Goal: Task Accomplishment & Management: Use online tool/utility

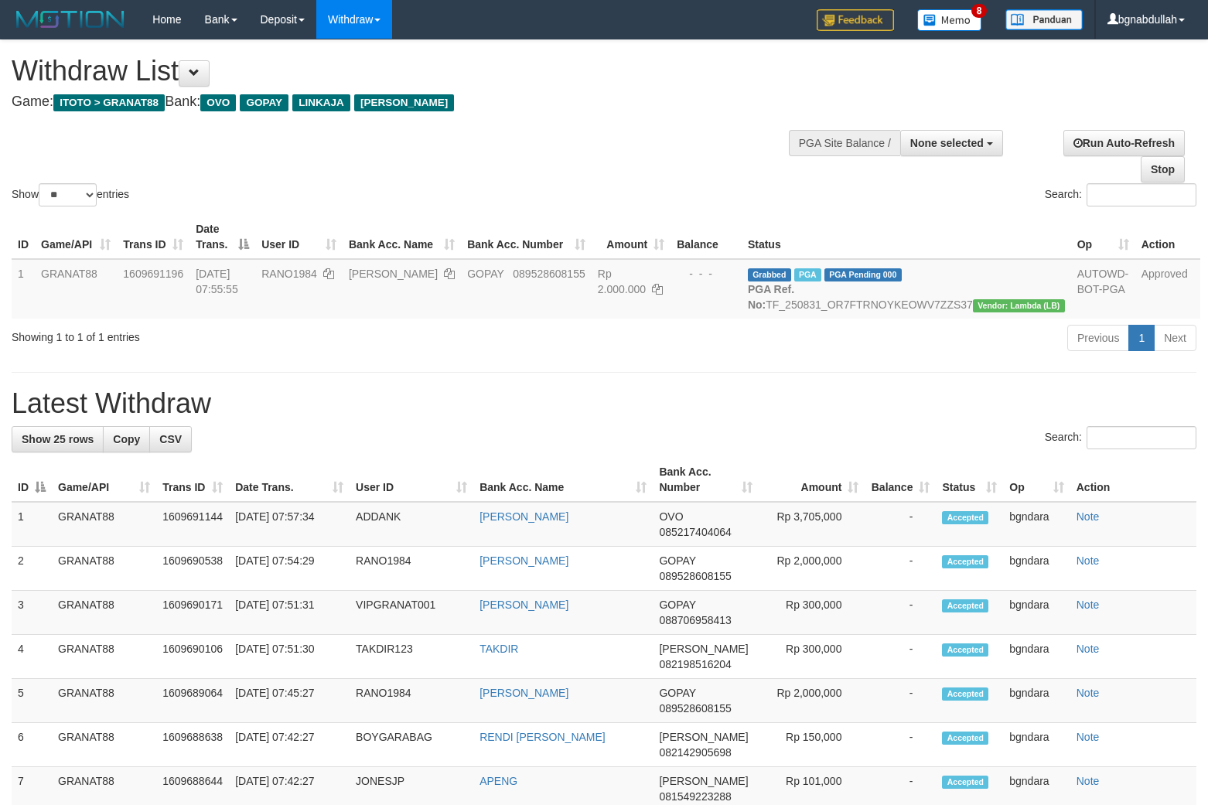
select select
select select "**"
click at [691, 128] on div "Show ** ** ** *** entries Search:" at bounding box center [604, 124] width 1208 height 169
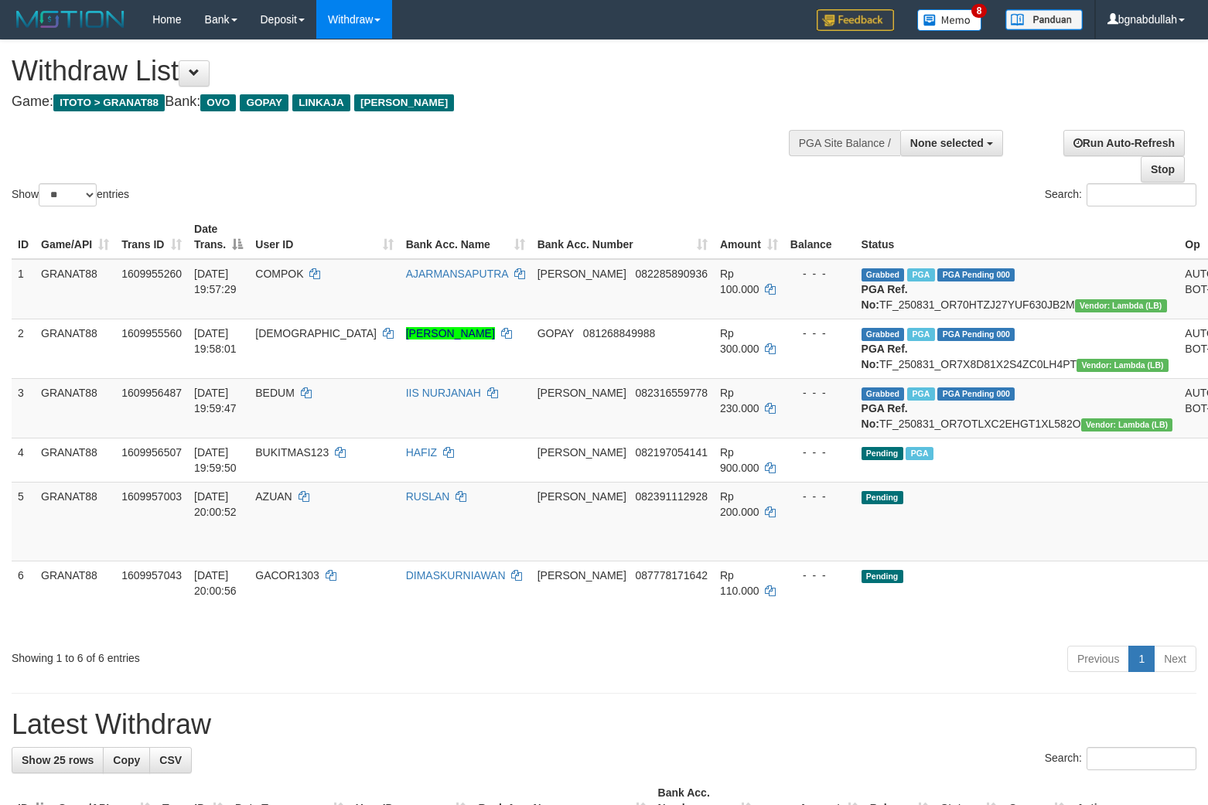
select select
select select "**"
click at [292, 503] on span "AZUAN" at bounding box center [273, 496] width 36 height 12
drag, startPoint x: 313, startPoint y: 527, endPoint x: 320, endPoint y: 536, distance: 11.6
click at [319, 536] on td "AZUAN" at bounding box center [324, 521] width 150 height 79
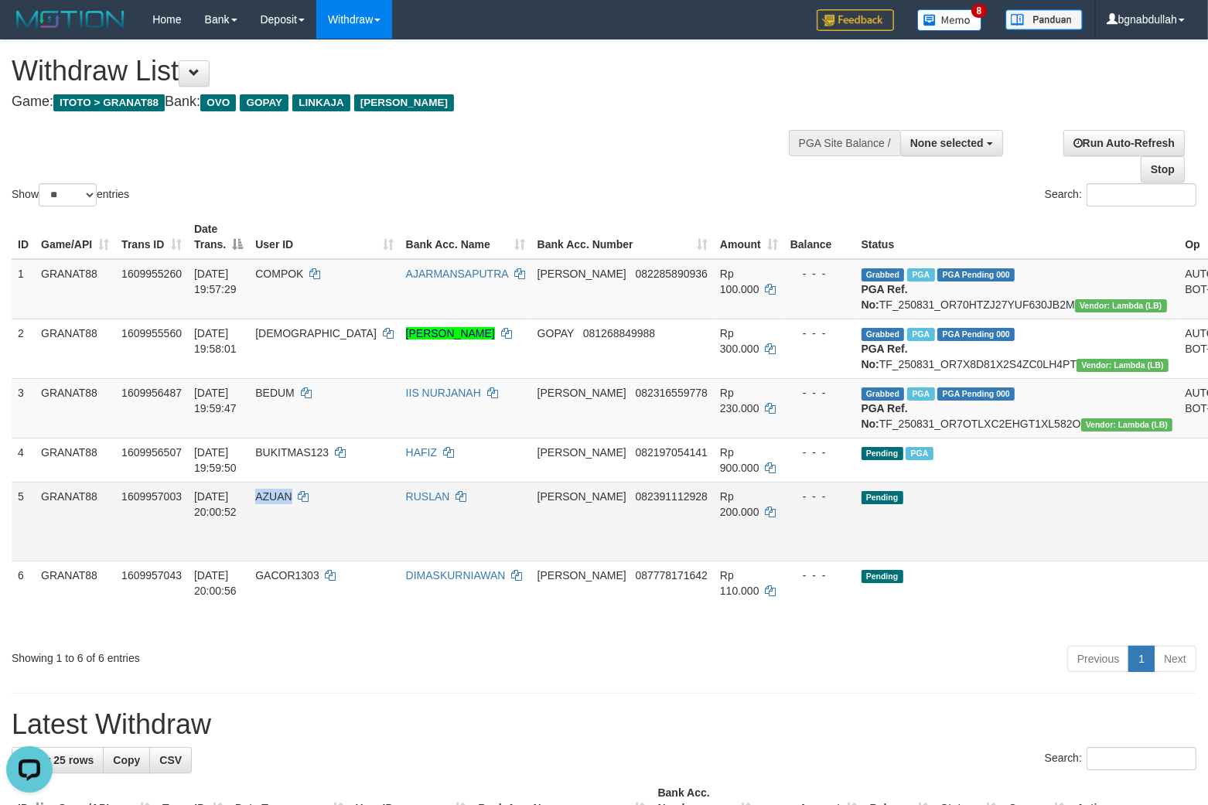
copy span "AZUAN"
click at [720, 518] on span "Rp 200.000" at bounding box center [739, 504] width 39 height 28
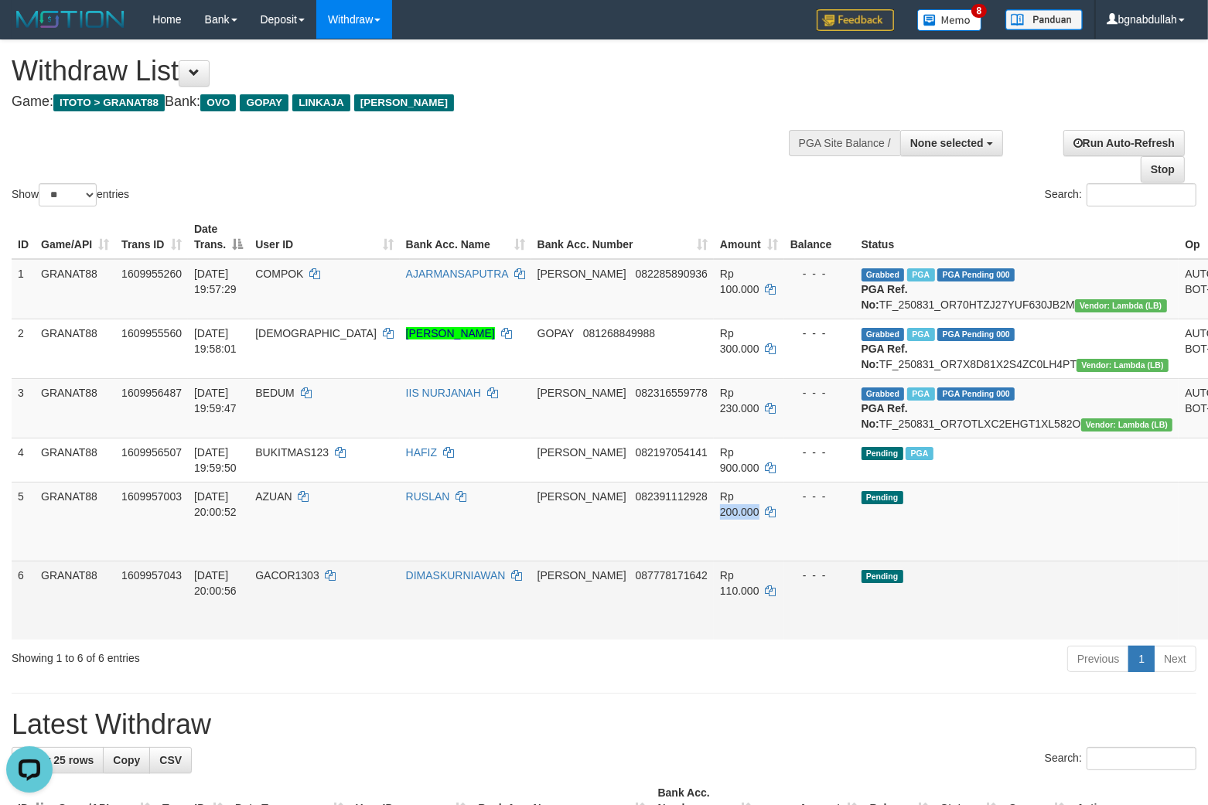
drag, startPoint x: 695, startPoint y: 520, endPoint x: 894, endPoint y: 593, distance: 212.7
click at [720, 518] on span "Rp 200.000" at bounding box center [739, 504] width 39 height 28
copy span "200.000"
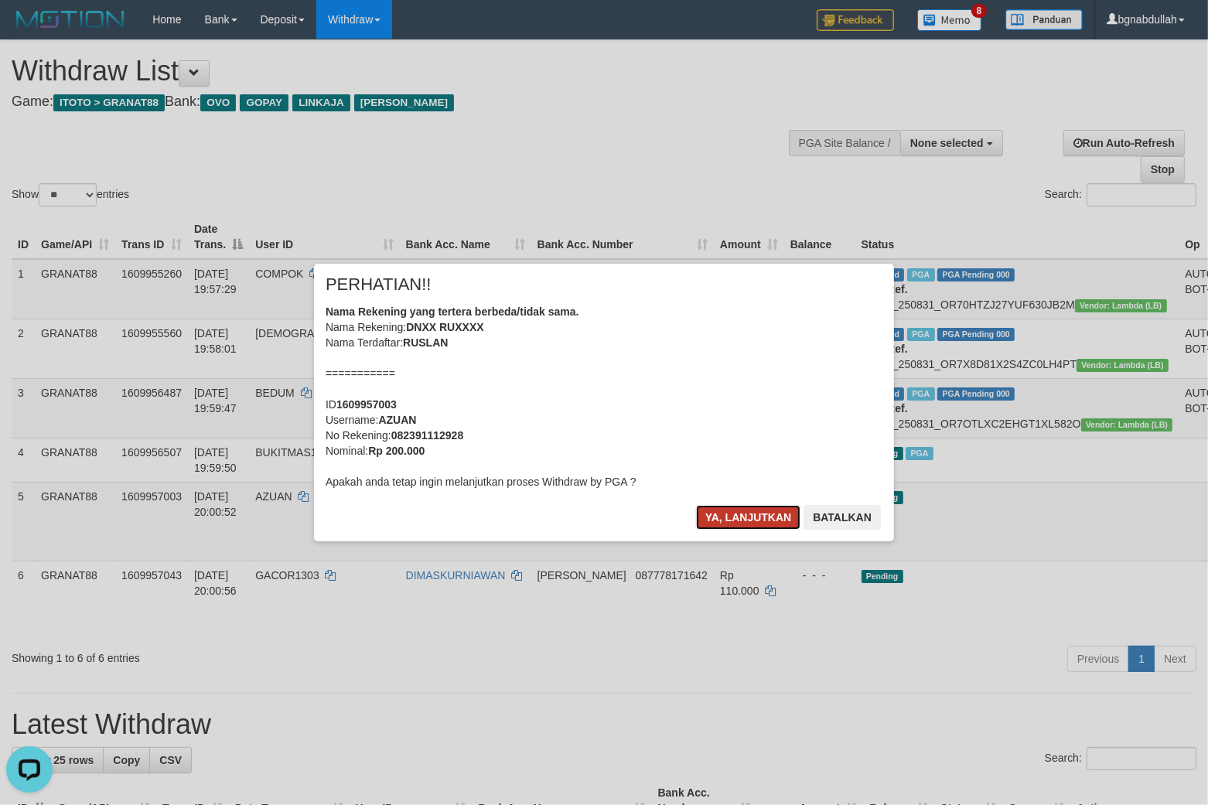
click at [730, 507] on button "Ya, lanjutkan" at bounding box center [748, 517] width 105 height 25
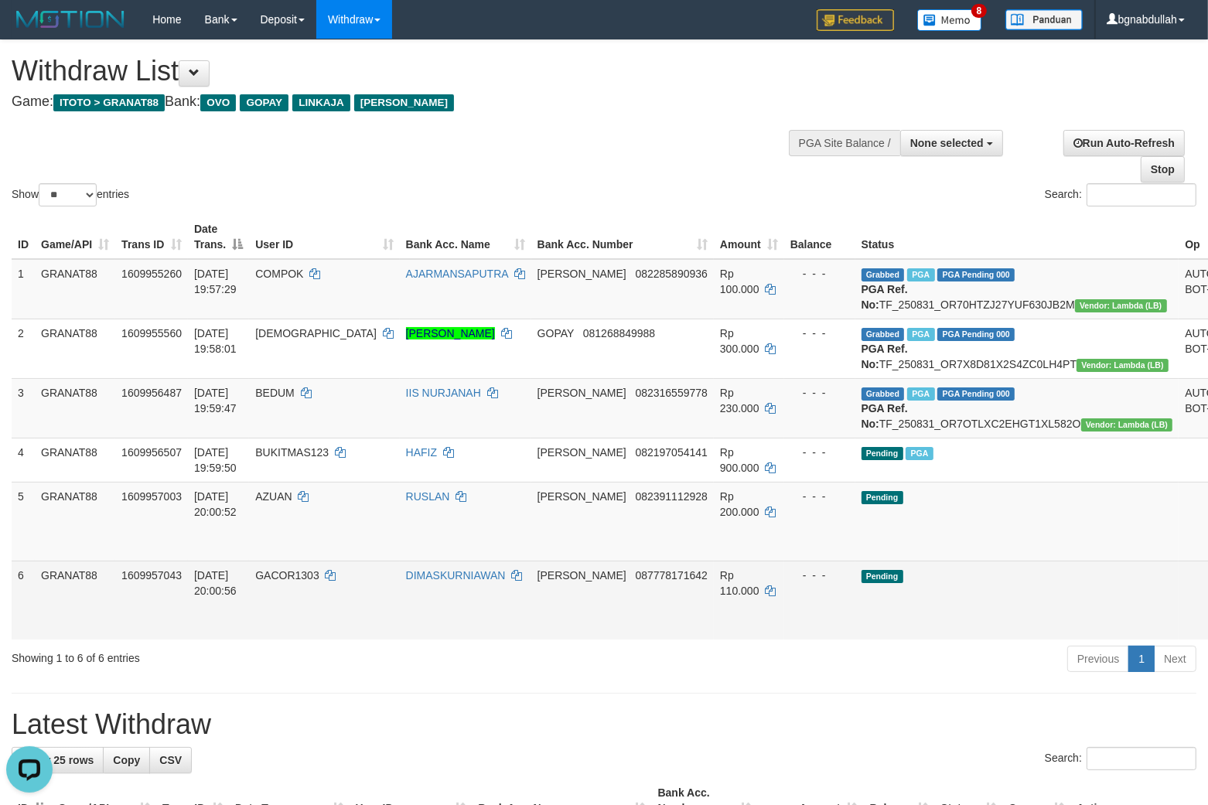
click at [319, 582] on span "GACOR1303" at bounding box center [286, 575] width 63 height 12
drag, startPoint x: 329, startPoint y: 603, endPoint x: 331, endPoint y: 620, distance: 16.4
click at [319, 582] on span "GACOR1303" at bounding box center [286, 575] width 63 height 12
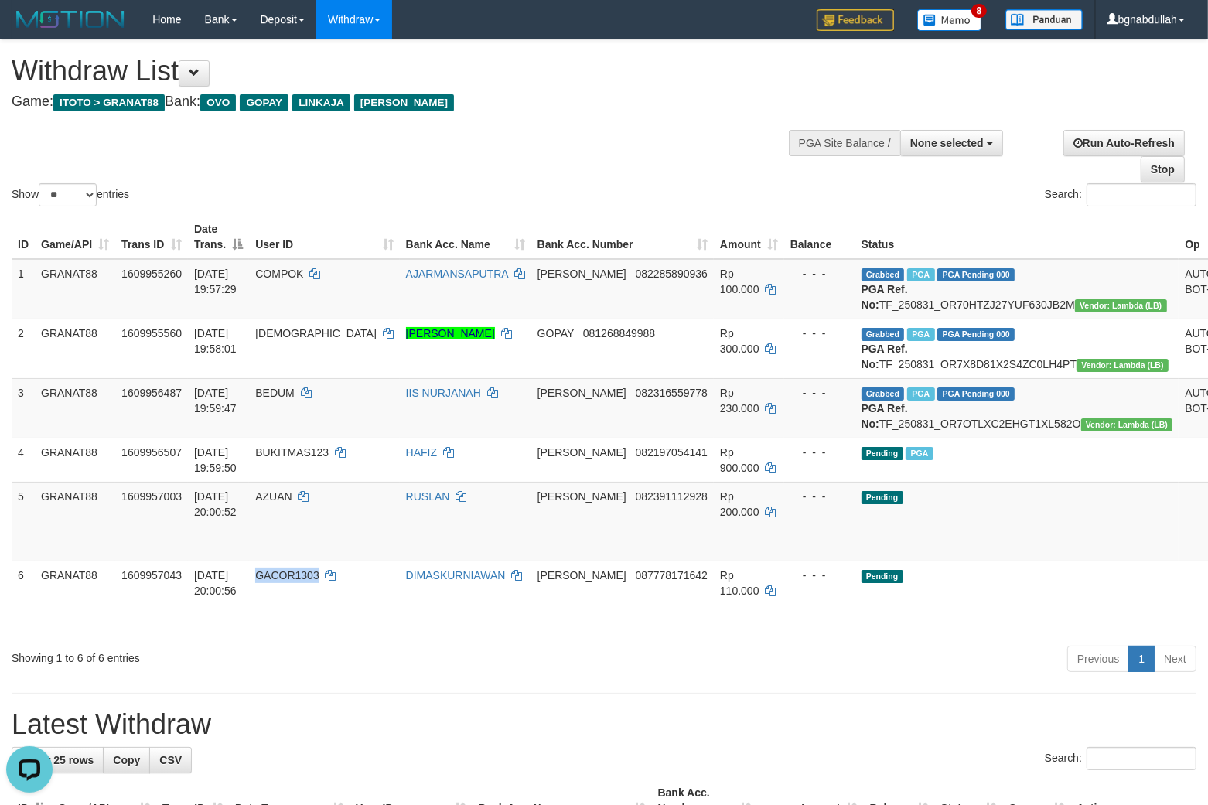
copy span "GACOR1303"
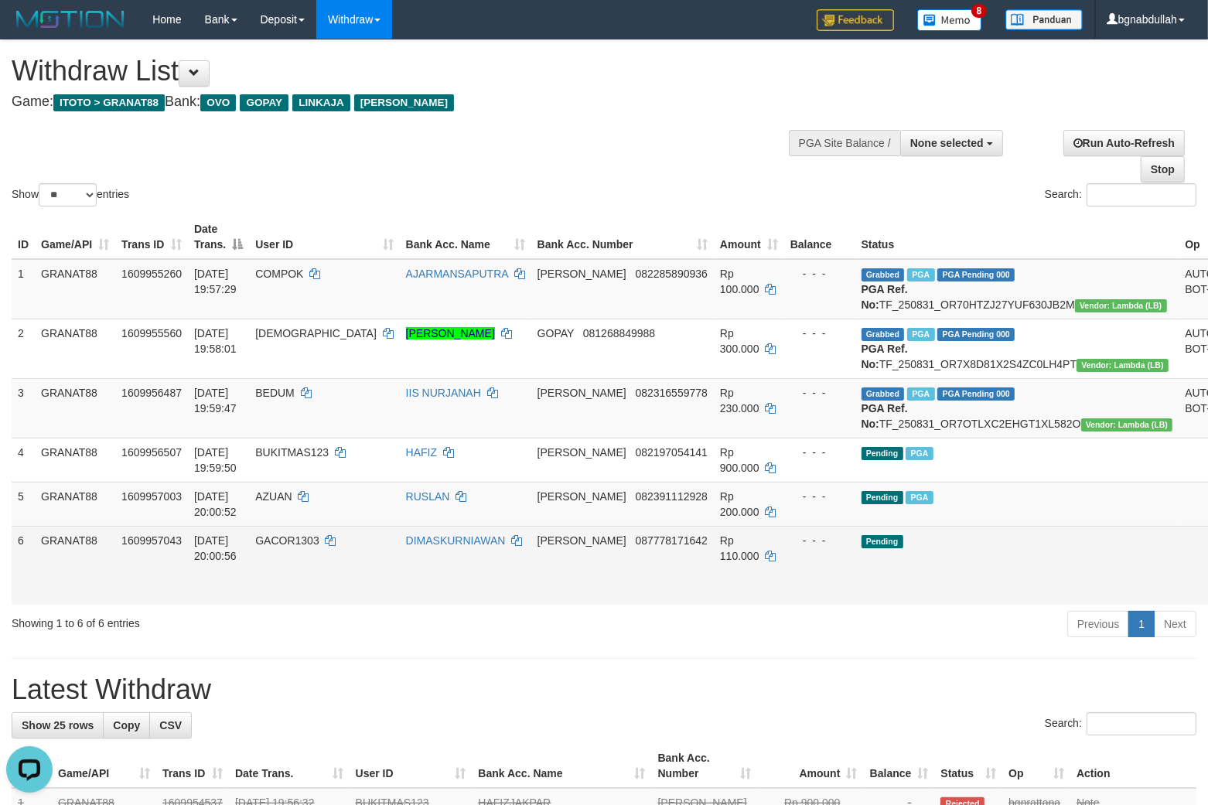
click at [720, 562] on span "Rp 110.000" at bounding box center [739, 548] width 39 height 28
copy td "110.000"
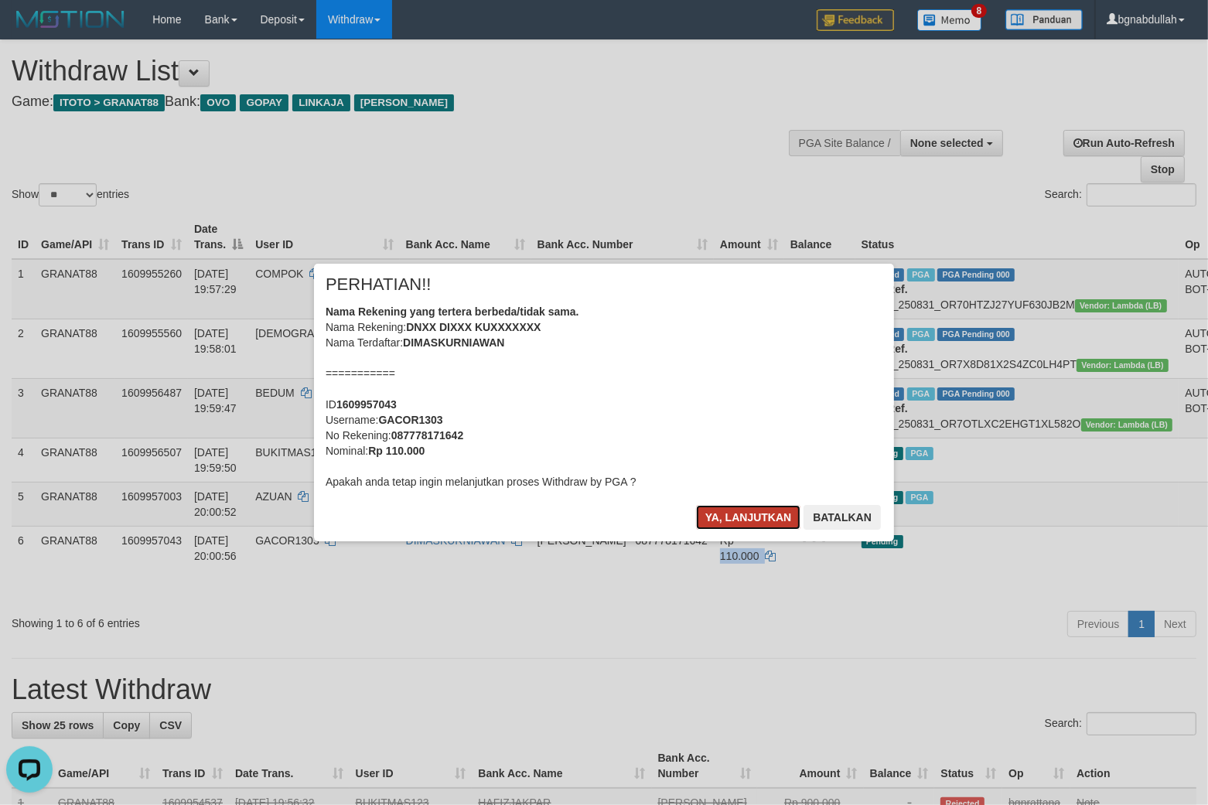
click at [762, 515] on button "Ya, lanjutkan" at bounding box center [748, 517] width 105 height 25
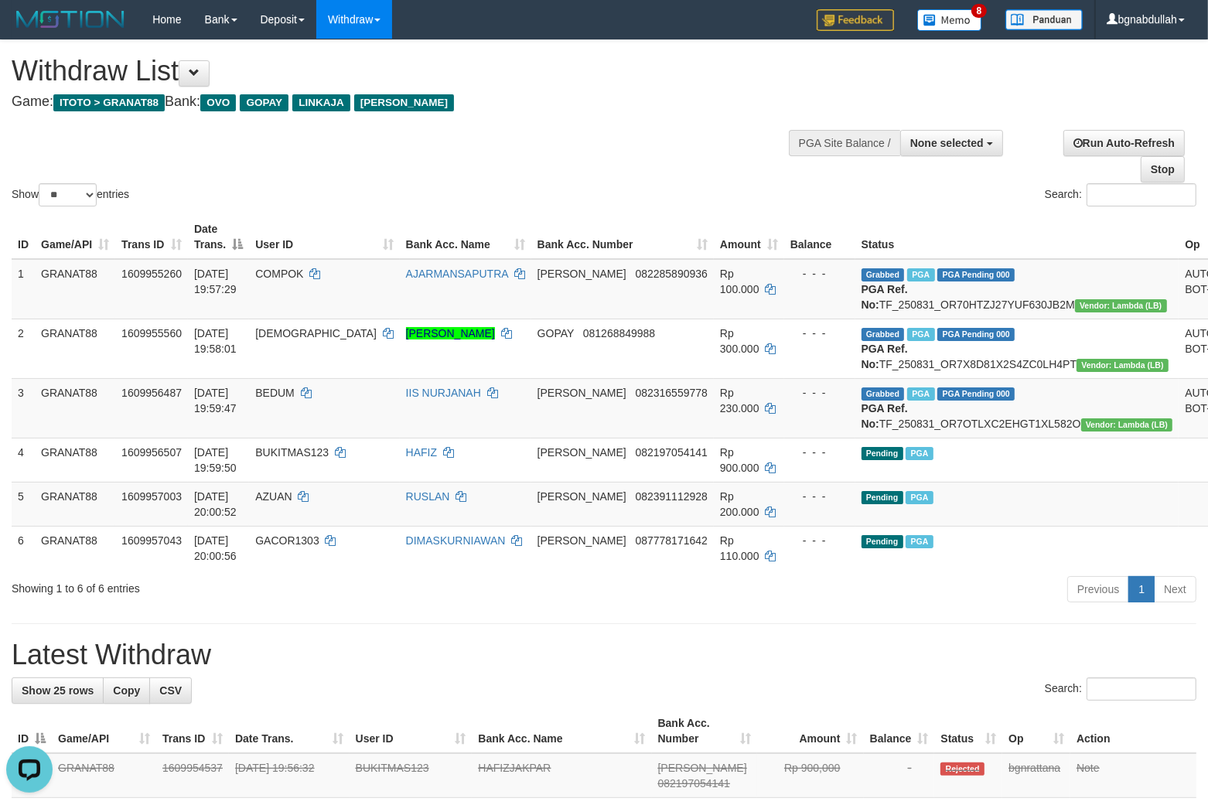
click at [931, 608] on div "Previous 1 Next" at bounding box center [855, 591] width 681 height 33
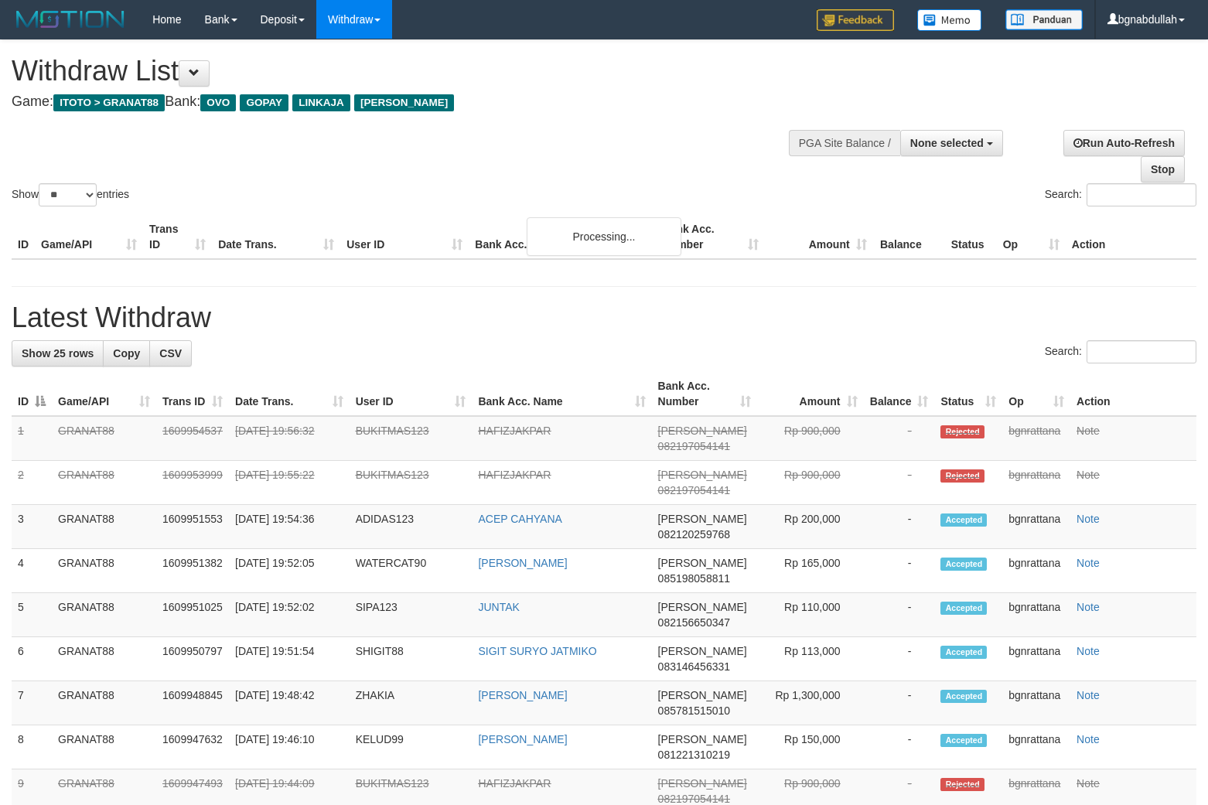
select select
select select "**"
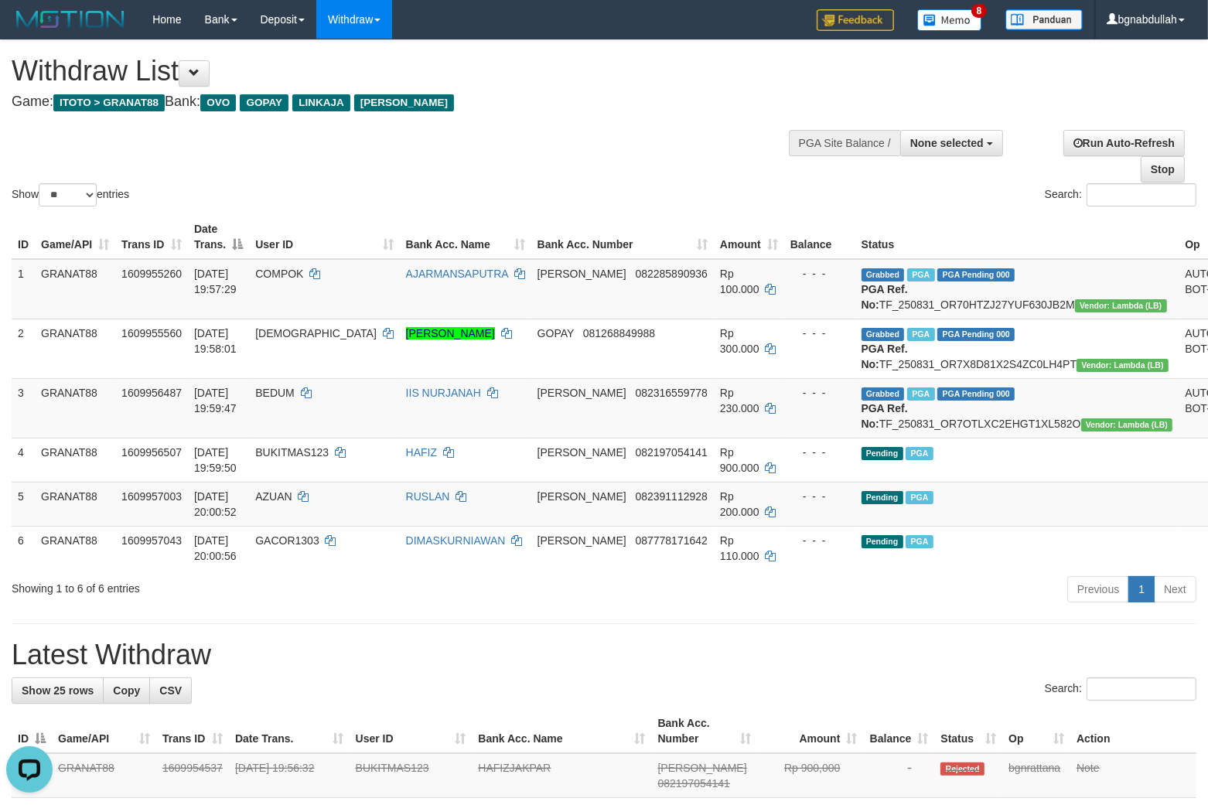
click at [735, 97] on h4 "Game: ITOTO > GRANAT88 Bank: OVO GOPAY LINKAJA DANA" at bounding box center [401, 101] width 778 height 15
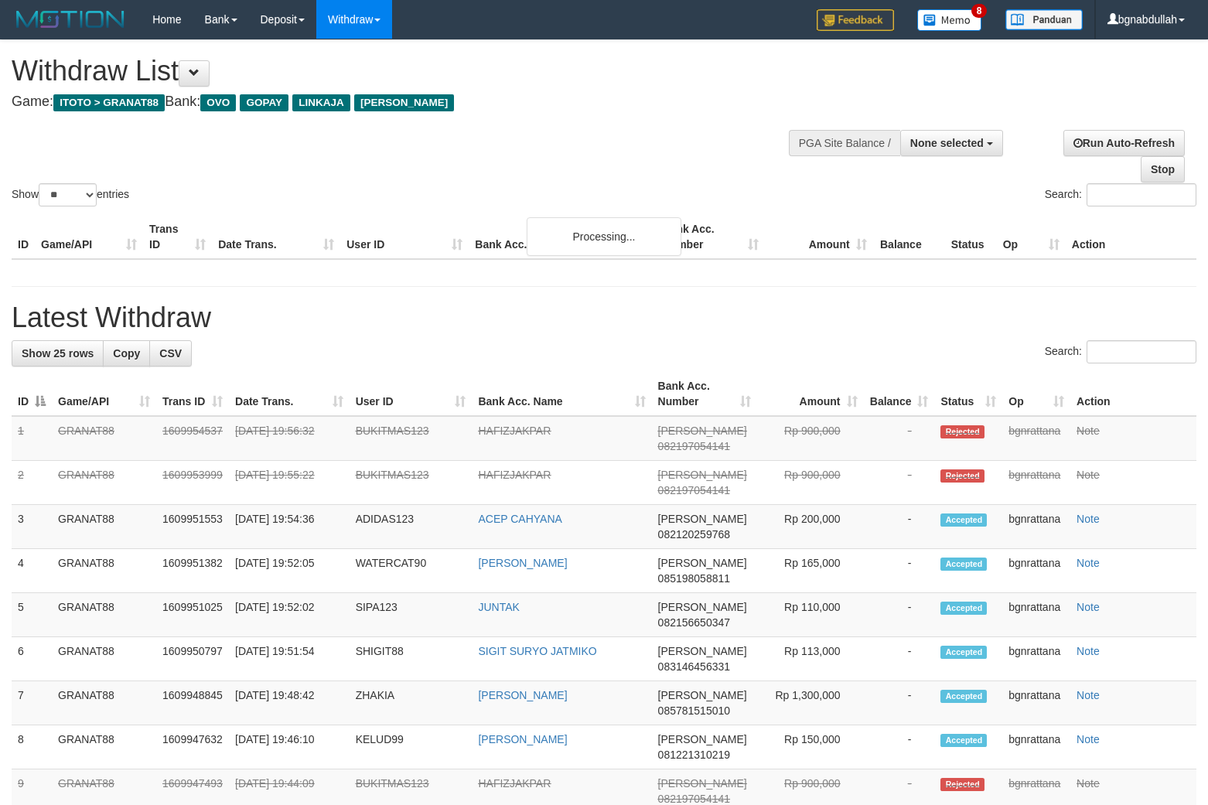
select select
select select "**"
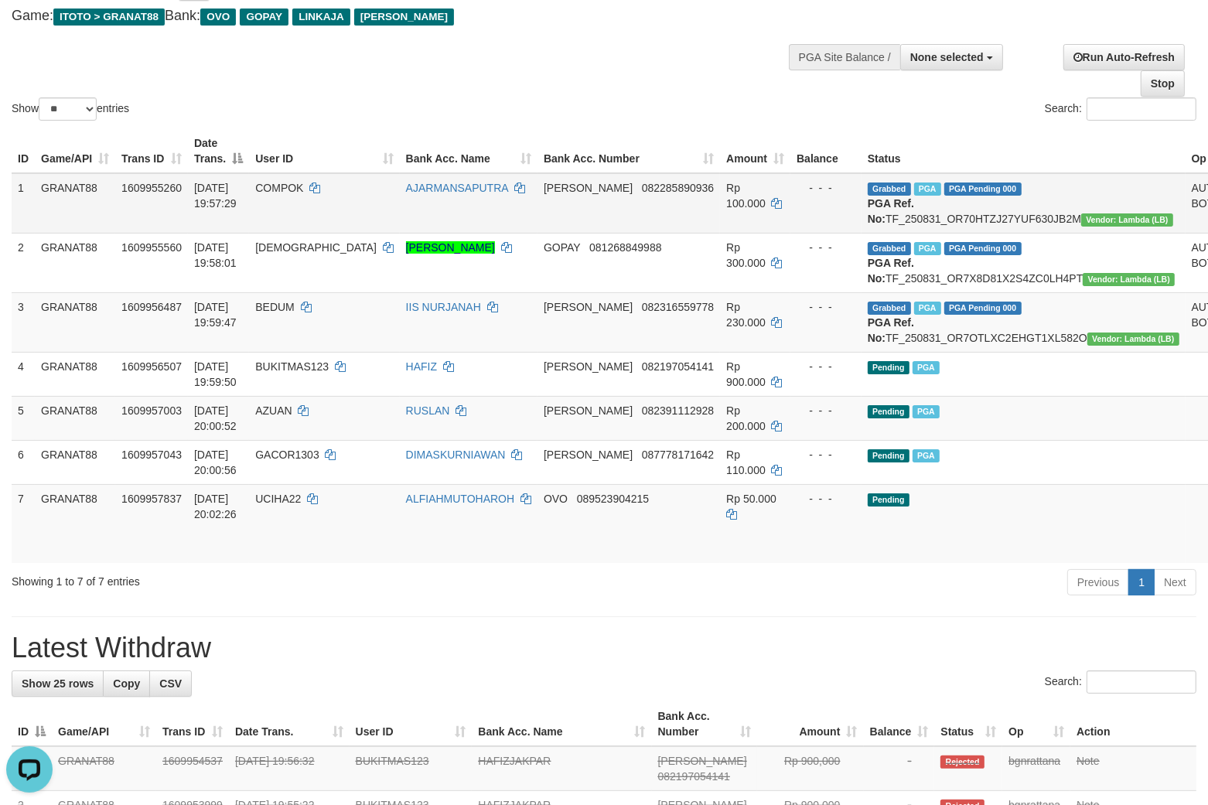
drag, startPoint x: 327, startPoint y: 648, endPoint x: 207, endPoint y: 244, distance: 421.4
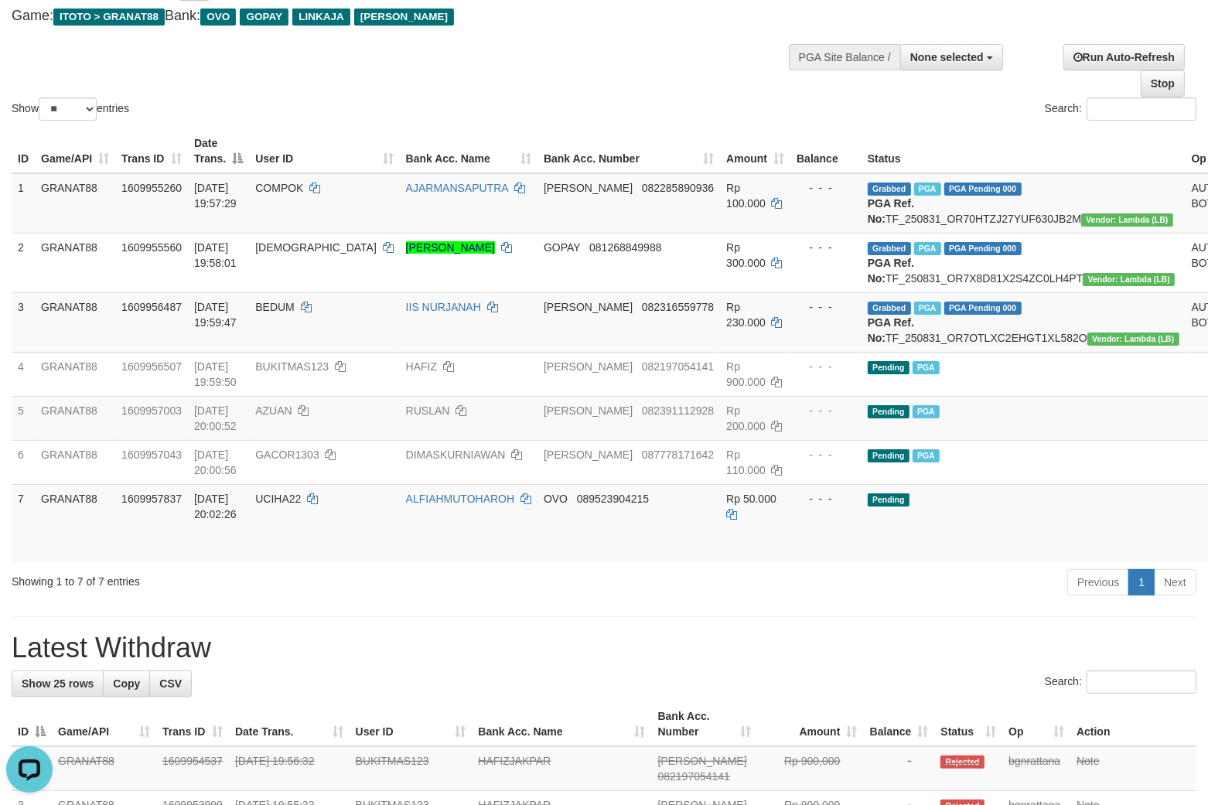
click at [542, 103] on div "Show ** ** ** *** entries" at bounding box center [302, 110] width 581 height 27
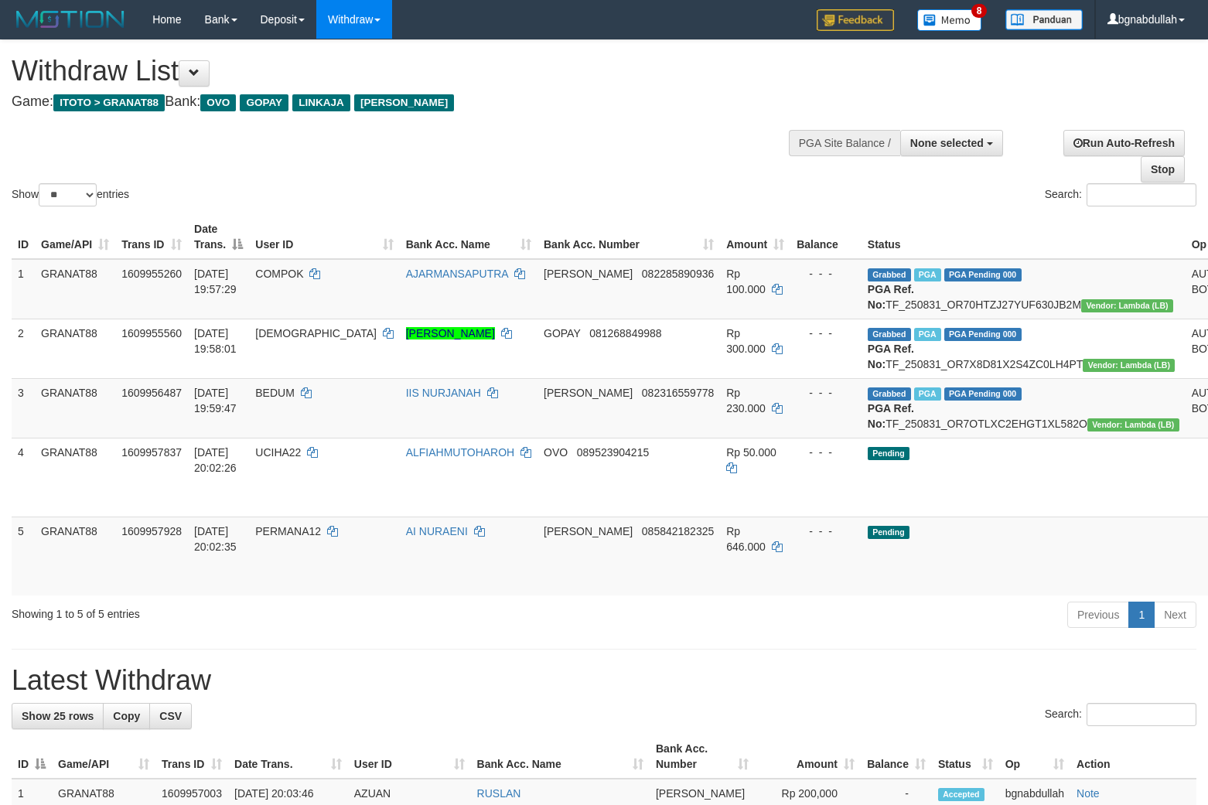
select select
select select "**"
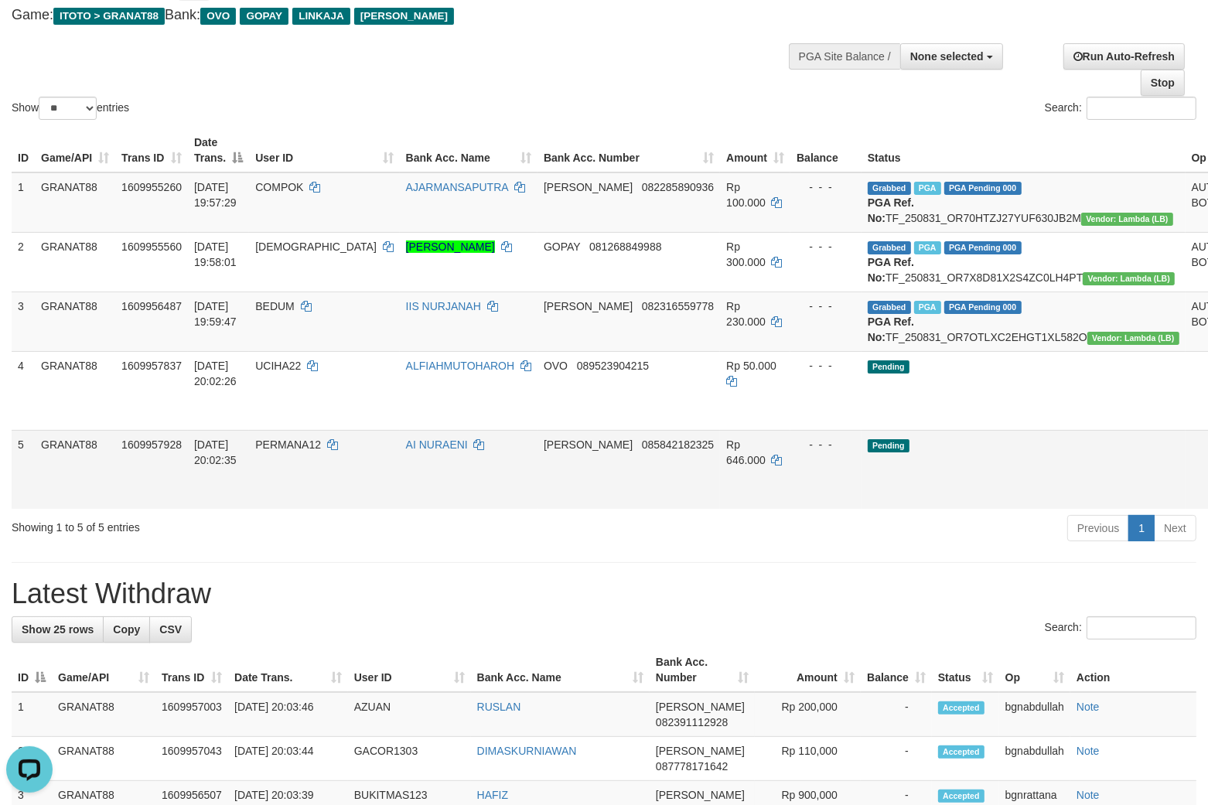
click at [312, 451] on span "PERMANA12" at bounding box center [288, 445] width 66 height 12
drag, startPoint x: 312, startPoint y: 491, endPoint x: 1148, endPoint y: 565, distance: 838.7
click at [326, 509] on td "PERMANA12" at bounding box center [324, 469] width 150 height 79
copy span "PERMANA12"
click at [720, 482] on td "Rp 646.000" at bounding box center [755, 469] width 70 height 79
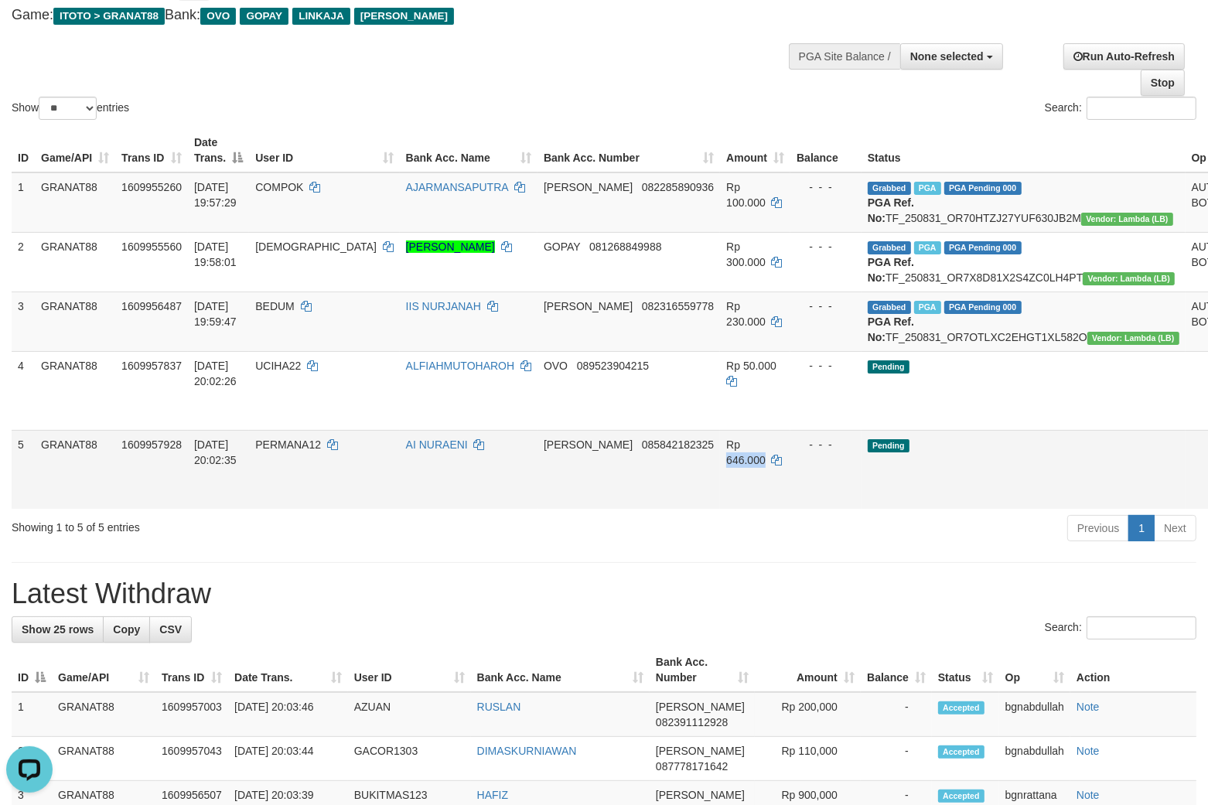
drag, startPoint x: 689, startPoint y: 482, endPoint x: 695, endPoint y: 489, distance: 8.8
click at [720, 485] on td "Rp 646.000" at bounding box center [755, 469] width 70 height 79
copy span "646.000"
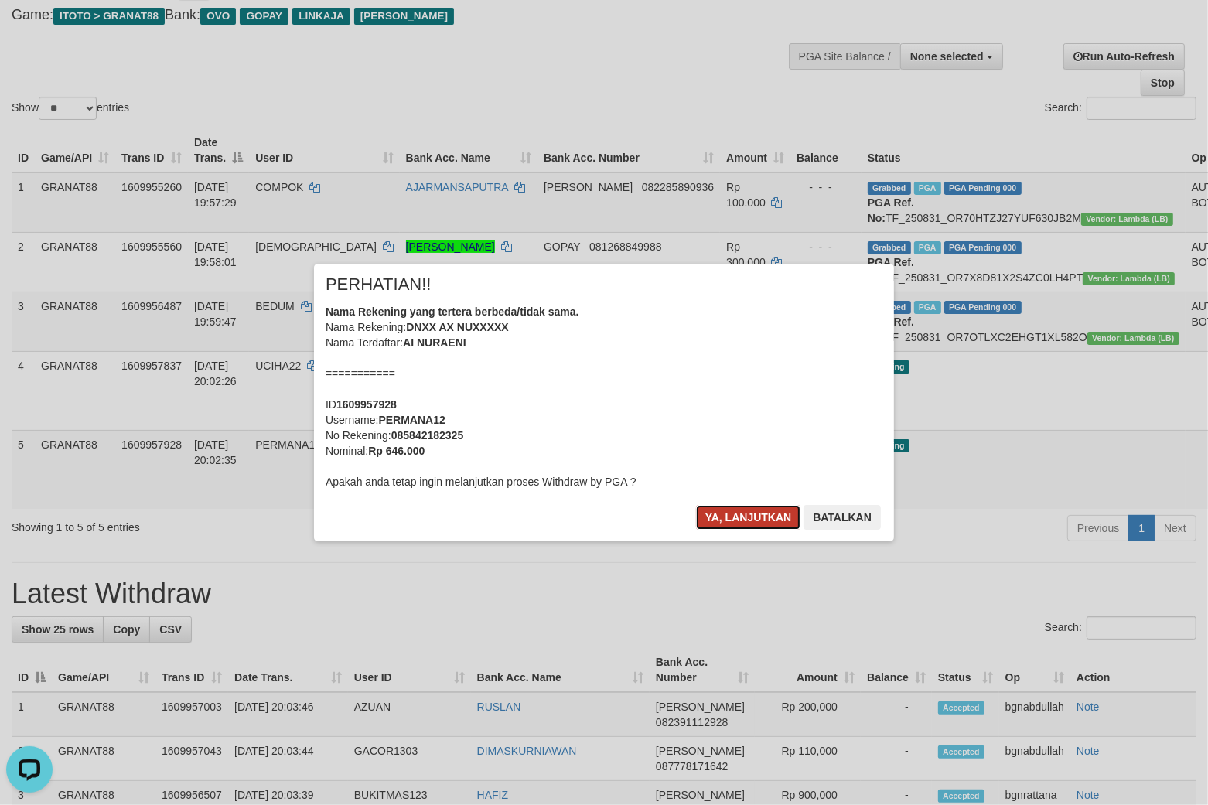
click at [750, 511] on button "Ya, lanjutkan" at bounding box center [748, 517] width 105 height 25
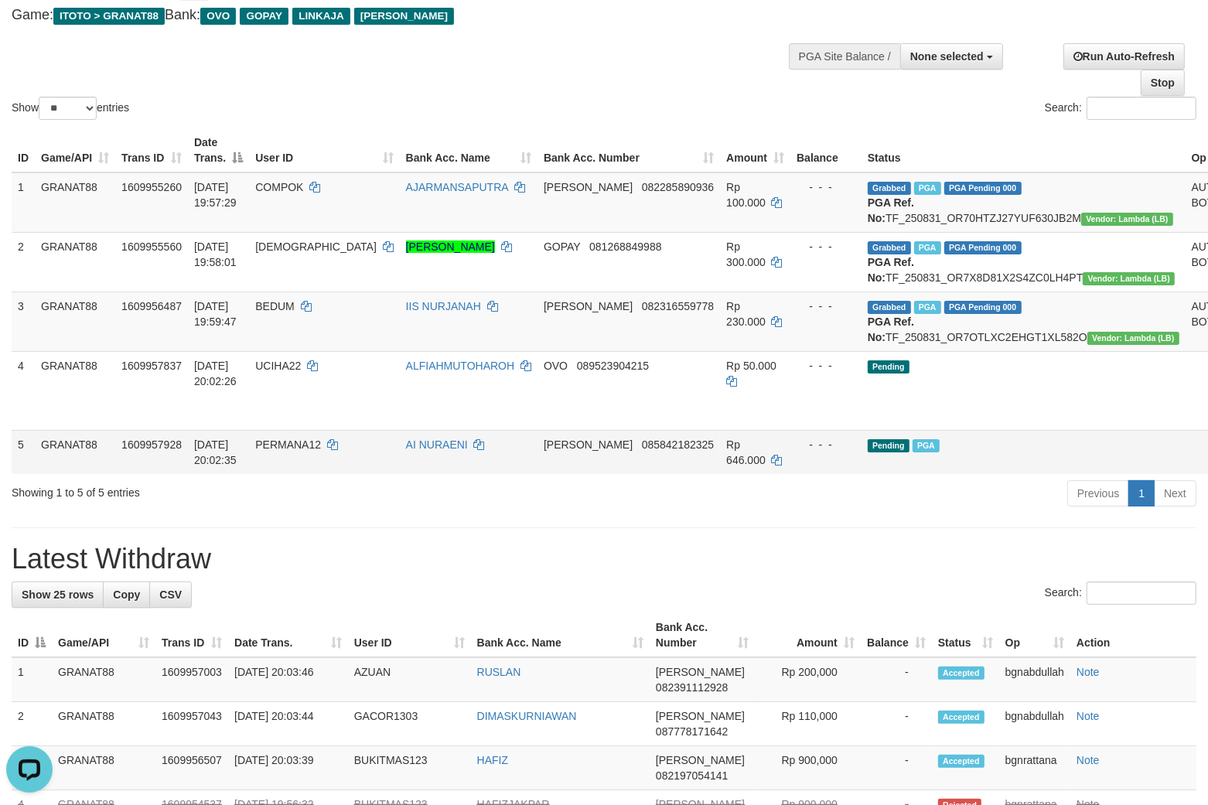
click at [953, 474] on td "Pending PGA" at bounding box center [1024, 452] width 324 height 44
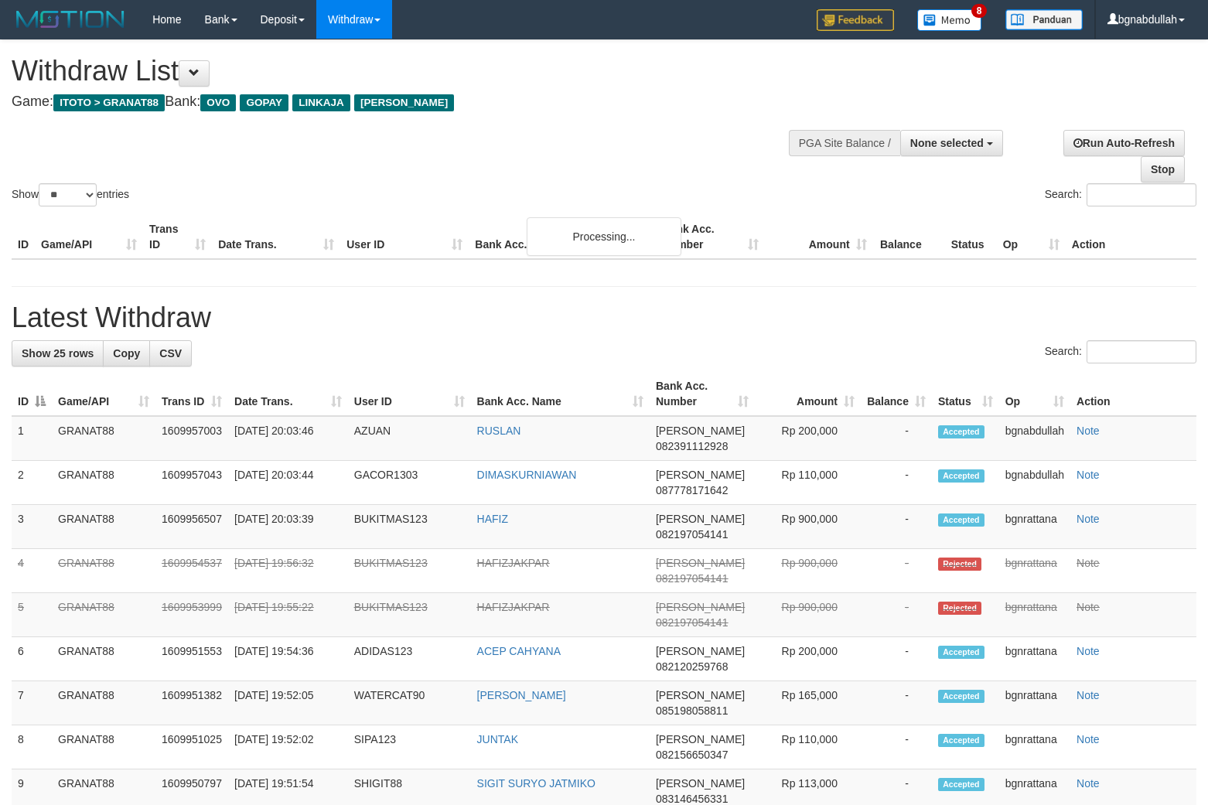
select select
select select "**"
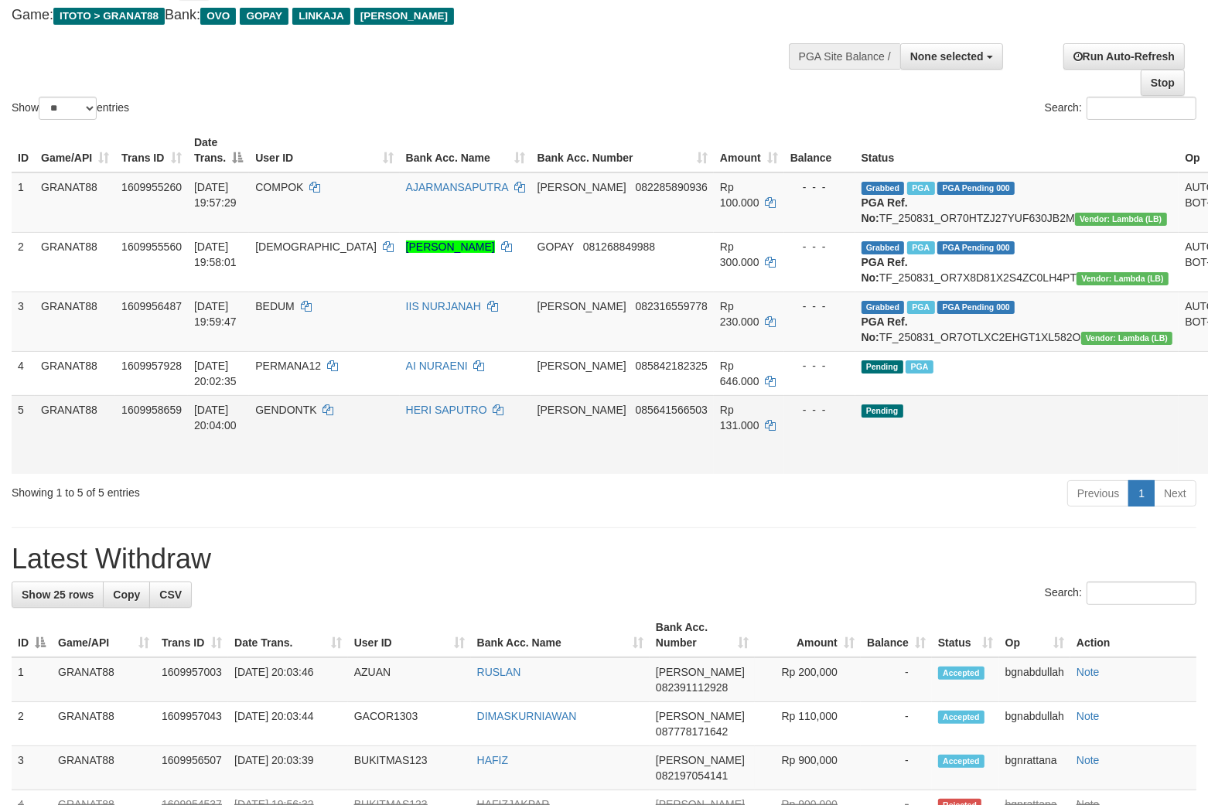
click at [316, 416] on span "GENDONTK" at bounding box center [285, 410] width 61 height 12
drag, startPoint x: 326, startPoint y: 442, endPoint x: 344, endPoint y: 476, distance: 38.1
click at [328, 451] on td "GENDONTK" at bounding box center [324, 434] width 150 height 79
copy span "GENDONTK"
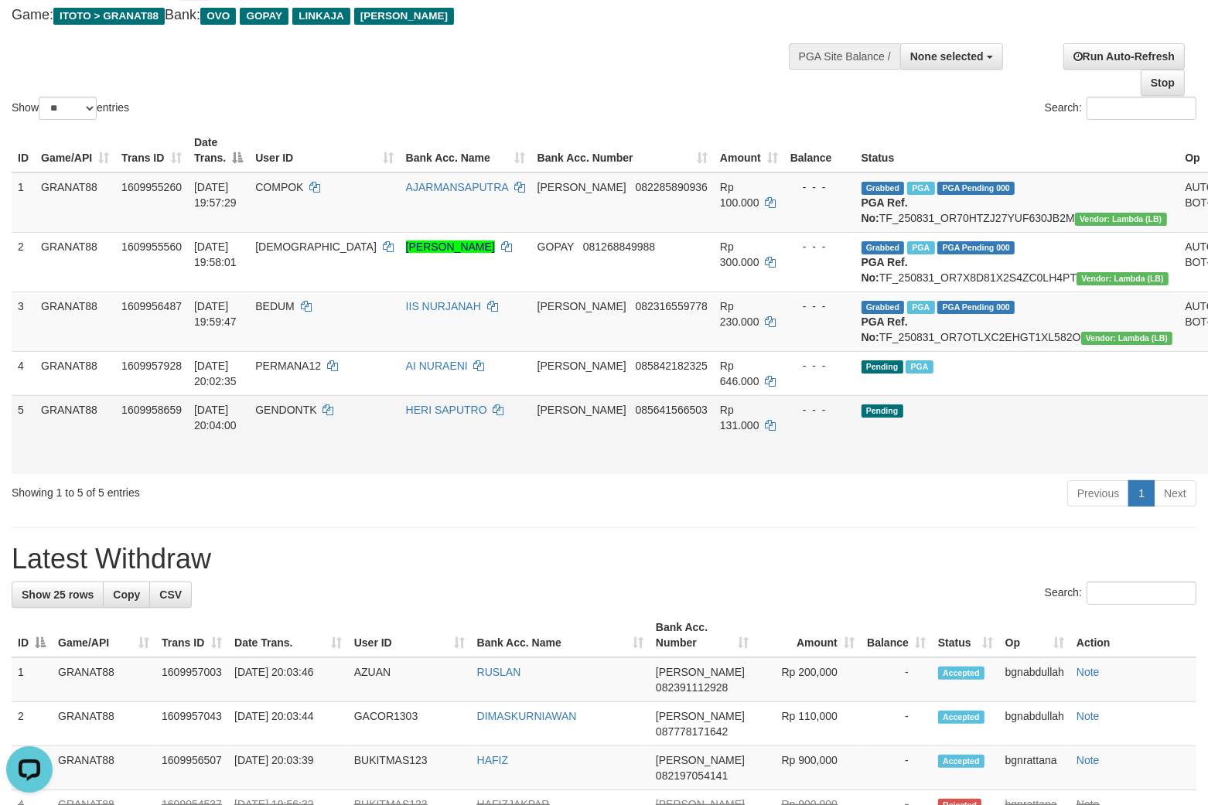
click at [720, 432] on span "Rp 131.000" at bounding box center [739, 418] width 39 height 28
drag, startPoint x: 701, startPoint y: 439, endPoint x: 801, endPoint y: 462, distance: 103.2
click at [720, 432] on span "Rp 131.000" at bounding box center [739, 418] width 39 height 28
copy span "131.000"
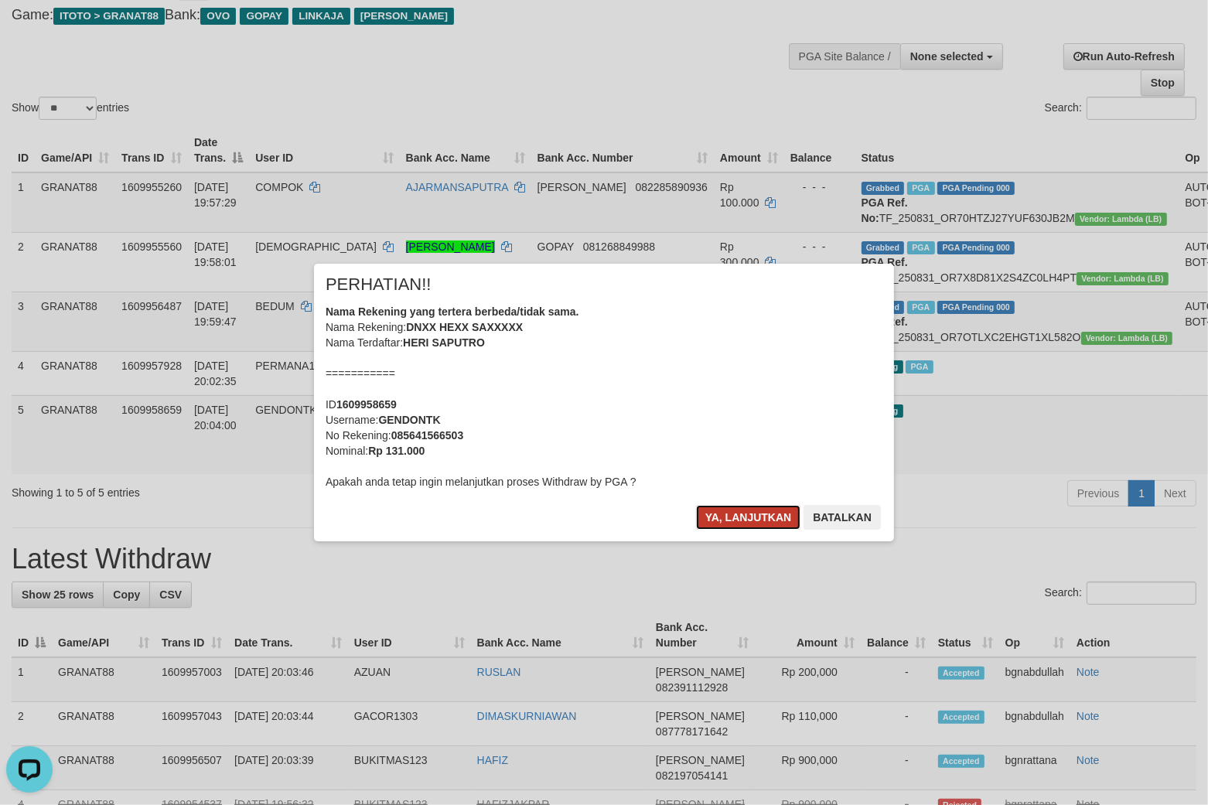
click at [753, 505] on button "Ya, lanjutkan" at bounding box center [748, 517] width 105 height 25
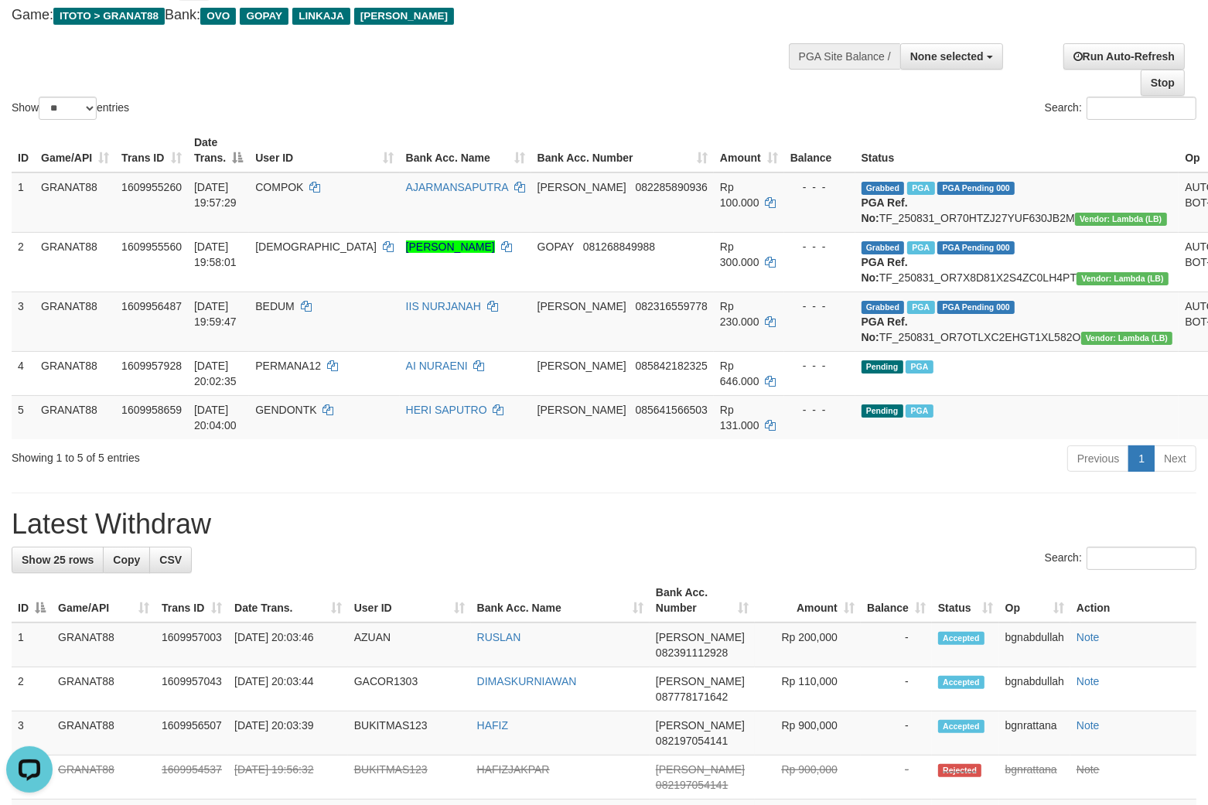
click at [938, 476] on div "Previous 1 Next" at bounding box center [855, 460] width 681 height 33
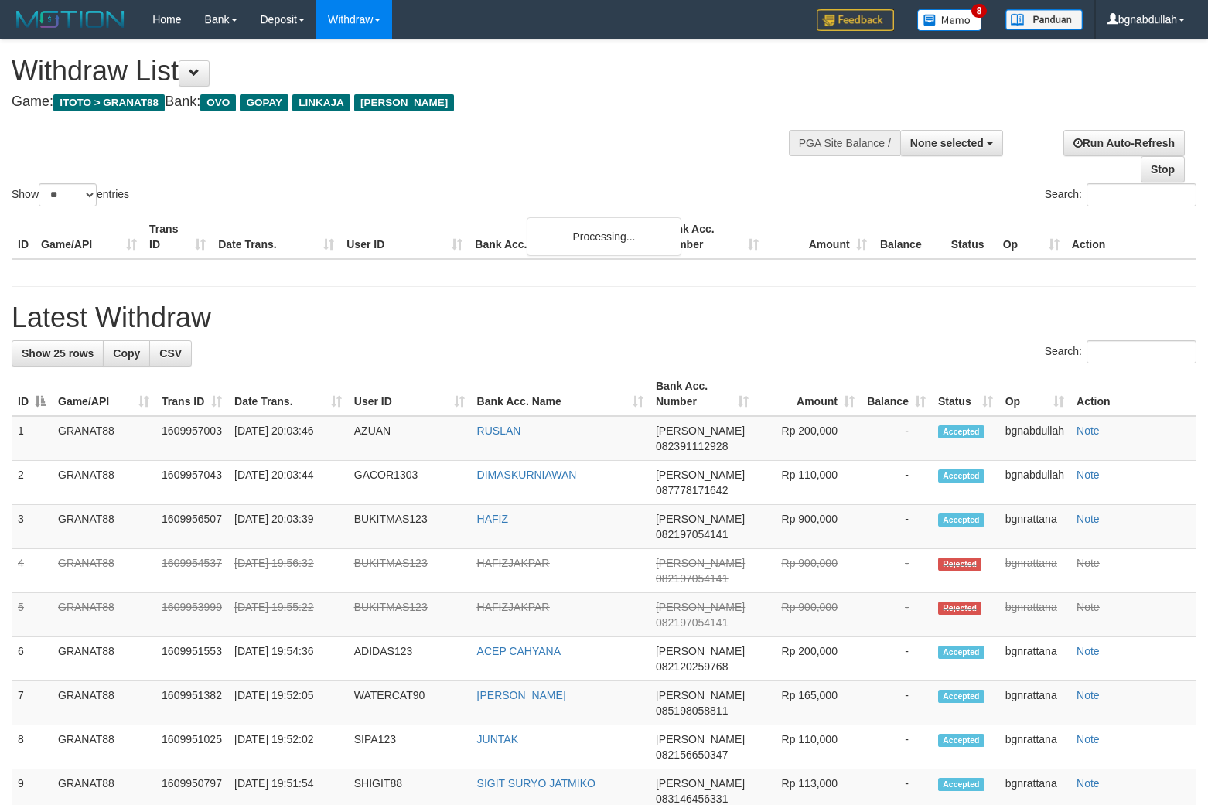
select select
select select "**"
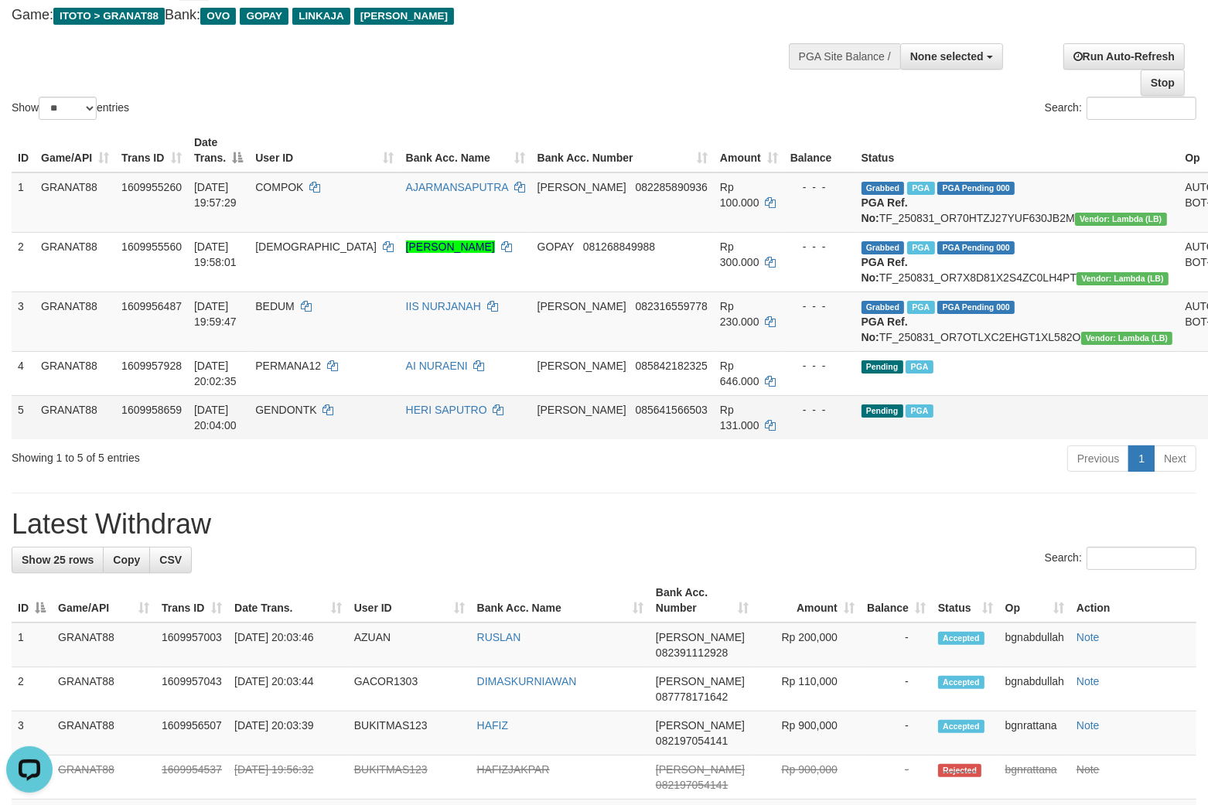
click at [934, 439] on td "Pending PGA" at bounding box center [1017, 417] width 324 height 44
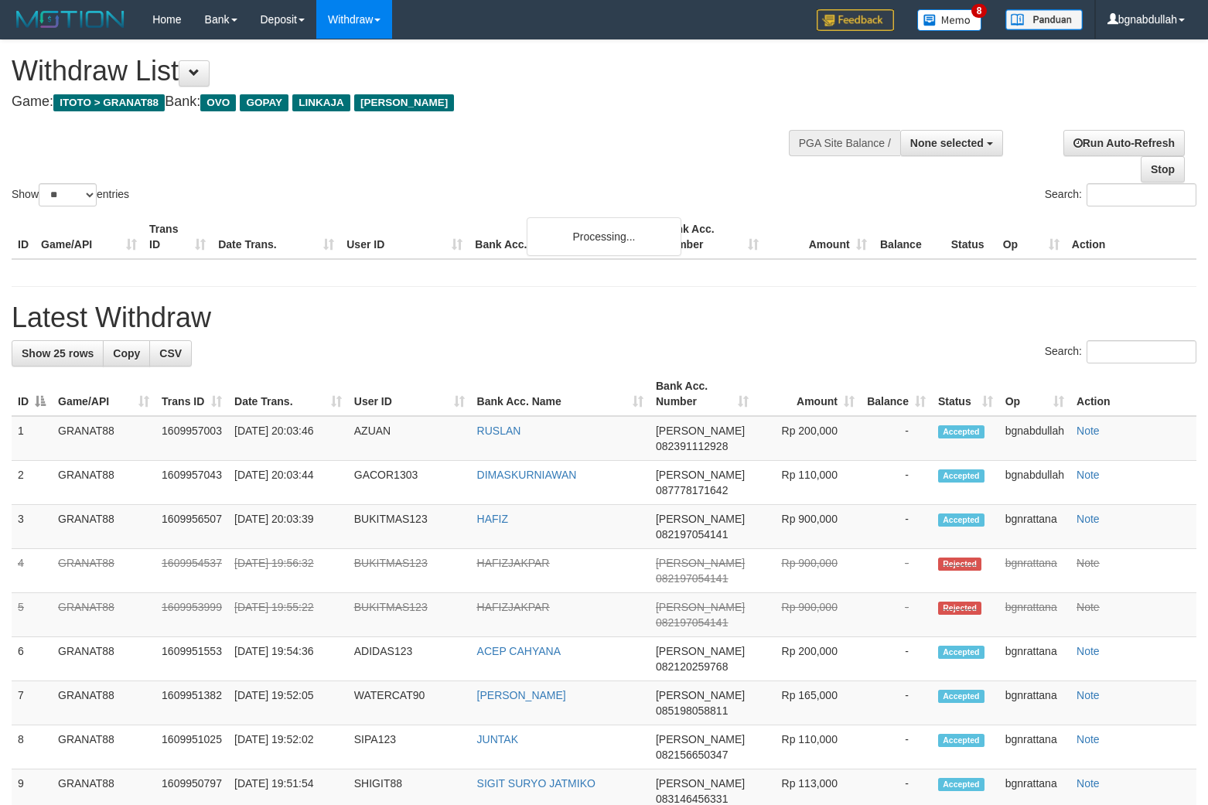
select select
select select "**"
select select
select select "**"
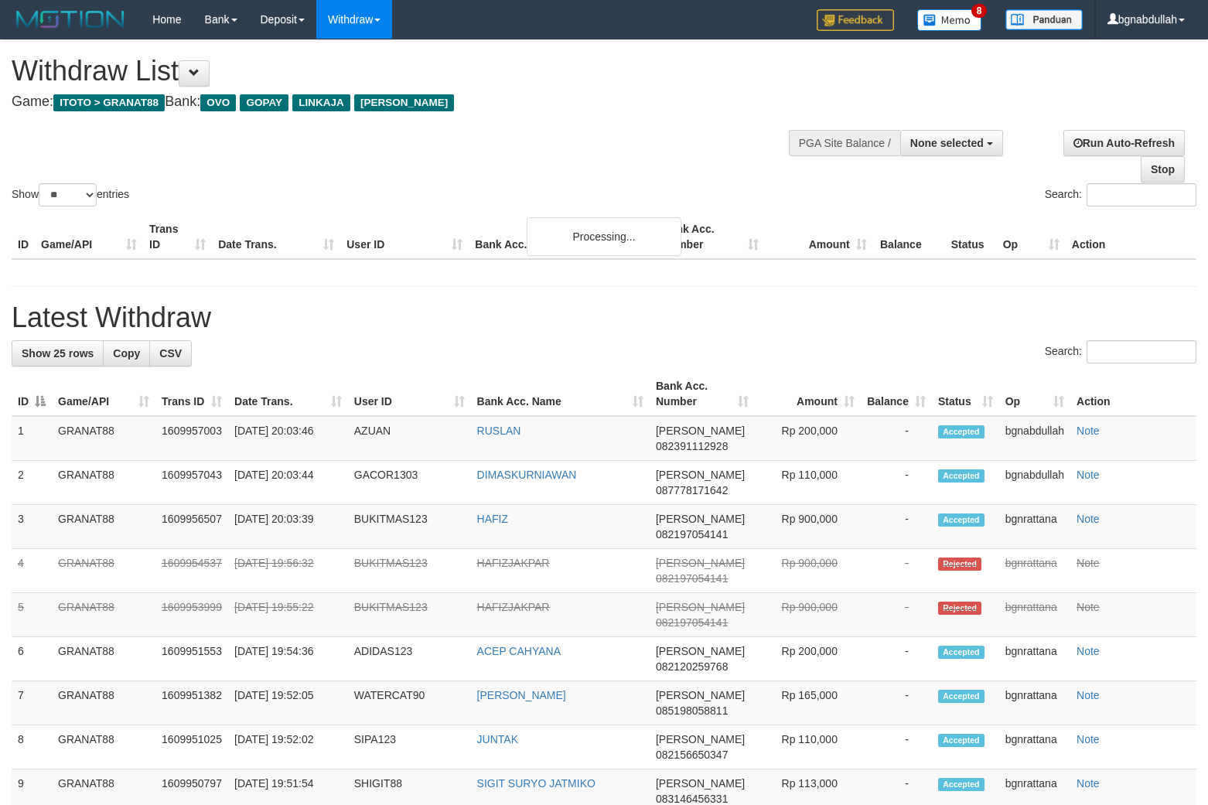
select select
select select "**"
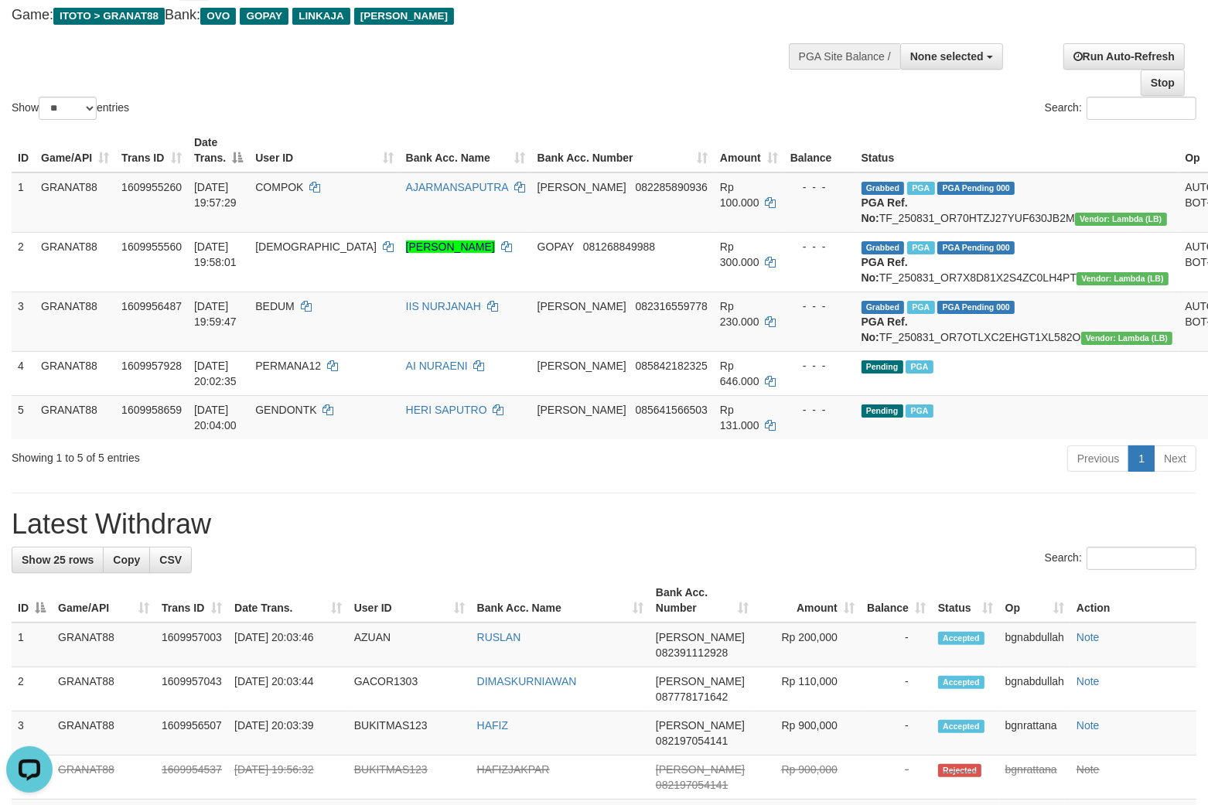
click at [520, 36] on div "Show ** ** ** *** entries Search:" at bounding box center [604, 38] width 1208 height 169
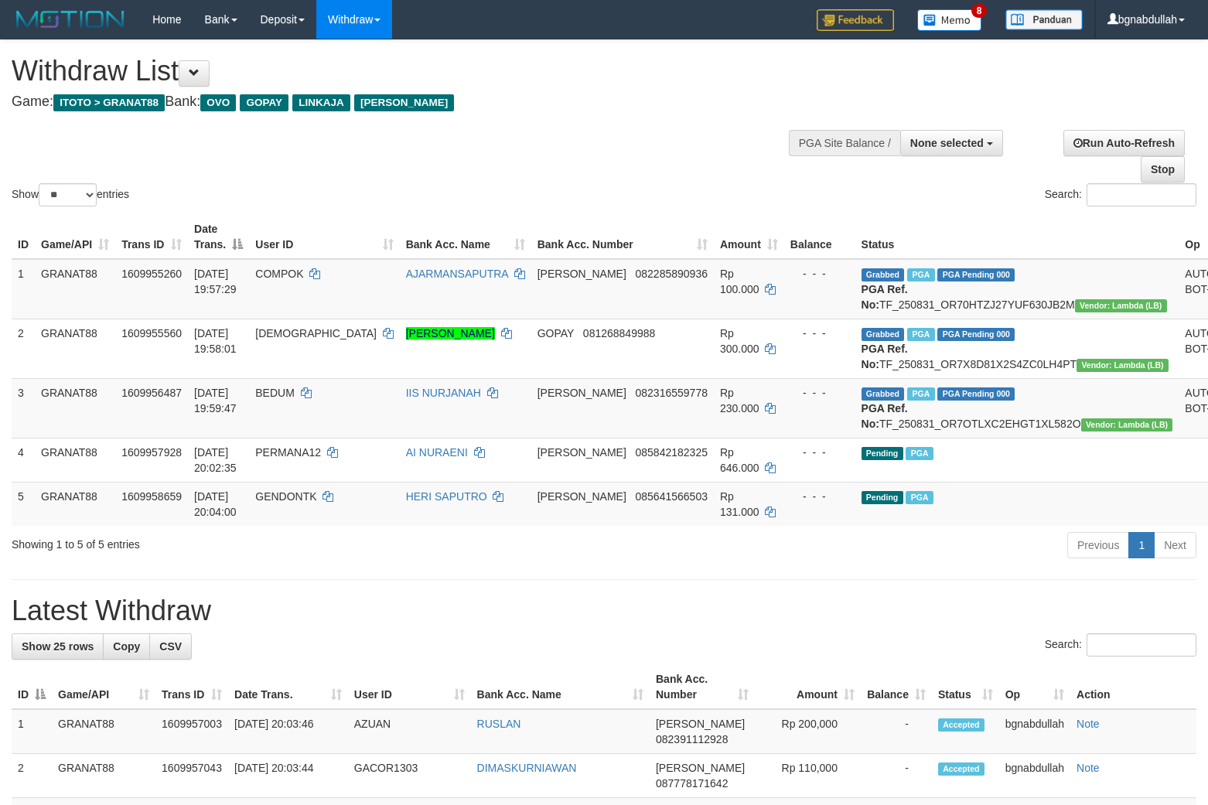
select select
select select "**"
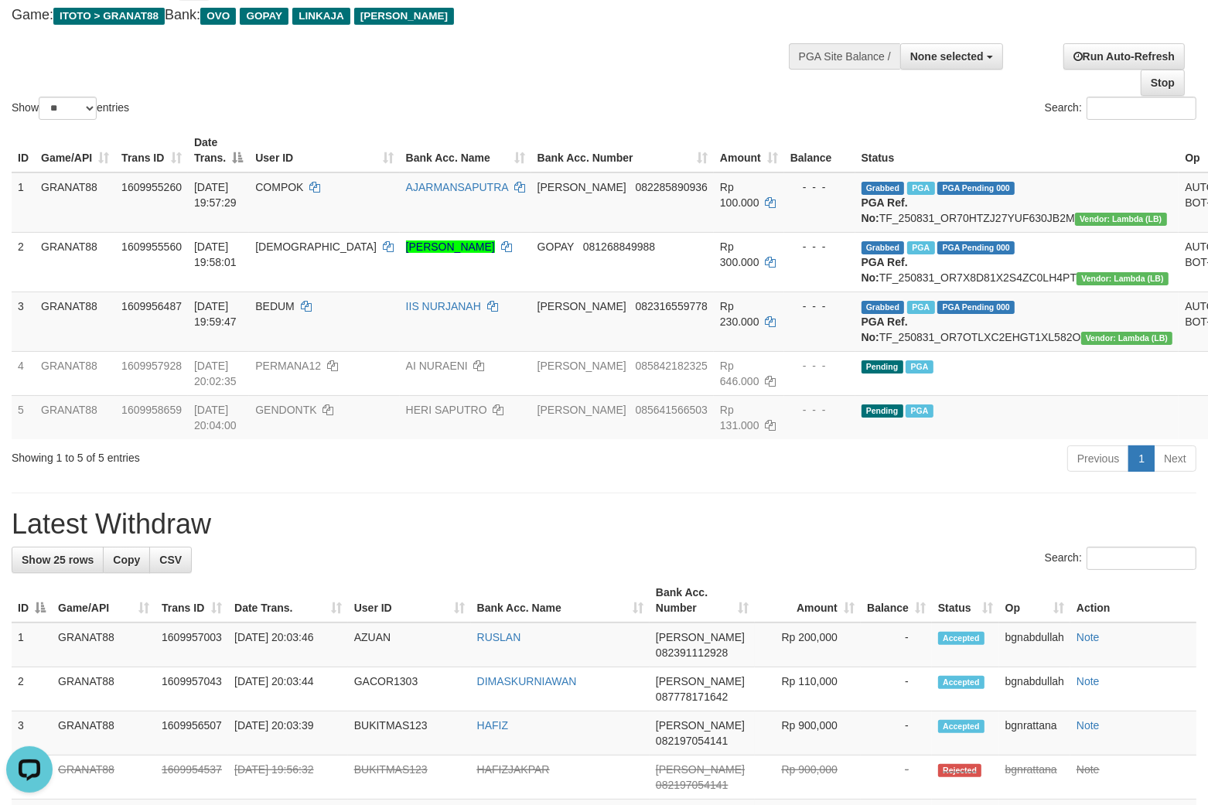
click at [616, 67] on div "Show ** ** ** *** entries Search:" at bounding box center [604, 38] width 1208 height 169
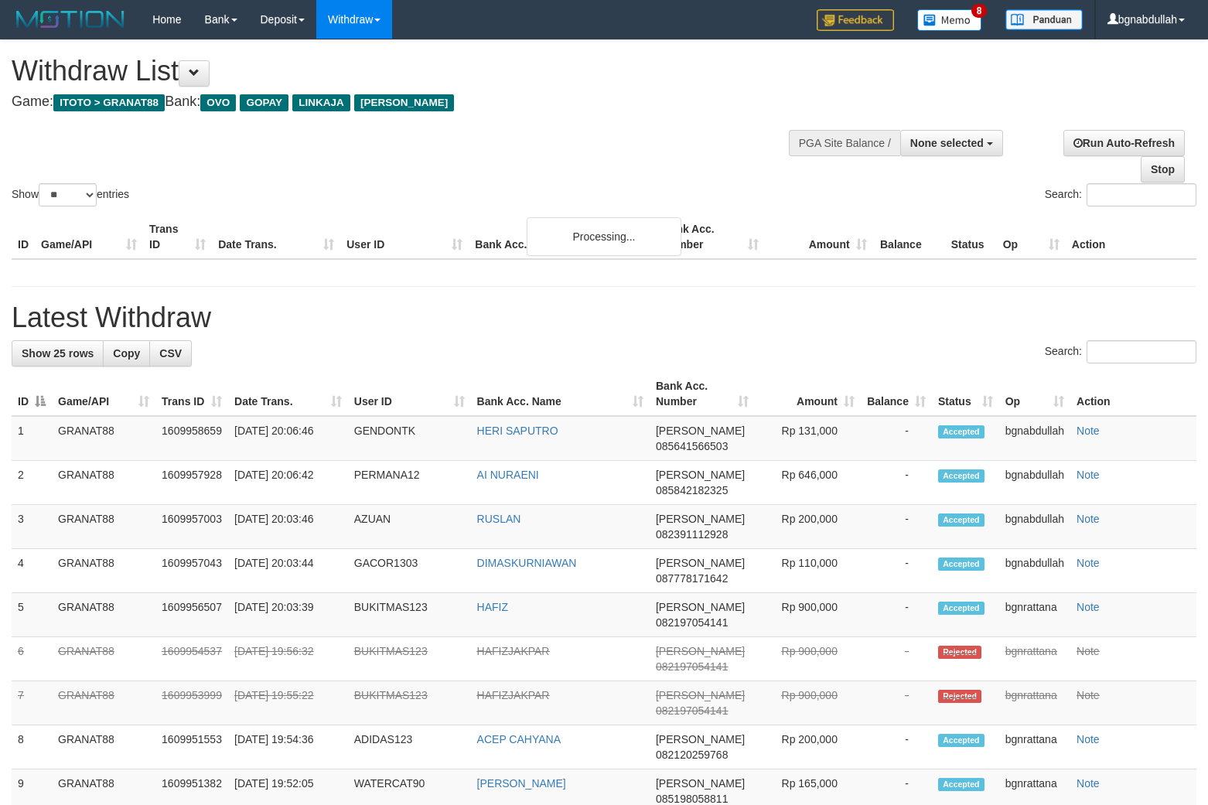
select select
select select "**"
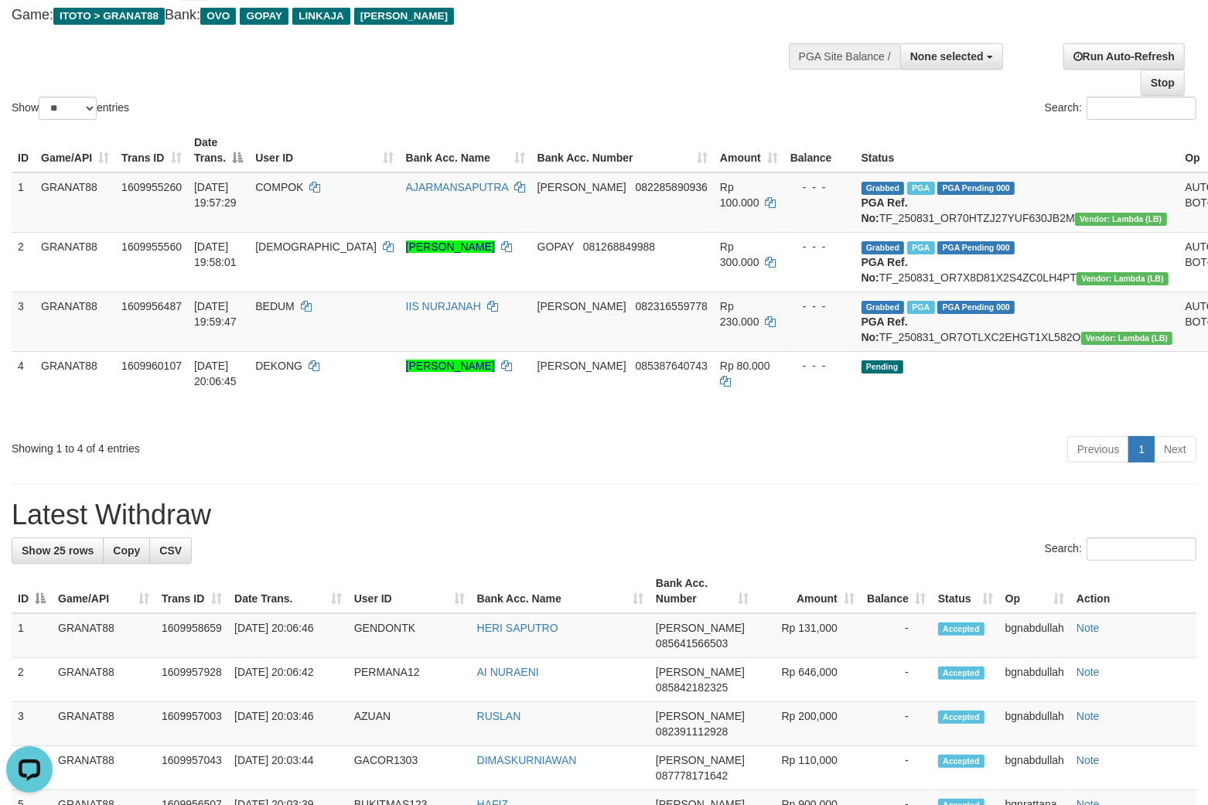
click at [668, 74] on div "Show ** ** ** *** entries Search:" at bounding box center [604, 38] width 1208 height 169
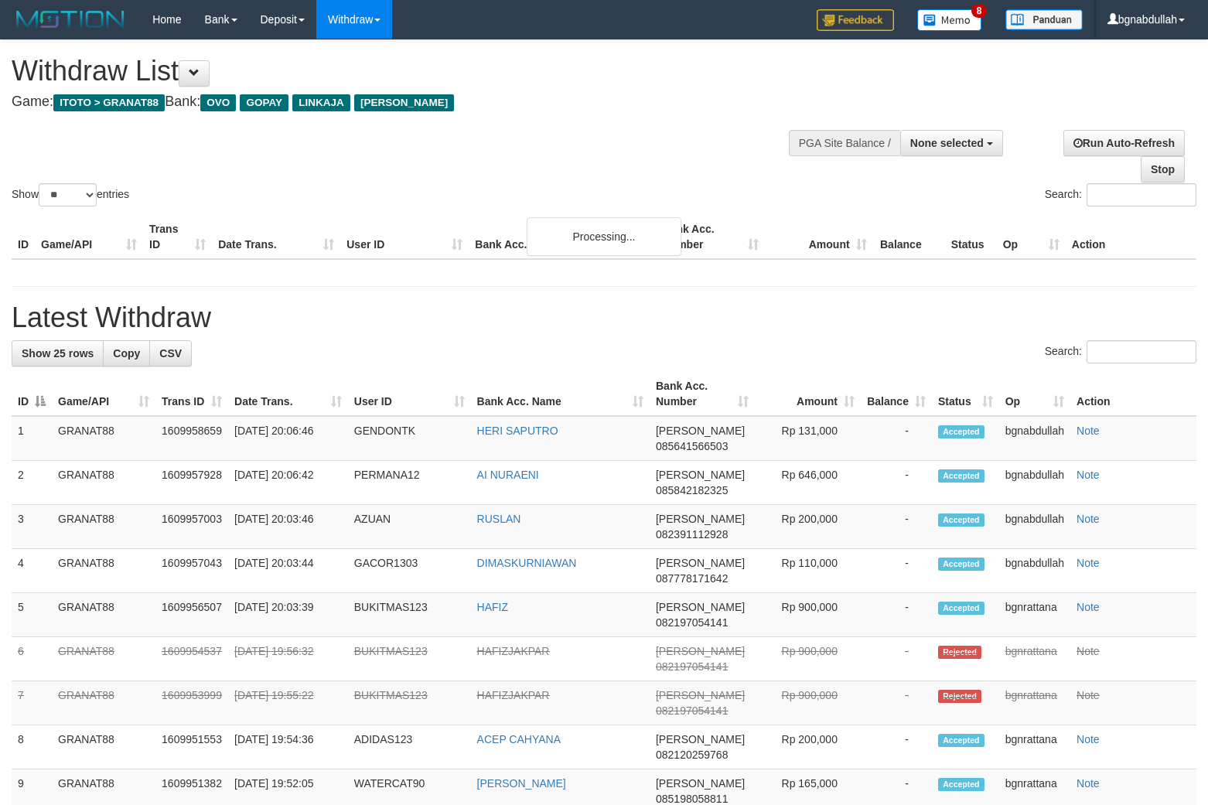
select select
select select "**"
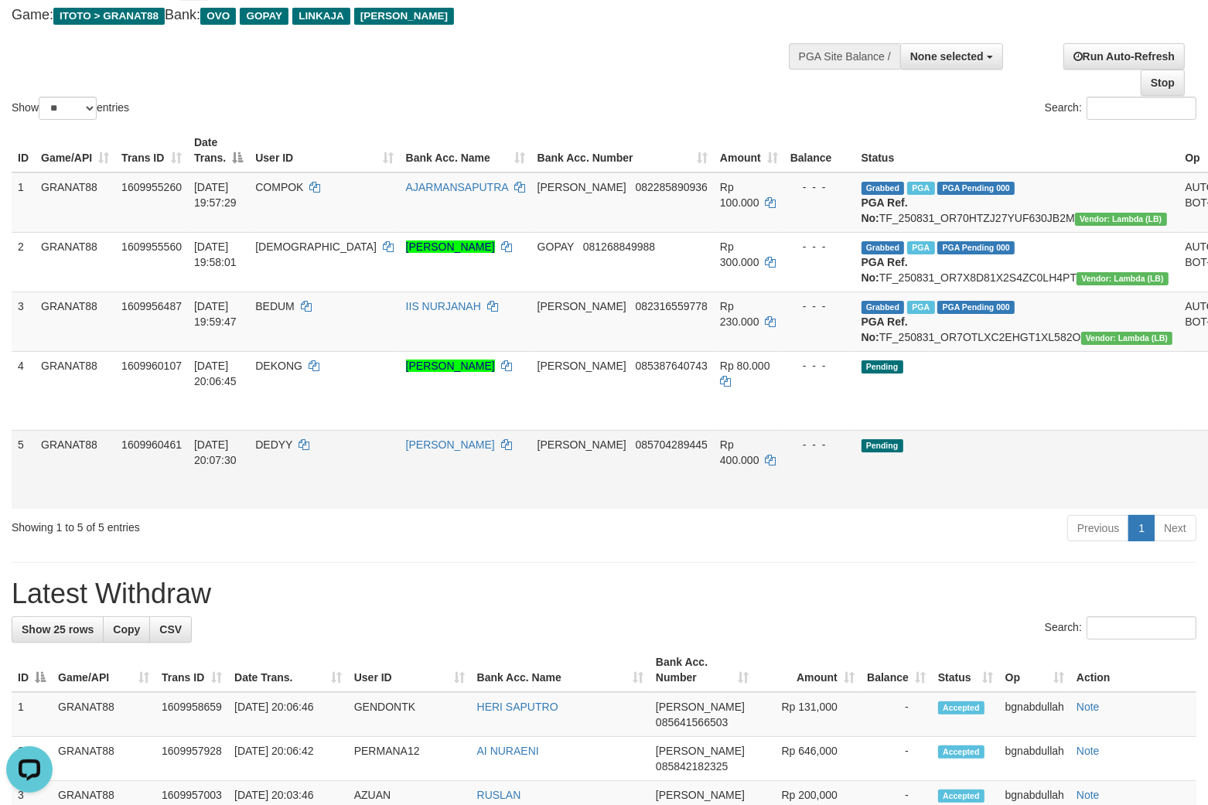
click at [292, 451] on span "DEDYY" at bounding box center [273, 445] width 37 height 12
drag, startPoint x: 300, startPoint y: 473, endPoint x: 305, endPoint y: 485, distance: 13.2
click at [303, 480] on td "DEDYY" at bounding box center [324, 469] width 150 height 79
copy span "DEDYY"
click at [720, 466] on span "Rp 400.000" at bounding box center [739, 453] width 39 height 28
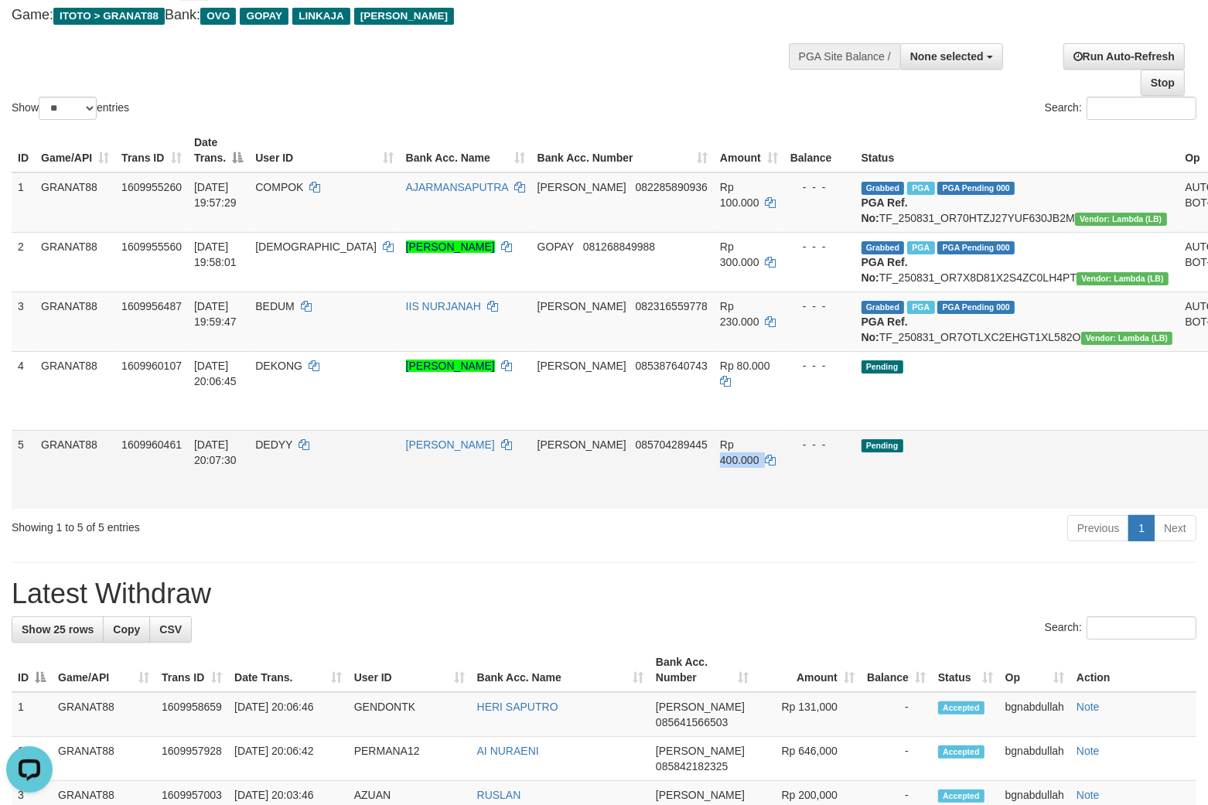
drag, startPoint x: 697, startPoint y: 473, endPoint x: 855, endPoint y: 528, distance: 168.1
click at [720, 466] on span "Rp 400.000" at bounding box center [739, 453] width 39 height 28
copy span "400.000"
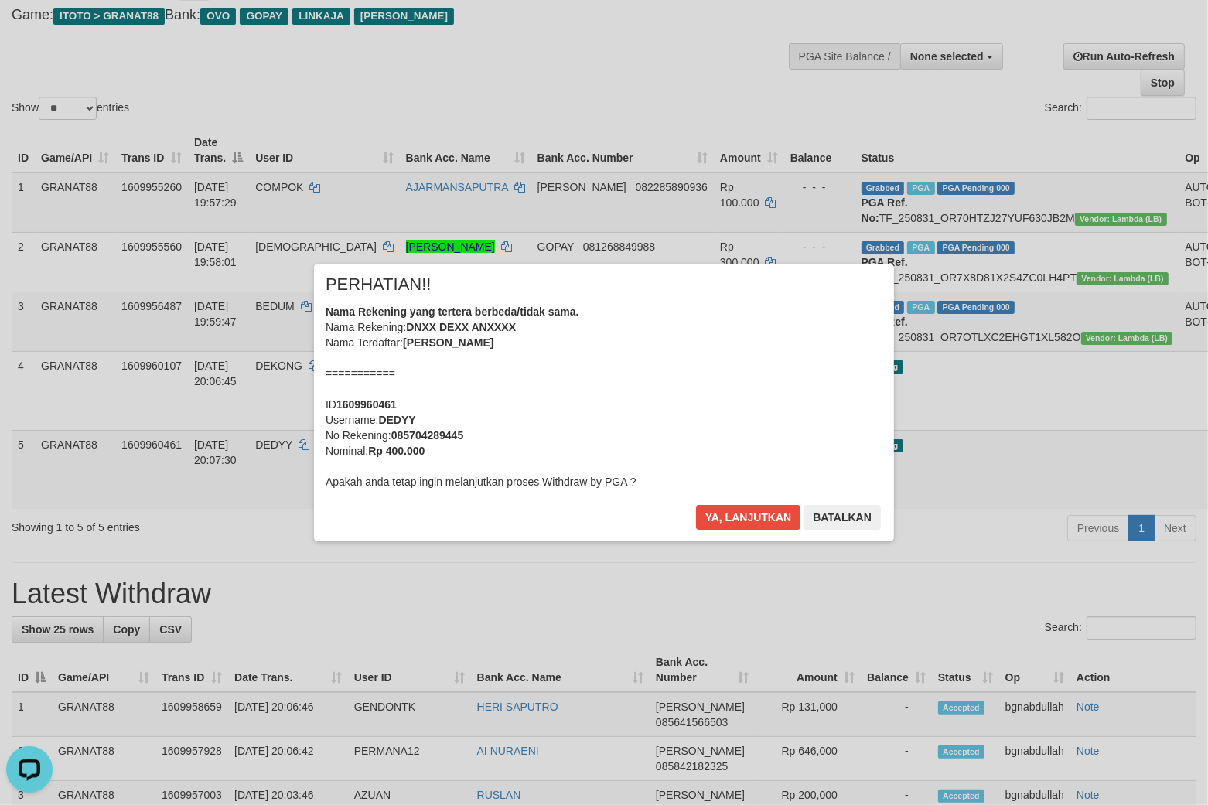
click at [748, 504] on div "× PERHATIAN!! Nama Rekening yang tertera berbeda/tidak sama. Nama Rekening: DNX…" at bounding box center [604, 402] width 580 height 277
click at [750, 513] on button "Ya, lanjutkan" at bounding box center [748, 517] width 105 height 25
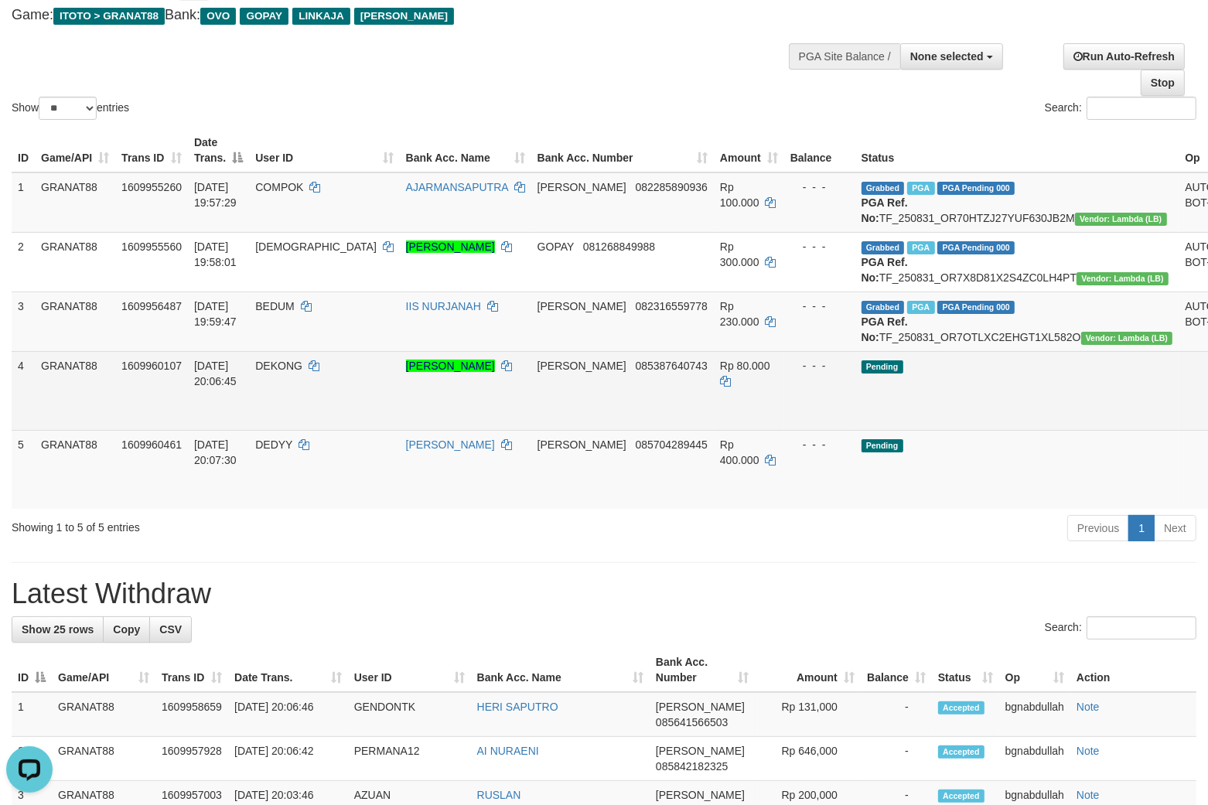
click at [936, 430] on td "Pending" at bounding box center [1017, 390] width 324 height 79
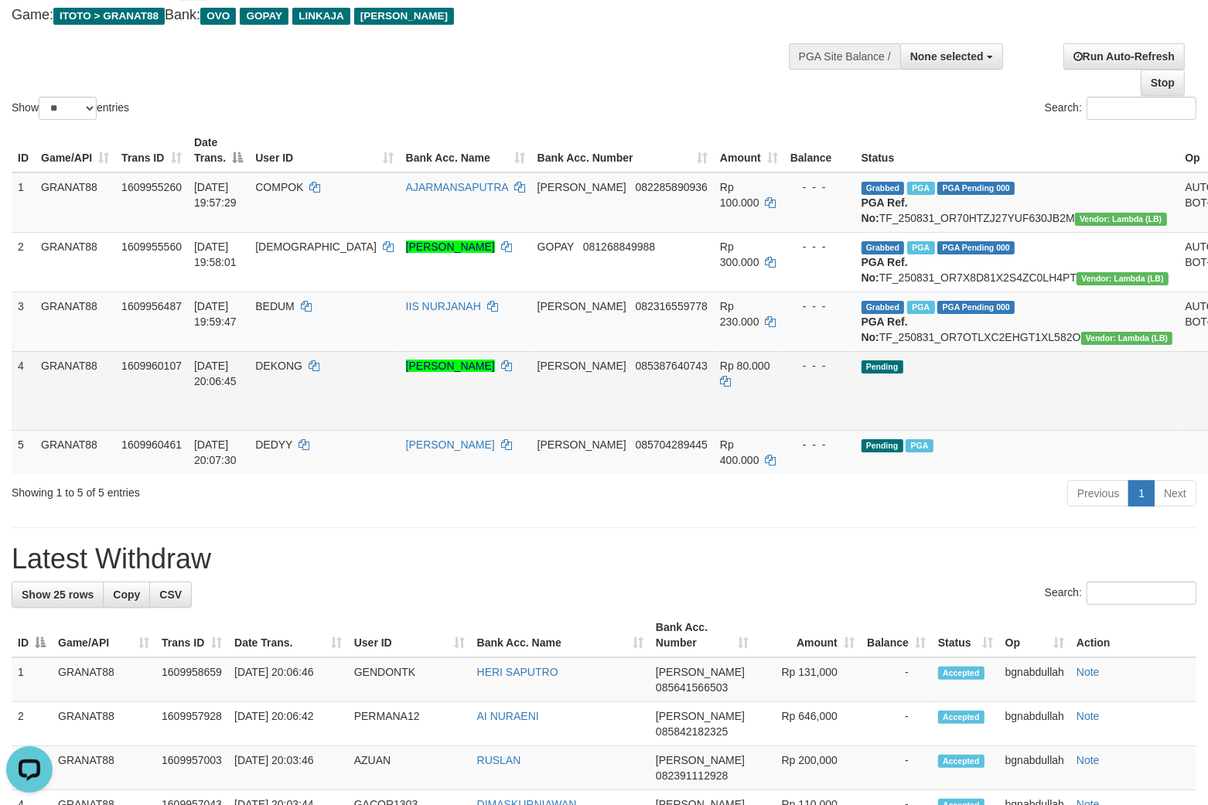
click at [936, 430] on td "Pending" at bounding box center [1017, 390] width 324 height 79
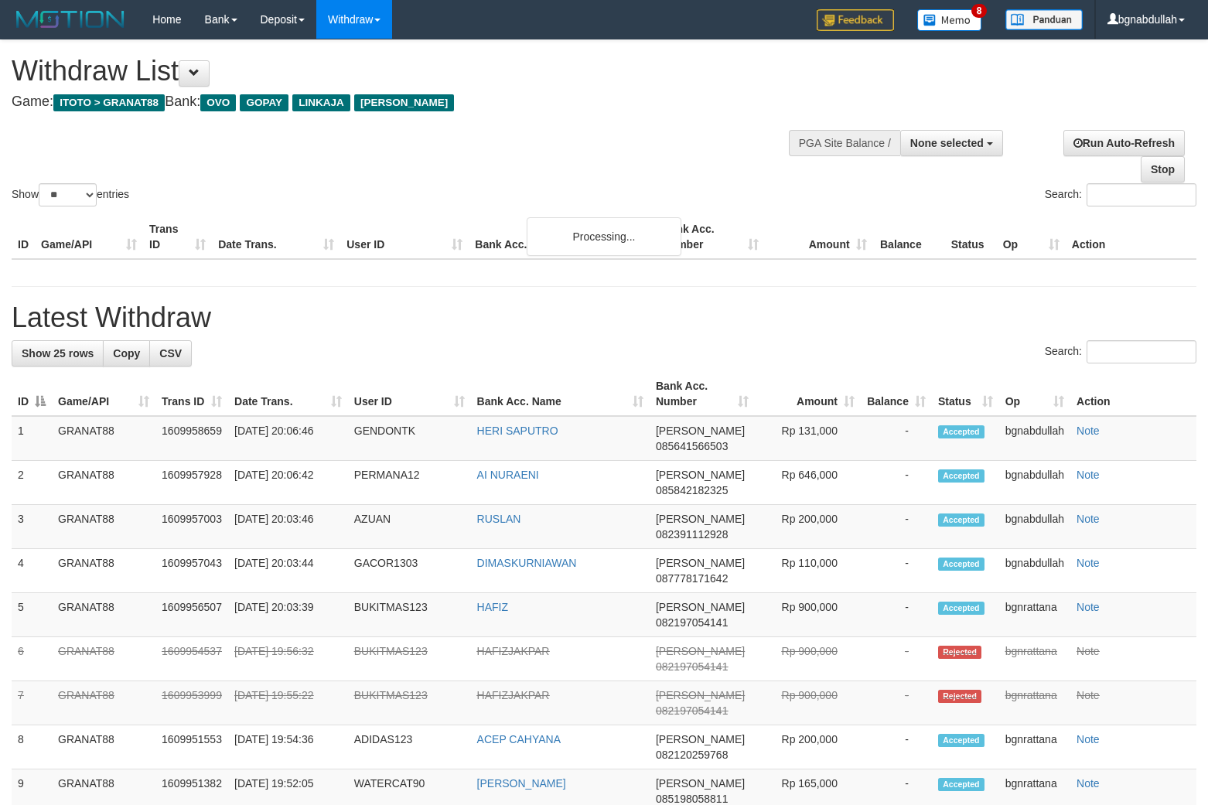
select select
select select "**"
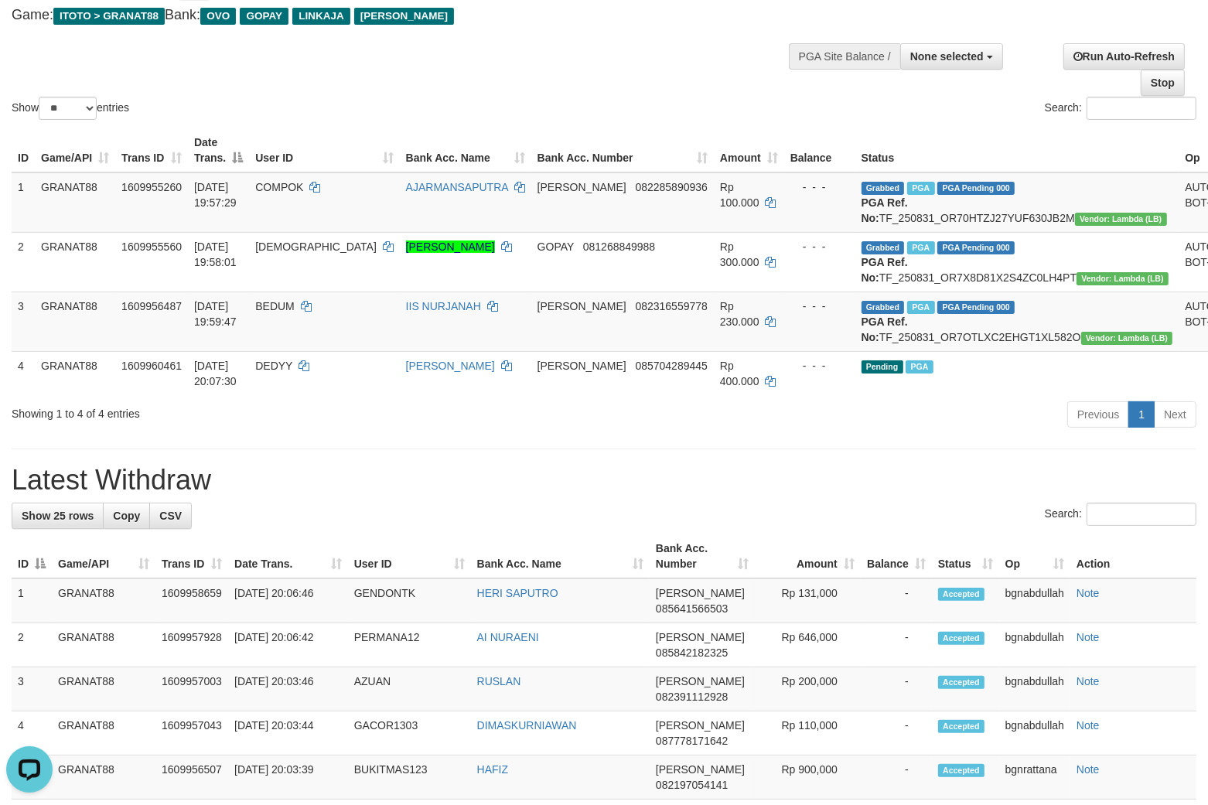
click at [531, 81] on div "Show ** ** ** *** entries Search:" at bounding box center [604, 38] width 1208 height 169
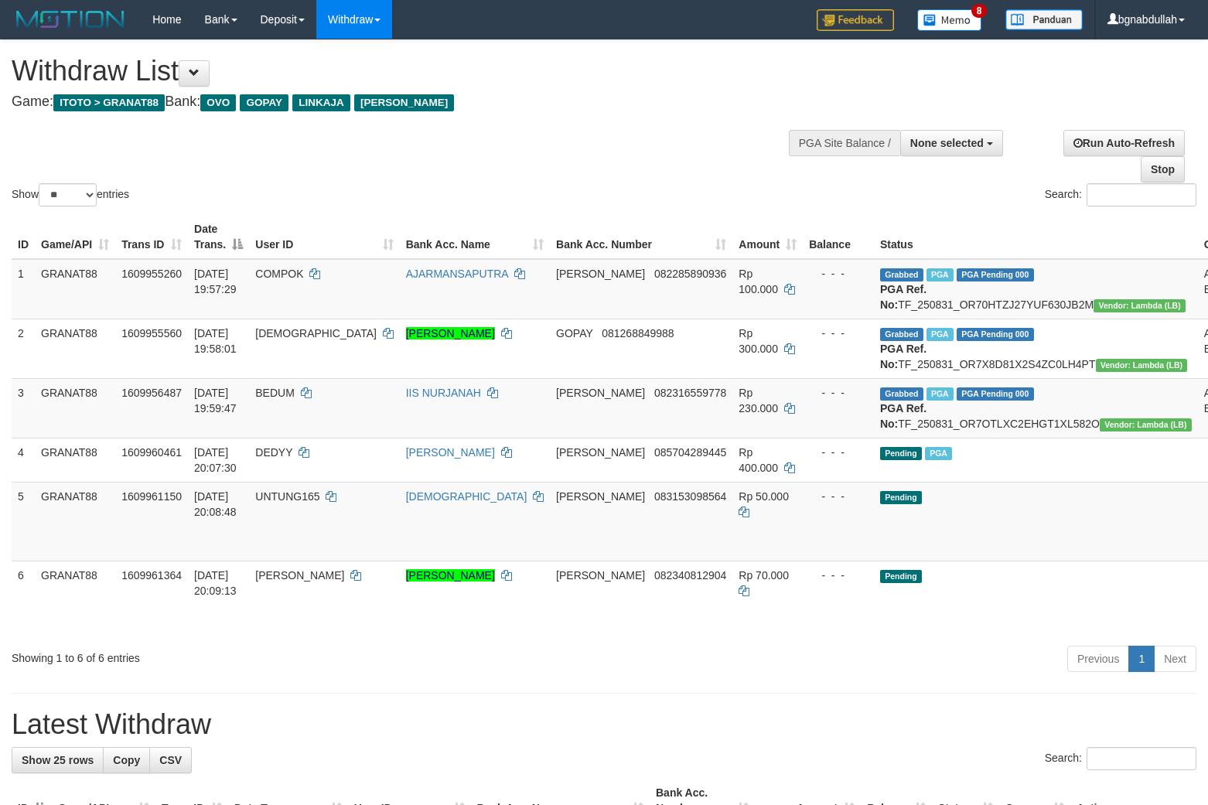
select select
select select "**"
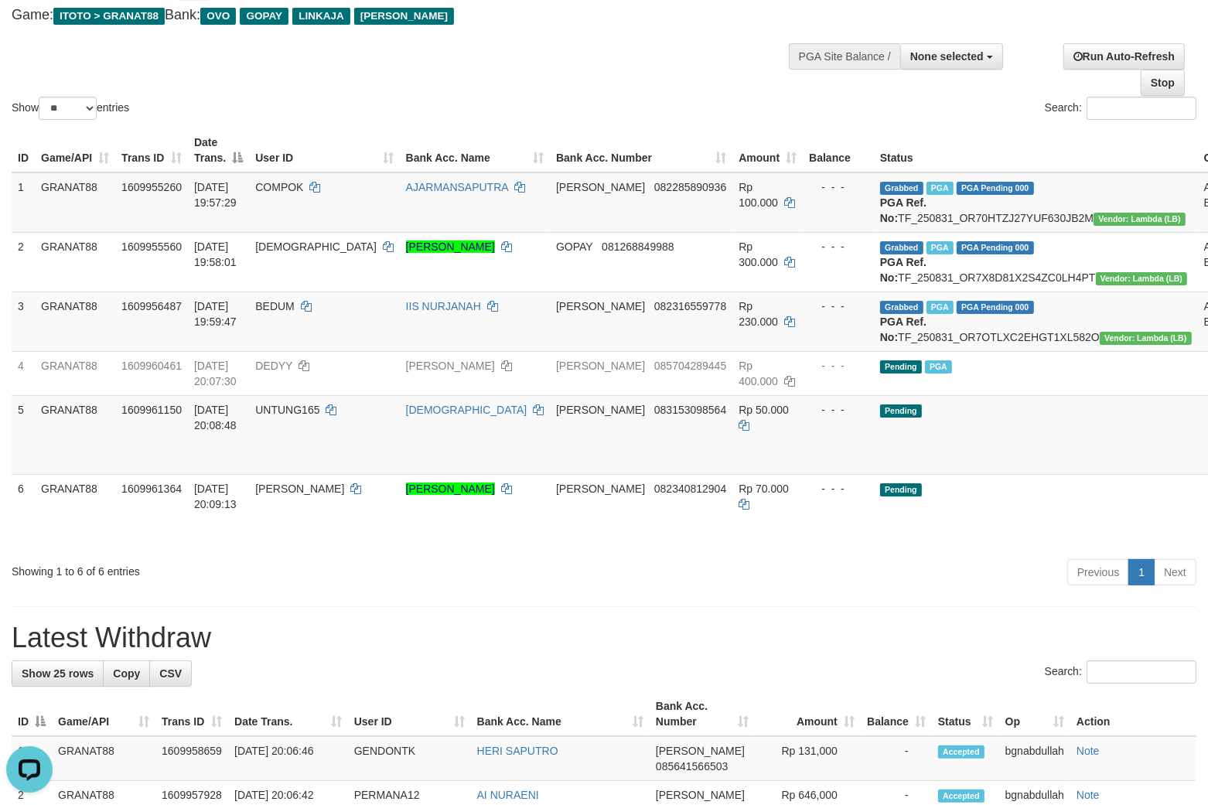
click at [663, 60] on div "Show ** ** ** *** entries Search:" at bounding box center [604, 38] width 1208 height 169
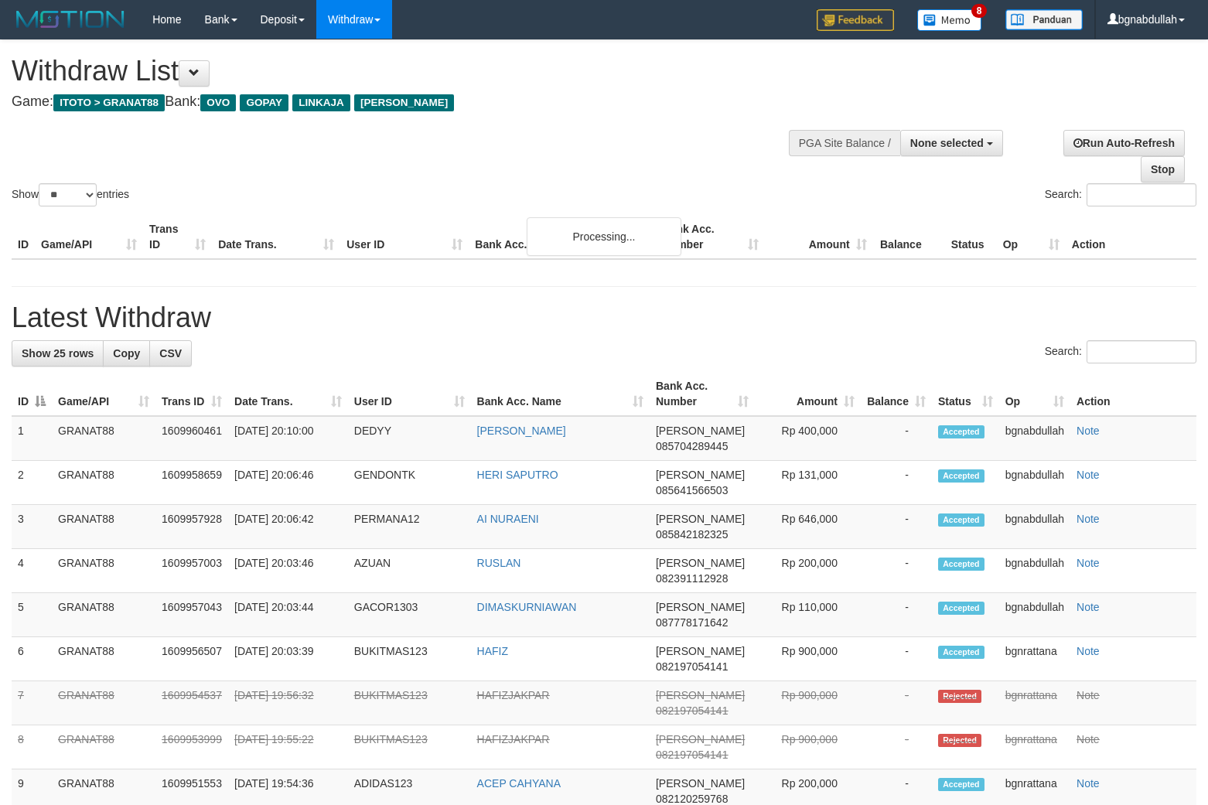
select select
select select "**"
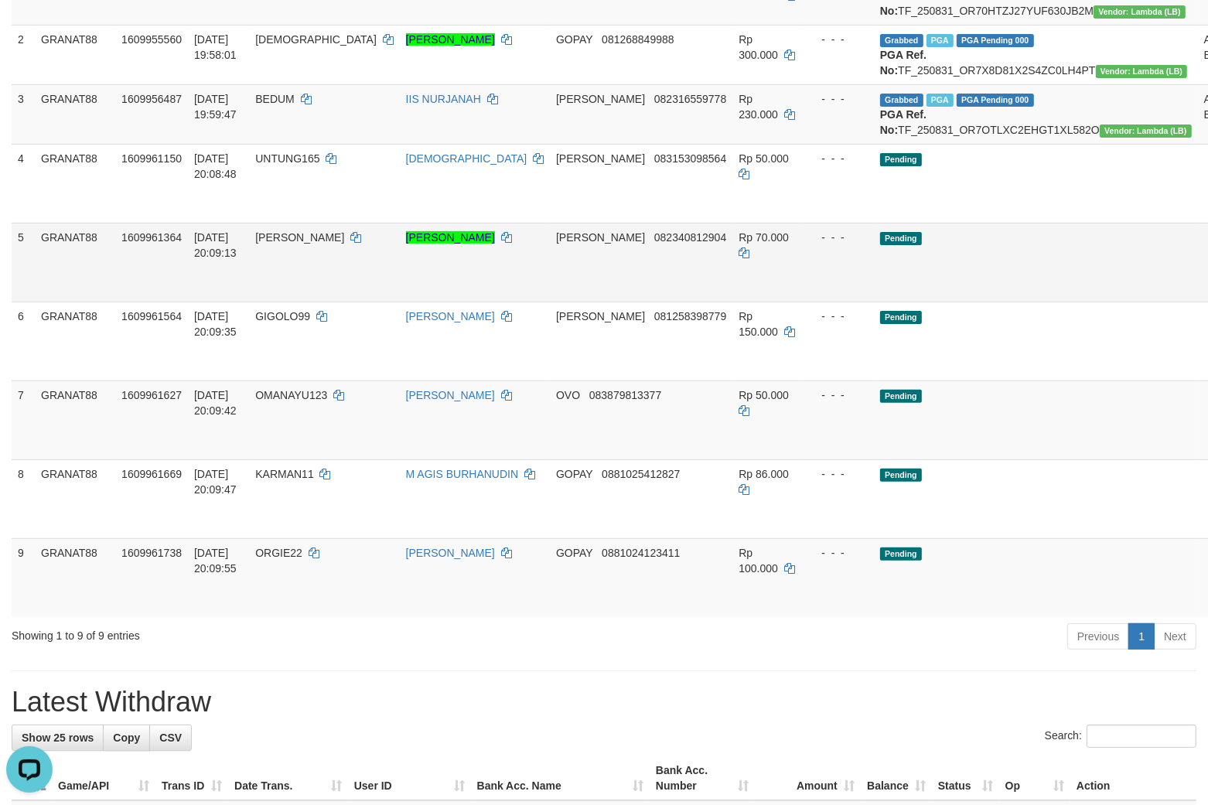
scroll to position [344, 0]
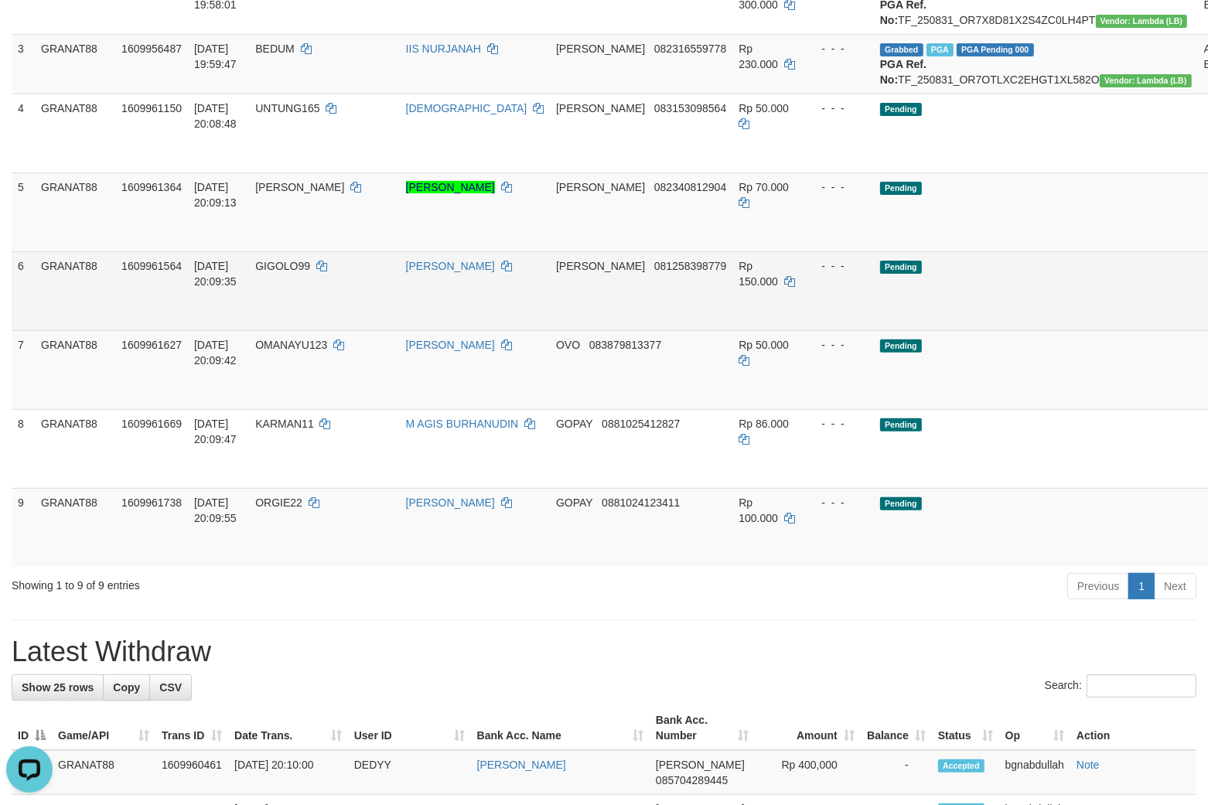
click at [310, 319] on td "GIGOLO99" at bounding box center [324, 290] width 150 height 79
drag, startPoint x: 309, startPoint y: 321, endPoint x: 312, endPoint y: 337, distance: 16.4
click at [312, 330] on td "GIGOLO99" at bounding box center [324, 290] width 150 height 79
copy span "GIGOLO99"
click at [739, 288] on span "Rp 150.000" at bounding box center [758, 274] width 39 height 28
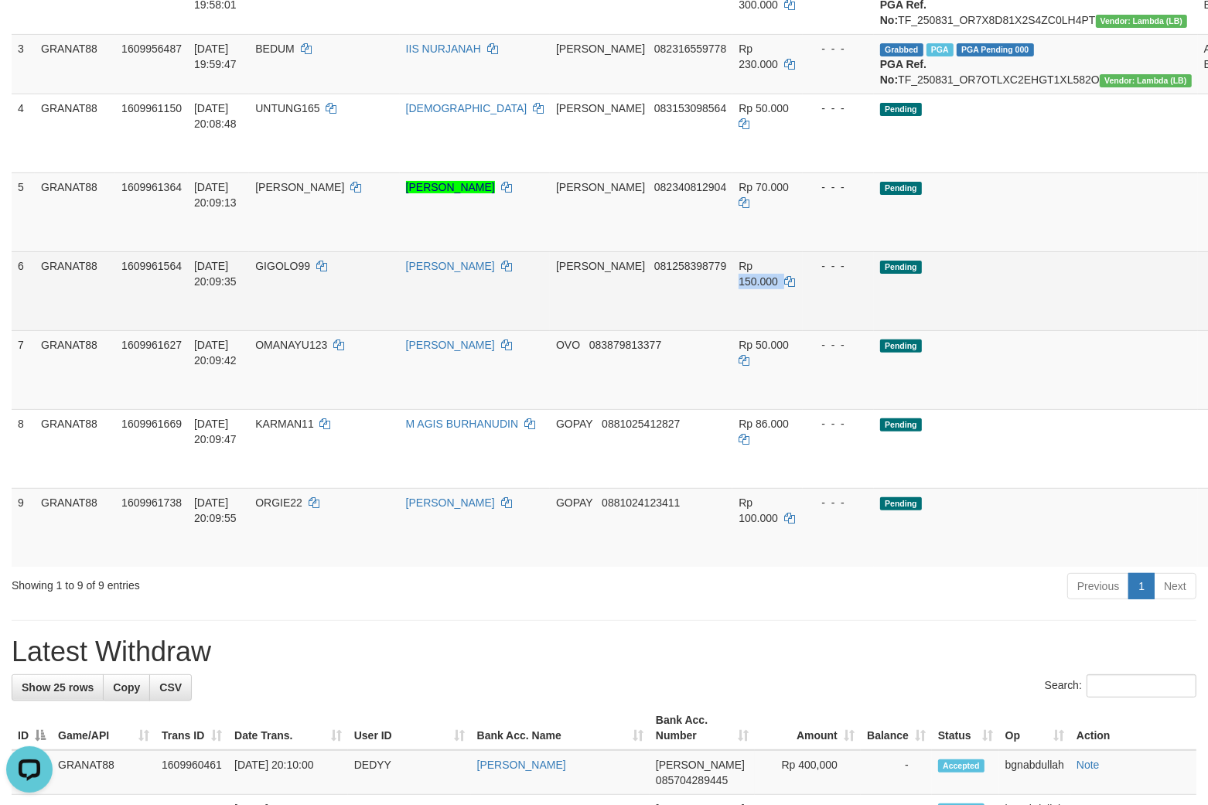
drag, startPoint x: 698, startPoint y: 311, endPoint x: 911, endPoint y: 347, distance: 215.7
click at [732, 319] on td "Rp 150.000" at bounding box center [767, 290] width 70 height 79
copy td "150.000"
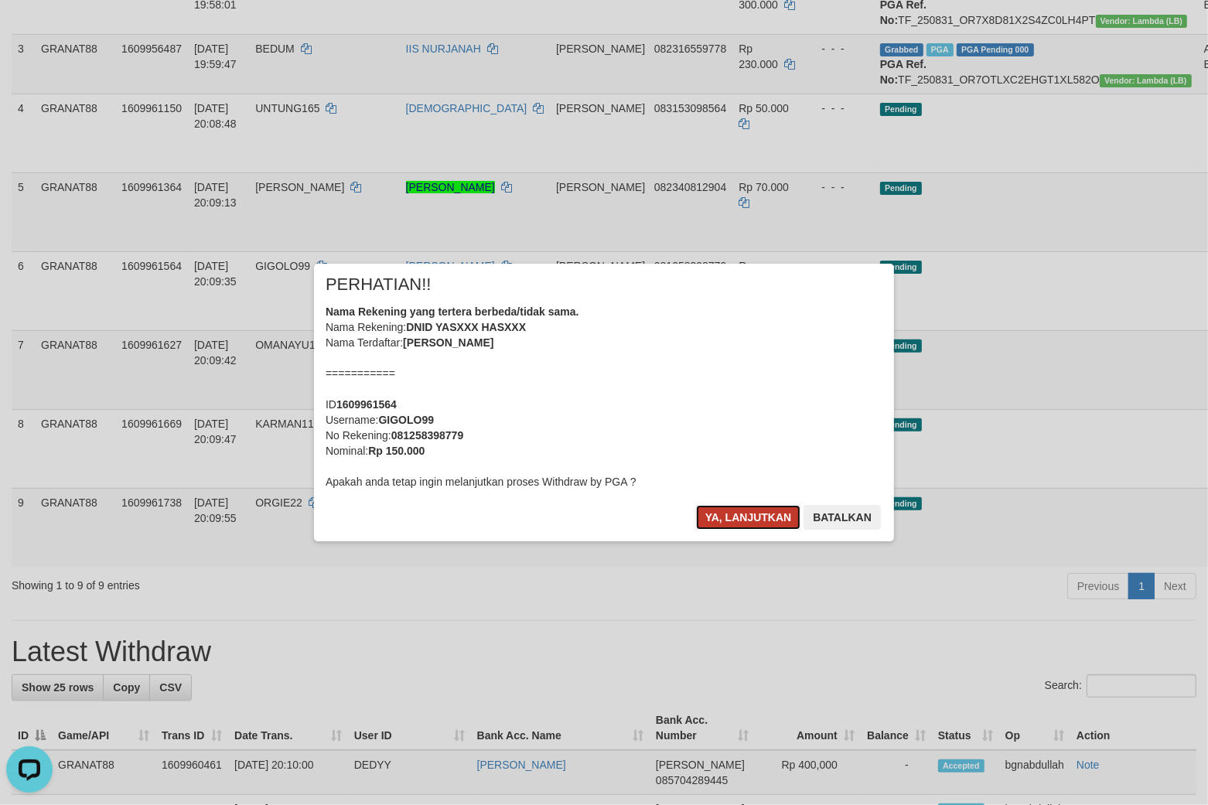
click at [740, 518] on button "Ya, lanjutkan" at bounding box center [748, 517] width 105 height 25
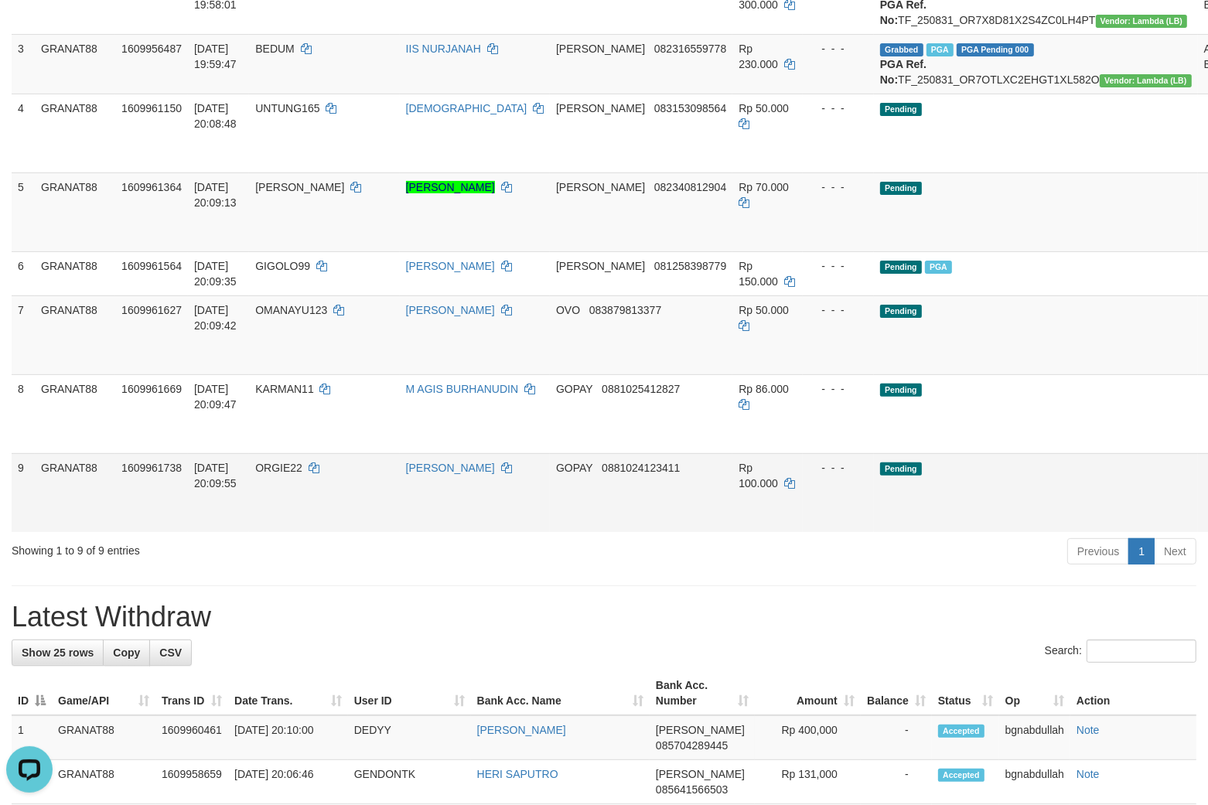
click at [302, 474] on span "ORGIE22" at bounding box center [278, 468] width 47 height 12
drag, startPoint x: 306, startPoint y: 512, endPoint x: 306, endPoint y: 532, distance: 20.1
click at [306, 526] on td "ORGIE22" at bounding box center [324, 492] width 150 height 79
copy span "ORGIE22"
click at [739, 490] on span "Rp 100.000" at bounding box center [758, 476] width 39 height 28
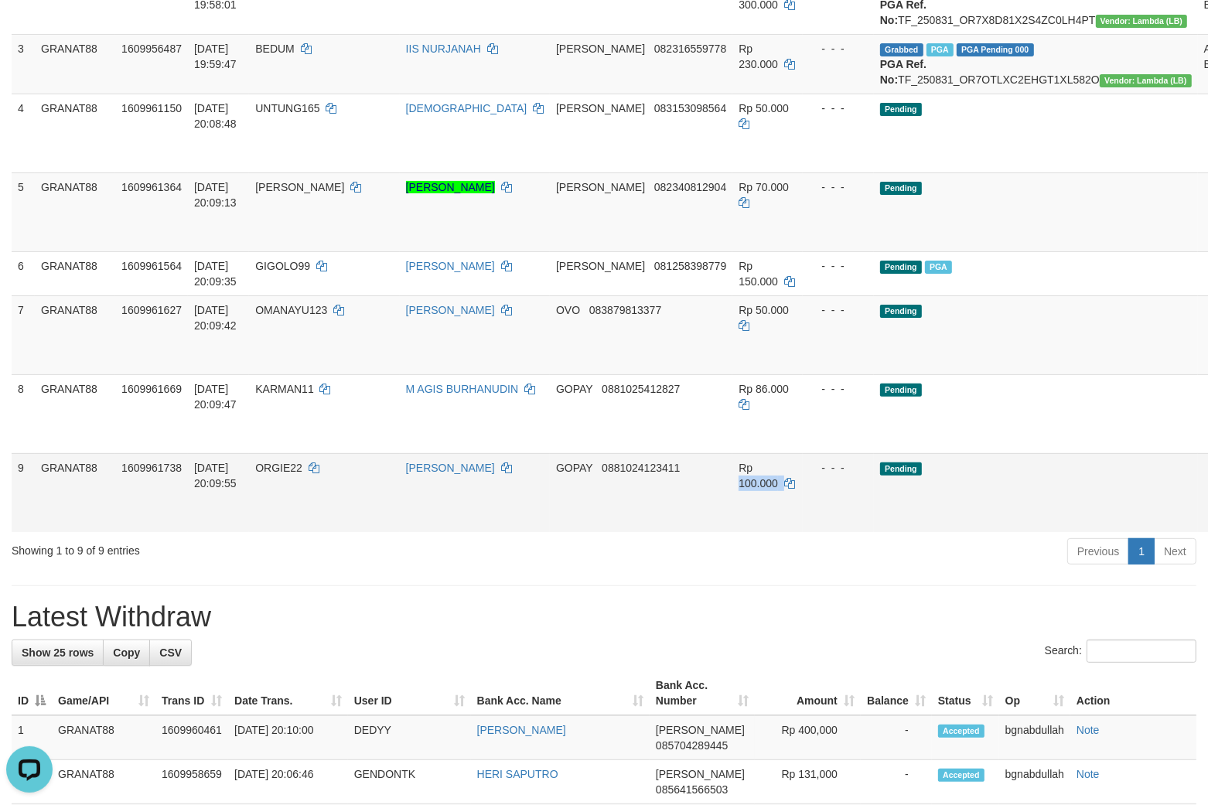
drag, startPoint x: 697, startPoint y: 511, endPoint x: 733, endPoint y: 521, distance: 37.5
click at [739, 490] on span "Rp 100.000" at bounding box center [758, 476] width 39 height 28
copy span "100.000"
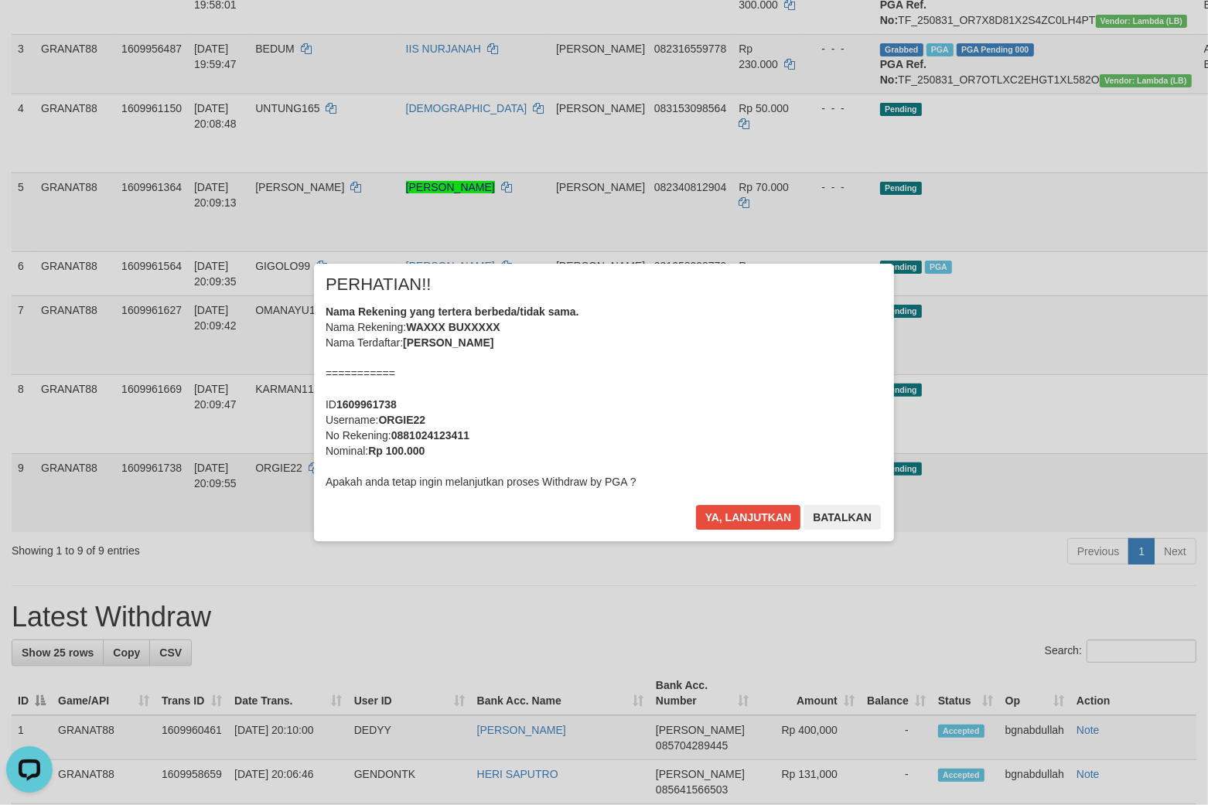
click at [713, 518] on button "Ya, lanjutkan" at bounding box center [748, 517] width 105 height 25
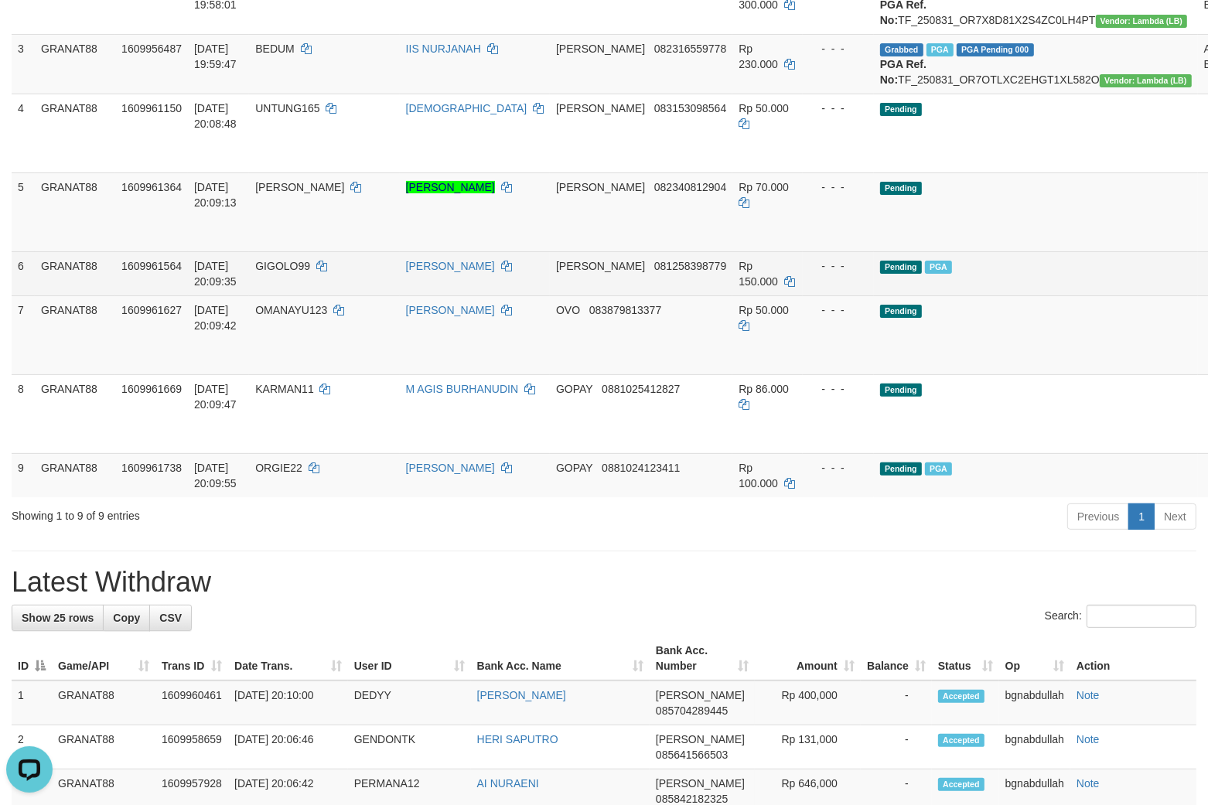
click at [982, 295] on td "Pending PGA" at bounding box center [1036, 273] width 324 height 44
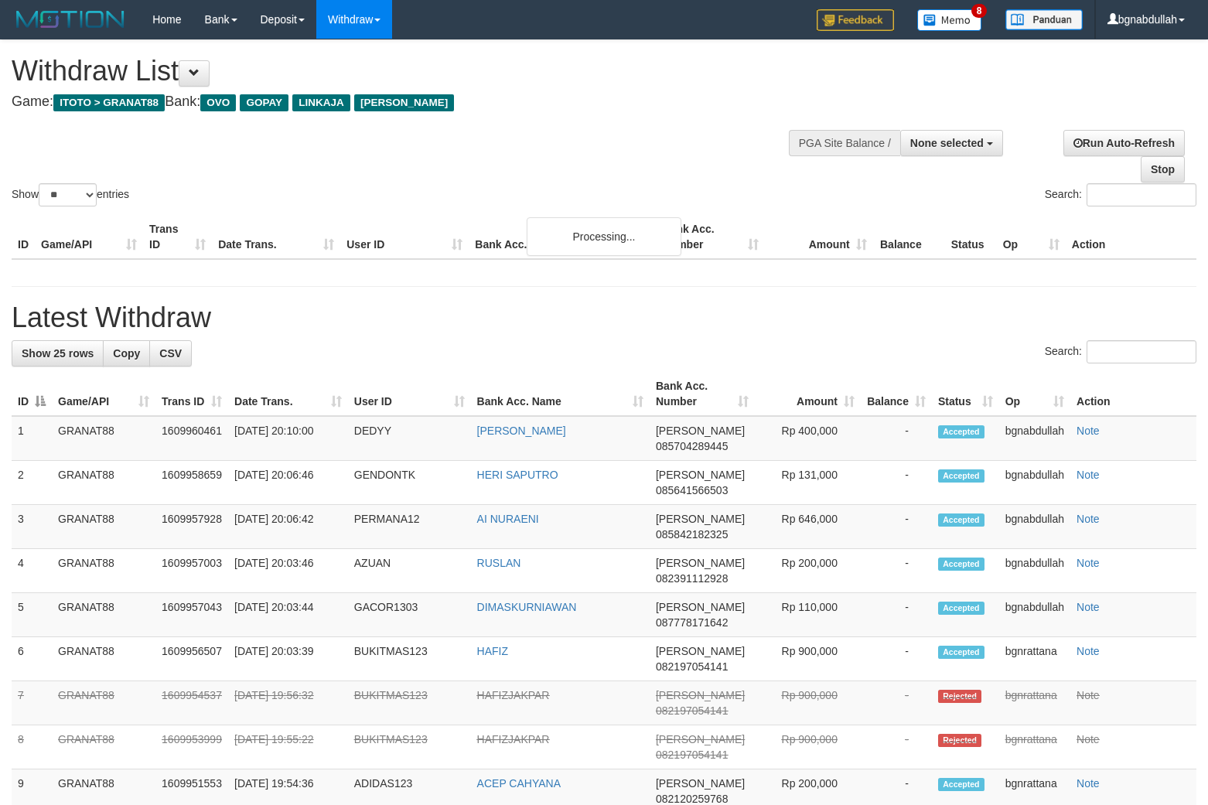
select select
select select "**"
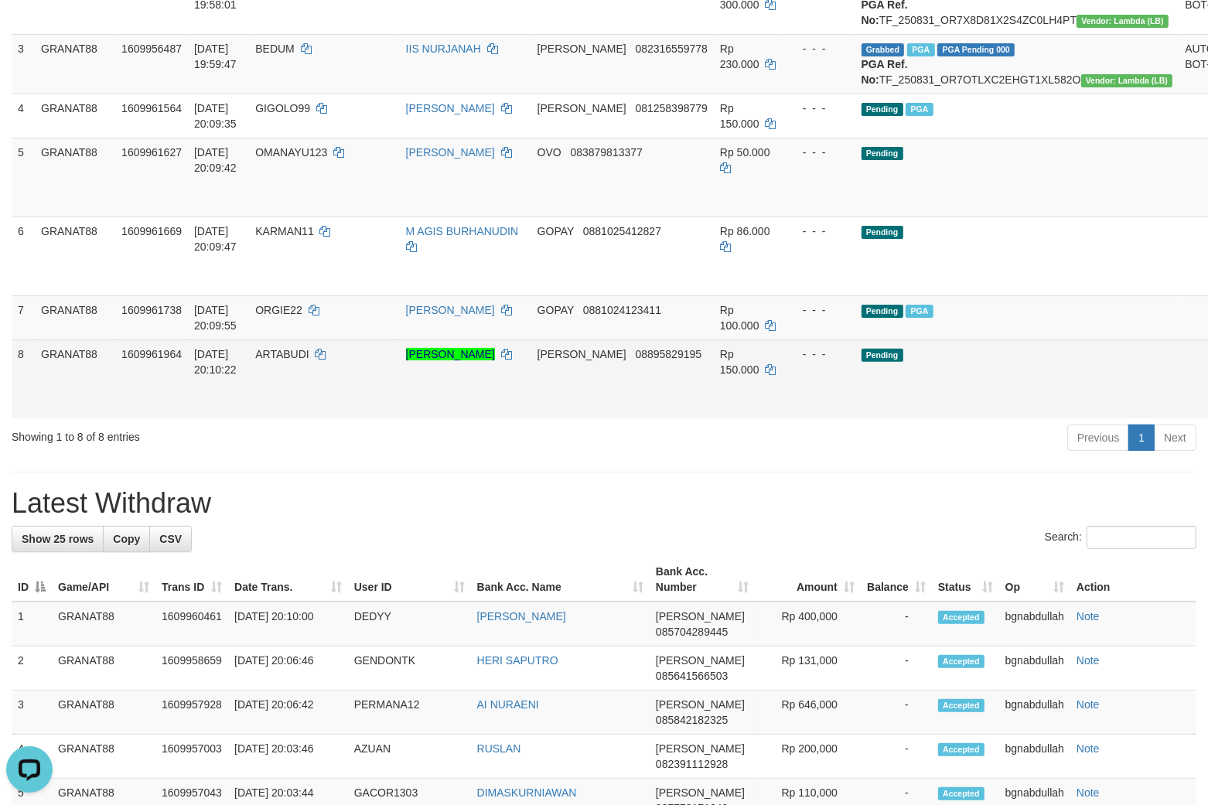
click at [309, 360] on span "ARTABUDI" at bounding box center [282, 354] width 54 height 12
drag, startPoint x: 312, startPoint y: 398, endPoint x: 314, endPoint y: 414, distance: 16.4
click at [316, 408] on td "ARTABUDI" at bounding box center [324, 379] width 150 height 79
copy span "ARTABUDI"
click at [720, 376] on span "Rp 150.000" at bounding box center [739, 362] width 39 height 28
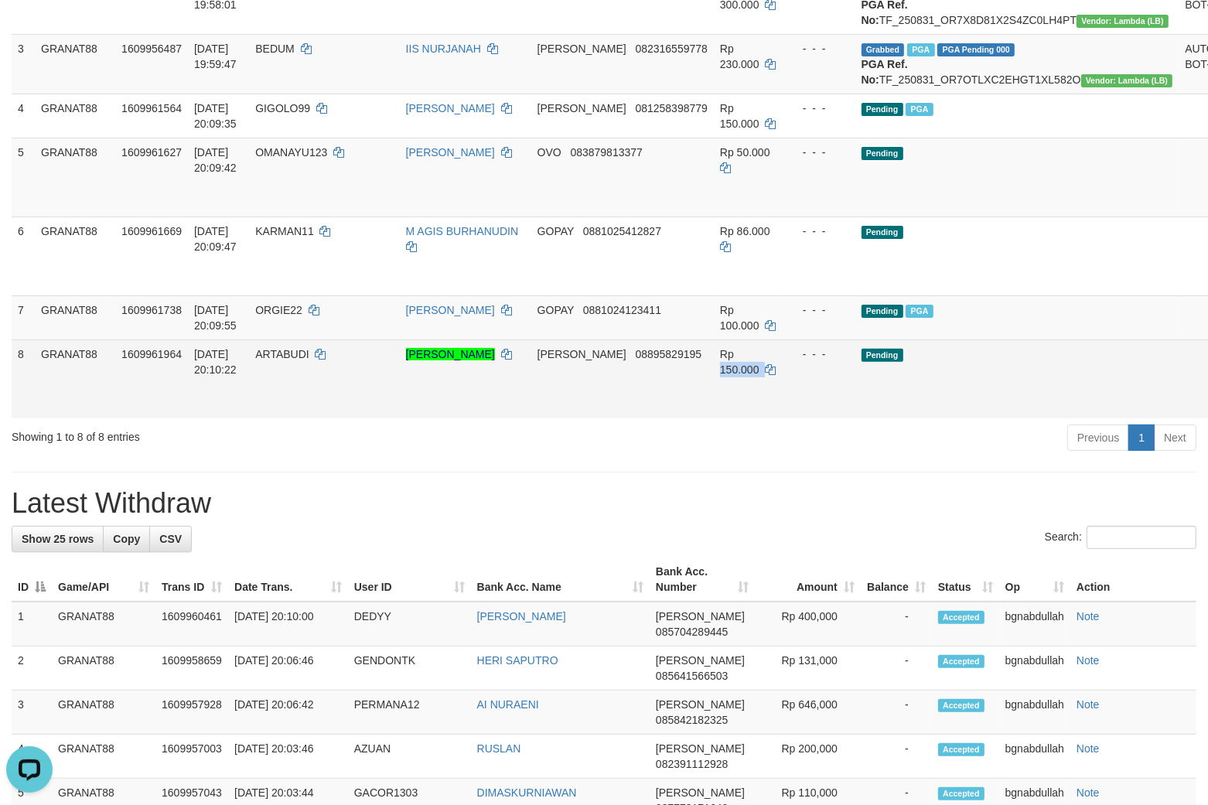
click at [720, 376] on span "Rp 150.000" at bounding box center [739, 362] width 39 height 28
copy td "150.000"
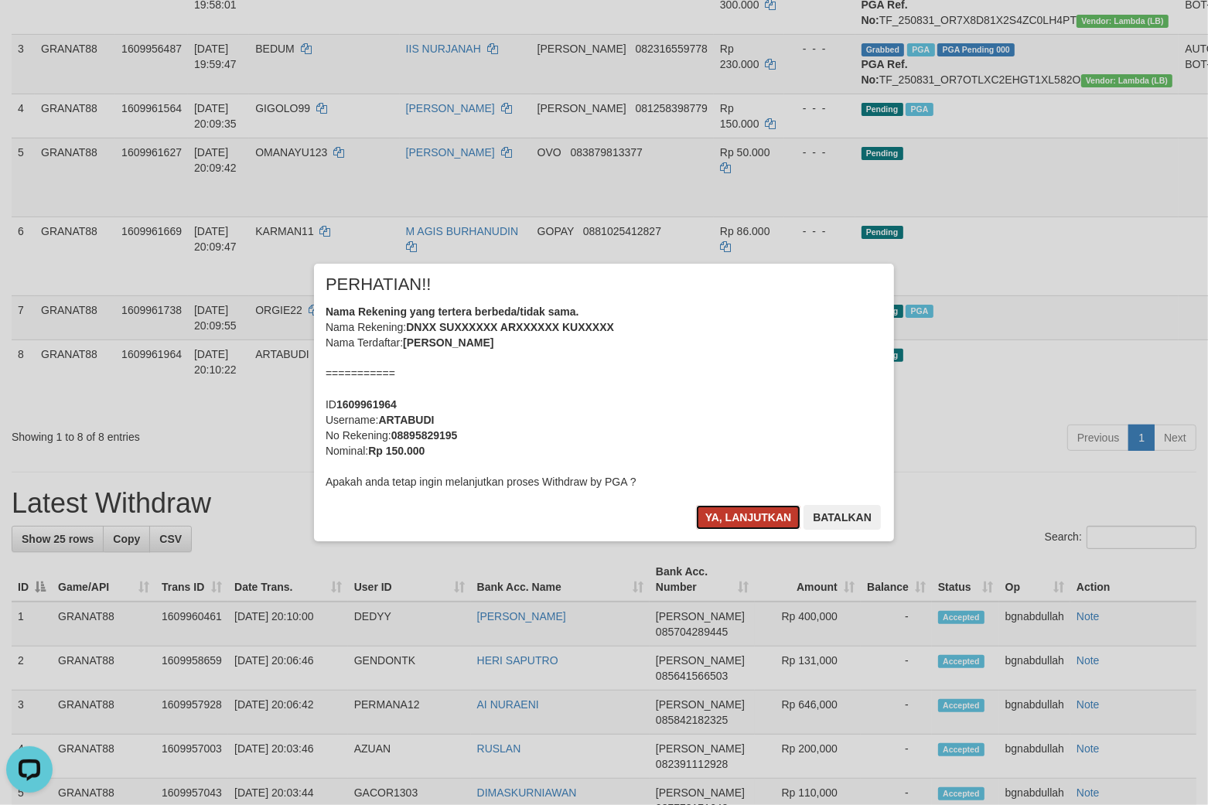
click at [739, 509] on button "Ya, lanjutkan" at bounding box center [748, 517] width 105 height 25
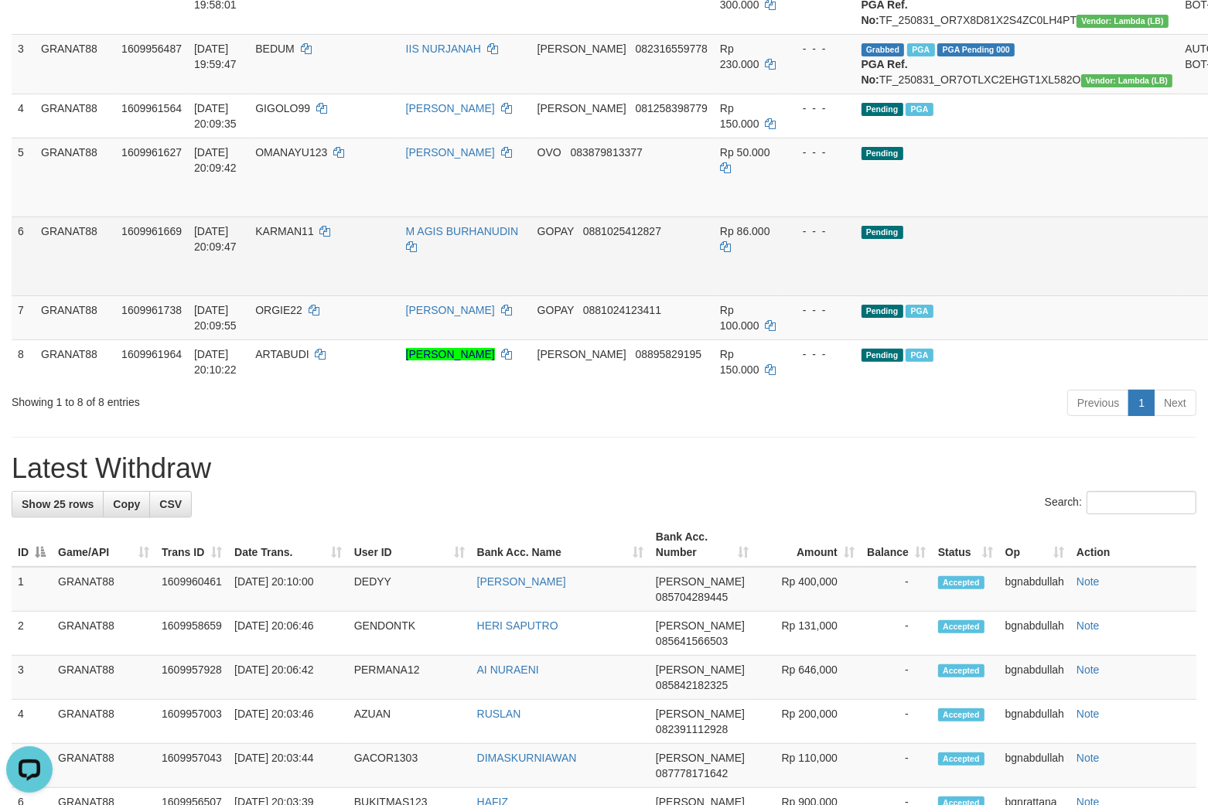
click at [1016, 290] on td "Pending" at bounding box center [1017, 256] width 324 height 79
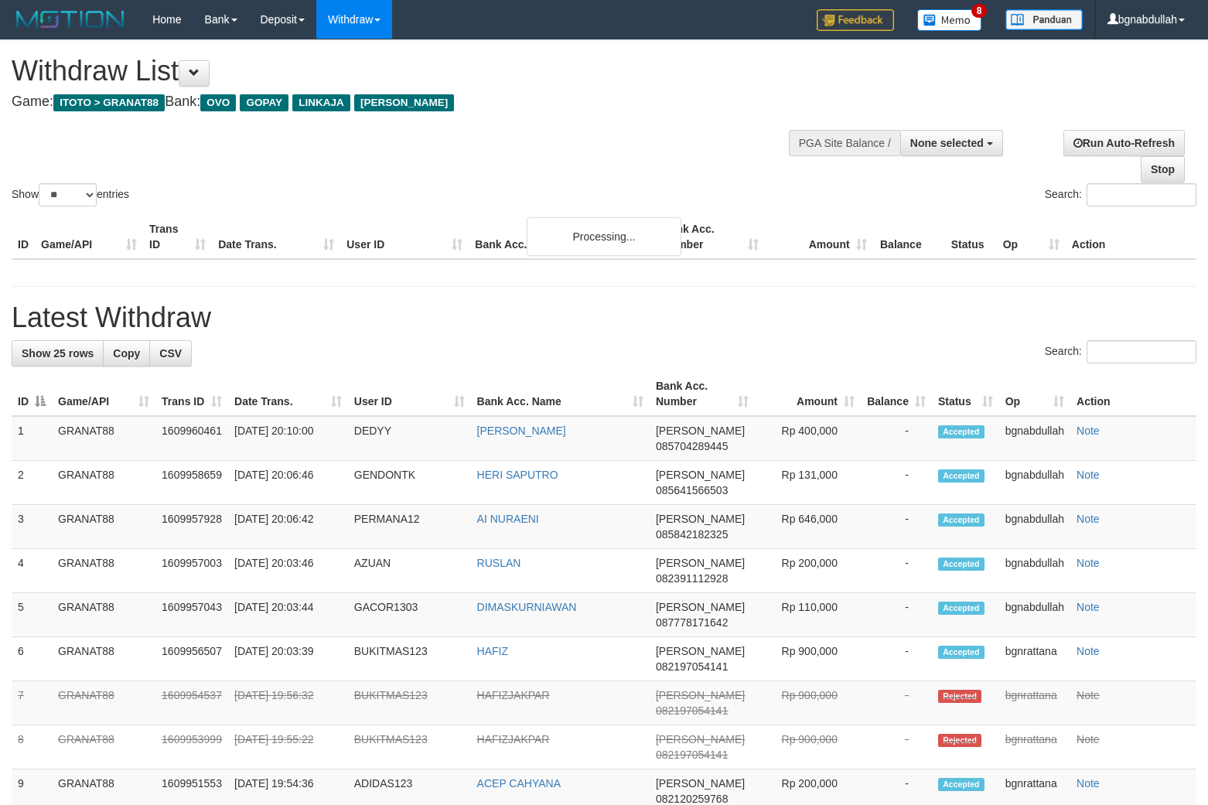
select select
select select "**"
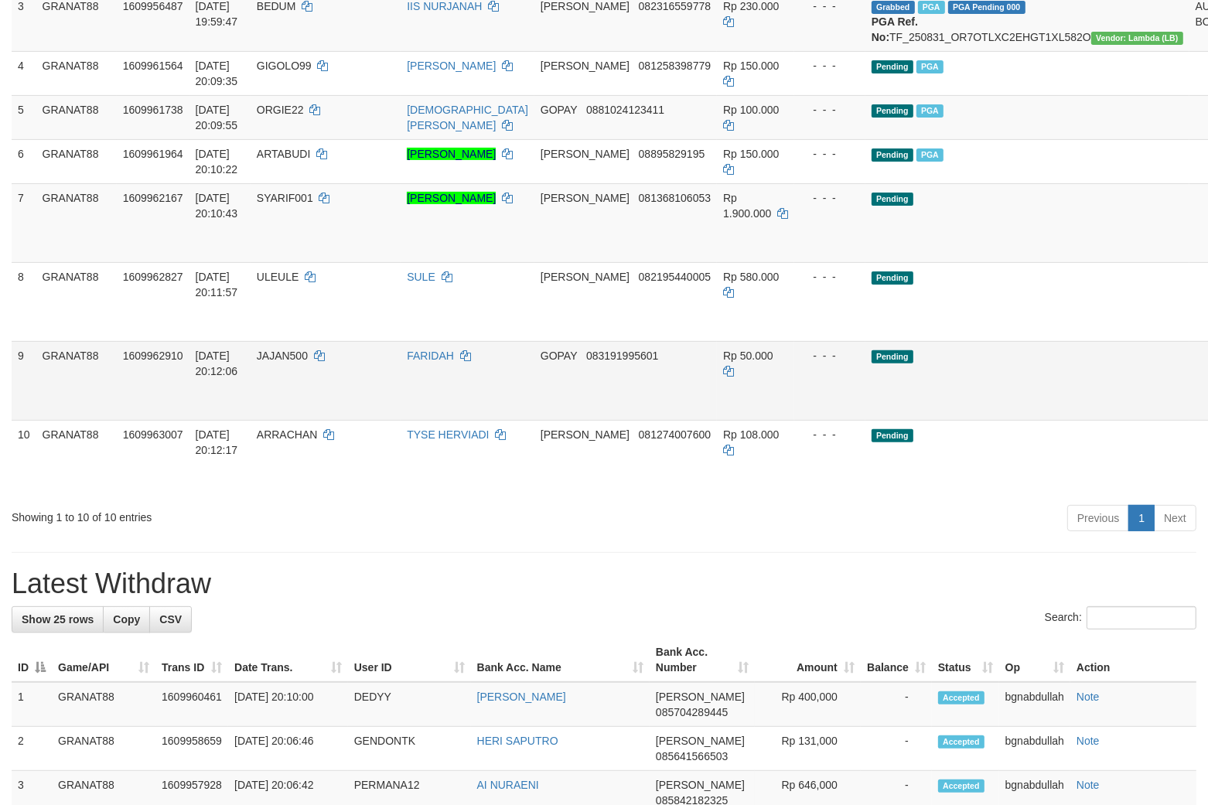
scroll to position [344, 0]
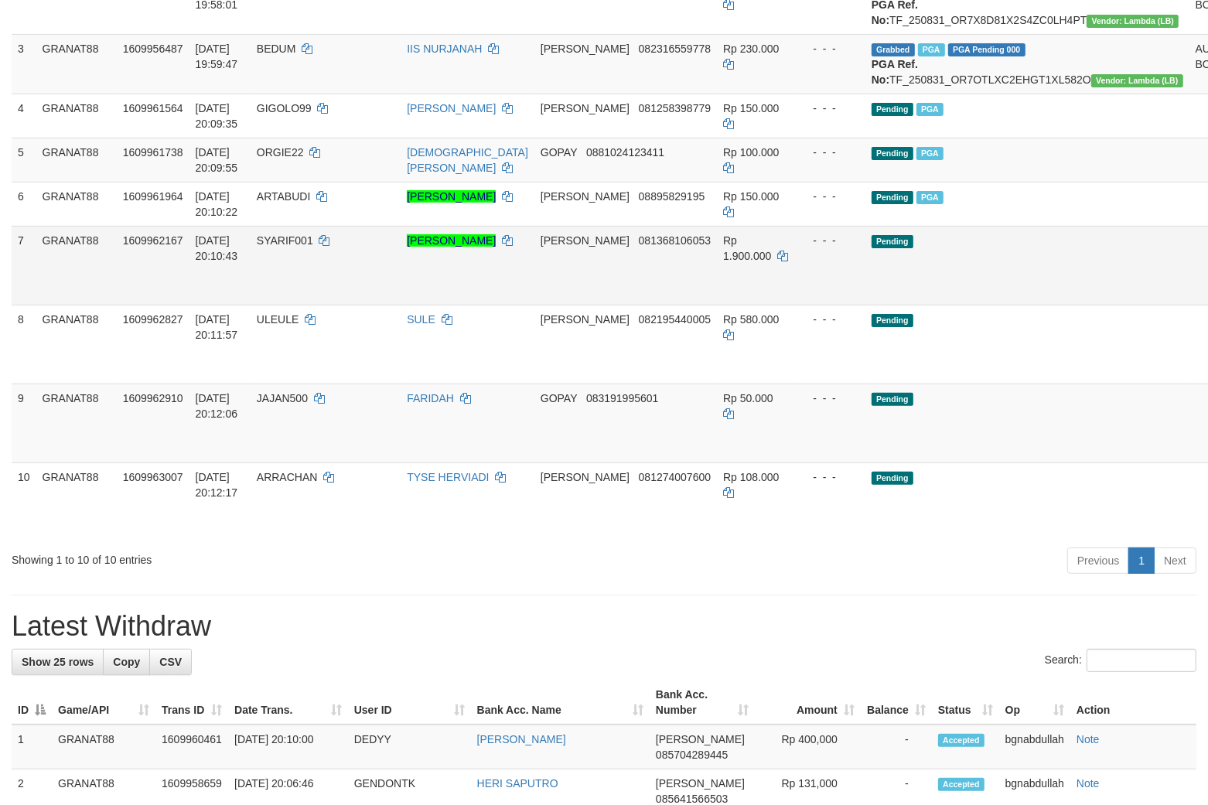
click at [310, 247] on span "SYARIF001" at bounding box center [285, 240] width 56 height 12
drag, startPoint x: 310, startPoint y: 286, endPoint x: 304, endPoint y: 318, distance: 32.3
click at [311, 296] on td "SYARIF001" at bounding box center [326, 265] width 150 height 79
copy span "SYARIF001"
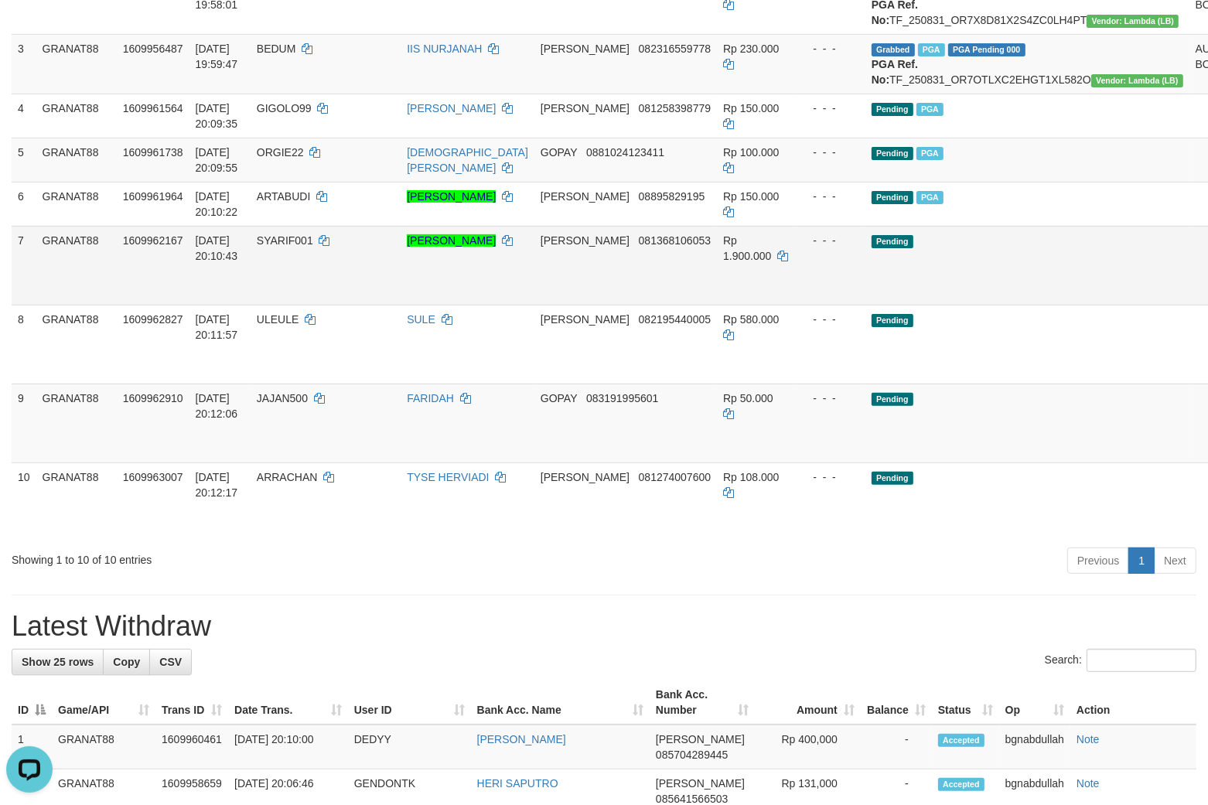
click at [717, 276] on td "Rp 1.900.000" at bounding box center [755, 265] width 77 height 79
drag, startPoint x: 704, startPoint y: 276, endPoint x: 942, endPoint y: 343, distance: 247.6
click at [717, 277] on td "Rp 1.900.000" at bounding box center [755, 265] width 77 height 79
copy span "1.900.000"
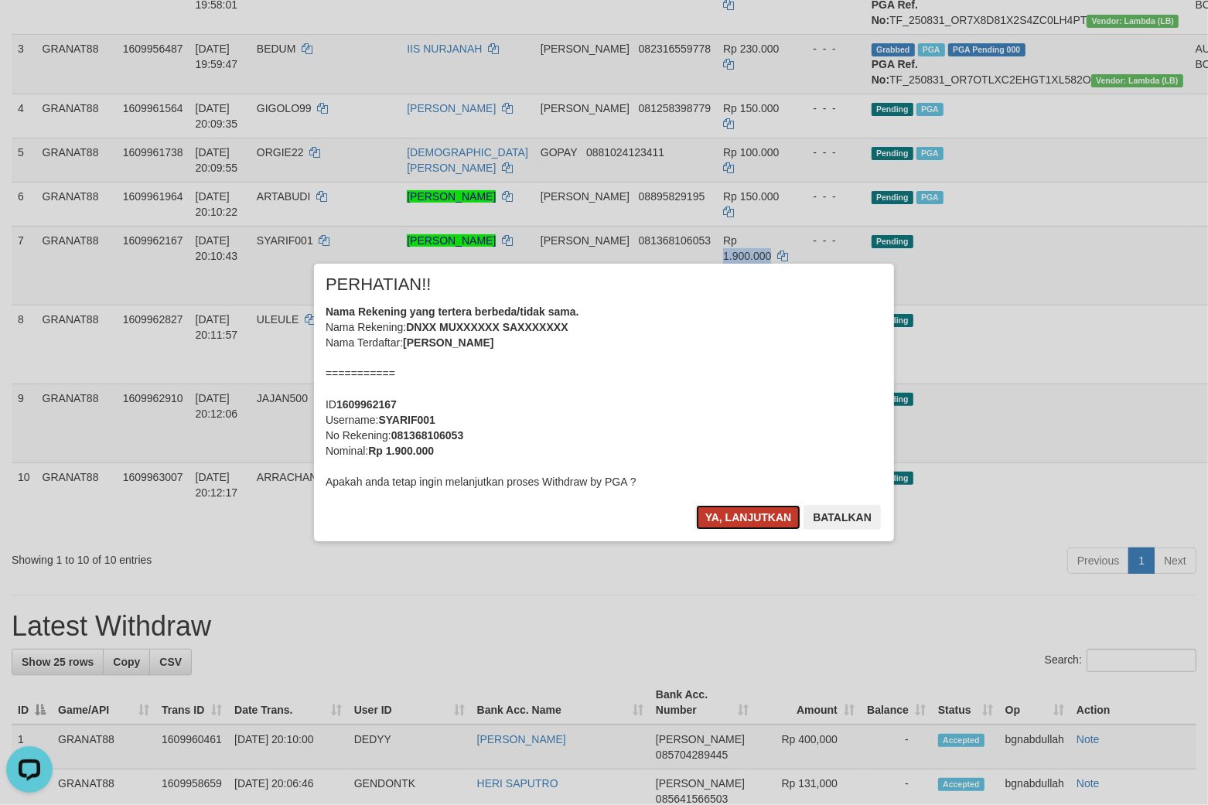
click at [719, 512] on button "Ya, lanjutkan" at bounding box center [748, 517] width 105 height 25
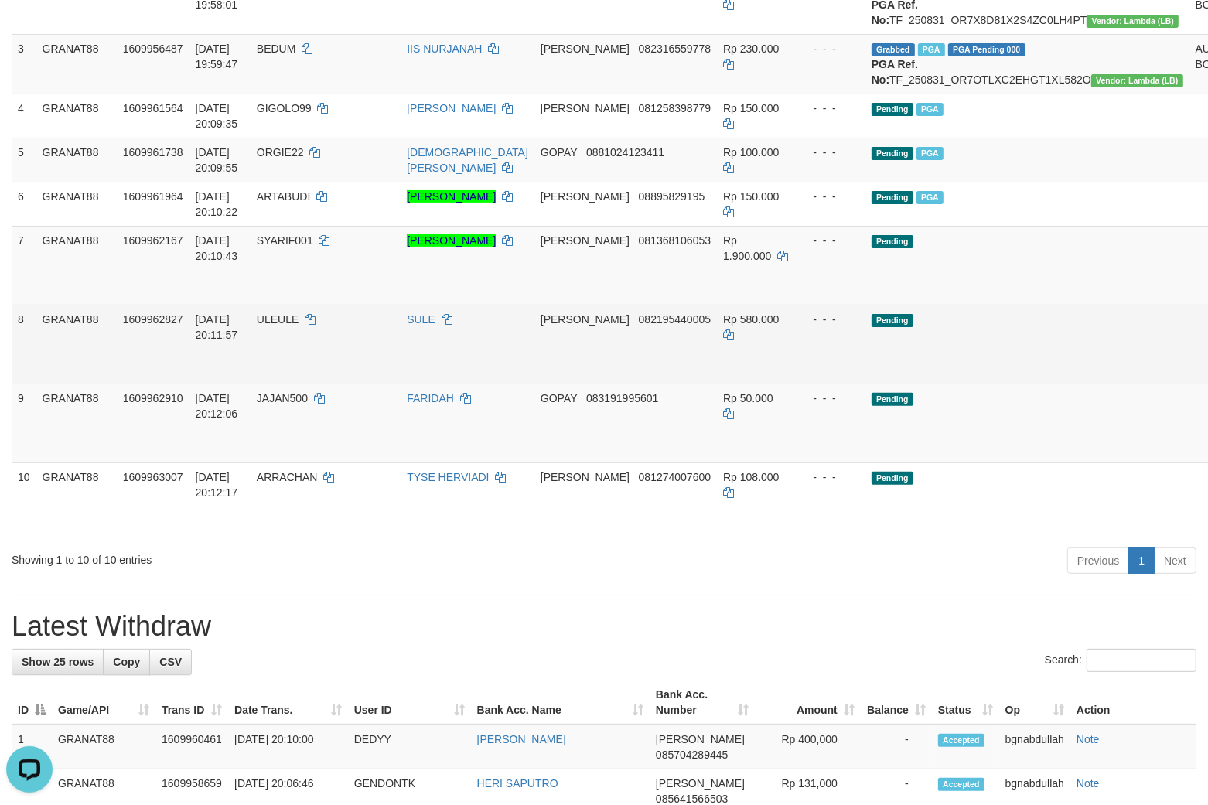
click at [302, 357] on td "ULEULE" at bounding box center [326, 344] width 150 height 79
drag, startPoint x: 302, startPoint y: 357, endPoint x: 307, endPoint y: 377, distance: 20.6
click at [303, 367] on td "ULEULE" at bounding box center [326, 344] width 150 height 79
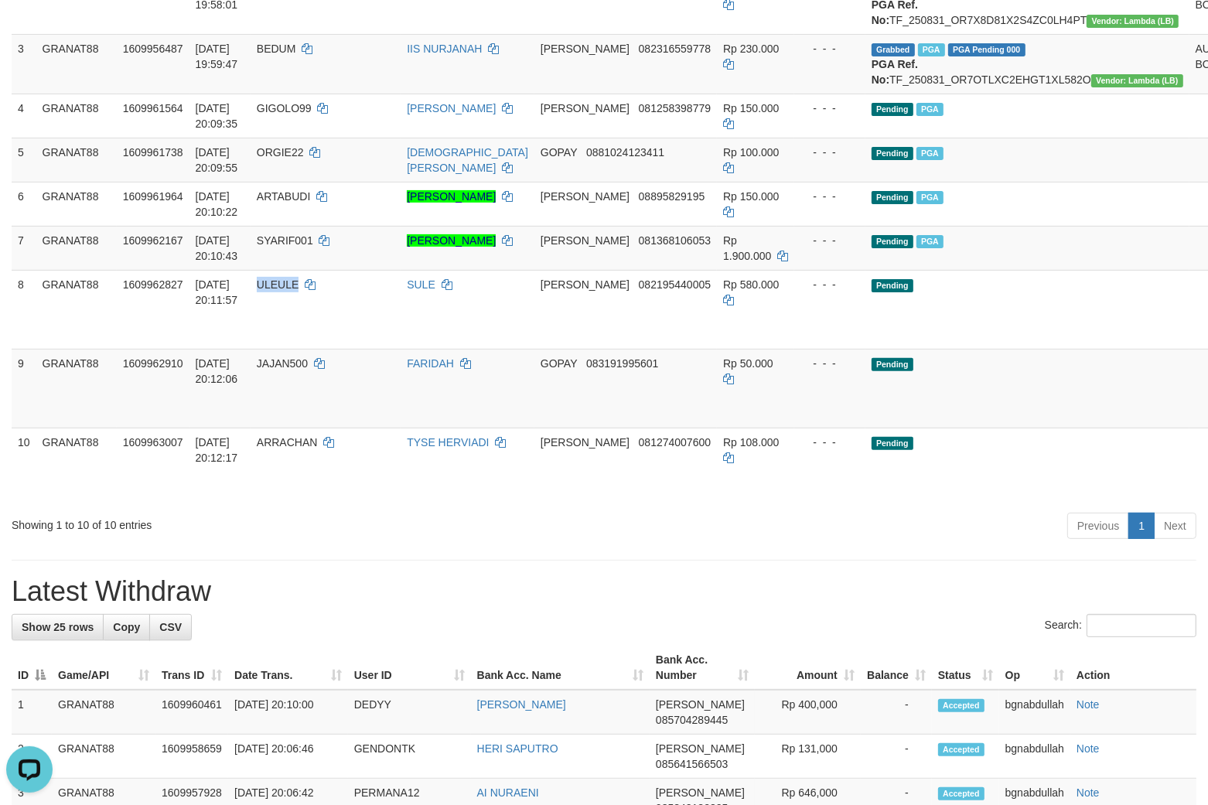
copy span "ULEULE"
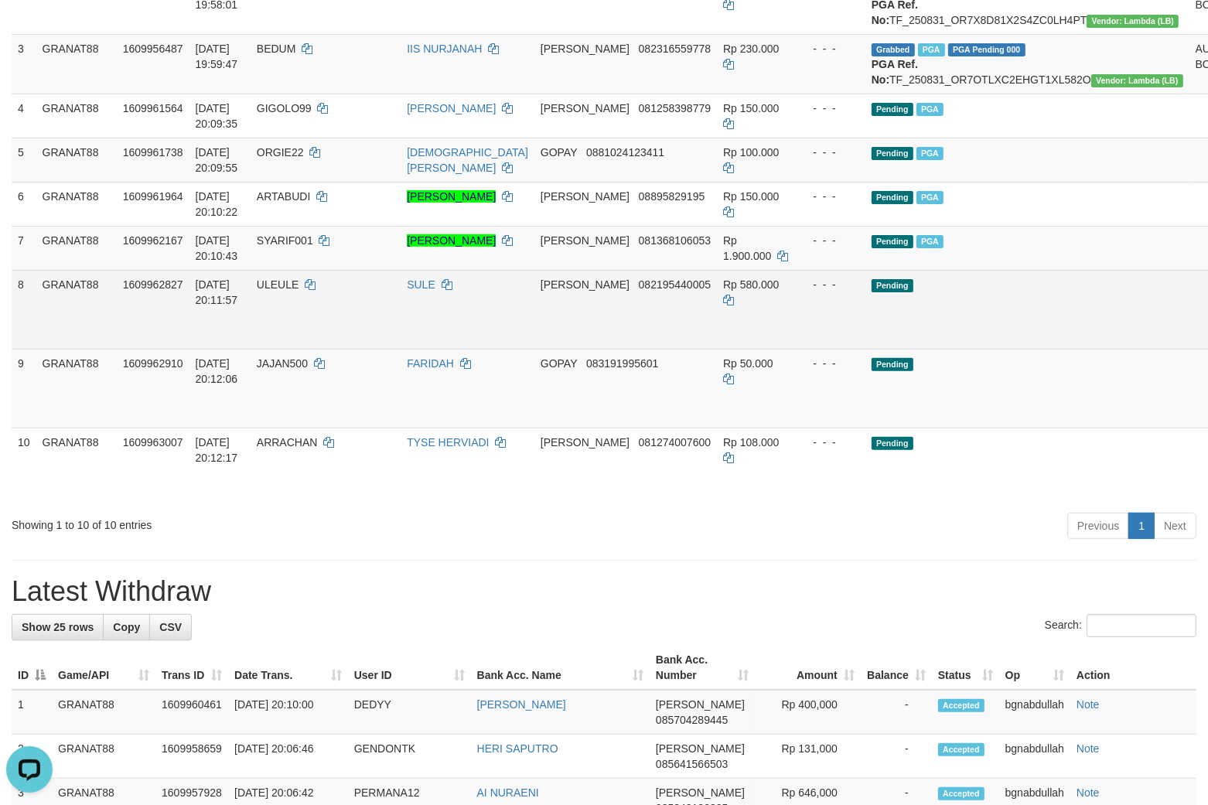
click at [723, 291] on span "Rp 580.000" at bounding box center [751, 284] width 56 height 12
copy td "580.000"
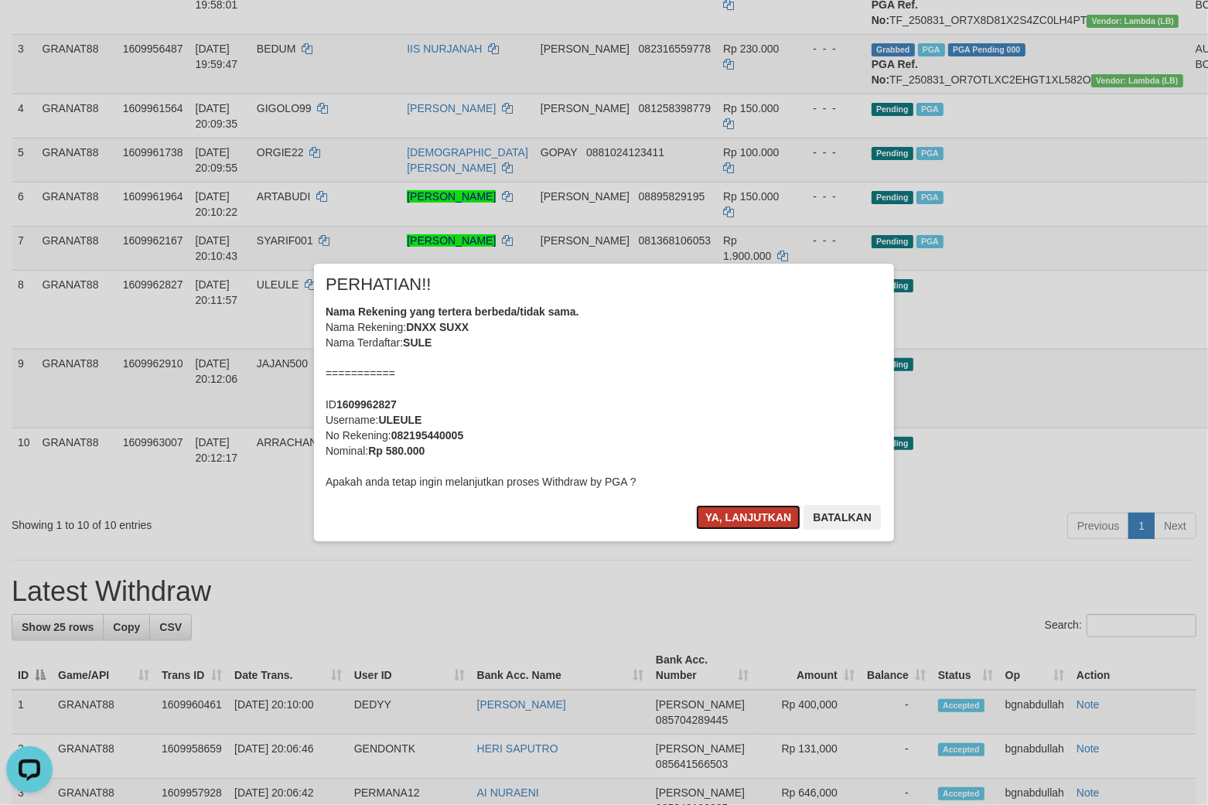
click at [741, 519] on button "Ya, lanjutkan" at bounding box center [748, 517] width 105 height 25
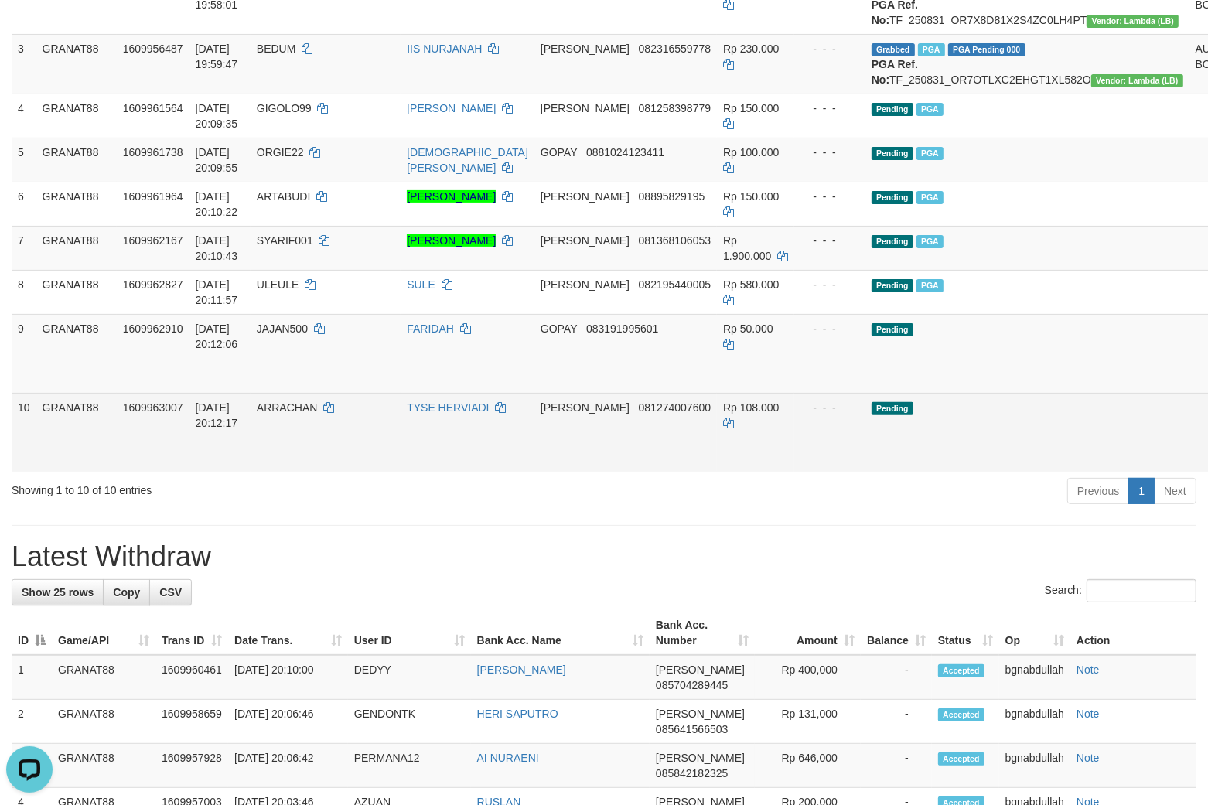
click at [289, 472] on td "ARRACHAN" at bounding box center [326, 432] width 150 height 79
click at [289, 459] on td "ARRACHAN" at bounding box center [326, 432] width 150 height 79
drag, startPoint x: 289, startPoint y: 459, endPoint x: 315, endPoint y: 516, distance: 62.0
click at [295, 470] on td "ARRACHAN" at bounding box center [326, 432] width 150 height 79
copy span "ARRACHAN"
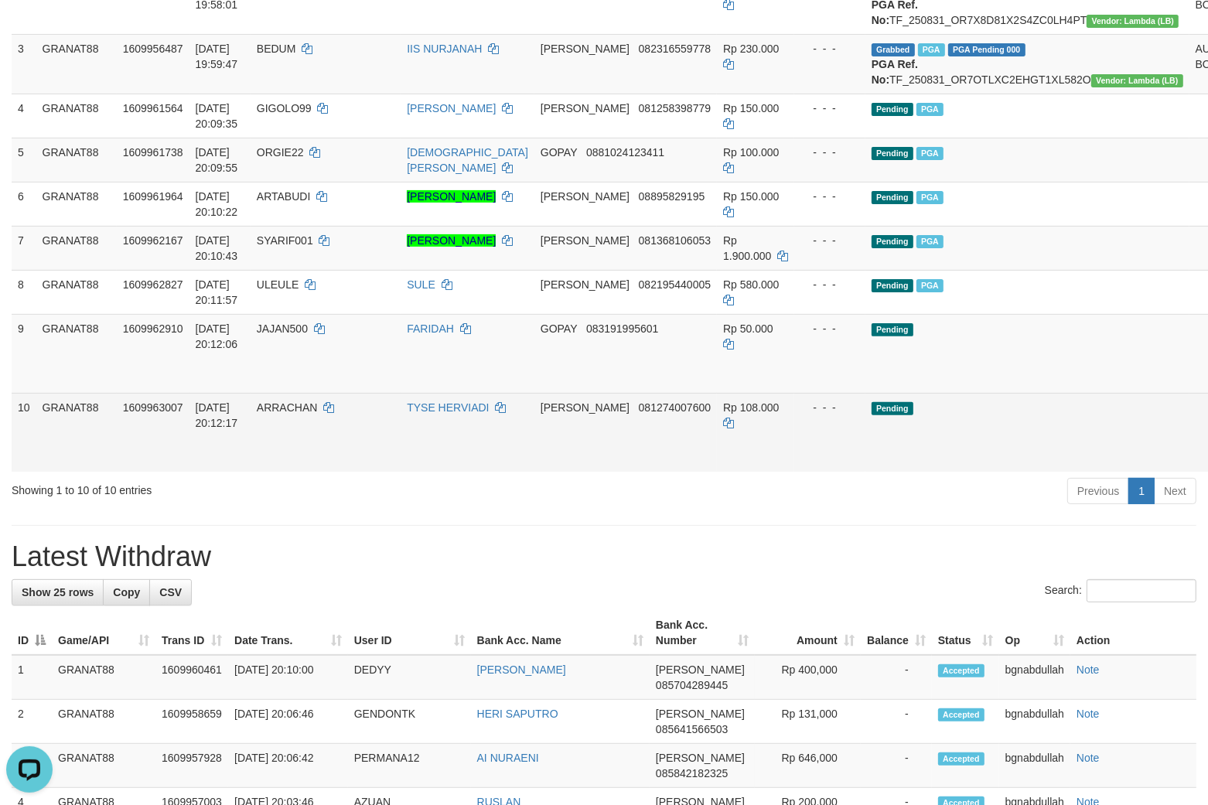
click at [717, 445] on td "Rp 108.000" at bounding box center [755, 432] width 77 height 79
copy td "108.000"
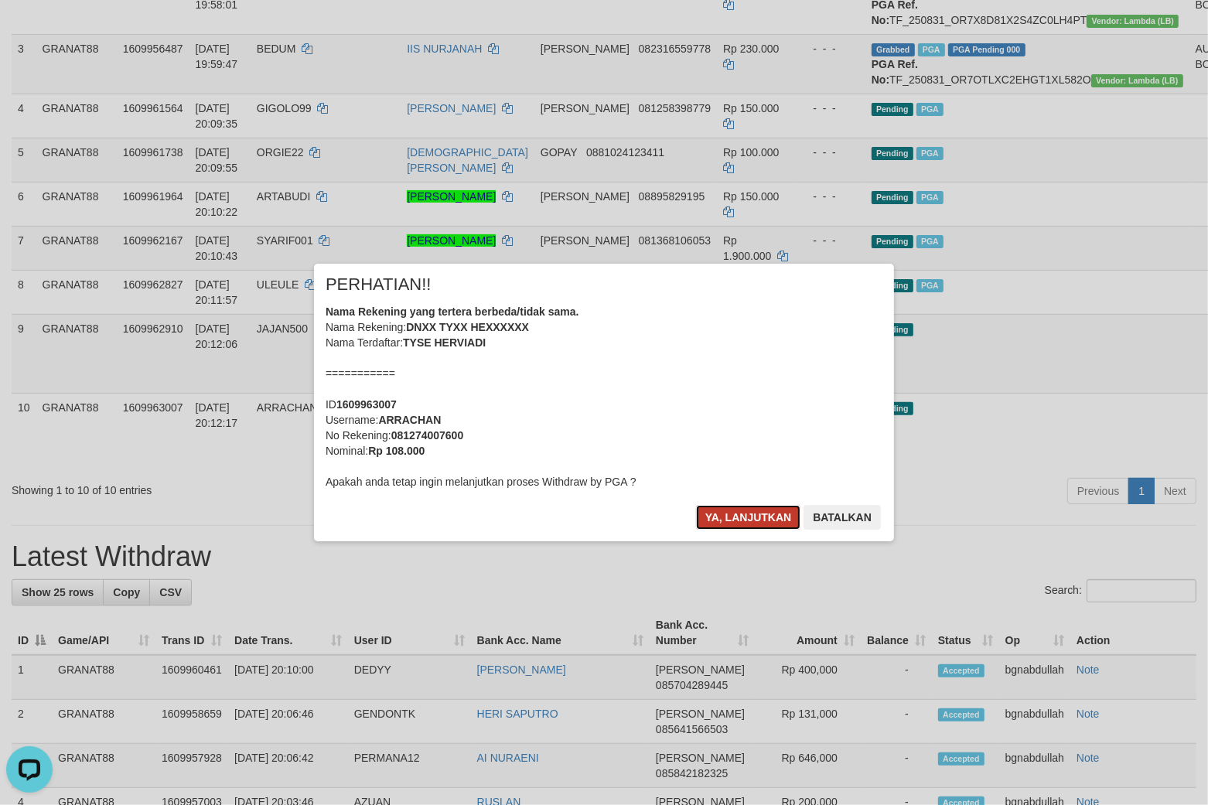
click at [708, 508] on button "Ya, lanjutkan" at bounding box center [748, 517] width 105 height 25
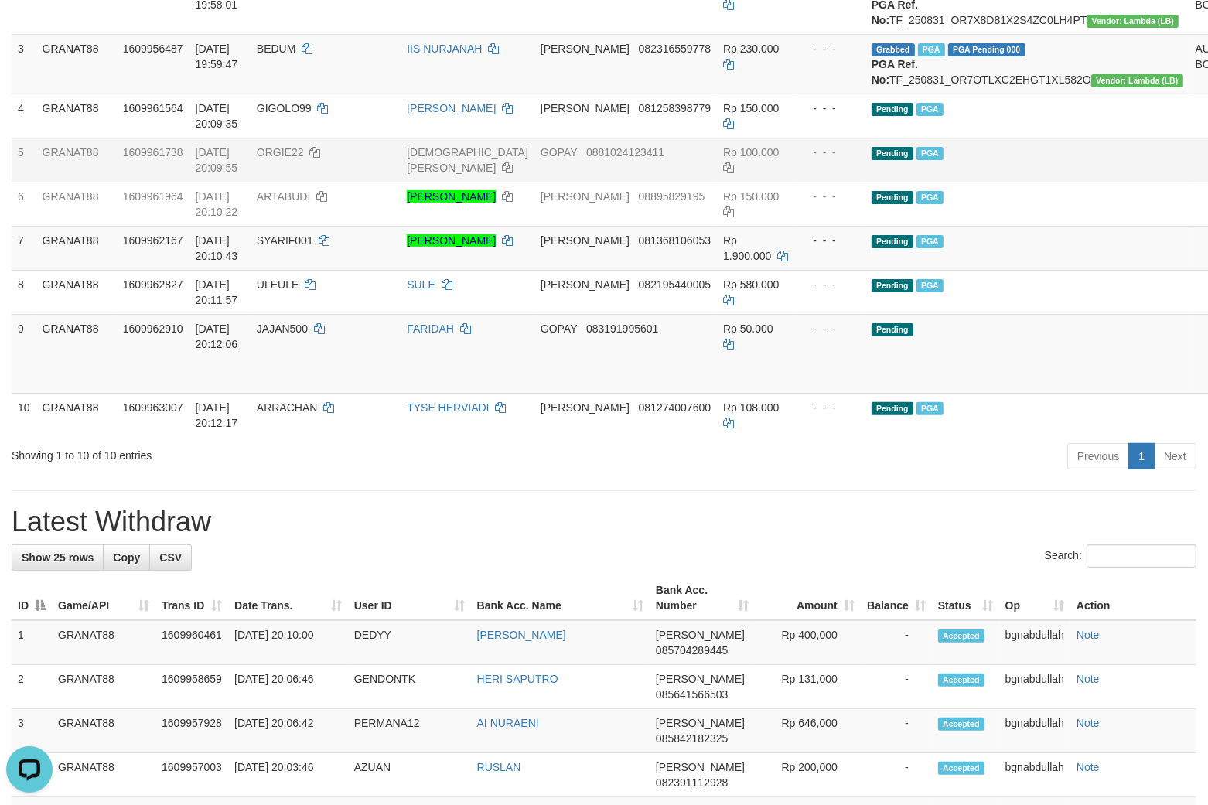
drag, startPoint x: 704, startPoint y: 142, endPoint x: 714, endPoint y: 194, distance: 52.8
click at [717, 138] on td "Rp 150.000" at bounding box center [755, 116] width 77 height 44
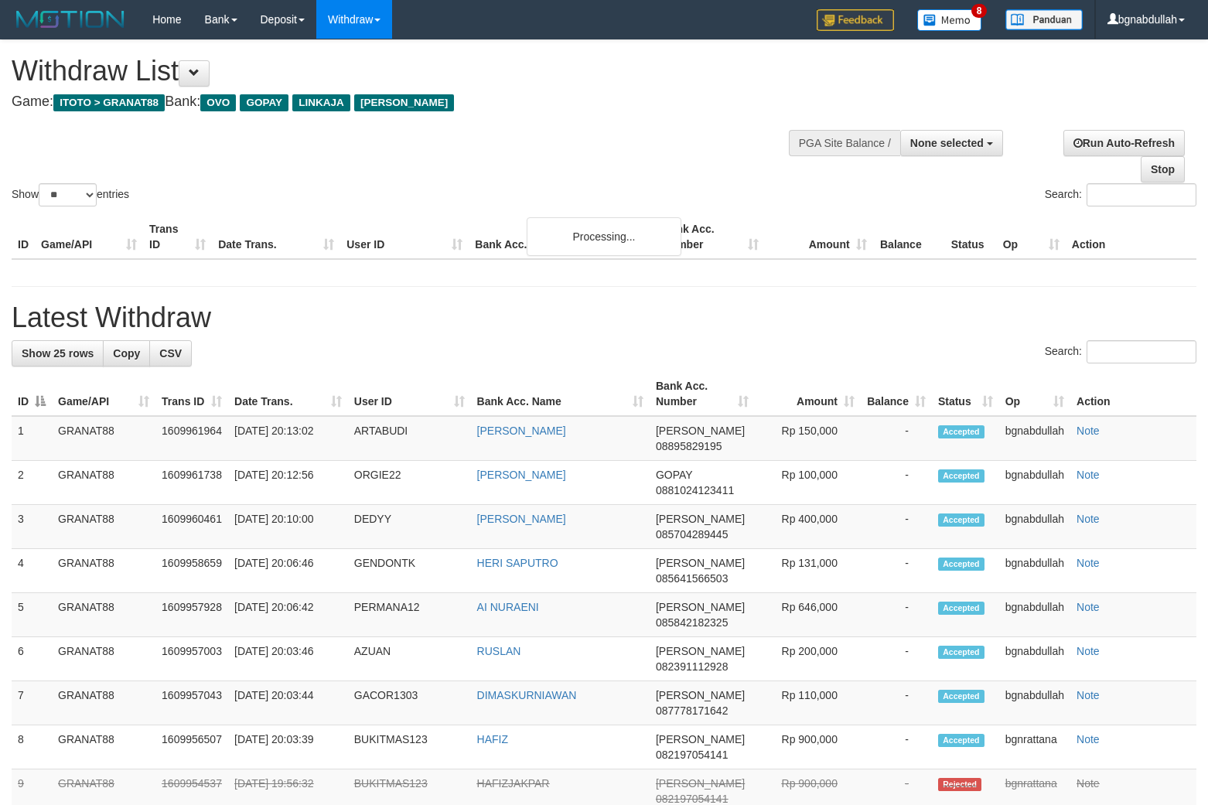
select select
select select "**"
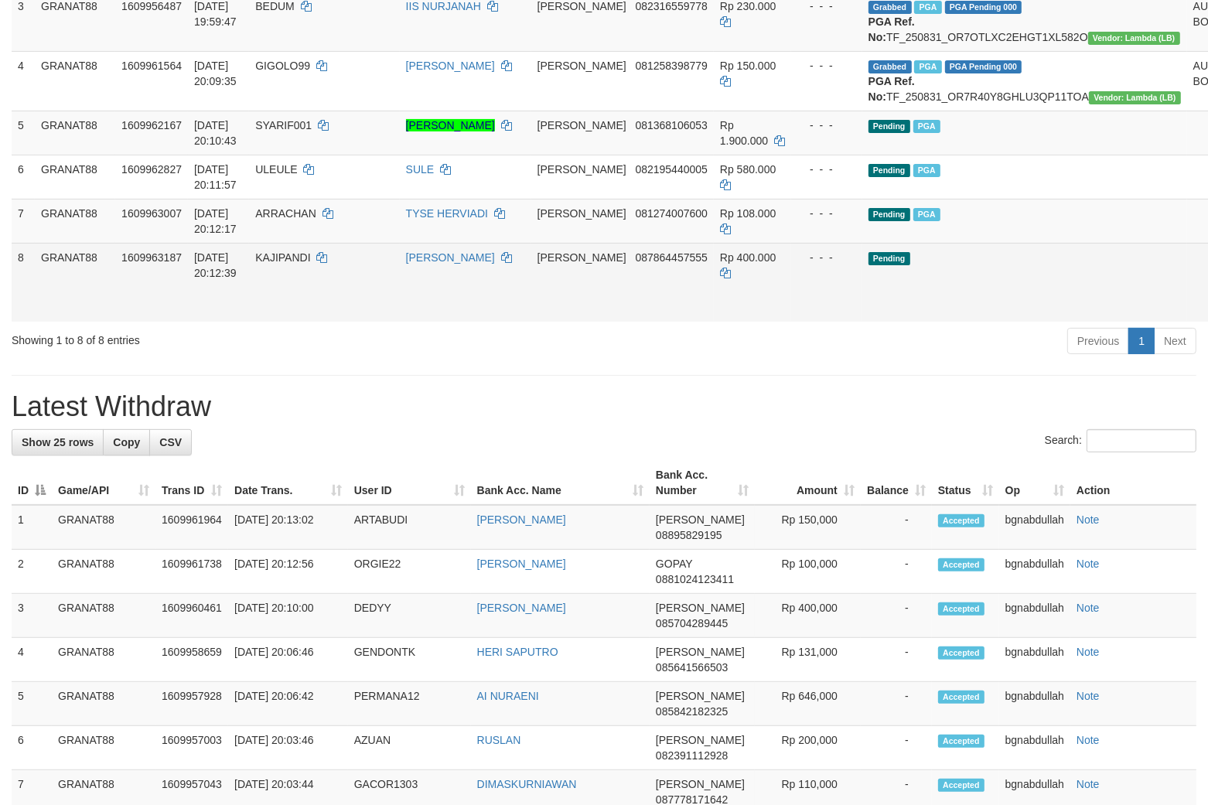
click at [305, 264] on span "KAJIPANDI" at bounding box center [282, 257] width 55 height 12
drag, startPoint x: 305, startPoint y: 319, endPoint x: 306, endPoint y: 352, distance: 32.5
click at [306, 322] on td "KAJIPANDI" at bounding box center [324, 282] width 150 height 79
copy span "KAJIPANDI"
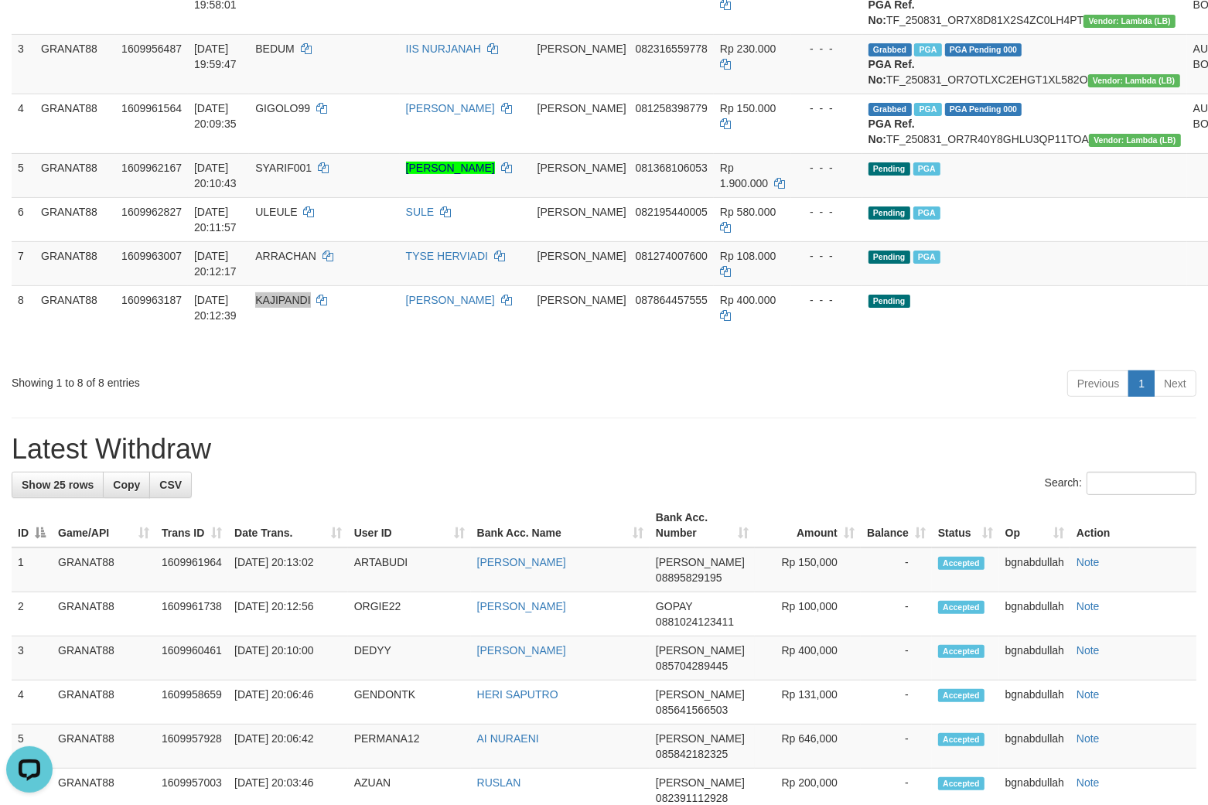
scroll to position [0, 0]
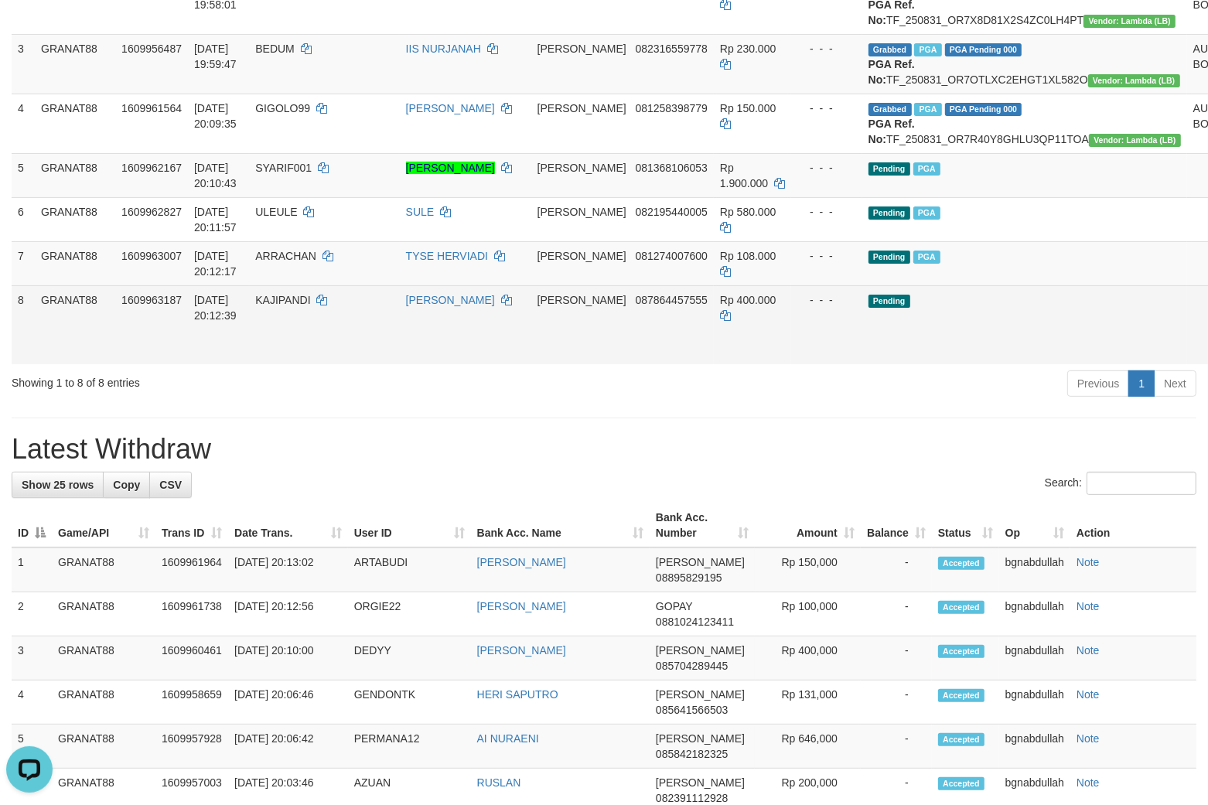
click at [714, 353] on td "Rp 400.000" at bounding box center [752, 324] width 77 height 79
drag, startPoint x: 702, startPoint y: 353, endPoint x: 760, endPoint y: 397, distance: 72.9
click at [714, 356] on td "Rp 400.000" at bounding box center [752, 324] width 77 height 79
copy span "400.000"
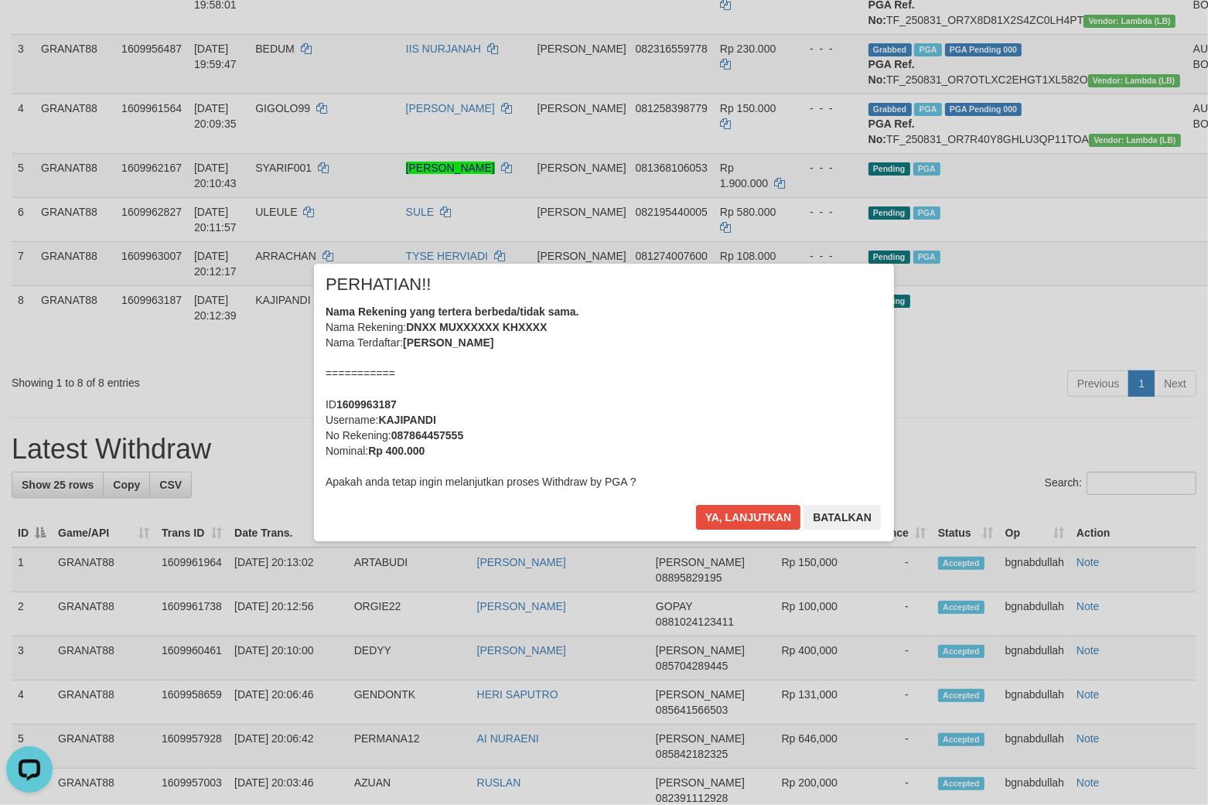
click at [721, 491] on div "× PERHATIAN!! Nama Rekening yang tertera berbeda/tidak sama. Nama Rekening: DNX…" at bounding box center [604, 402] width 580 height 277
click at [739, 515] on button "Ya, lanjutkan" at bounding box center [748, 517] width 105 height 25
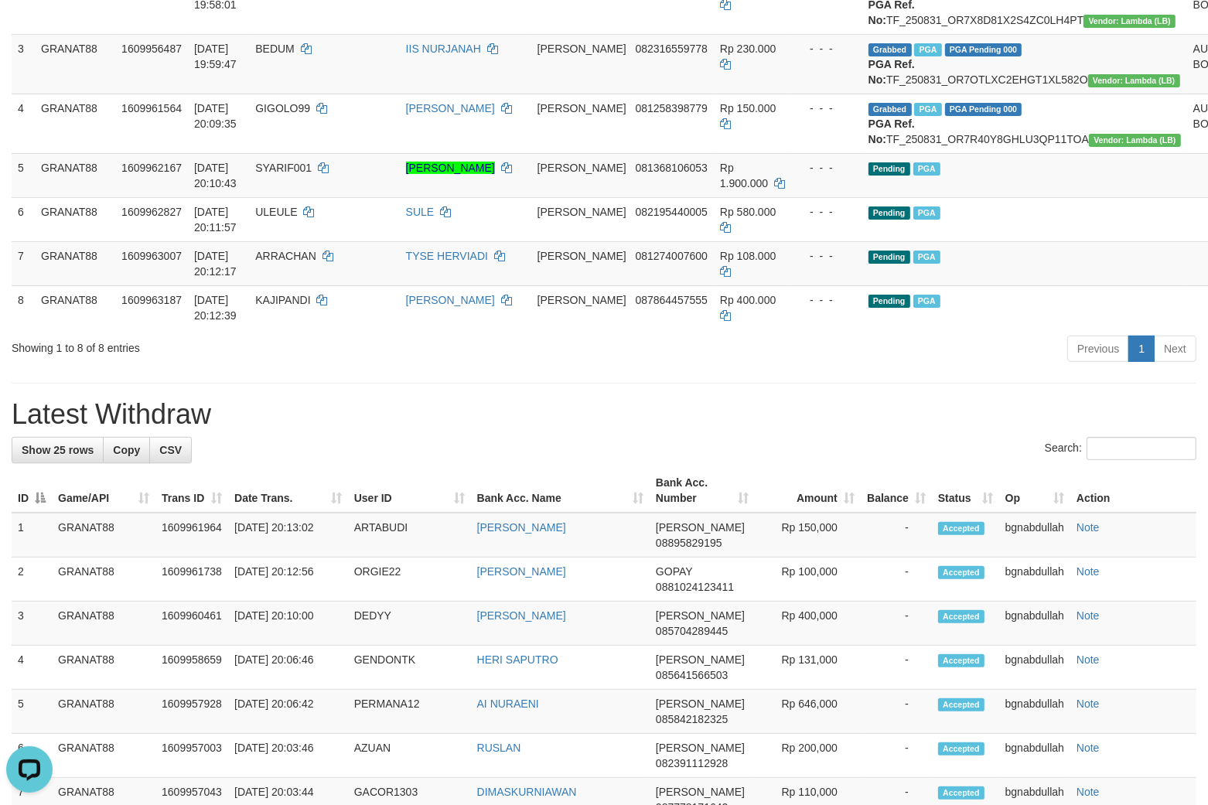
click at [990, 438] on div "**********" at bounding box center [604, 707] width 1208 height 2023
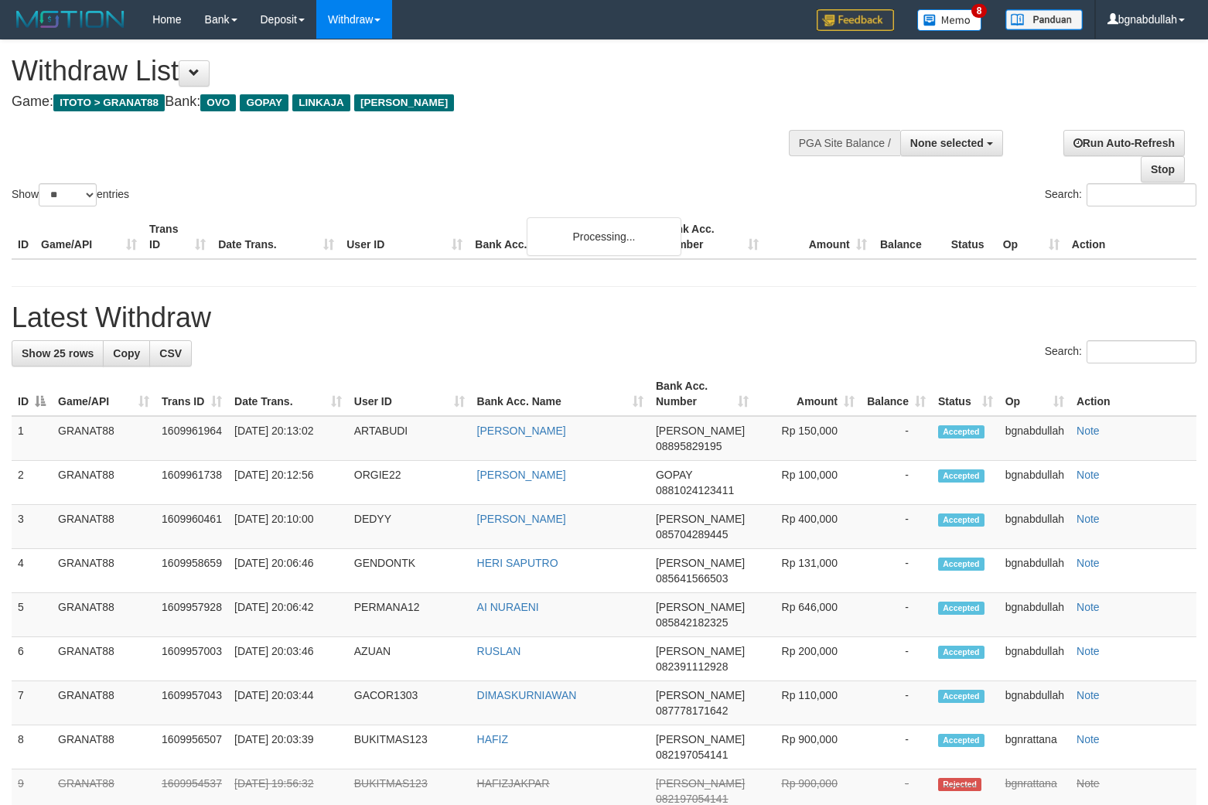
select select
select select "**"
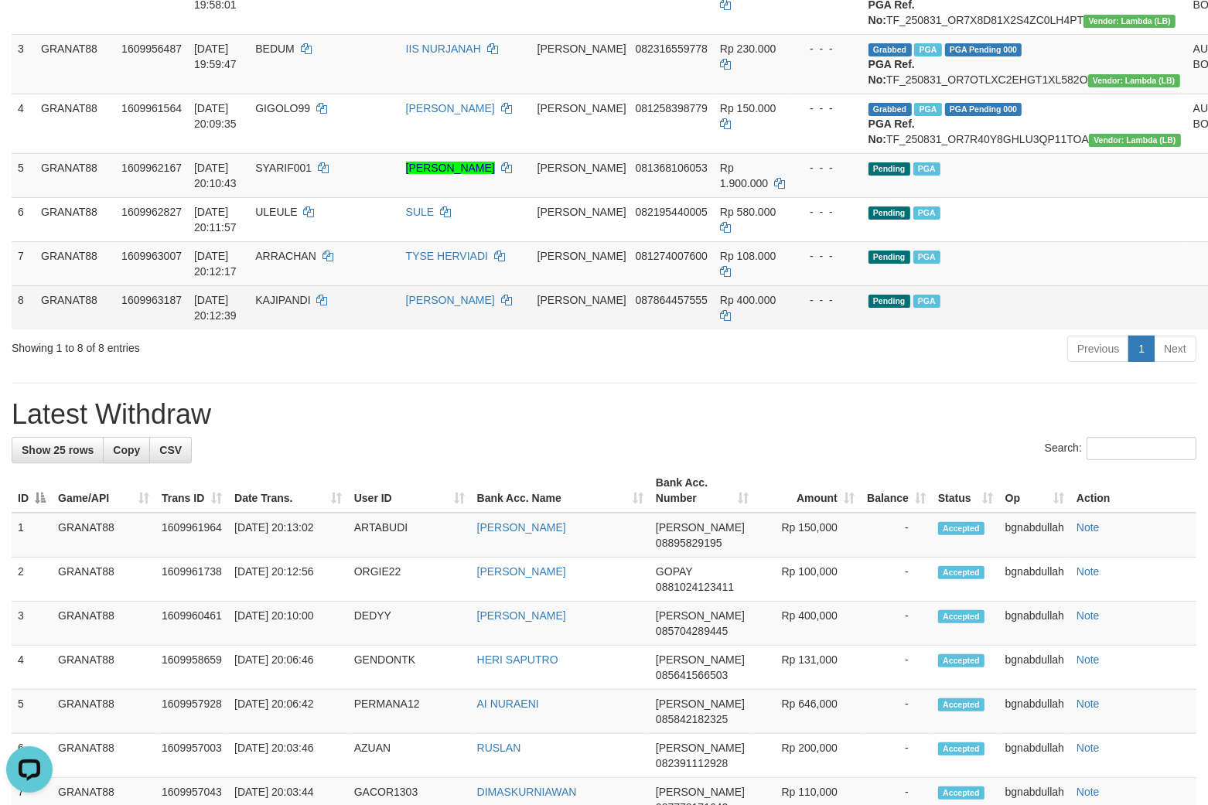
drag, startPoint x: 975, startPoint y: 391, endPoint x: 924, endPoint y: 364, distance: 58.2
click at [975, 334] on div "ID Game/API Trans ID Date Trans. User ID Bank Acc. Name Bank Acc. Number Amount…" at bounding box center [604, 100] width 1208 height 468
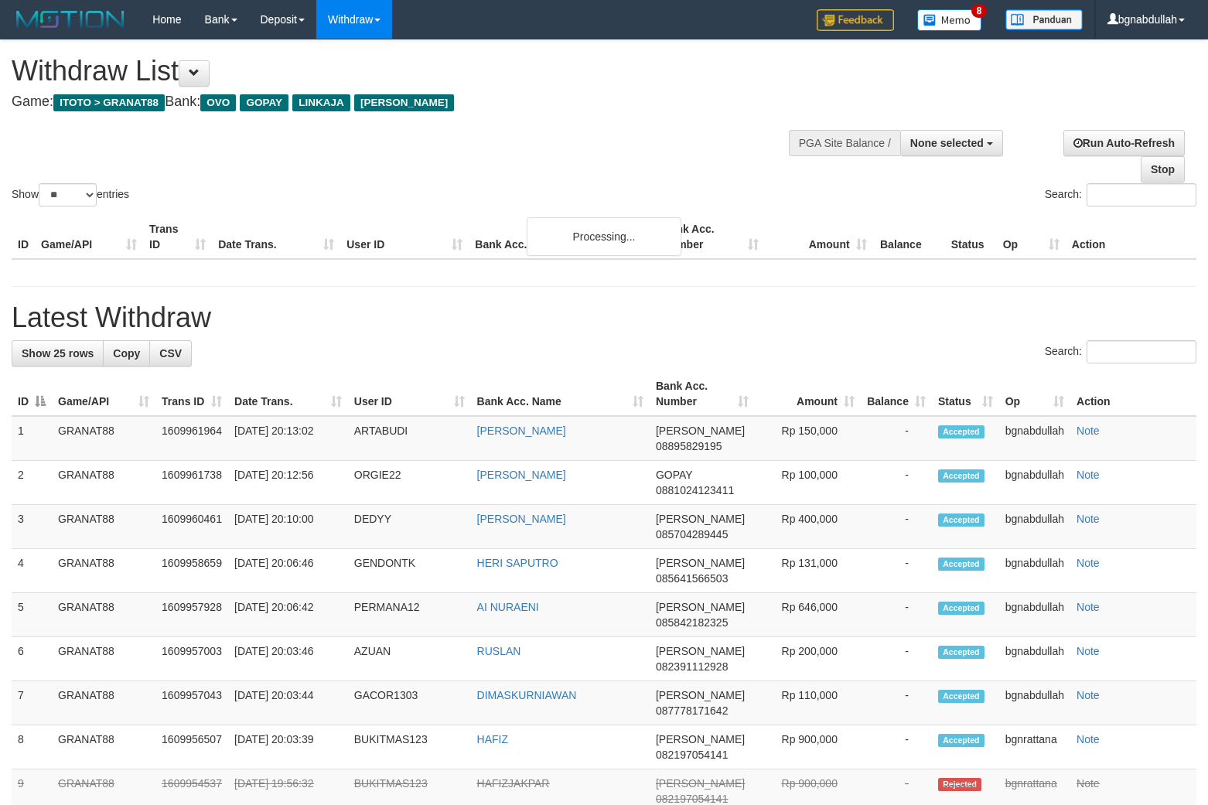
select select
select select "**"
select select
select select "**"
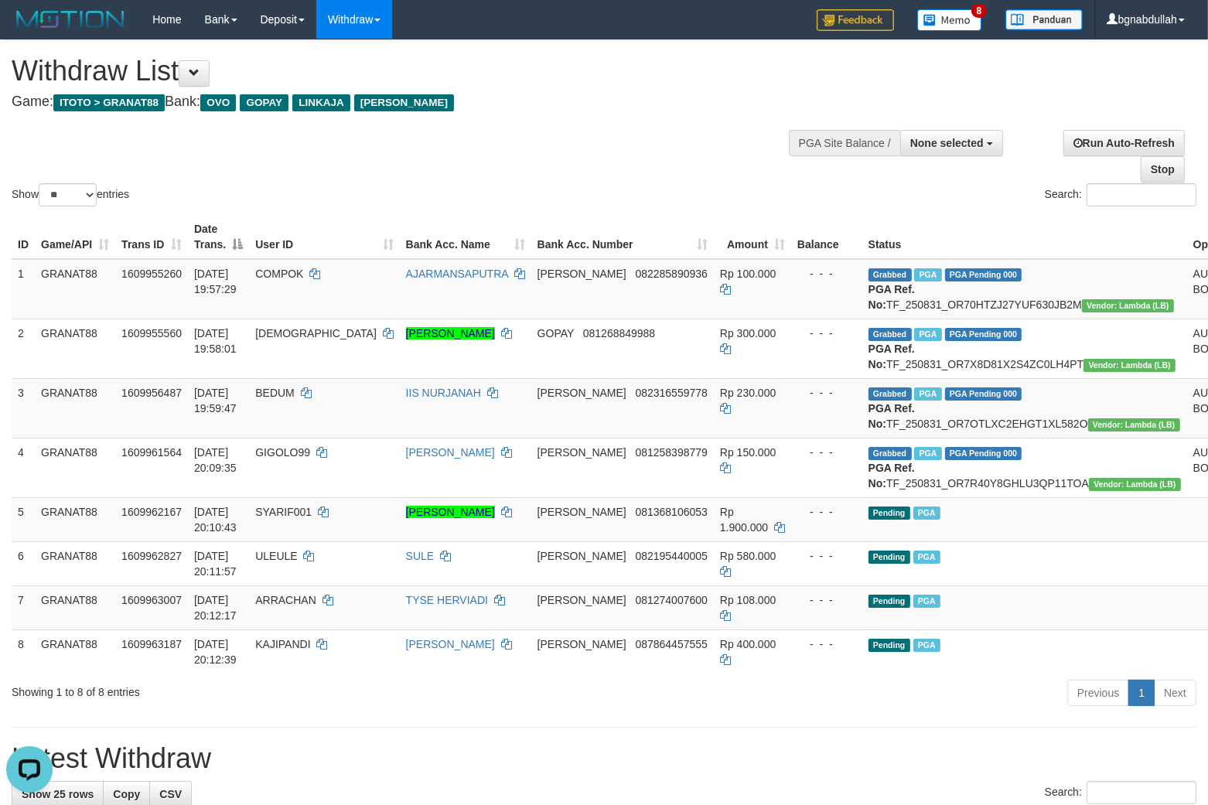
click at [470, 130] on div "Show ** ** ** *** entries Search:" at bounding box center [604, 124] width 1208 height 169
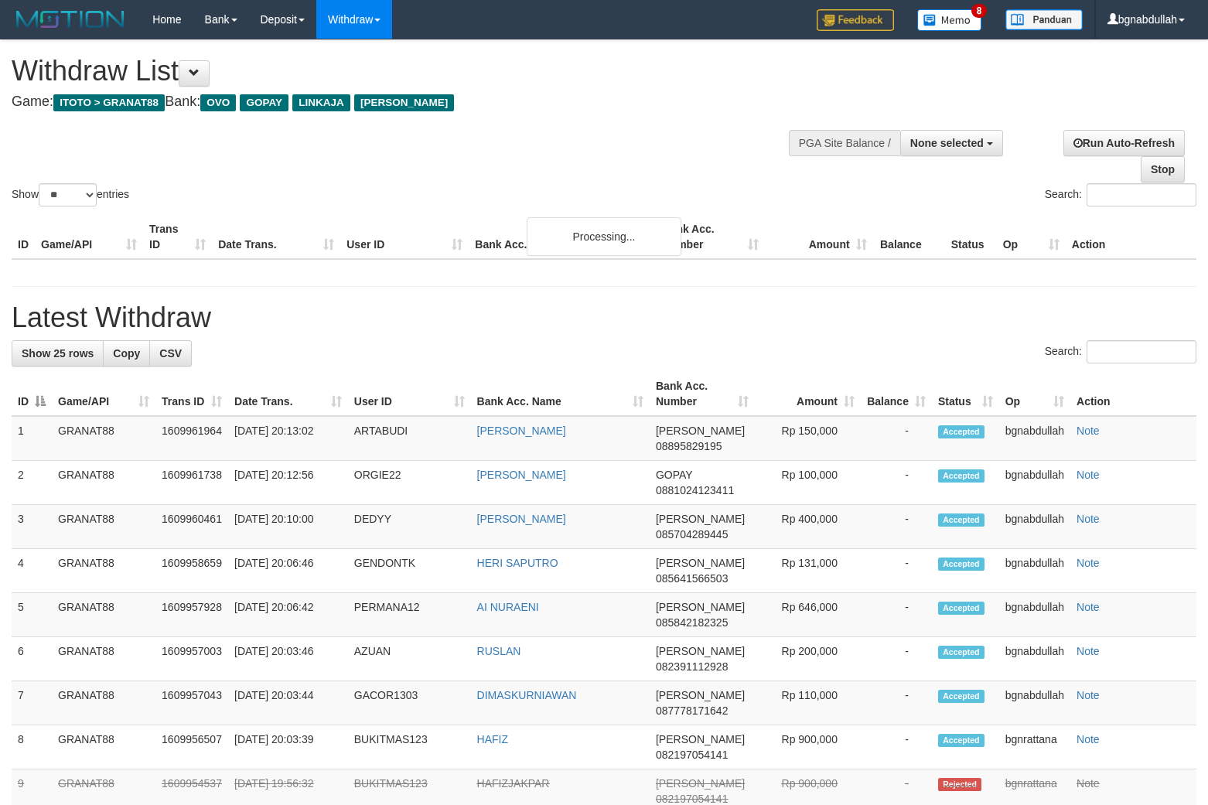
select select
select select "**"
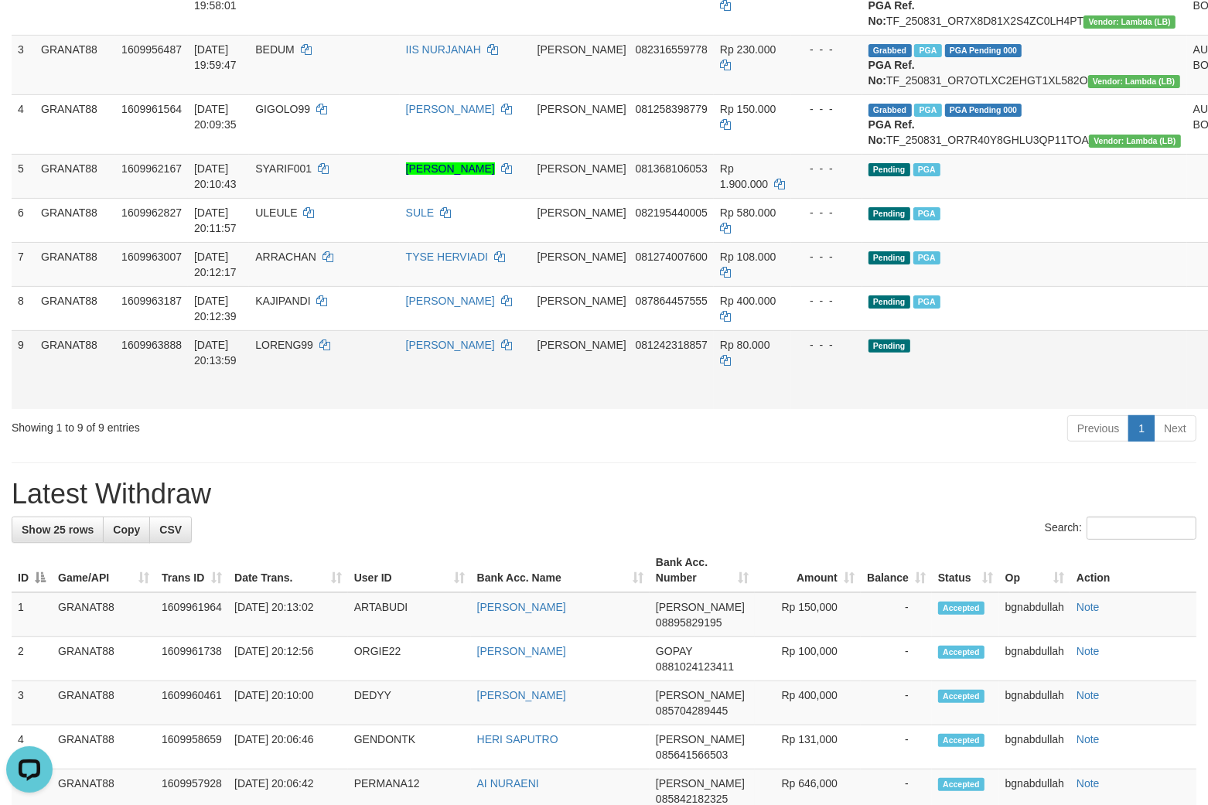
click at [883, 398] on td "Pending" at bounding box center [1024, 369] width 325 height 79
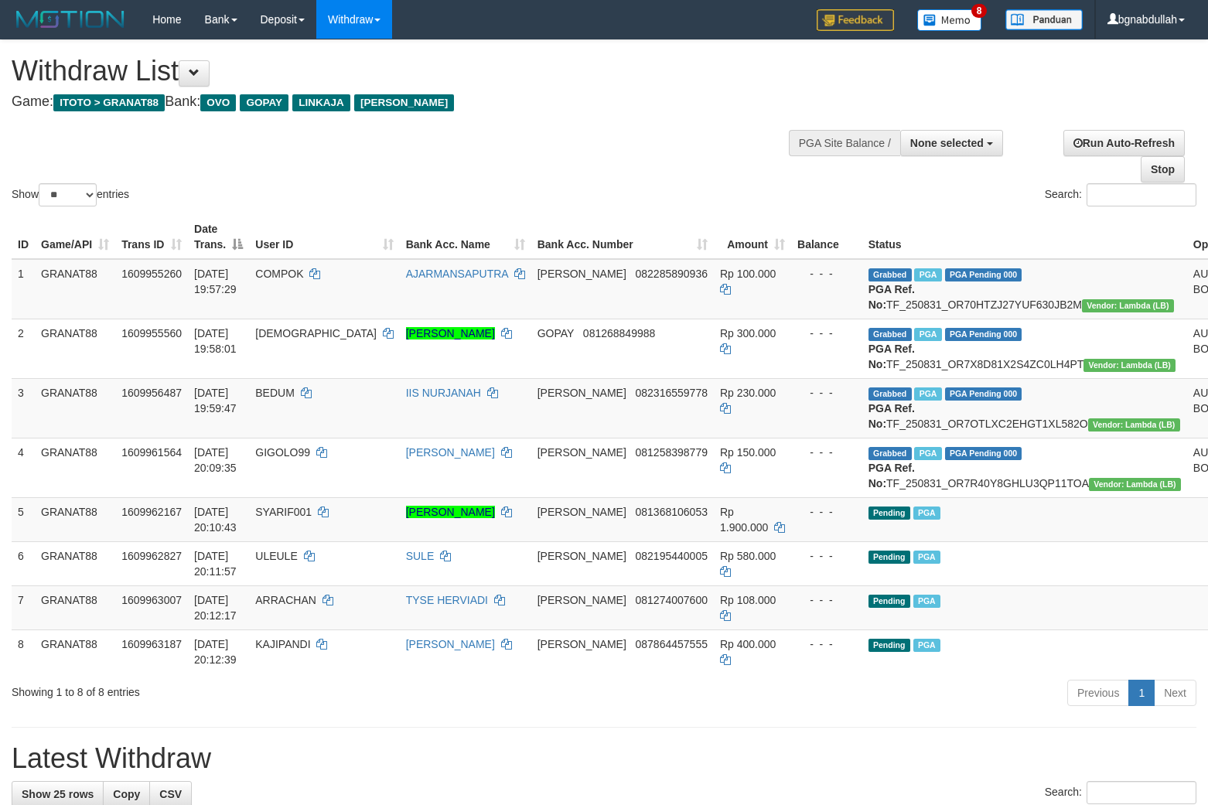
select select
select select "**"
click at [550, 156] on div "Show ** ** ** *** entries Search:" at bounding box center [604, 124] width 1208 height 169
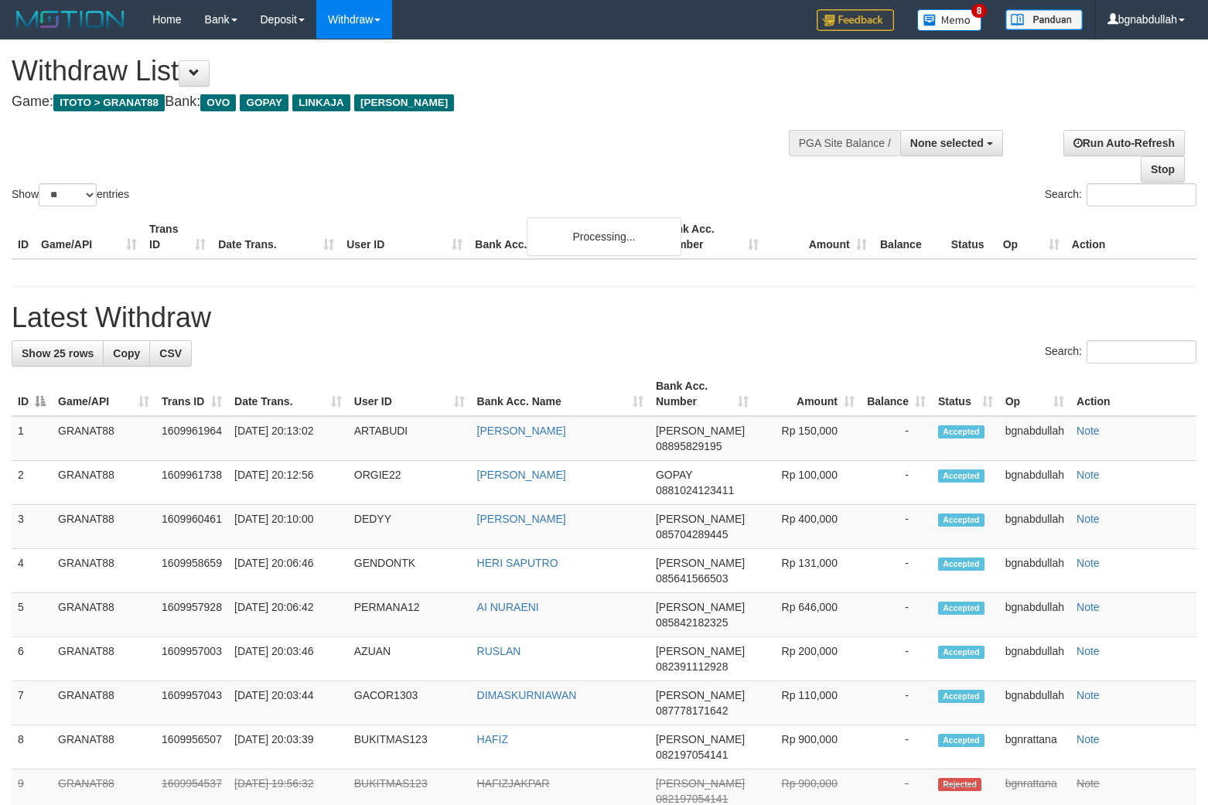
select select
select select "**"
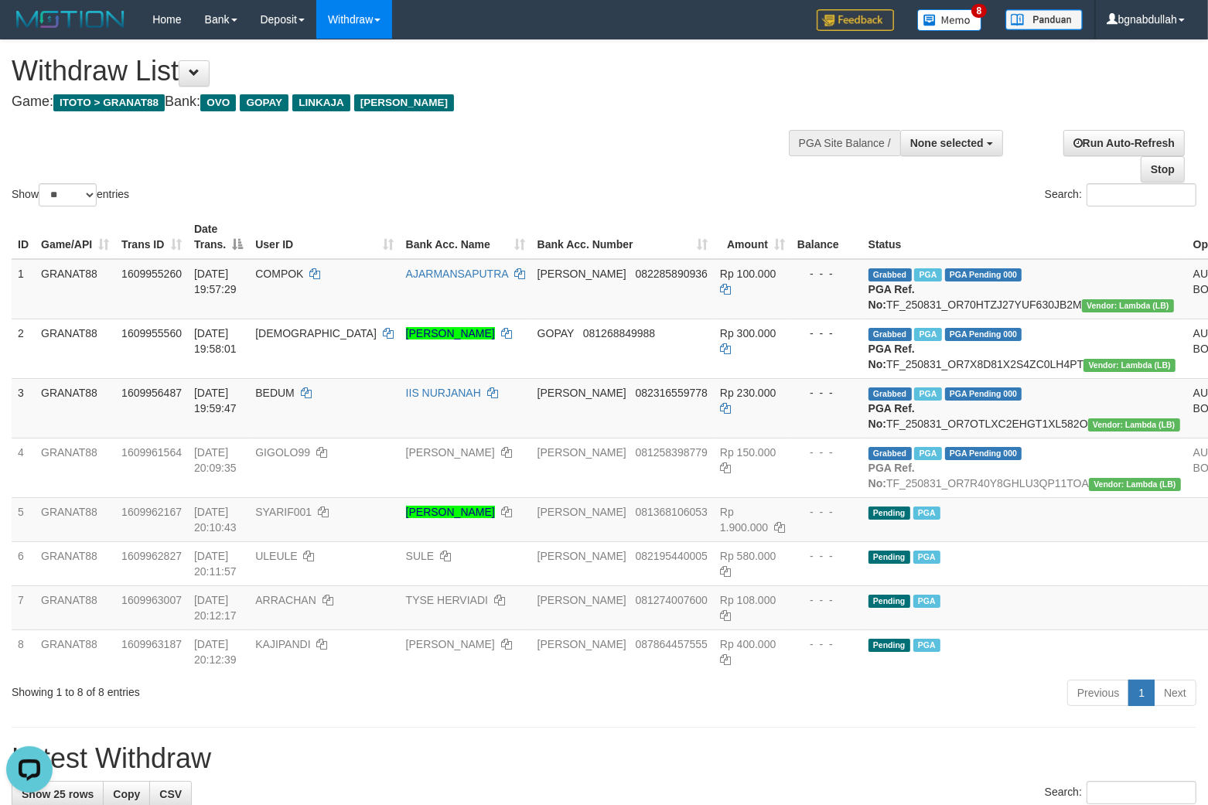
click at [541, 124] on div "Show ** ** ** *** entries Search:" at bounding box center [604, 124] width 1208 height 169
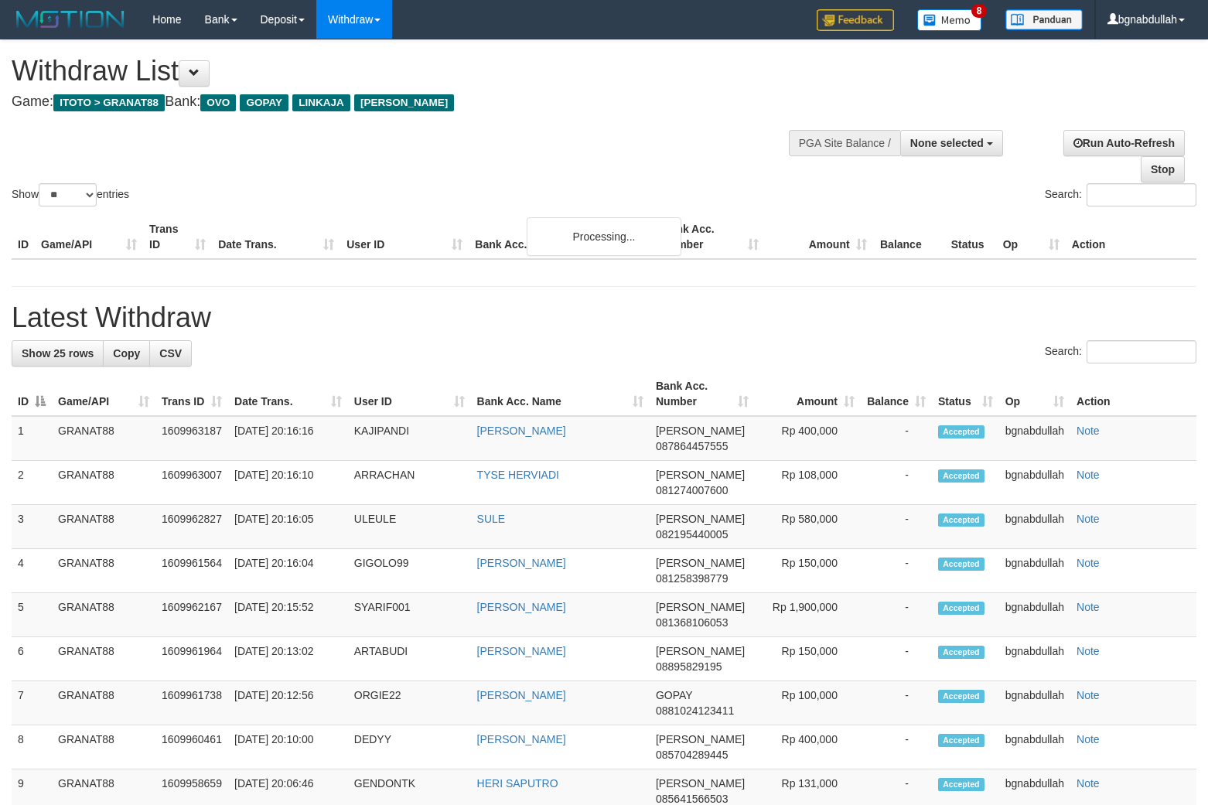
select select
select select "**"
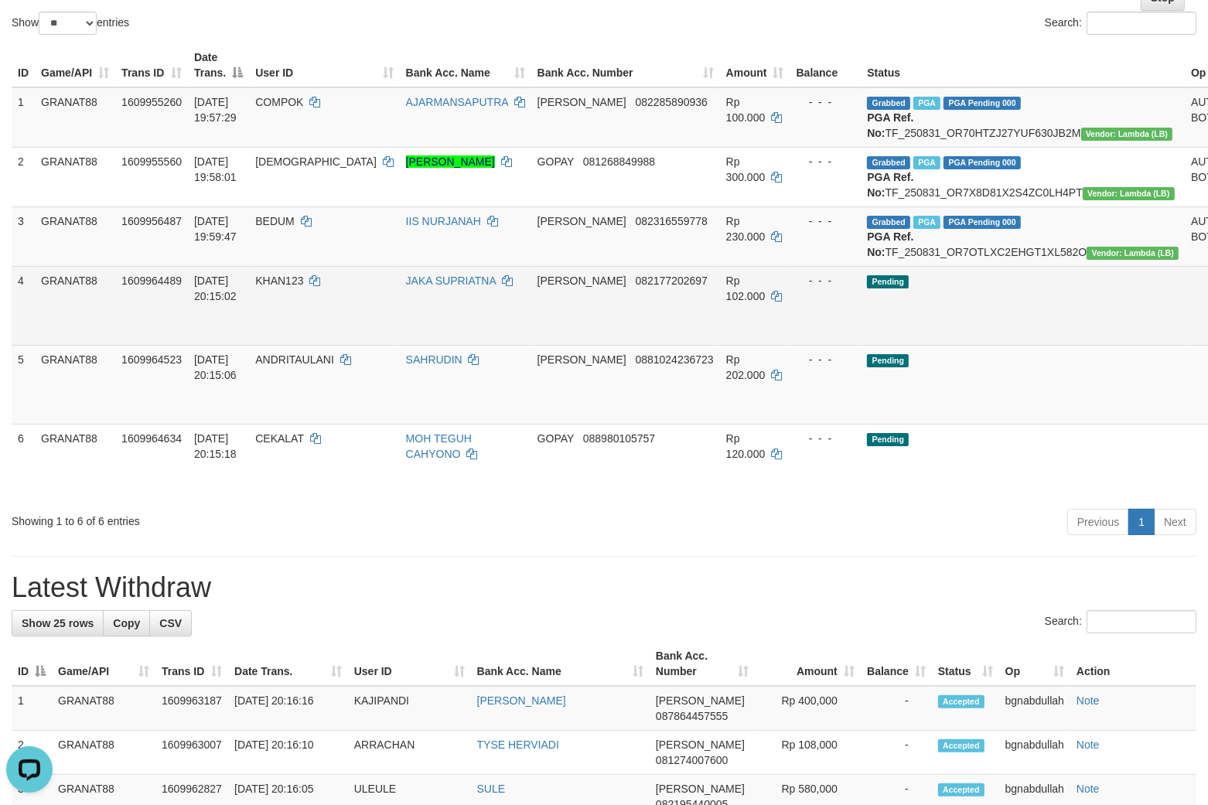
click at [309, 320] on td "KHAN123" at bounding box center [324, 305] width 150 height 79
click at [311, 326] on td "KHAN123" at bounding box center [324, 305] width 150 height 79
click at [726, 302] on span "Rp 102.000" at bounding box center [745, 289] width 39 height 28
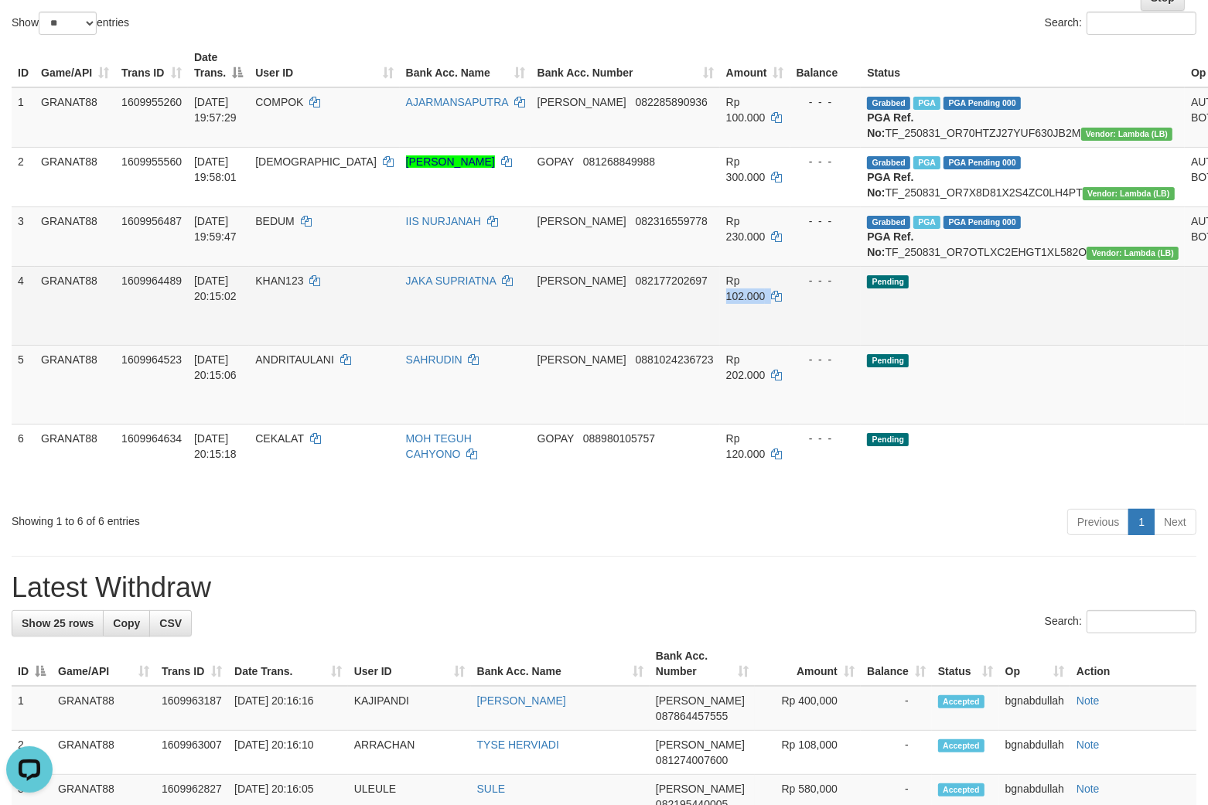
click at [726, 302] on span "Rp 102.000" at bounding box center [745, 289] width 39 height 28
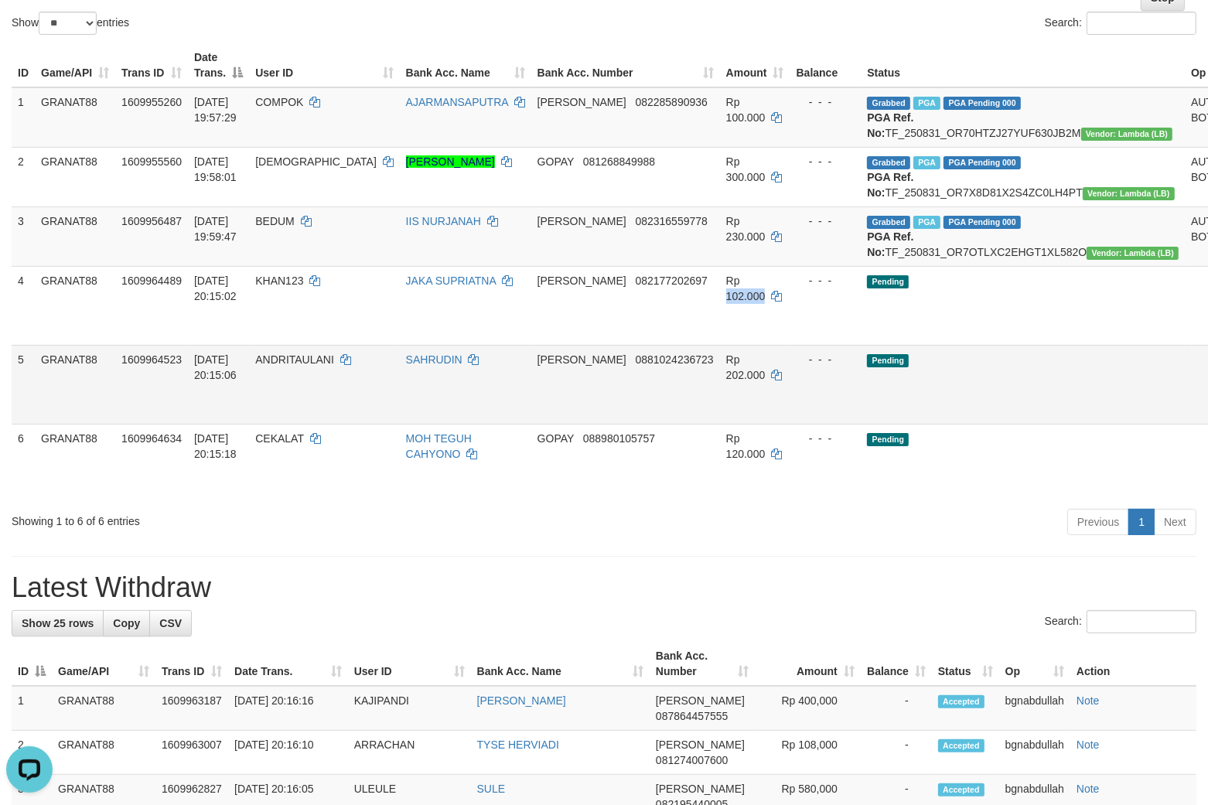
copy span "102.000"
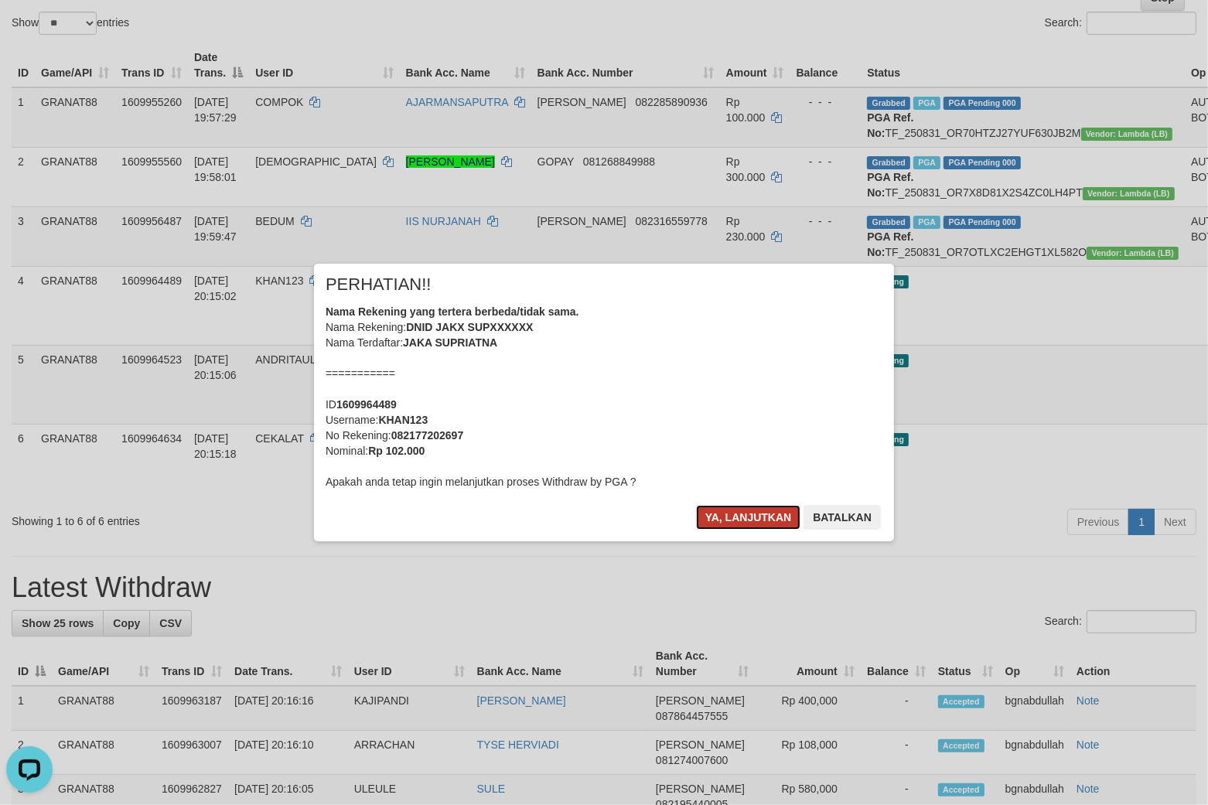
click at [746, 507] on button "Ya, lanjutkan" at bounding box center [748, 517] width 105 height 25
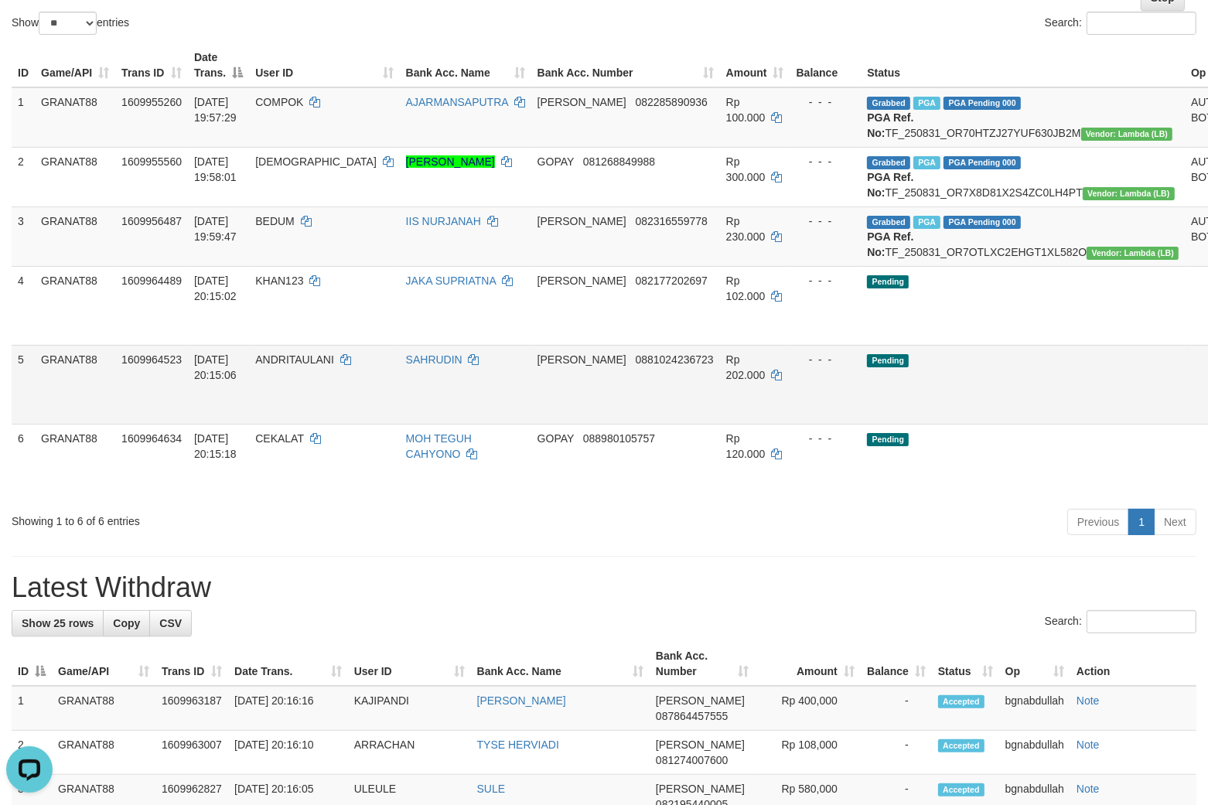
click at [292, 376] on td "ANDRITAULANI" at bounding box center [324, 384] width 150 height 79
drag, startPoint x: 292, startPoint y: 376, endPoint x: 298, endPoint y: 395, distance: 20.3
click at [297, 392] on td "ANDRITAULANI" at bounding box center [324, 384] width 150 height 79
copy span "ANDRITAULANI"
click at [726, 381] on span "Rp 202.000" at bounding box center [745, 367] width 39 height 28
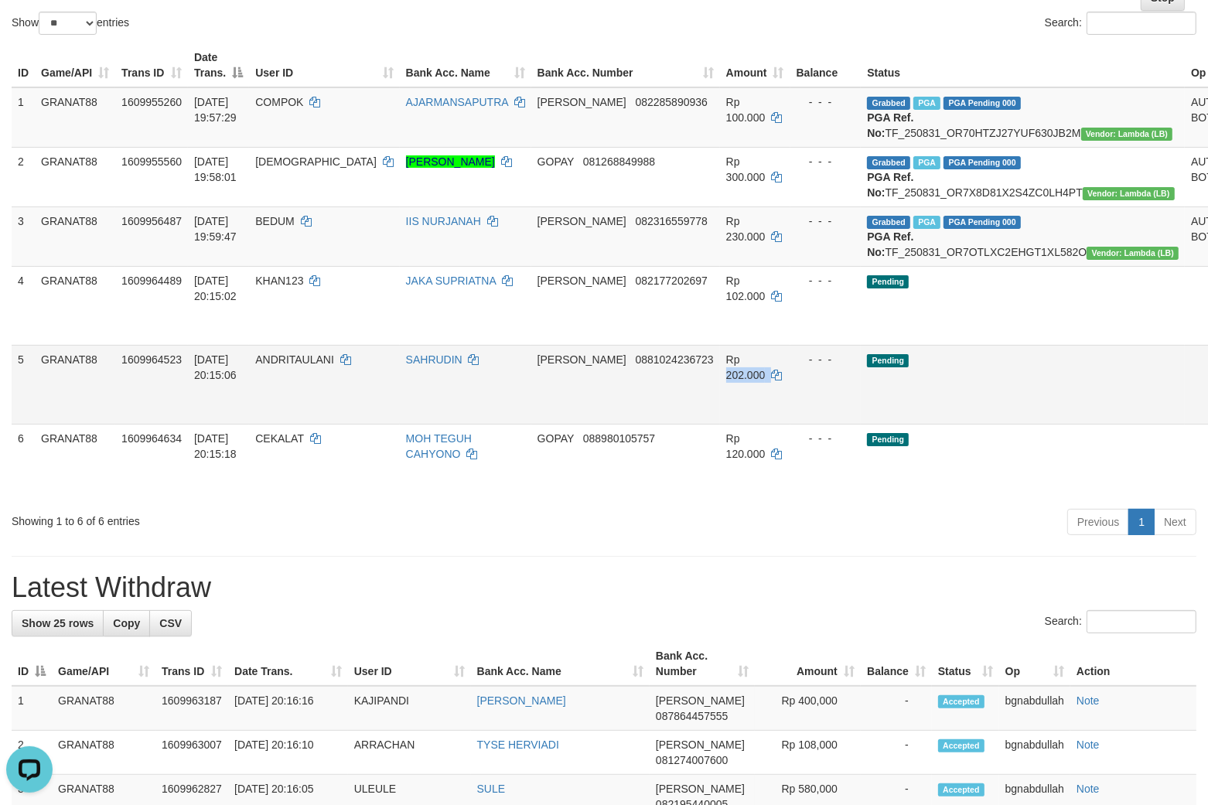
click at [726, 381] on span "Rp 202.000" at bounding box center [745, 367] width 39 height 28
copy td "202.000"
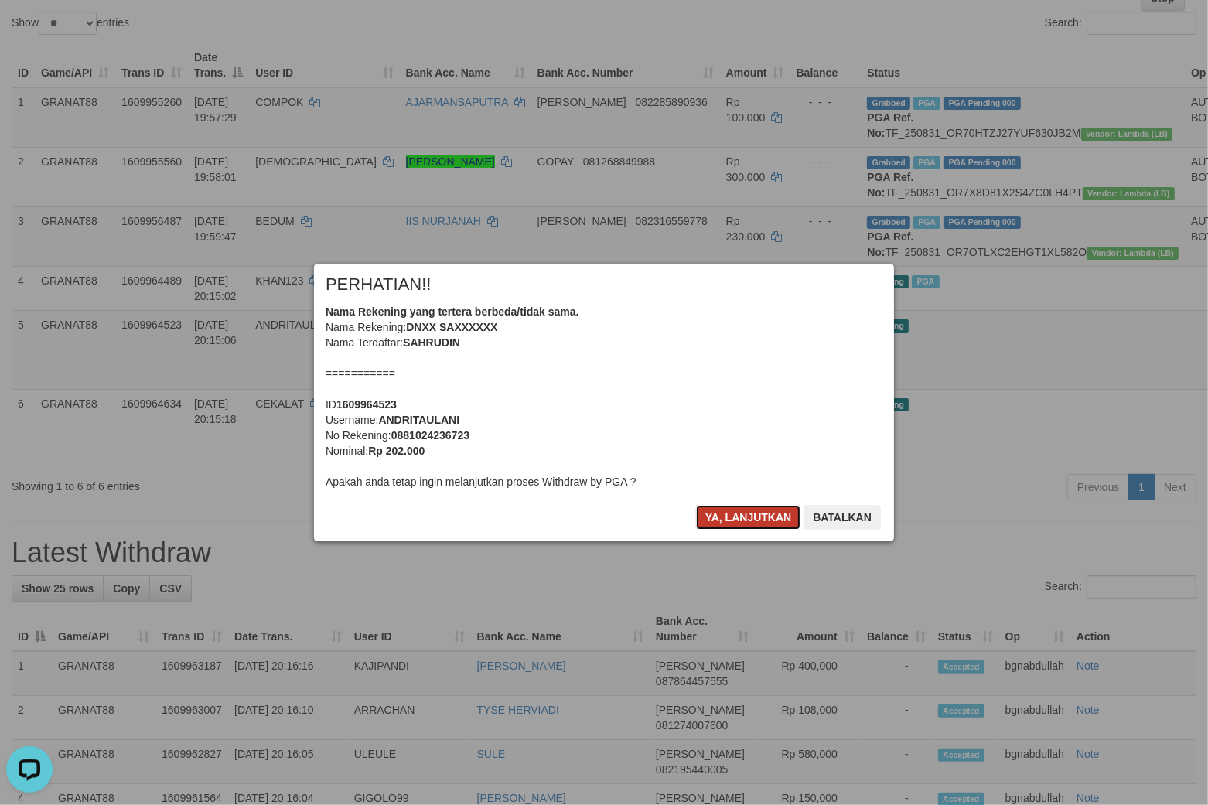
click at [736, 511] on button "Ya, lanjutkan" at bounding box center [748, 517] width 105 height 25
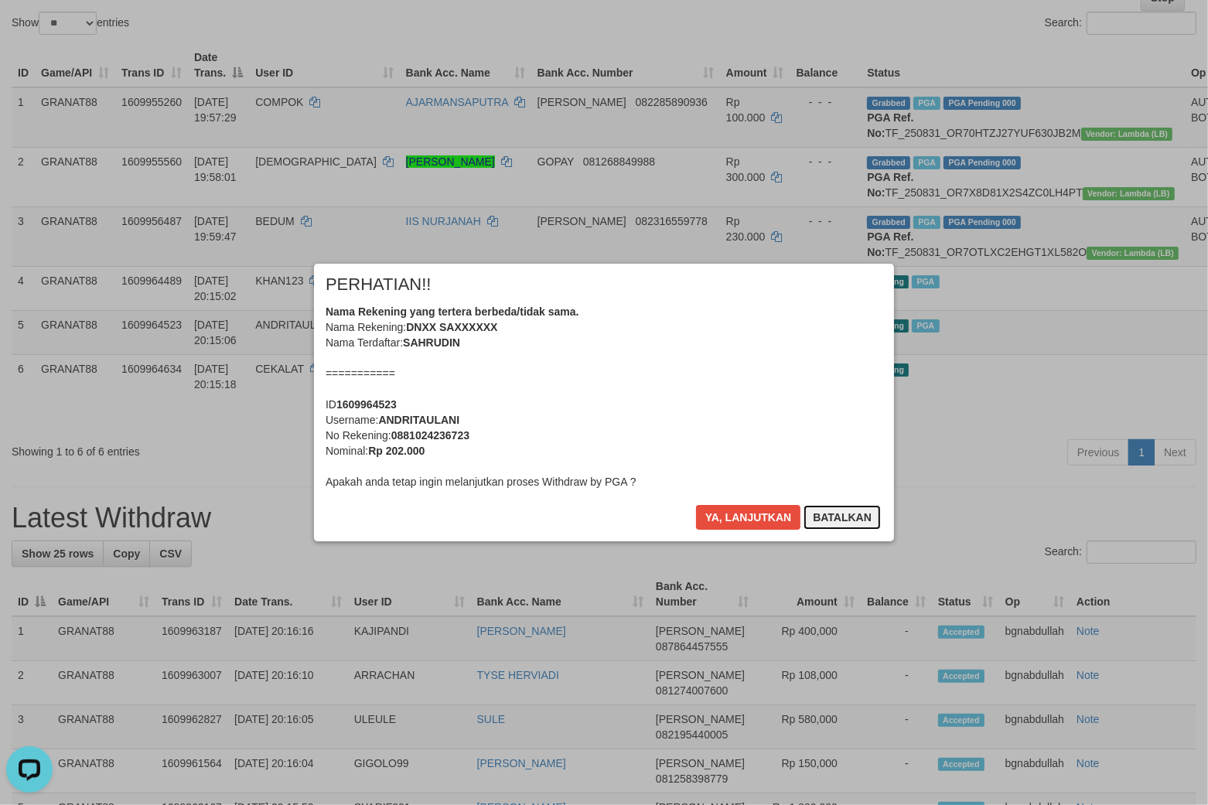
click at [853, 519] on button "Batalkan" at bounding box center [842, 517] width 77 height 25
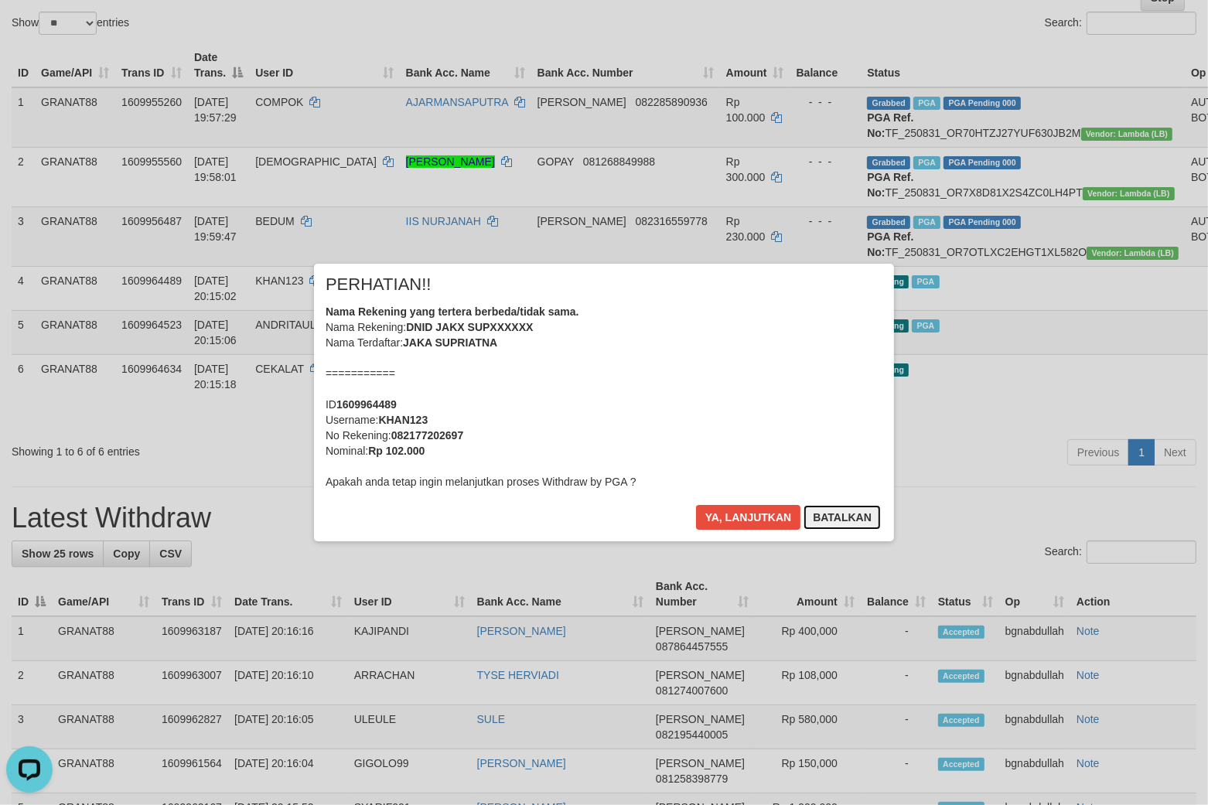
click at [841, 522] on button "Batalkan" at bounding box center [842, 517] width 77 height 25
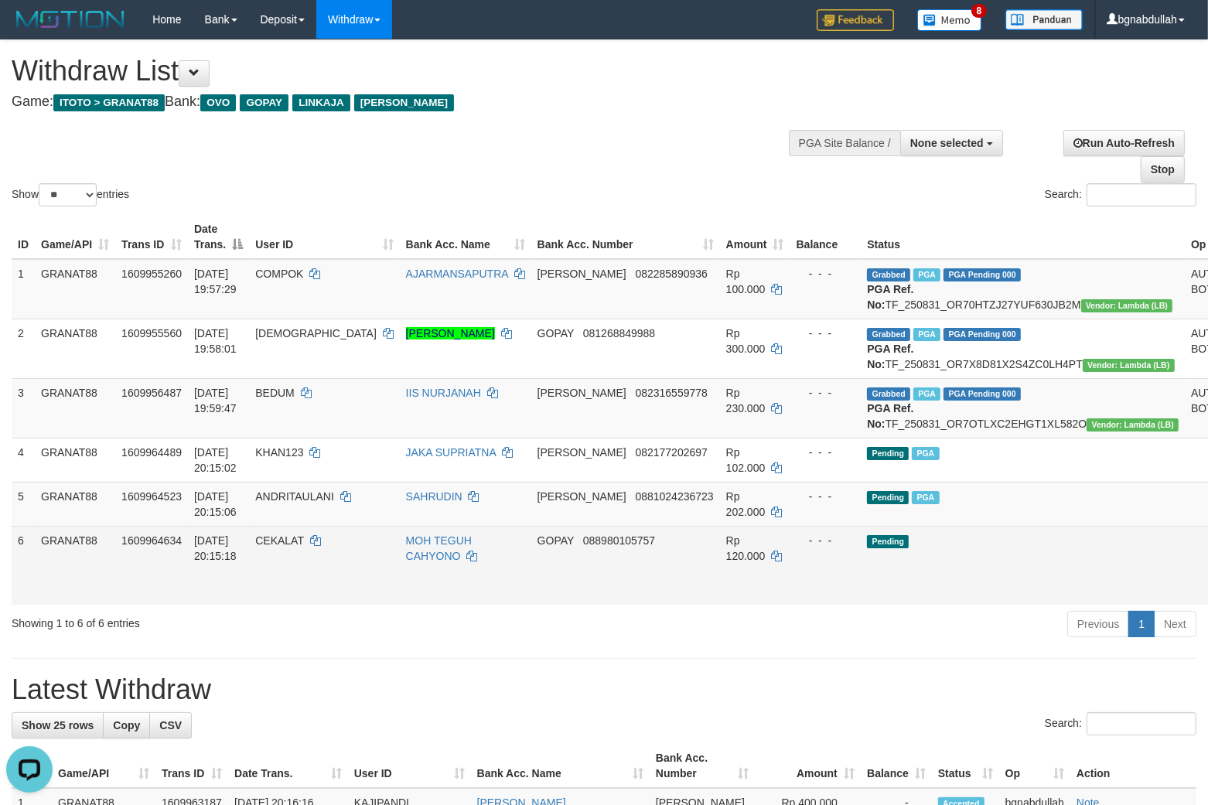
click at [300, 547] on span "CEKALAT" at bounding box center [279, 540] width 49 height 12
drag, startPoint x: 300, startPoint y: 563, endPoint x: 302, endPoint y: 574, distance: 11.1
click at [302, 547] on span "CEKALAT" at bounding box center [279, 540] width 49 height 12
copy span "CEKALAT"
click at [899, 605] on td "Pending" at bounding box center [1023, 565] width 324 height 79
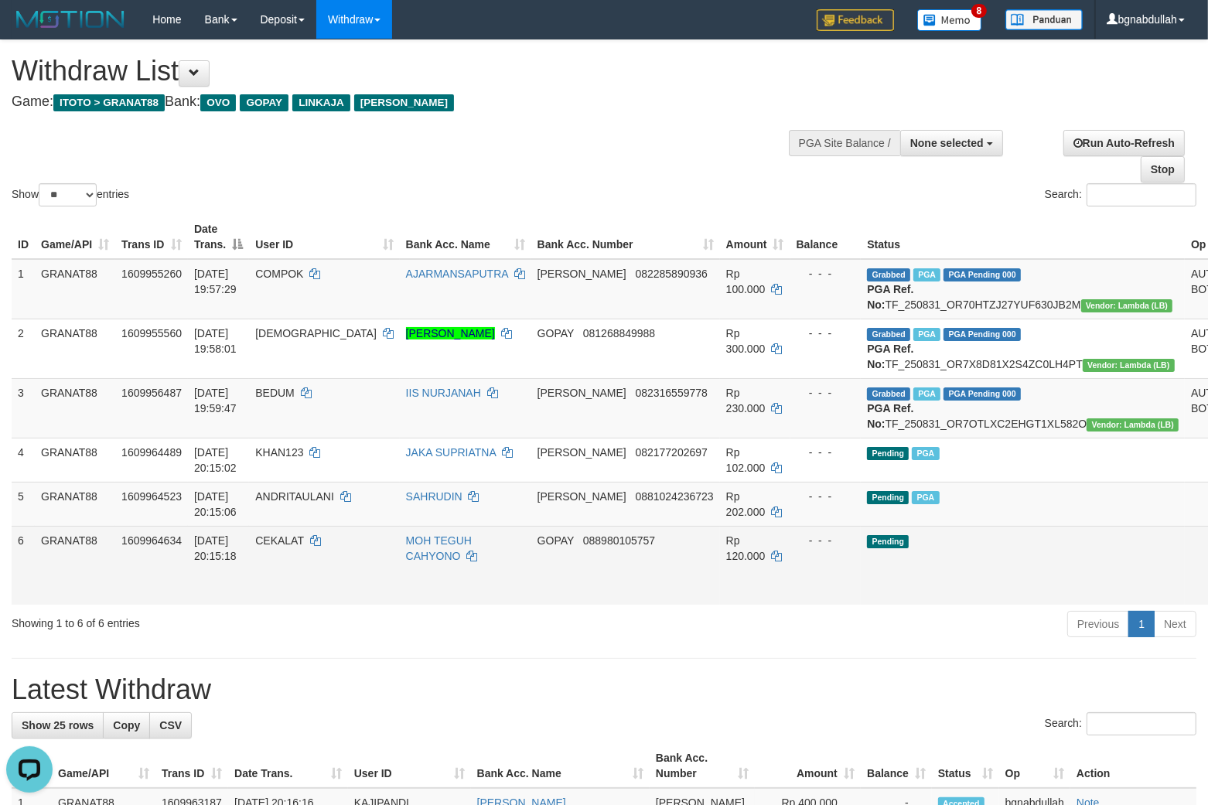
click at [726, 562] on span "Rp 120.000" at bounding box center [745, 548] width 39 height 28
copy td "120.000"
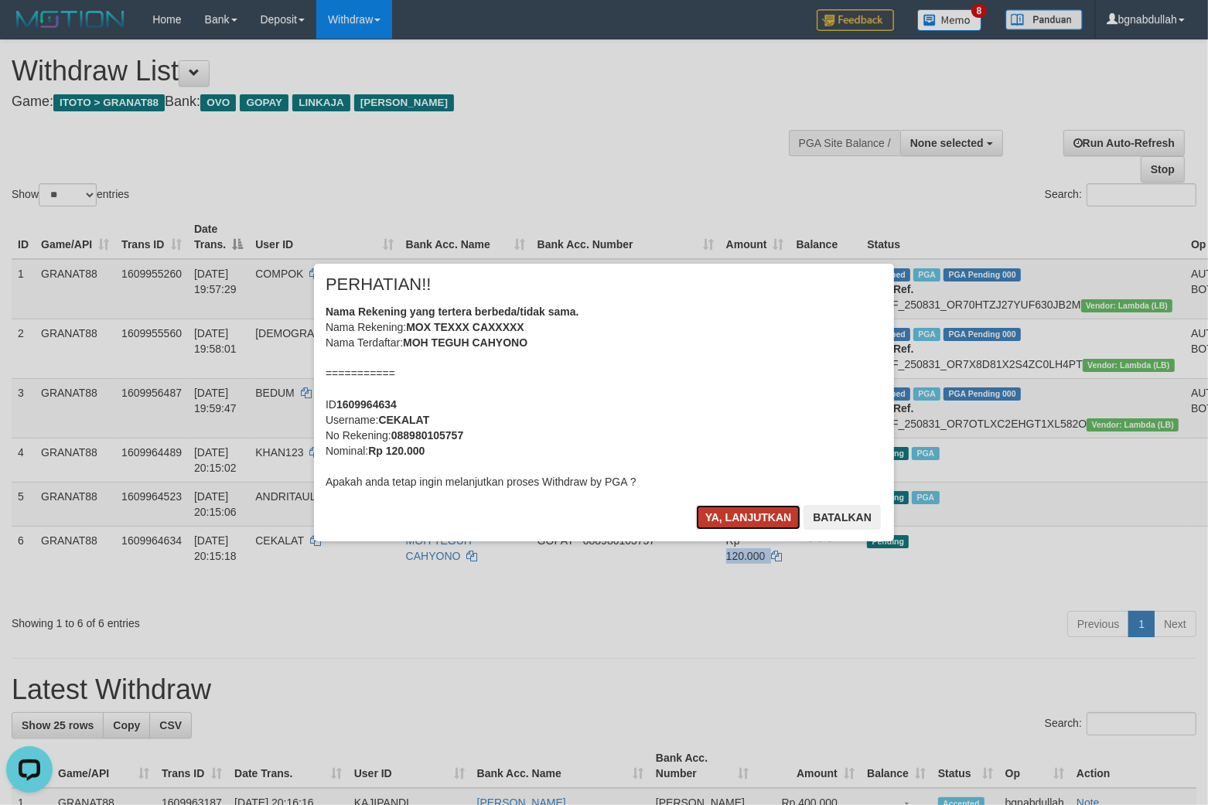
click at [752, 515] on button "Ya, lanjutkan" at bounding box center [748, 517] width 105 height 25
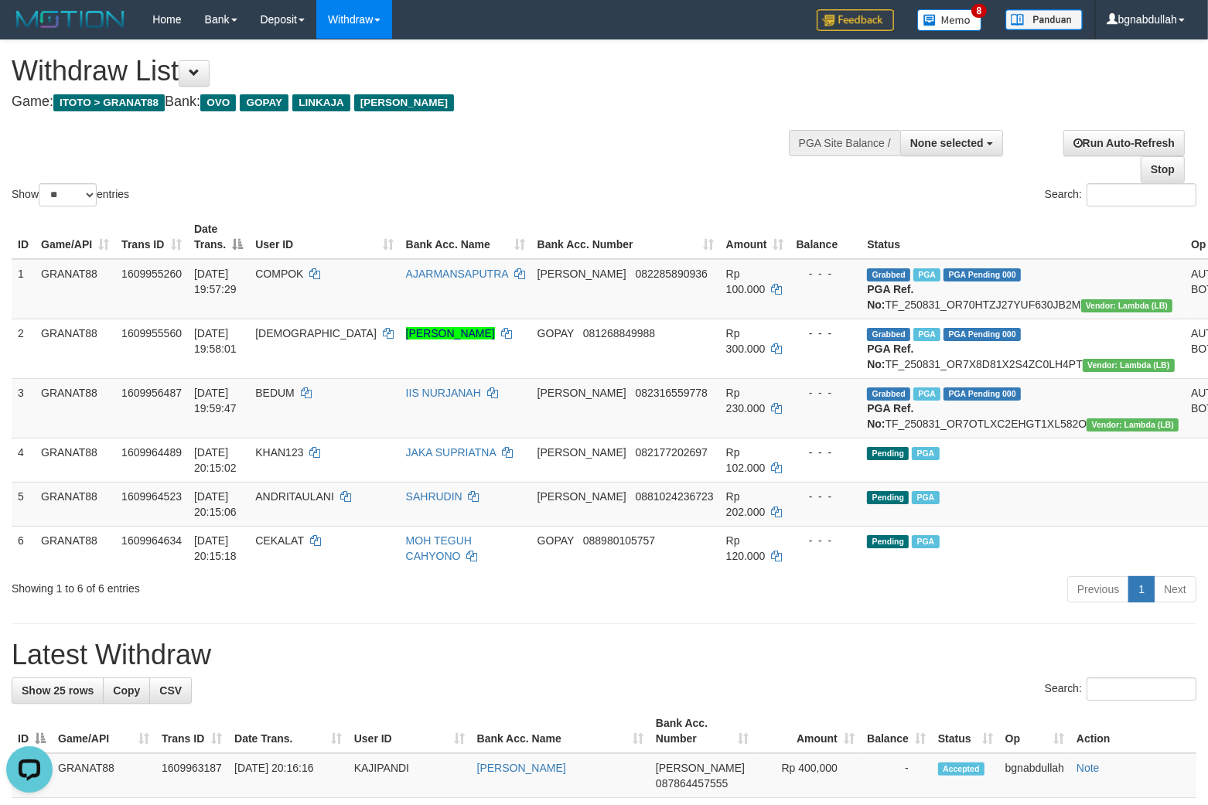
click at [1033, 608] on div "Previous 1 Next" at bounding box center [855, 591] width 681 height 33
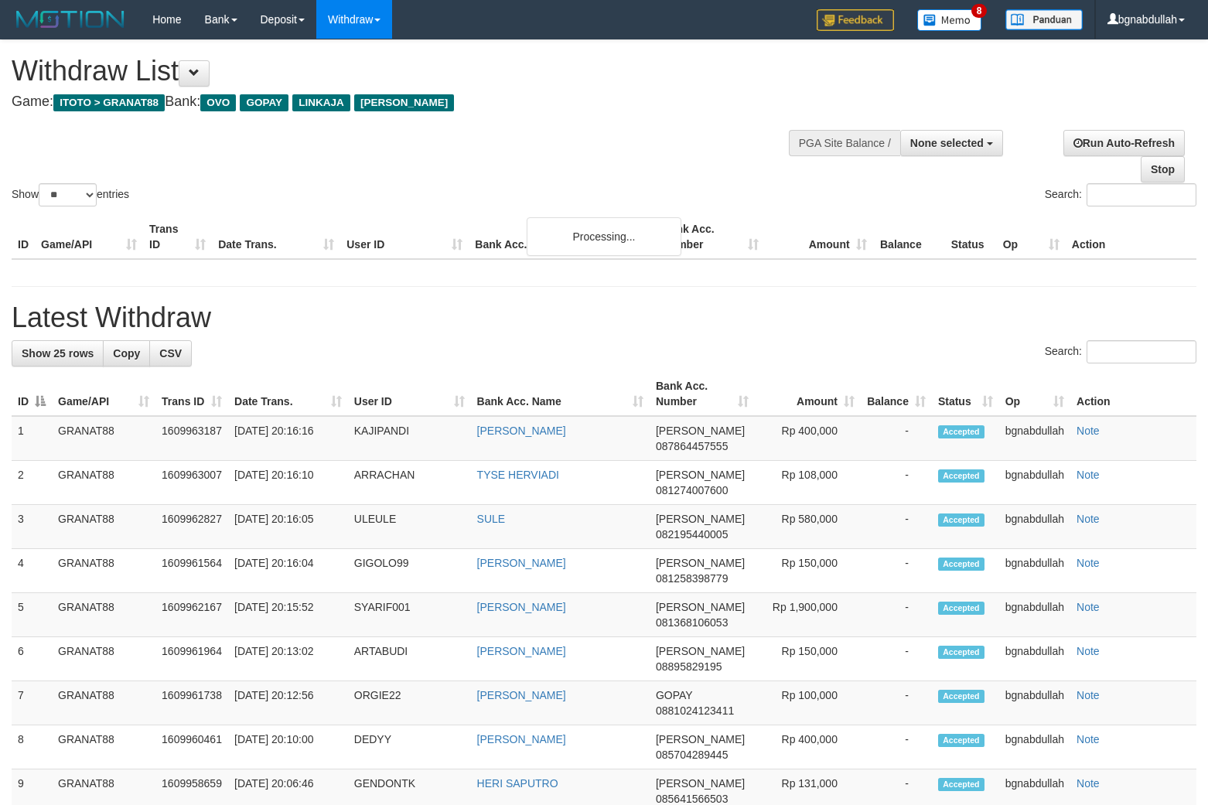
select select
select select "**"
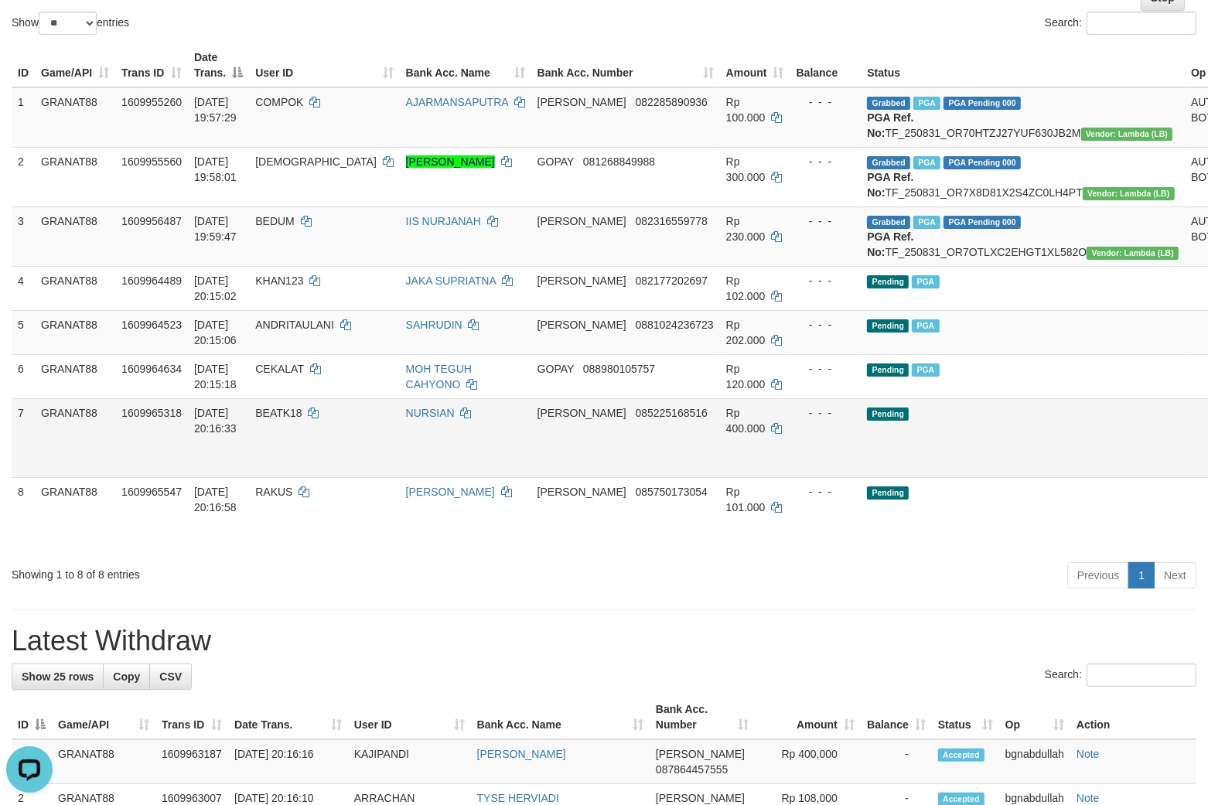
click at [302, 419] on span "BEATK18" at bounding box center [278, 413] width 46 height 12
copy td "BEATK18"
click at [295, 419] on span "BEATK18" at bounding box center [278, 413] width 46 height 12
drag, startPoint x: 295, startPoint y: 441, endPoint x: 344, endPoint y: 463, distance: 54.0
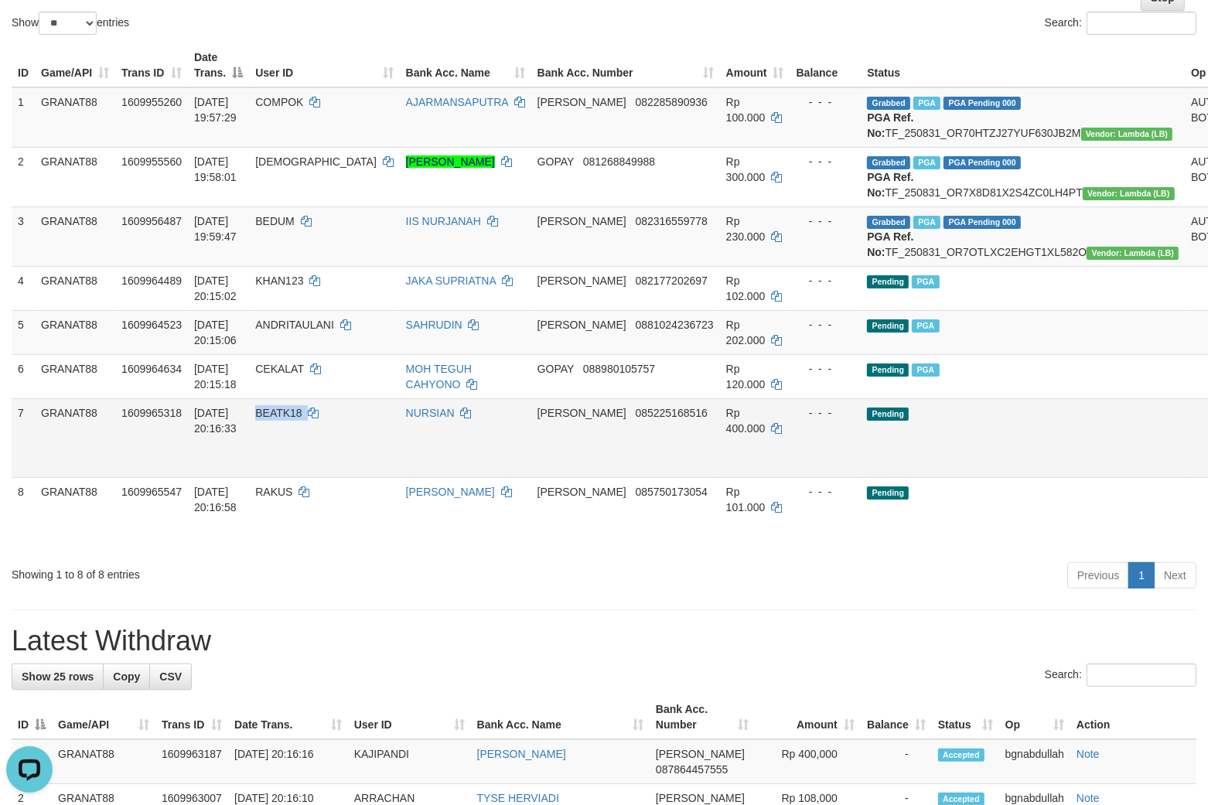
click at [302, 419] on span "BEATK18" at bounding box center [278, 413] width 46 height 12
click at [726, 435] on span "Rp 400.000" at bounding box center [745, 421] width 39 height 28
drag, startPoint x: 691, startPoint y: 442, endPoint x: 825, endPoint y: 497, distance: 145.7
click at [726, 435] on span "Rp 400.000" at bounding box center [745, 421] width 39 height 28
copy span "400.000"
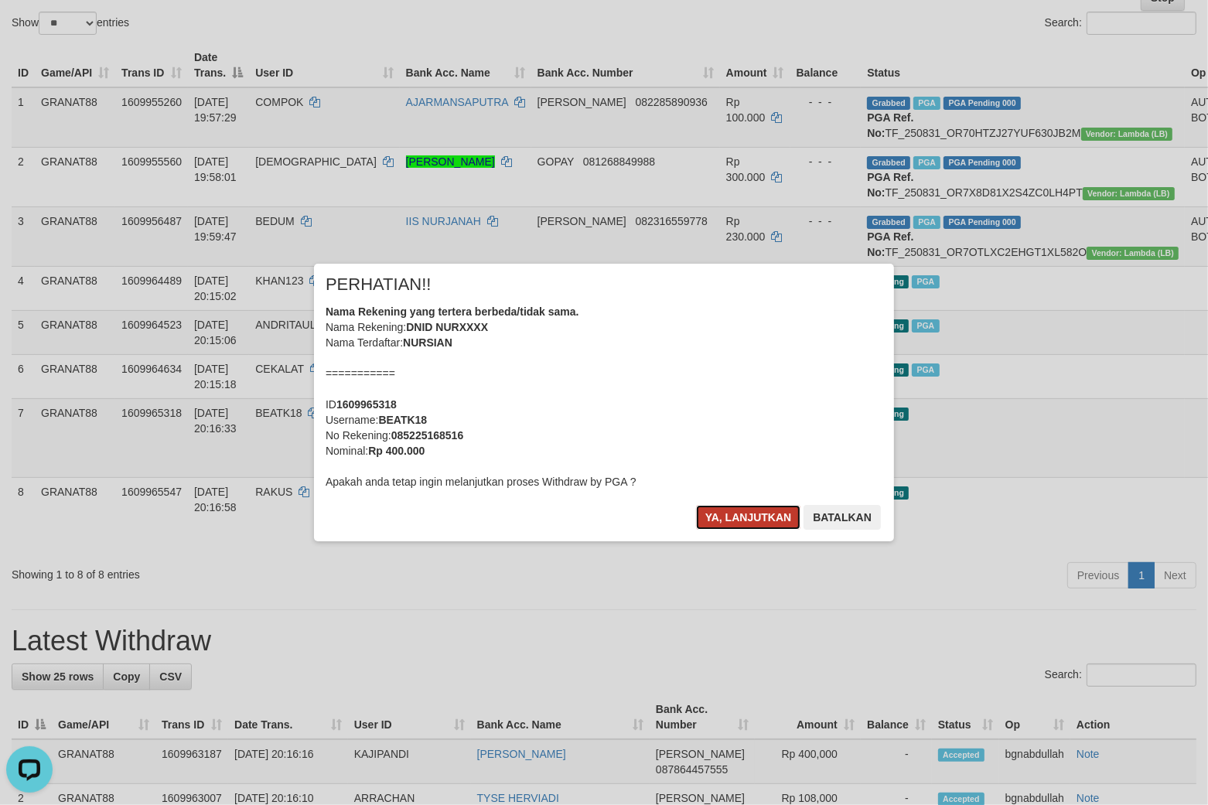
click at [738, 509] on button "Ya, lanjutkan" at bounding box center [748, 517] width 105 height 25
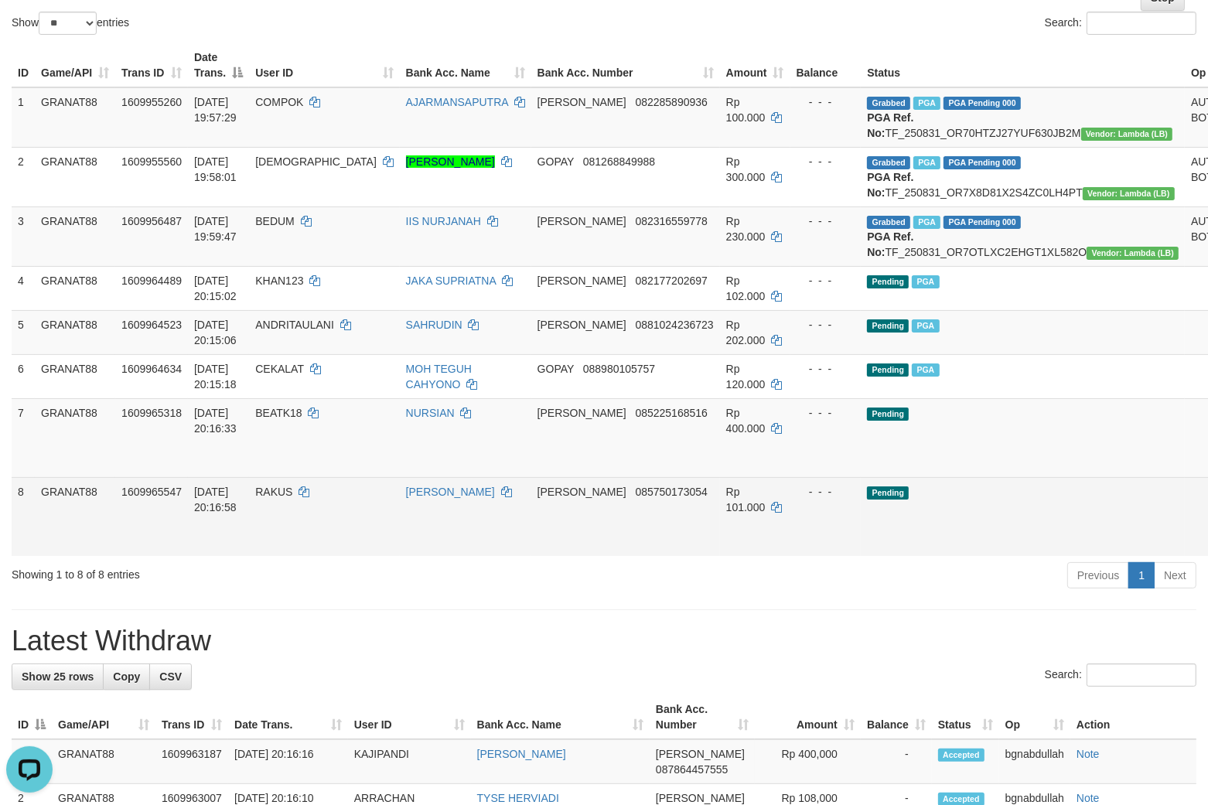
click at [292, 498] on span "RAKUS" at bounding box center [273, 492] width 37 height 12
drag, startPoint x: 295, startPoint y: 518, endPoint x: 292, endPoint y: 557, distance: 38.8
click at [295, 537] on td "RAKUS" at bounding box center [324, 516] width 150 height 79
copy span "RAKUS"
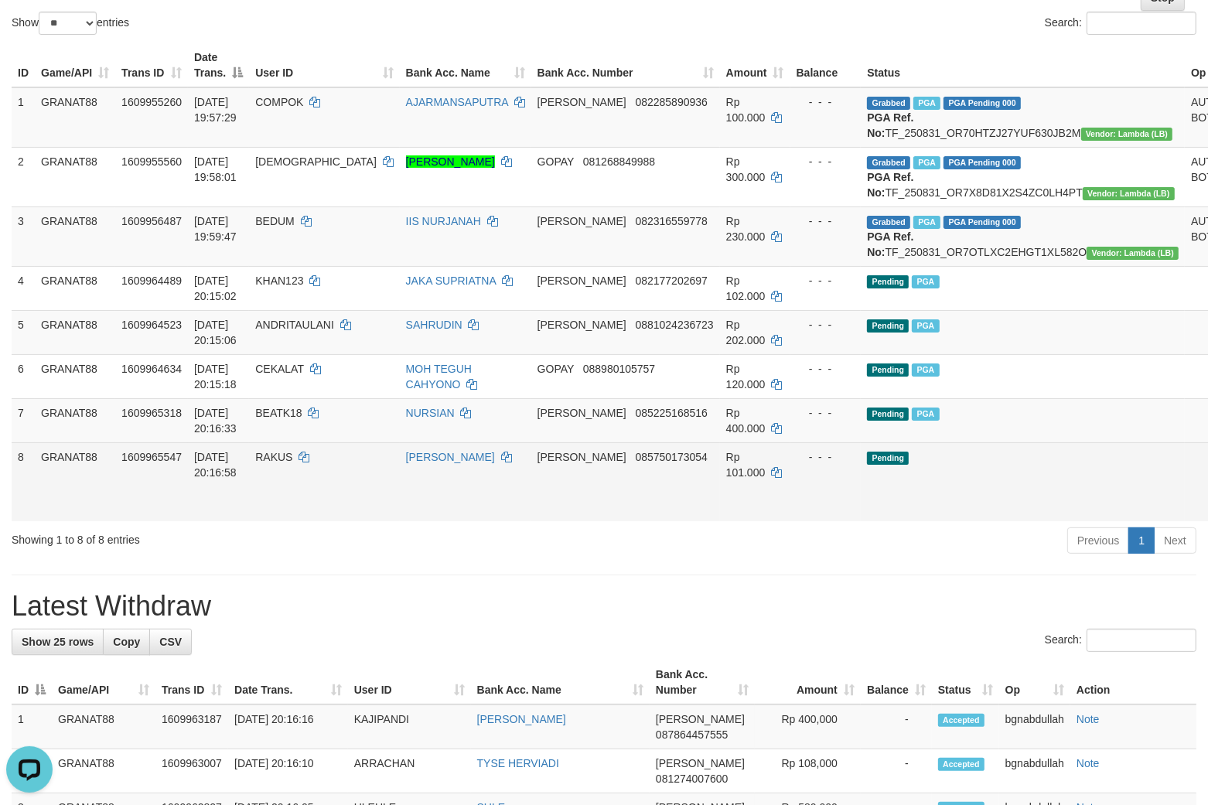
click at [726, 479] on span "Rp 101.000" at bounding box center [745, 465] width 39 height 28
drag, startPoint x: 694, startPoint y: 481, endPoint x: 762, endPoint y: 535, distance: 87.0
click at [726, 479] on span "Rp 101.000" at bounding box center [745, 465] width 39 height 28
copy span "101.000"
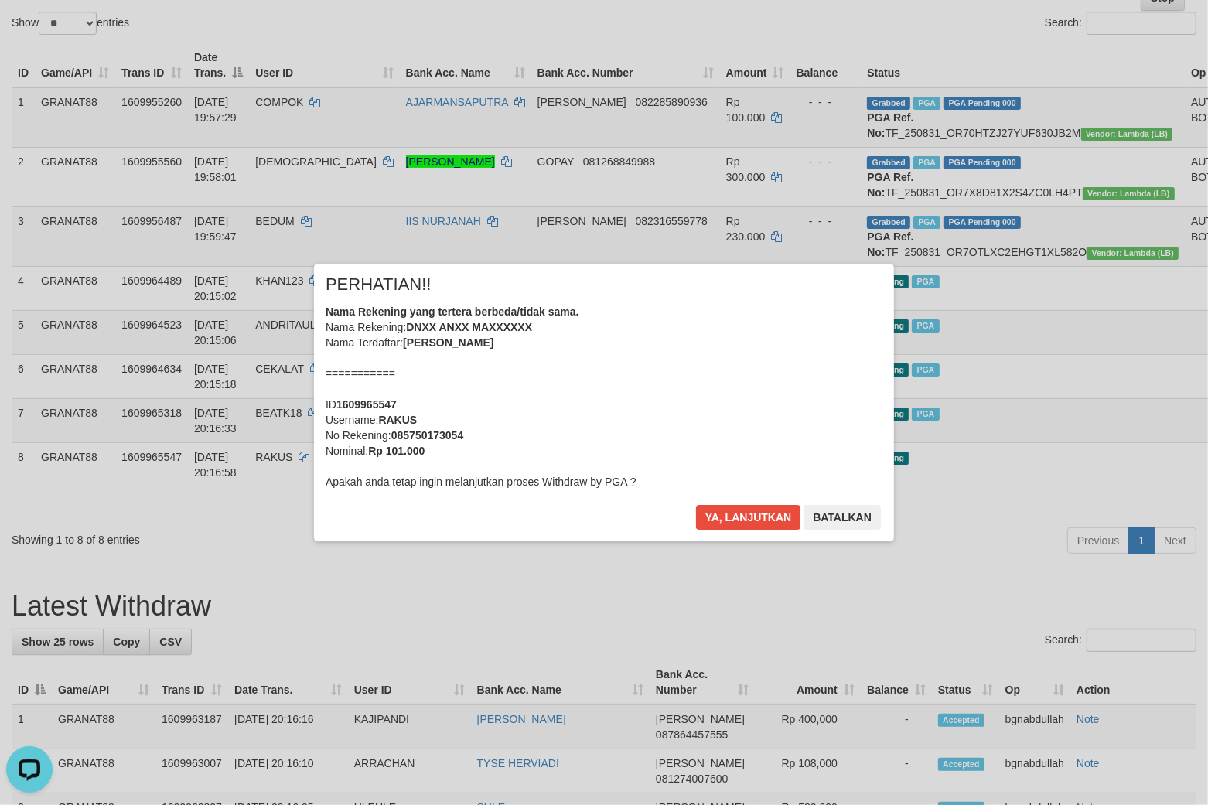
click at [723, 498] on div "× PERHATIAN!! Nama Rekening yang tertera berbeda/tidak sama. Nama Rekening: DNX…" at bounding box center [604, 402] width 580 height 277
click at [729, 520] on button "Ya, lanjutkan" at bounding box center [748, 517] width 105 height 25
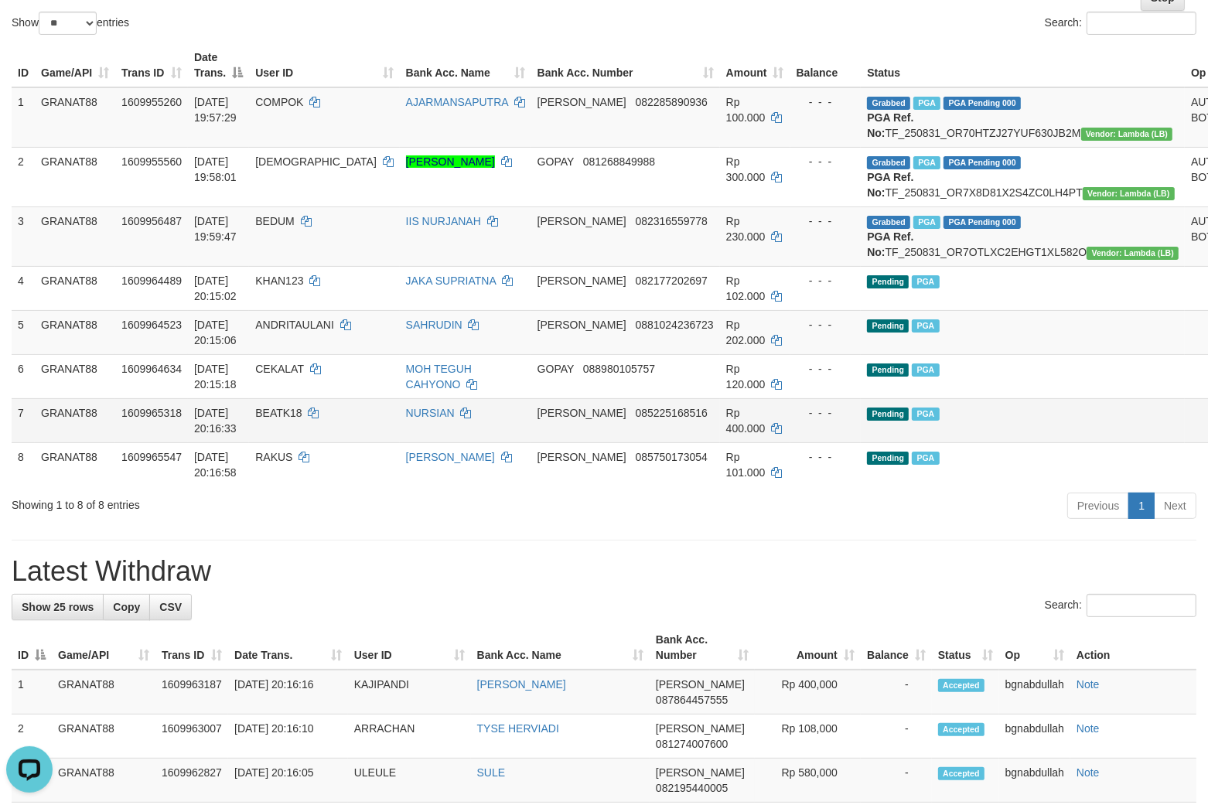
click at [964, 442] on td "Pending PGA" at bounding box center [1023, 420] width 324 height 44
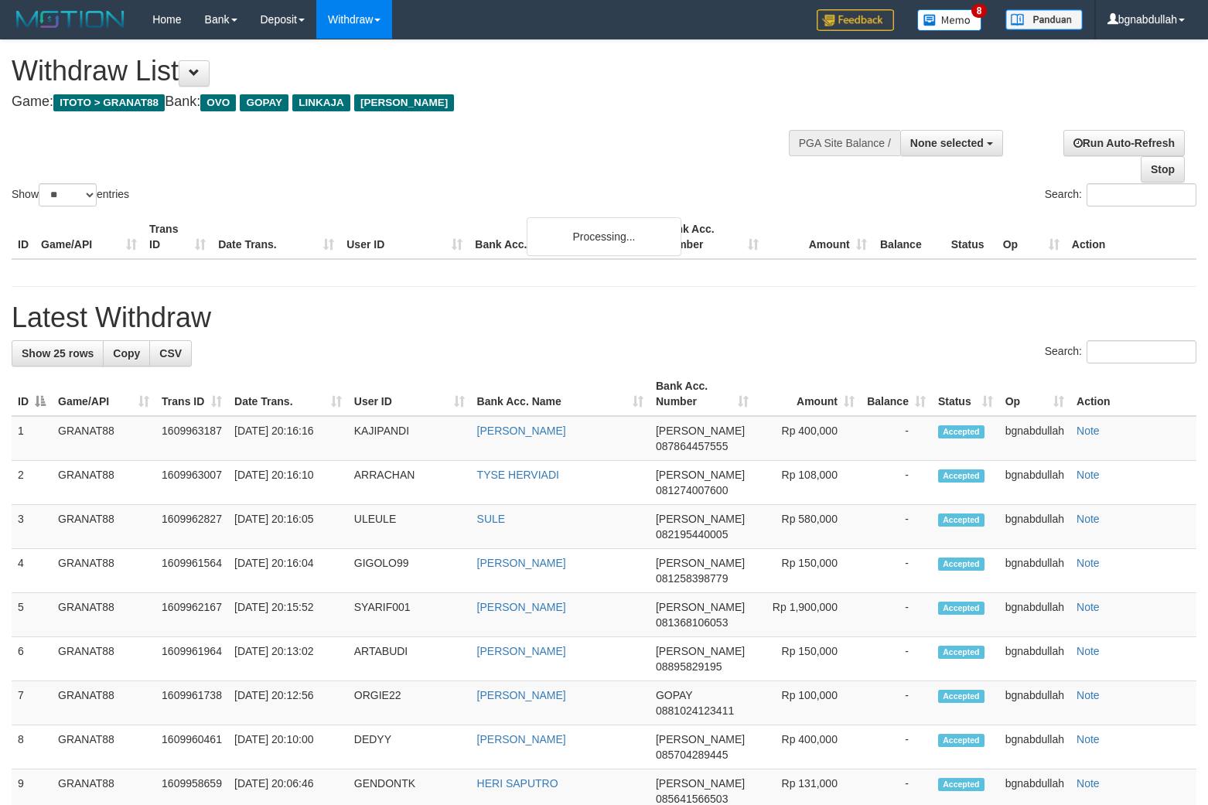
select select
select select "**"
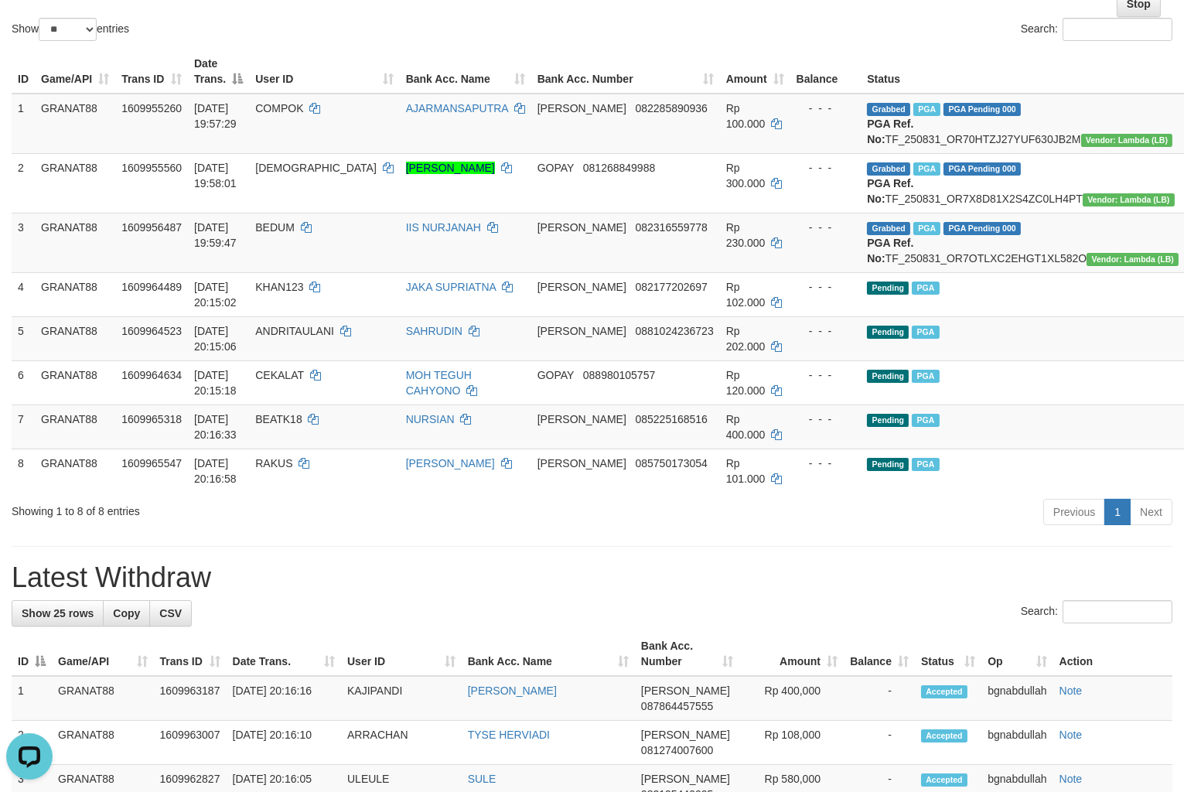
click at [963, 531] on div "Previous 1 Next" at bounding box center [839, 513] width 668 height 33
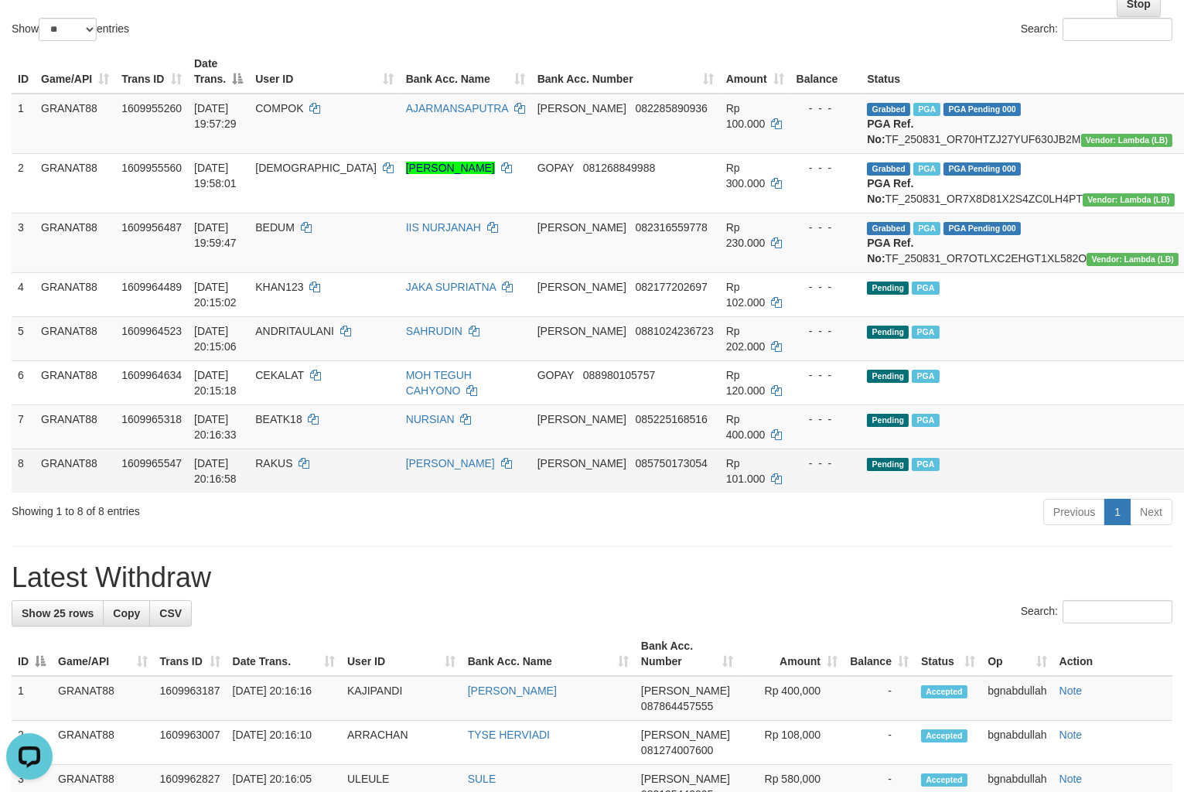
click at [926, 493] on td "Pending PGA" at bounding box center [1023, 471] width 324 height 44
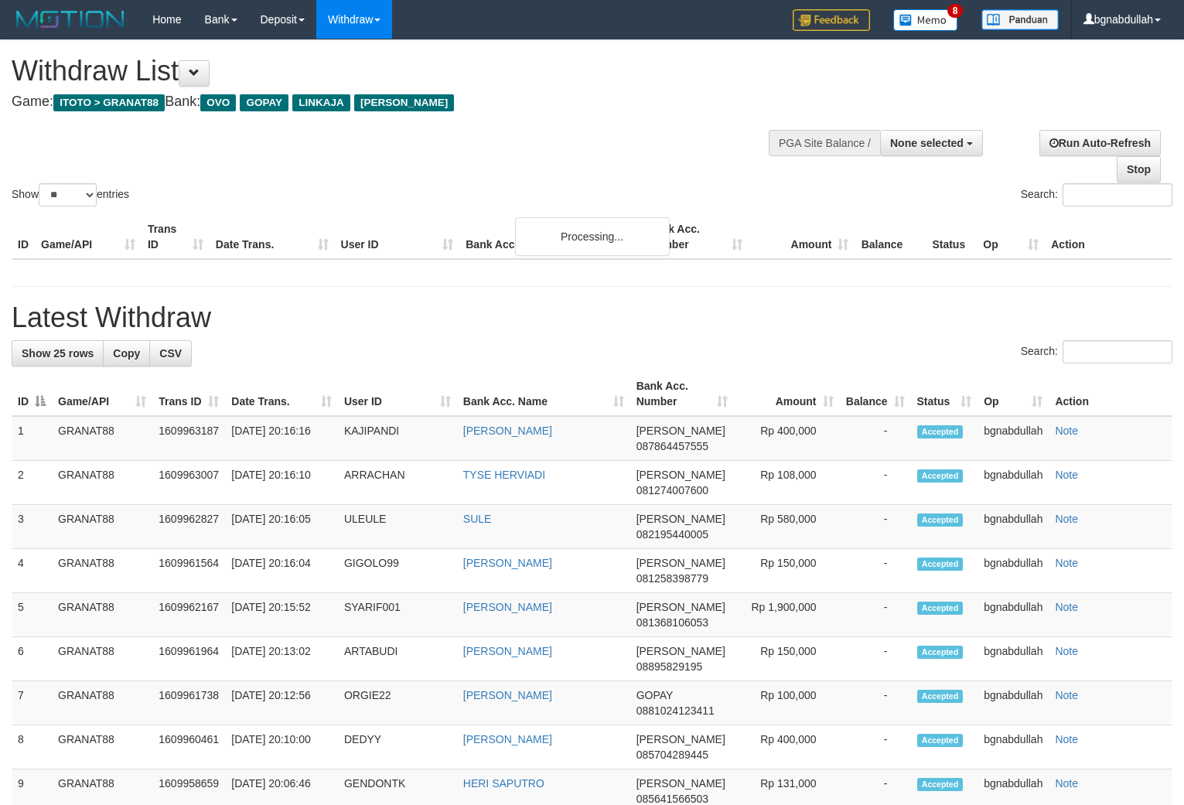
select select
select select "**"
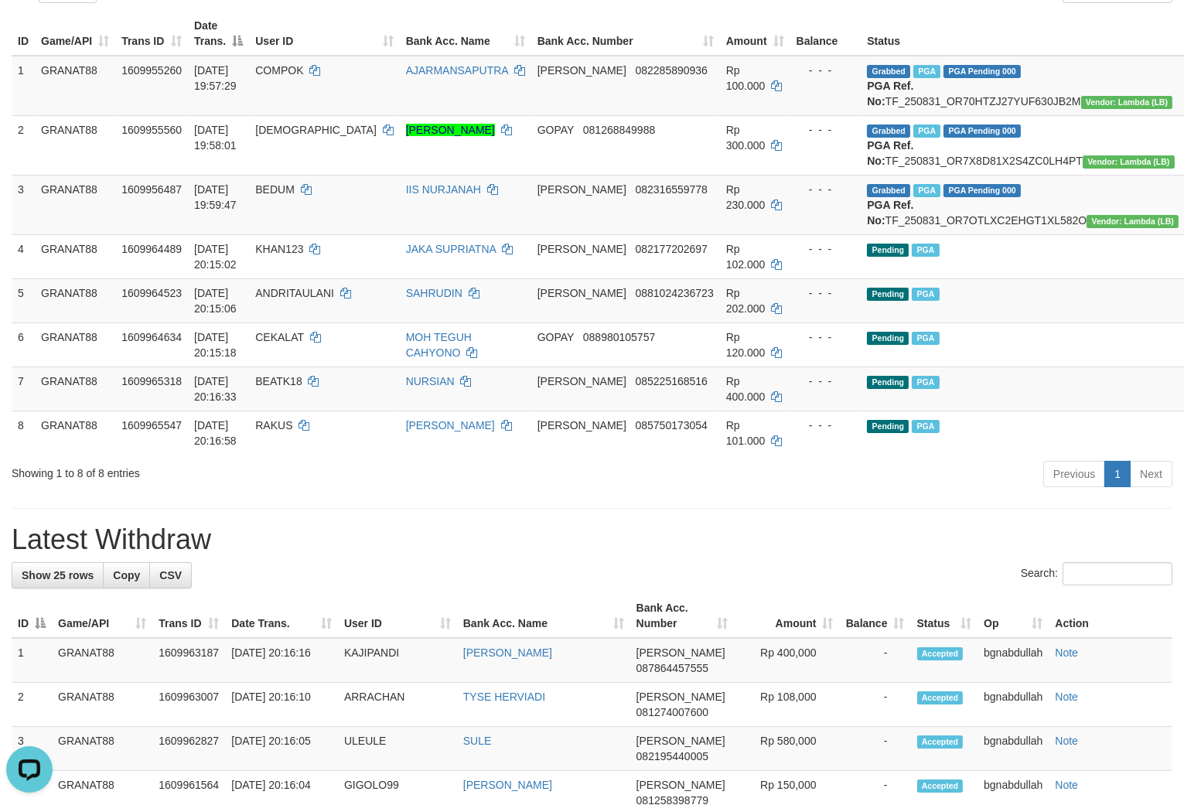
click at [926, 493] on div "Previous 1 Next" at bounding box center [839, 475] width 668 height 33
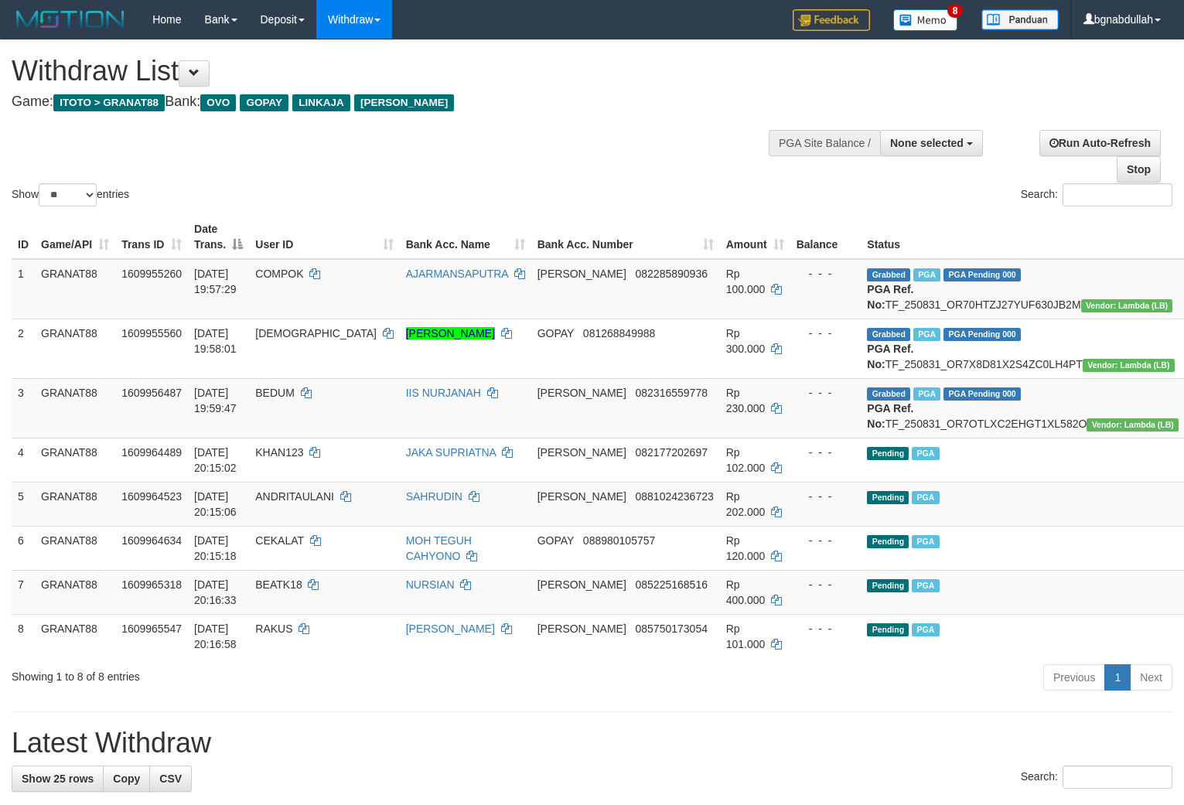
select select
select select "**"
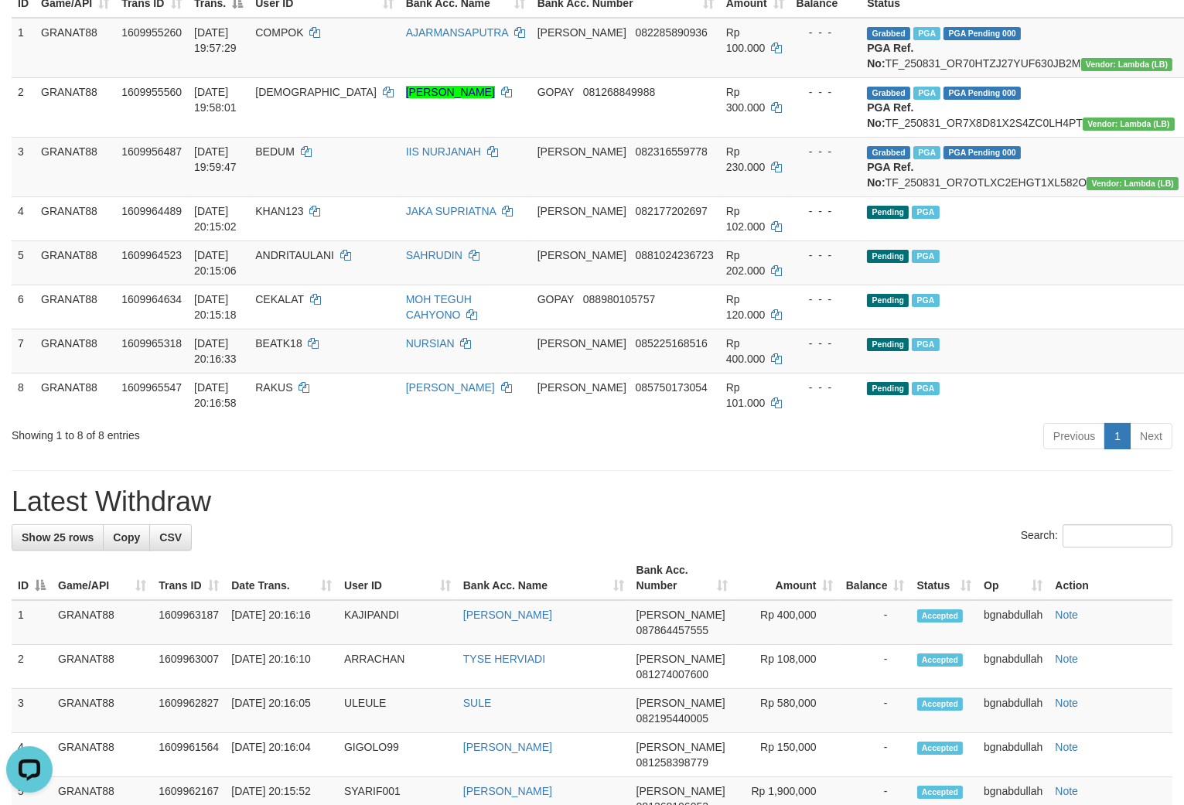
click at [926, 471] on hr at bounding box center [592, 470] width 1161 height 1
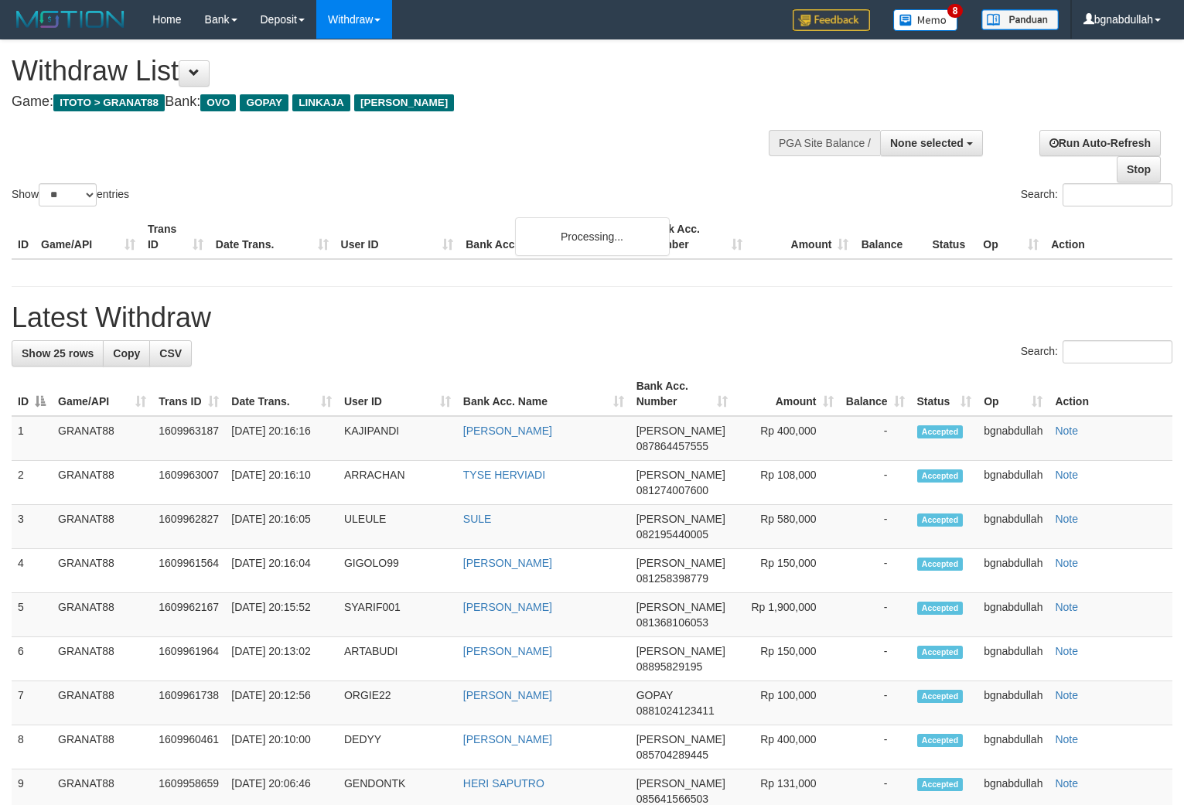
select select
select select "**"
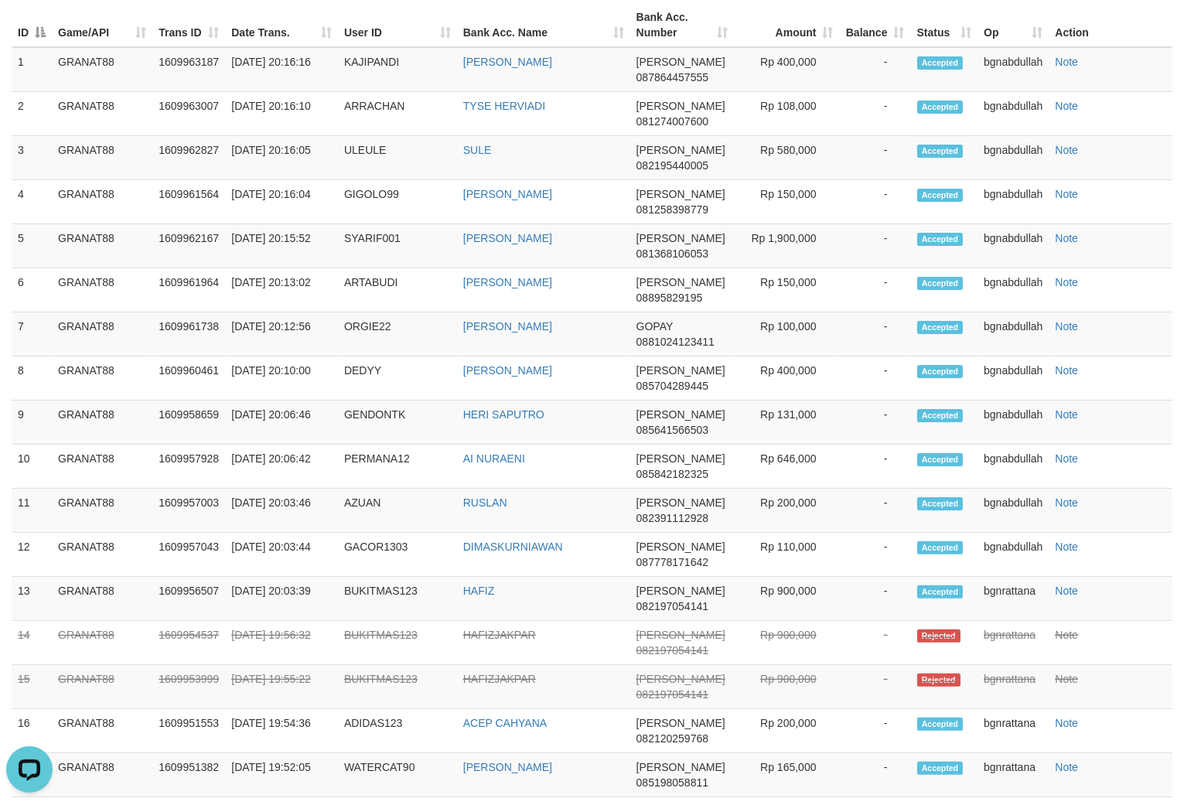
click at [926, 489] on td "Accepted" at bounding box center [944, 467] width 67 height 44
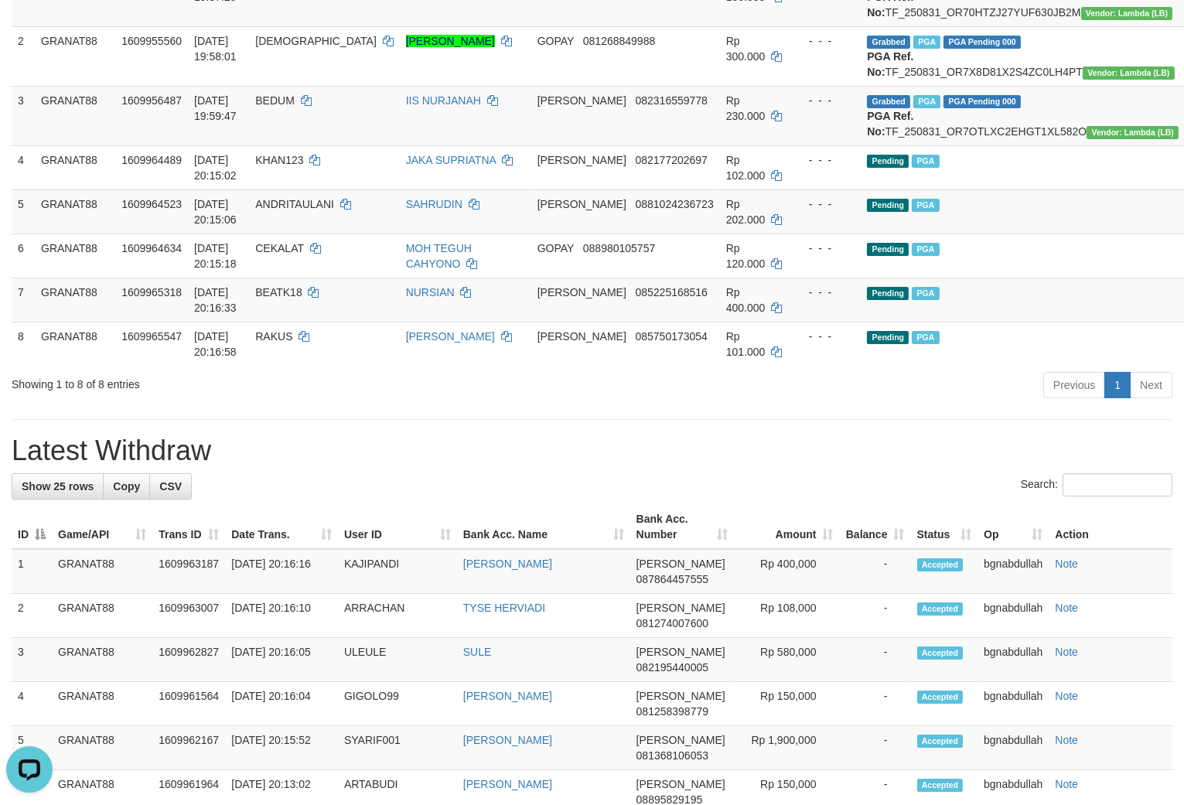
scroll to position [193, 0]
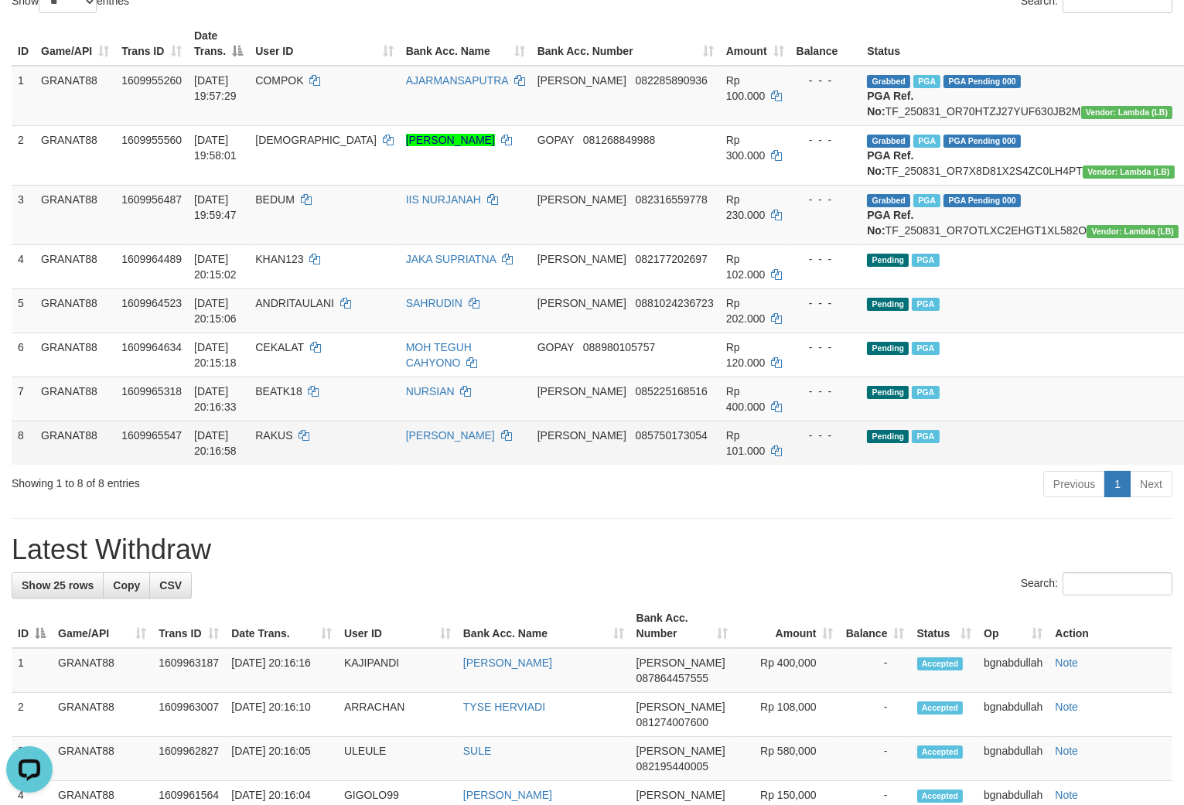
click at [949, 465] on td "Pending PGA" at bounding box center [1023, 443] width 324 height 44
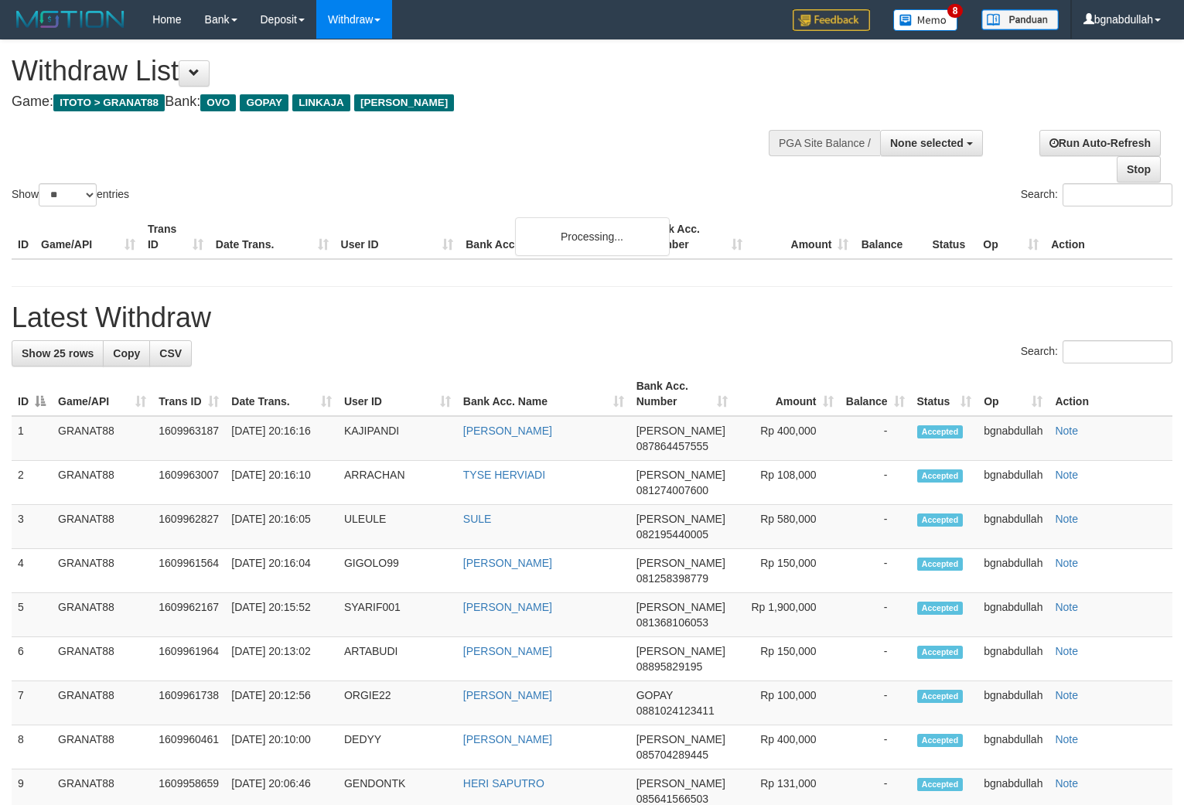
select select
select select "**"
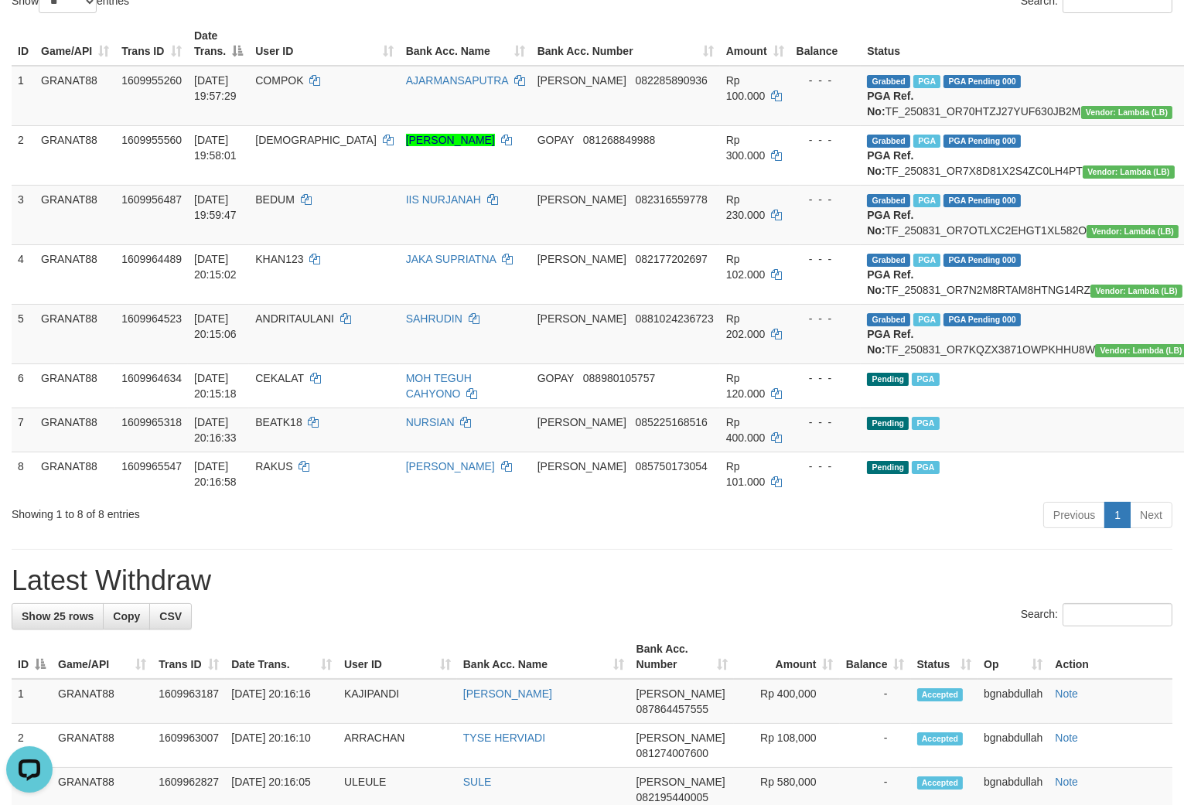
click at [949, 452] on td "Pending PGA" at bounding box center [1027, 430] width 333 height 44
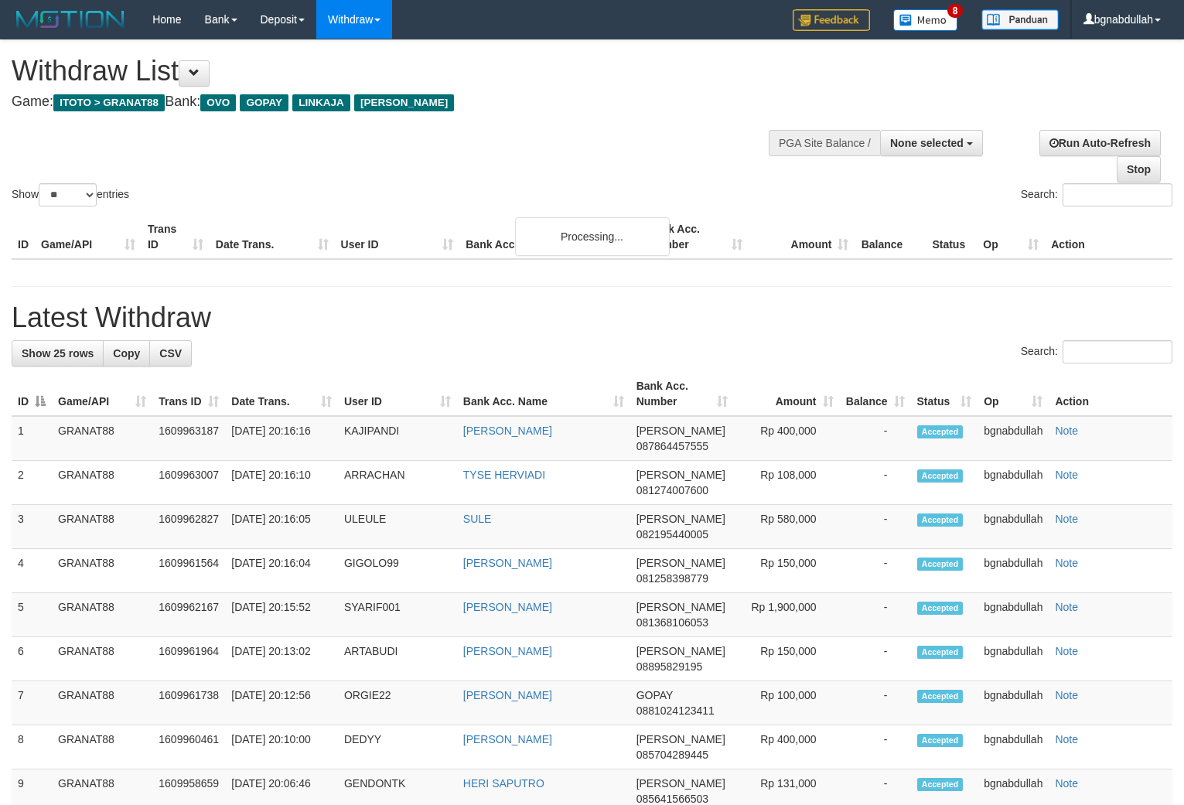
select select
select select "**"
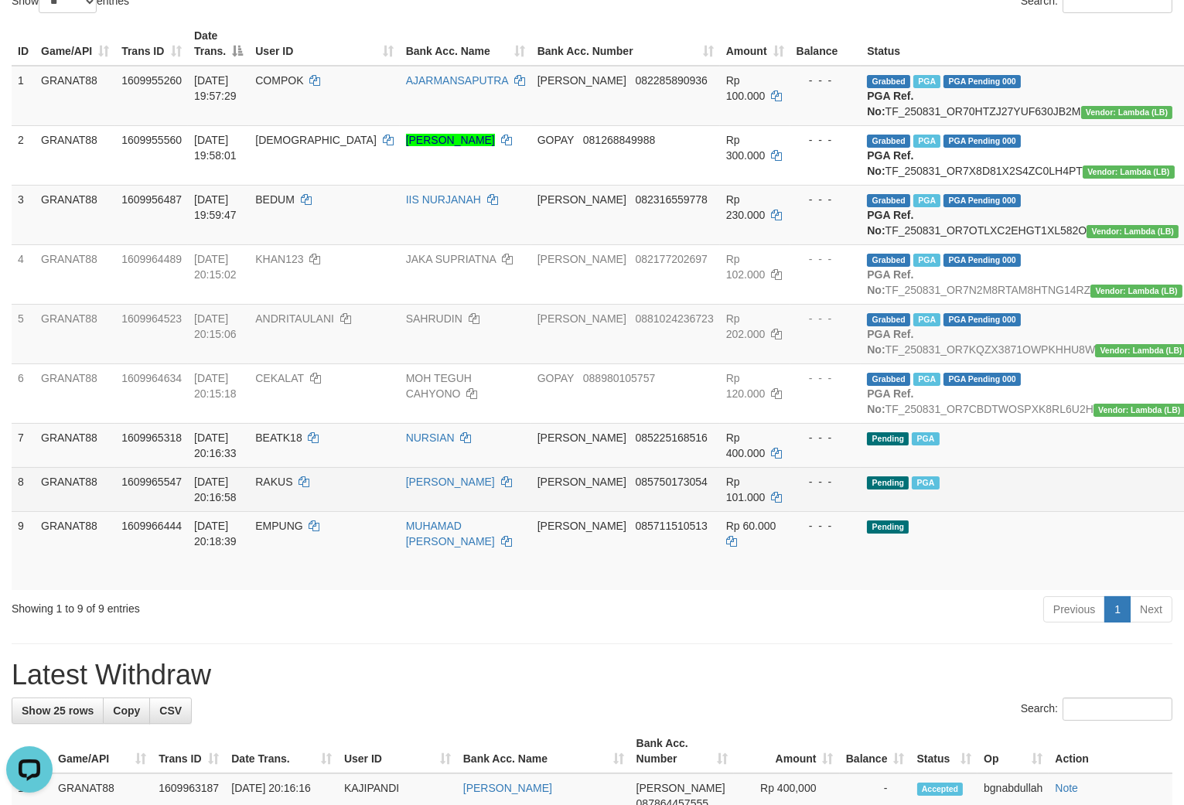
click at [945, 511] on td "Pending PGA" at bounding box center [1027, 489] width 333 height 44
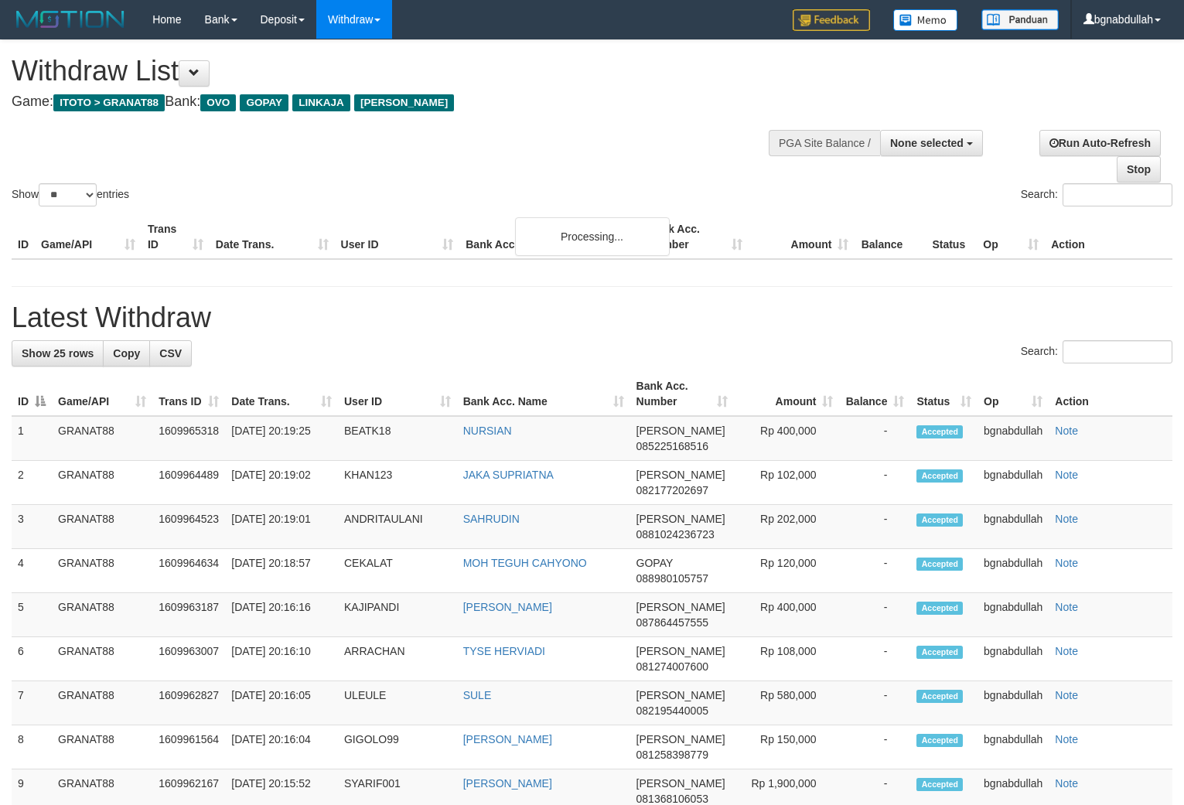
select select
select select "**"
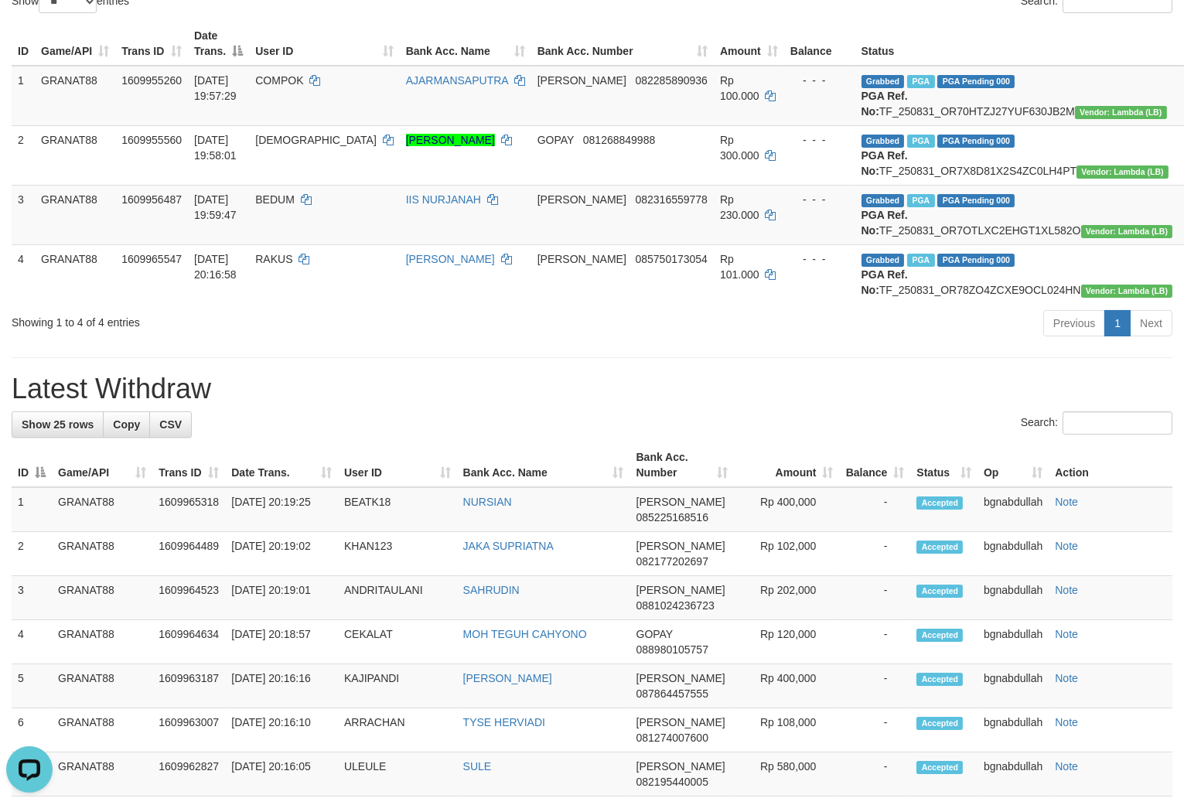
scroll to position [0, 0]
click at [981, 342] on div "Previous 1 Next" at bounding box center [839, 325] width 668 height 33
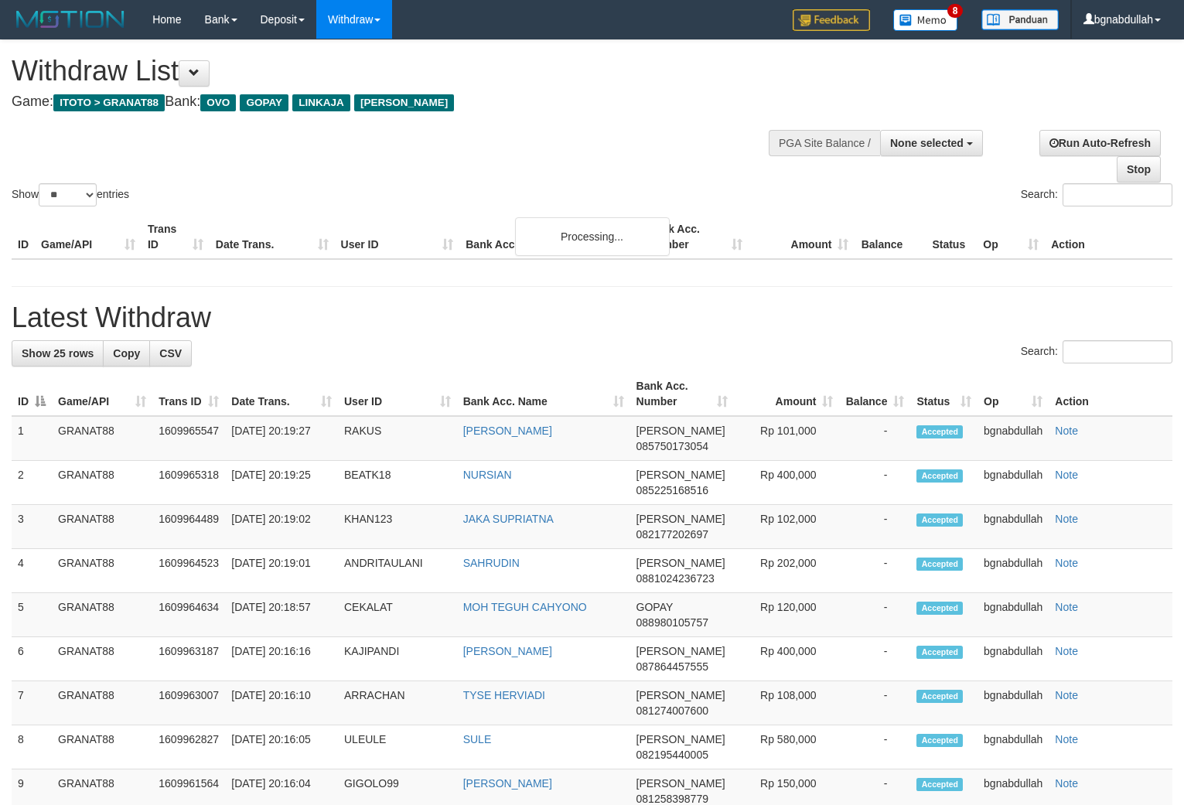
select select
select select "**"
select select
select select "**"
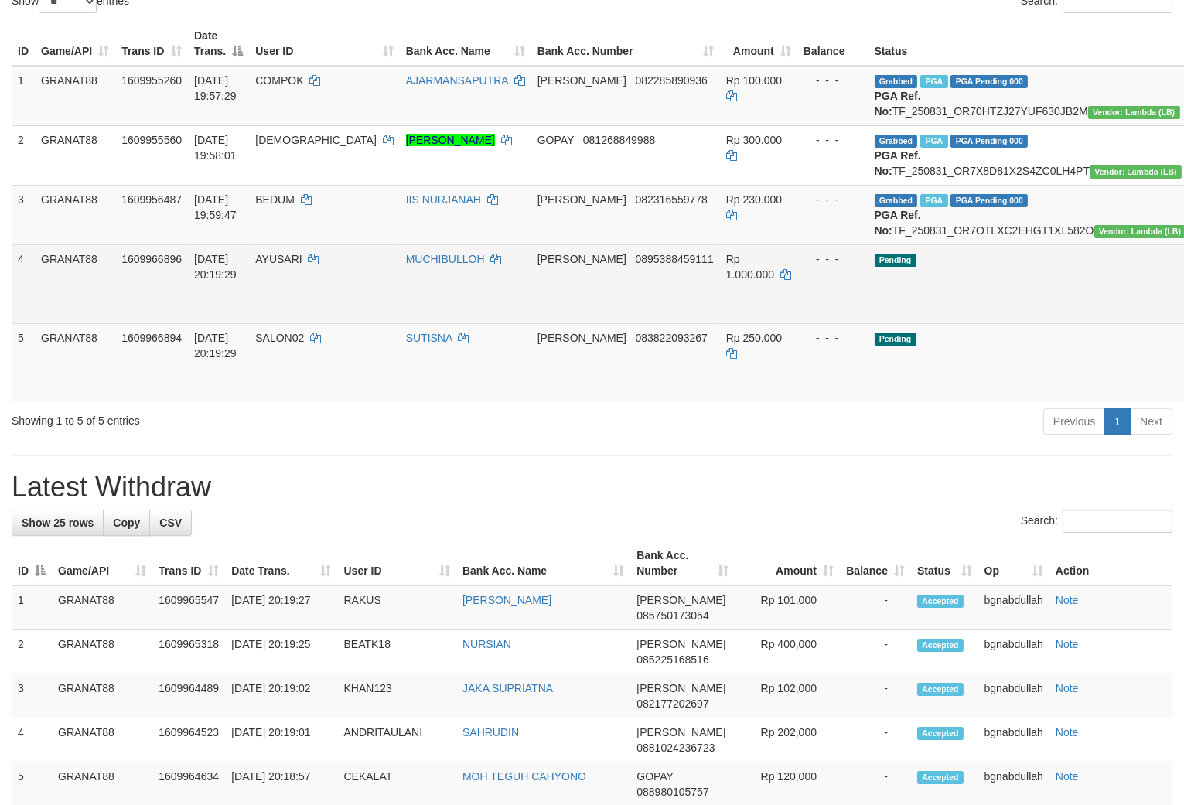
click at [302, 265] on span "AYUSARI" at bounding box center [278, 259] width 46 height 12
copy span "AYUSARI"
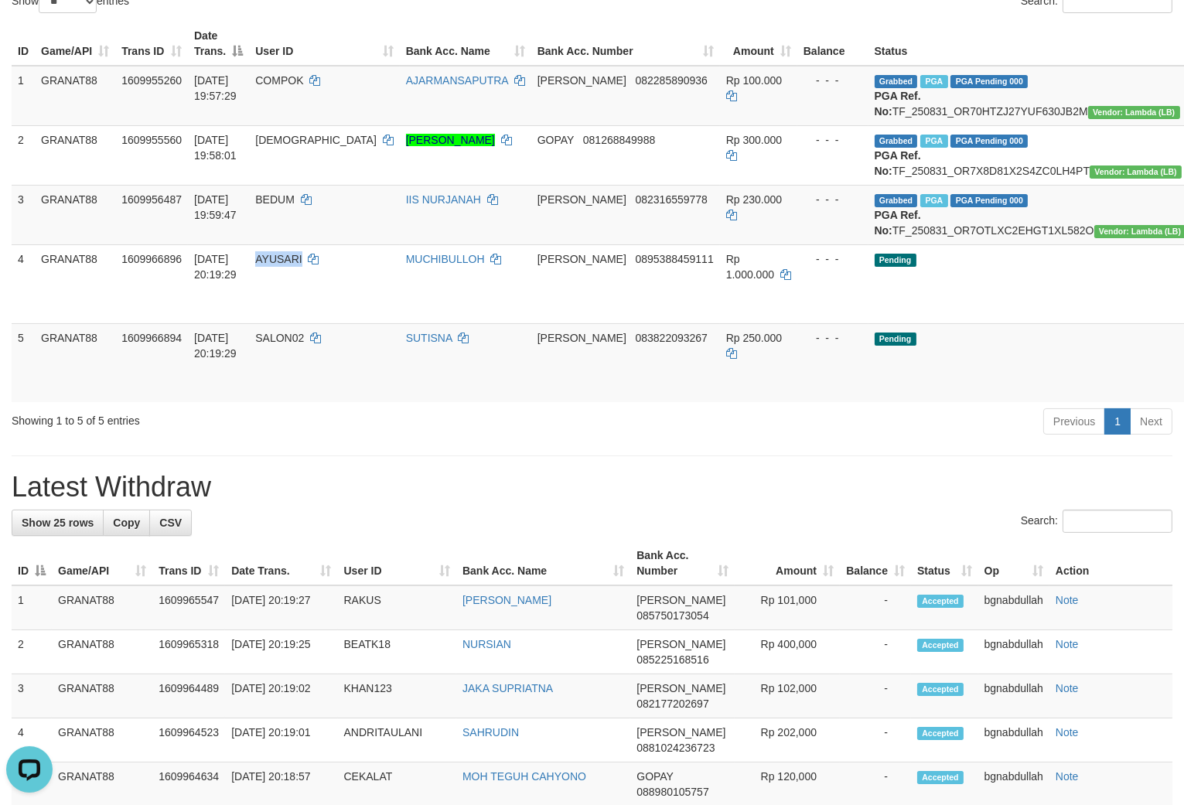
scroll to position [0, 0]
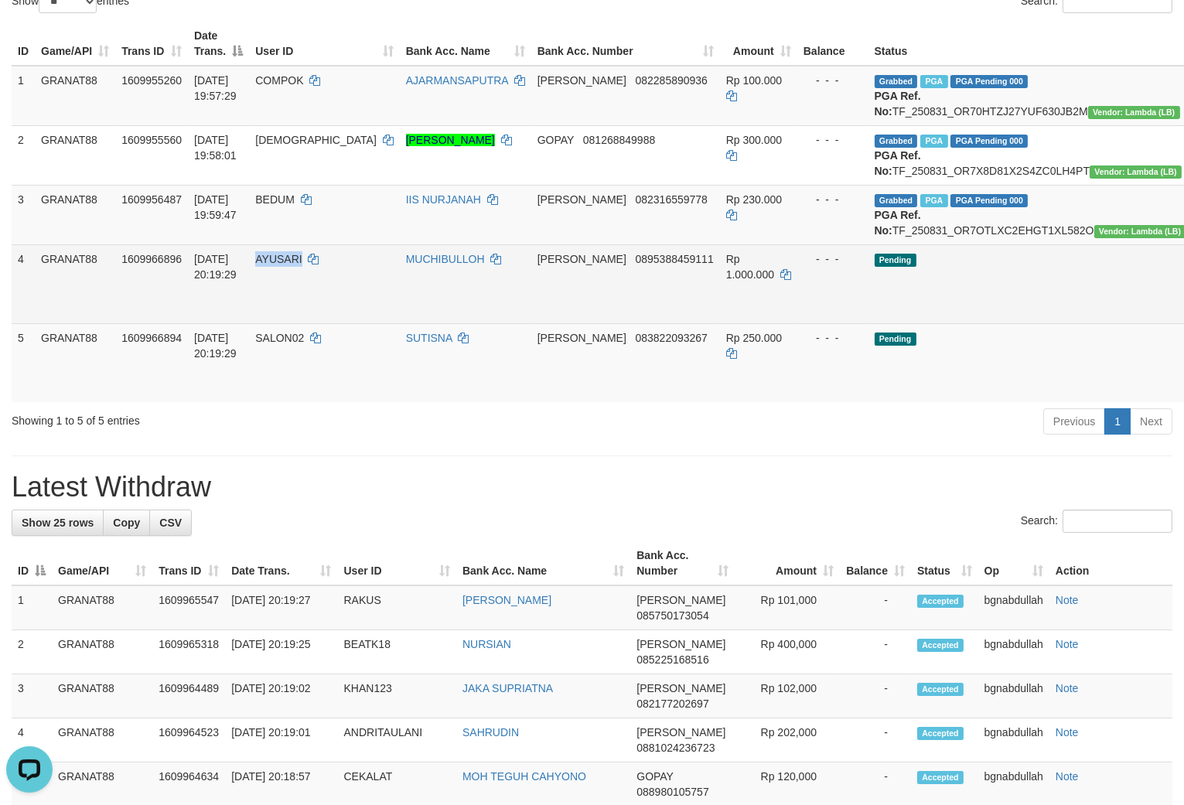
click at [726, 281] on span "Rp 1.000.000" at bounding box center [750, 267] width 48 height 28
drag, startPoint x: 693, startPoint y: 305, endPoint x: 787, endPoint y: 358, distance: 107.7
click at [720, 323] on td "Rp 1.000.000" at bounding box center [758, 283] width 77 height 79
copy span "AYUSARI"
copy td "1.000.000"
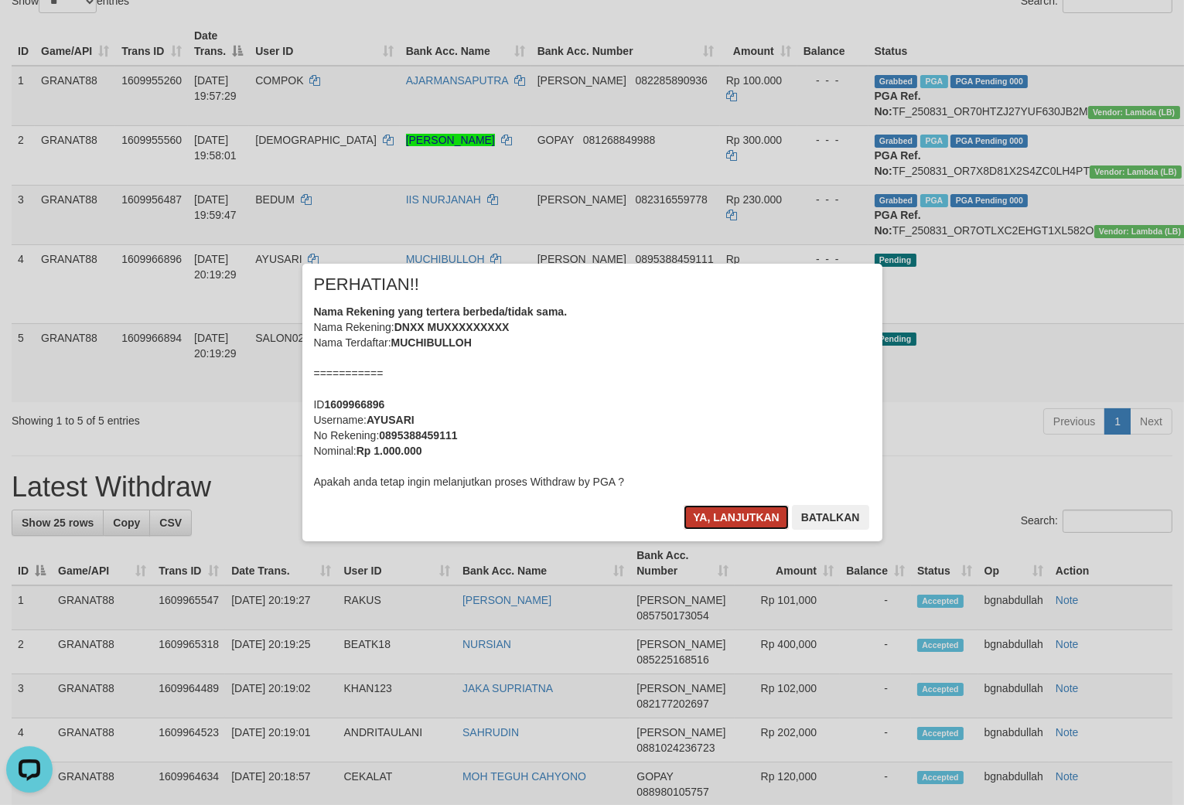
click at [735, 530] on button "Ya, lanjutkan" at bounding box center [736, 517] width 105 height 25
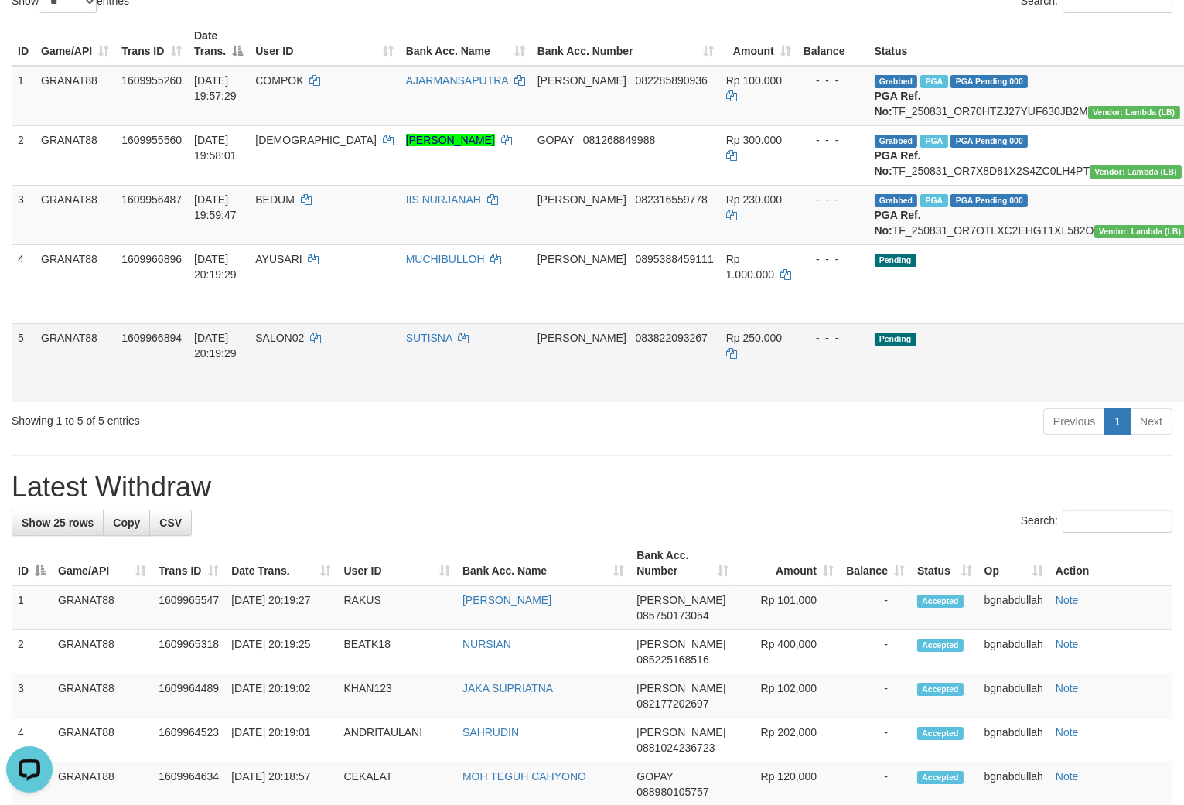
click at [309, 375] on td "SALON02" at bounding box center [324, 362] width 150 height 79
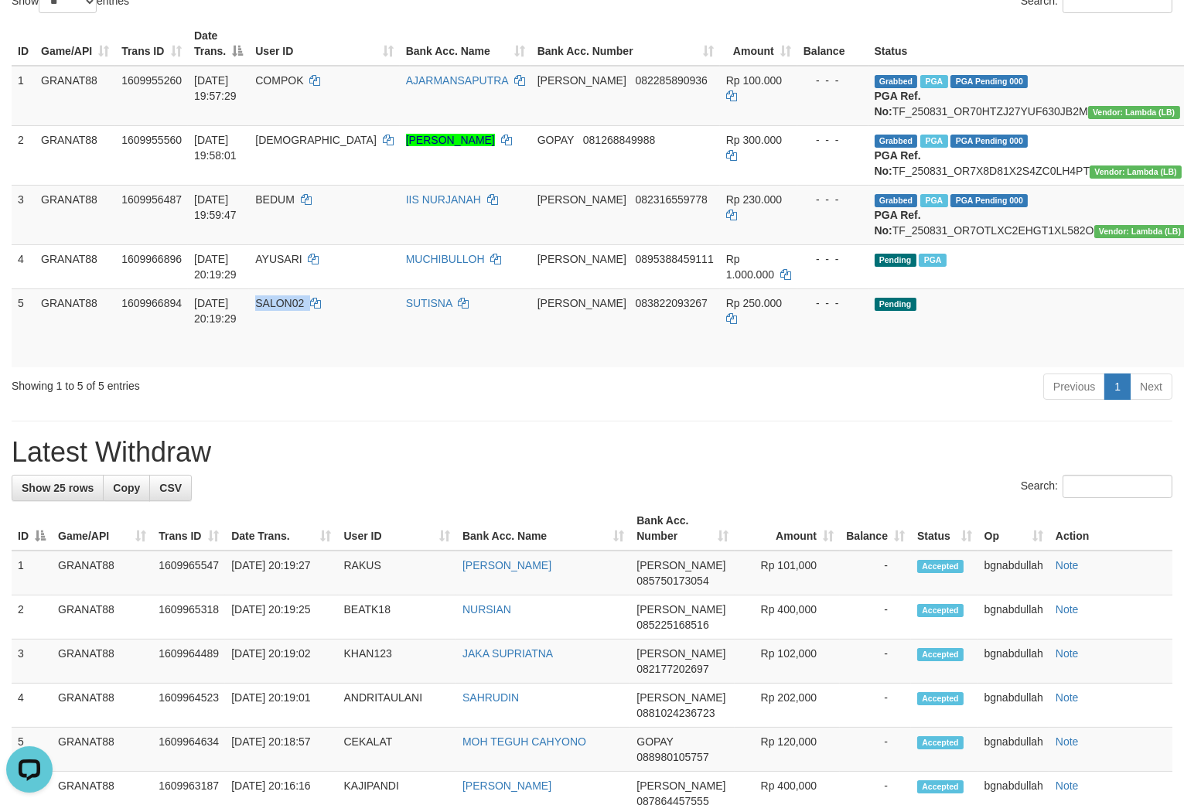
drag, startPoint x: 309, startPoint y: 375, endPoint x: 328, endPoint y: 454, distance: 81.1
click at [308, 367] on td "SALON02" at bounding box center [324, 328] width 150 height 79
copy span "SALON02"
click at [720, 338] on td "Rp 250.000" at bounding box center [758, 328] width 77 height 79
drag, startPoint x: 683, startPoint y: 338, endPoint x: 744, endPoint y: 406, distance: 91.5
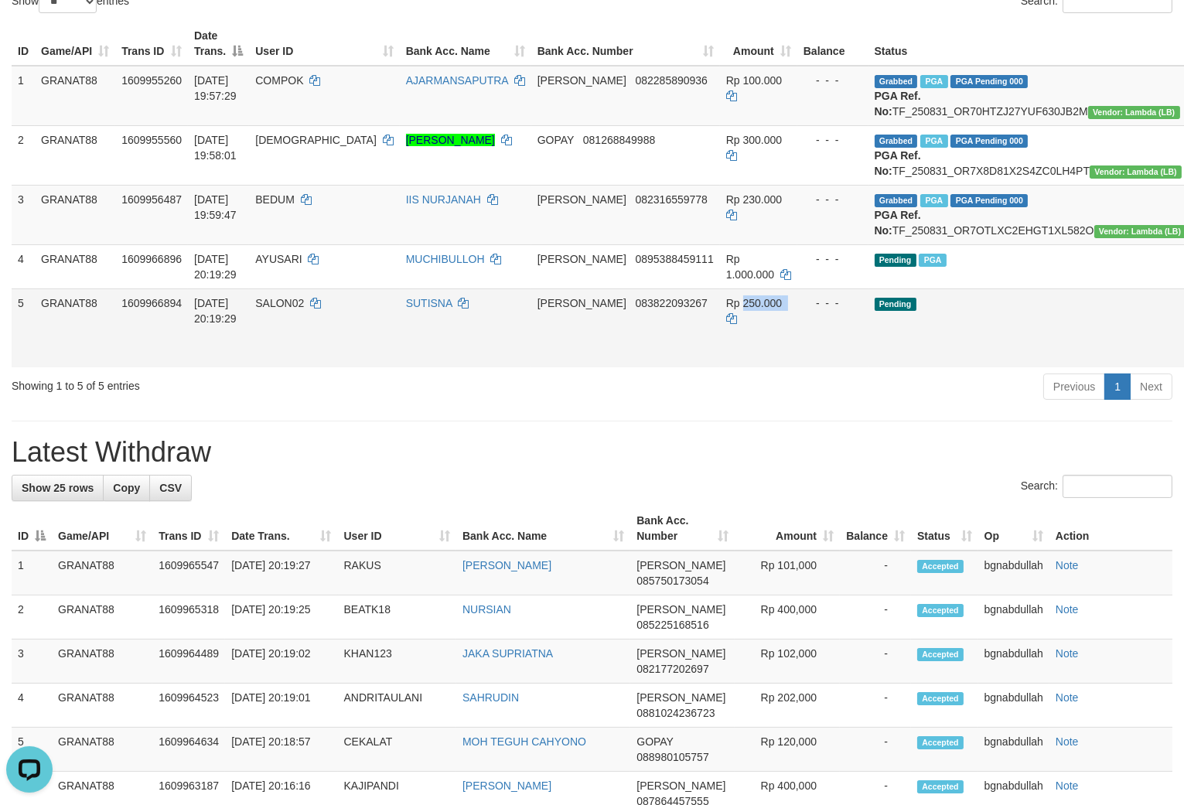
click at [720, 343] on td "Rp 250.000" at bounding box center [758, 328] width 77 height 79
copy span "250.000"
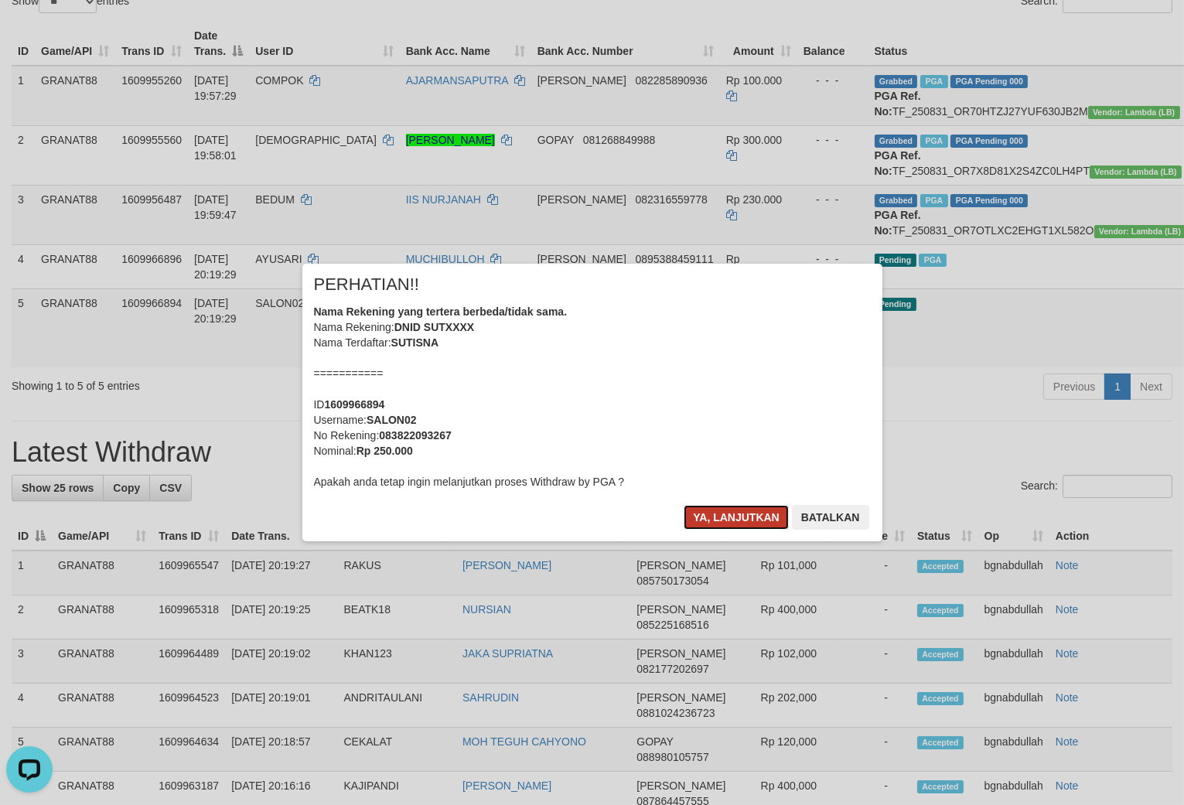
click at [709, 516] on button "Ya, lanjutkan" at bounding box center [736, 517] width 105 height 25
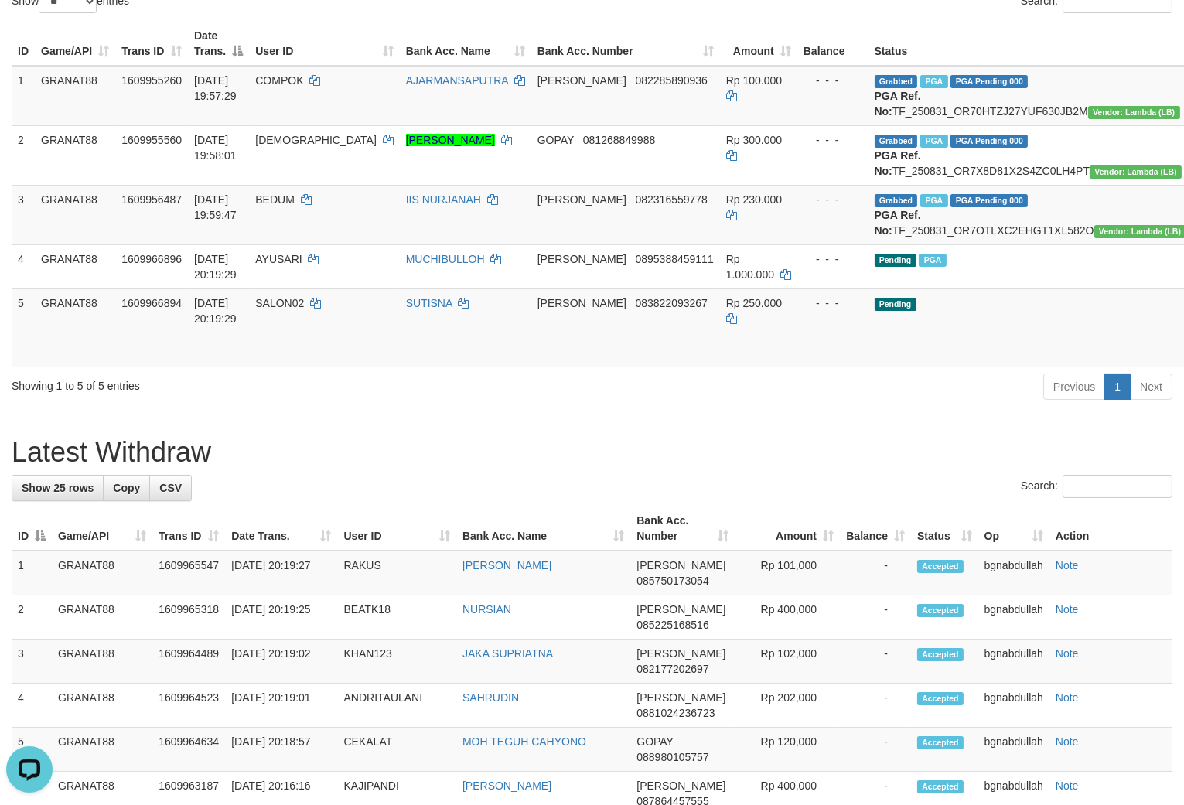
click at [879, 405] on div "Previous 1 Next" at bounding box center [839, 388] width 668 height 33
click at [879, 427] on div "**********" at bounding box center [592, 802] width 1184 height 1910
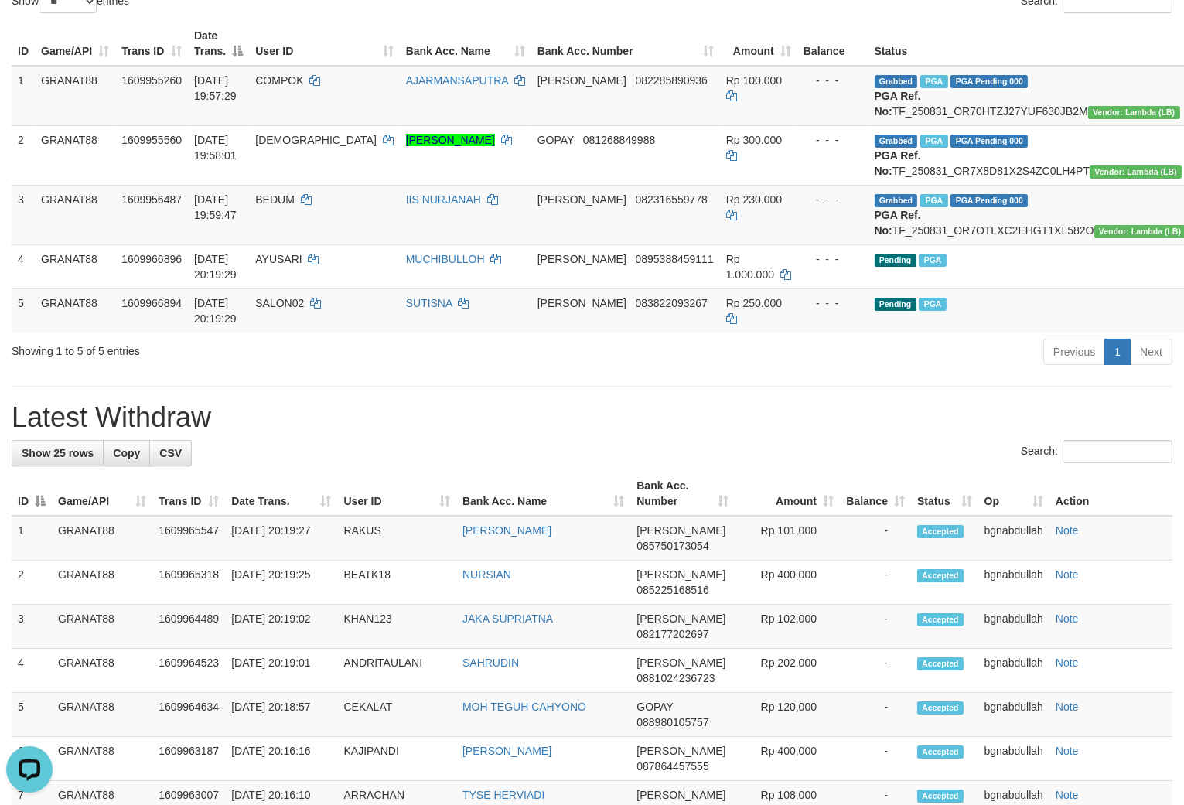
click at [879, 427] on div "**********" at bounding box center [592, 784] width 1184 height 1875
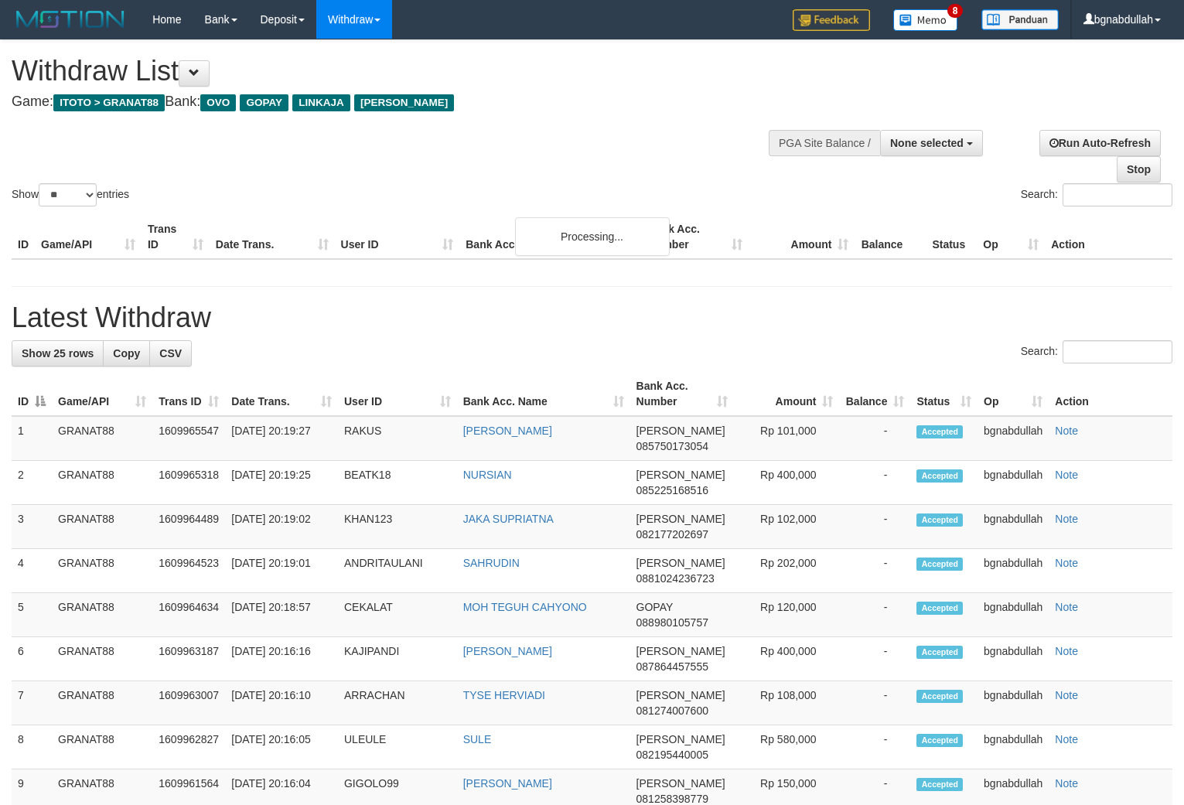
select select
select select "**"
select select
select select "**"
select select
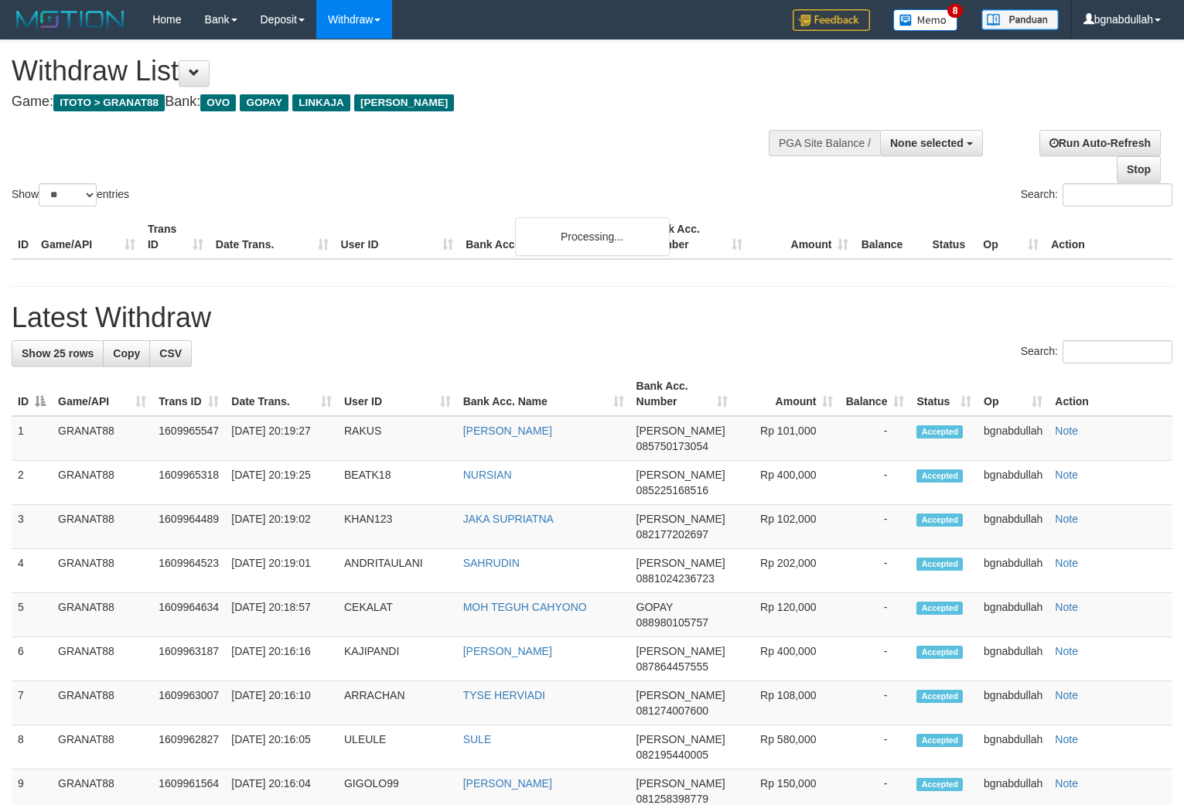
select select "**"
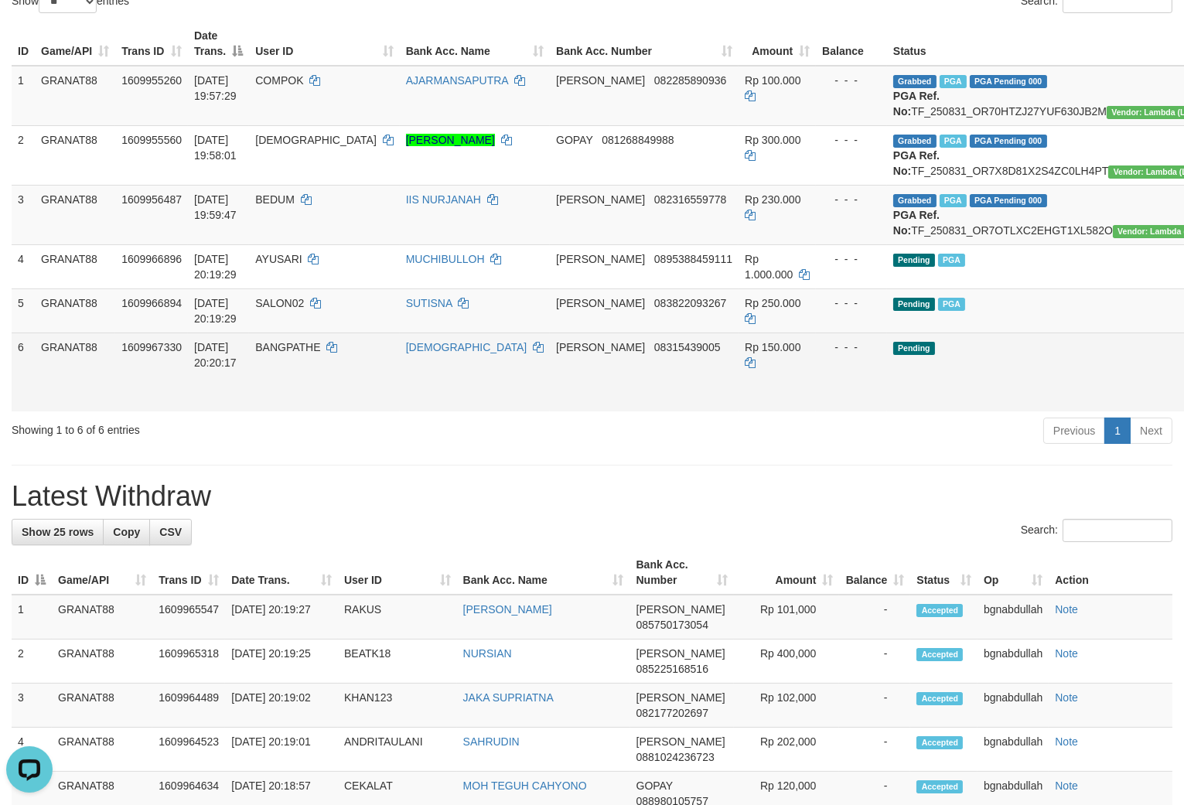
click at [309, 353] on span "BANGPATHE" at bounding box center [287, 347] width 65 height 12
click at [312, 403] on td "BANGPATHE" at bounding box center [324, 372] width 150 height 79
click at [745, 353] on span "Rp 150.000" at bounding box center [773, 347] width 56 height 12
copy td "150.000"
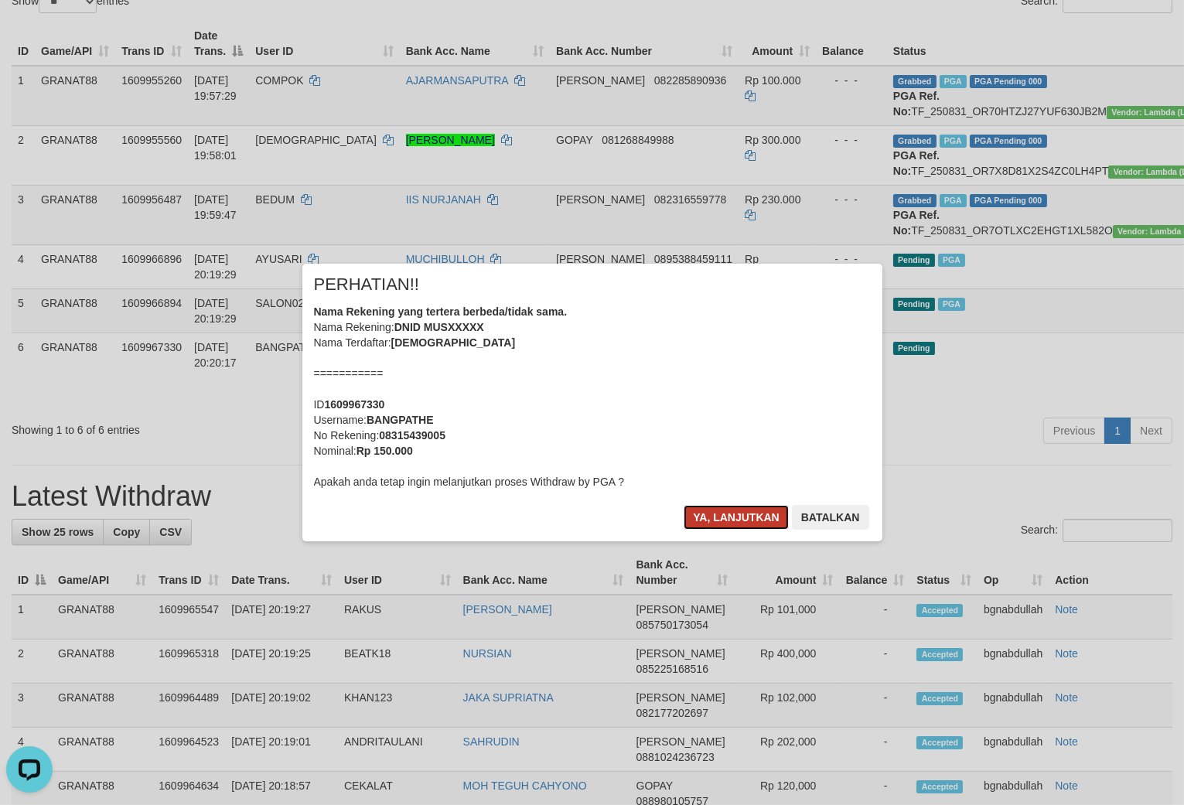
click at [725, 515] on button "Ya, lanjutkan" at bounding box center [736, 517] width 105 height 25
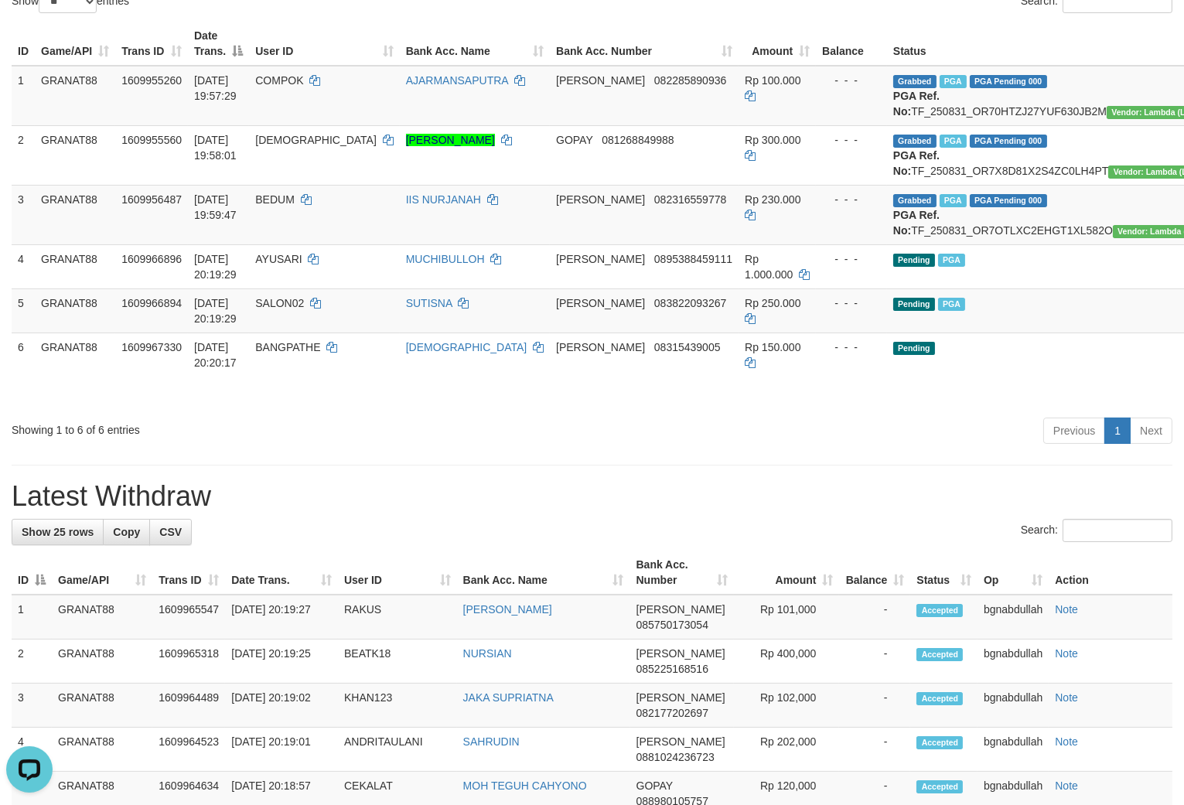
click at [878, 439] on div "Previous 1 Next" at bounding box center [839, 432] width 668 height 33
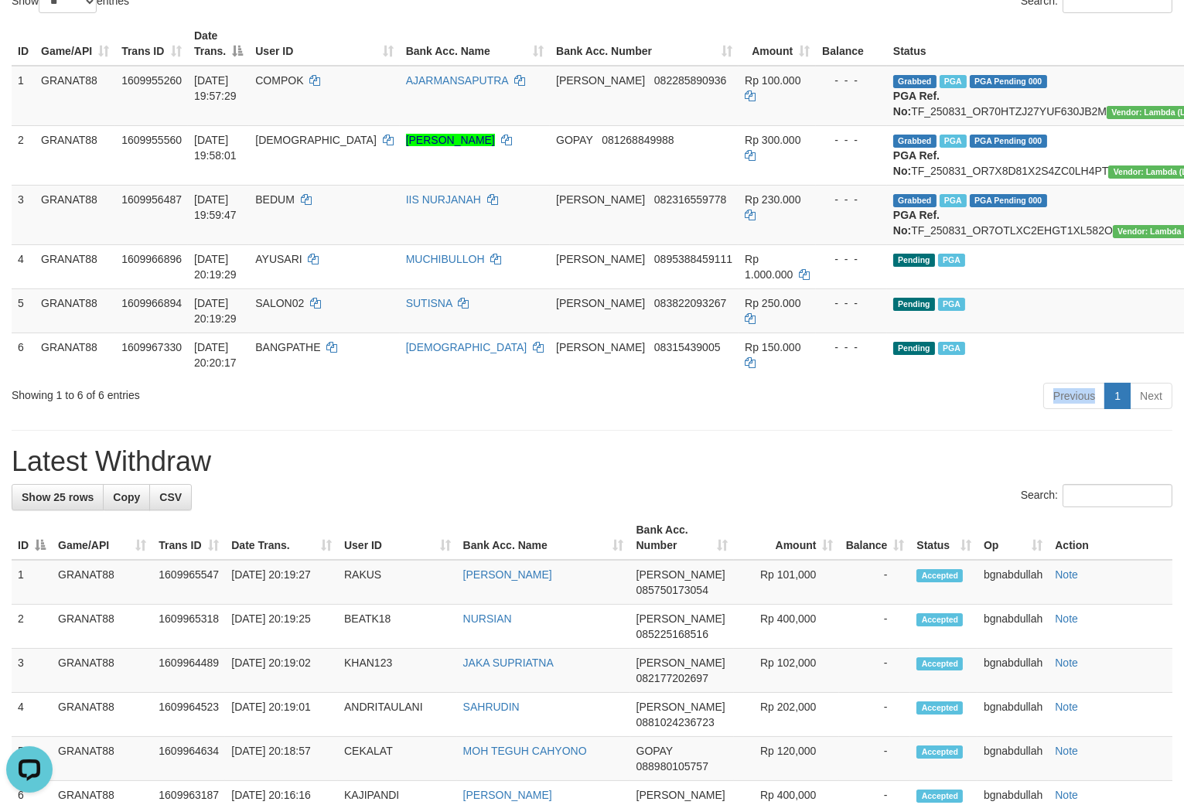
click at [878, 415] on div "Previous 1 Next" at bounding box center [839, 397] width 668 height 33
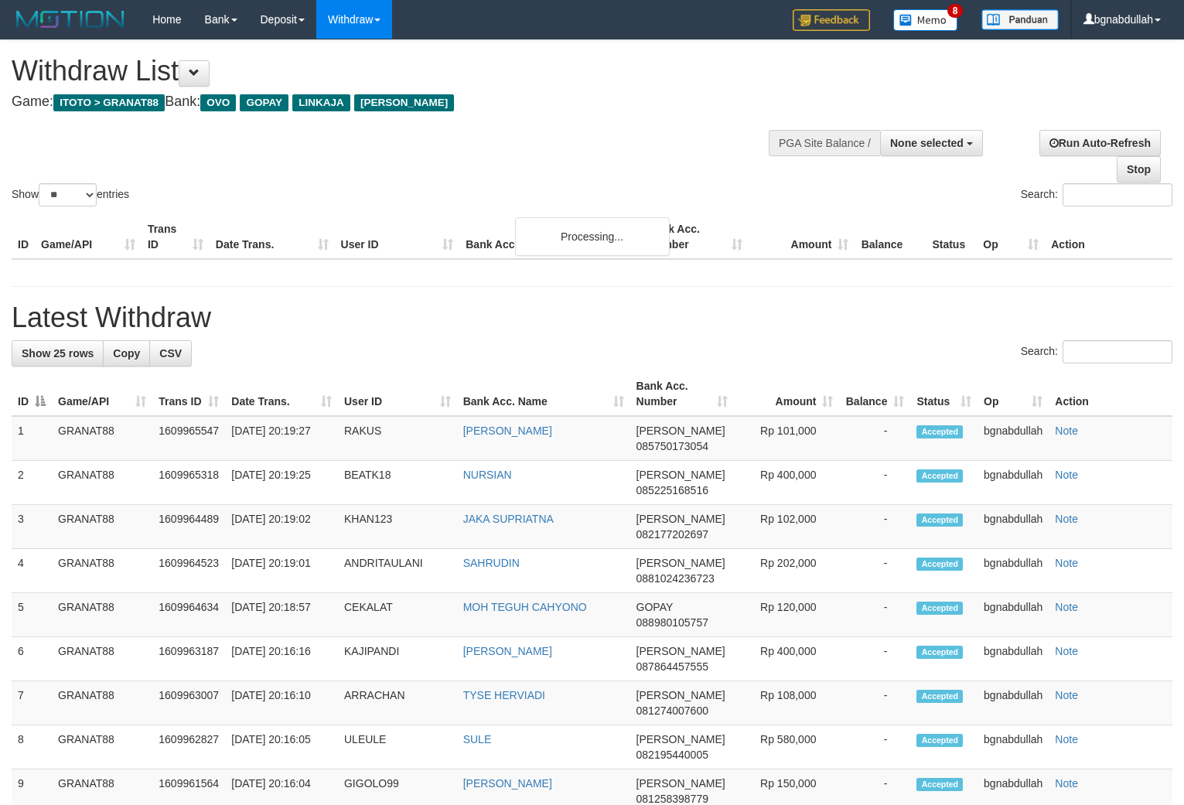
select select
select select "**"
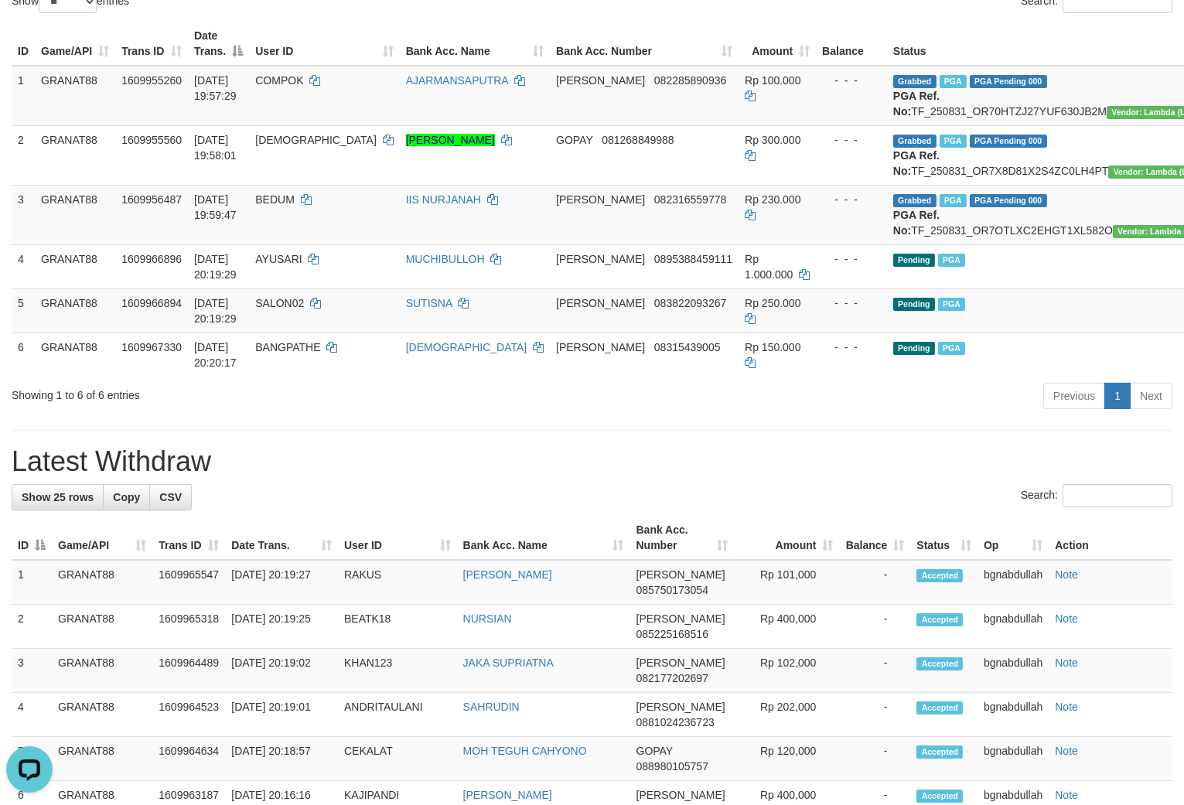
click at [878, 415] on div "Previous 1 Next" at bounding box center [839, 397] width 668 height 33
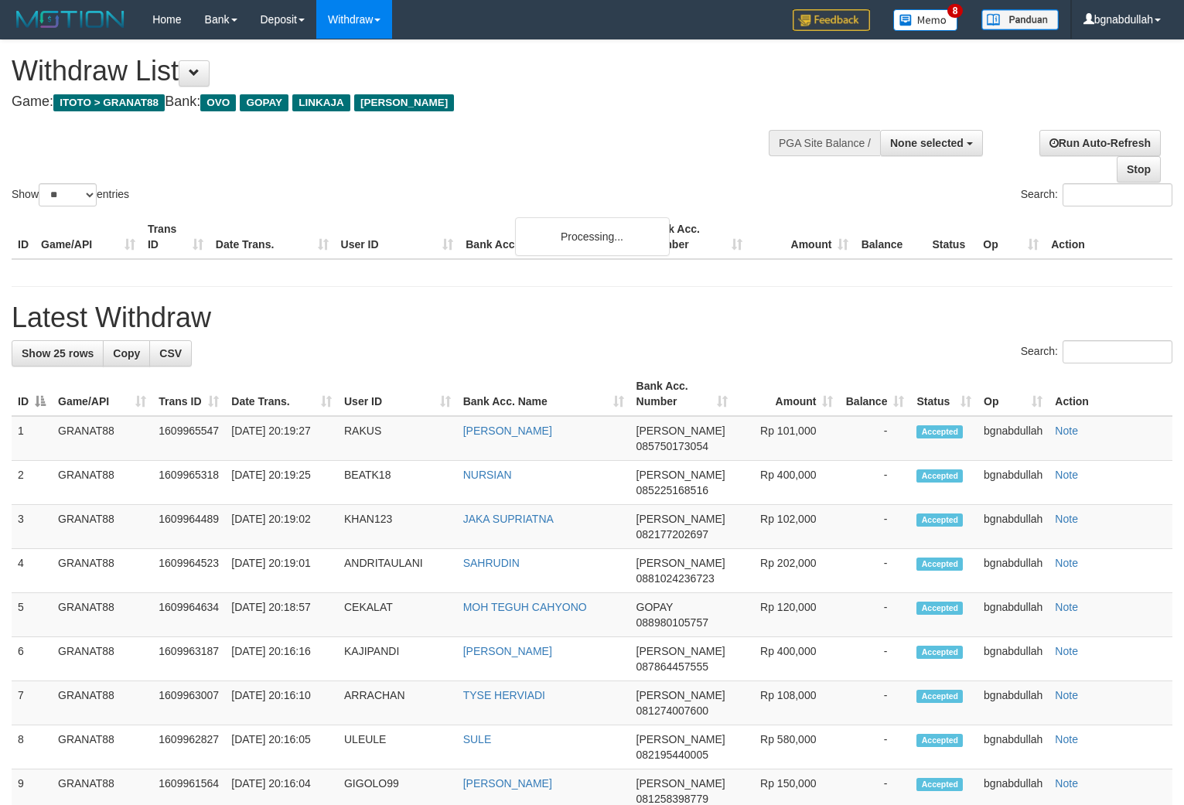
select select
select select "**"
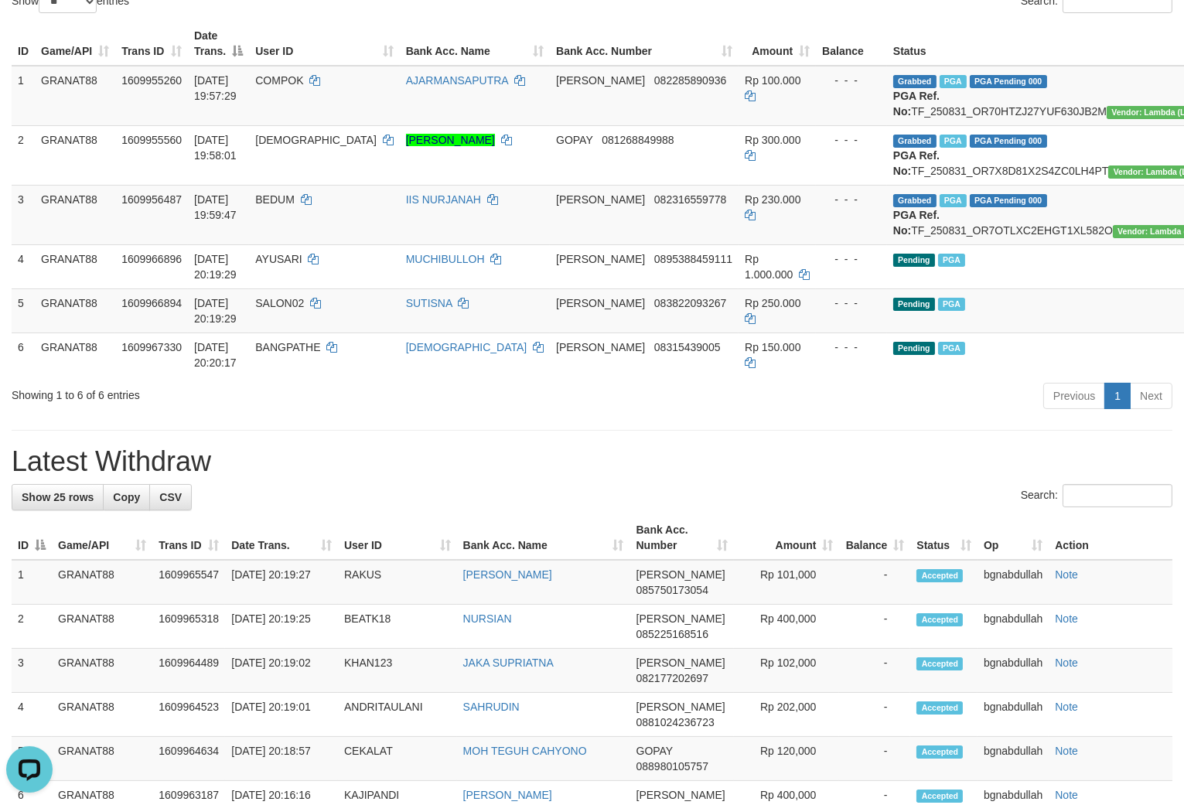
click at [878, 415] on div "Previous 1 Next" at bounding box center [839, 397] width 668 height 33
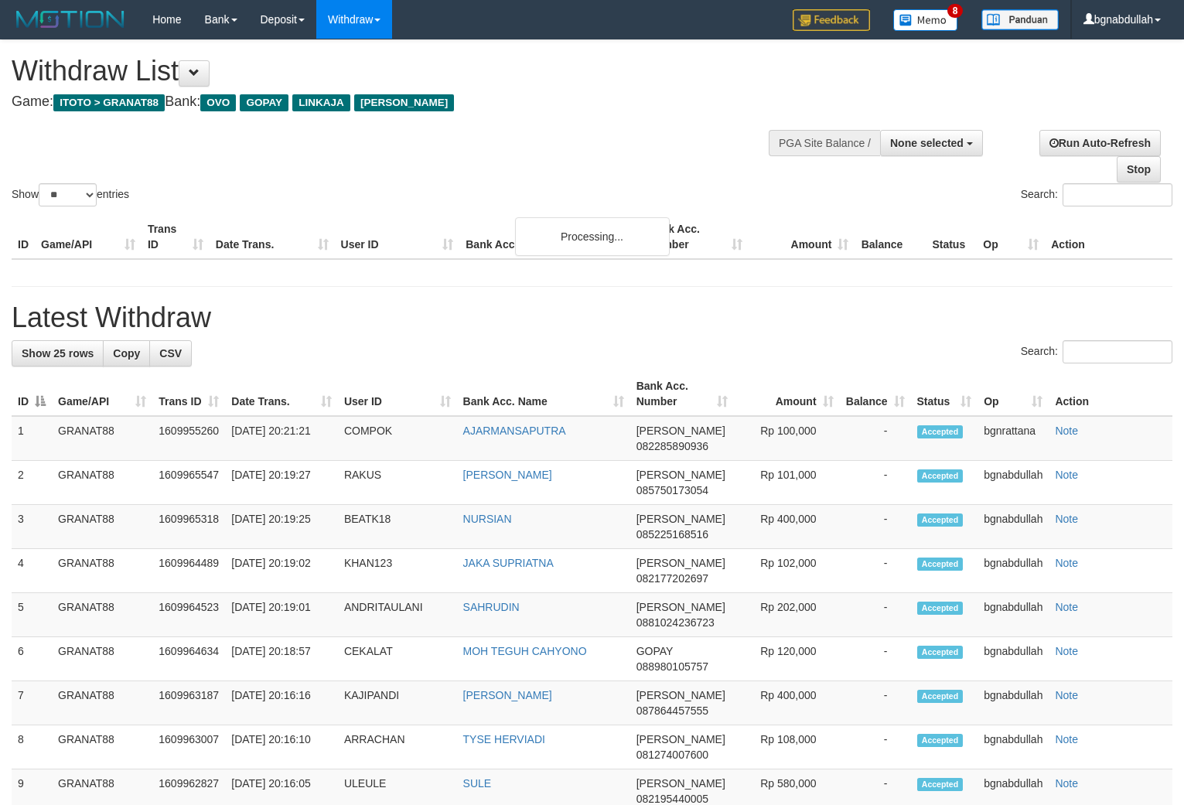
select select
select select "**"
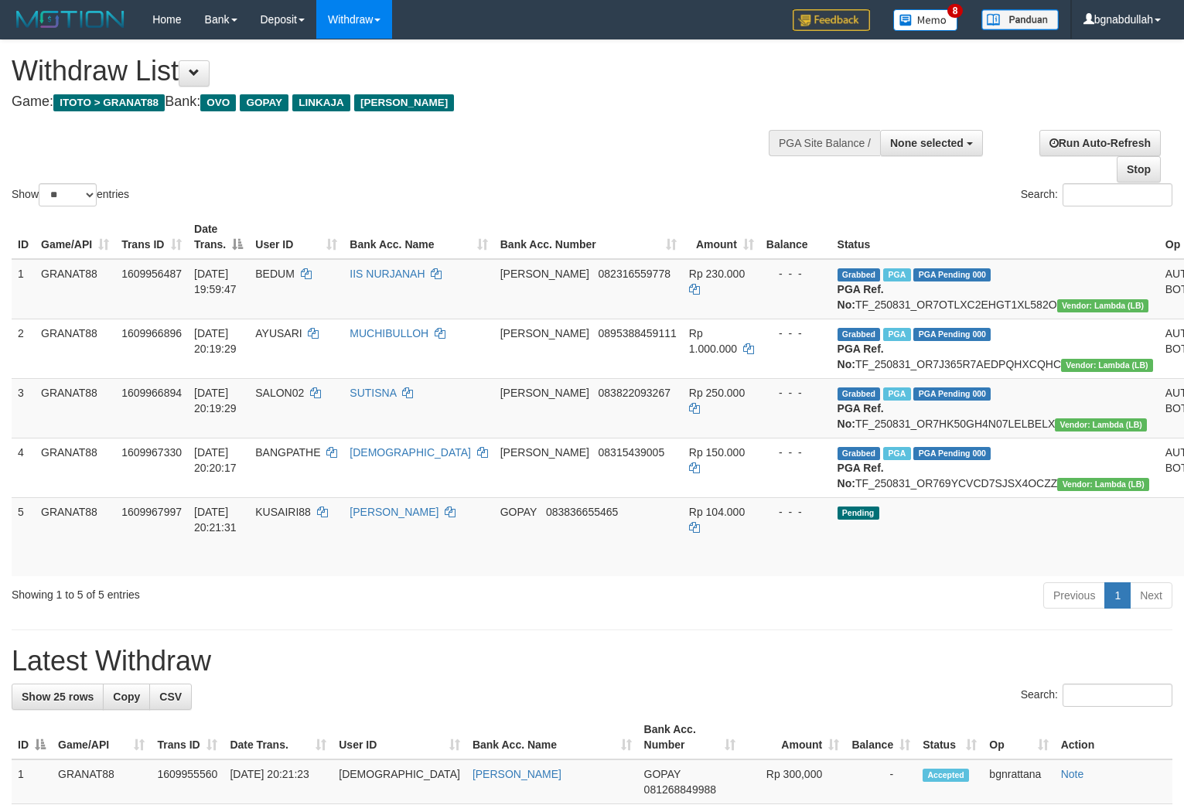
select select
select select "**"
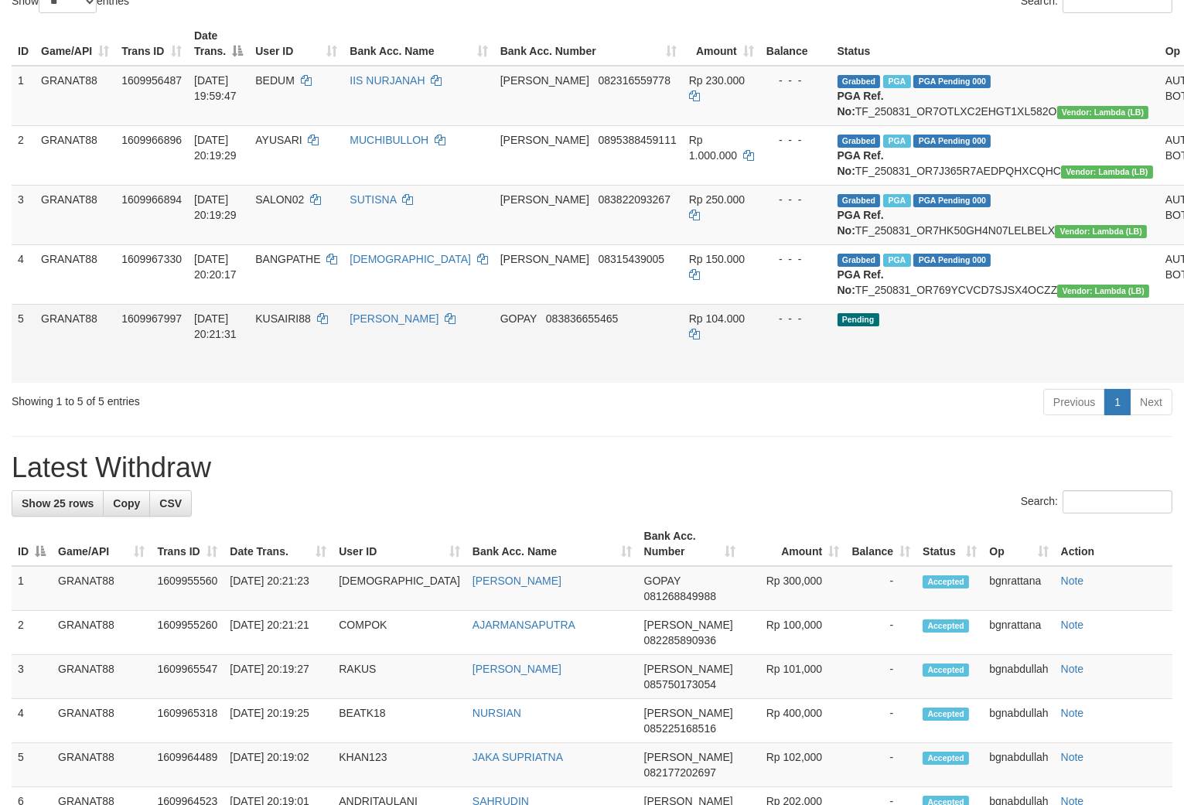
click at [302, 325] on span "KUSAIRI88" at bounding box center [283, 318] width 56 height 12
drag, startPoint x: 302, startPoint y: 374, endPoint x: 308, endPoint y: 395, distance: 22.5
click at [306, 383] on td "KUSAIRI88" at bounding box center [296, 343] width 94 height 79
copy span "KUSAIRI88"
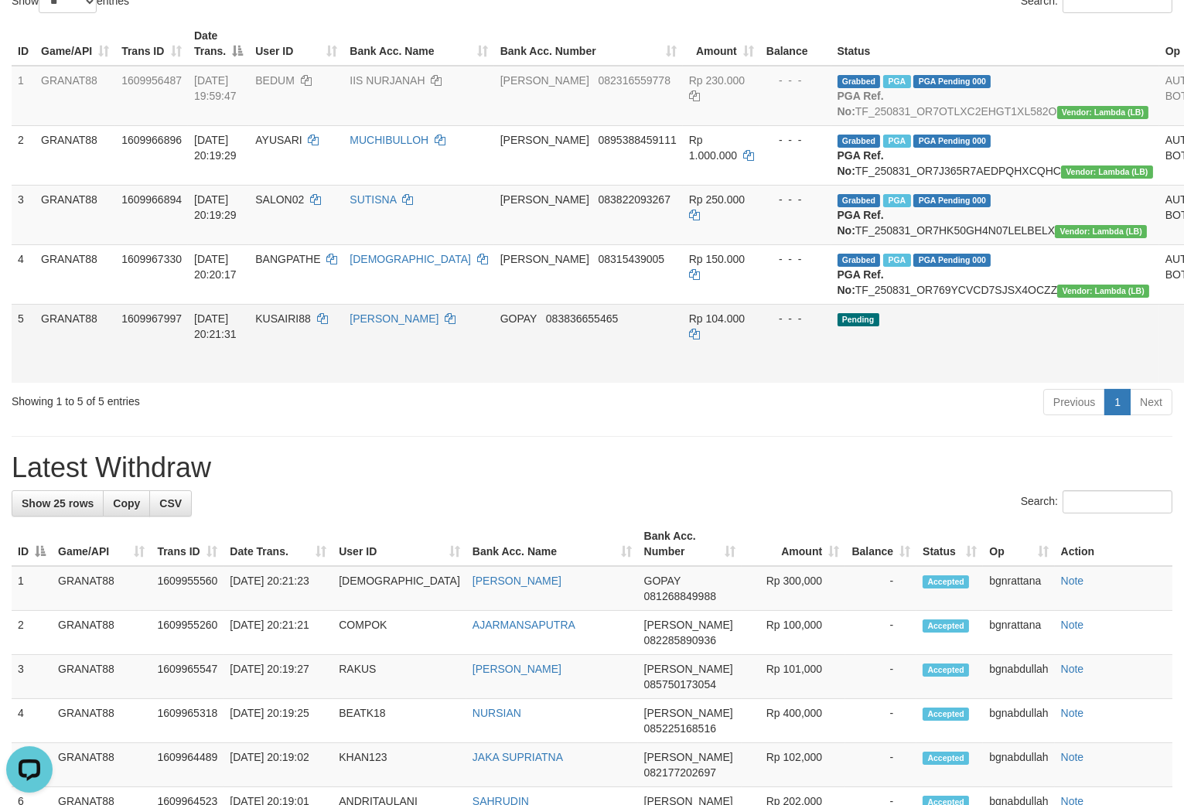
click at [689, 325] on span "Rp 104.000" at bounding box center [717, 318] width 56 height 12
drag, startPoint x: 674, startPoint y: 384, endPoint x: 865, endPoint y: 429, distance: 196.1
click at [689, 325] on span "Rp 104.000" at bounding box center [717, 318] width 56 height 12
copy span "104.000"
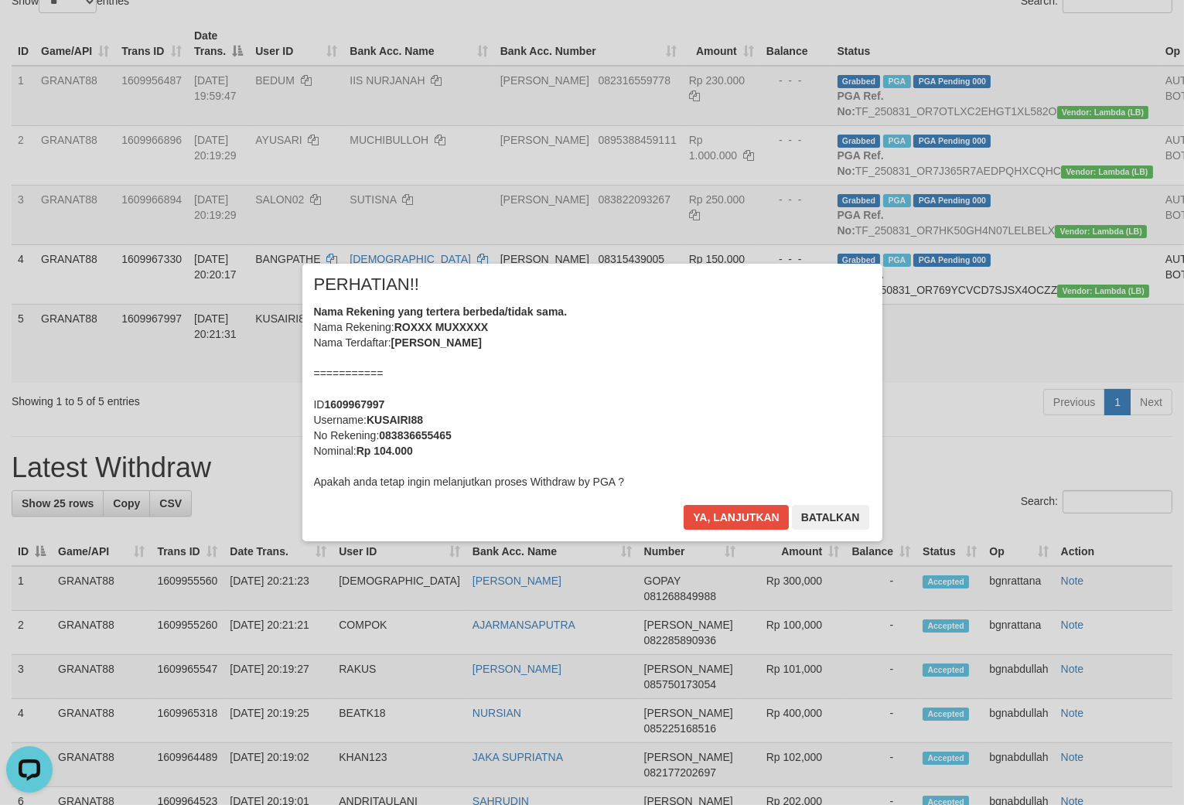
click at [712, 504] on div "× PERHATIAN!! Nama Rekening yang tertera berbeda/tidak sama. Nama Rekening: ROX…" at bounding box center [592, 402] width 580 height 277
click at [739, 515] on button "Ya, lanjutkan" at bounding box center [736, 517] width 105 height 25
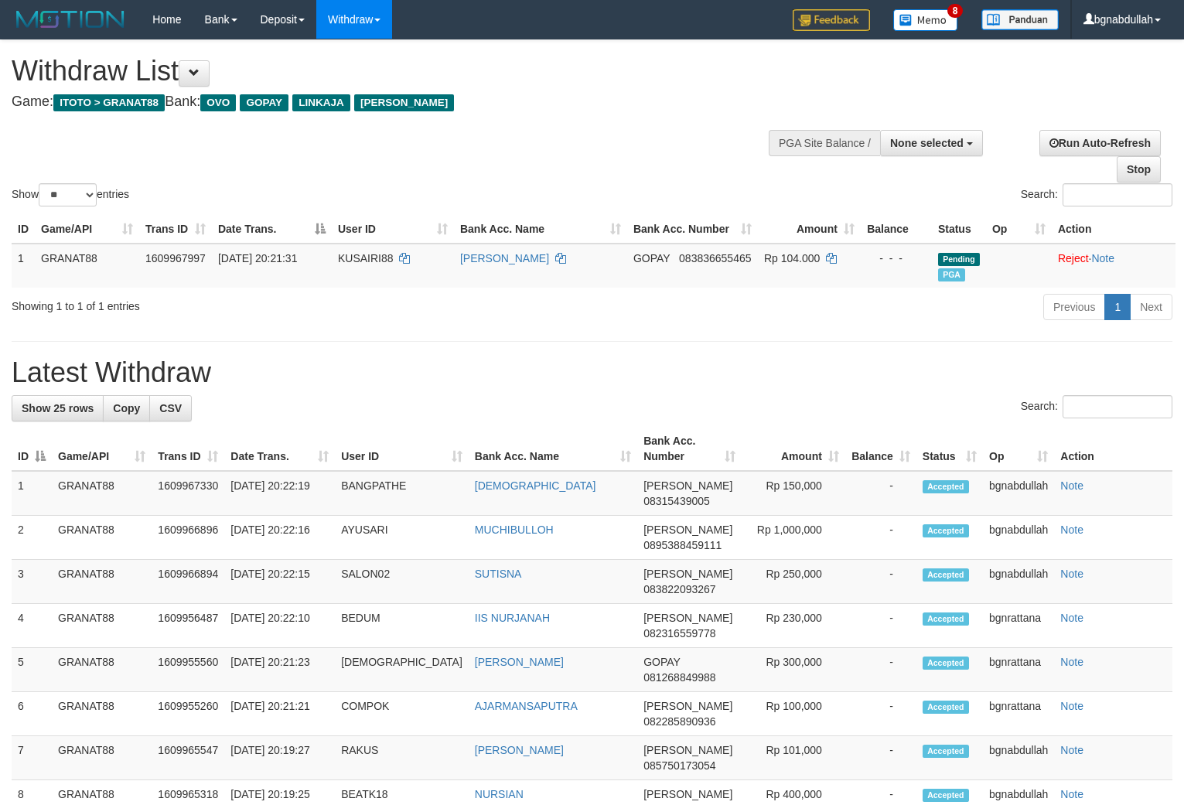
select select
select select "**"
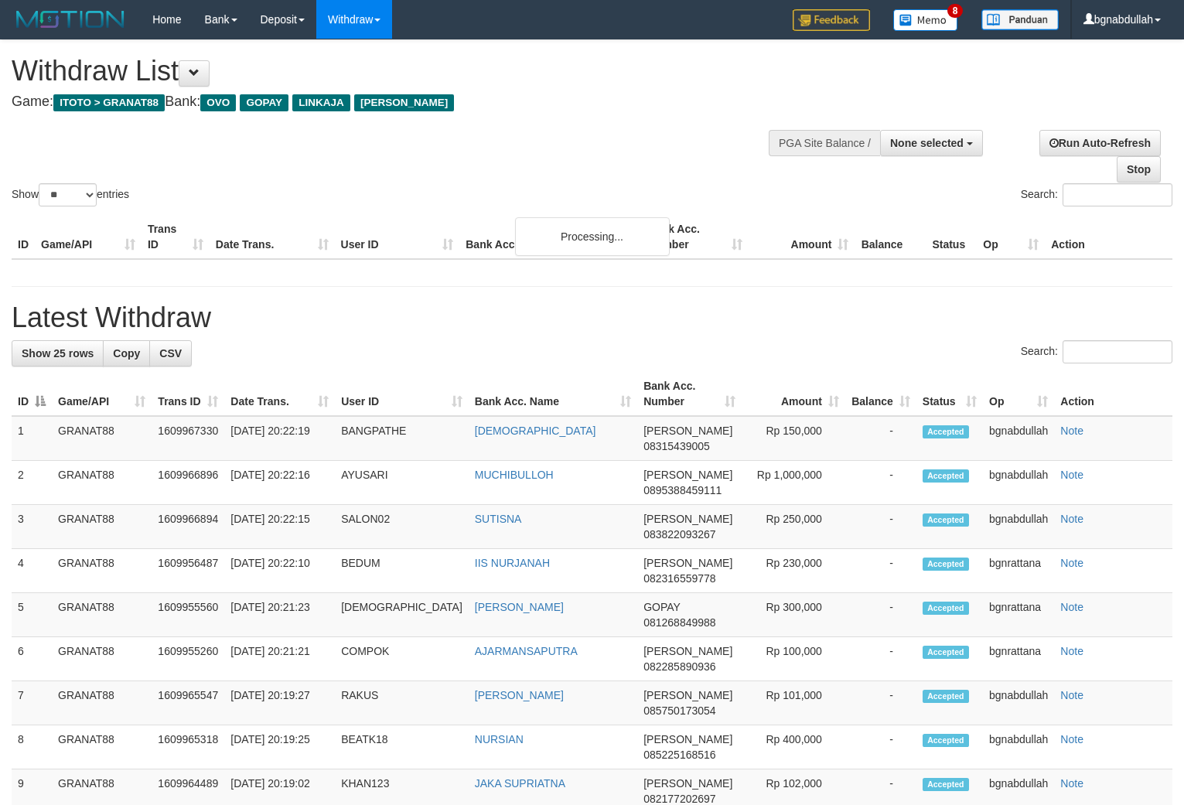
select select
select select "**"
select select
select select "**"
select select
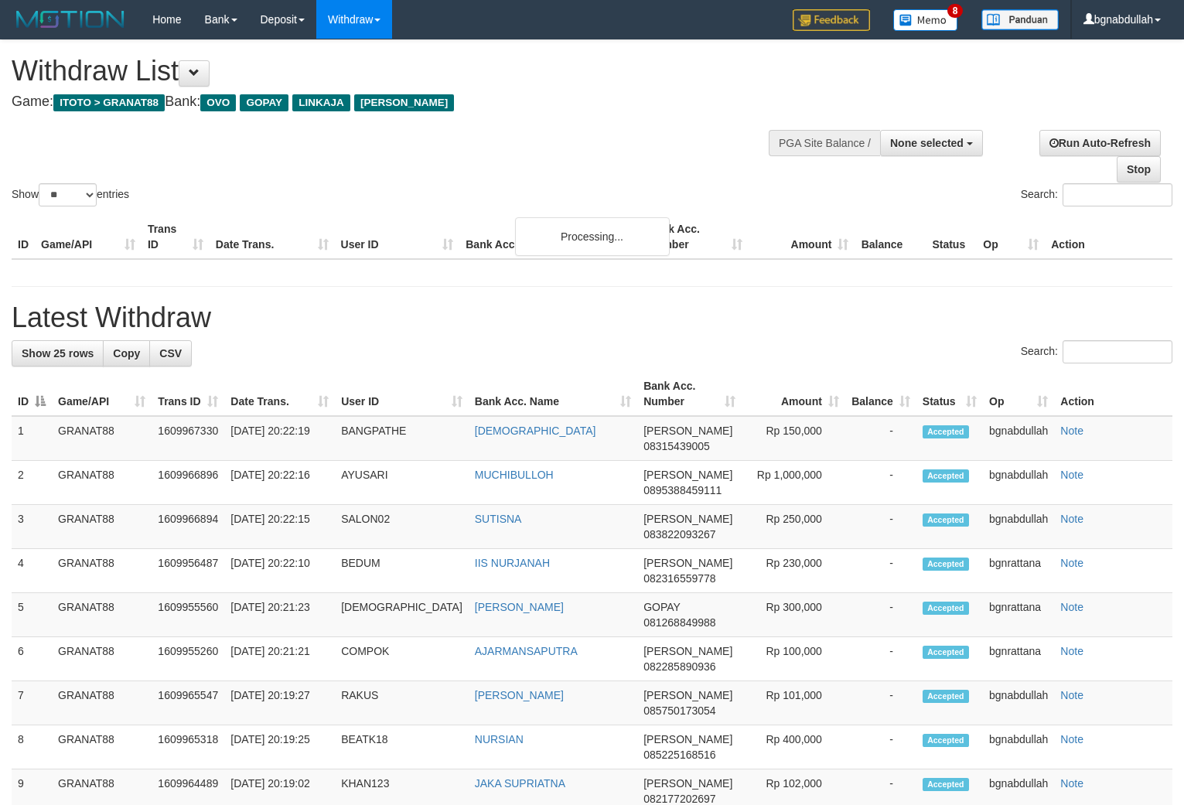
select select "**"
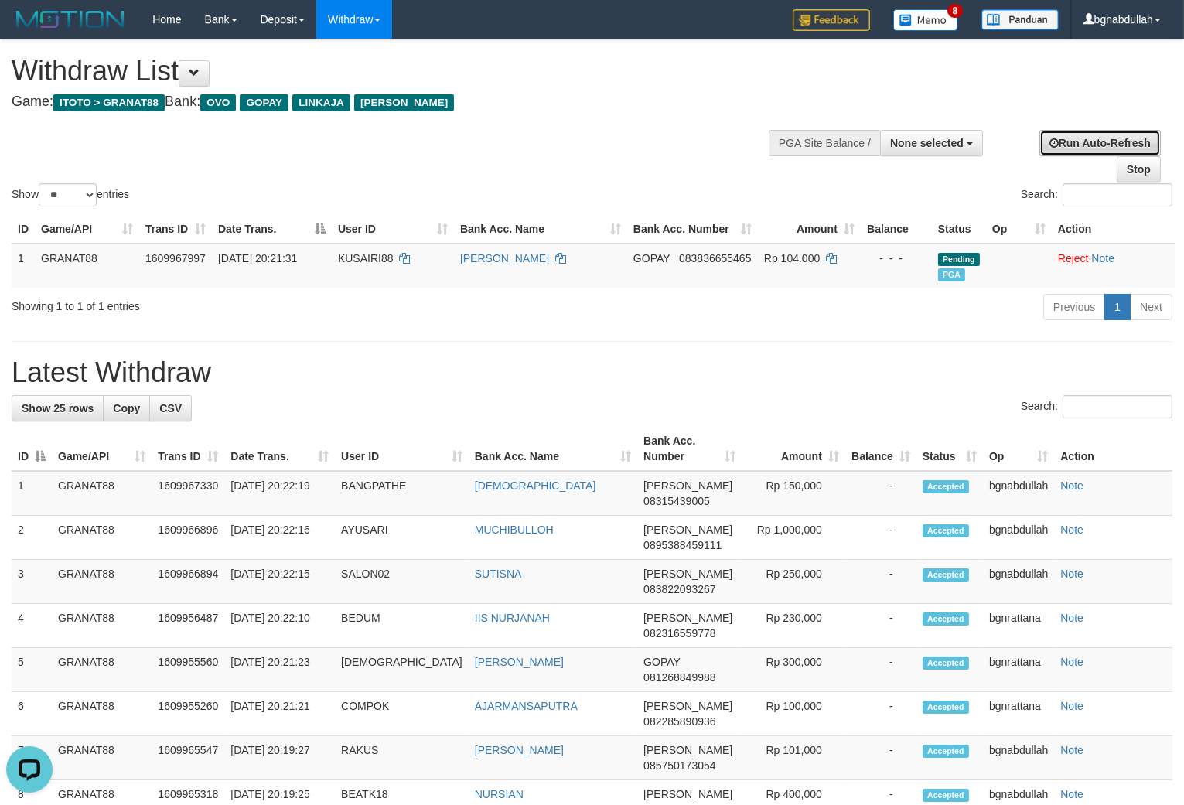
click at [1132, 137] on link "Run Auto-Refresh" at bounding box center [1100, 143] width 121 height 26
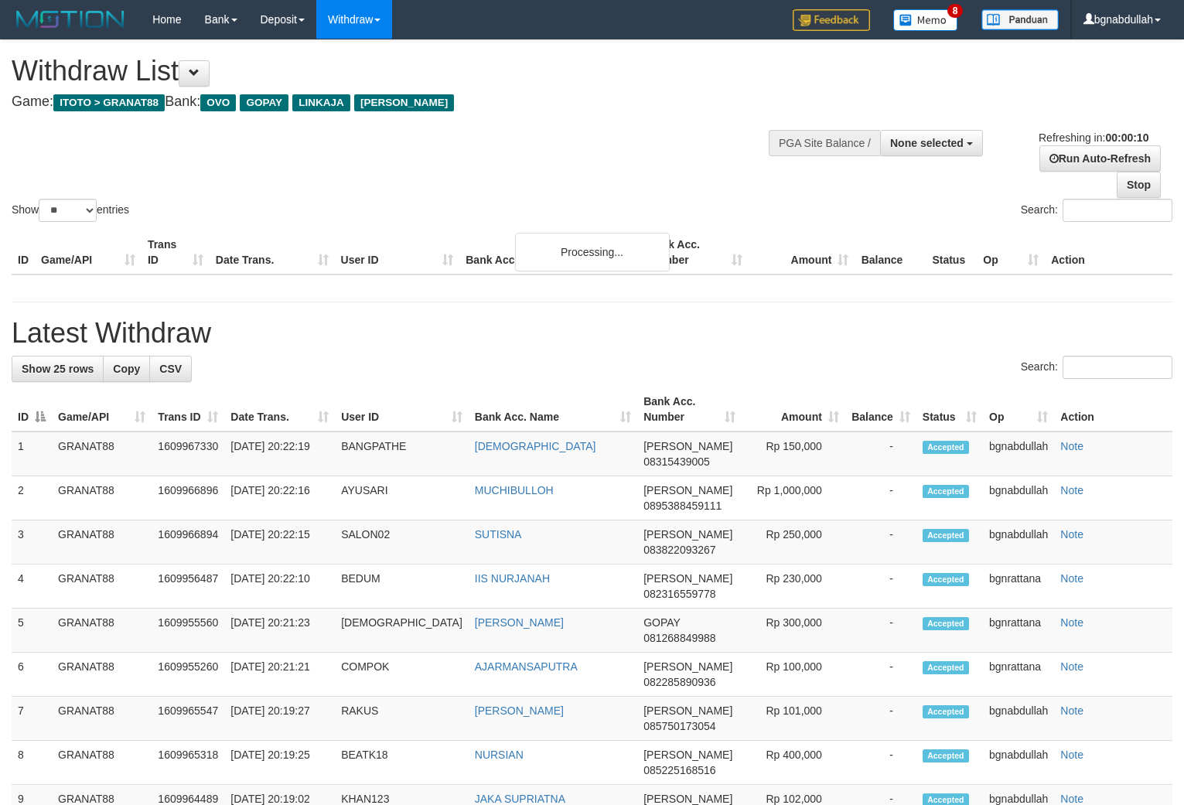
select select
select select "**"
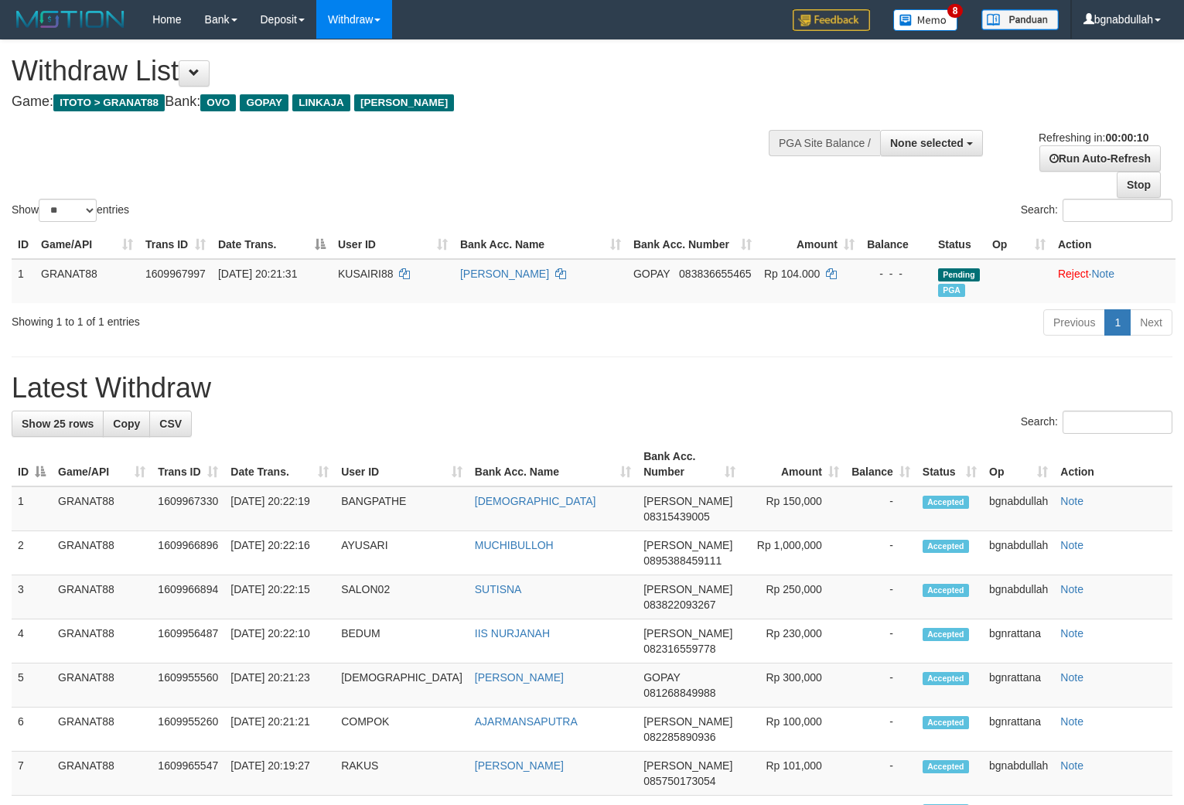
select select
select select "**"
select select
select select "**"
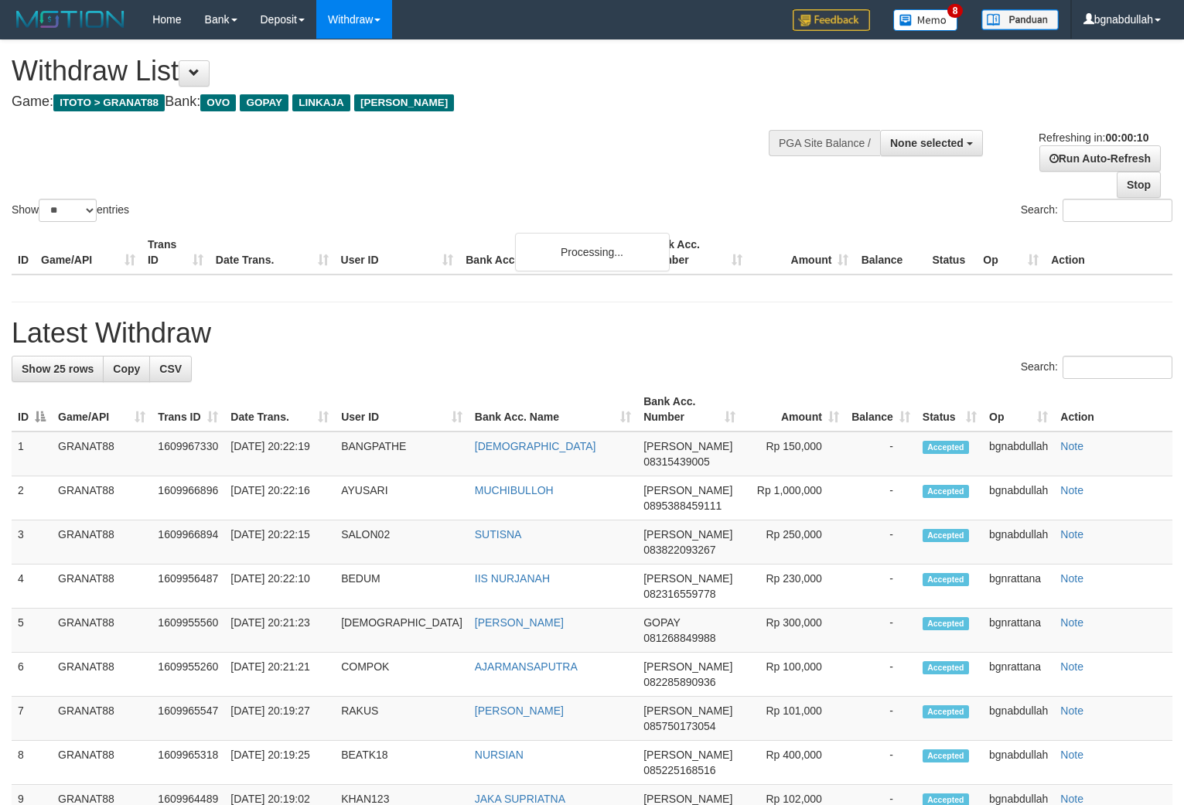
select select
select select "**"
select select
select select "**"
select select
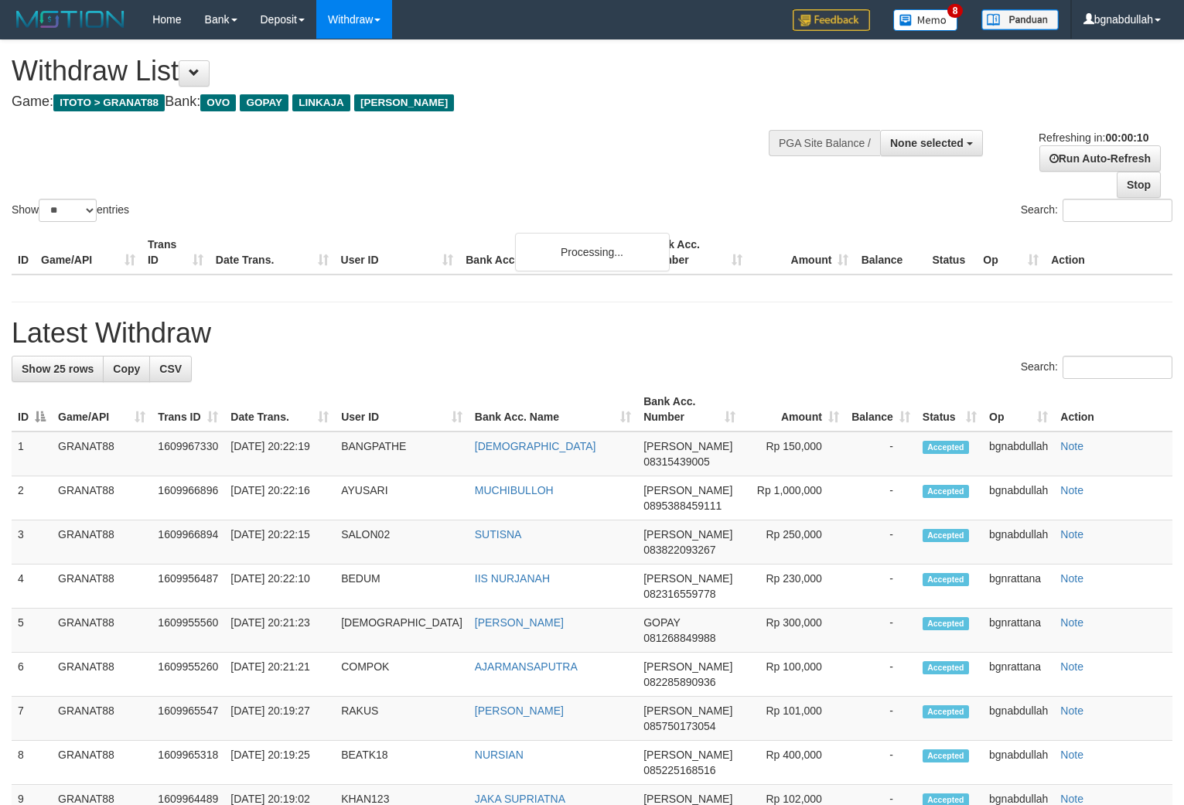
select select "**"
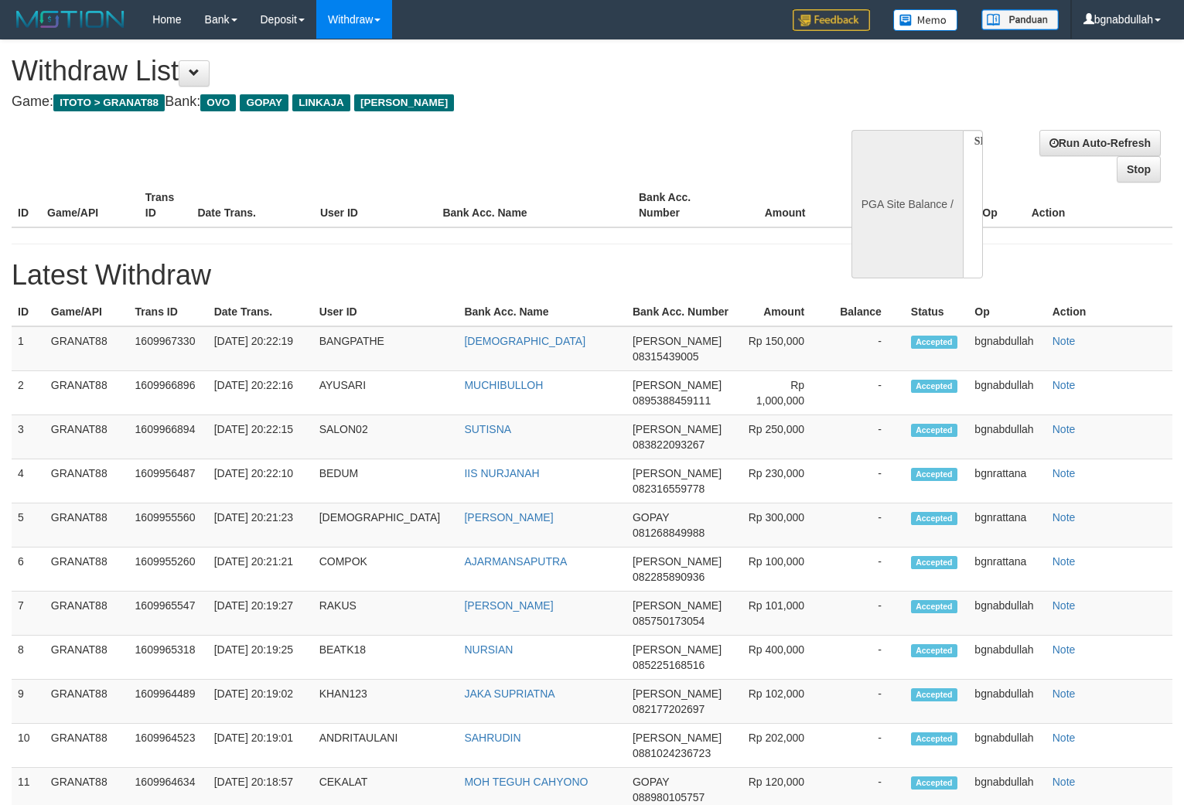
select select
select select "**"
select select
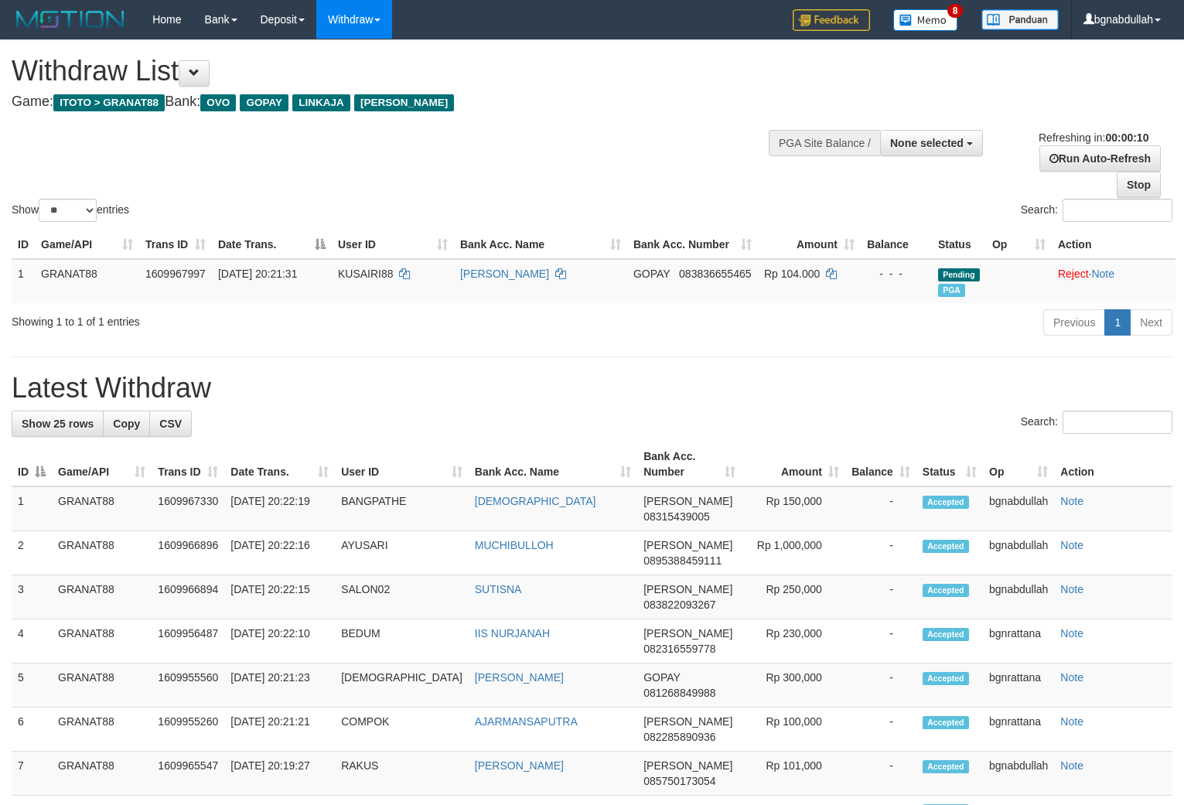
select select
select select "**"
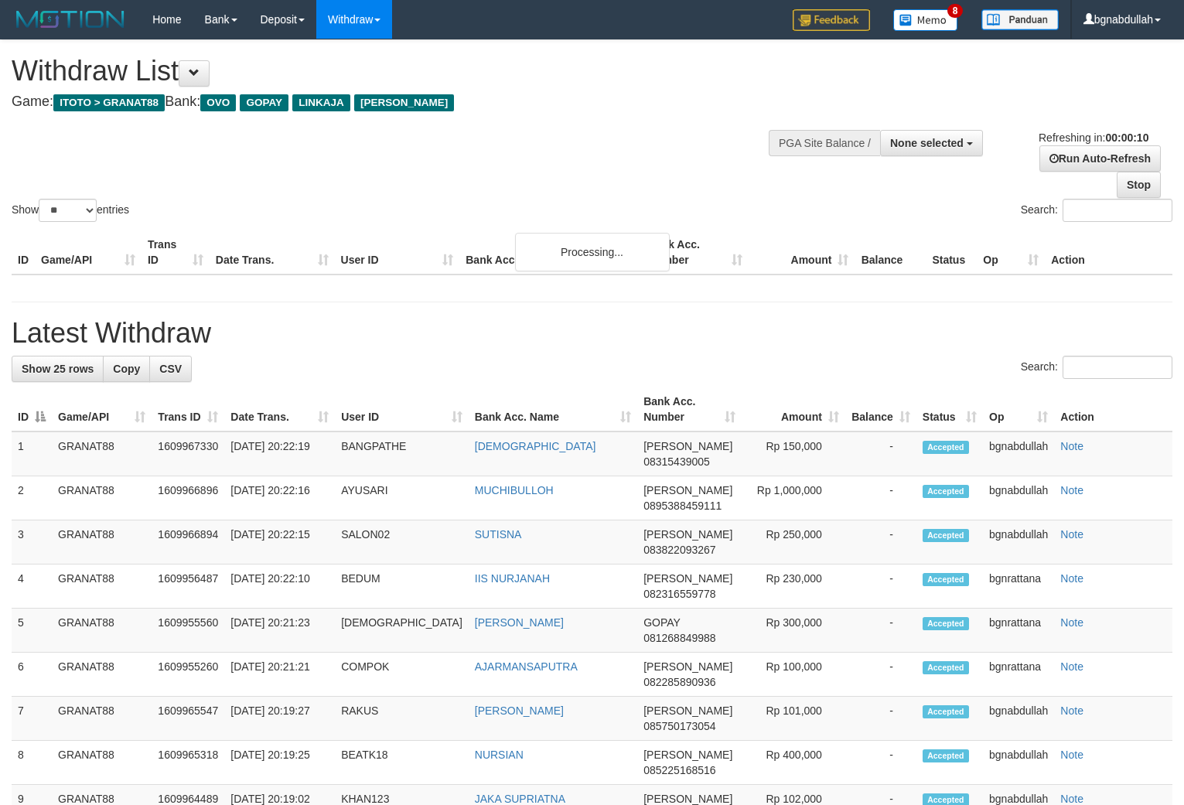
select select
select select "**"
select select
select select "**"
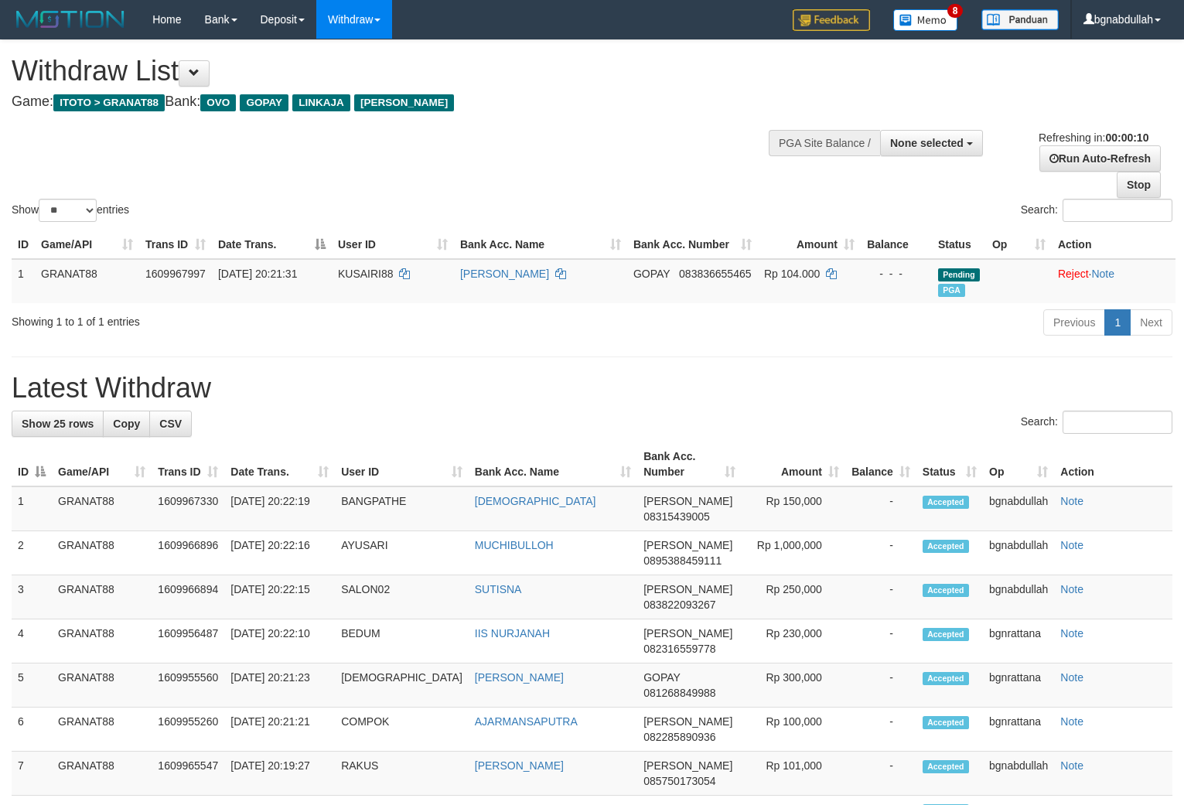
select select
select select "**"
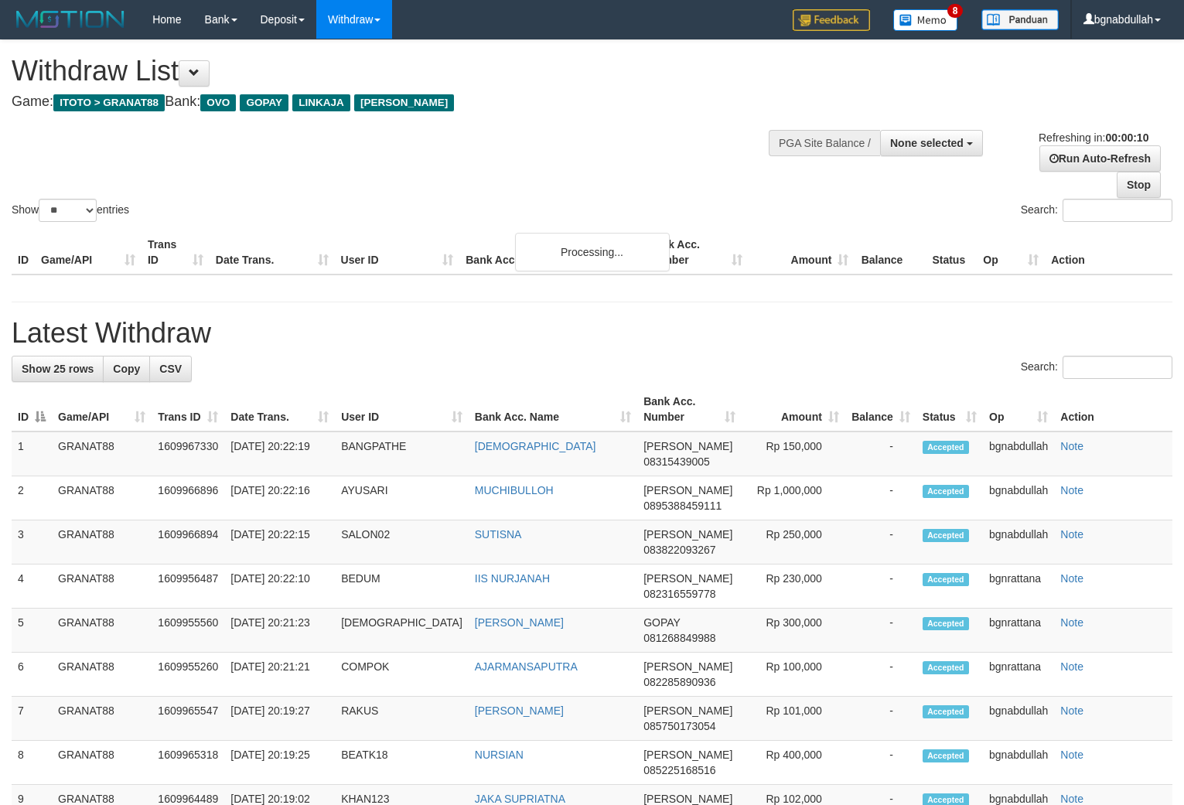
select select
select select "**"
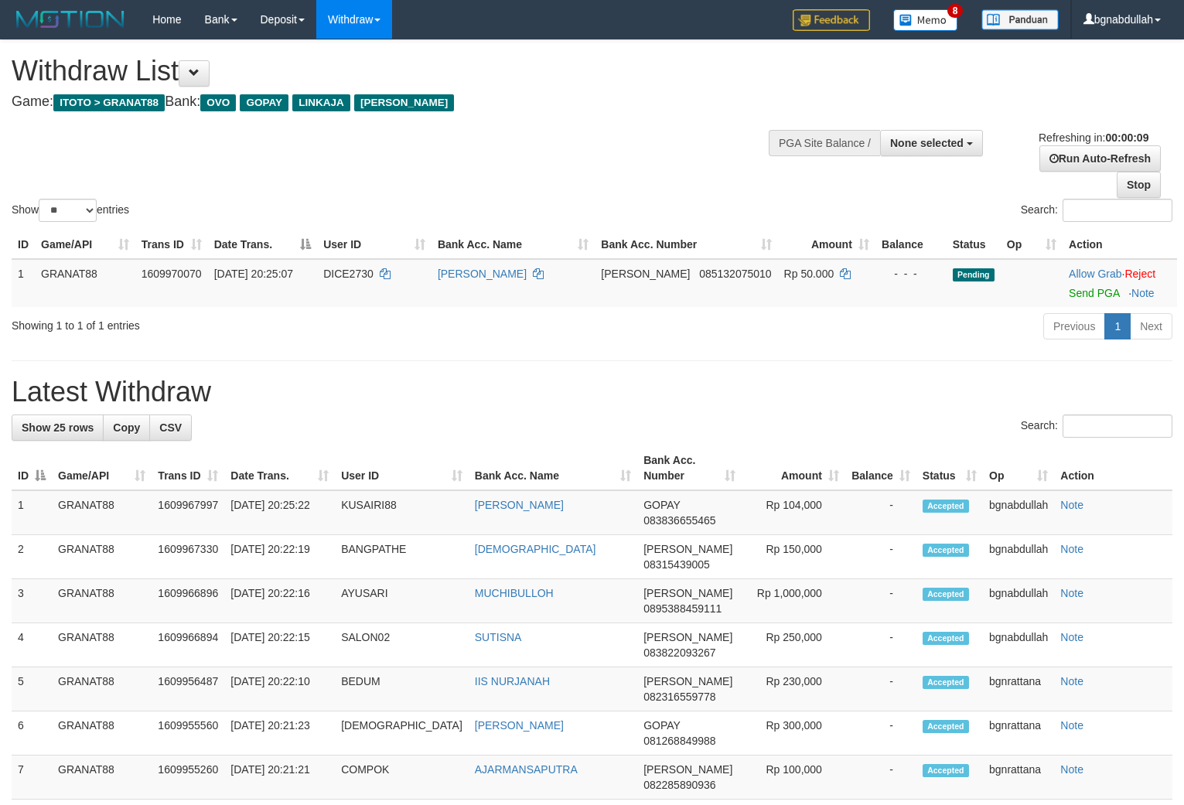
select select
select select "**"
select select
select select "**"
click at [638, 150] on div "Show ** ** ** *** entries Search:" at bounding box center [592, 132] width 1184 height 185
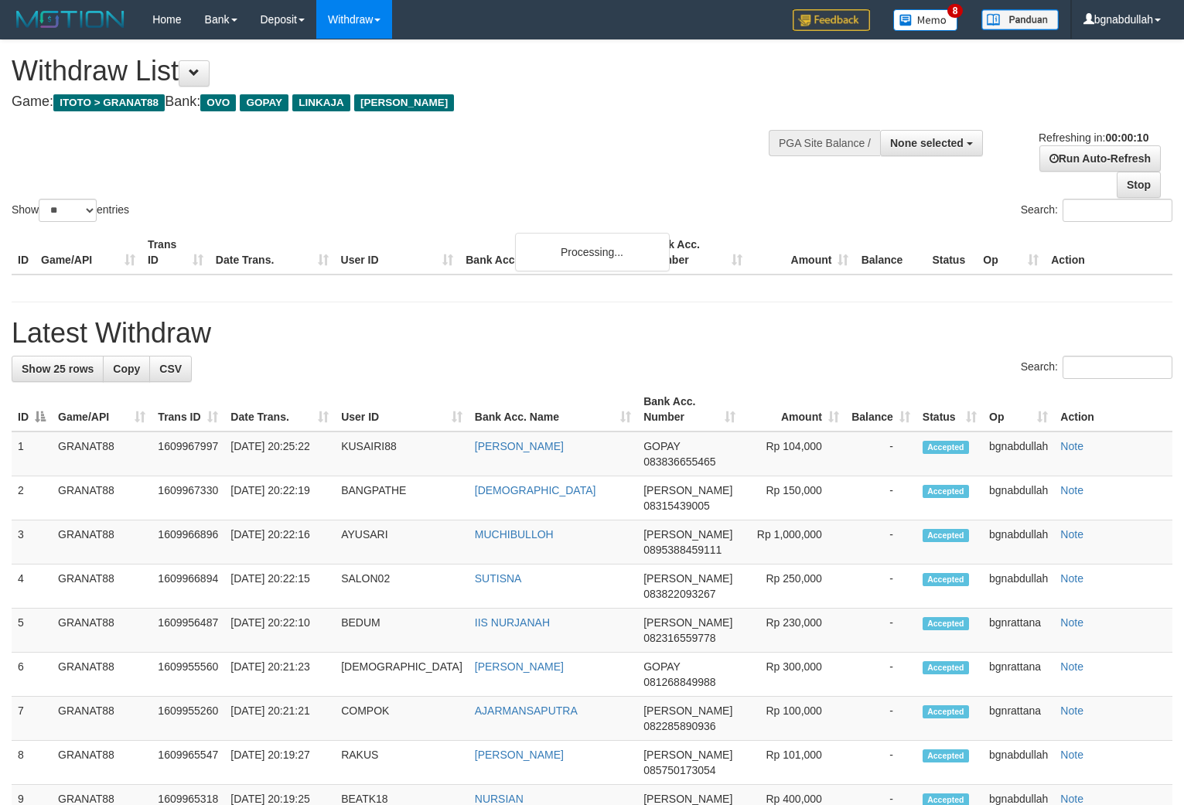
select select
select select "**"
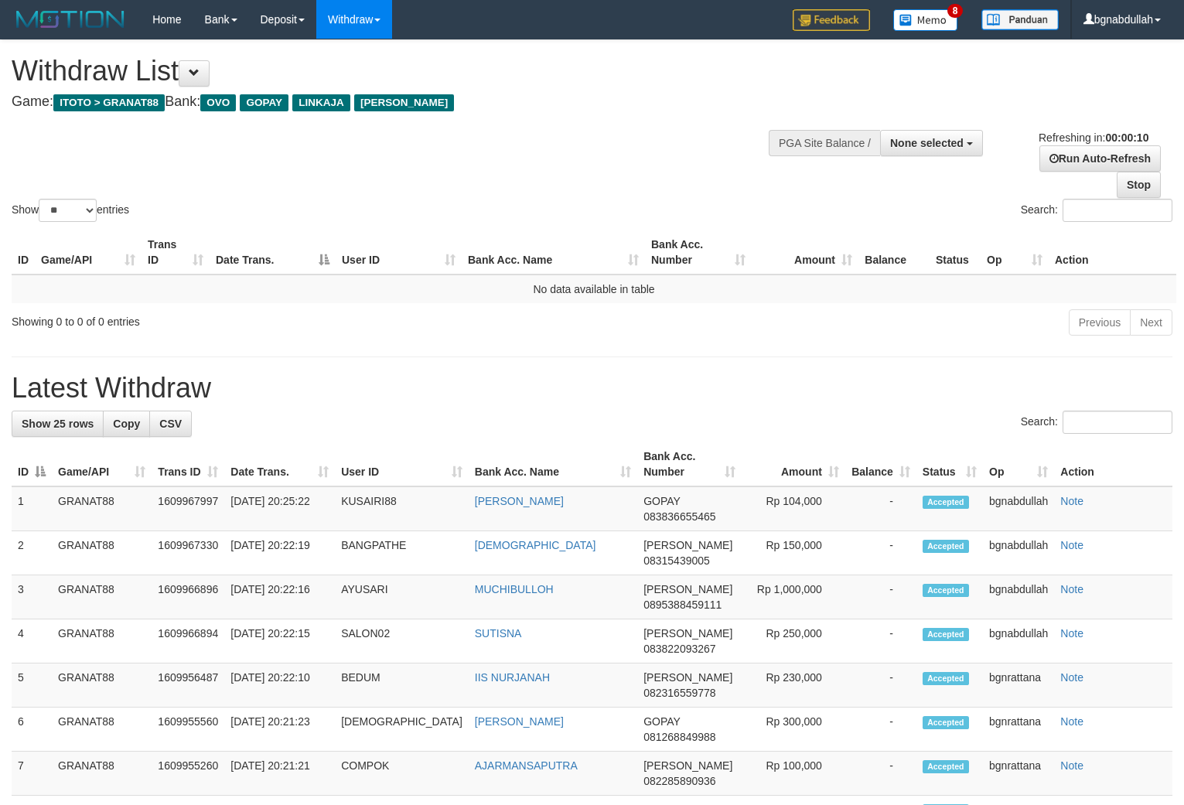
select select
select select "**"
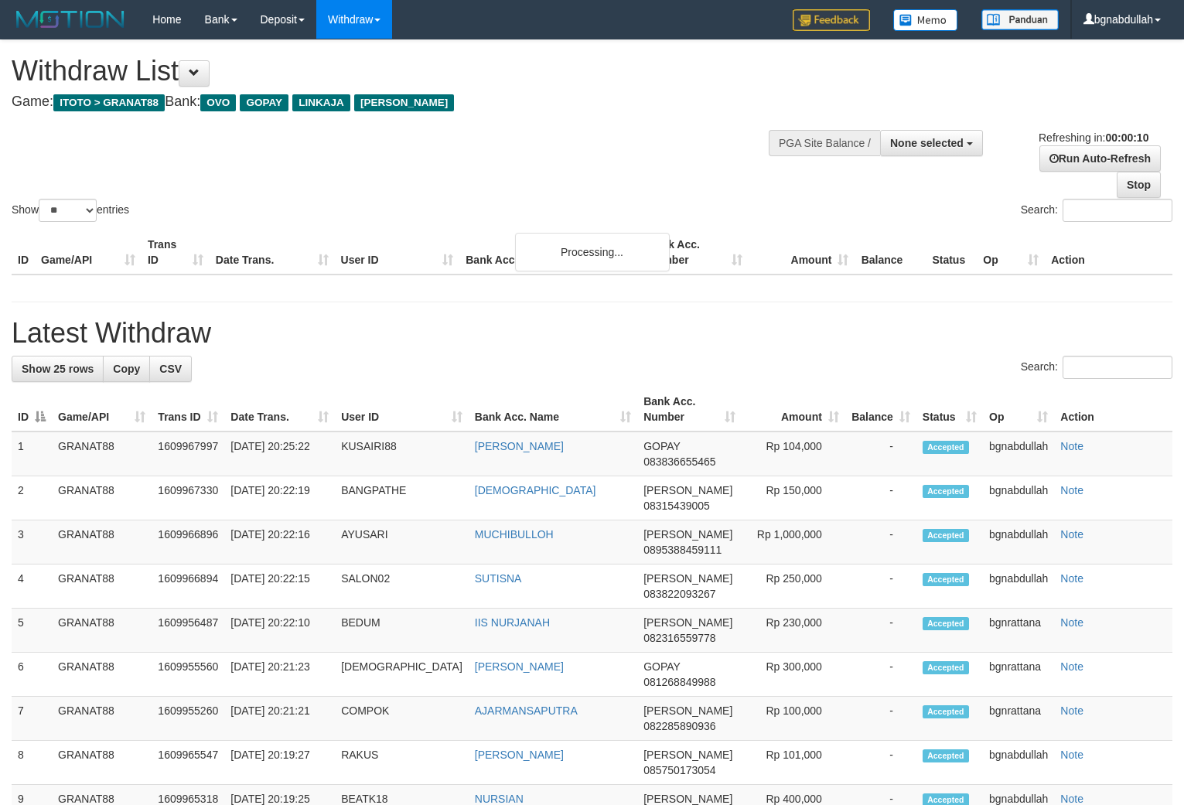
select select
select select "**"
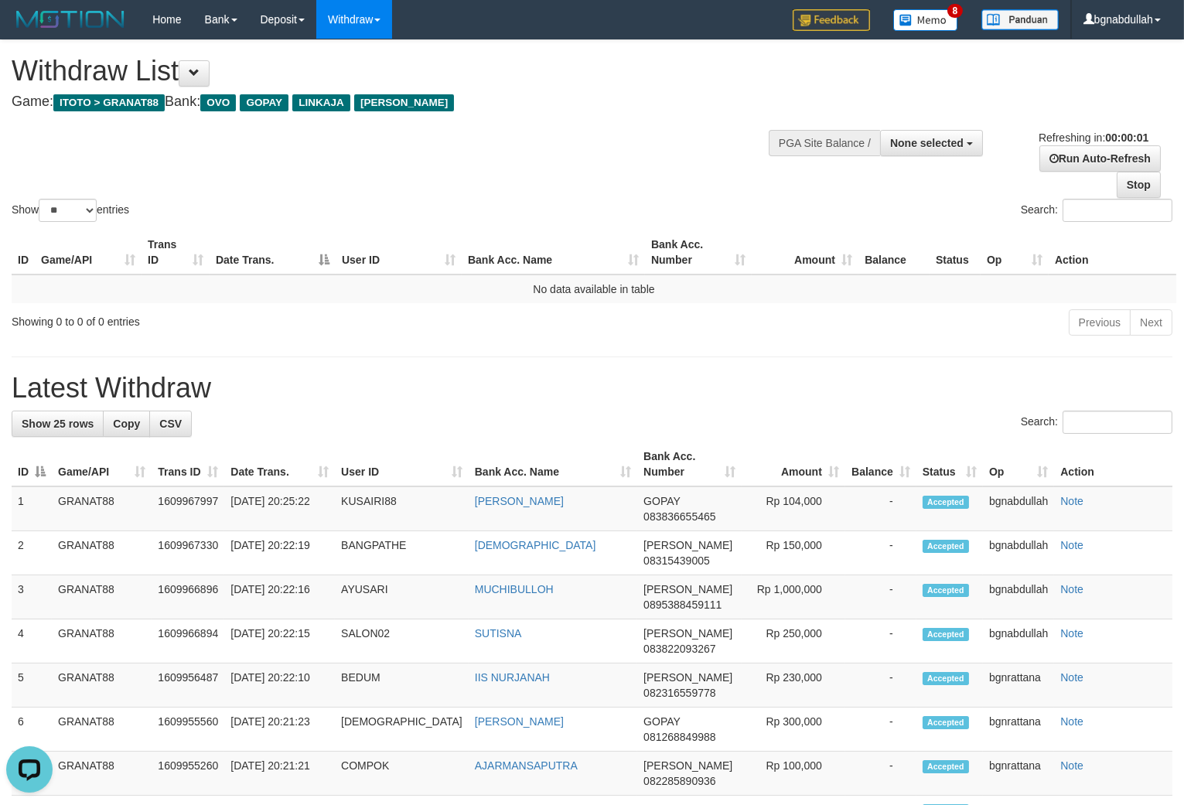
click at [582, 104] on h4 "Game: ITOTO > GRANAT88 Bank: OVO GOPAY LINKAJA DANA" at bounding box center [393, 101] width 763 height 15
select select
select select "**"
click at [582, 104] on h4 "Game: ITOTO > GRANAT88 Bank: OVO GOPAY LINKAJA DANA" at bounding box center [393, 101] width 763 height 15
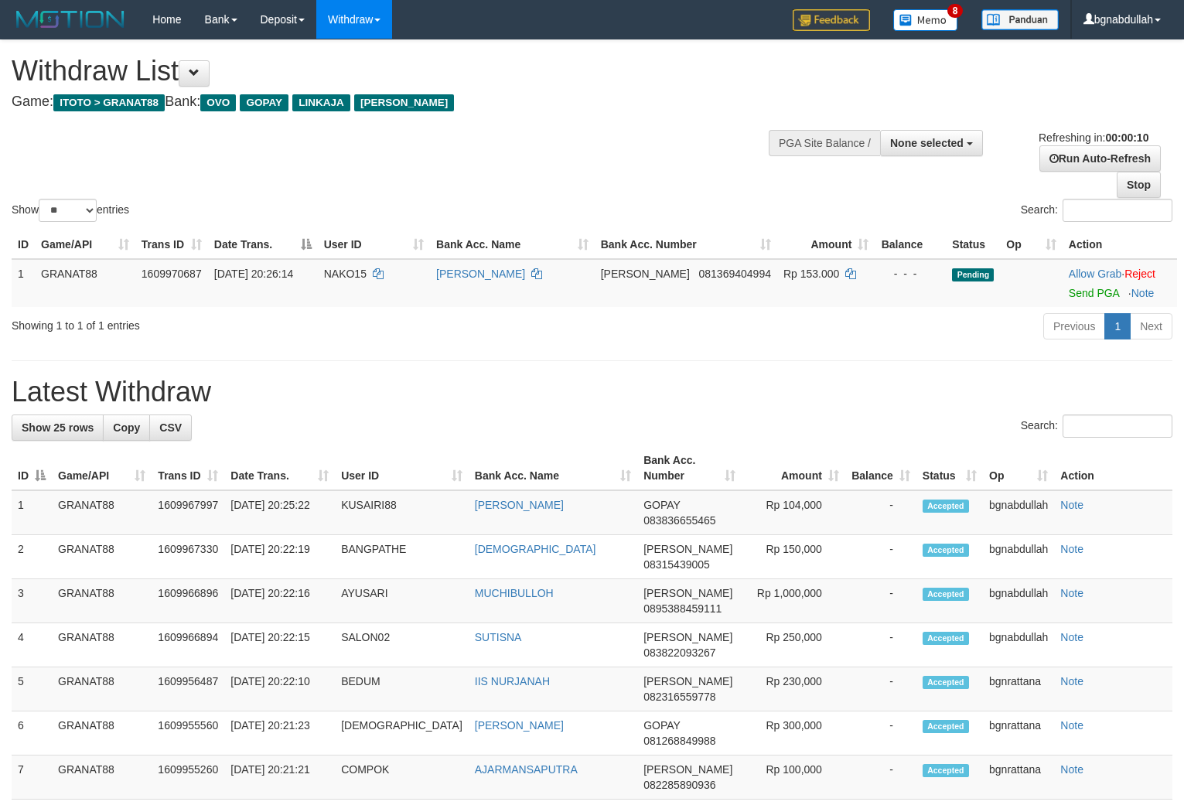
select select
select select "**"
click at [356, 280] on span "NAKO15" at bounding box center [345, 274] width 43 height 12
drag, startPoint x: 356, startPoint y: 282, endPoint x: 370, endPoint y: 309, distance: 30.4
click at [366, 304] on td "NAKO15" at bounding box center [374, 283] width 112 height 48
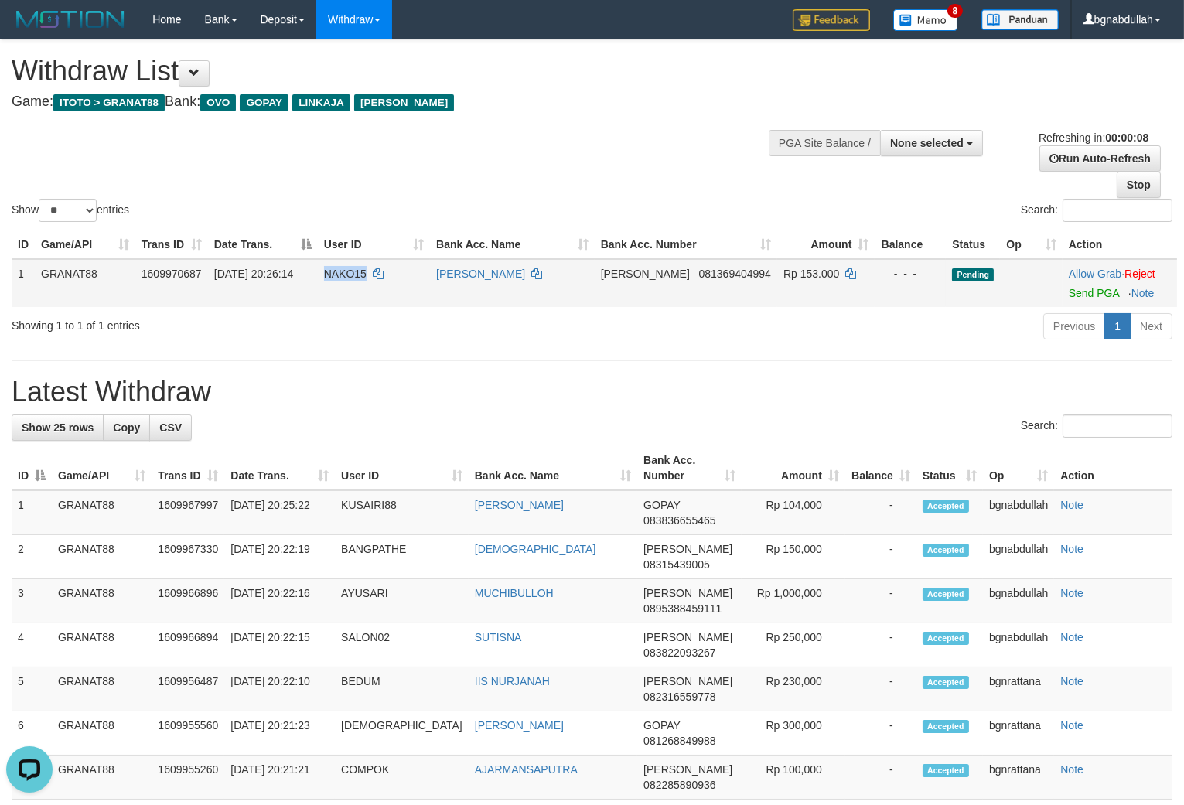
copy span "NAKO15"
click at [791, 280] on td "Rp 153.000" at bounding box center [825, 283] width 97 height 48
drag, startPoint x: 791, startPoint y: 280, endPoint x: 828, endPoint y: 306, distance: 45.5
click at [804, 294] on td "Rp 153.000" at bounding box center [825, 283] width 97 height 48
copy span "153.000"
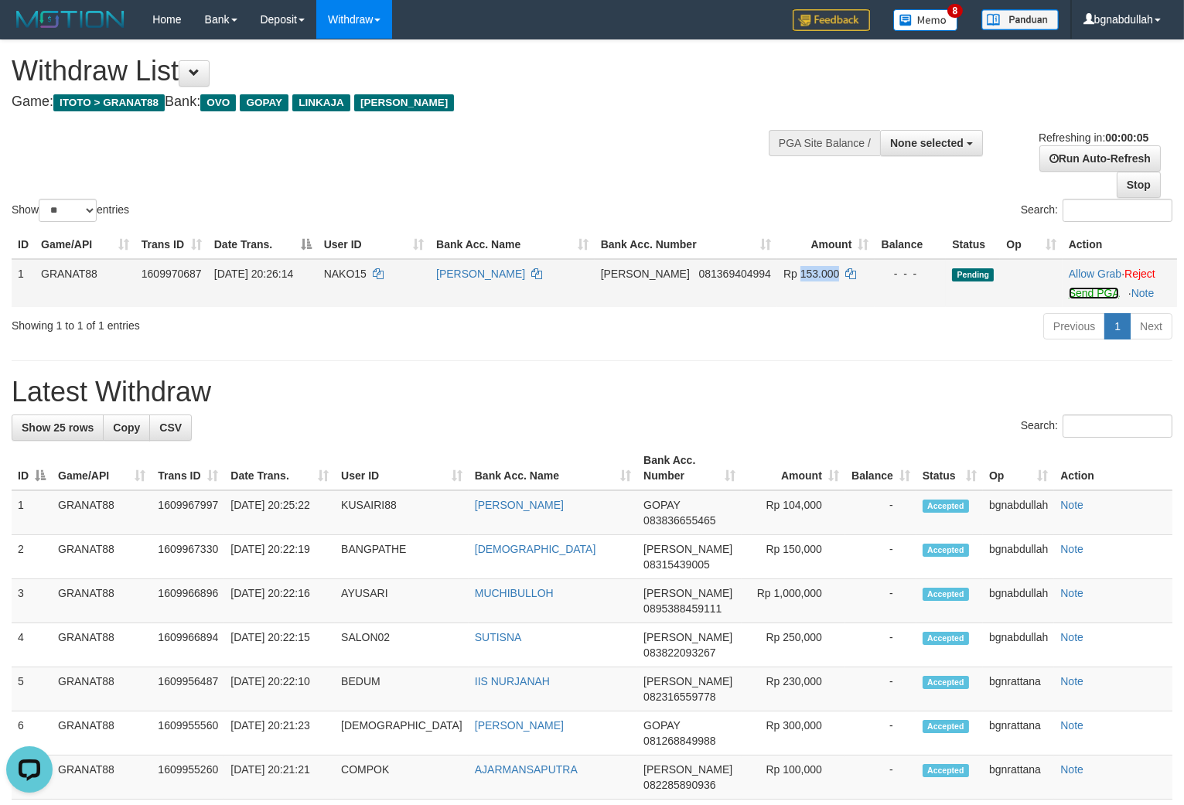
click at [1106, 299] on link "Send PGA" at bounding box center [1094, 293] width 50 height 12
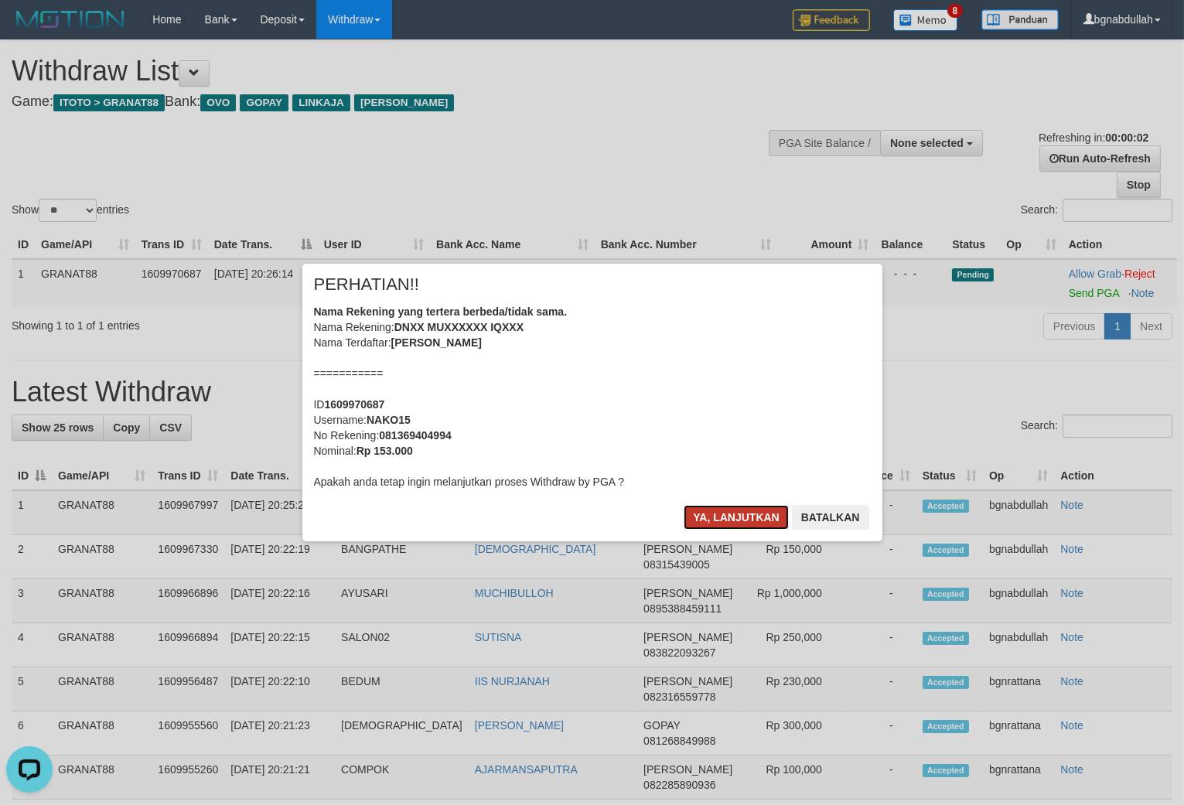
click at [705, 509] on button "Ya, lanjutkan" at bounding box center [736, 517] width 105 height 25
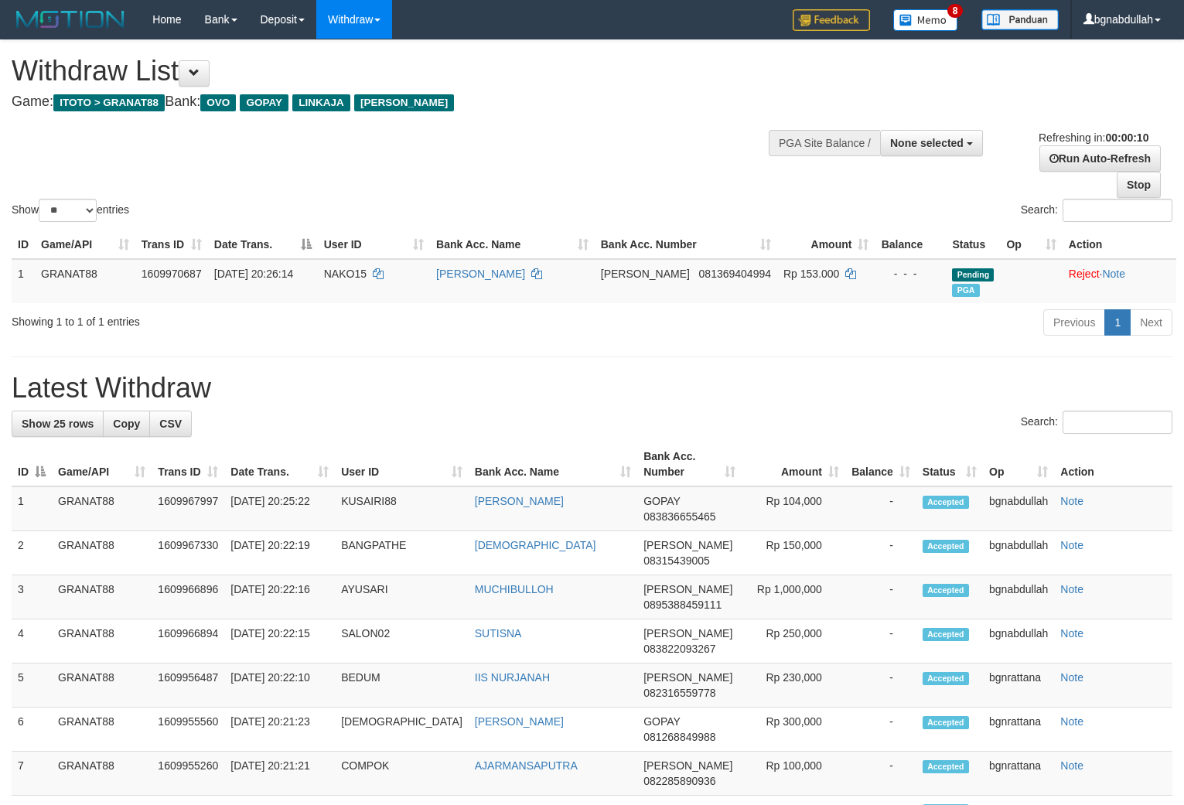
select select
select select "**"
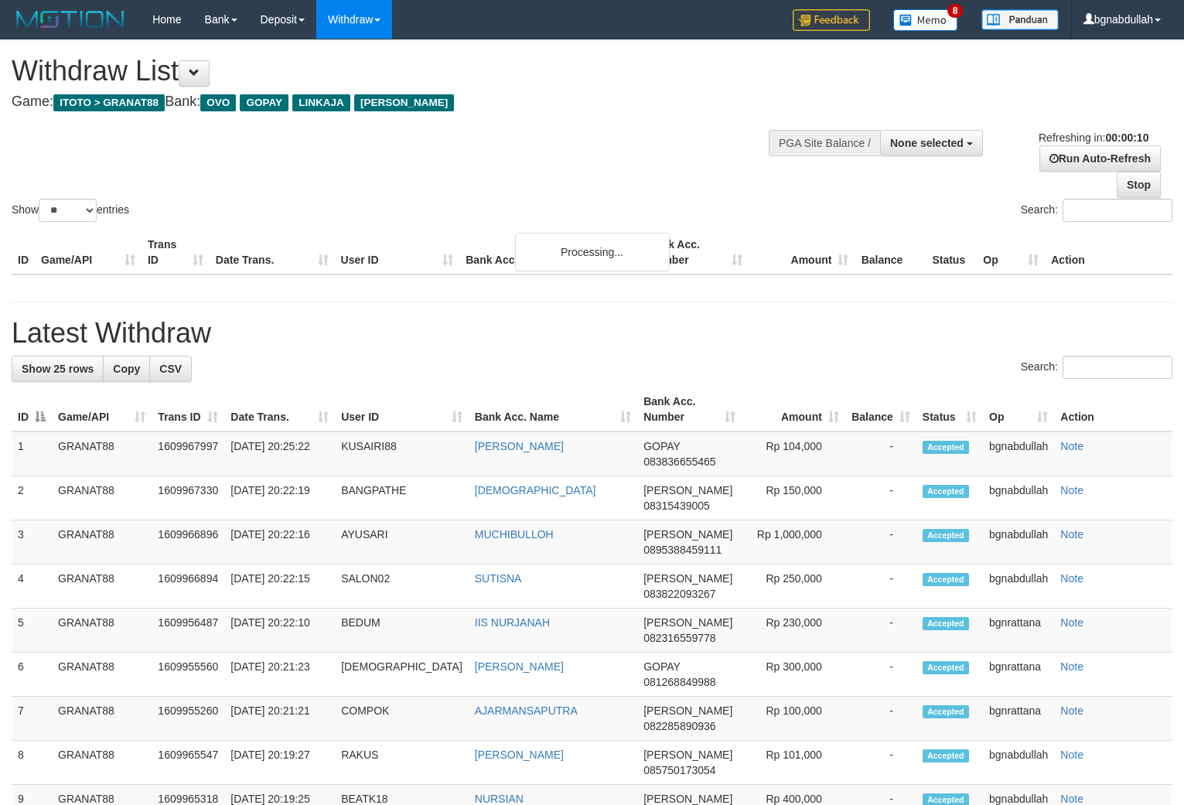
select select
select select "**"
select select
select select "**"
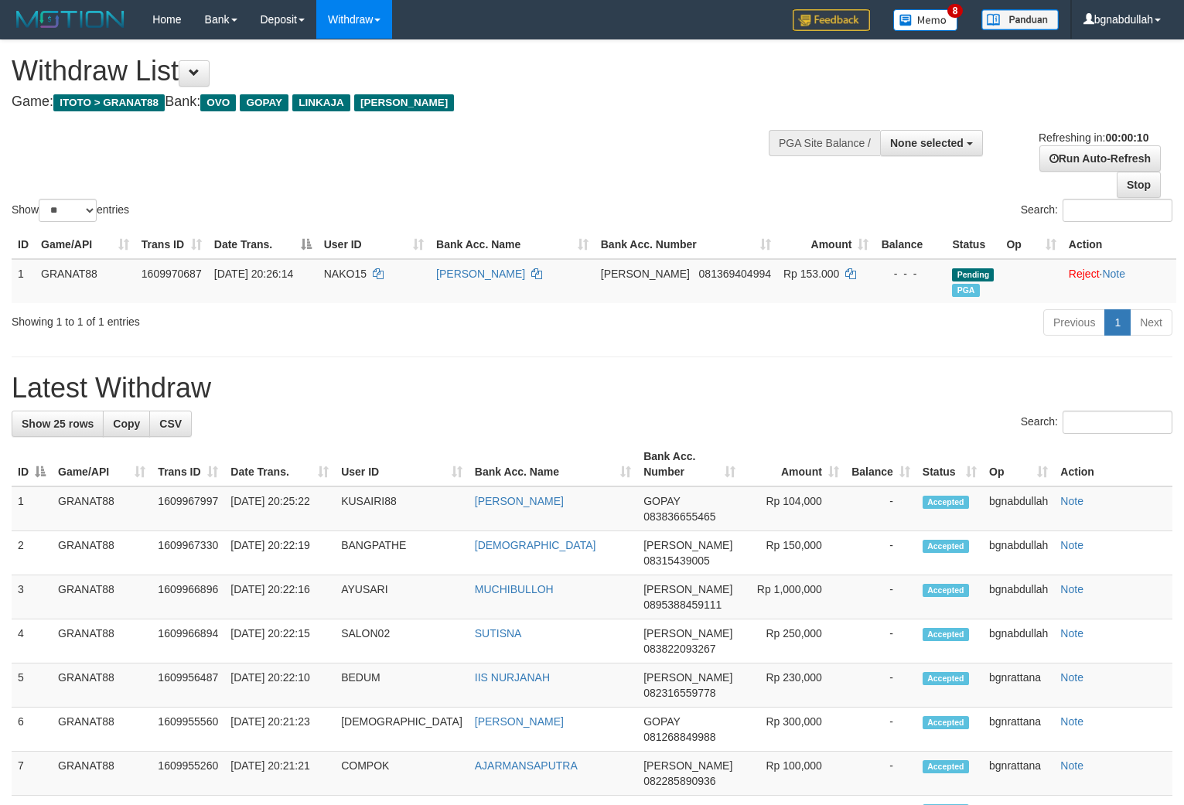
select select
select select "**"
select select
select select "**"
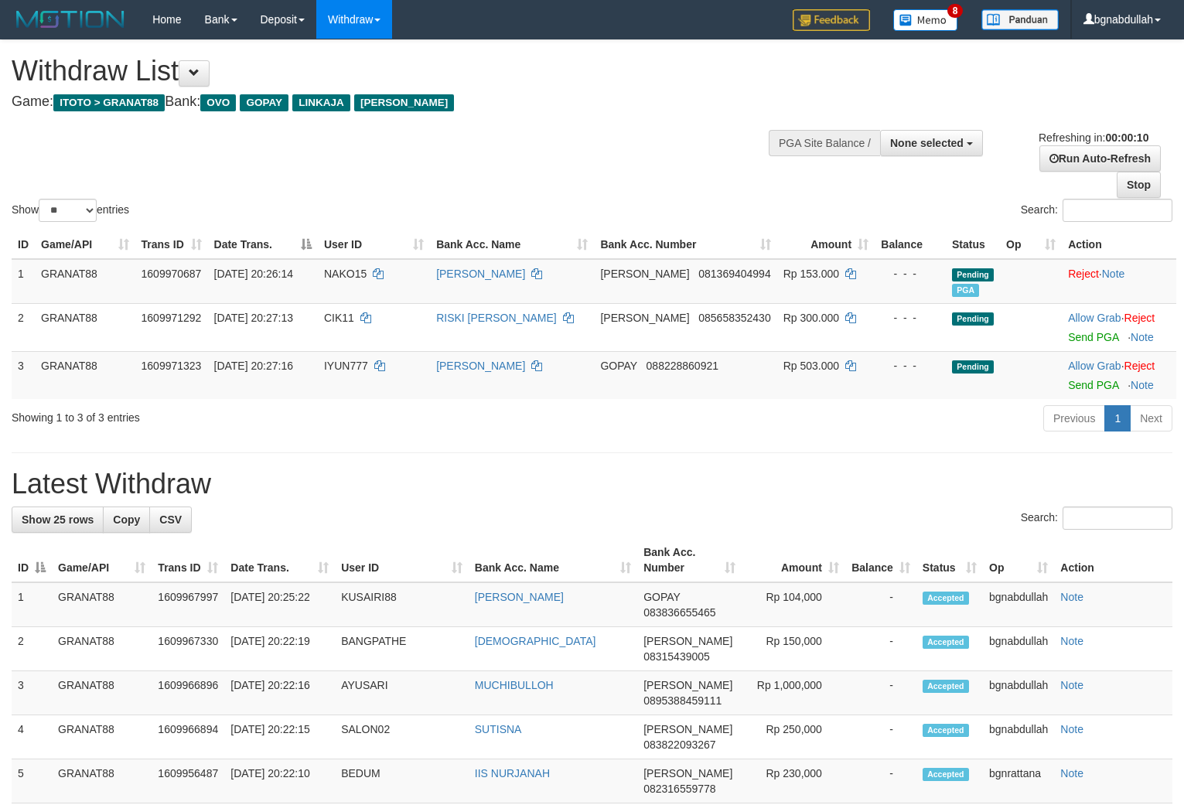
select select
select select "**"
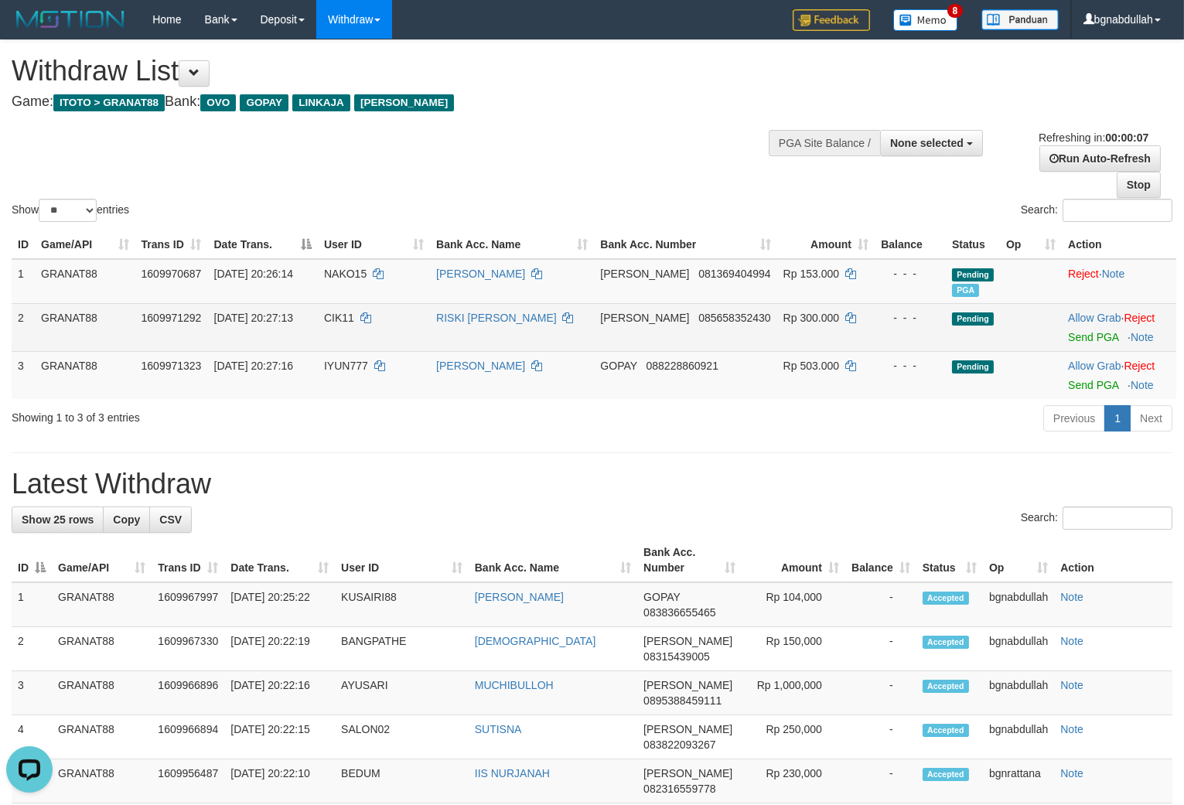
click at [340, 318] on span "CIK11" at bounding box center [339, 318] width 30 height 12
drag, startPoint x: 340, startPoint y: 318, endPoint x: 341, endPoint y: 333, distance: 14.7
click at [341, 326] on td "CIK11" at bounding box center [374, 327] width 112 height 48
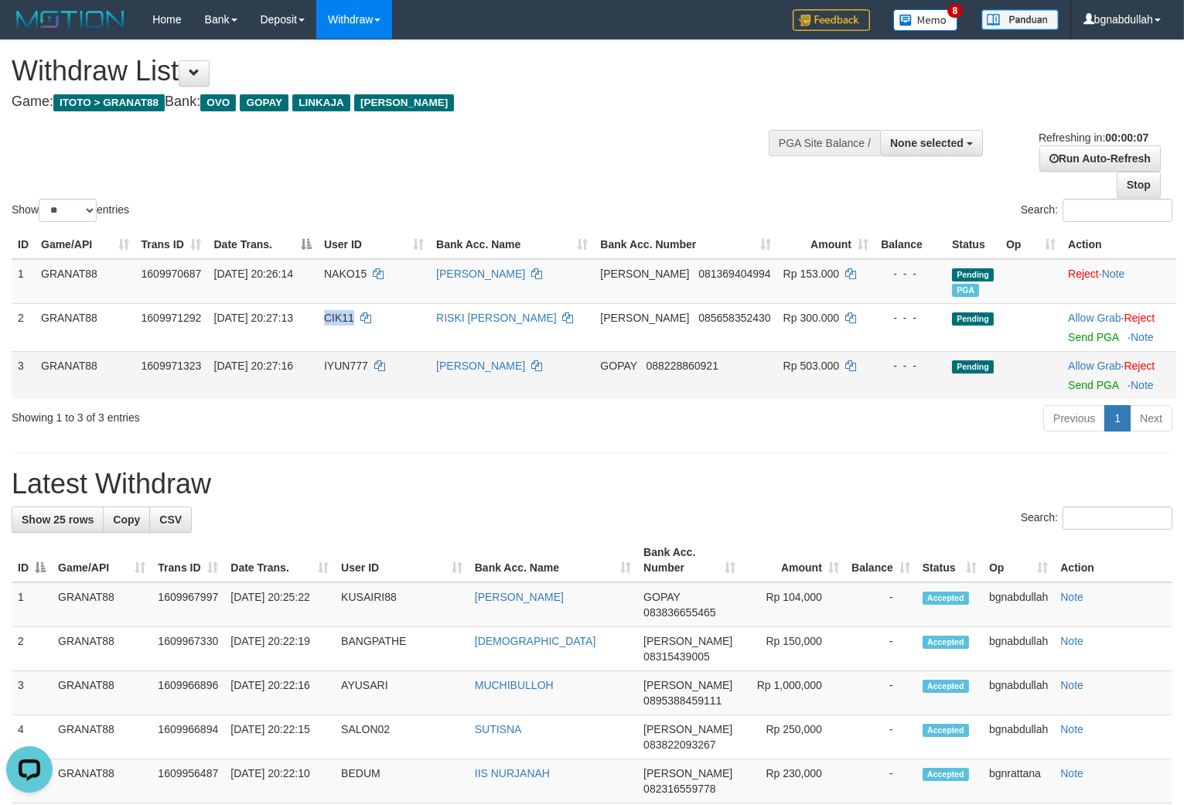
copy span "CIK11"
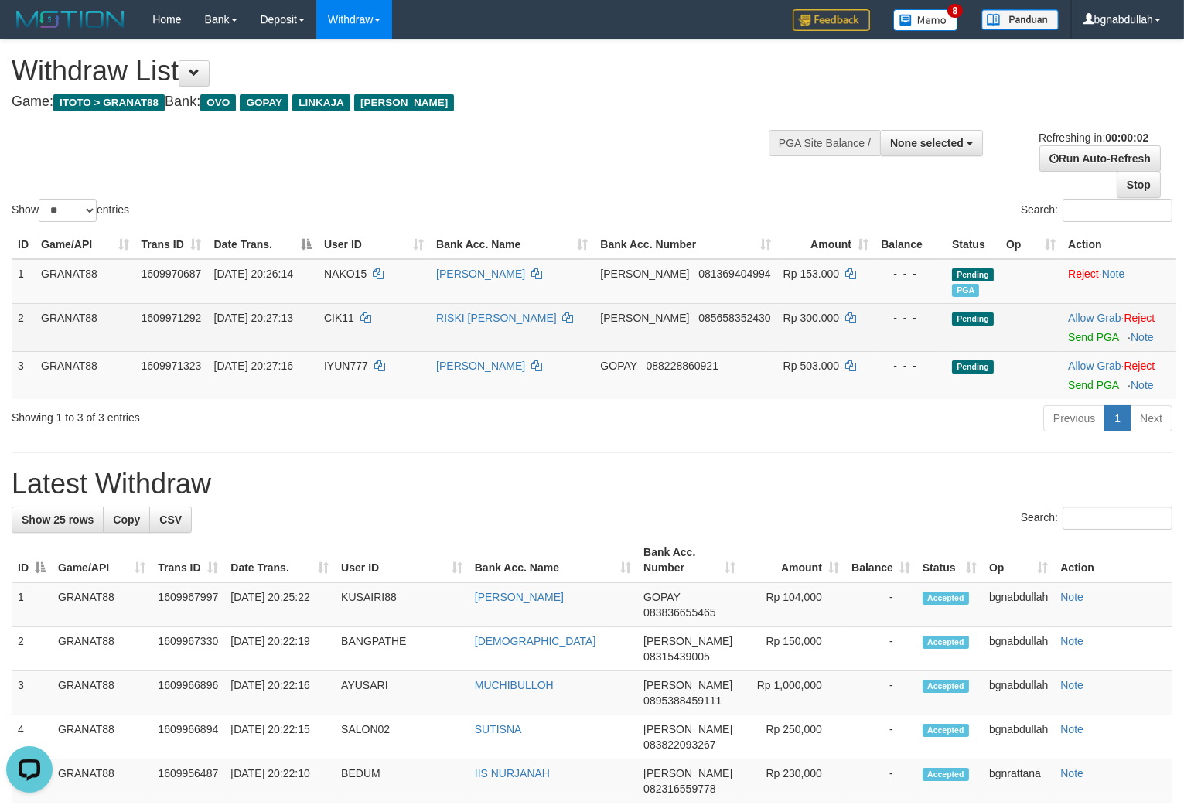
click at [807, 312] on span "Rp 300.000" at bounding box center [812, 318] width 56 height 12
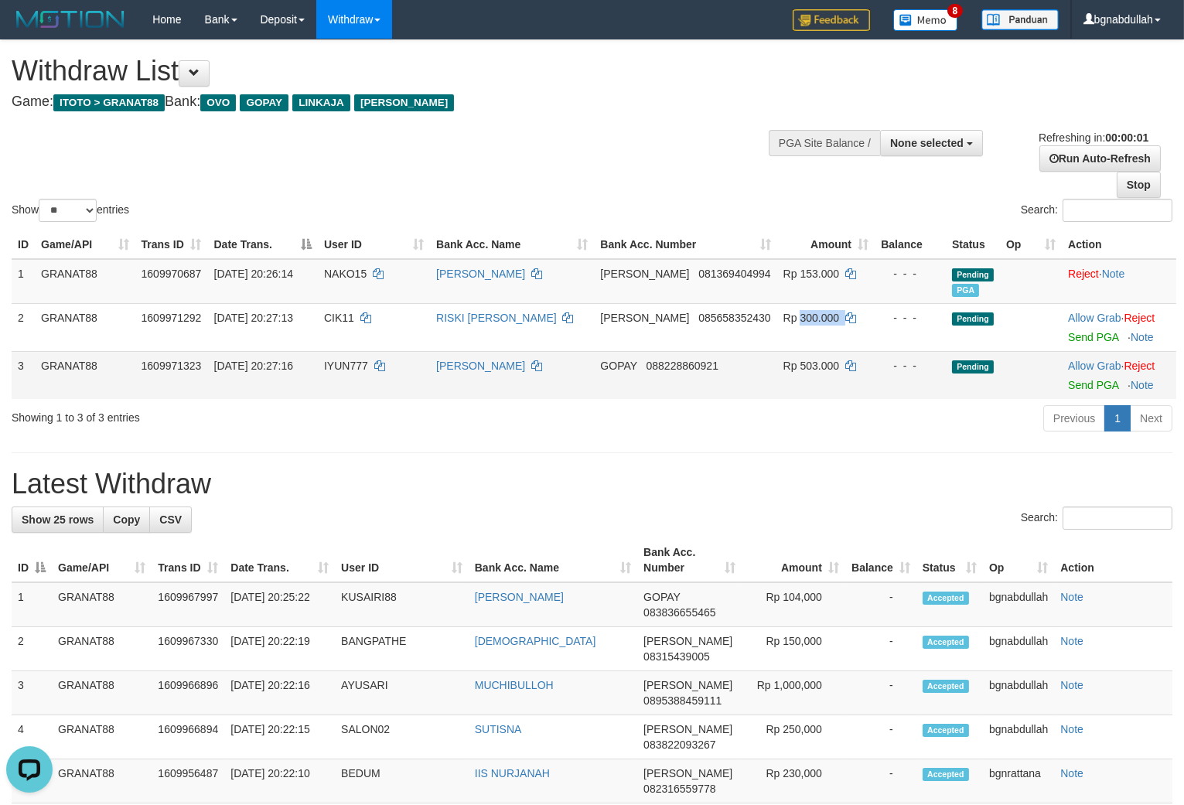
drag, startPoint x: 807, startPoint y: 310, endPoint x: 866, endPoint y: 361, distance: 78.4
click at [806, 315] on span "Rp 300.000" at bounding box center [812, 318] width 56 height 12
copy span "300.000"
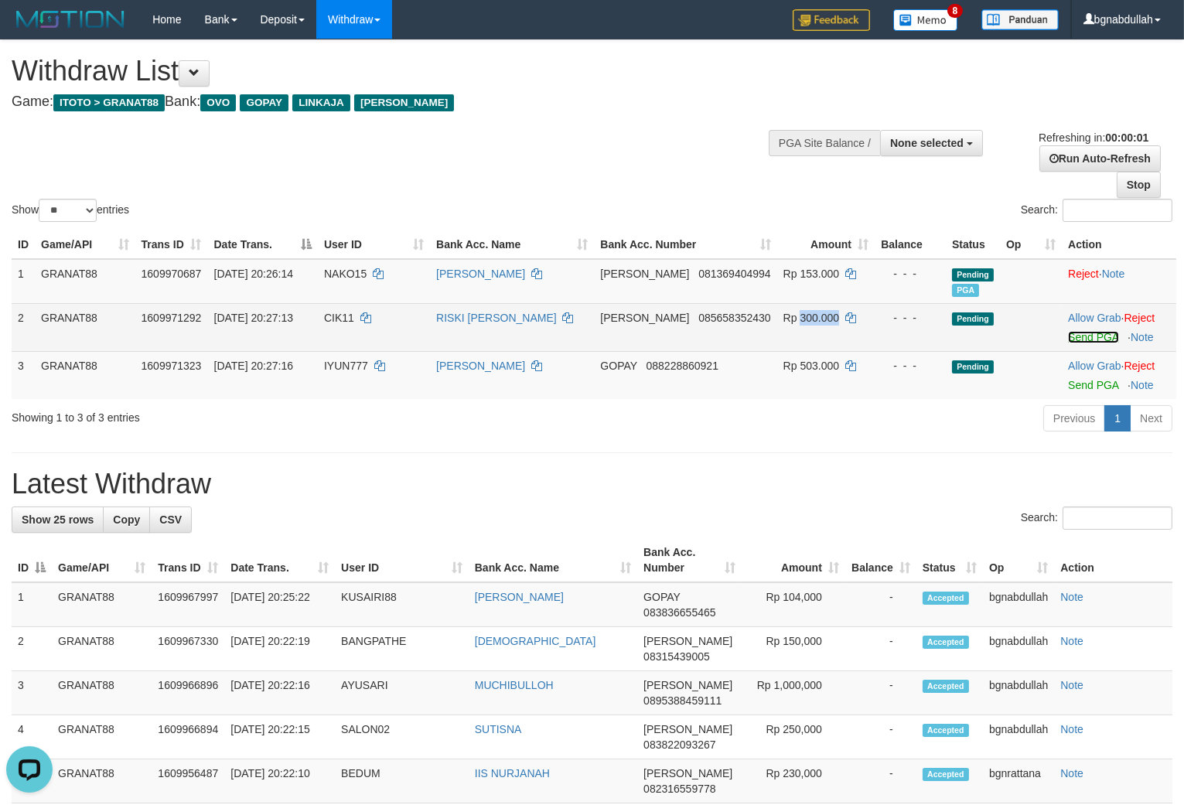
click at [1077, 335] on link "Send PGA" at bounding box center [1093, 337] width 50 height 12
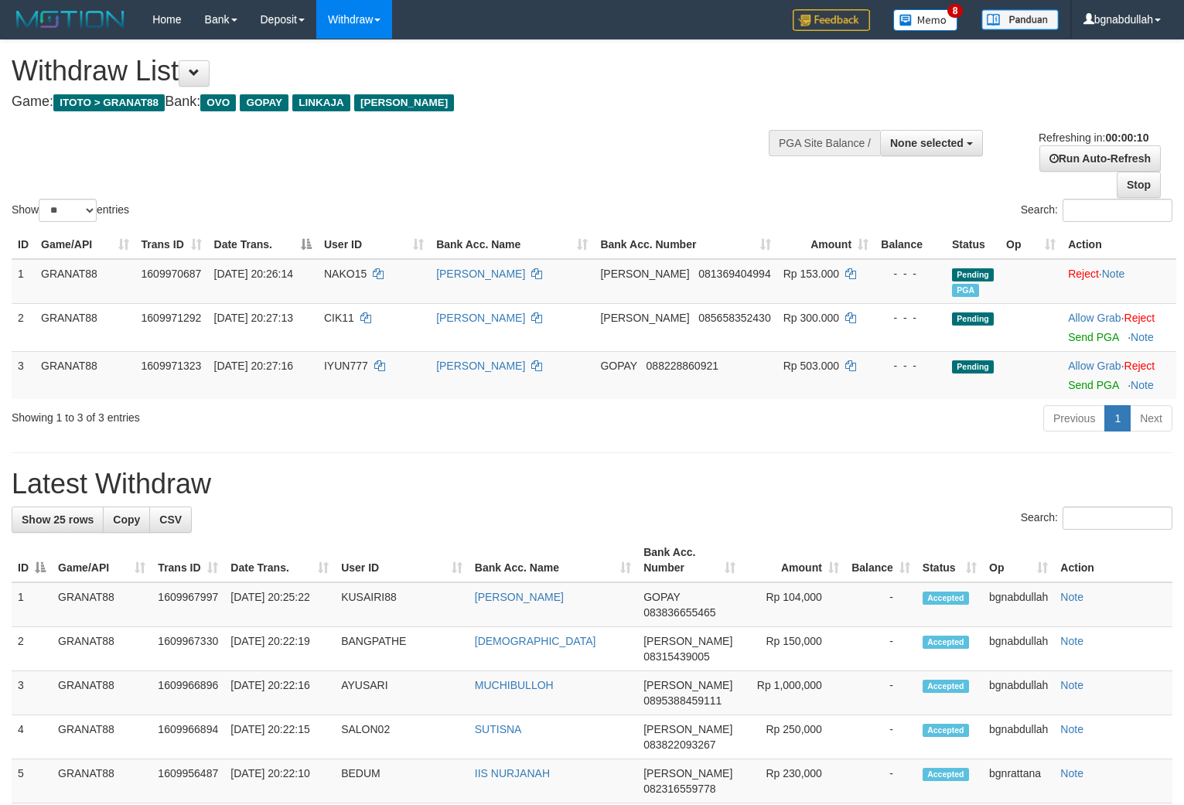
select select
select select "**"
click at [1137, 180] on link "Stop" at bounding box center [1139, 185] width 44 height 26
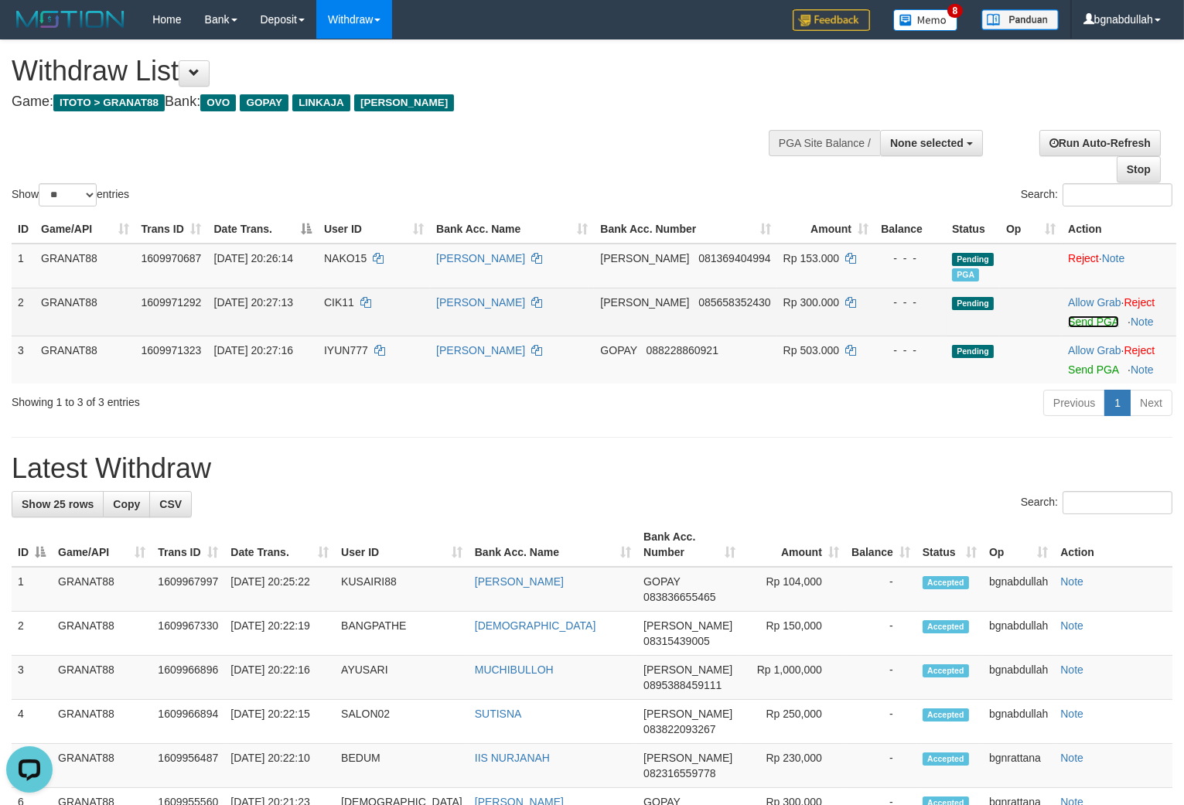
click at [1074, 316] on link "Send PGA" at bounding box center [1093, 322] width 50 height 12
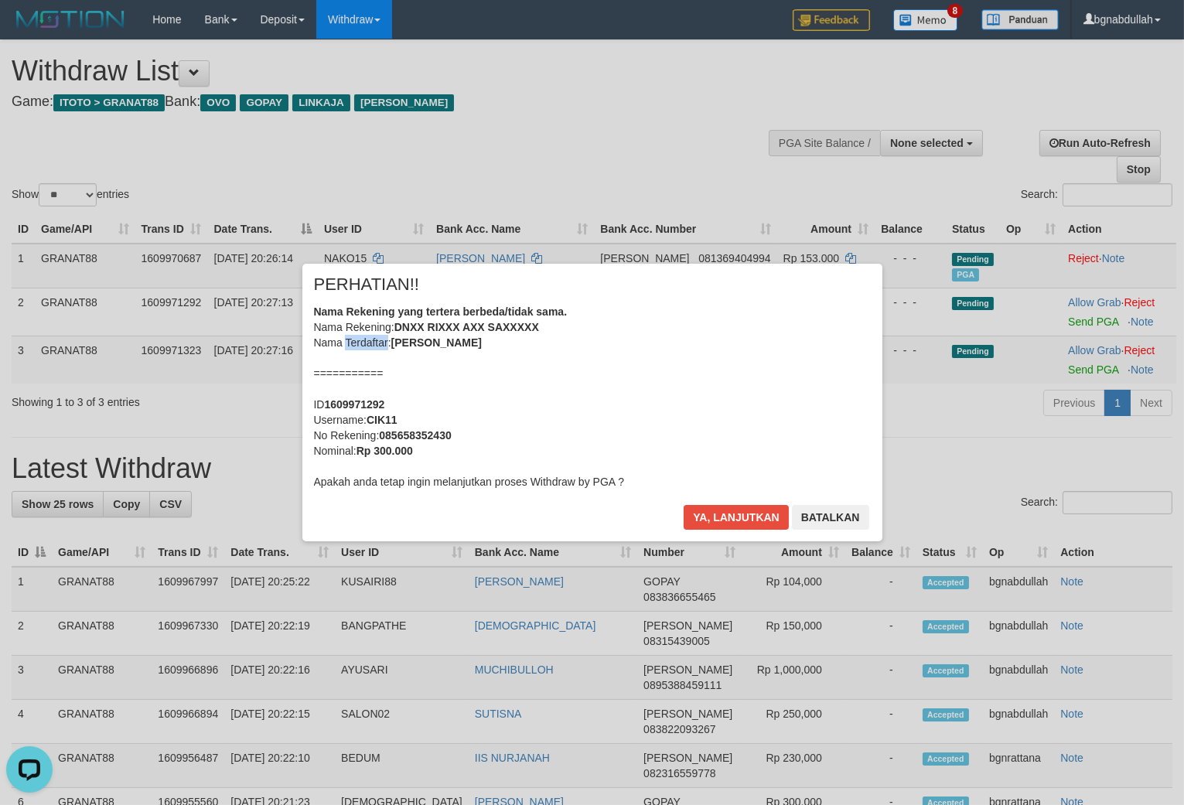
click at [353, 360] on div "× PERHATIAN!! Nama Rekening yang tertera berbeda/tidak sama. Nama Rekening: DNX…" at bounding box center [592, 402] width 905 height 277
click at [735, 521] on button "Ya, lanjutkan" at bounding box center [736, 517] width 105 height 25
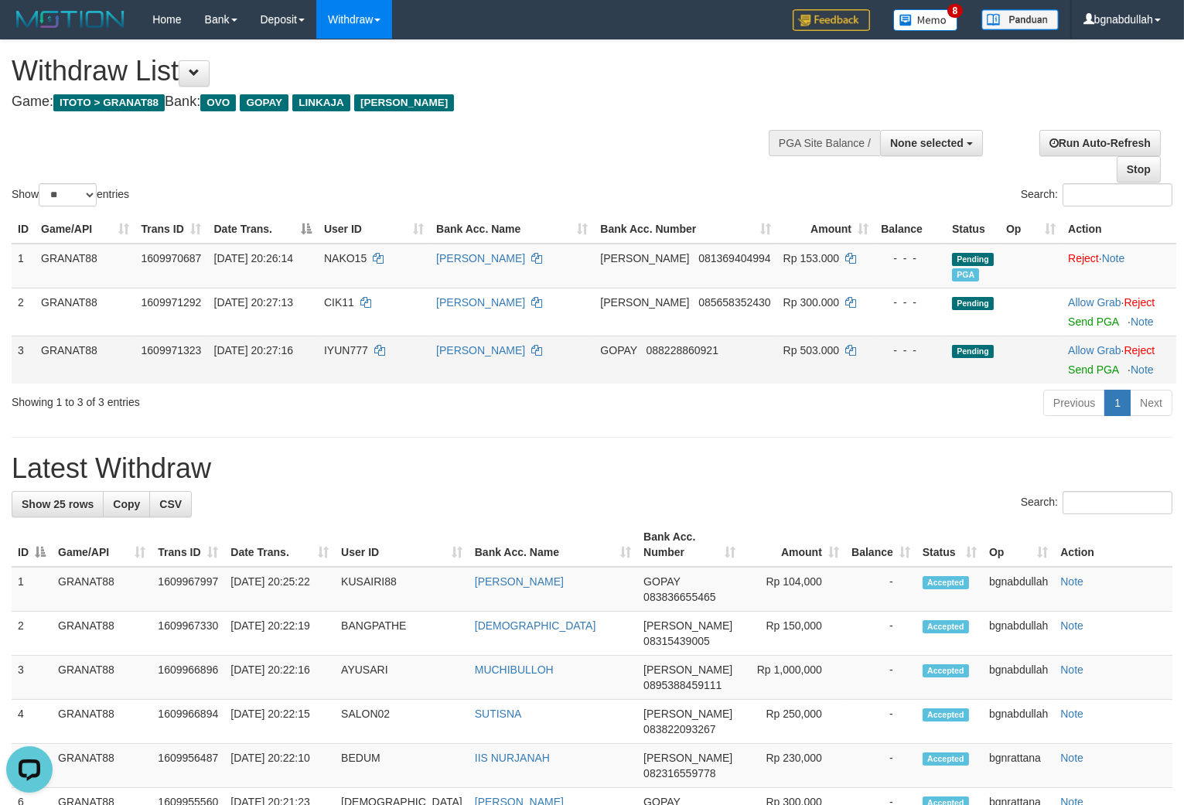
click at [336, 343] on td "IYUN777" at bounding box center [374, 360] width 112 height 48
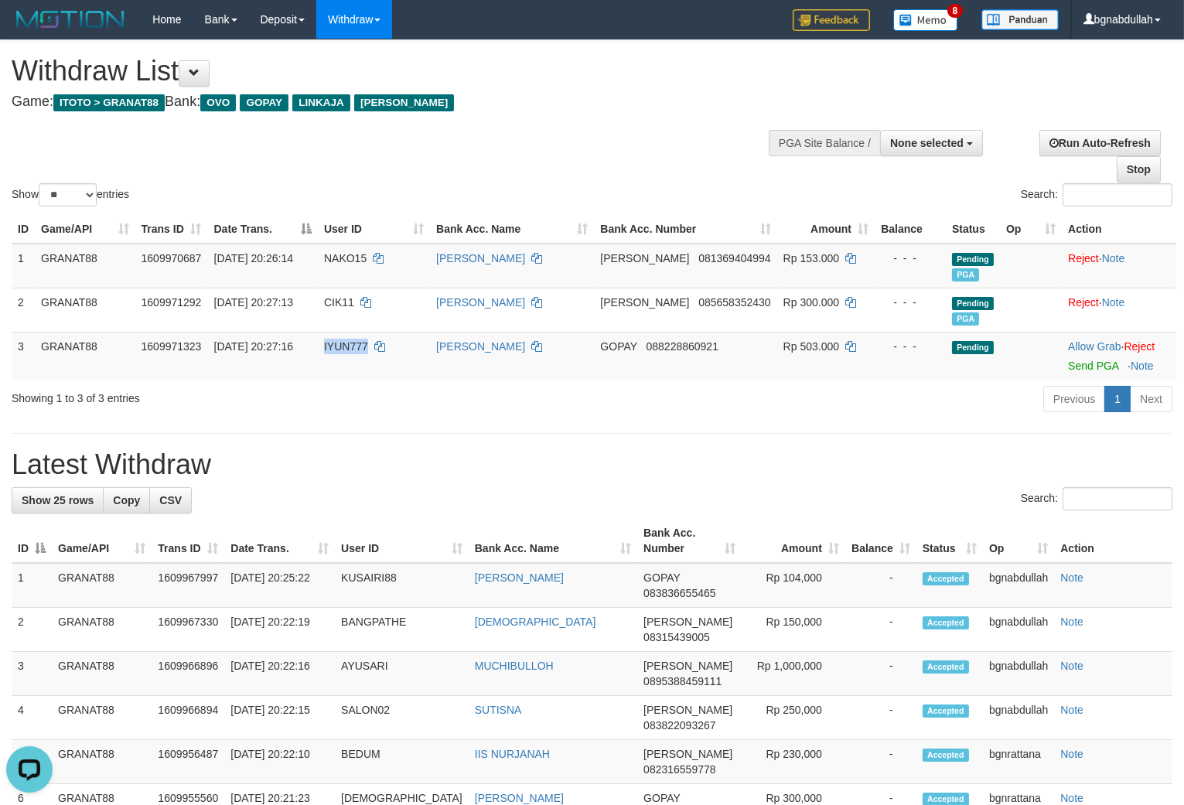
drag, startPoint x: 336, startPoint y: 343, endPoint x: 357, endPoint y: 407, distance: 66.8
click at [345, 362] on td "IYUN777" at bounding box center [374, 356] width 112 height 48
copy span "IYUN777"
click at [809, 343] on span "Rp 503.000" at bounding box center [812, 346] width 56 height 12
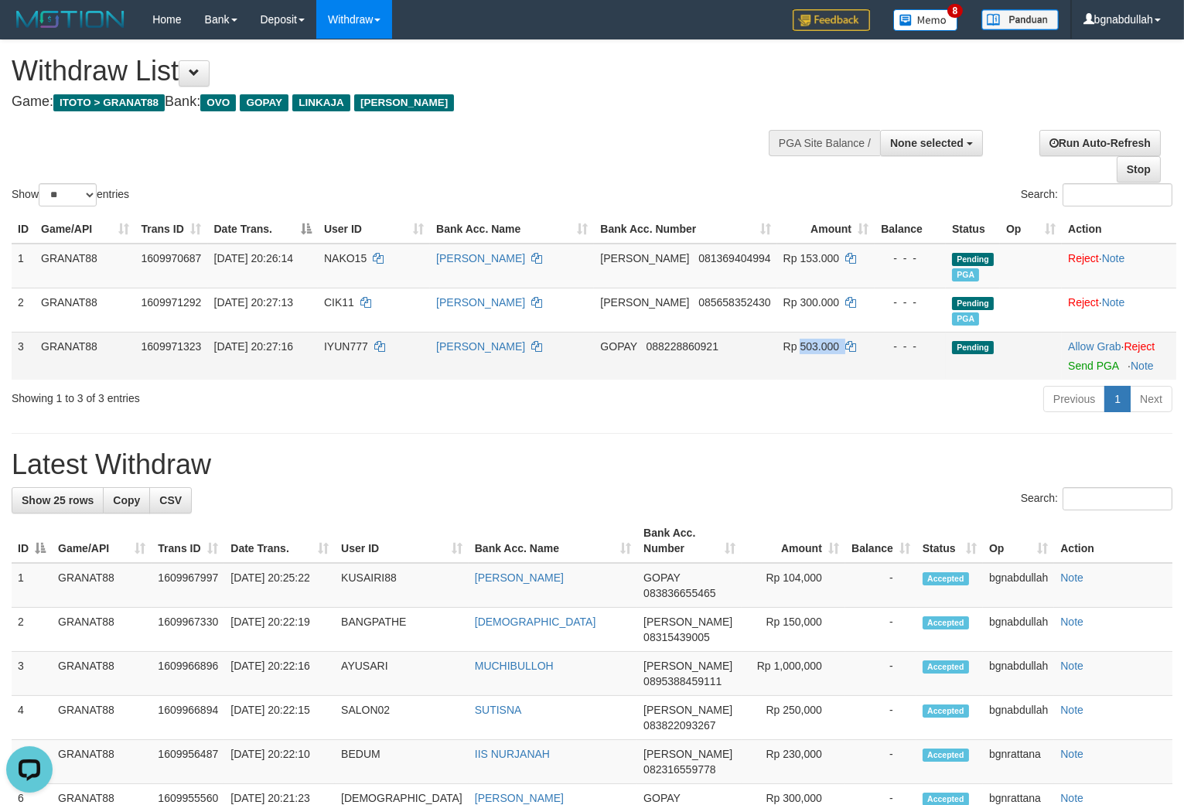
copy td "503.000"
click at [1091, 365] on link "Send PGA" at bounding box center [1093, 366] width 50 height 12
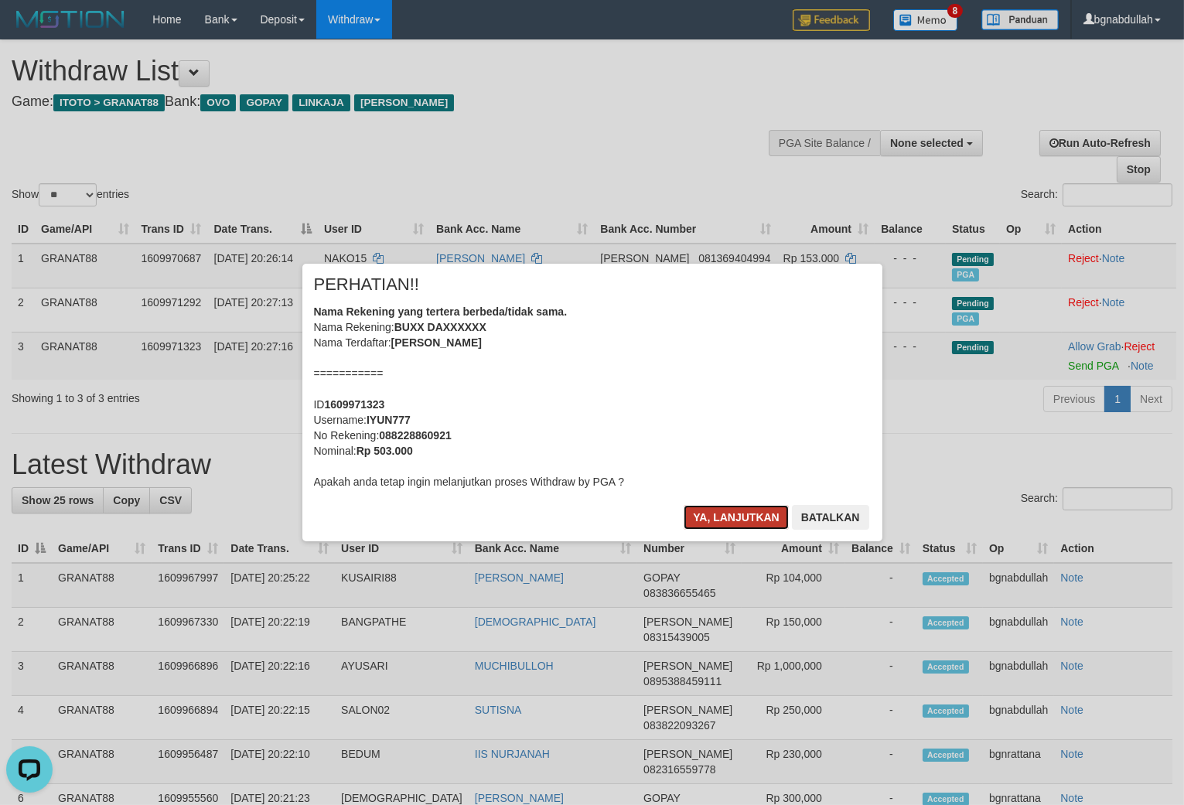
click at [729, 514] on button "Ya, lanjutkan" at bounding box center [736, 517] width 105 height 25
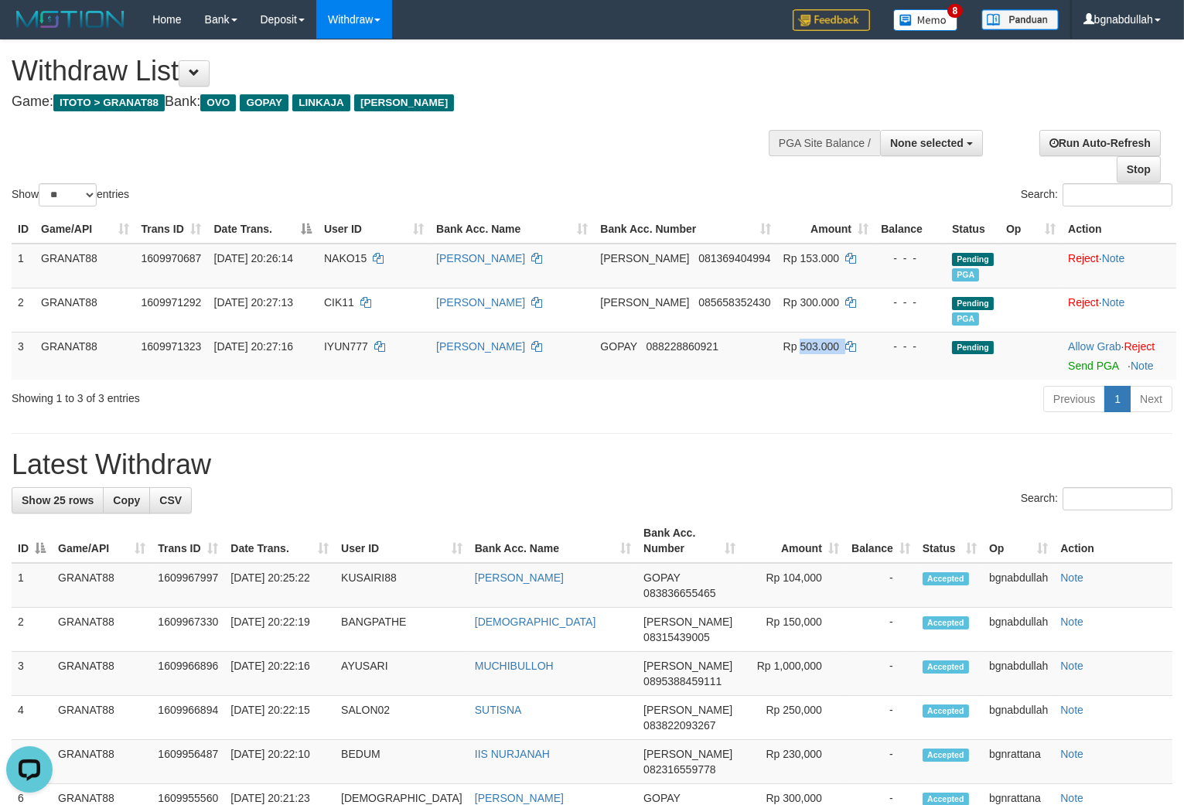
click at [546, 95] on h4 "Game: ITOTO > GRANAT88 Bank: OVO GOPAY LINKAJA DANA" at bounding box center [393, 101] width 763 height 15
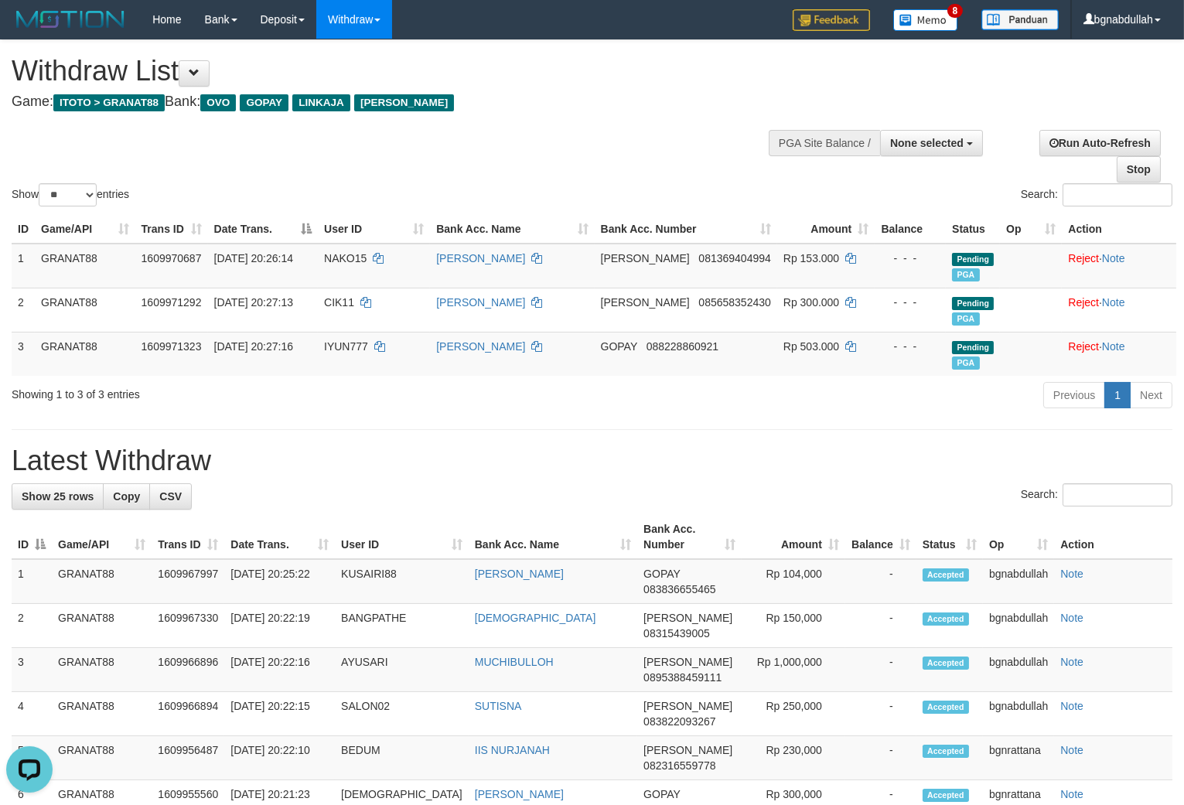
click at [546, 95] on h4 "Game: ITOTO > GRANAT88 Bank: OVO GOPAY LINKAJA DANA" at bounding box center [393, 101] width 763 height 15
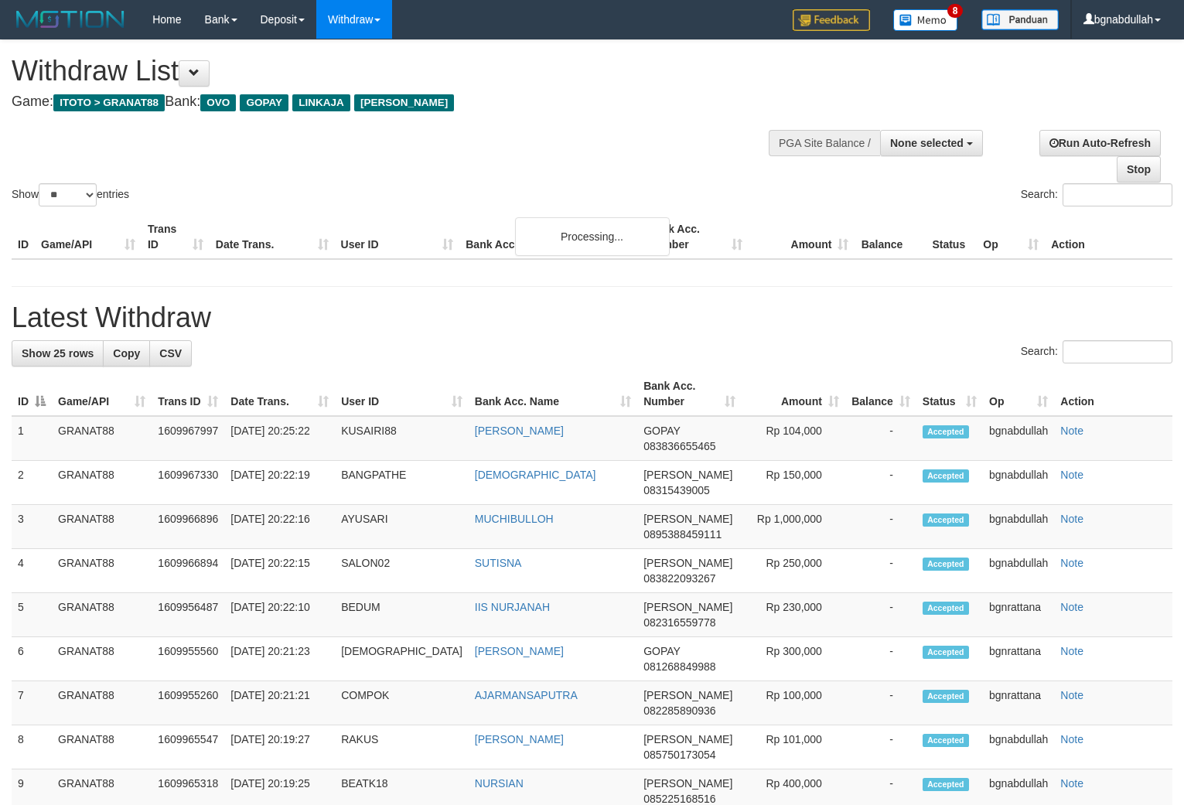
select select
select select "**"
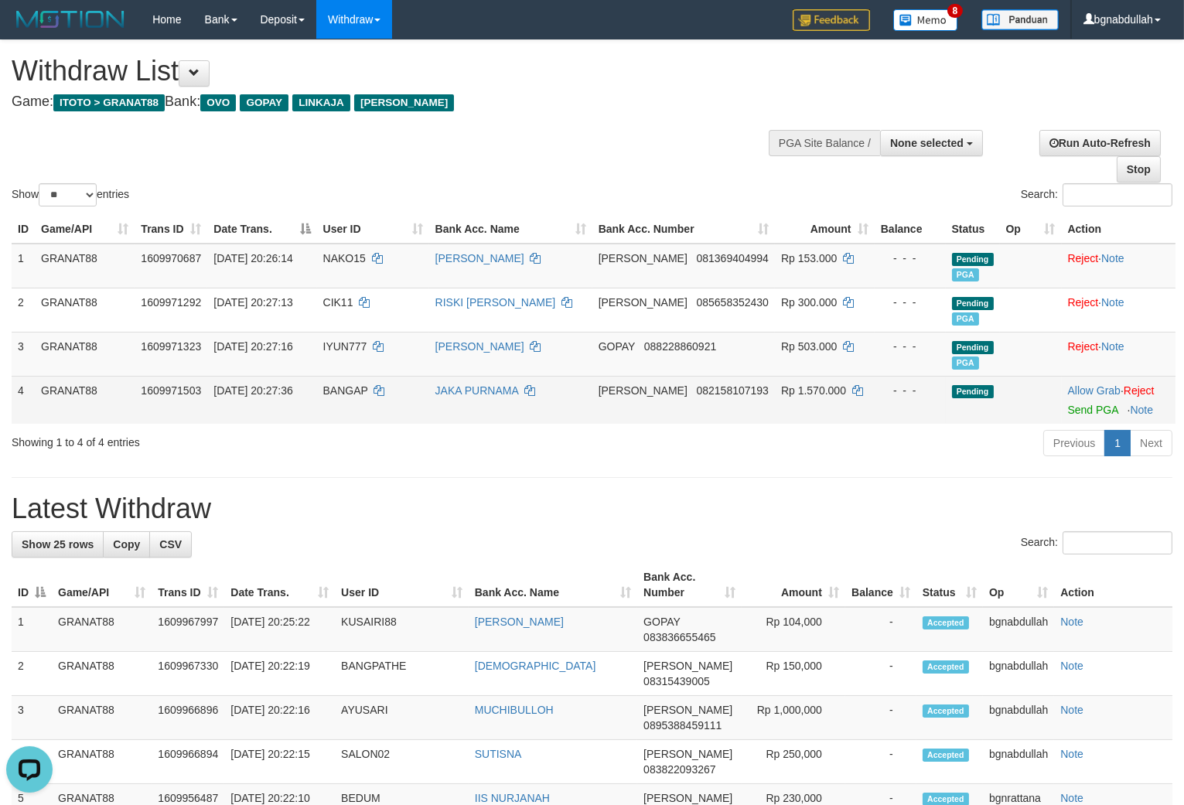
click at [348, 384] on span "BANGAP" at bounding box center [345, 390] width 45 height 12
drag, startPoint x: 348, startPoint y: 382, endPoint x: 367, endPoint y: 411, distance: 34.1
click at [364, 405] on td "BANGAP" at bounding box center [373, 400] width 112 height 48
copy span "BANGAP"
click at [794, 389] on span "Rp 1.570.000" at bounding box center [813, 390] width 65 height 12
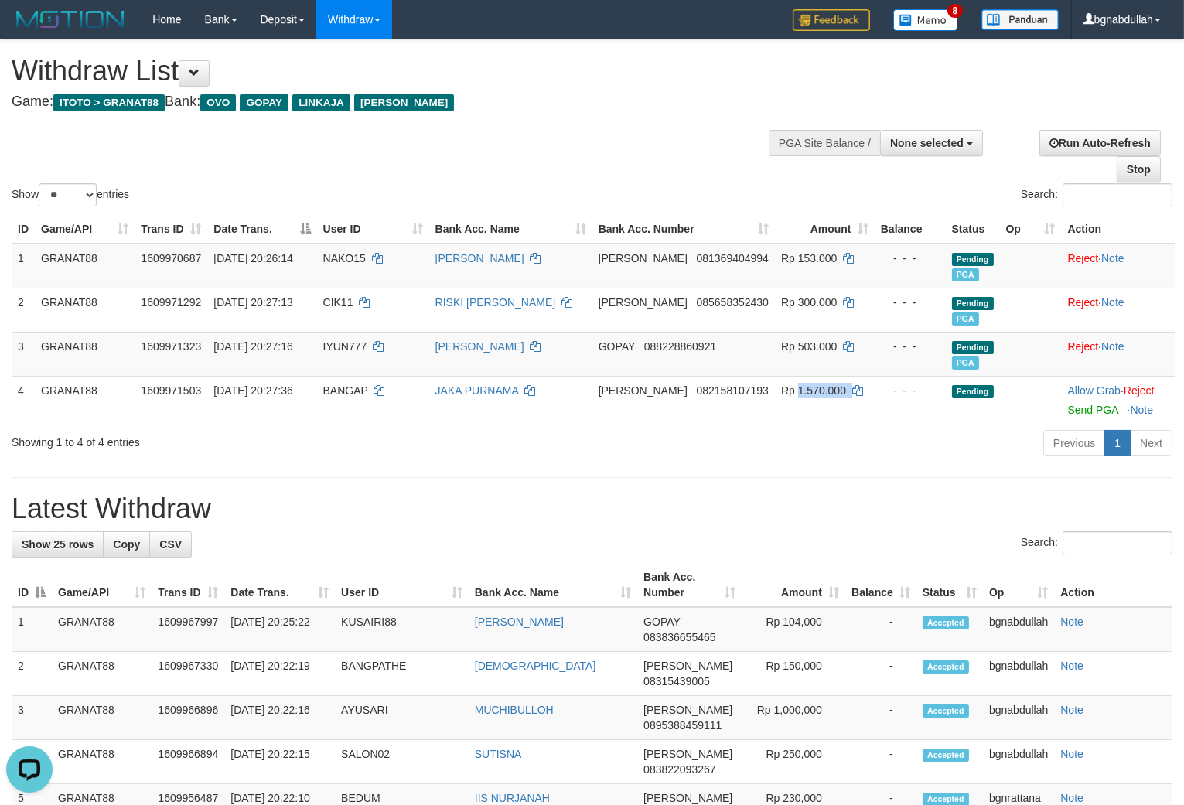
drag, startPoint x: 794, startPoint y: 389, endPoint x: 911, endPoint y: 439, distance: 127.2
click at [798, 396] on td "Rp 1.570.000" at bounding box center [825, 400] width 100 height 48
copy span "1.570.000"
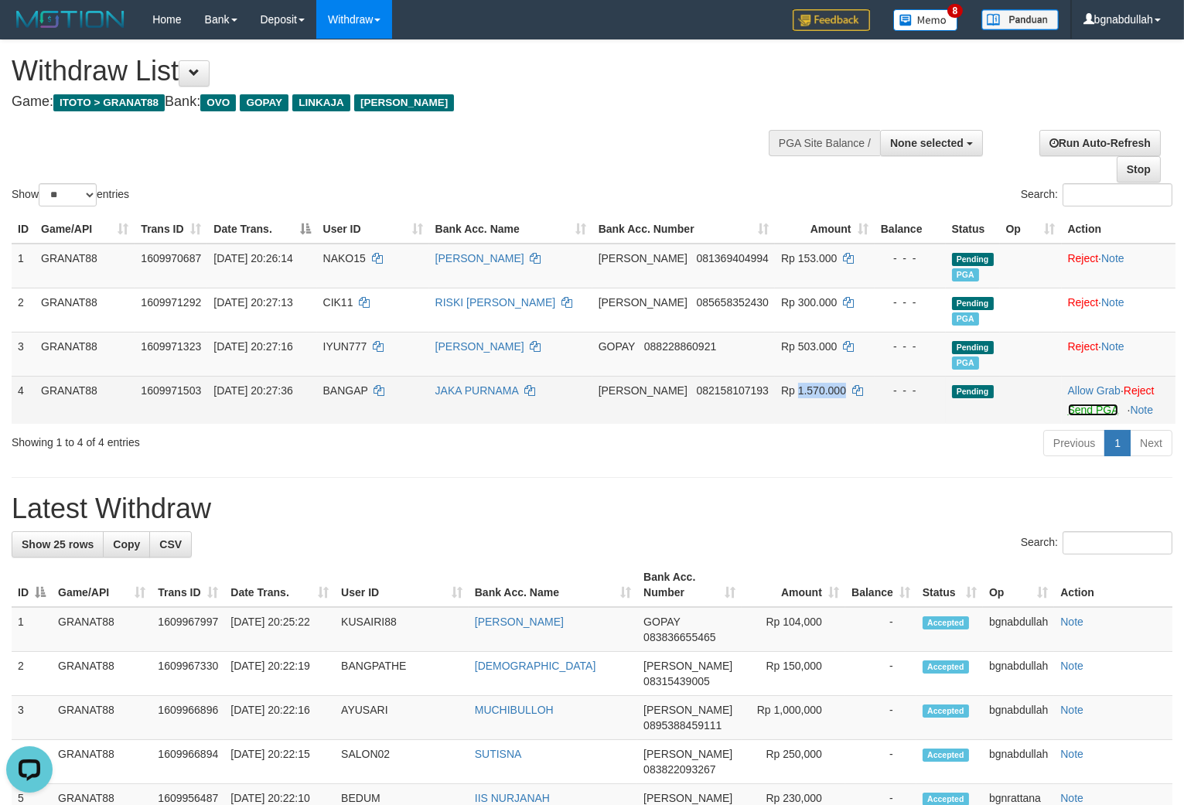
click at [1070, 410] on link "Send PGA" at bounding box center [1093, 410] width 50 height 12
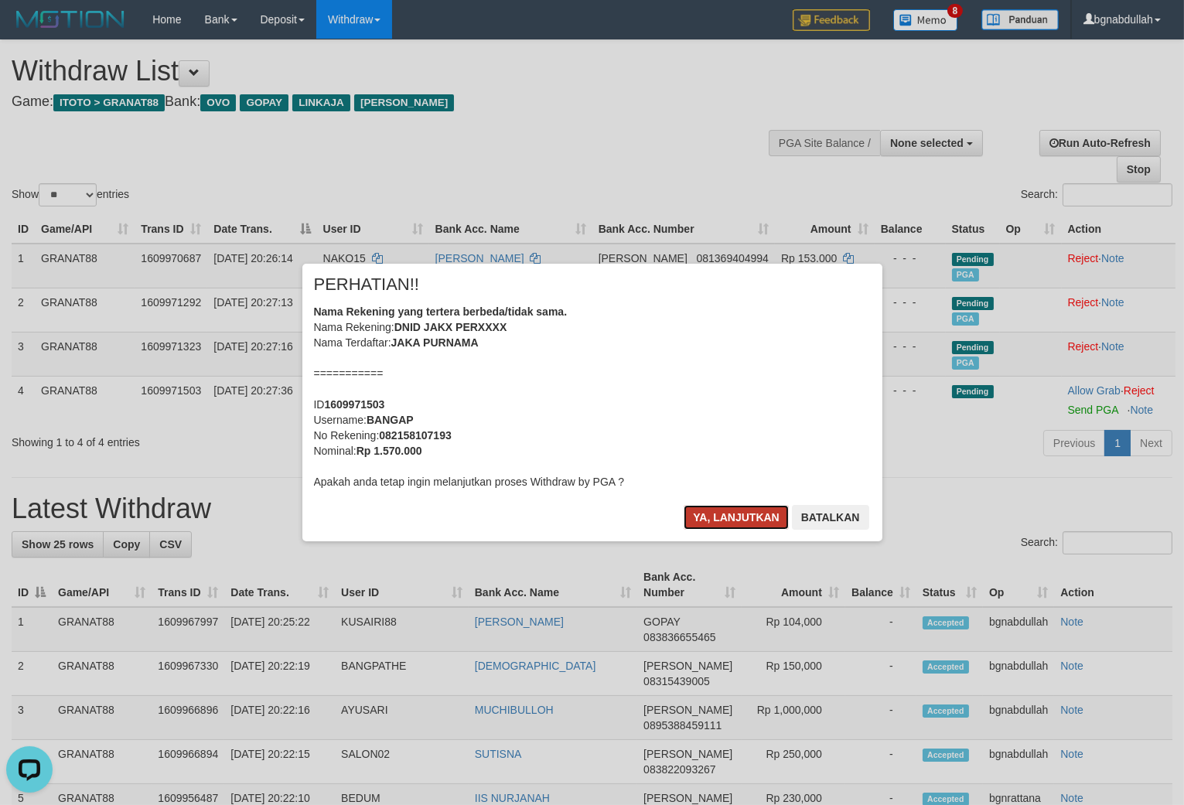
click at [736, 521] on button "Ya, lanjutkan" at bounding box center [736, 517] width 105 height 25
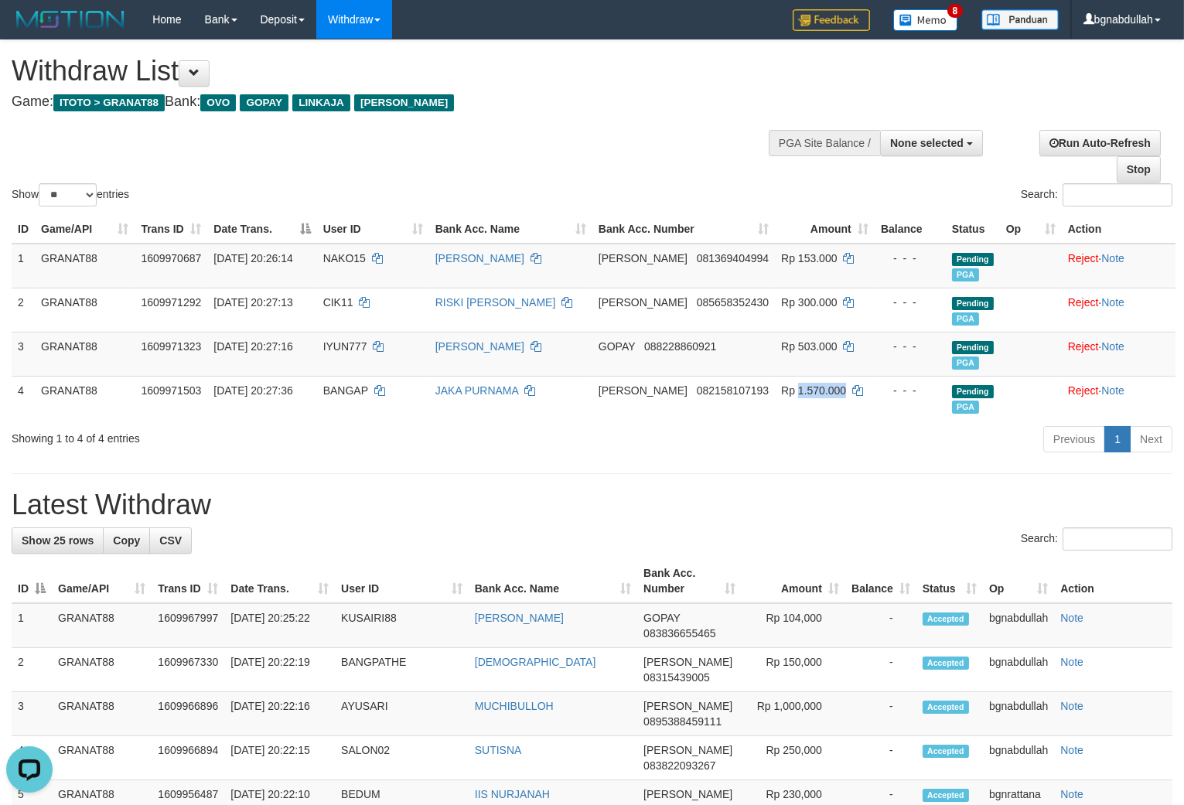
click at [622, 174] on div "Show ** ** ** *** entries Search:" at bounding box center [592, 124] width 1184 height 169
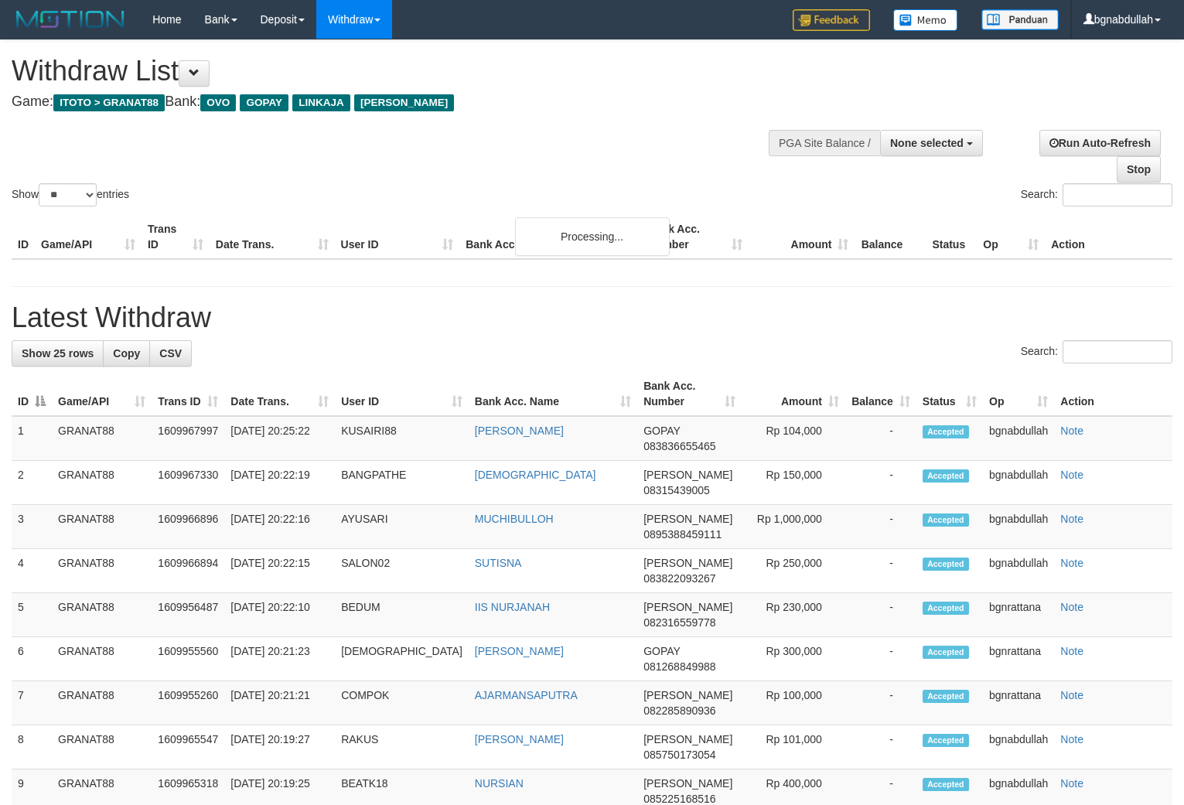
select select
select select "**"
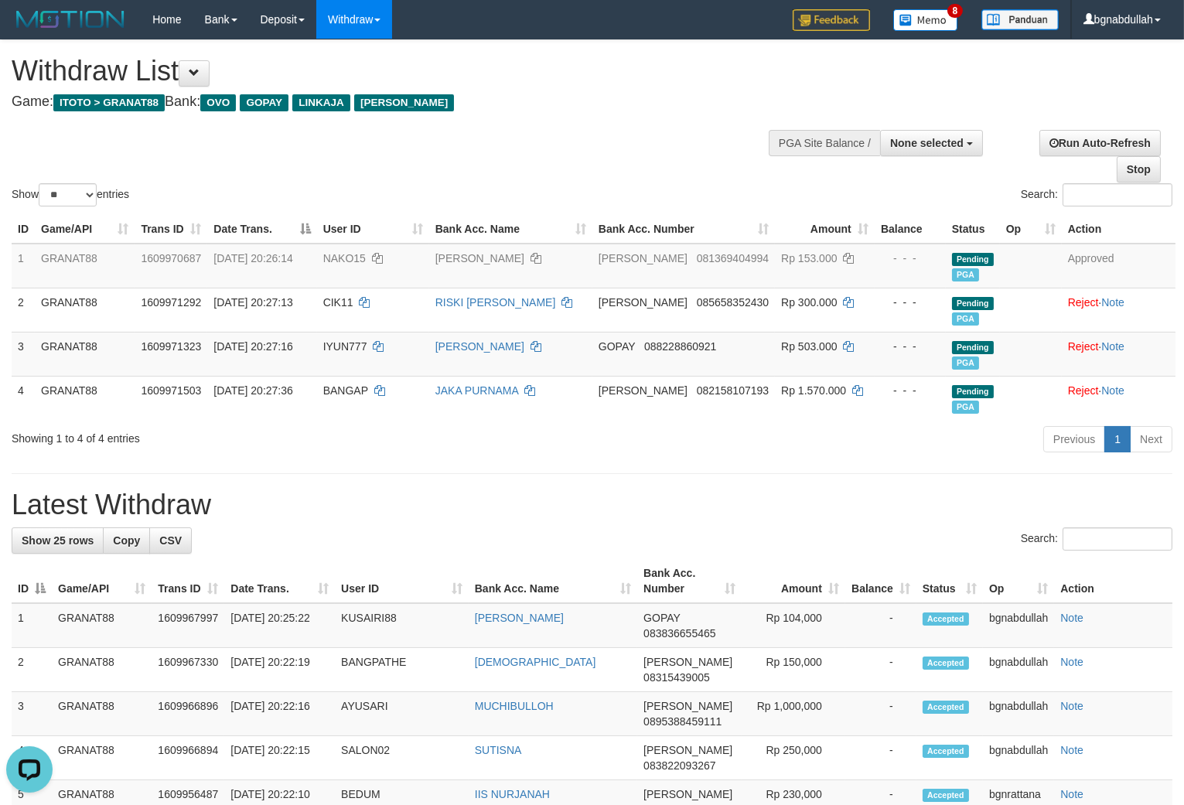
click at [808, 497] on h1 "Latest Withdraw" at bounding box center [592, 505] width 1161 height 31
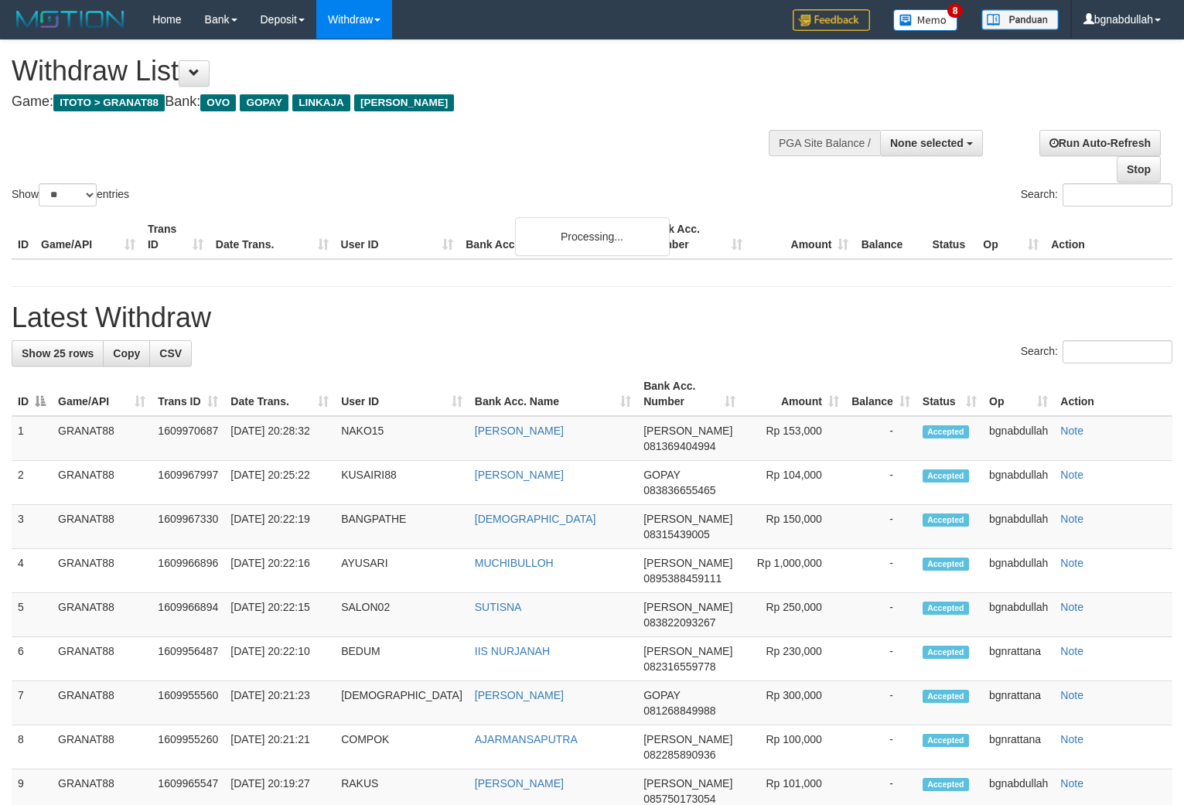
select select
select select "**"
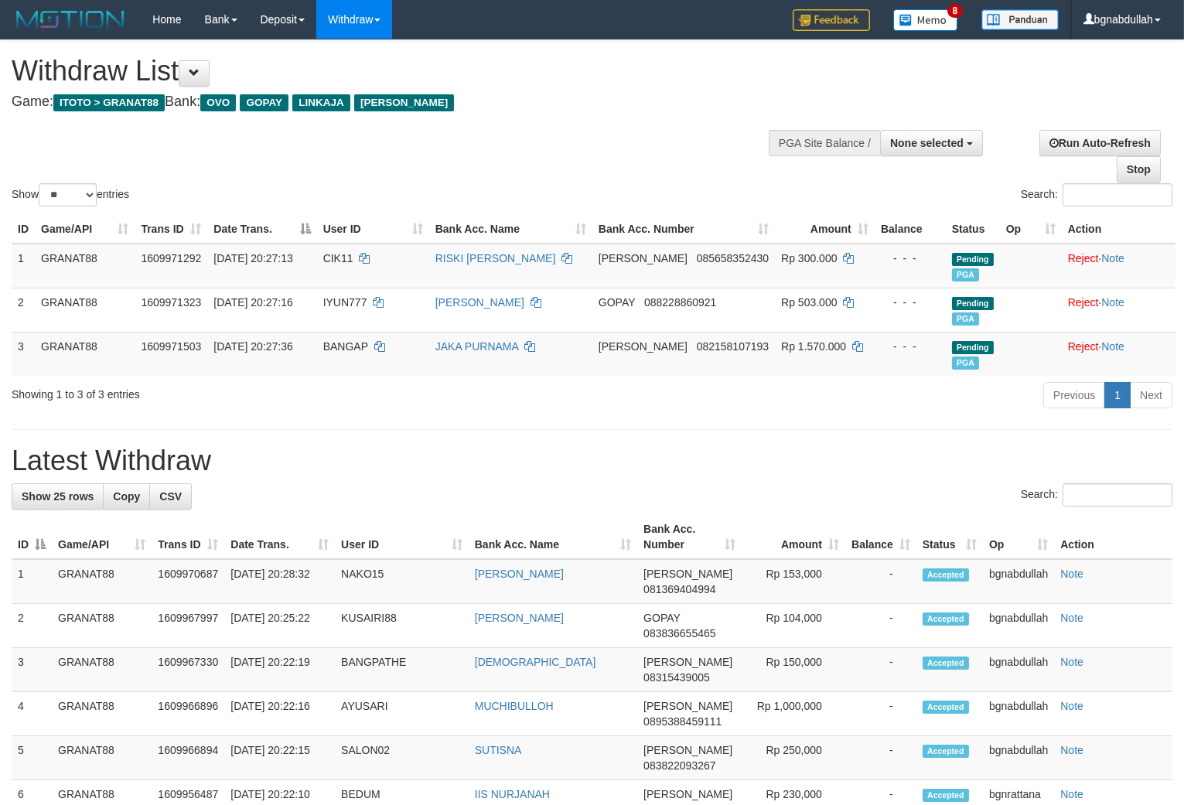
click at [795, 461] on h1 "Latest Withdraw" at bounding box center [592, 461] width 1161 height 31
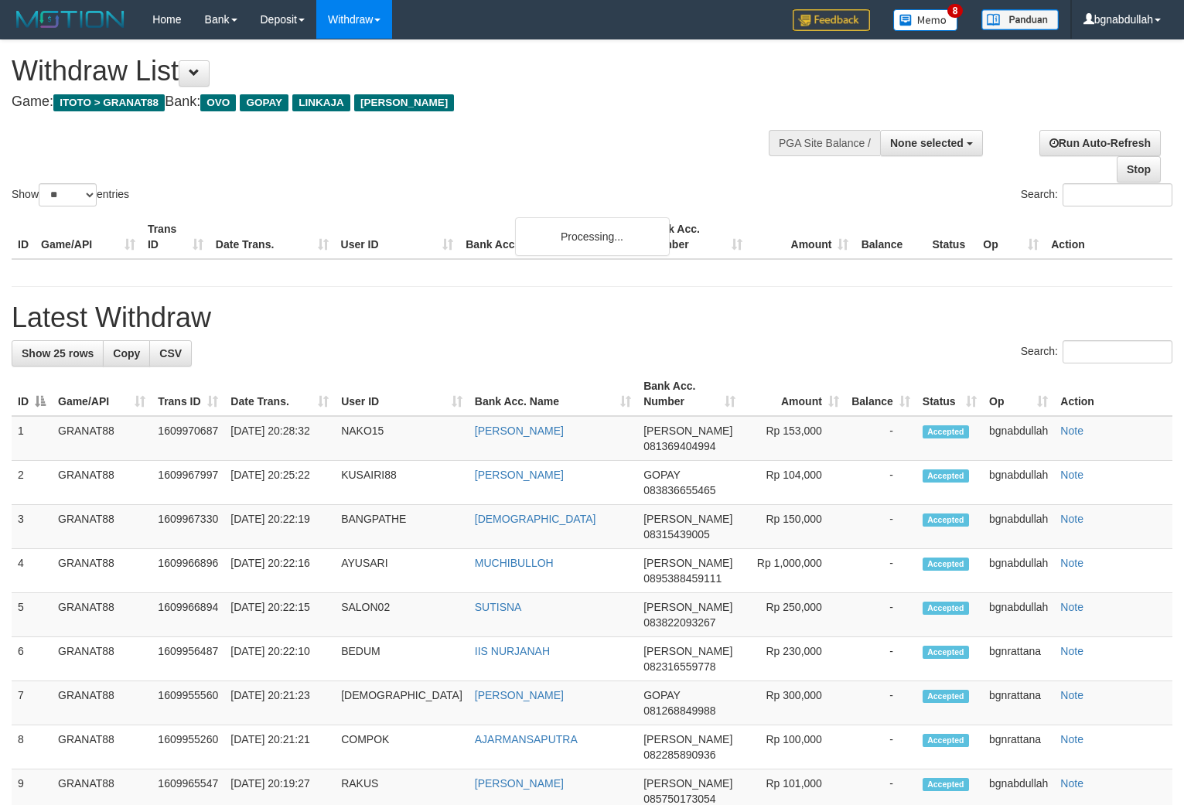
select select
select select "**"
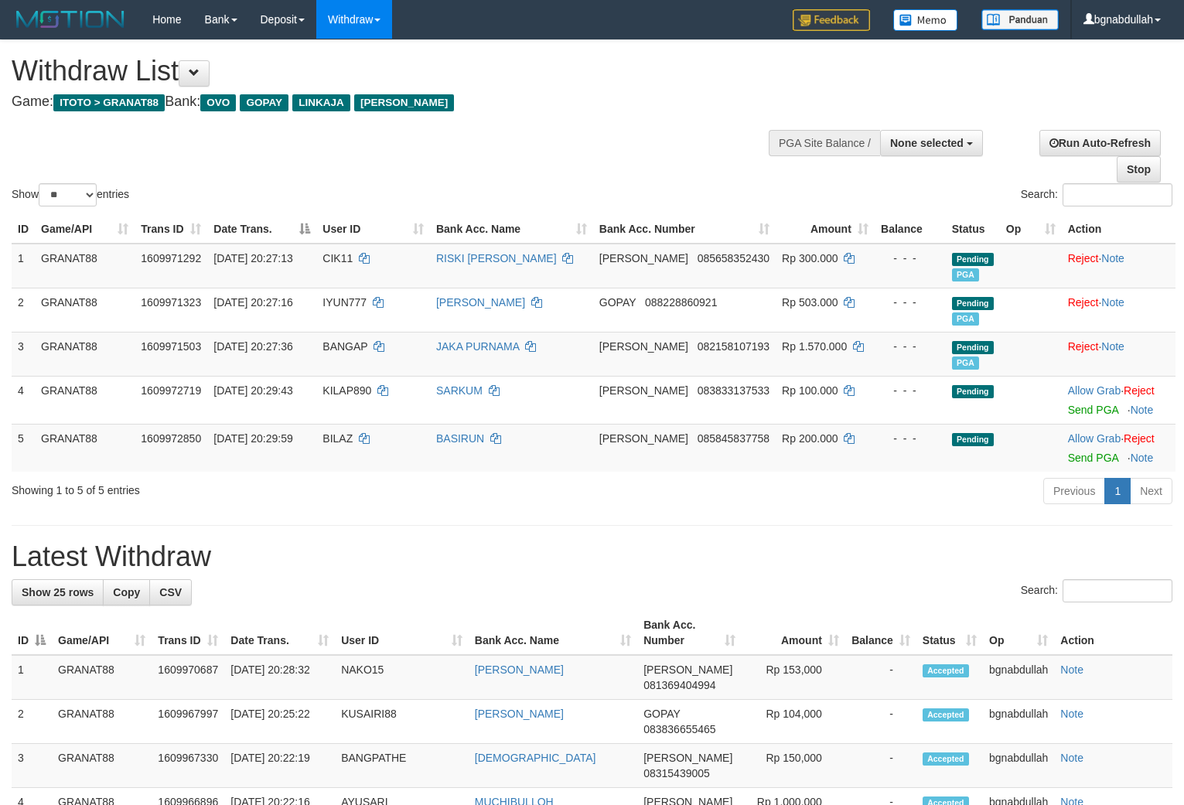
select select
select select "**"
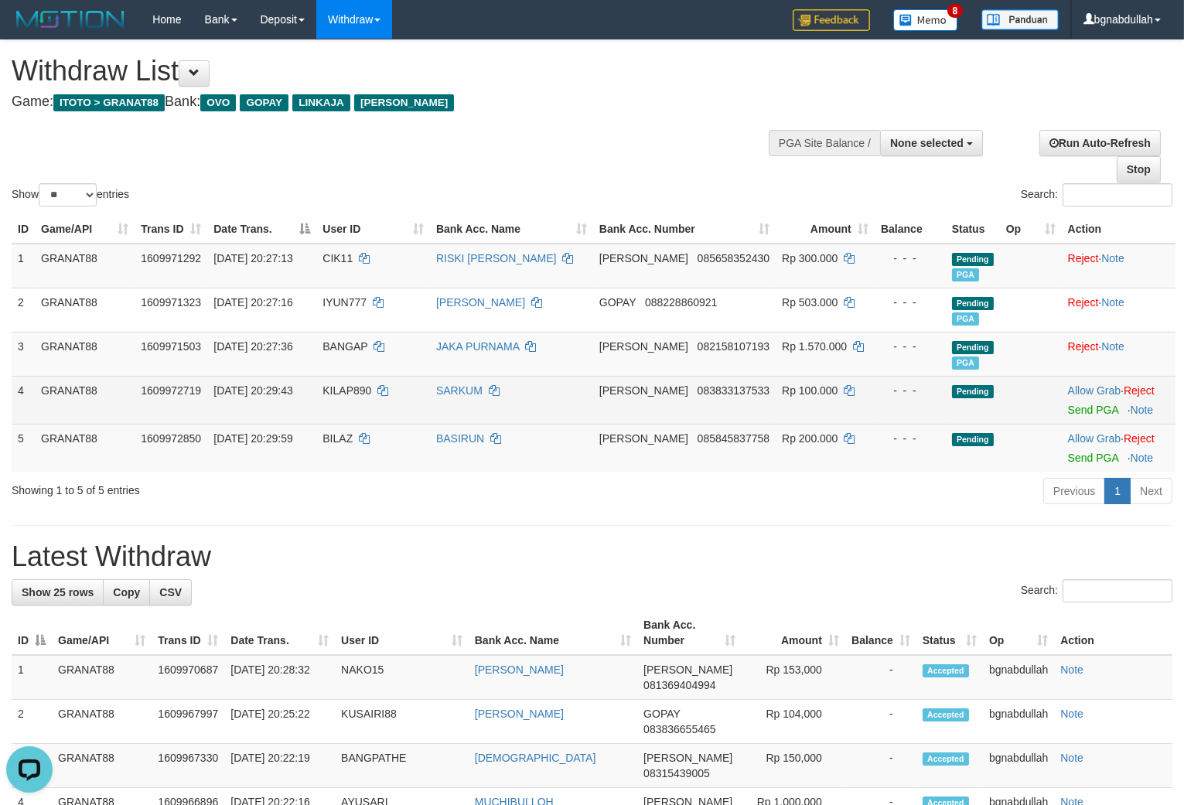
click at [348, 397] on td "KILAP890" at bounding box center [373, 400] width 114 height 48
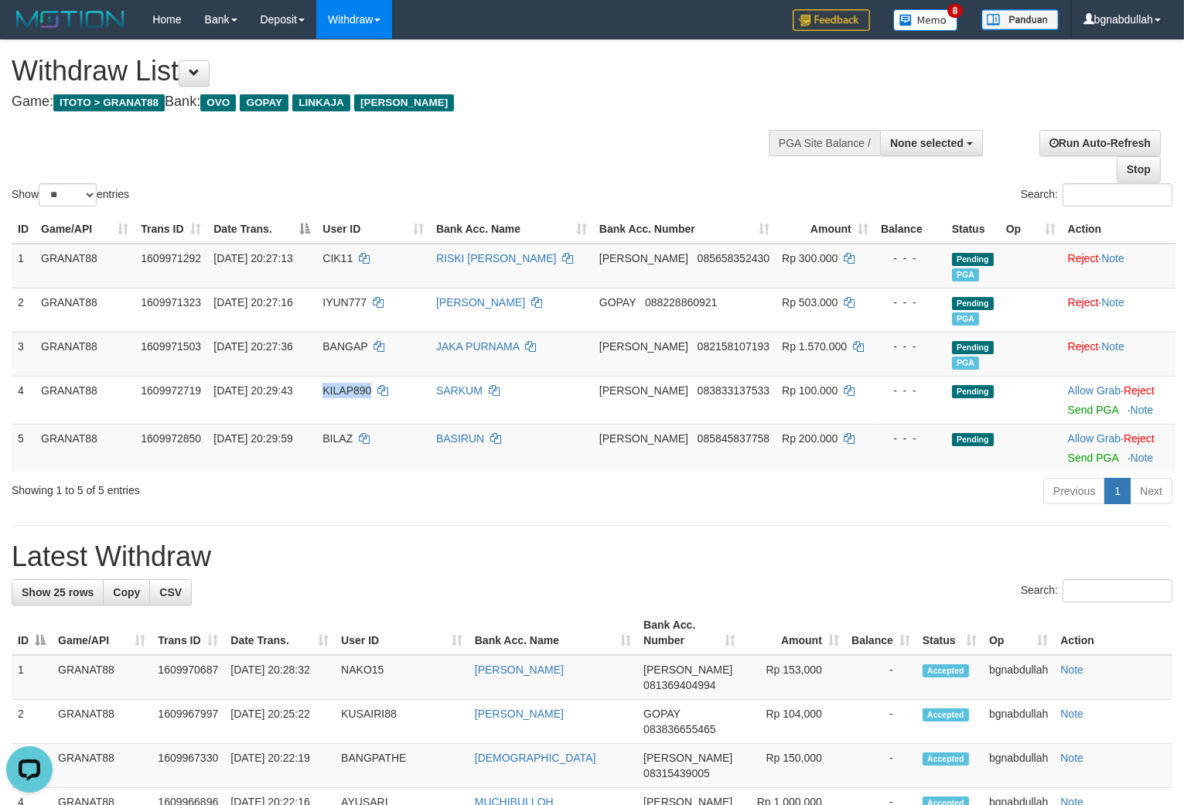
drag, startPoint x: 348, startPoint y: 397, endPoint x: 697, endPoint y: 529, distance: 373.1
click at [350, 407] on td "KILAP890" at bounding box center [373, 400] width 114 height 48
copy span "KILAP890"
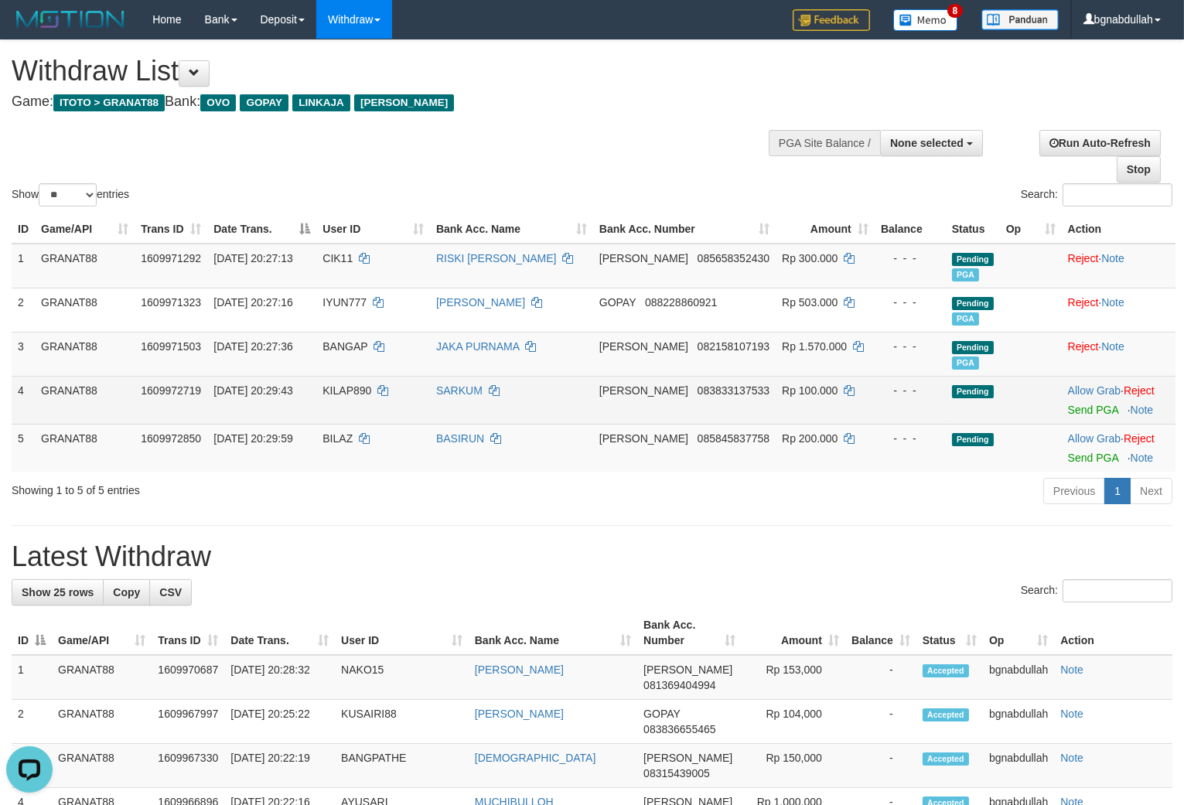
click at [820, 393] on td "Rp 100.000" at bounding box center [825, 400] width 99 height 48
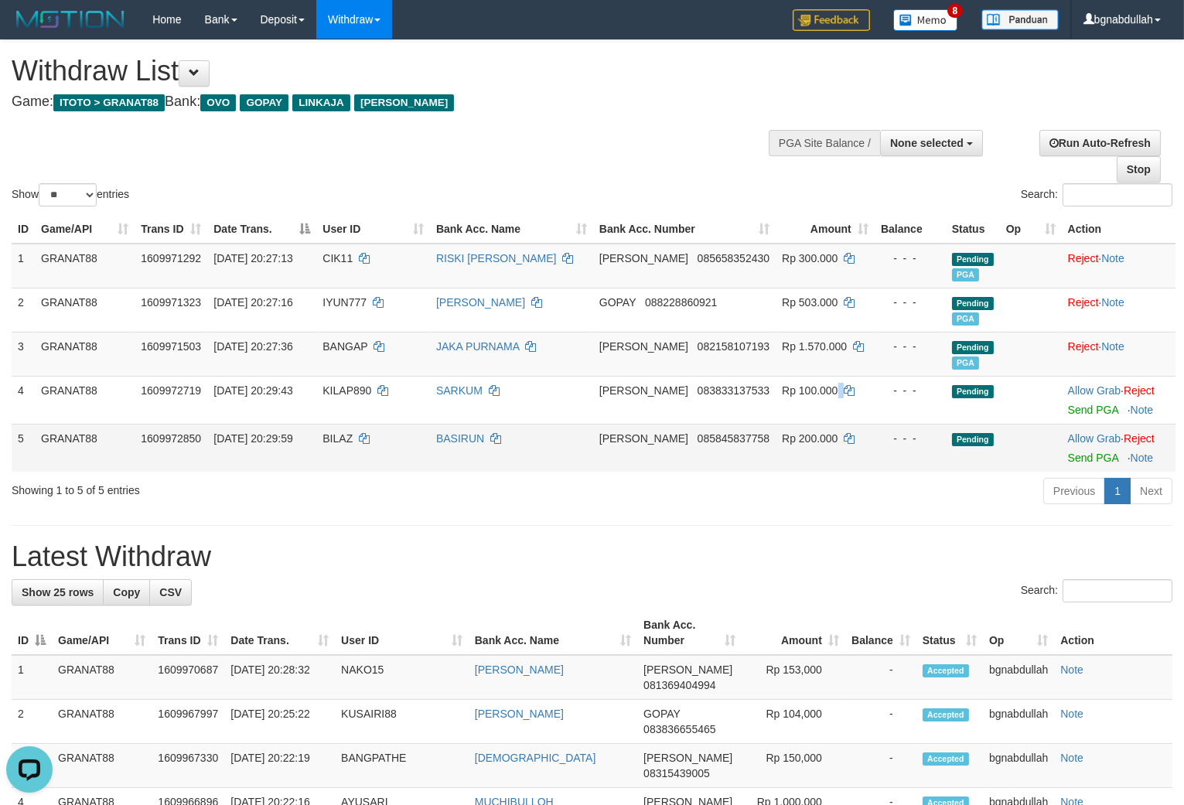
drag, startPoint x: 820, startPoint y: 393, endPoint x: 835, endPoint y: 446, distance: 54.8
click at [820, 405] on td "Rp 100.000" at bounding box center [825, 400] width 99 height 48
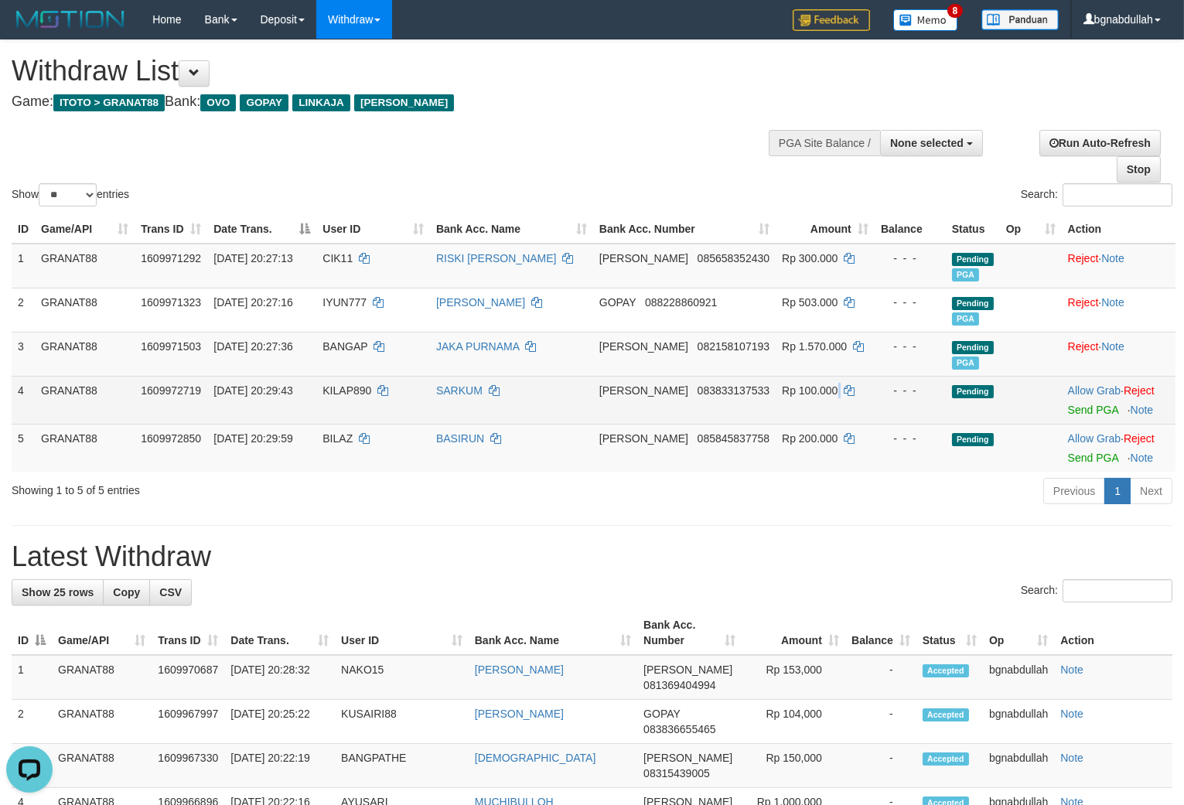
copy td
click at [800, 387] on span "Rp 100.000" at bounding box center [810, 390] width 56 height 12
drag, startPoint x: 800, startPoint y: 387, endPoint x: 830, endPoint y: 444, distance: 64.7
click at [801, 401] on td "Rp 100.000" at bounding box center [825, 400] width 99 height 48
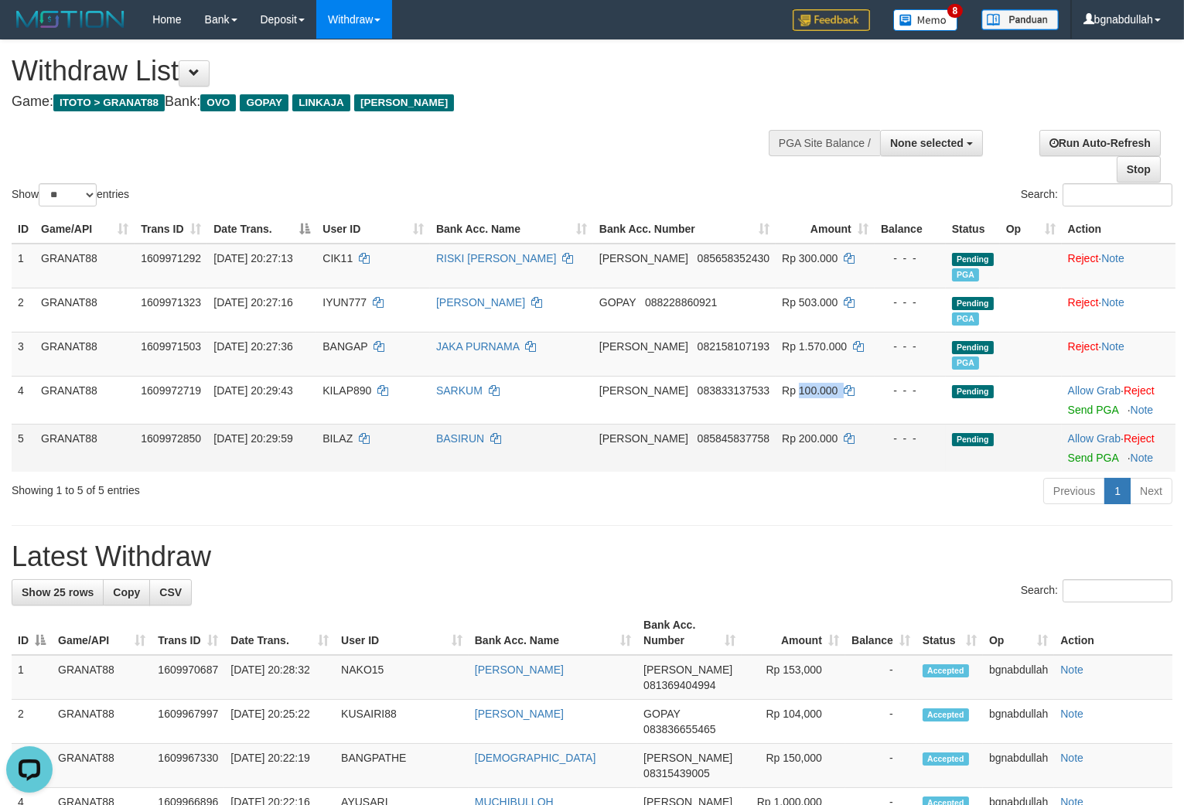
copy td "100.000"
copy span "100.000"
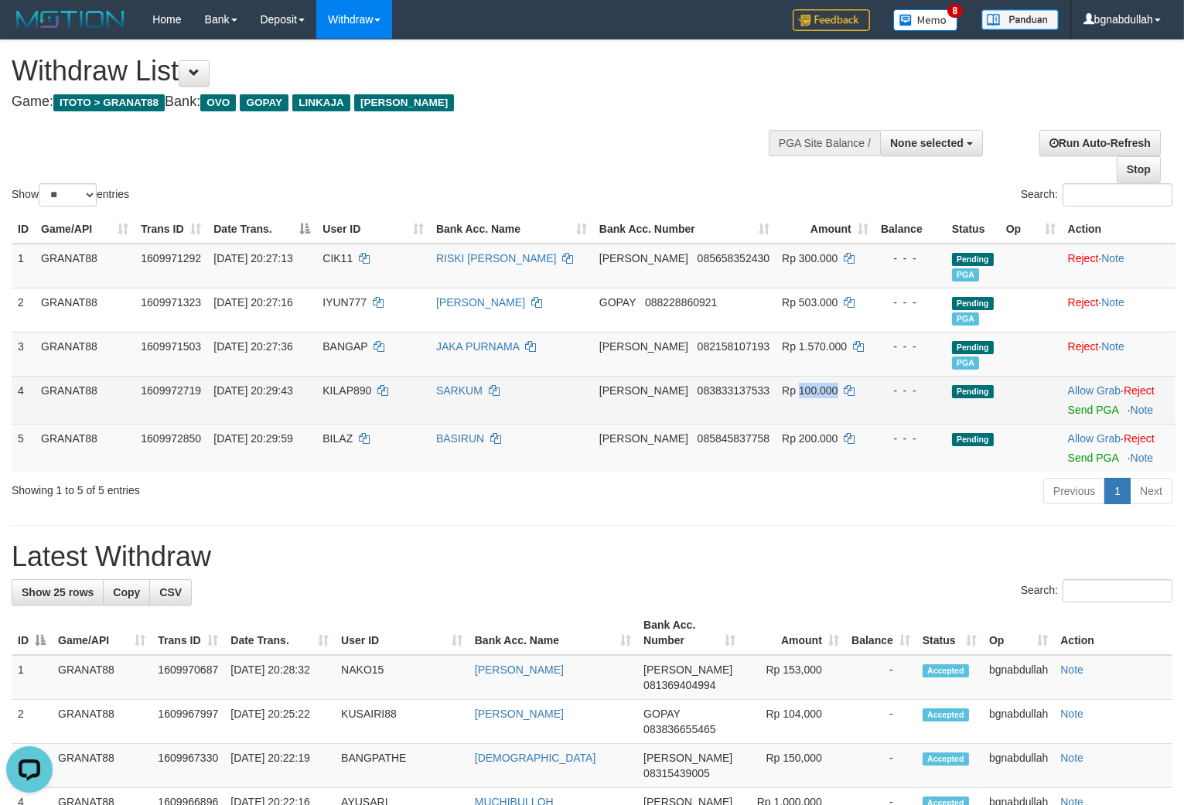
click at [801, 395] on td "Rp 100.000" at bounding box center [825, 400] width 99 height 48
copy span "100.000"
click at [1088, 406] on link "Send PGA" at bounding box center [1093, 410] width 50 height 12
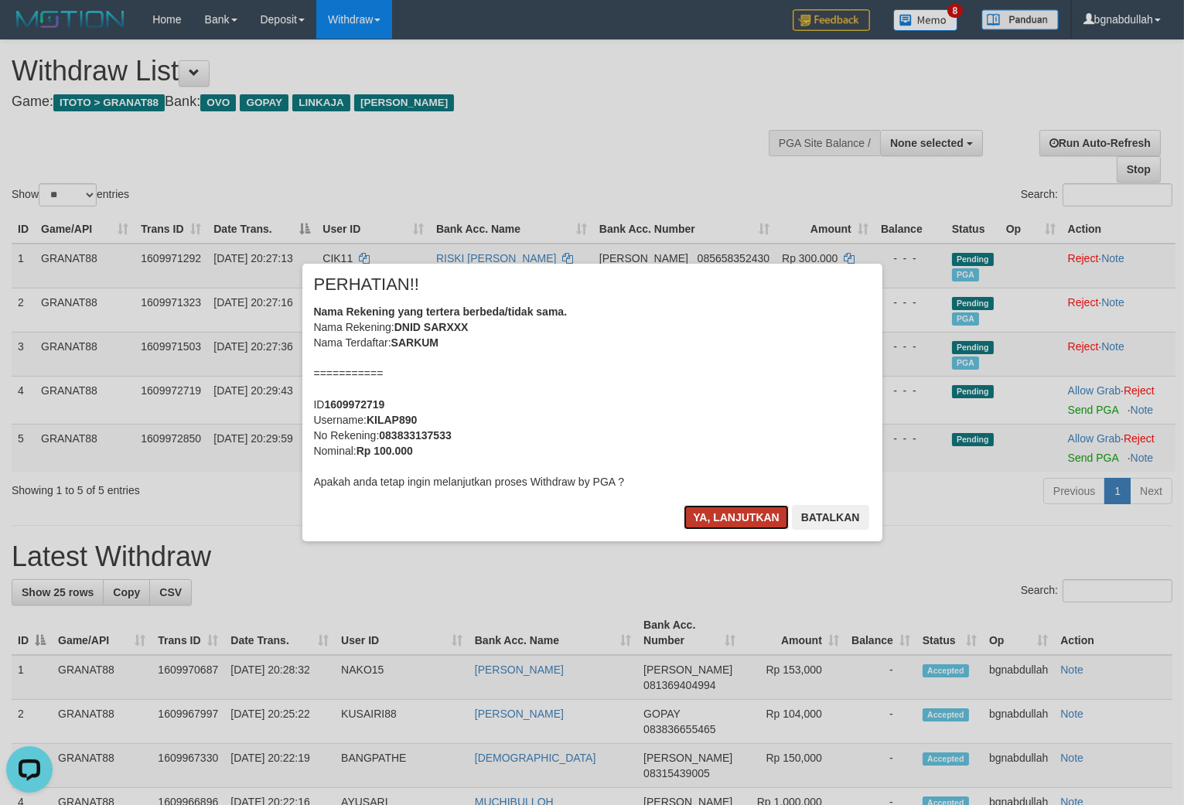
click at [722, 521] on button "Ya, lanjutkan" at bounding box center [736, 517] width 105 height 25
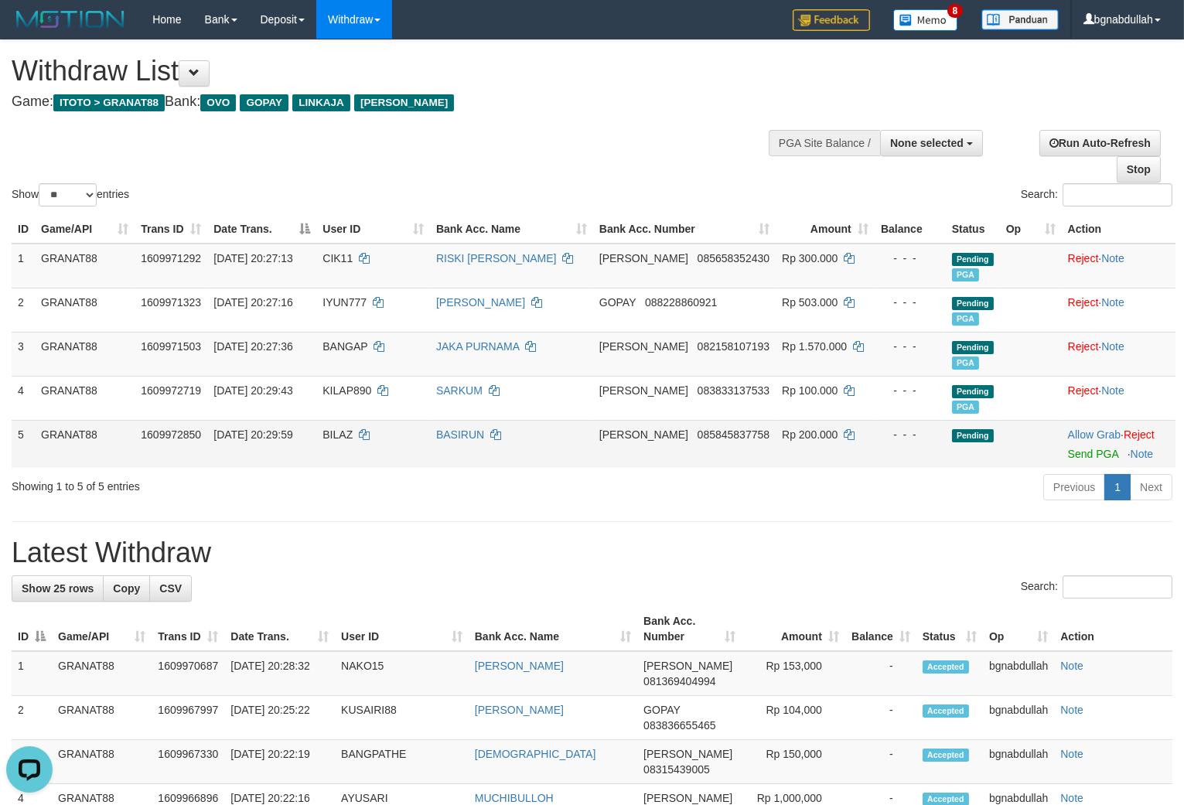
click at [336, 436] on td "BILAZ" at bounding box center [373, 444] width 114 height 48
drag, startPoint x: 336, startPoint y: 436, endPoint x: 353, endPoint y: 477, distance: 44.4
click at [342, 454] on td "BILAZ" at bounding box center [373, 444] width 114 height 48
copy span "BILAZ"
click at [793, 431] on span "Rp 200.000" at bounding box center [810, 435] width 56 height 12
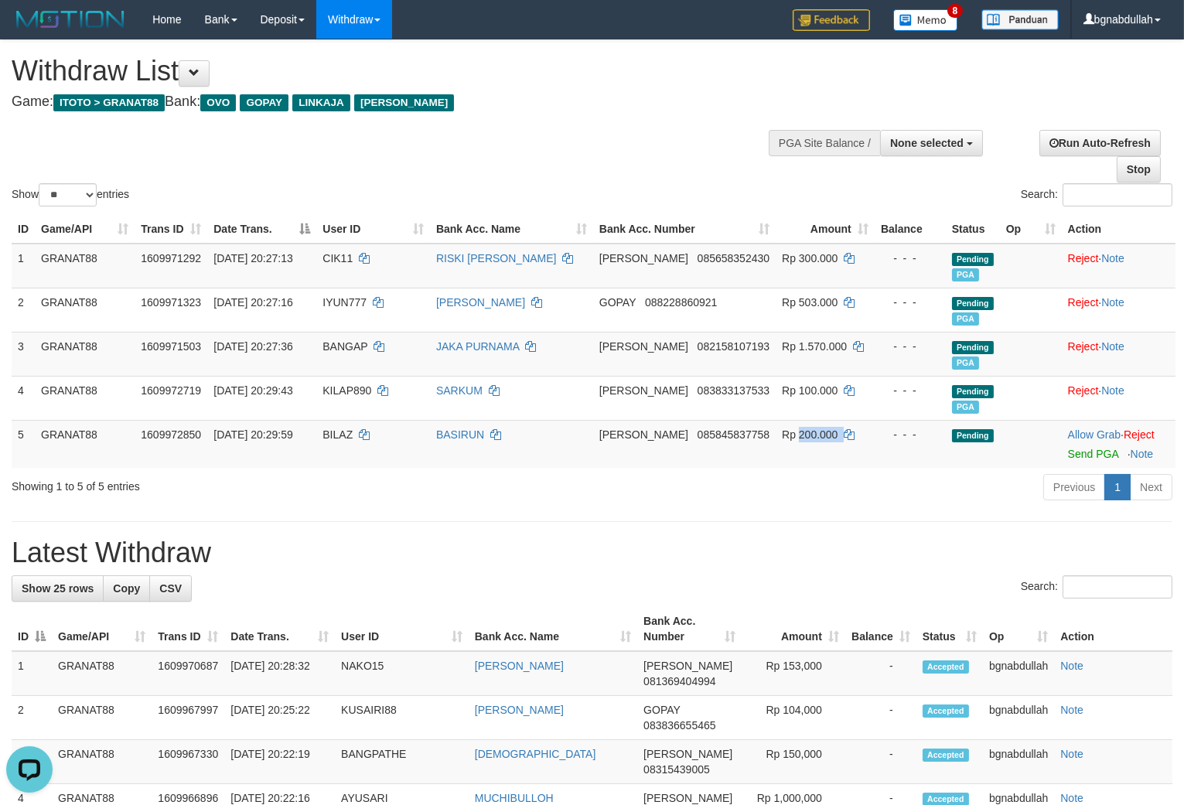
drag, startPoint x: 793, startPoint y: 431, endPoint x: 893, endPoint y: 483, distance: 113.1
click at [802, 441] on td "Rp 200.000" at bounding box center [825, 444] width 99 height 48
copy span "200.000"
click at [1099, 450] on link "Send PGA" at bounding box center [1093, 454] width 50 height 12
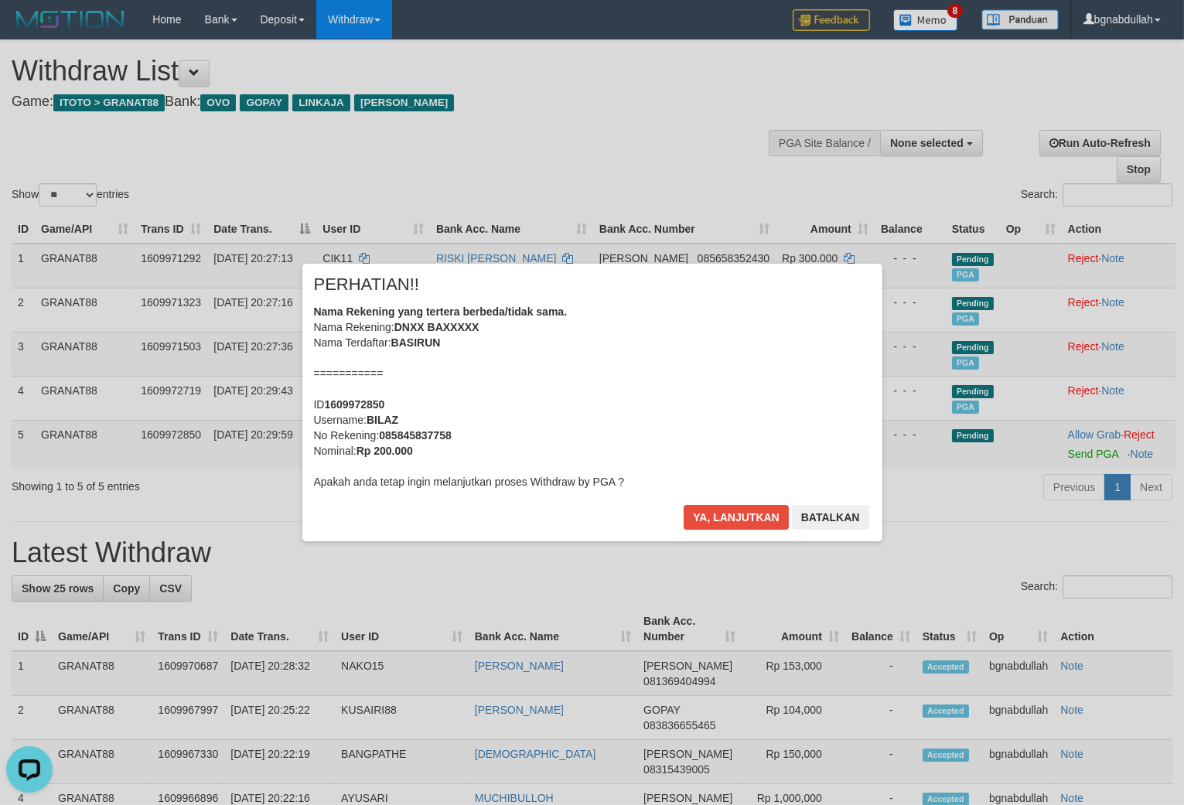
click at [740, 531] on div "Ya, lanjutkan Batalkan" at bounding box center [776, 523] width 188 height 36
click at [739, 521] on button "Ya, lanjutkan" at bounding box center [736, 517] width 105 height 25
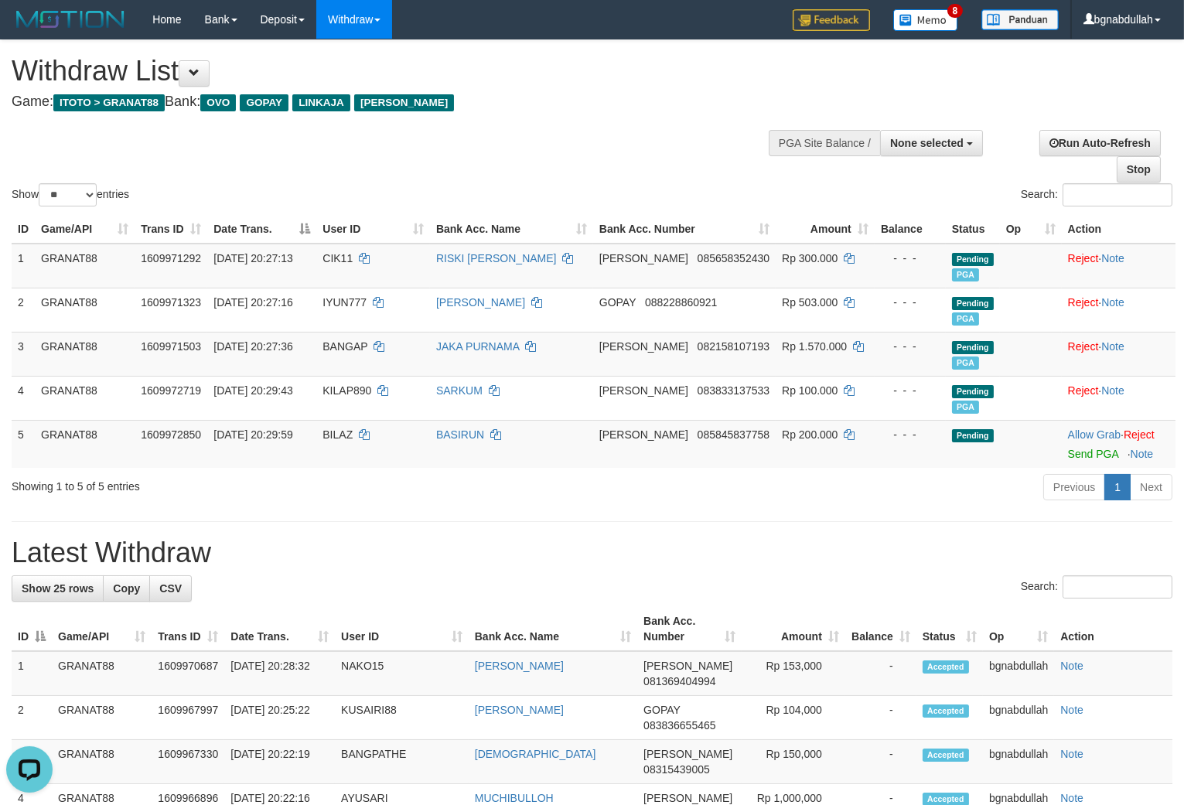
click at [1085, 459] on td "Allow Grab · Reject Send PGA · Note" at bounding box center [1119, 444] width 114 height 48
click at [1084, 453] on link "Send PGA" at bounding box center [1093, 454] width 50 height 12
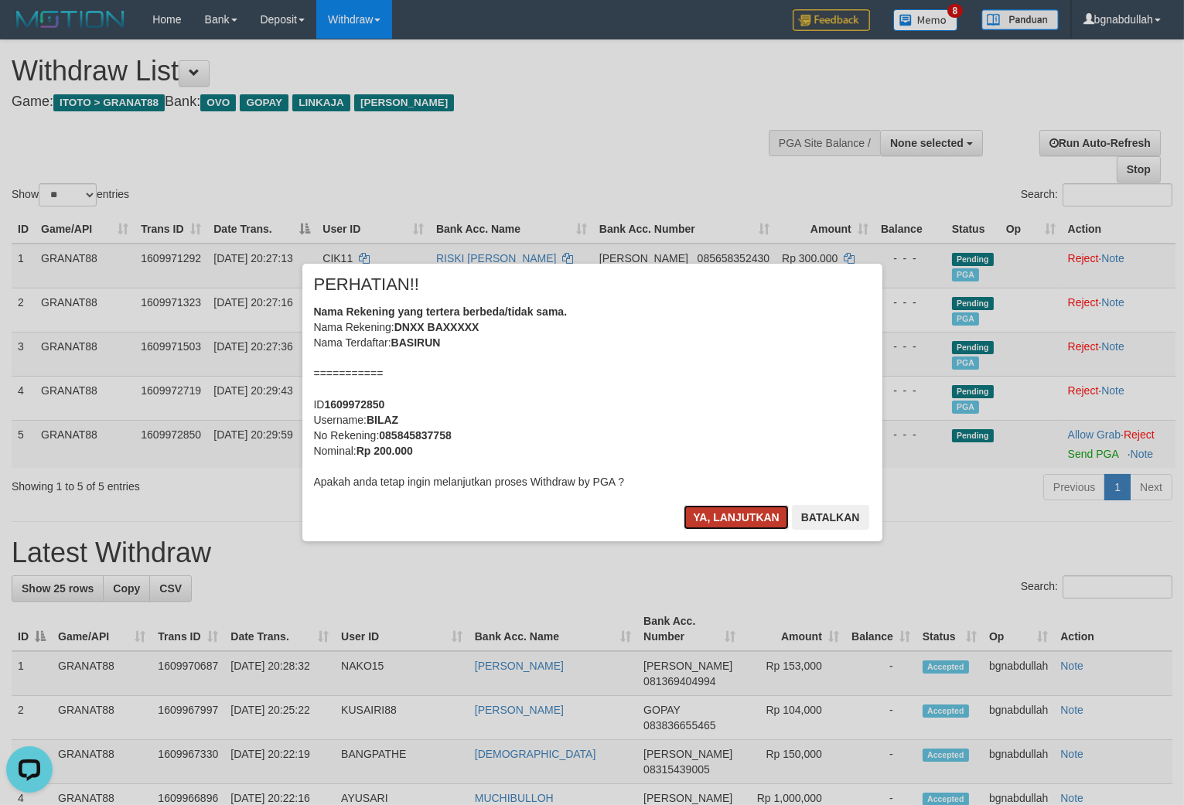
click at [731, 514] on button "Ya, lanjutkan" at bounding box center [736, 517] width 105 height 25
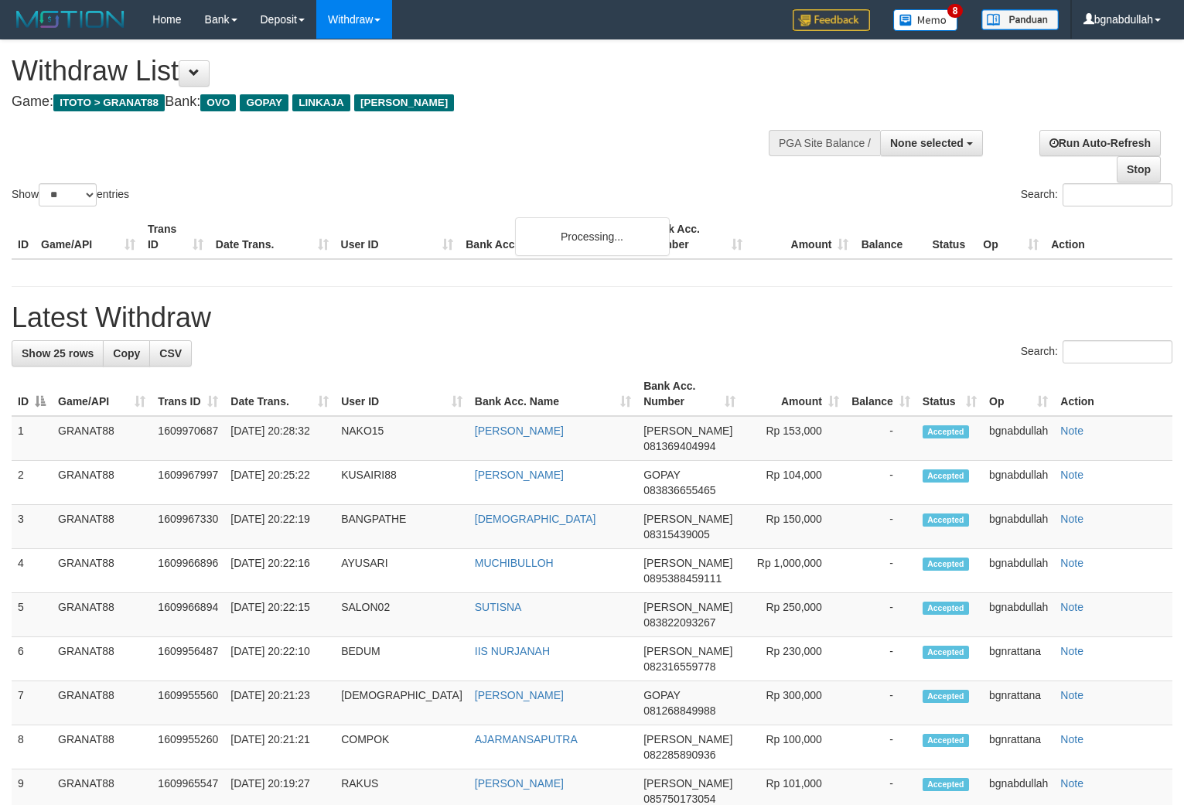
select select
select select "**"
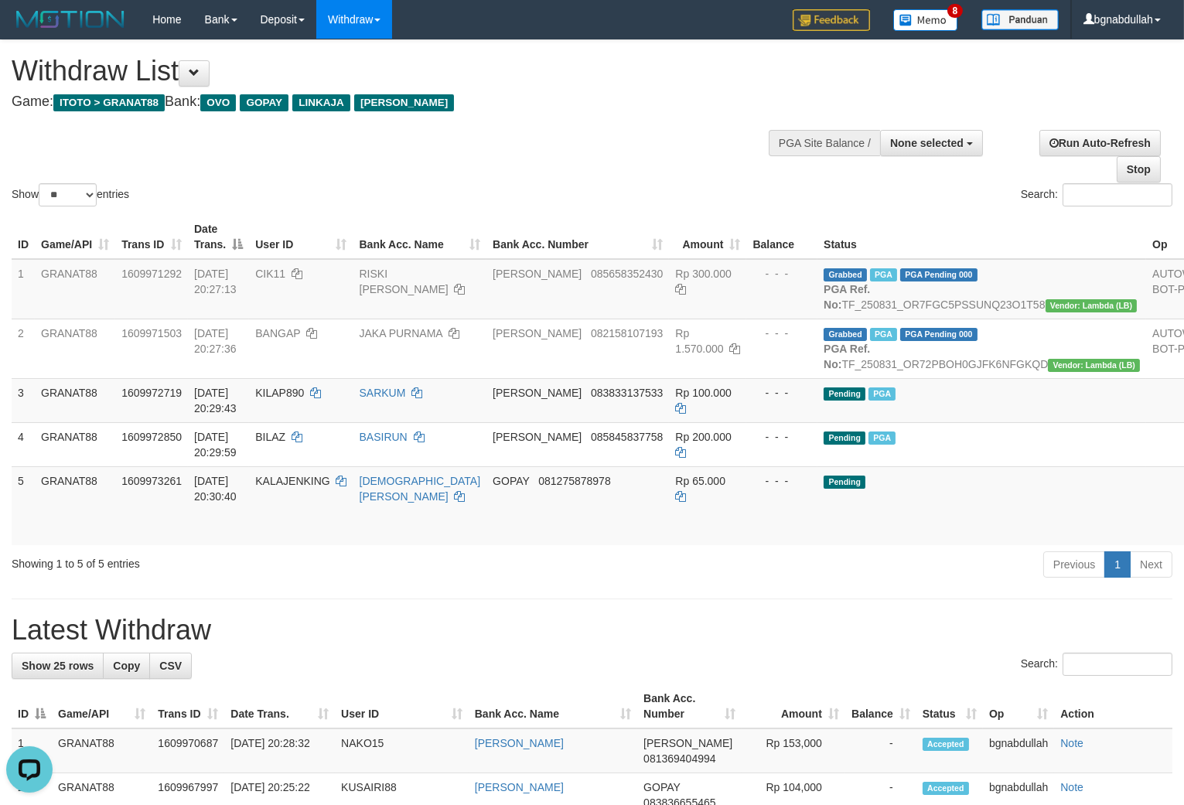
click at [579, 104] on h4 "Game: ITOTO > GRANAT88 Bank: OVO GOPAY LINKAJA DANA" at bounding box center [393, 101] width 763 height 15
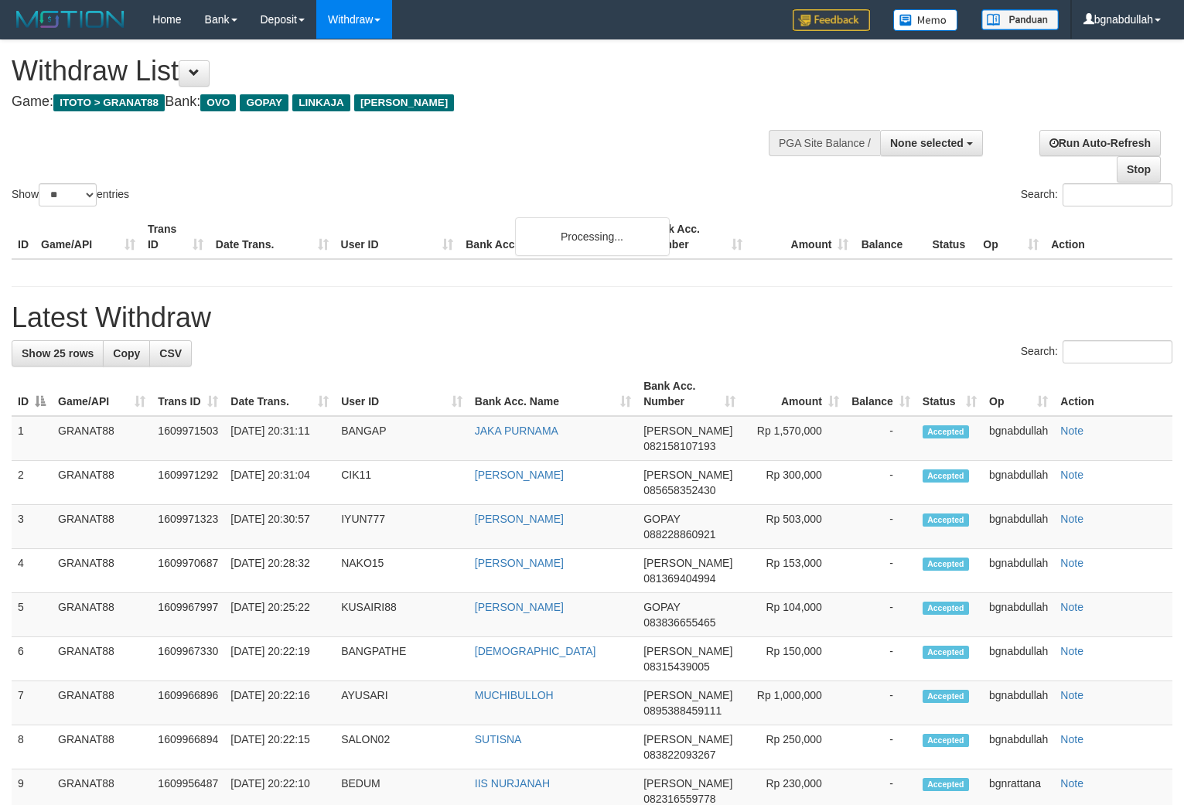
select select
select select "**"
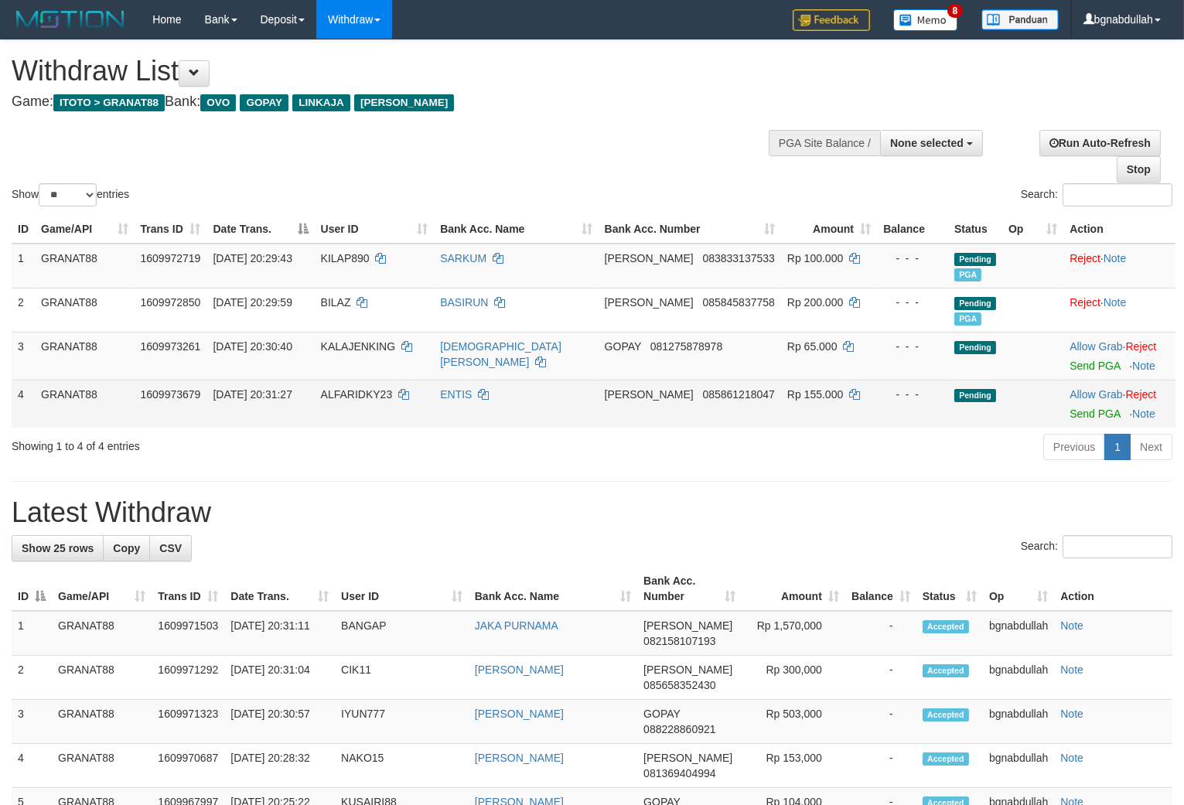
click at [353, 393] on span "ALFARIDKY23" at bounding box center [357, 394] width 72 height 12
drag, startPoint x: 353, startPoint y: 393, endPoint x: 353, endPoint y: 419, distance: 26.3
click at [353, 403] on td "ALFARIDKY23" at bounding box center [375, 404] width 120 height 48
click at [797, 388] on span "Rp 155.000" at bounding box center [815, 394] width 56 height 12
drag, startPoint x: 797, startPoint y: 387, endPoint x: 1070, endPoint y: 415, distance: 273.8
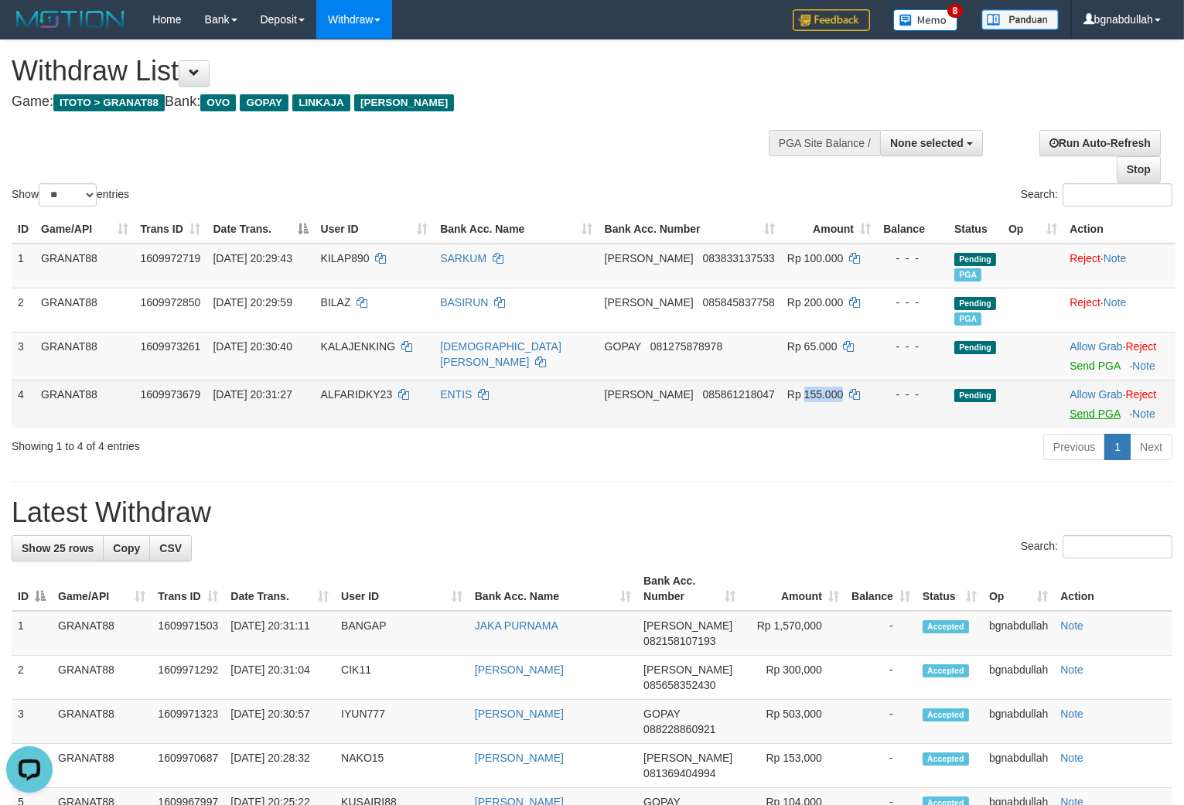
click at [801, 388] on span "Rp 155.000" at bounding box center [815, 394] width 56 height 12
click at [1071, 415] on link "Send PGA" at bounding box center [1095, 414] width 50 height 12
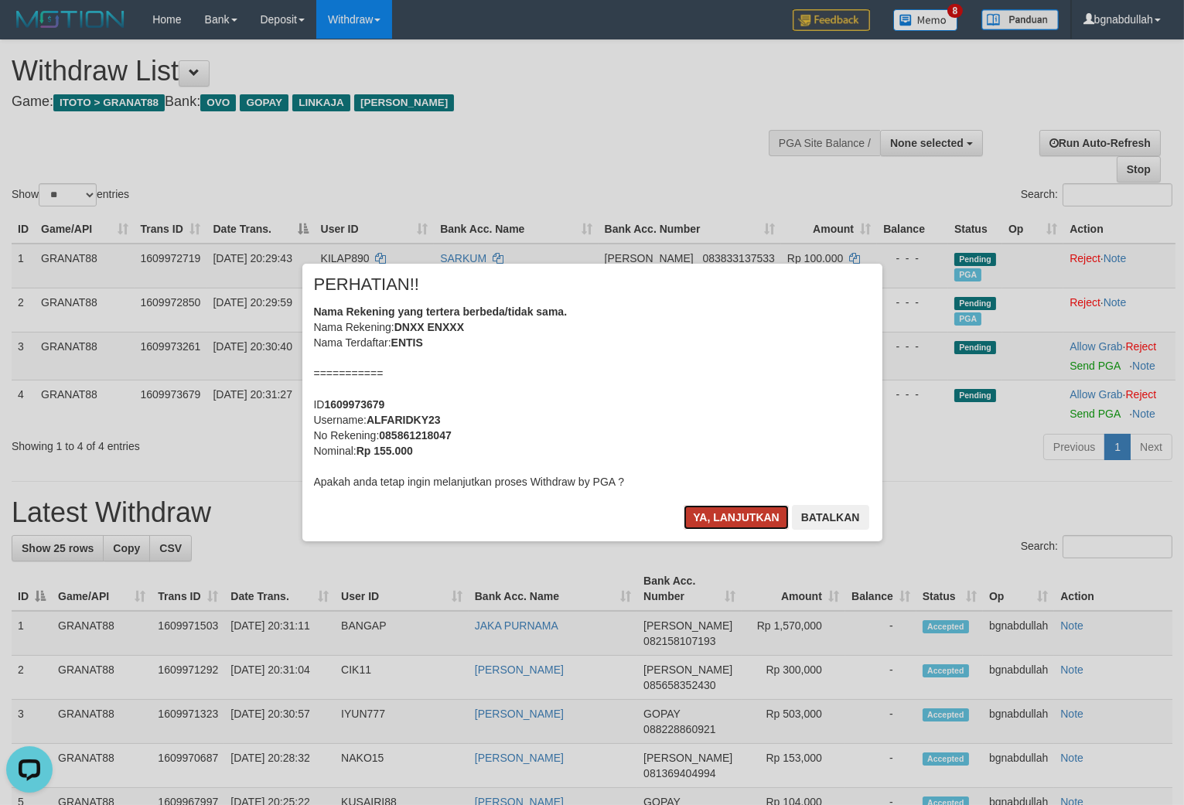
click at [736, 512] on button "Ya, lanjutkan" at bounding box center [736, 517] width 105 height 25
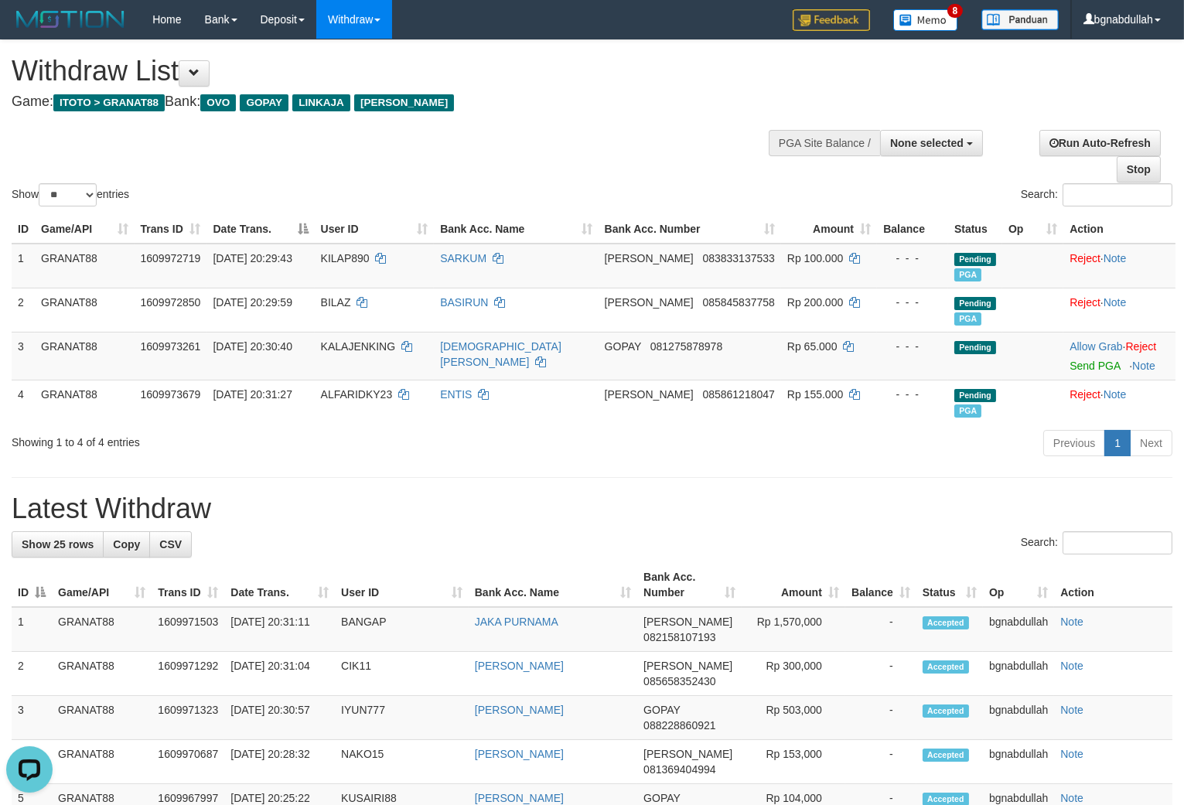
click at [683, 63] on h1 "Withdraw List" at bounding box center [393, 71] width 763 height 31
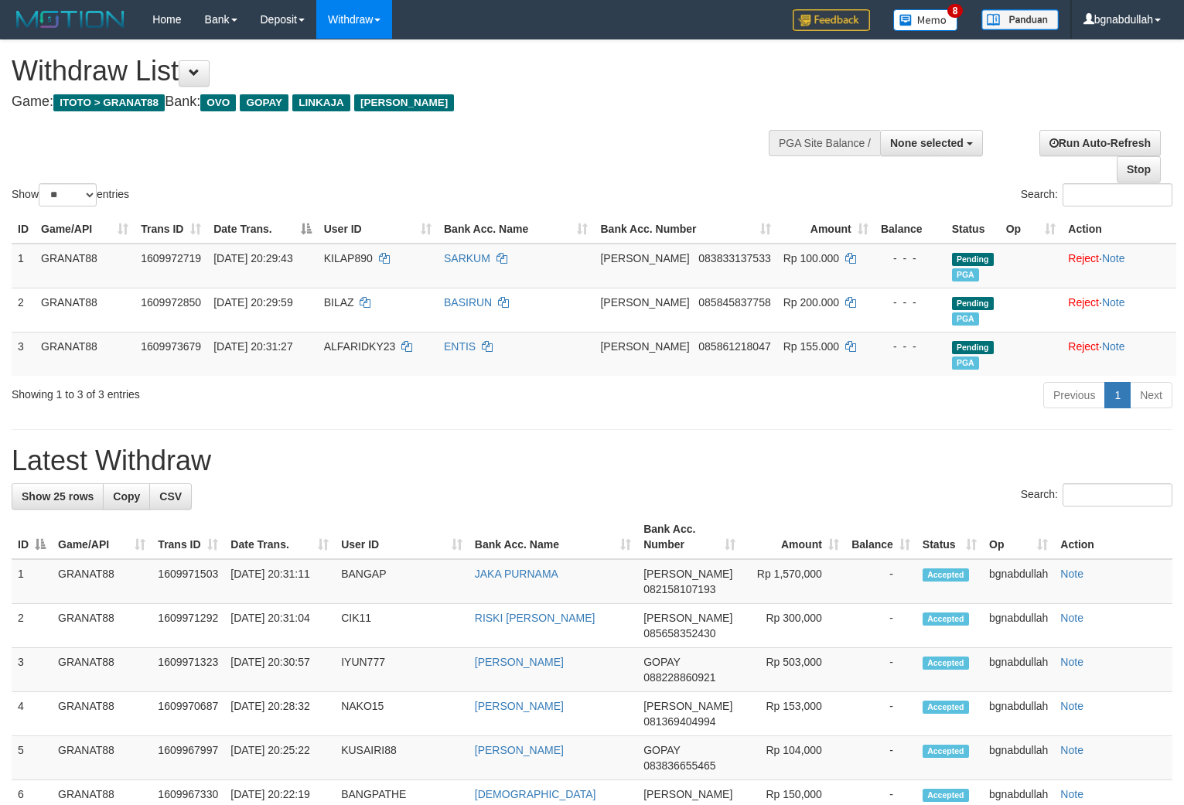
select select
select select "**"
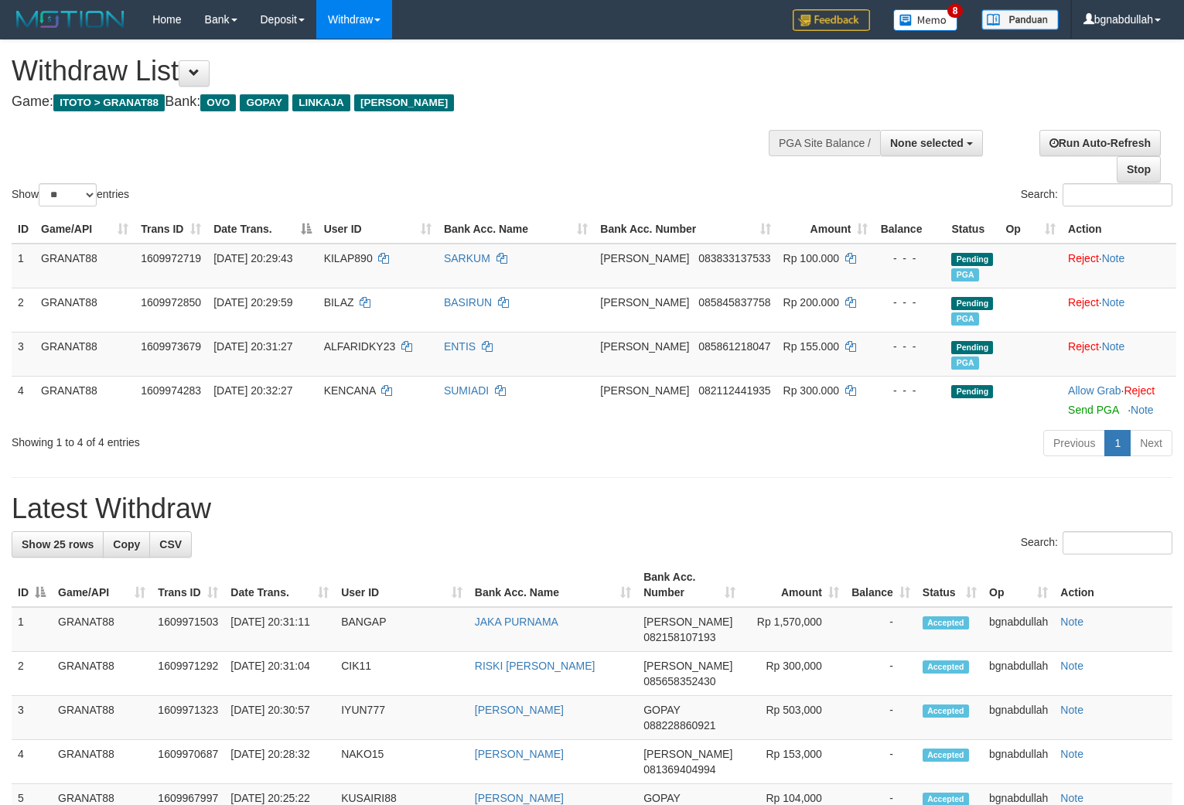
select select
select select "**"
click at [335, 376] on td "ALFARIDKY23" at bounding box center [378, 354] width 120 height 44
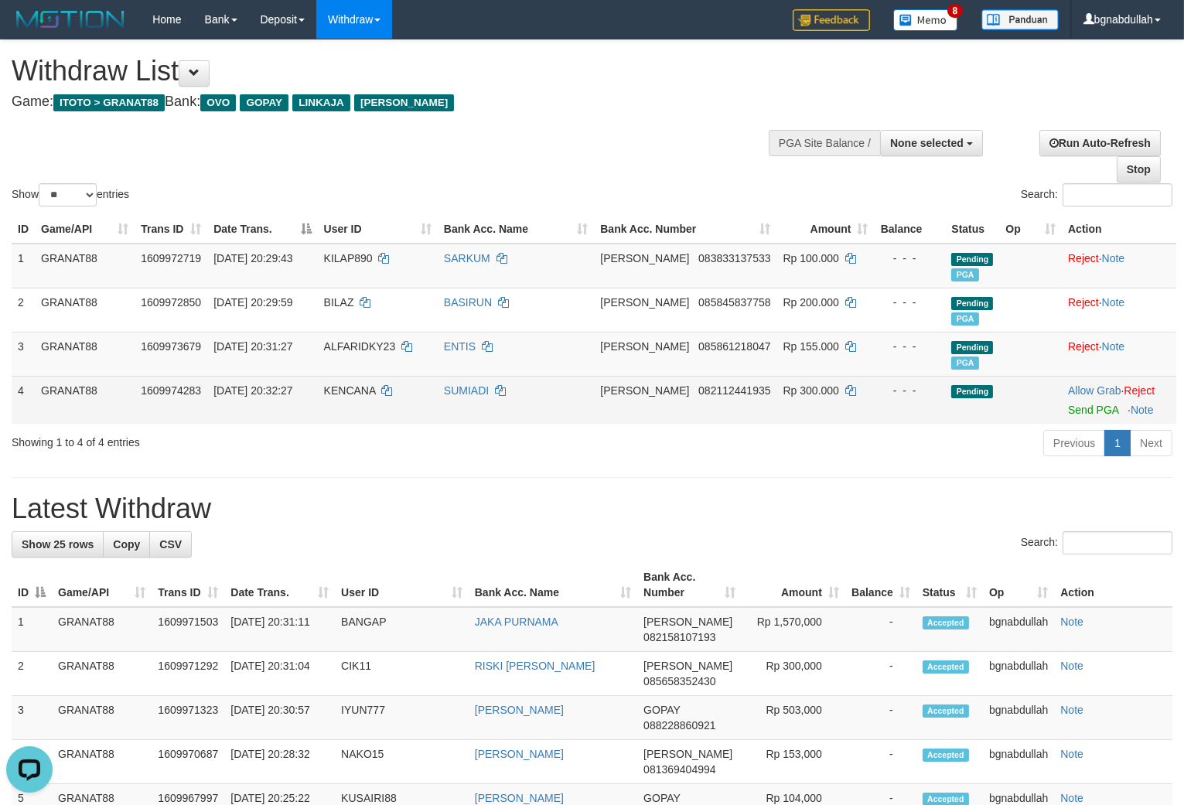
click at [364, 397] on span "KENCANA" at bounding box center [350, 390] width 52 height 12
click at [367, 420] on td "KENCANA" at bounding box center [378, 400] width 120 height 48
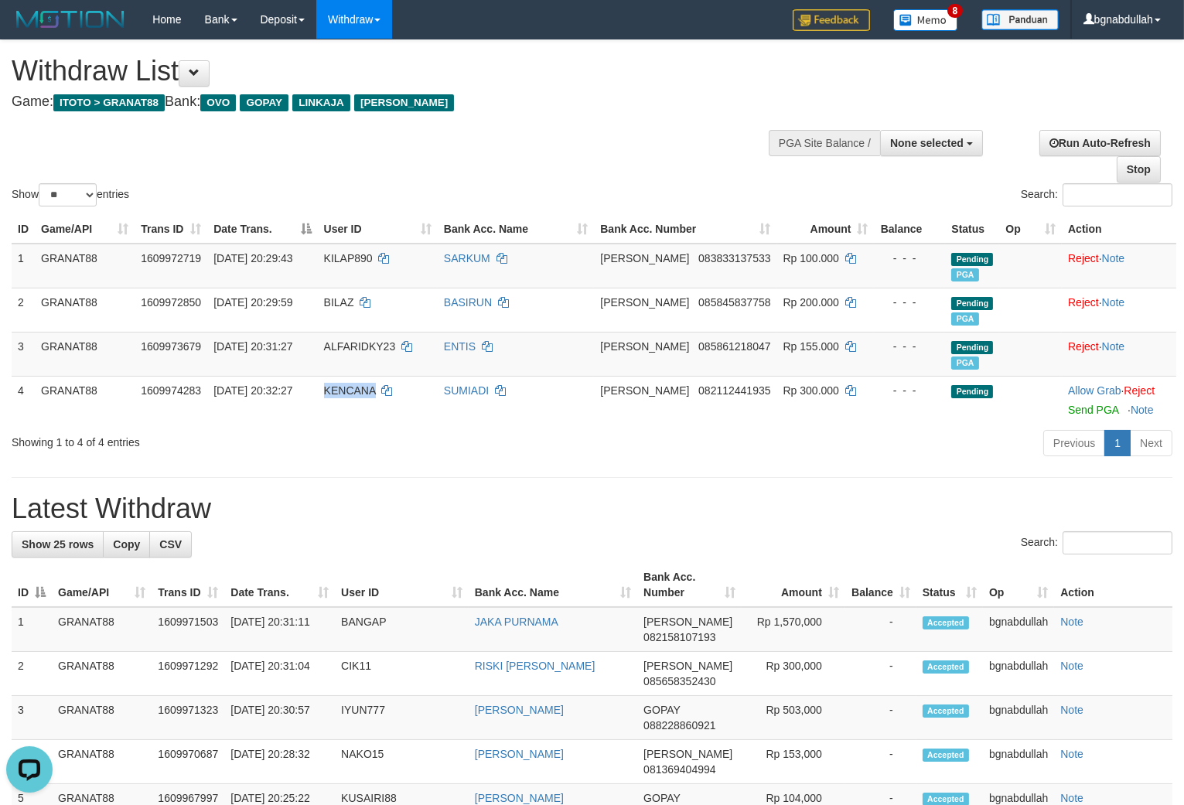
copy span "KENCANA"
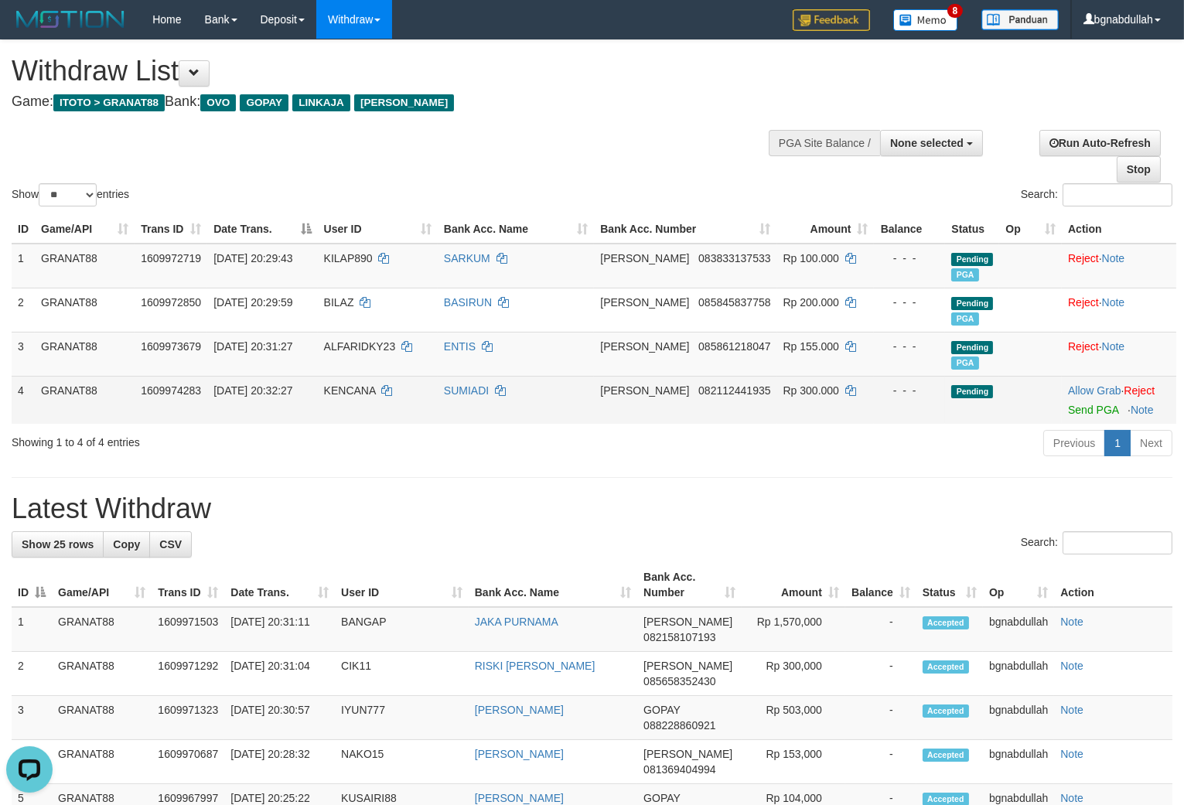
click at [793, 397] on span "Rp 300.000" at bounding box center [812, 390] width 56 height 12
drag, startPoint x: 793, startPoint y: 398, endPoint x: 946, endPoint y: 454, distance: 163.0
click at [795, 397] on span "Rp 300.000" at bounding box center [812, 390] width 56 height 12
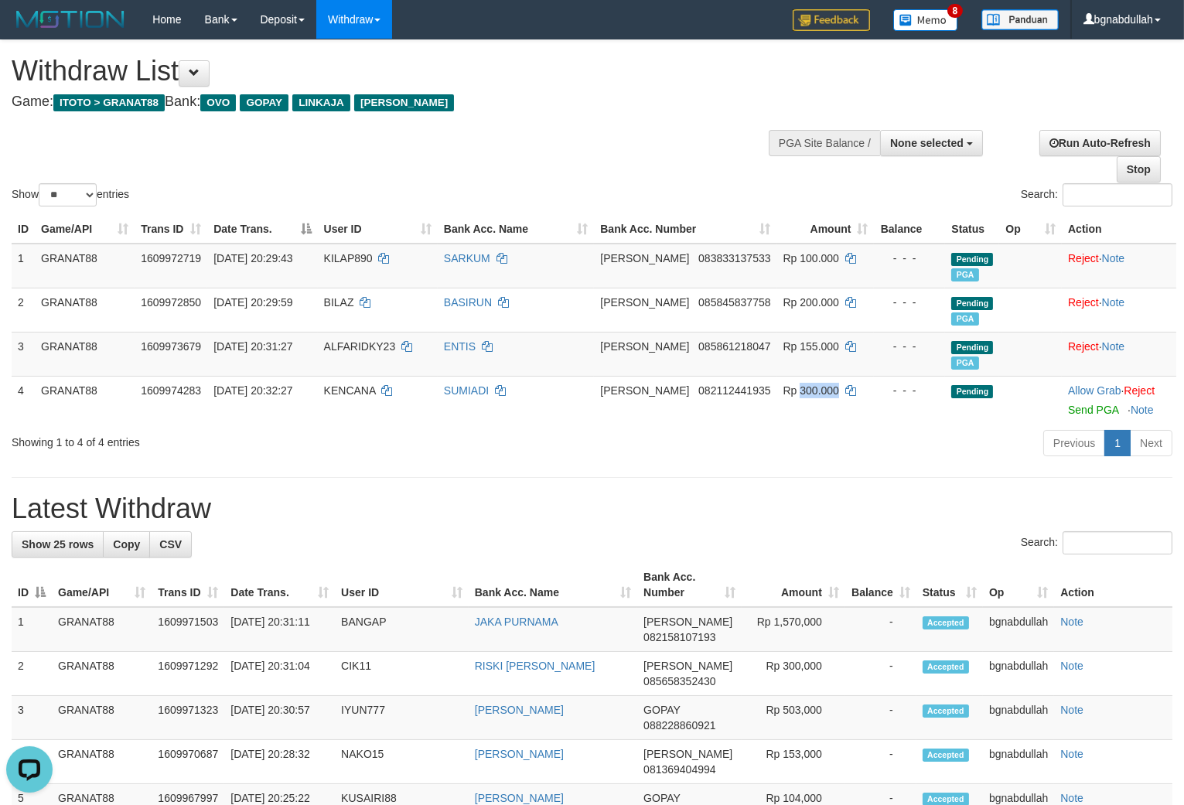
copy span "300.000"
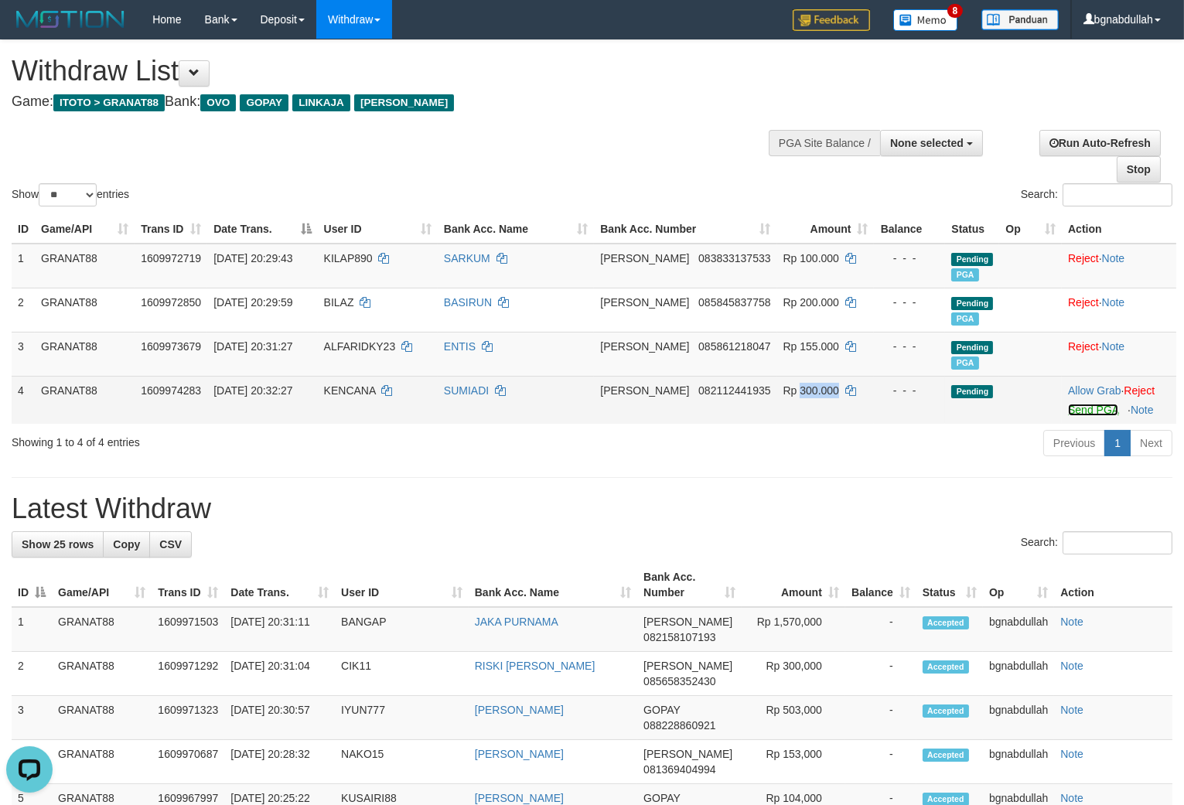
click at [1068, 416] on link "Send PGA" at bounding box center [1093, 410] width 50 height 12
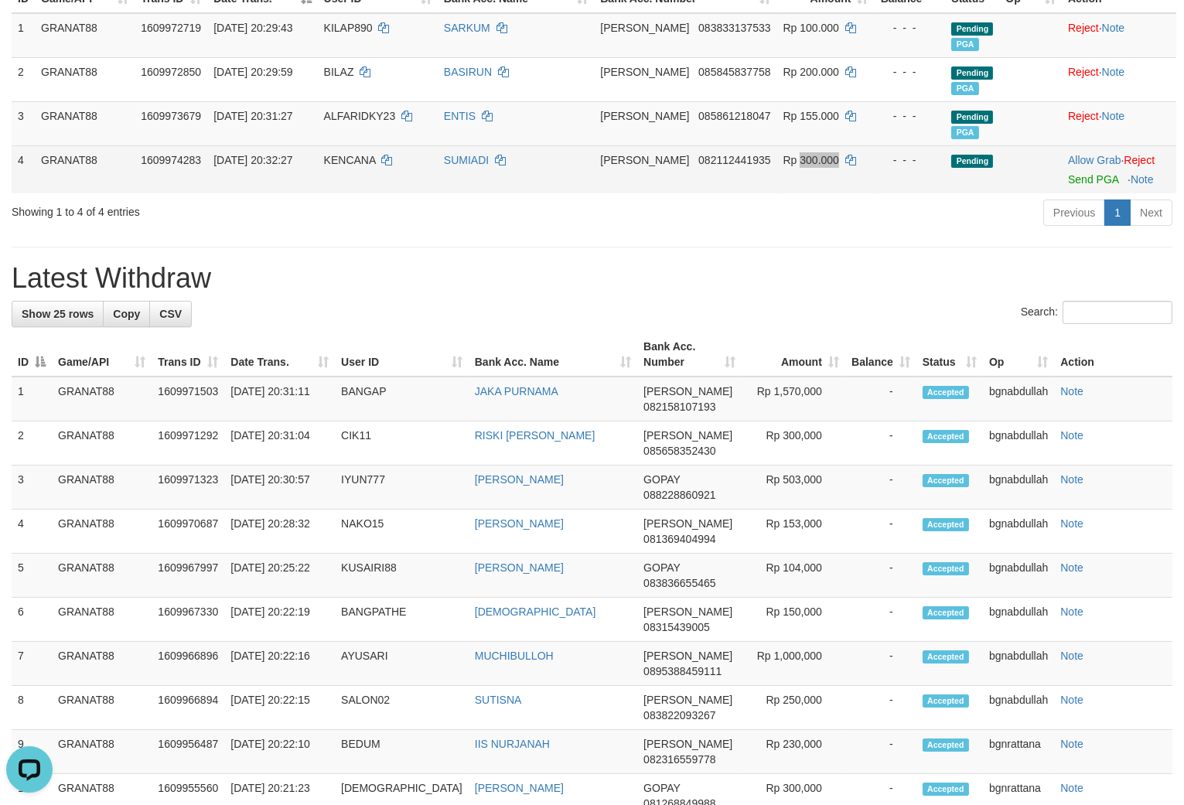
scroll to position [102, 0]
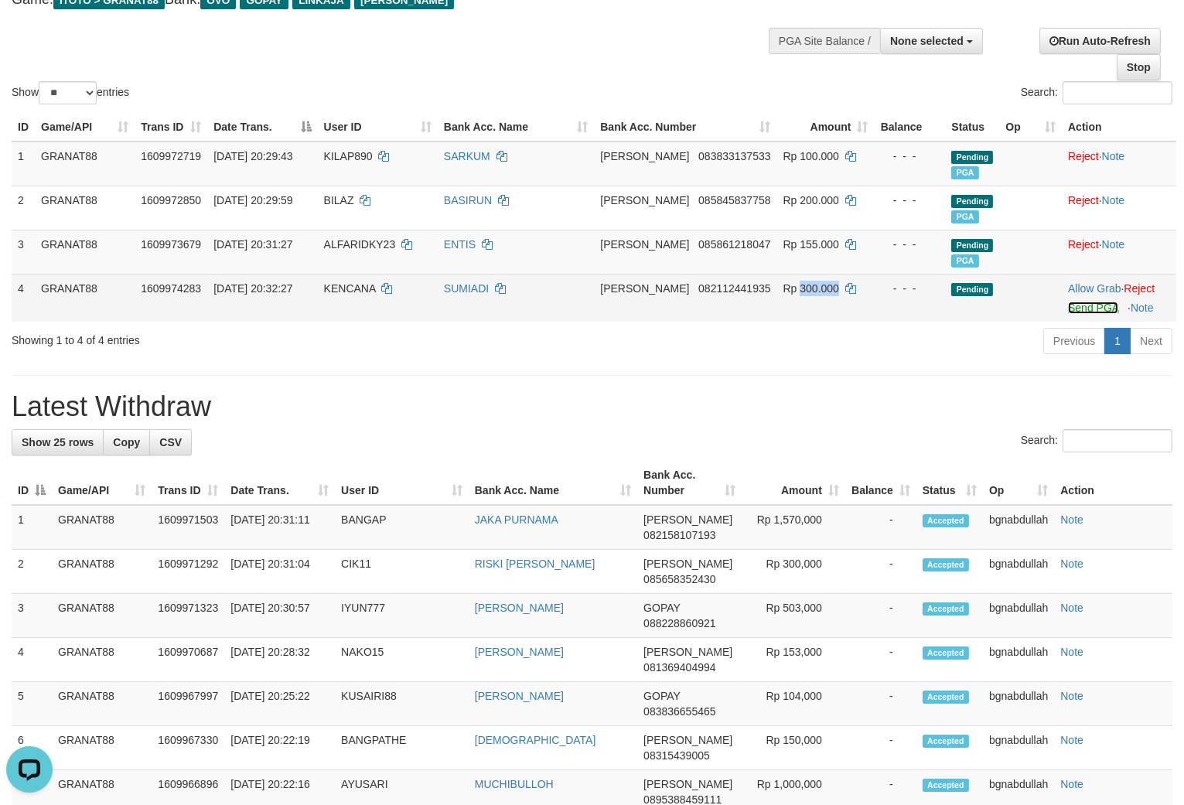
click at [1076, 314] on link "Send PGA" at bounding box center [1093, 308] width 50 height 12
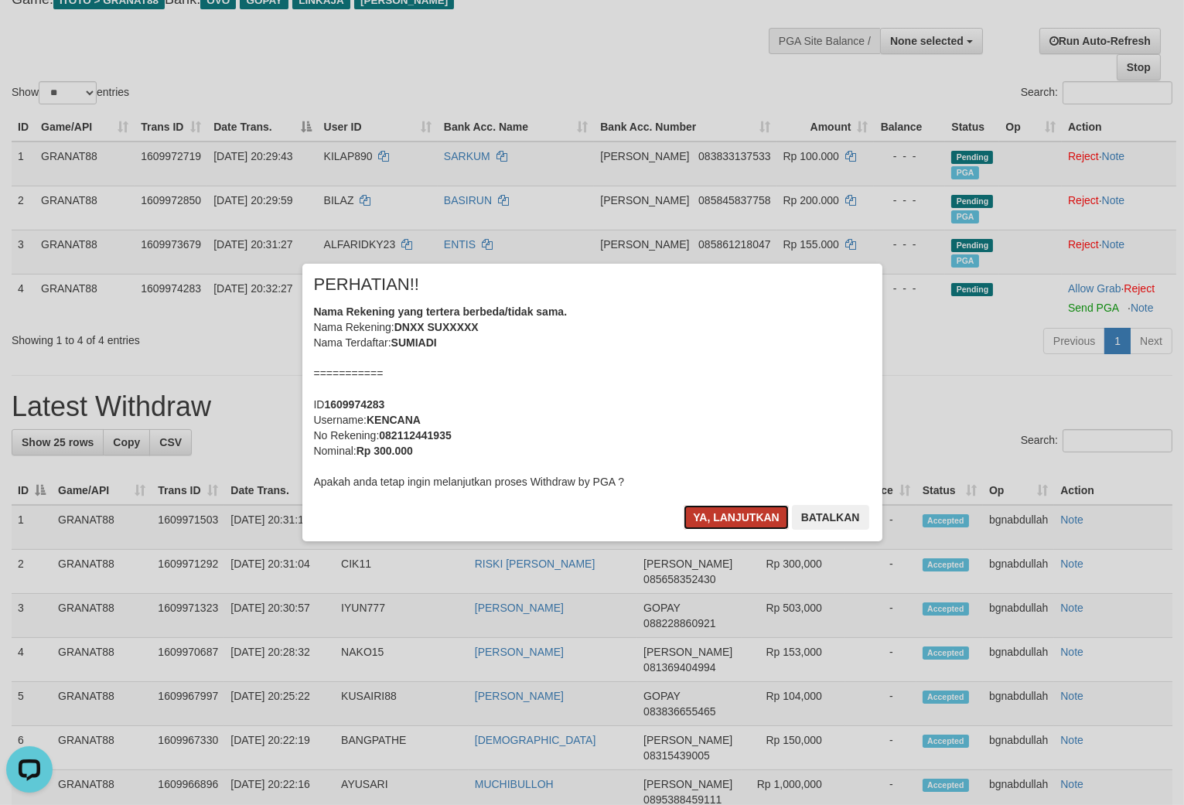
click at [728, 514] on button "Ya, lanjutkan" at bounding box center [736, 517] width 105 height 25
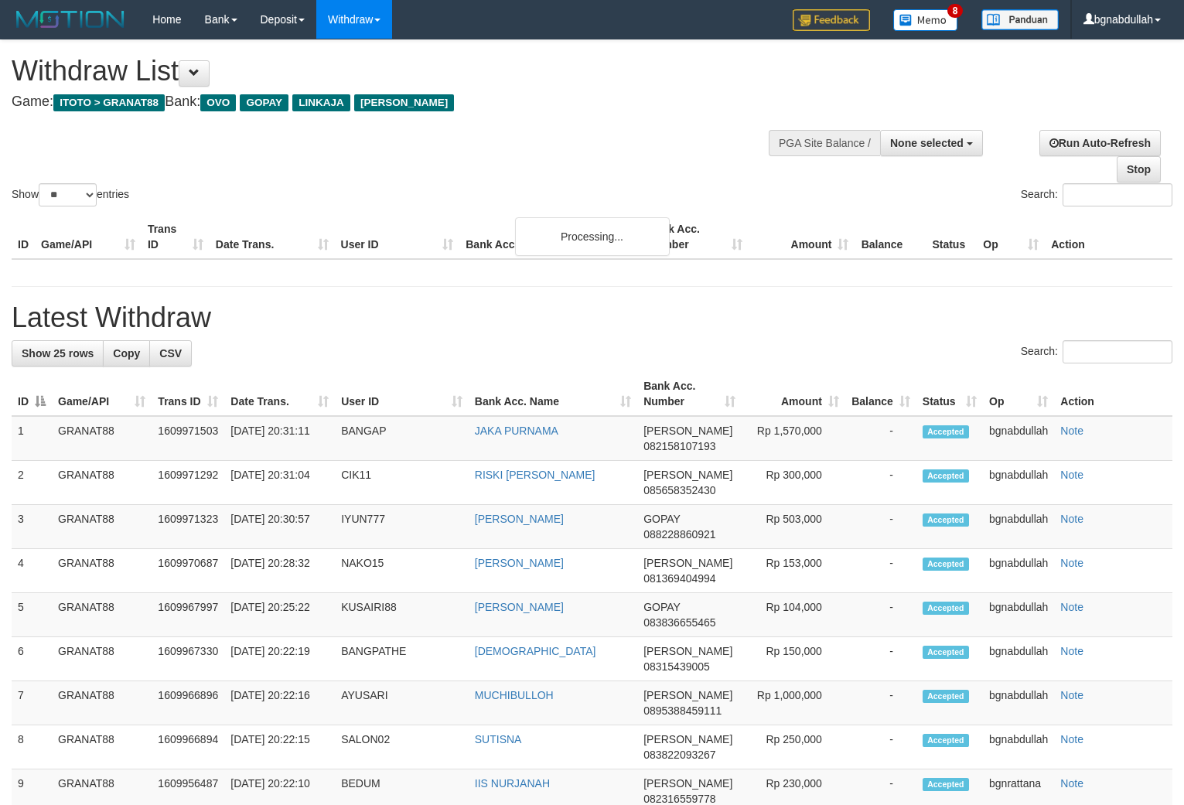
select select
select select "**"
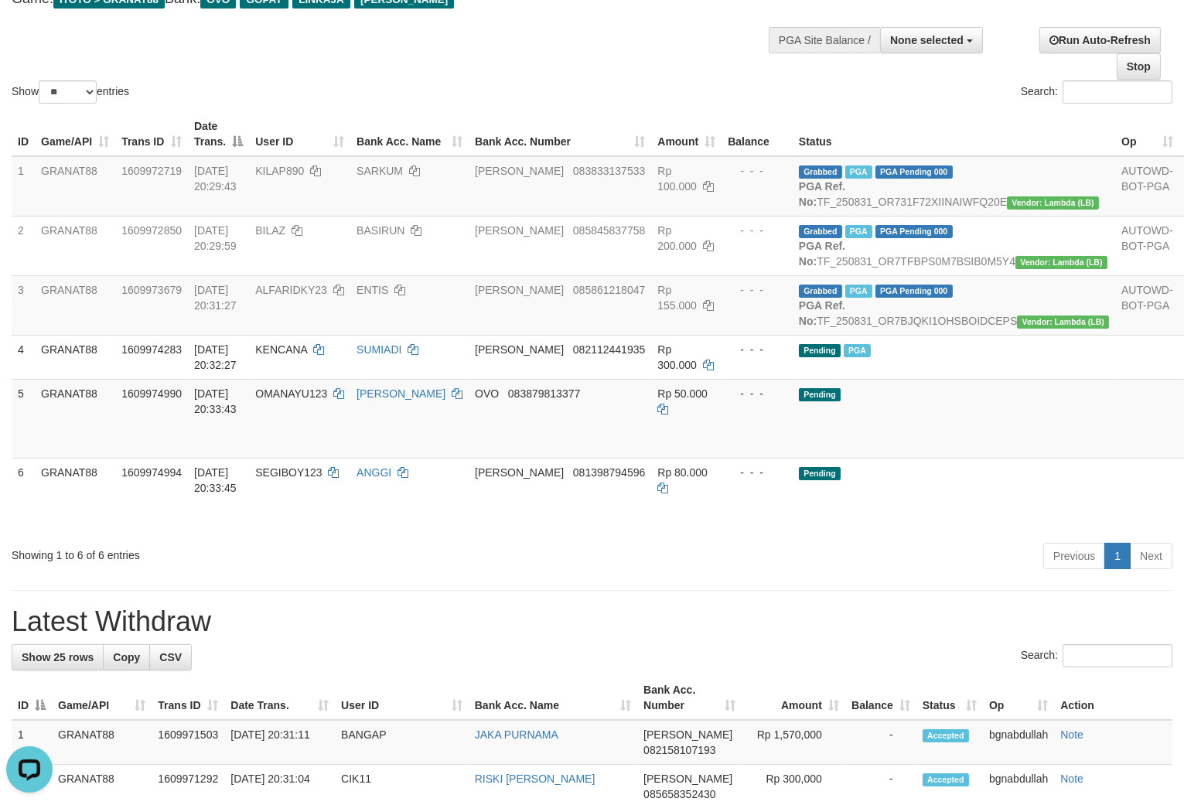
click at [586, 97] on div "Show ** ** ** *** entries" at bounding box center [296, 93] width 592 height 27
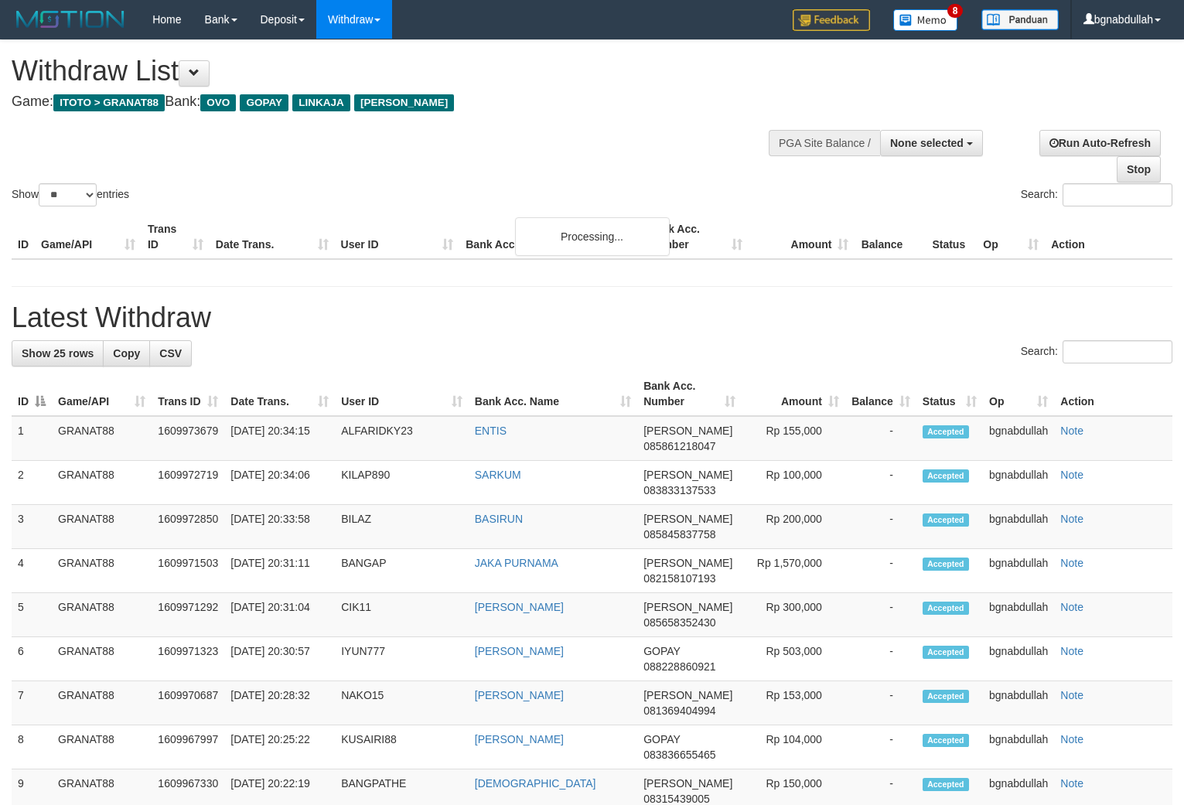
select select
select select "**"
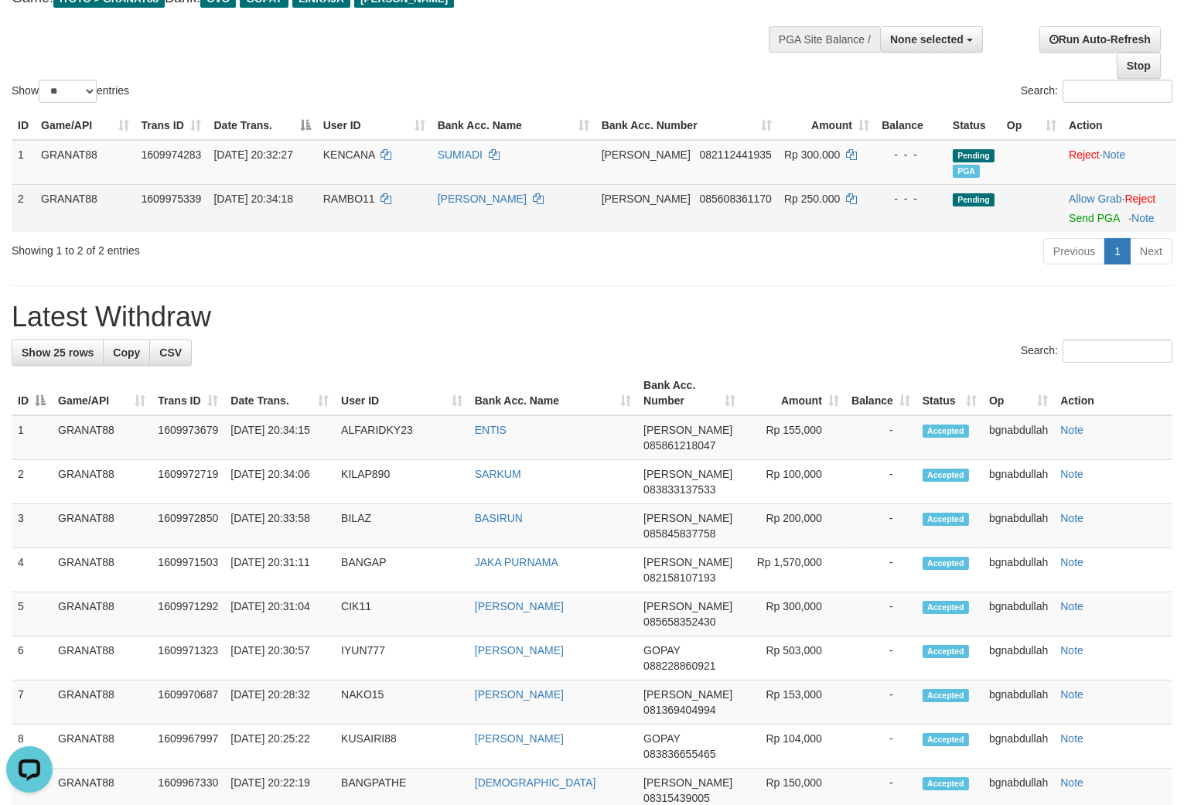
click at [371, 205] on span "RAMBO11" at bounding box center [349, 199] width 52 height 12
drag, startPoint x: 371, startPoint y: 207, endPoint x: 374, endPoint y: 225, distance: 18.8
click at [373, 222] on td "RAMBO11" at bounding box center [374, 208] width 114 height 48
copy span "RAMBO11"
click at [801, 203] on td "Rp 250.000" at bounding box center [826, 208] width 97 height 48
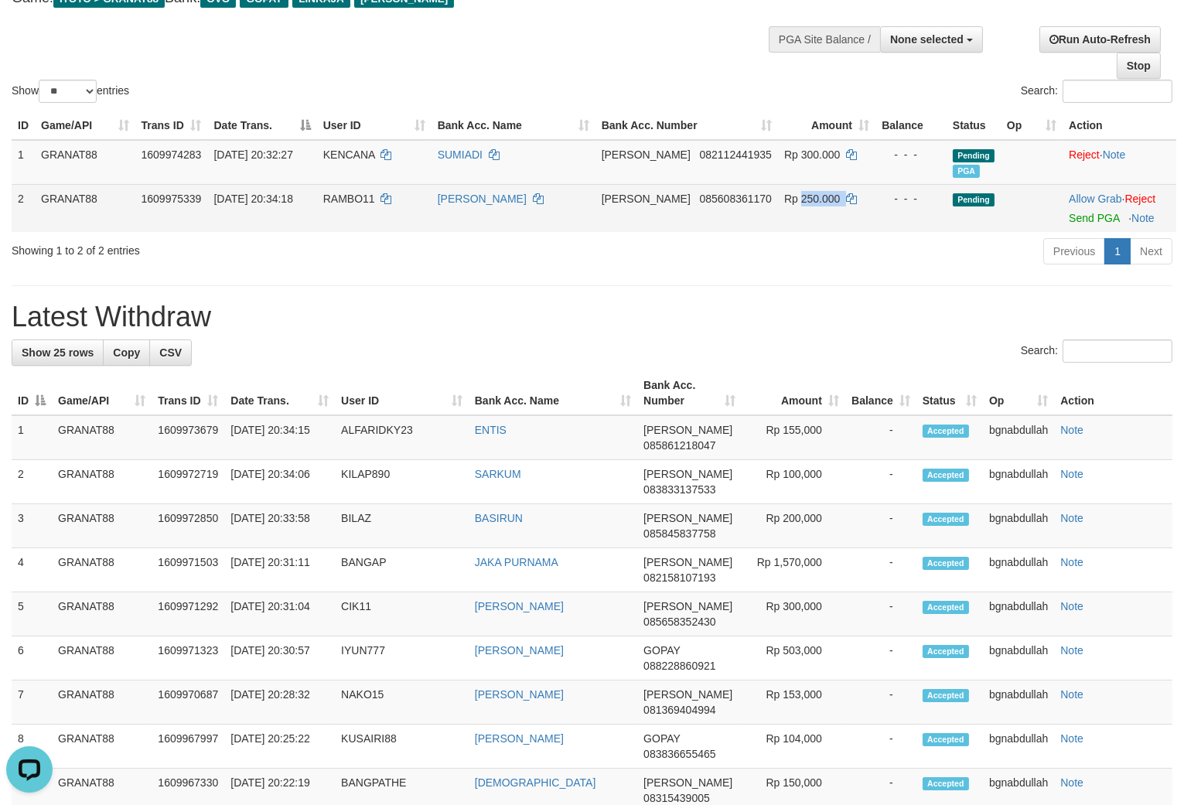
drag, startPoint x: 801, startPoint y: 203, endPoint x: 840, endPoint y: 227, distance: 45.9
click at [804, 205] on td "Rp 250.000" at bounding box center [826, 208] width 97 height 48
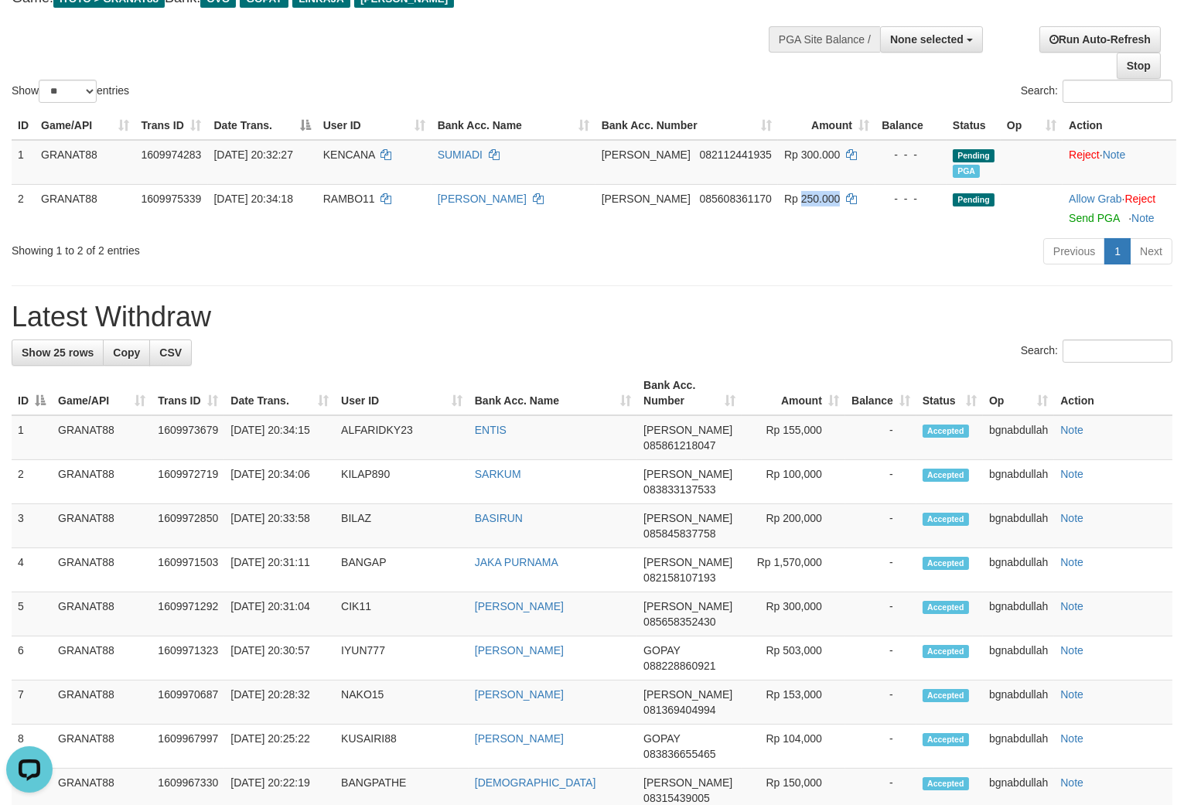
copy span "250.000"
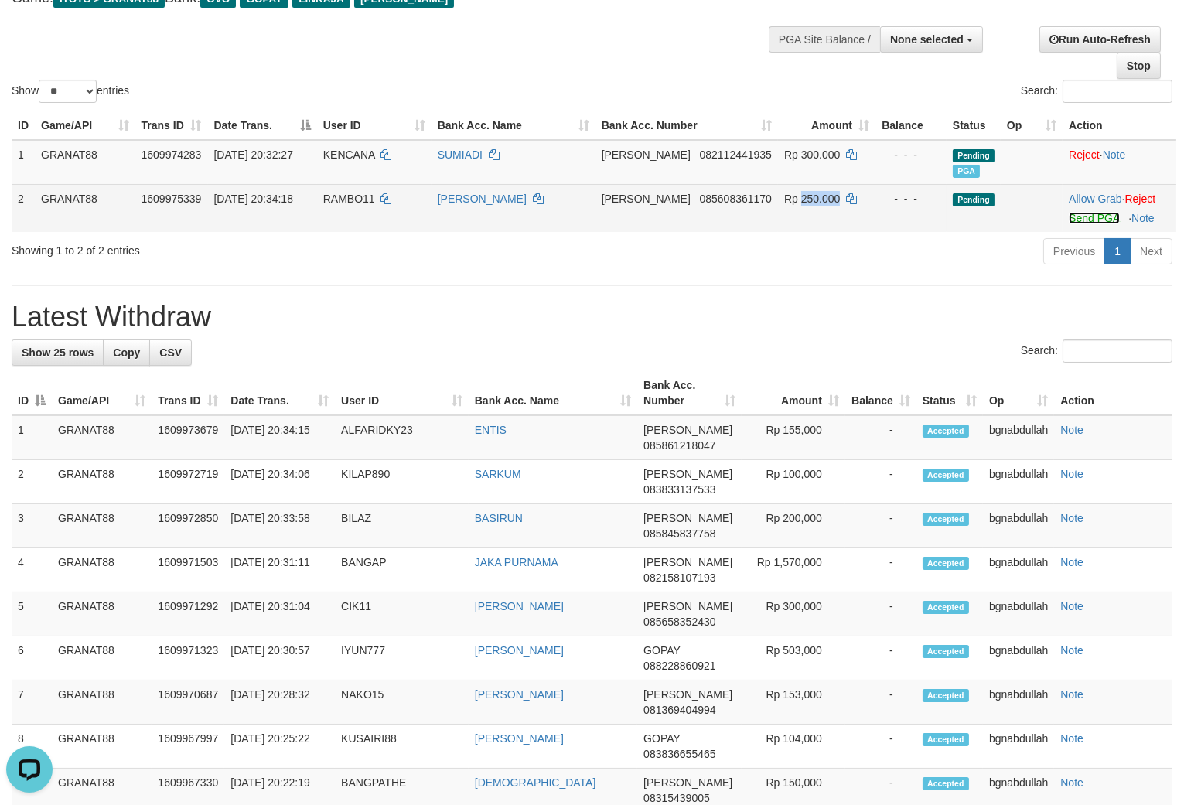
click at [1088, 224] on link "Send PGA" at bounding box center [1094, 218] width 50 height 12
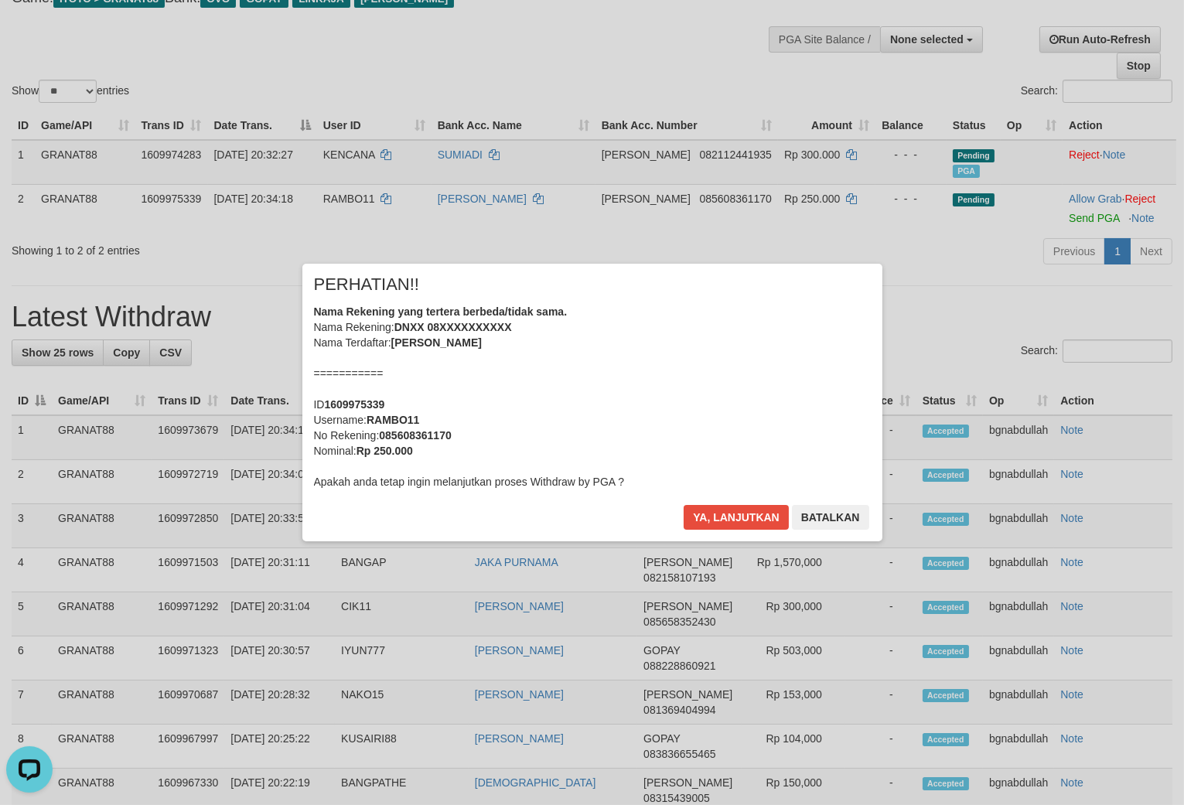
click at [437, 433] on b "085608361170" at bounding box center [415, 435] width 72 height 12
copy b "085608361170"
click at [732, 524] on button "Ya, lanjutkan" at bounding box center [736, 517] width 105 height 25
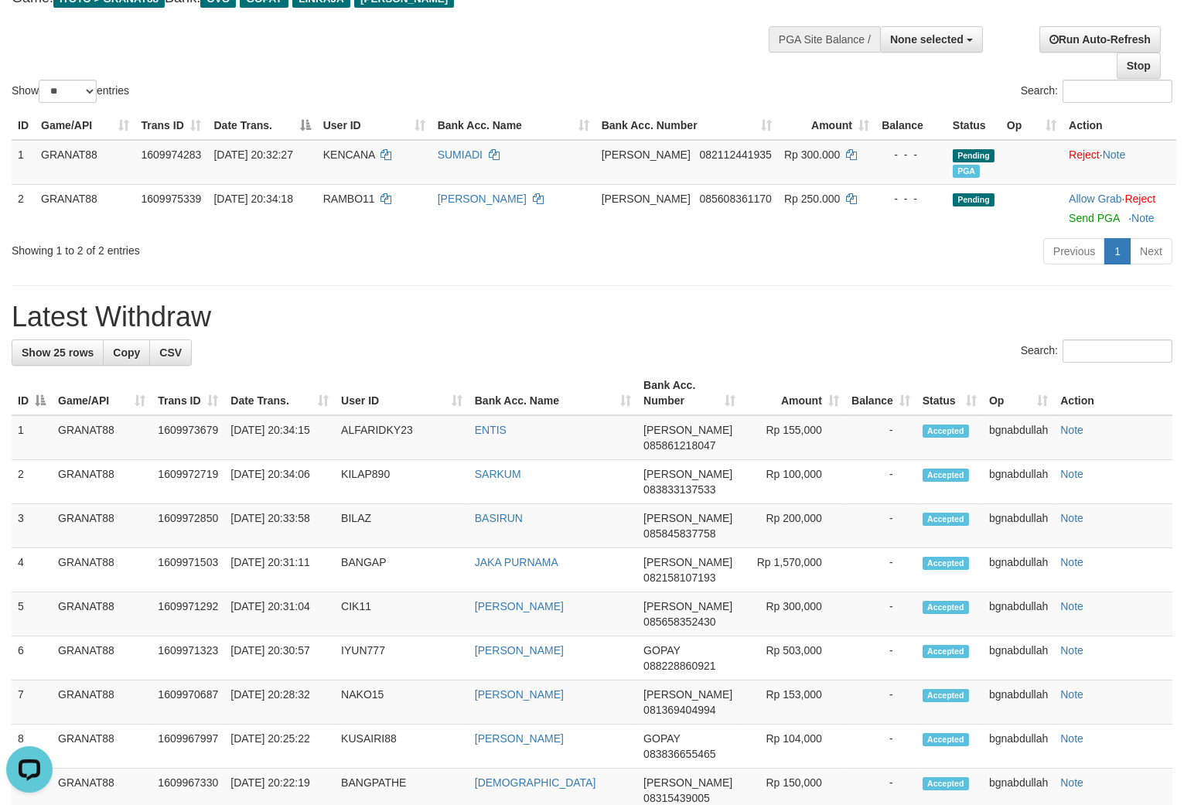
click at [843, 286] on hr at bounding box center [592, 285] width 1161 height 1
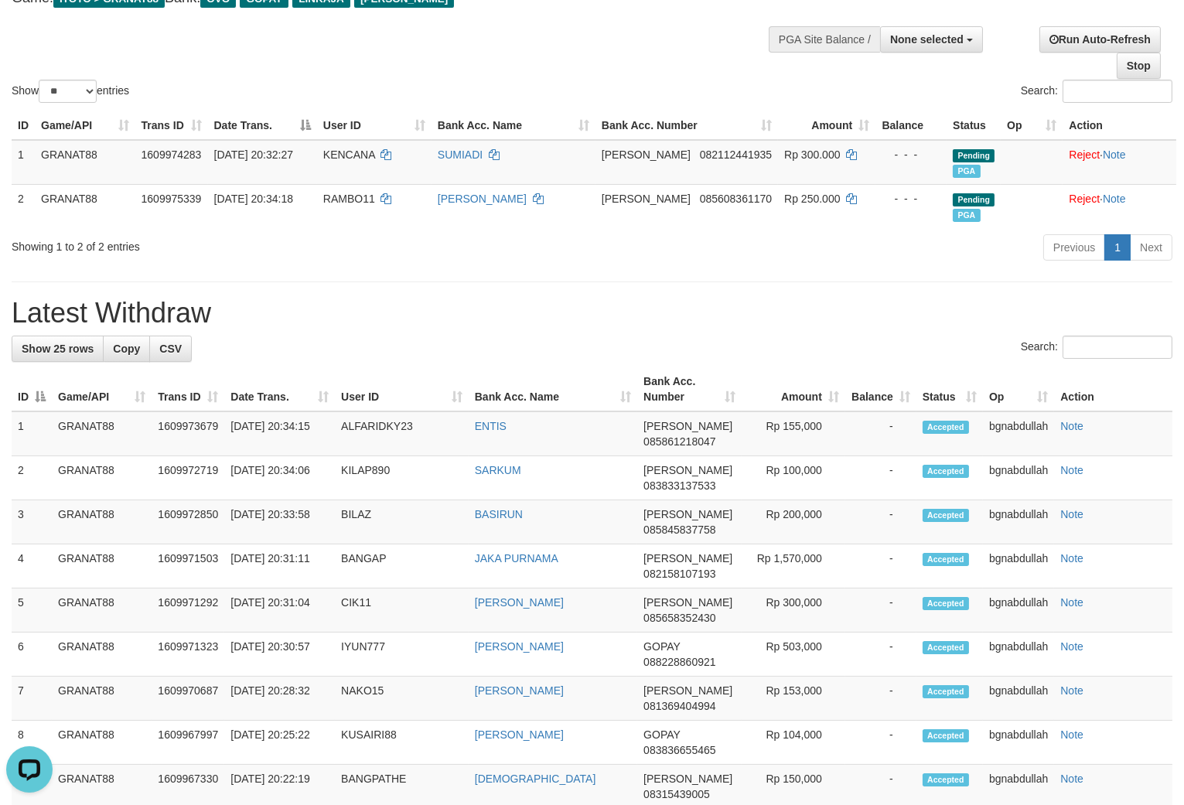
click at [843, 282] on hr at bounding box center [592, 282] width 1161 height 1
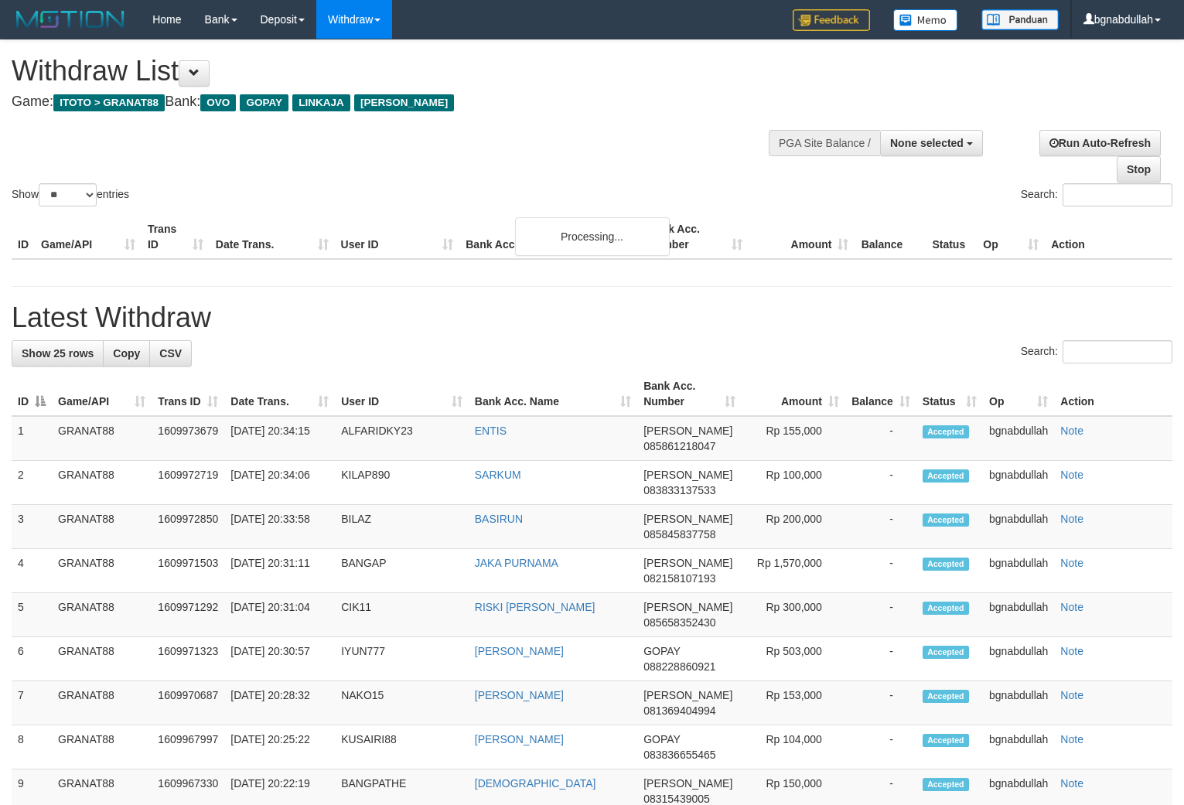
select select
select select "**"
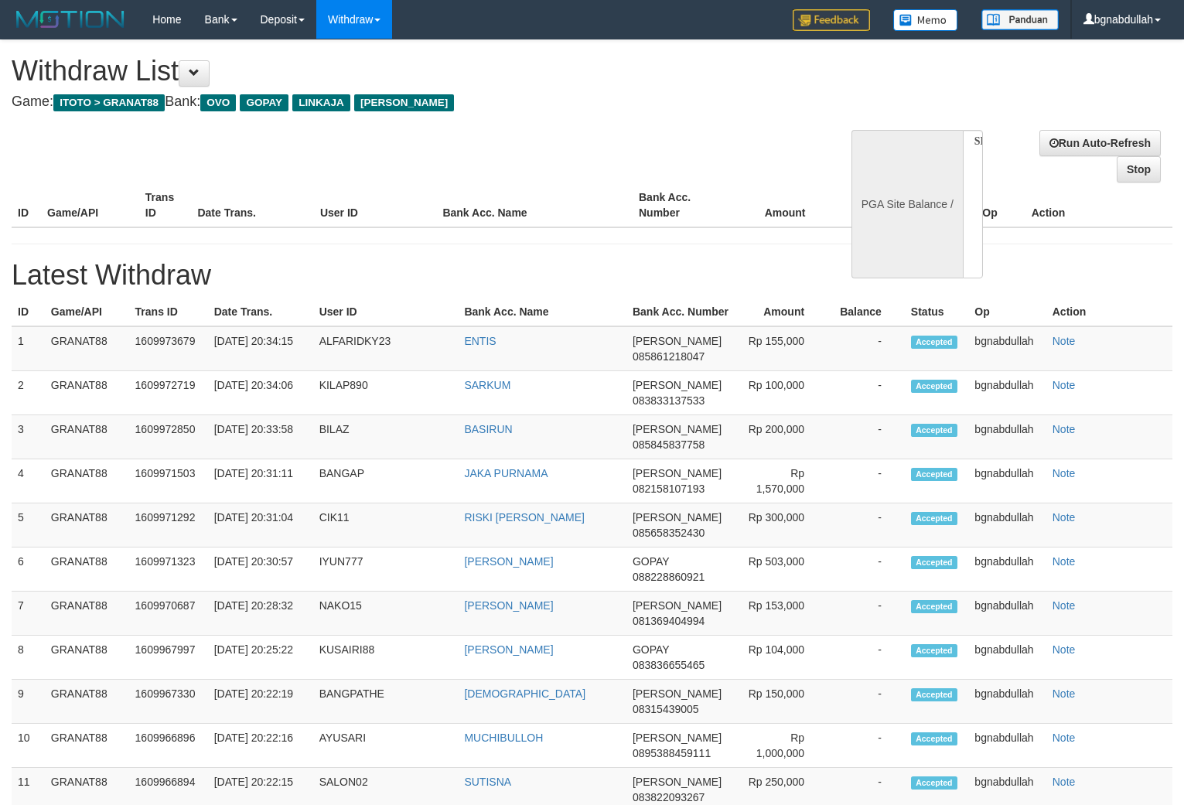
select select
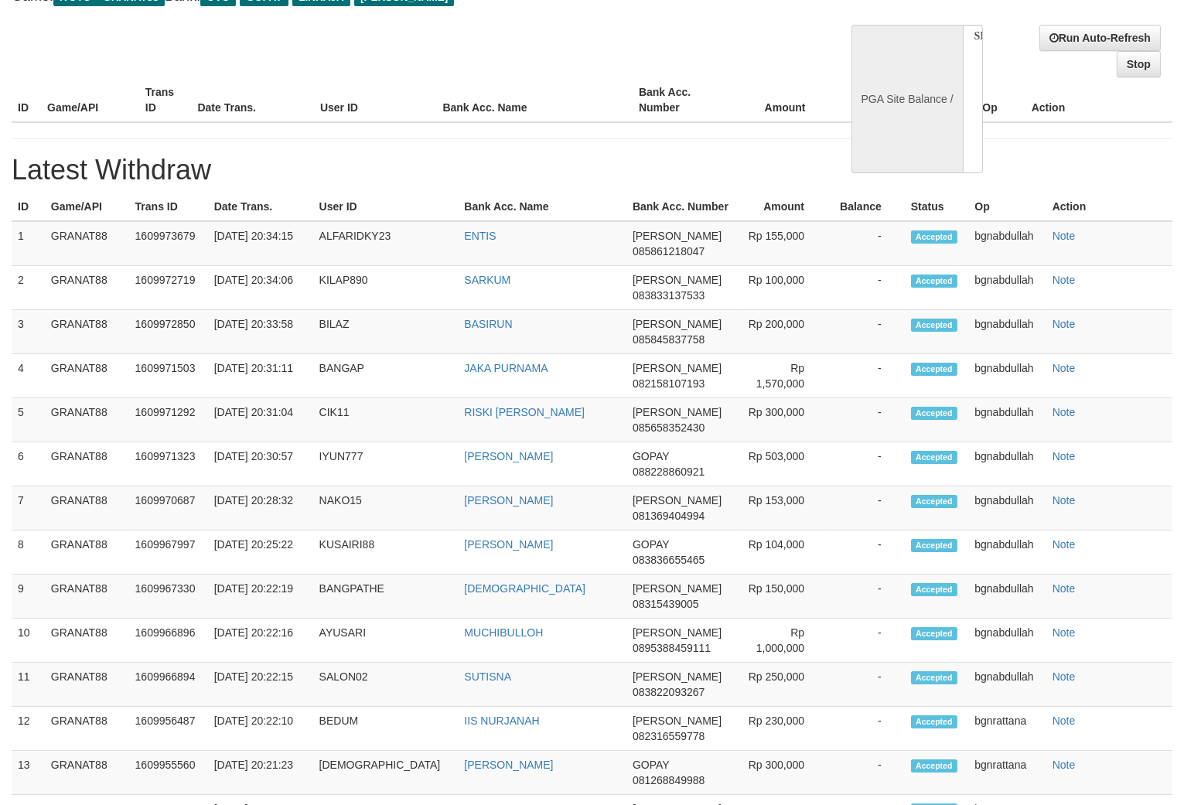
select select "**"
select select
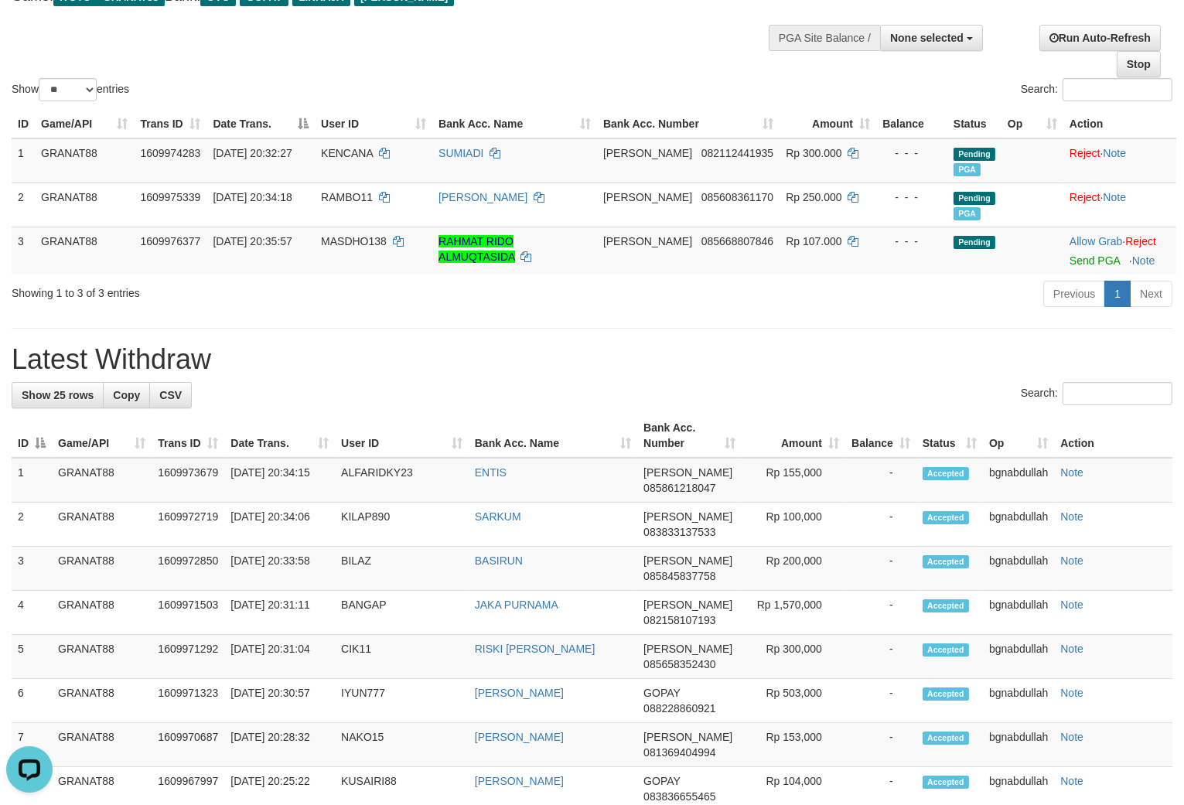
scroll to position [0, 0]
click at [359, 248] on span "MASDHO138" at bounding box center [354, 241] width 66 height 12
click at [364, 263] on td "MASDHO138" at bounding box center [374, 251] width 118 height 48
click at [808, 248] on span "Rp 107.000" at bounding box center [814, 241] width 56 height 12
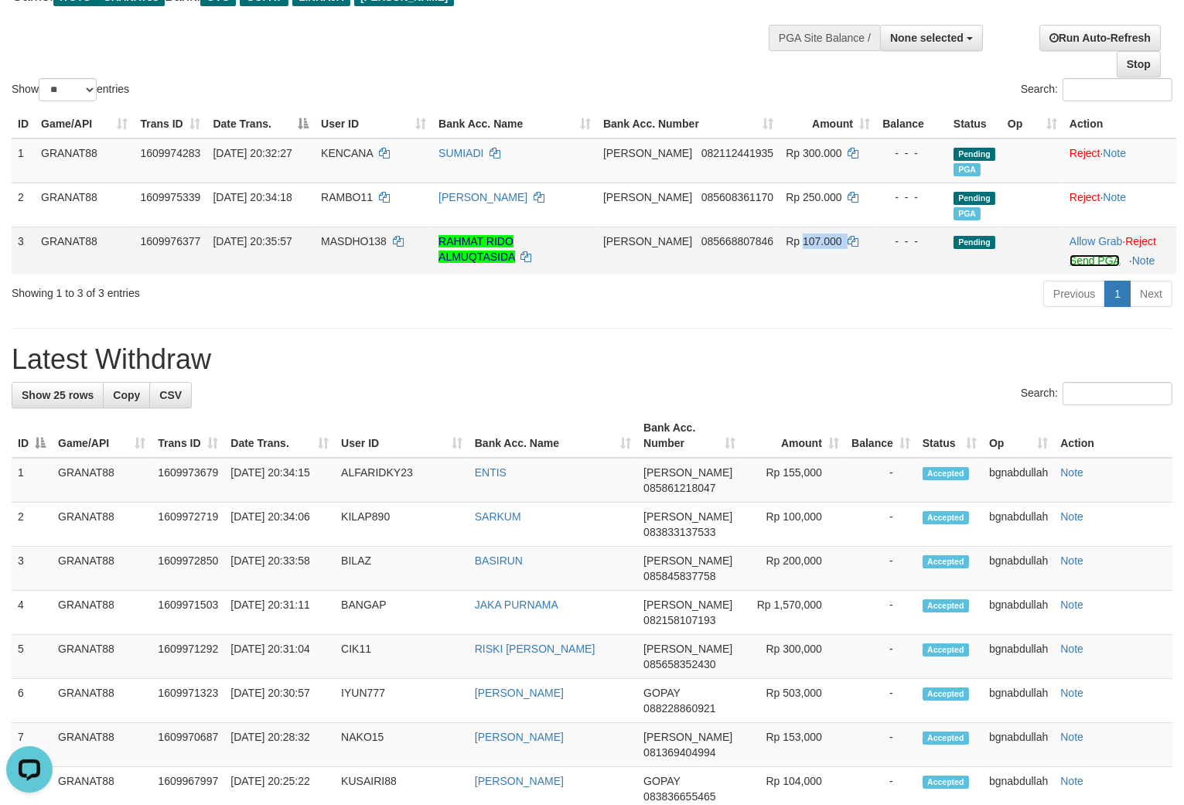
click at [1091, 267] on link "Send PGA" at bounding box center [1095, 260] width 50 height 12
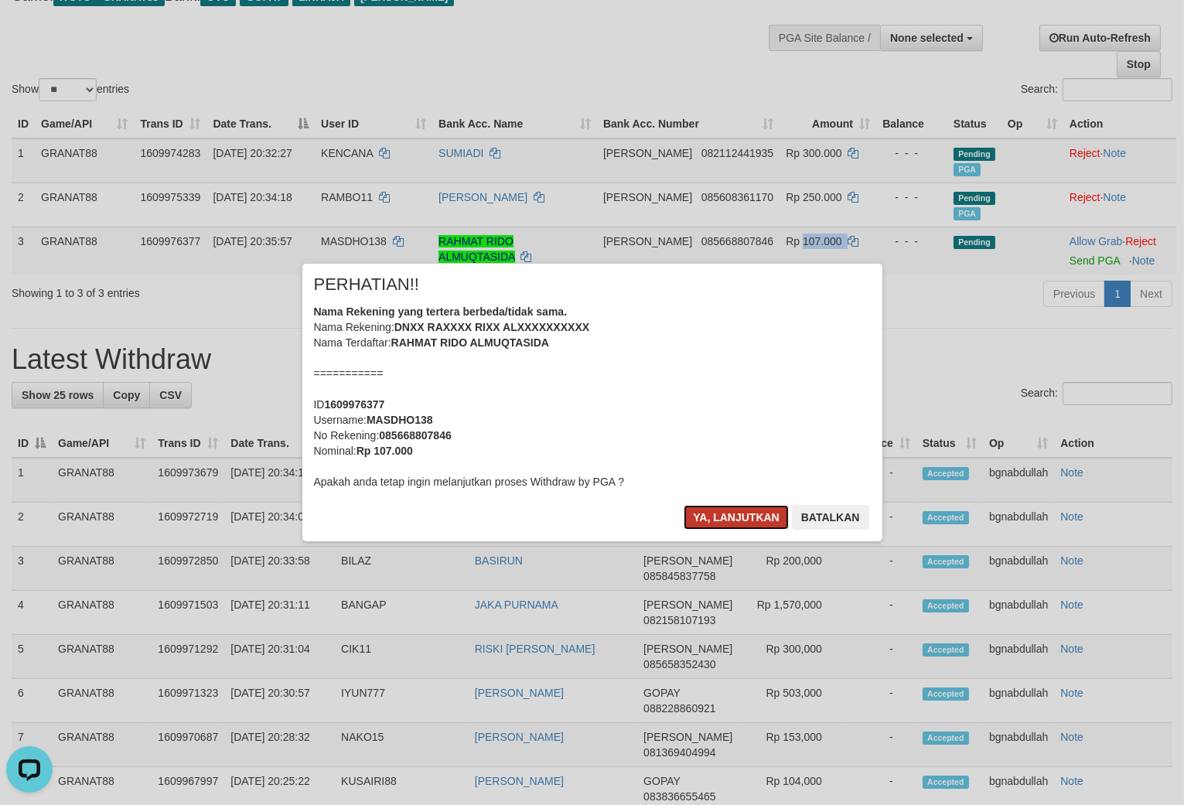
click at [722, 520] on button "Ya, lanjutkan" at bounding box center [736, 517] width 105 height 25
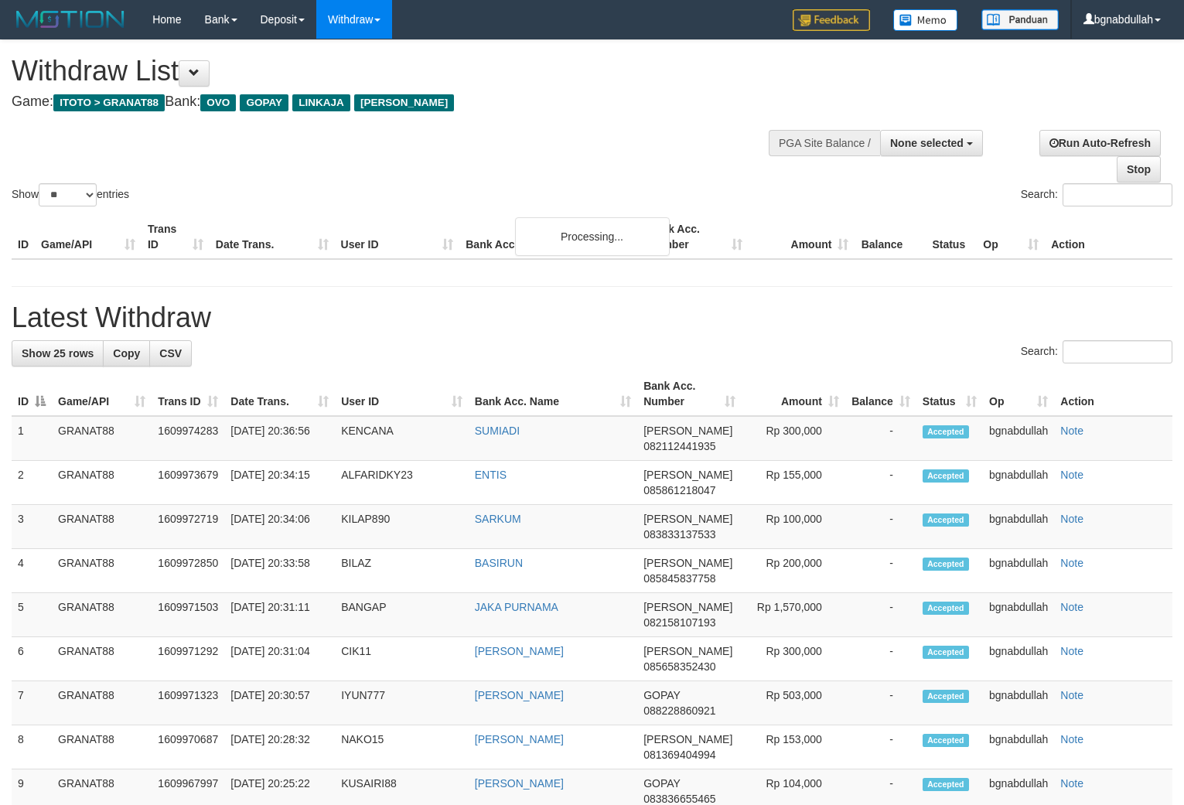
select select
select select "**"
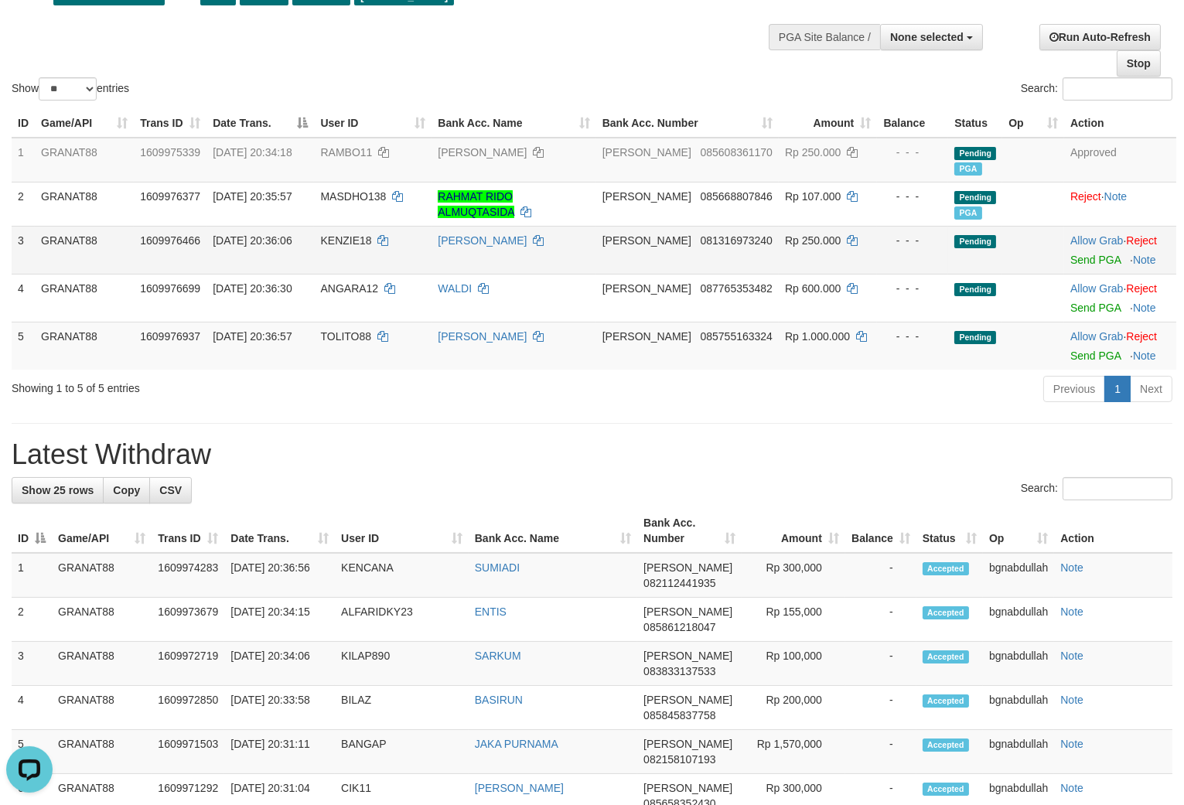
click at [349, 247] on span "KENZIE18" at bounding box center [345, 240] width 51 height 12
drag, startPoint x: 349, startPoint y: 251, endPoint x: 366, endPoint y: 285, distance: 37.4
click at [360, 273] on td "KENZIE18" at bounding box center [373, 250] width 118 height 48
copy span "KENZIE18"
click at [791, 247] on span "Rp 250.000" at bounding box center [813, 240] width 56 height 12
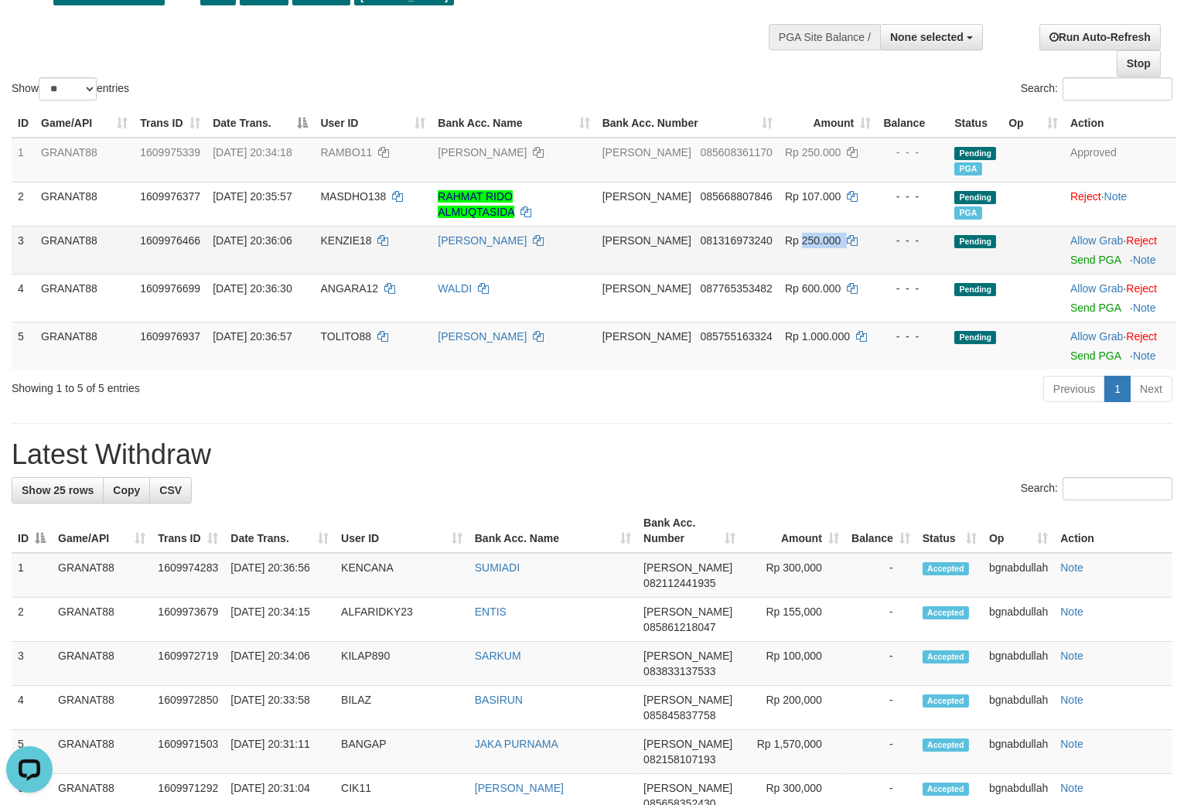
drag, startPoint x: 791, startPoint y: 251, endPoint x: 999, endPoint y: 312, distance: 216.9
click at [794, 247] on span "Rp 250.000" at bounding box center [813, 240] width 56 height 12
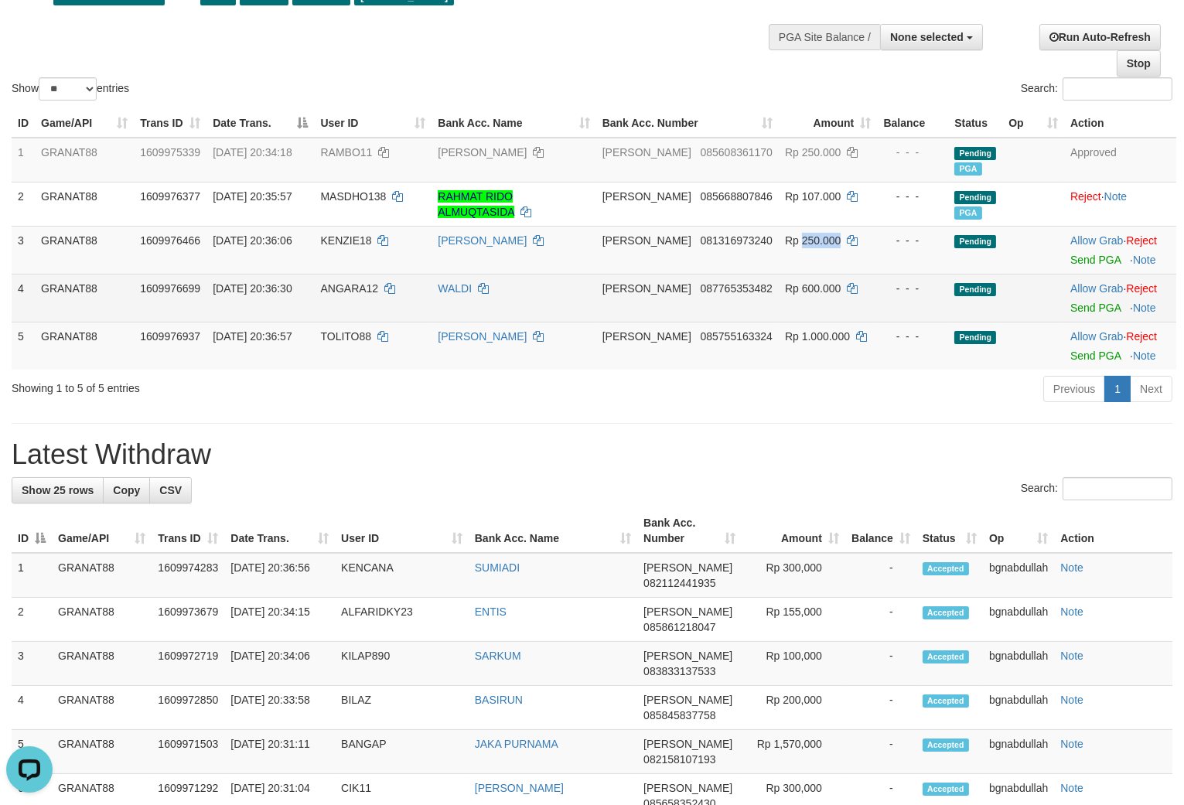
copy span "250.000"
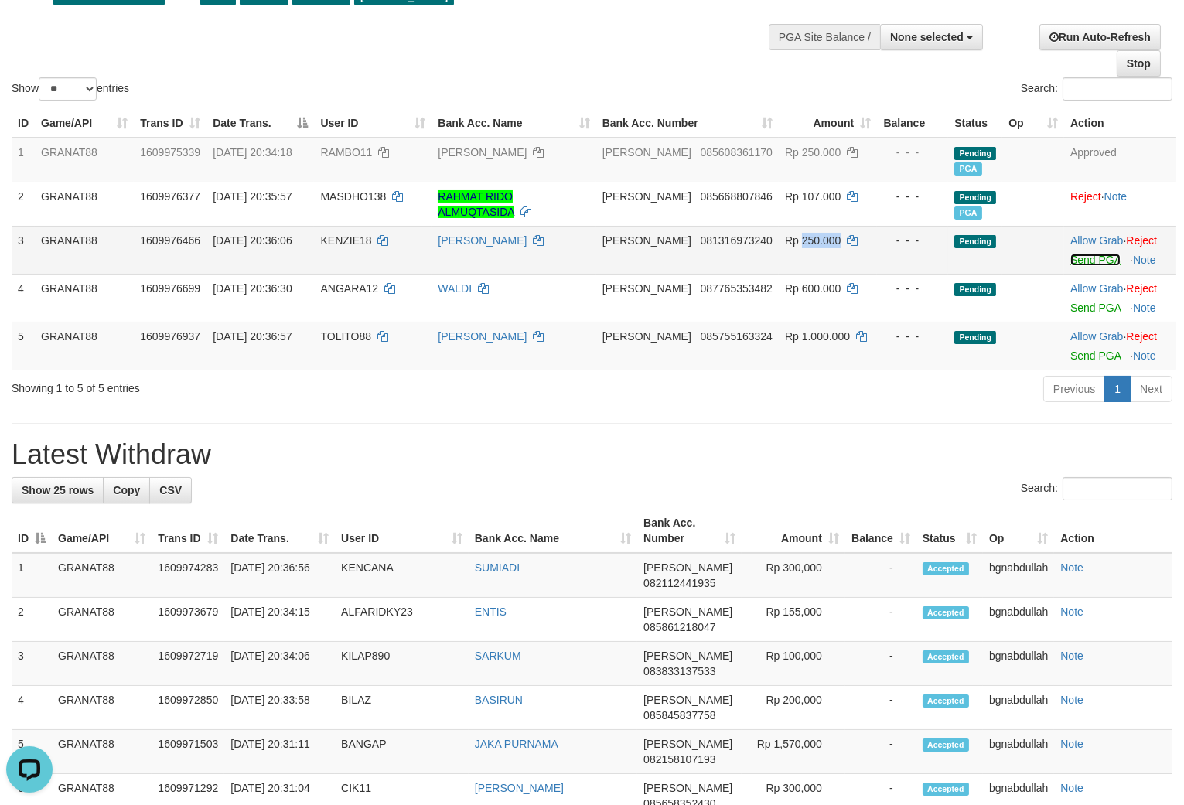
click at [1080, 266] on link "Send PGA" at bounding box center [1096, 260] width 50 height 12
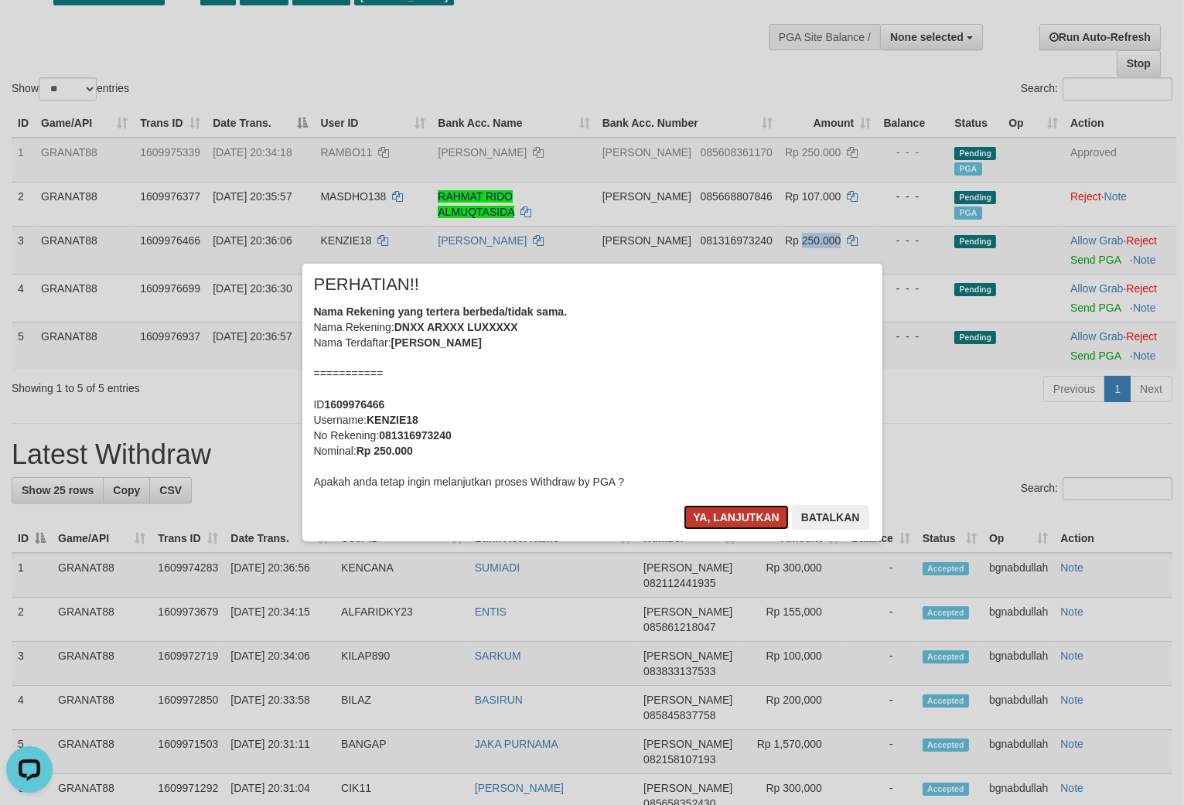
click at [696, 507] on button "Ya, lanjutkan" at bounding box center [736, 517] width 105 height 25
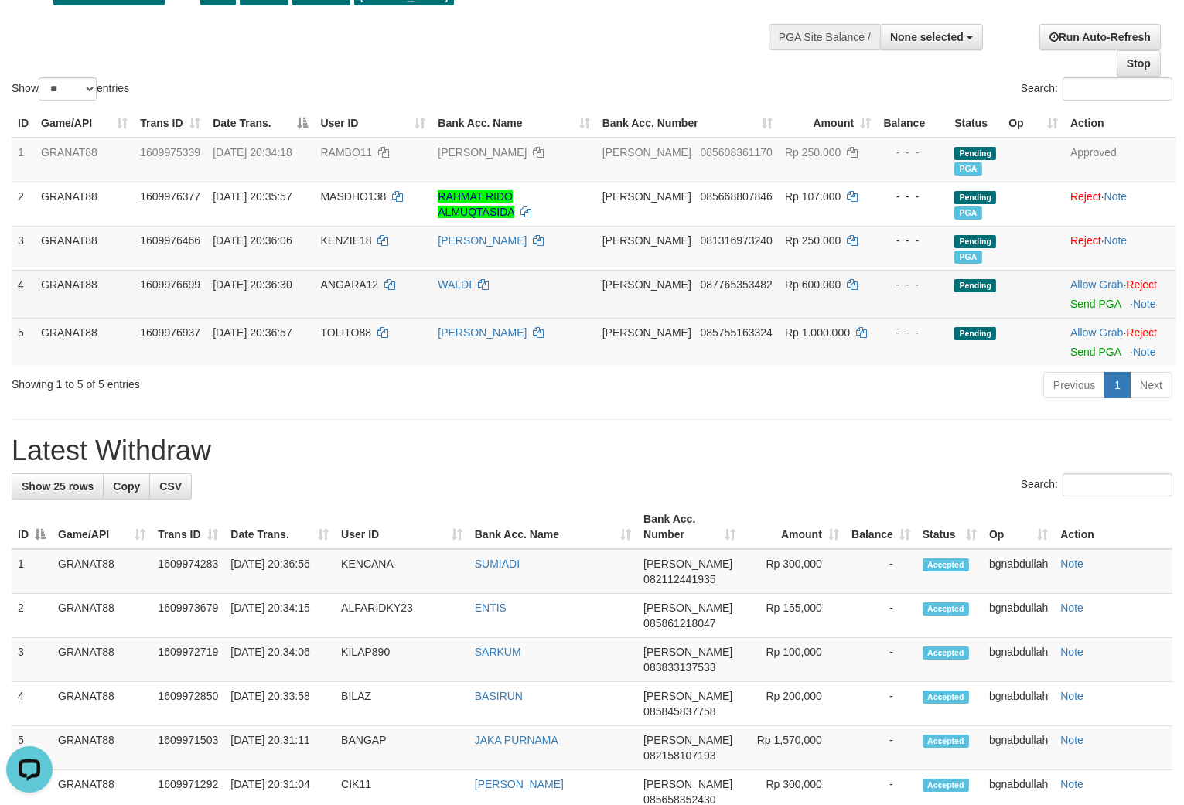
click at [369, 291] on span "ANGARA12" at bounding box center [349, 284] width 58 height 12
drag, startPoint x: 369, startPoint y: 295, endPoint x: 377, endPoint y: 327, distance: 32.8
click at [373, 312] on td "ANGARA12" at bounding box center [373, 294] width 118 height 48
copy span "ANGARA12"
click at [803, 291] on span "Rp 600.000" at bounding box center [813, 284] width 56 height 12
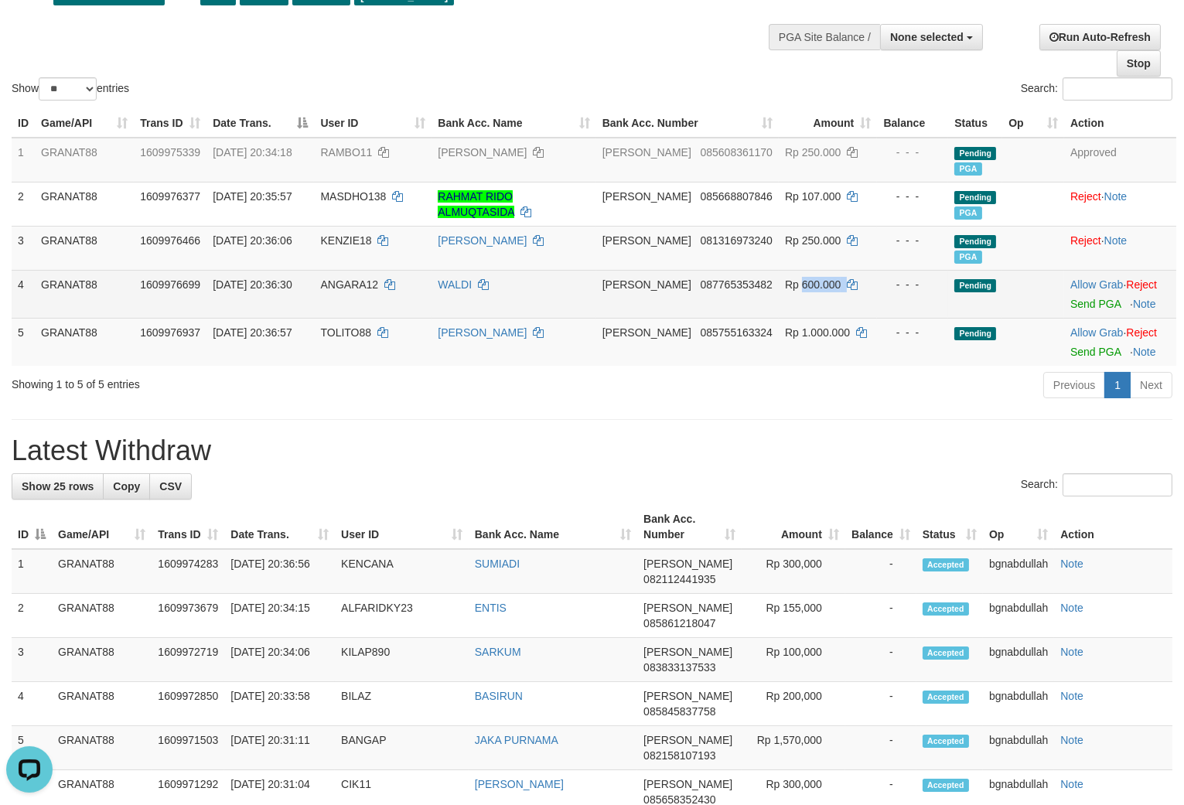
drag, startPoint x: 803, startPoint y: 291, endPoint x: 869, endPoint y: 319, distance: 71.7
click at [810, 291] on span "Rp 600.000" at bounding box center [813, 284] width 56 height 12
copy span "600.000"
click at [1078, 310] on link "Send PGA" at bounding box center [1096, 304] width 50 height 12
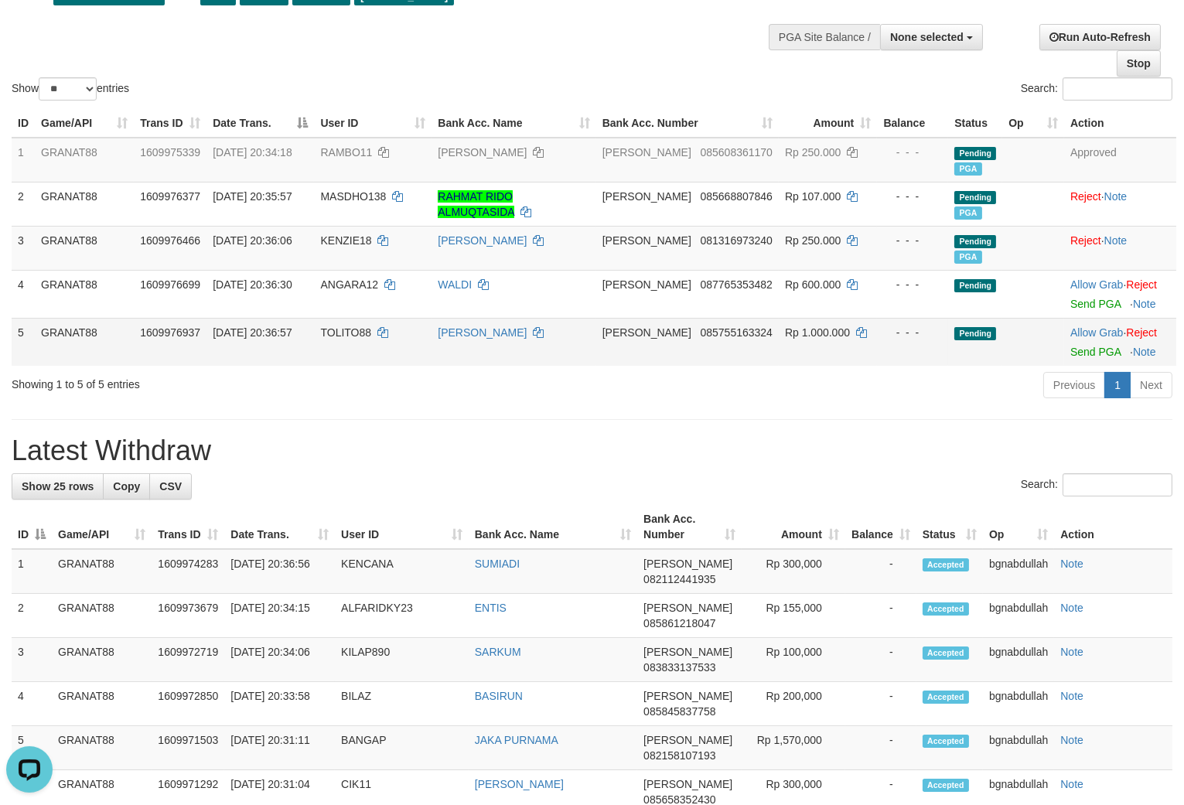
click at [362, 353] on td "TOLITO88" at bounding box center [373, 342] width 118 height 48
drag, startPoint x: 362, startPoint y: 353, endPoint x: 390, endPoint y: 422, distance: 73.5
click at [361, 364] on td "TOLITO88" at bounding box center [373, 342] width 118 height 48
copy span "TOLITO88"
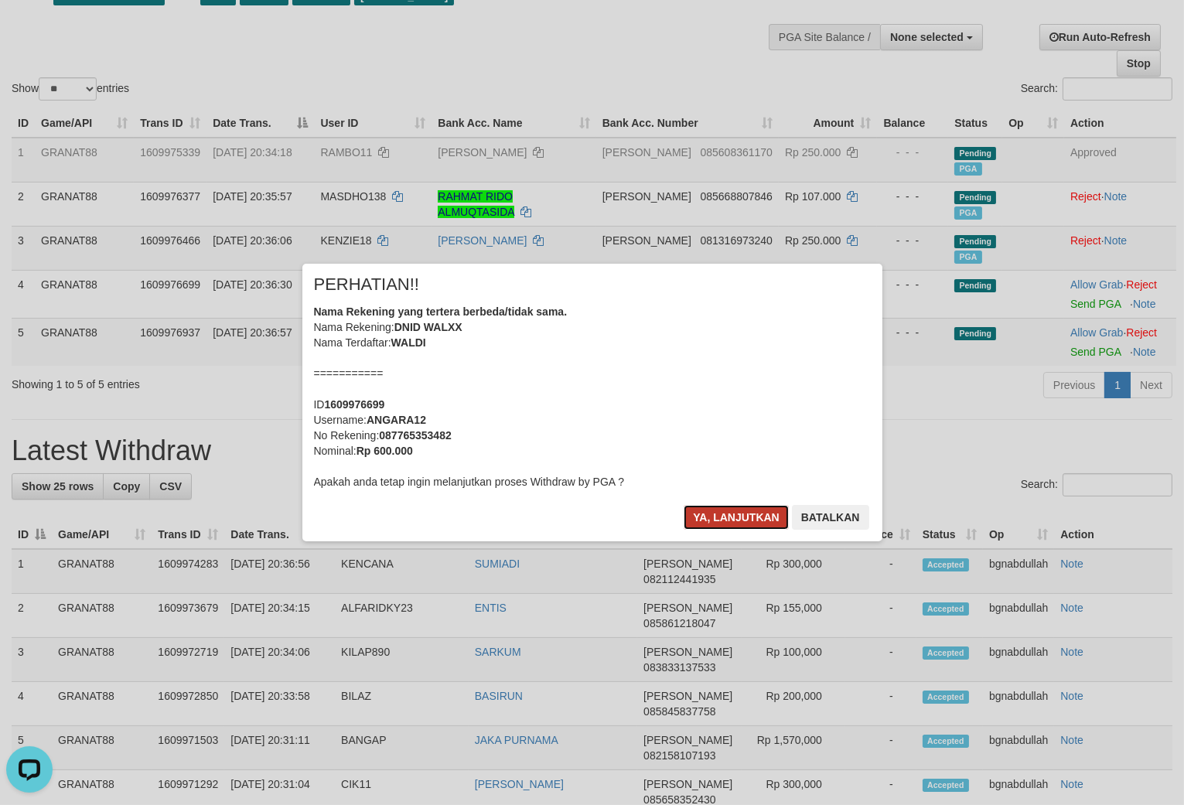
click at [699, 517] on button "Ya, lanjutkan" at bounding box center [736, 517] width 105 height 25
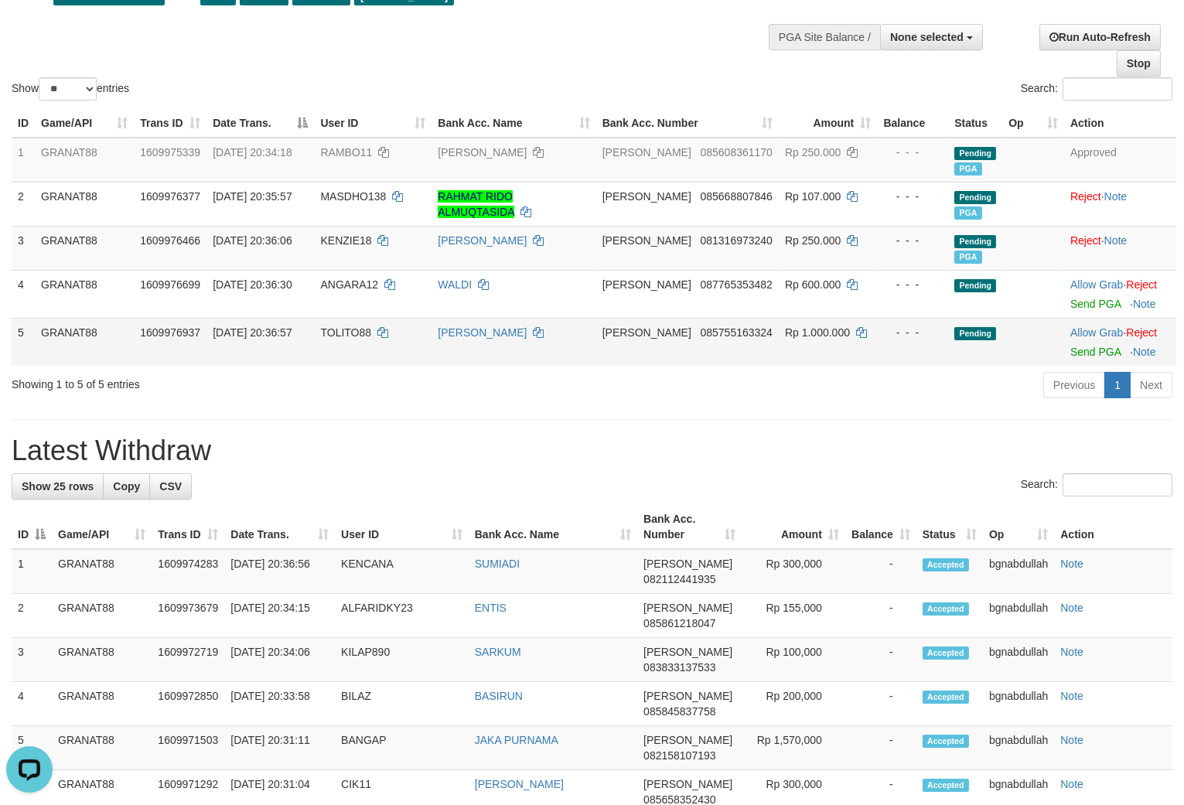
click at [789, 339] on span "Rp 1.000.000" at bounding box center [817, 332] width 65 height 12
drag, startPoint x: 789, startPoint y: 347, endPoint x: 806, endPoint y: 361, distance: 22.5
click at [798, 356] on td "Rp 1.000.000" at bounding box center [828, 342] width 98 height 48
copy span "1.000.000"
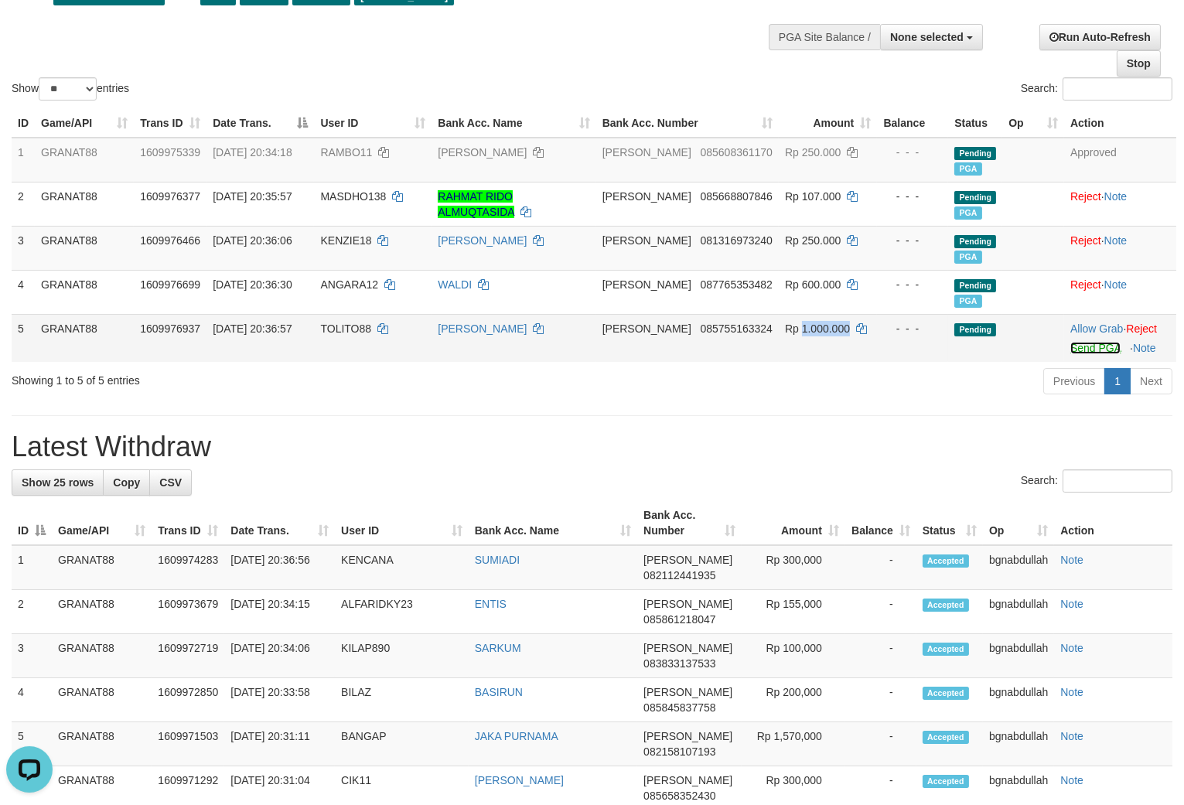
click at [1075, 354] on link "Send PGA" at bounding box center [1096, 348] width 50 height 12
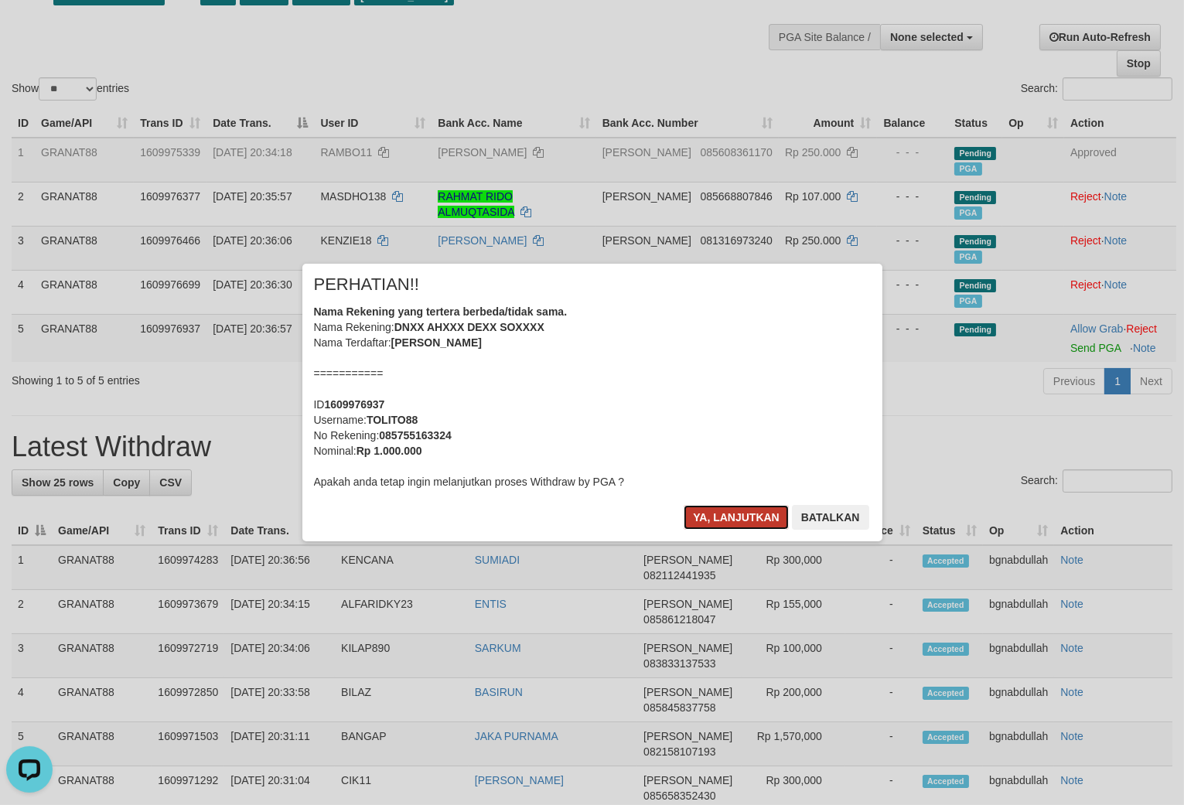
click at [760, 512] on button "Ya, lanjutkan" at bounding box center [736, 517] width 105 height 25
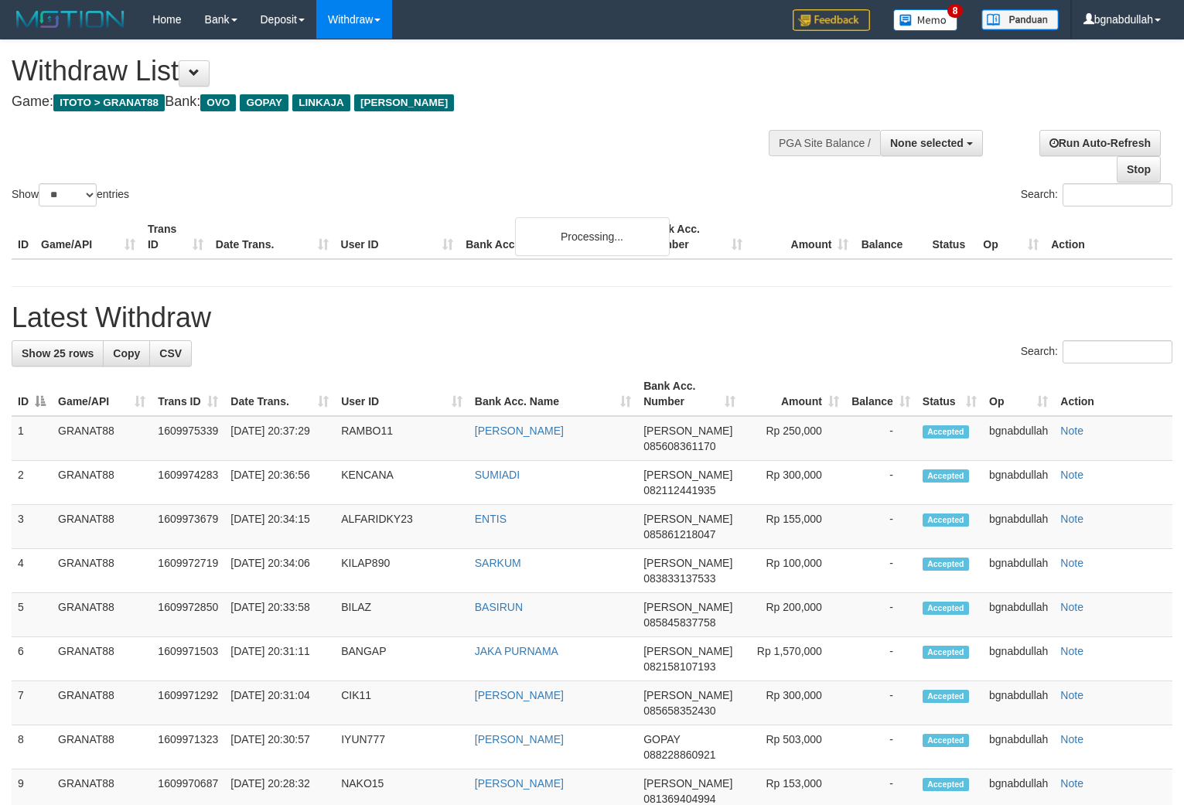
select select
select select "**"
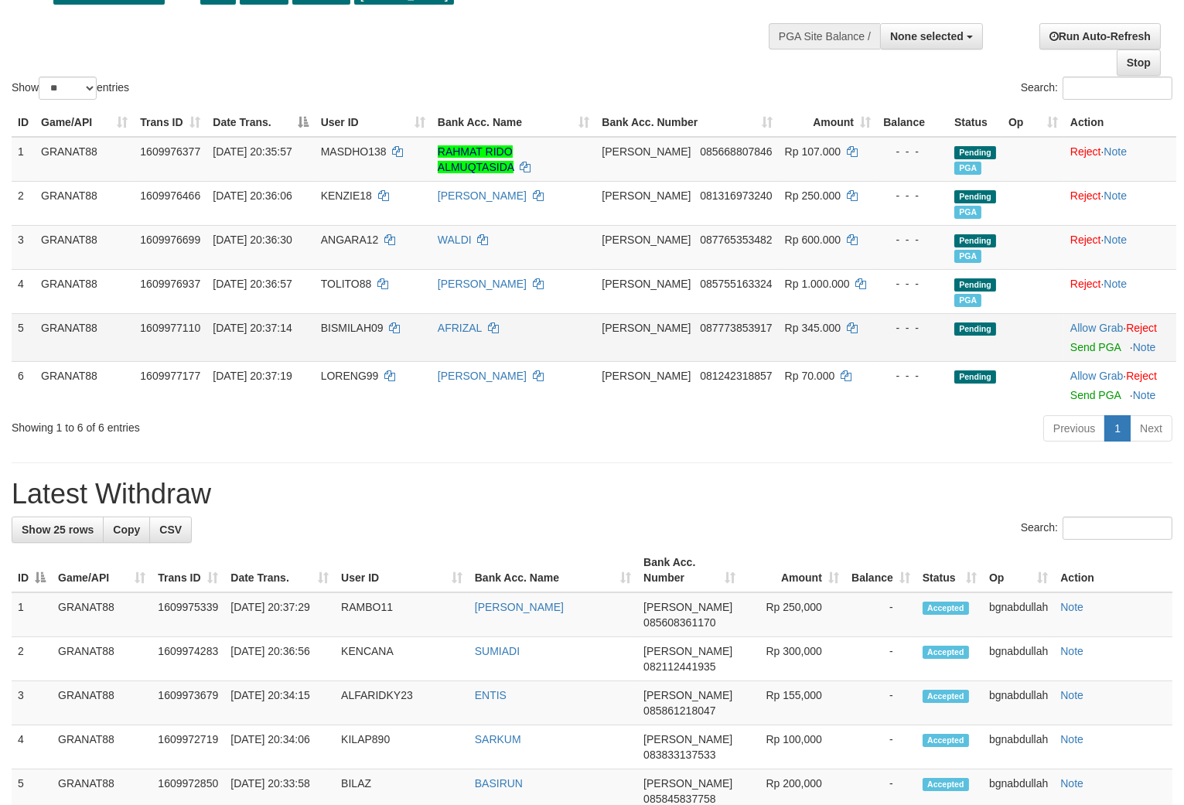
click at [365, 334] on span "BISMILAH09" at bounding box center [352, 328] width 63 height 12
drag, startPoint x: 365, startPoint y: 341, endPoint x: 362, endPoint y: 364, distance: 22.6
click at [365, 359] on td "BISMILAH09" at bounding box center [373, 337] width 117 height 48
copy span "BISMILAH09"
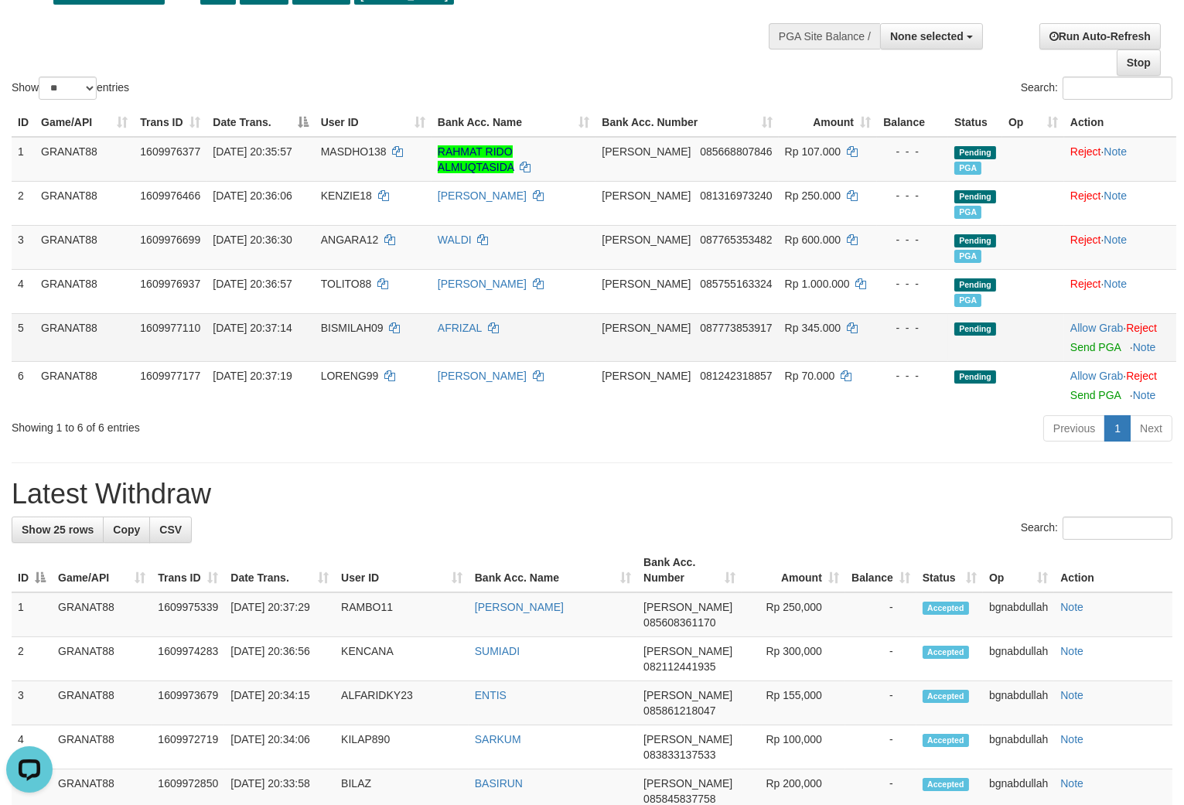
click at [790, 334] on span "Rp 345.000" at bounding box center [813, 328] width 56 height 12
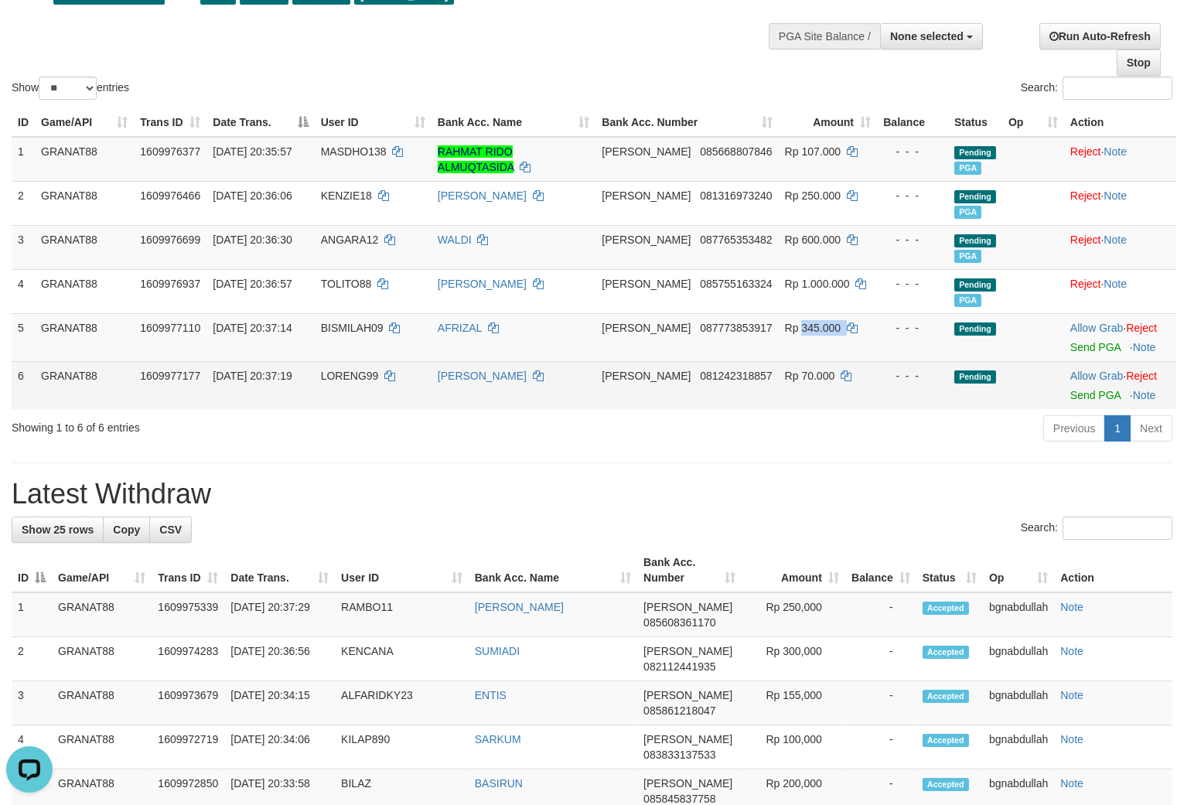
drag, startPoint x: 790, startPoint y: 335, endPoint x: 907, endPoint y: 394, distance: 131.1
click at [795, 334] on span "Rp 345.000" at bounding box center [813, 328] width 56 height 12
copy span "345.000"
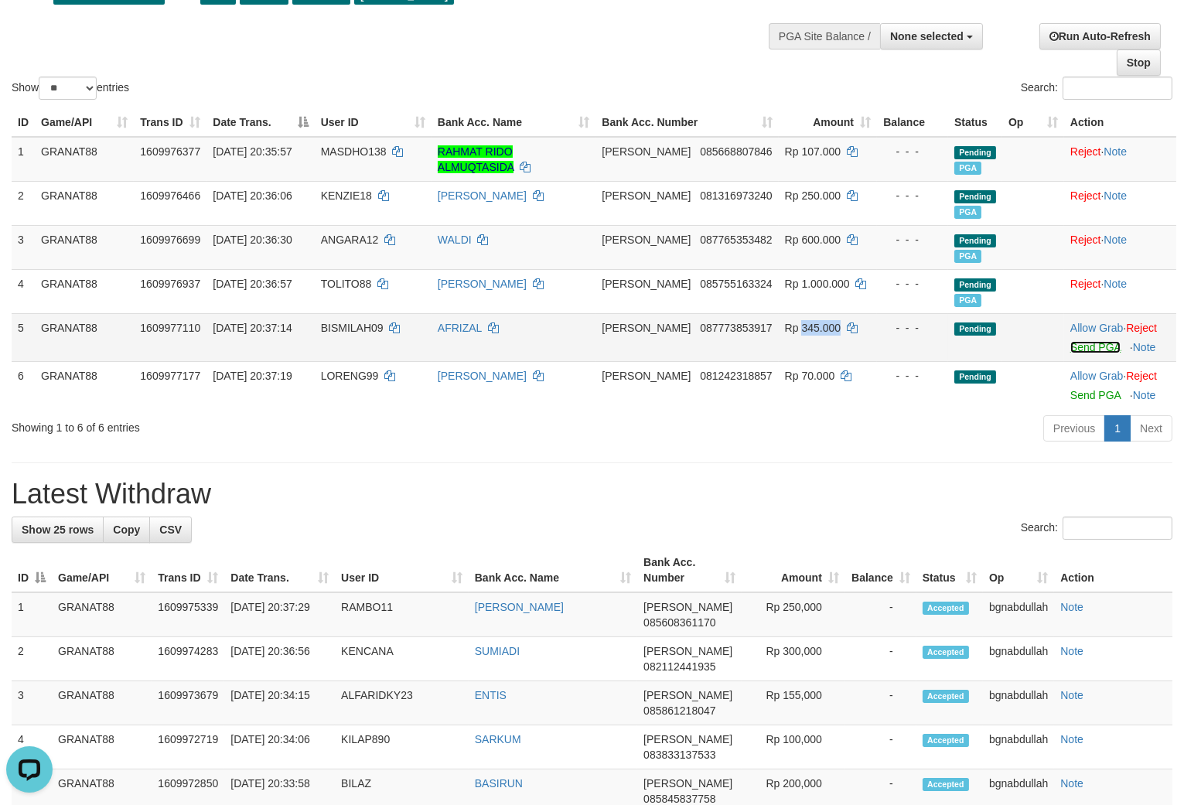
click at [1077, 353] on link "Send PGA" at bounding box center [1096, 347] width 50 height 12
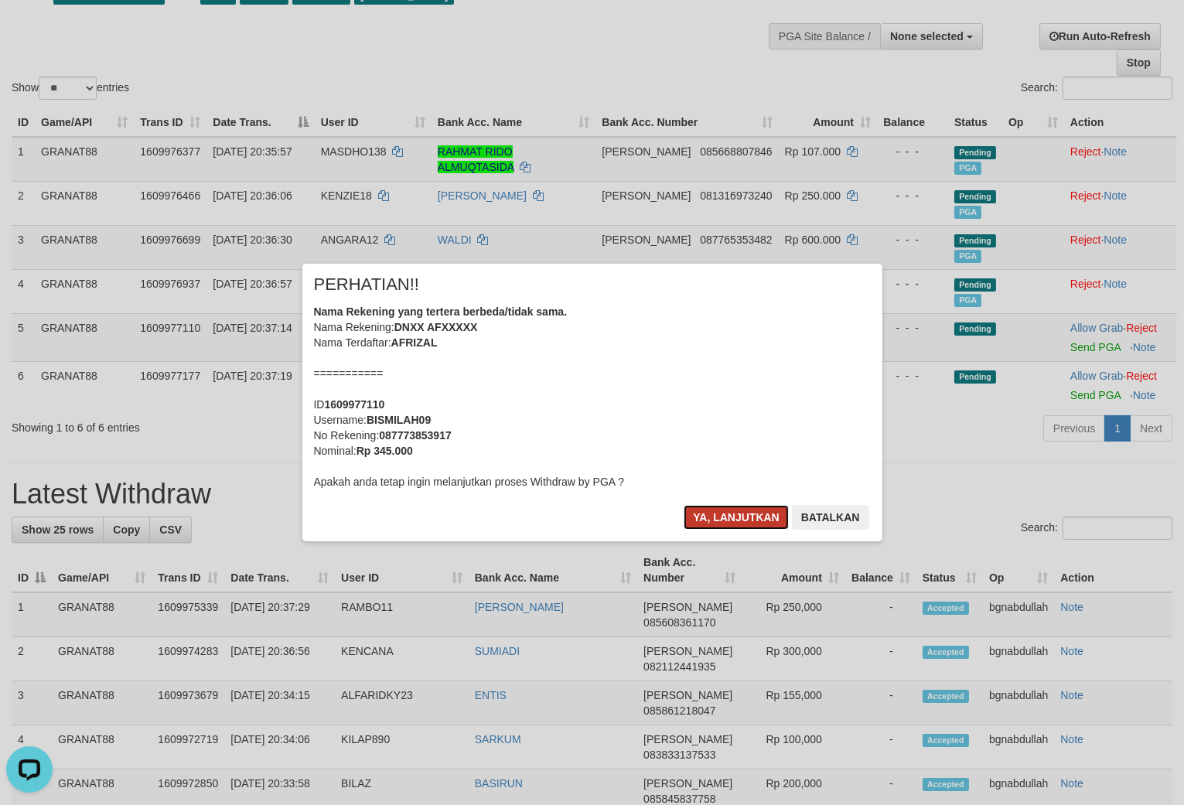
click at [698, 524] on button "Ya, lanjutkan" at bounding box center [736, 517] width 105 height 25
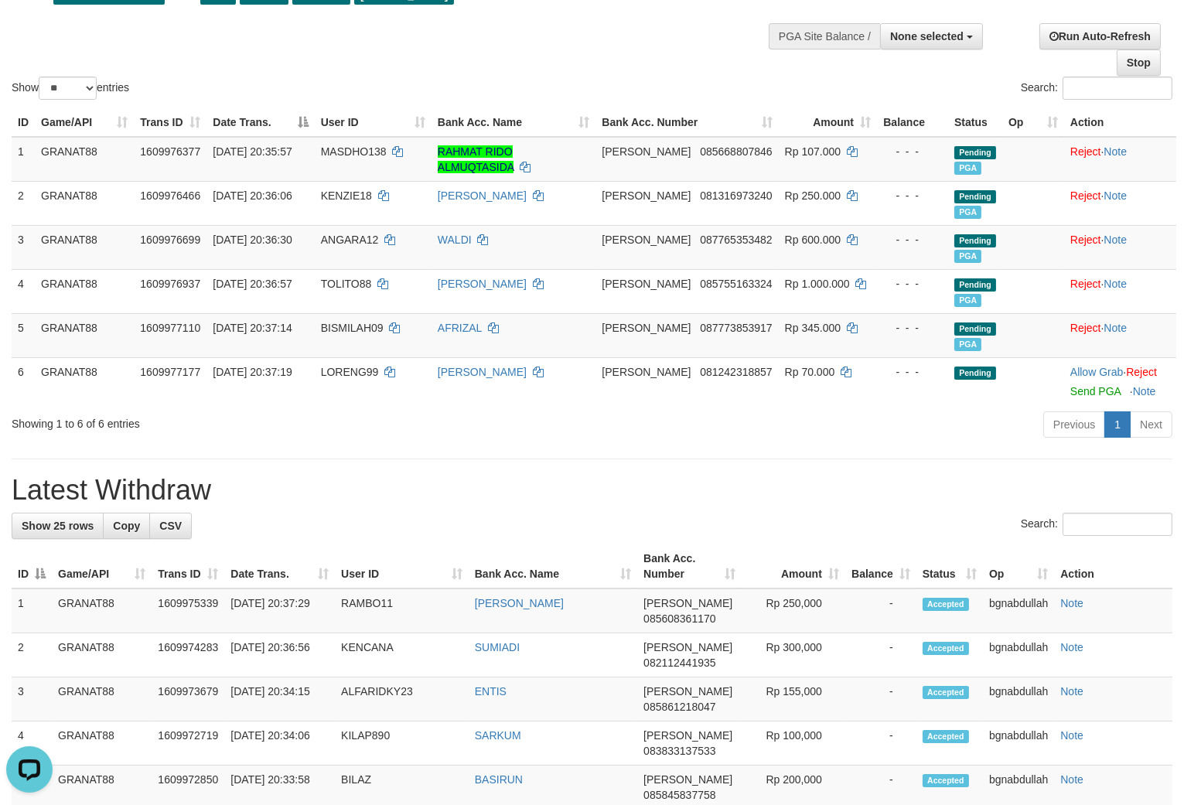
click at [579, 63] on div "Show ** ** ** *** entries Search:" at bounding box center [592, 17] width 1184 height 169
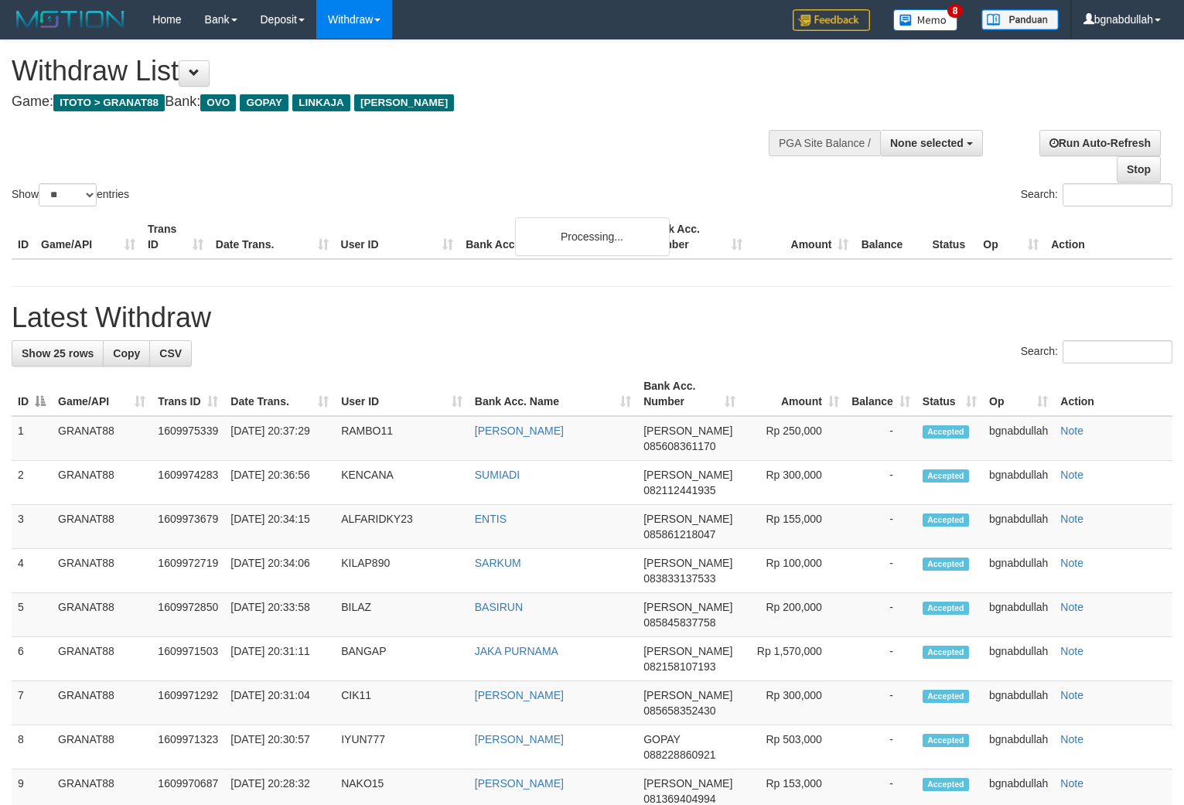
select select
select select "**"
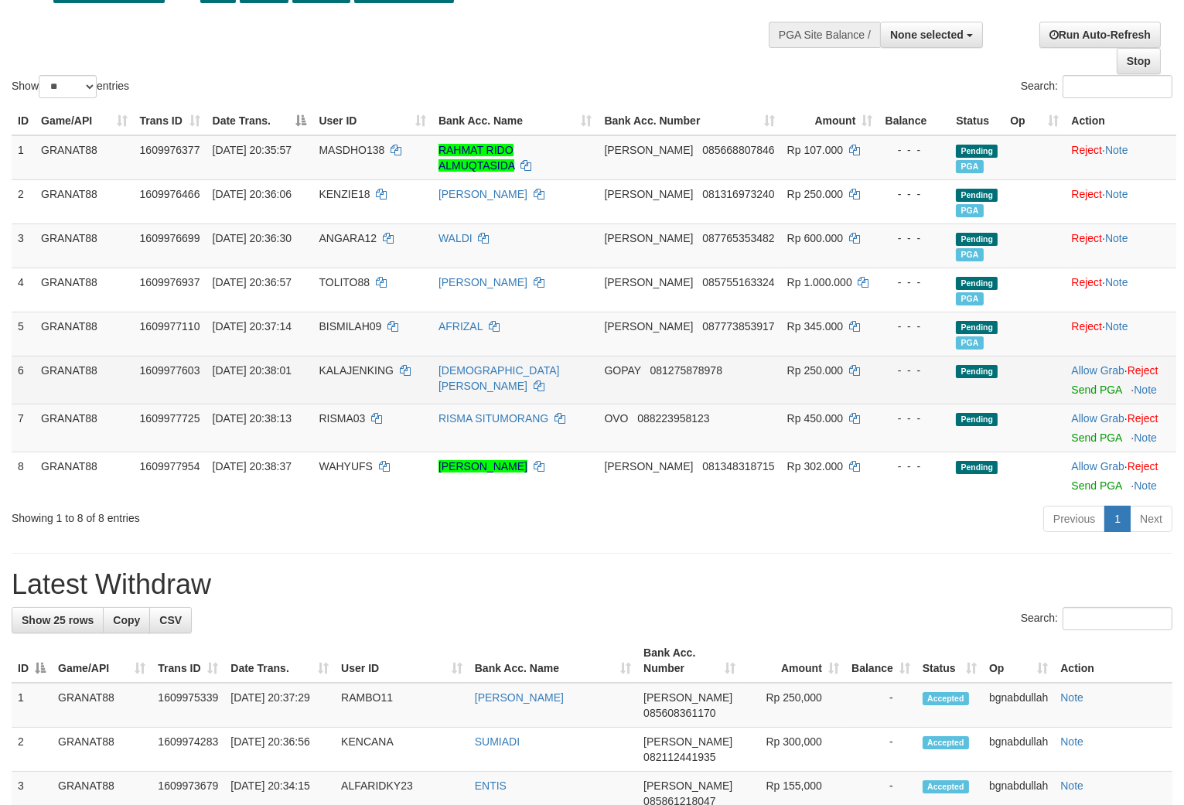
click at [360, 357] on td "KALAJENKING" at bounding box center [371, 380] width 119 height 48
click at [353, 371] on span "KALAJENKING" at bounding box center [356, 370] width 74 height 12
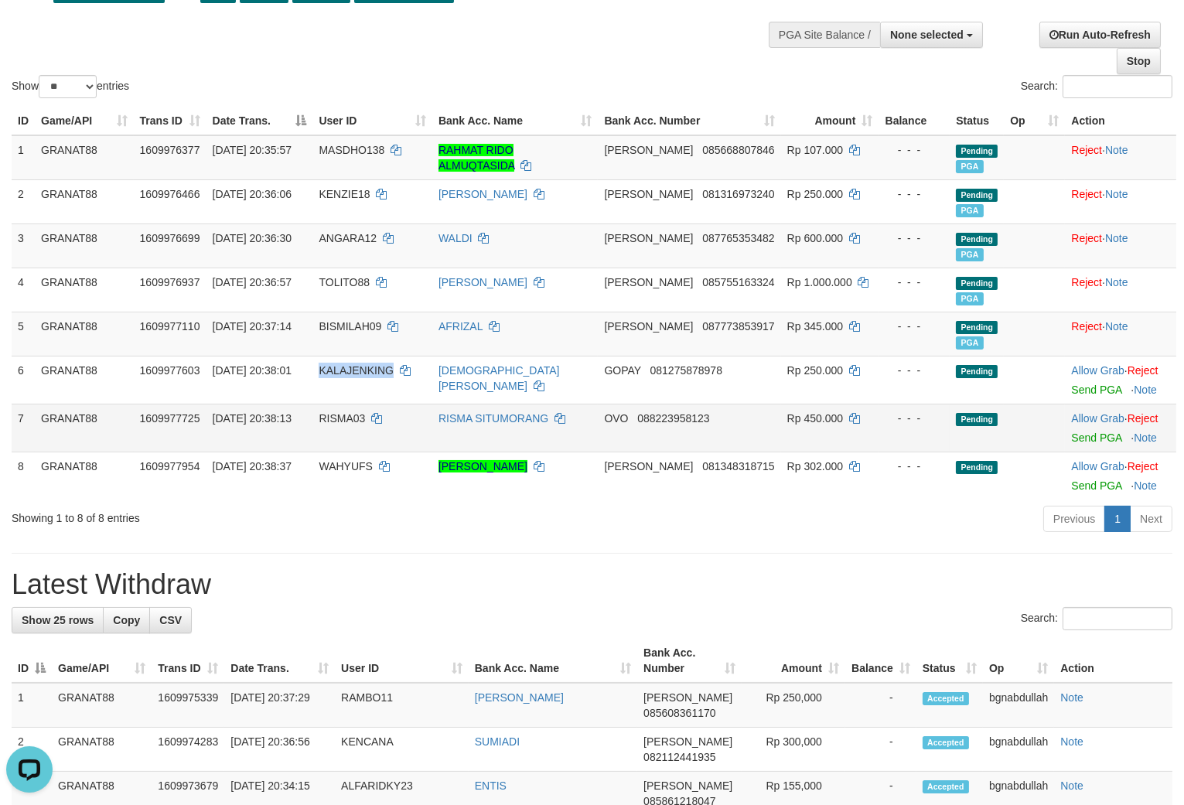
drag, startPoint x: 353, startPoint y: 371, endPoint x: 375, endPoint y: 438, distance: 70.0
click at [365, 395] on td "KALAJENKING" at bounding box center [371, 380] width 119 height 48
copy span "KALAJENKING"
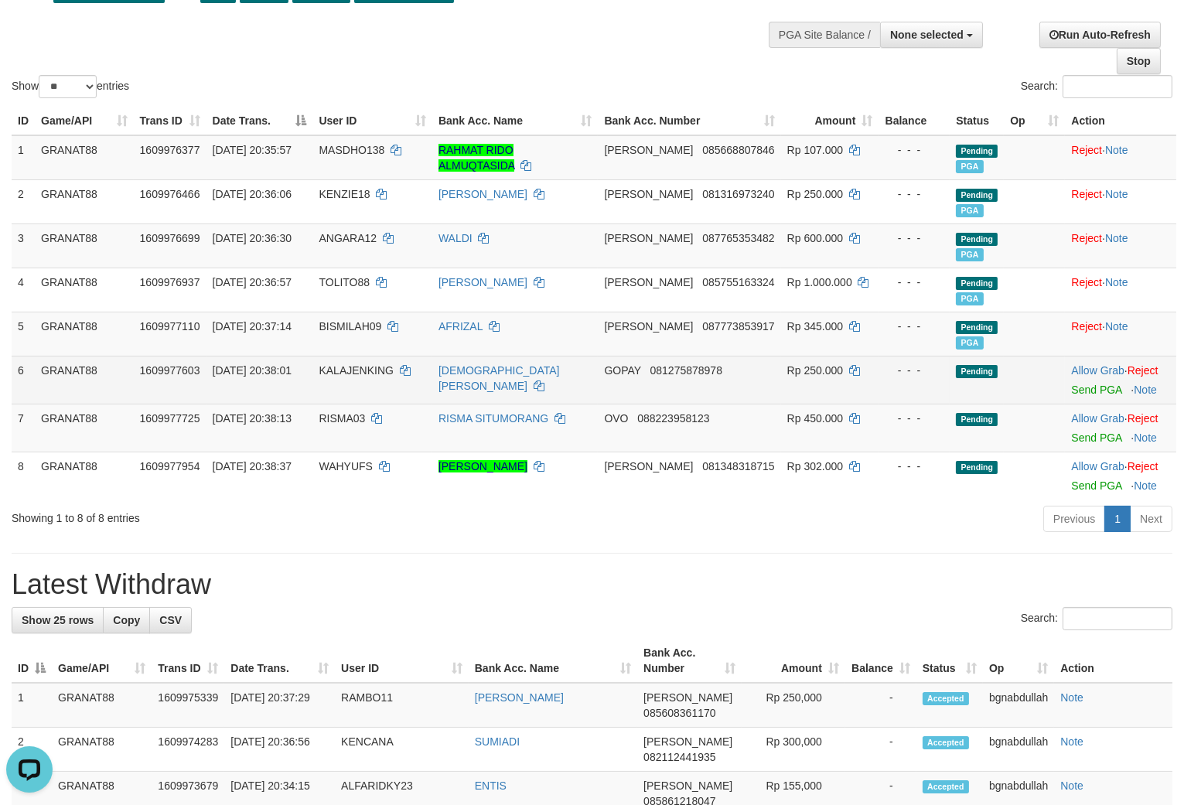
click at [802, 367] on span "Rp 250.000" at bounding box center [815, 370] width 56 height 12
drag, startPoint x: 802, startPoint y: 367, endPoint x: 1043, endPoint y: 398, distance: 242.6
click at [807, 371] on span "Rp 250.000" at bounding box center [815, 370] width 56 height 12
copy span "0"
click at [797, 367] on span "Rp 250.000" at bounding box center [815, 370] width 56 height 12
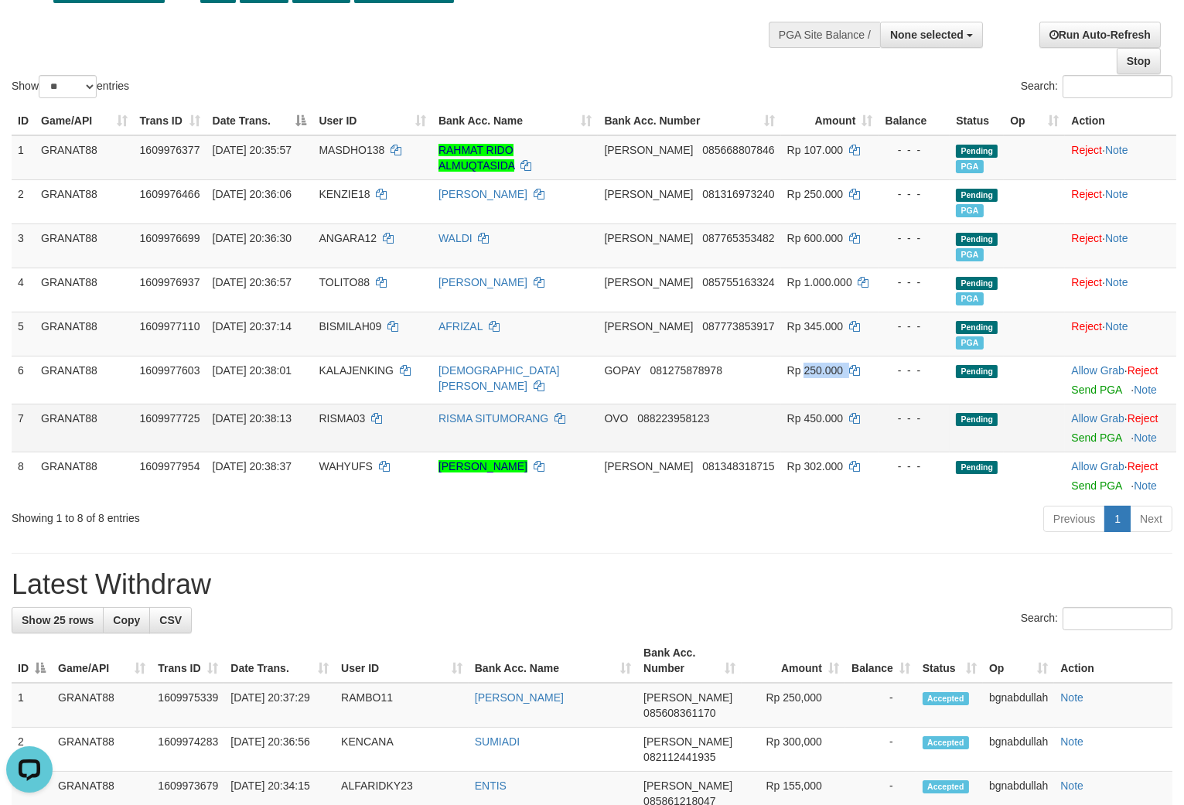
drag, startPoint x: 797, startPoint y: 367, endPoint x: 907, endPoint y: 404, distance: 115.9
click at [802, 374] on span "Rp 250.000" at bounding box center [815, 370] width 56 height 12
copy span "250.000"
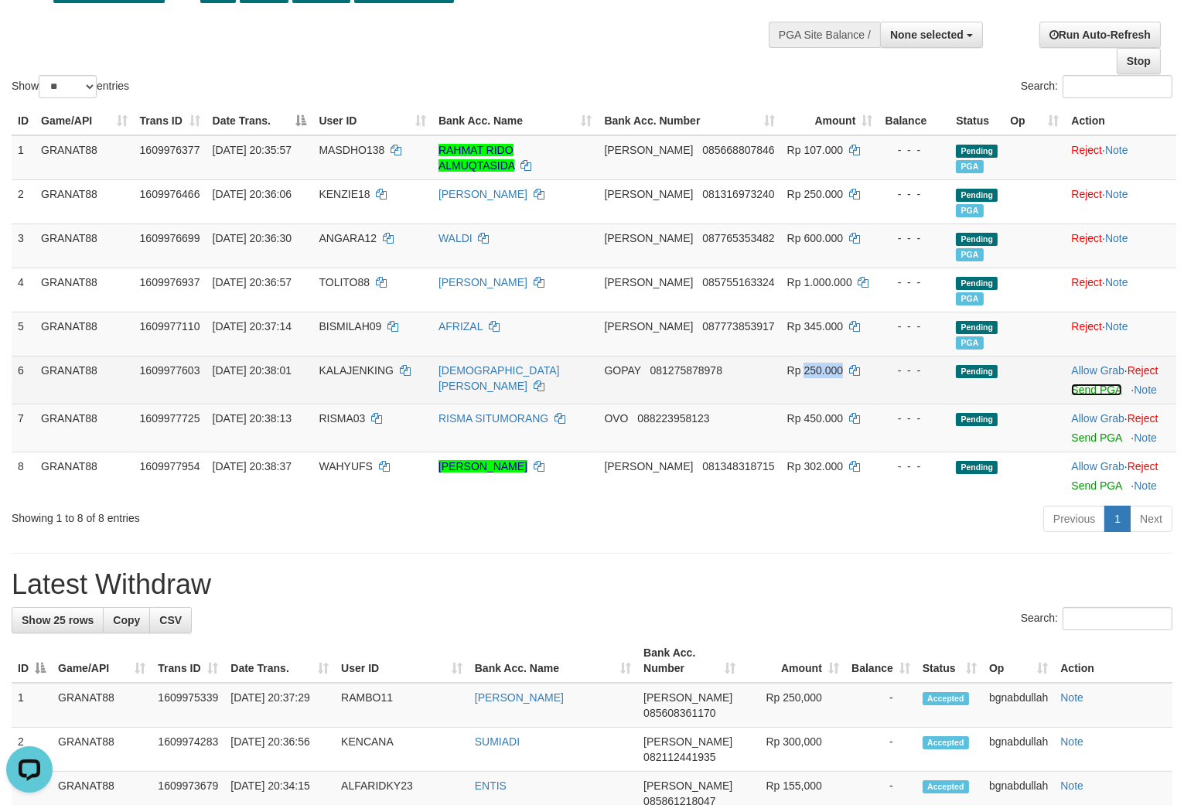
click at [1071, 388] on link "Send PGA" at bounding box center [1096, 390] width 50 height 12
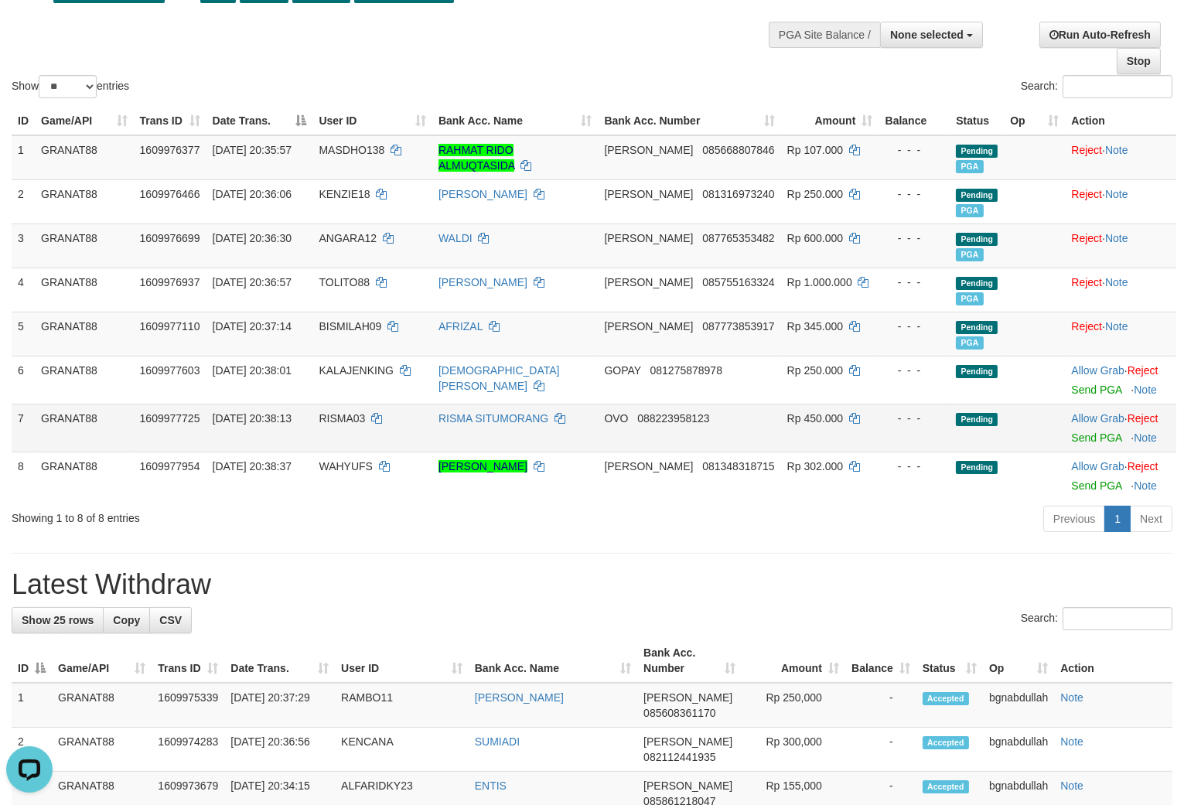
click at [336, 419] on span "RISMA03" at bounding box center [342, 418] width 46 height 12
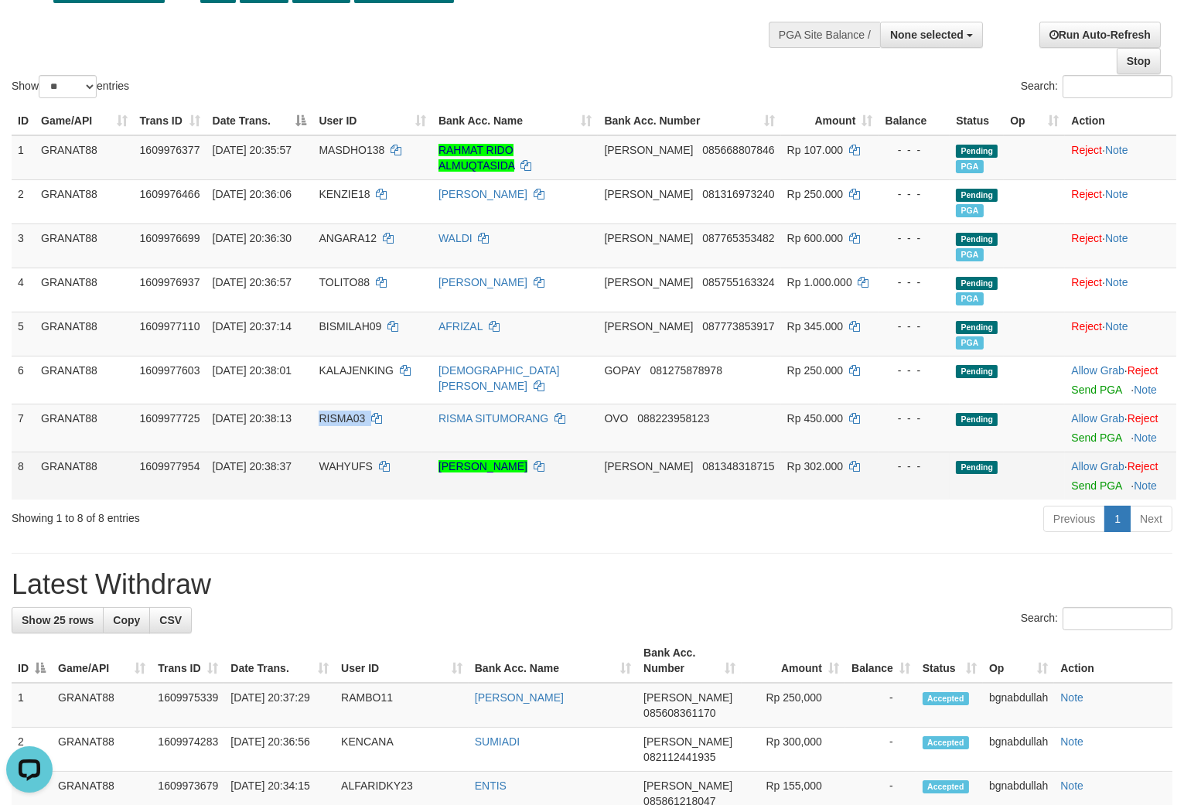
drag, startPoint x: 336, startPoint y: 419, endPoint x: 358, endPoint y: 483, distance: 67.0
click at [338, 429] on td "RISMA03" at bounding box center [371, 428] width 119 height 48
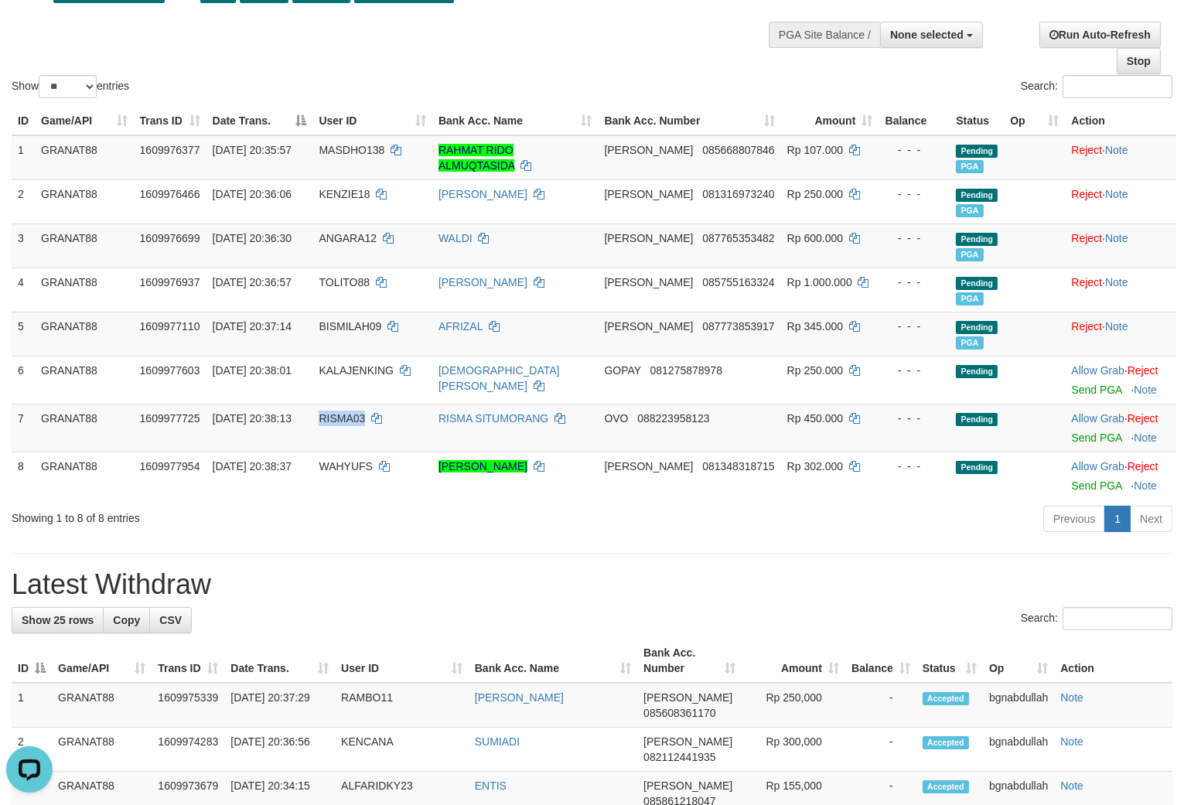
copy span "RISMA03"
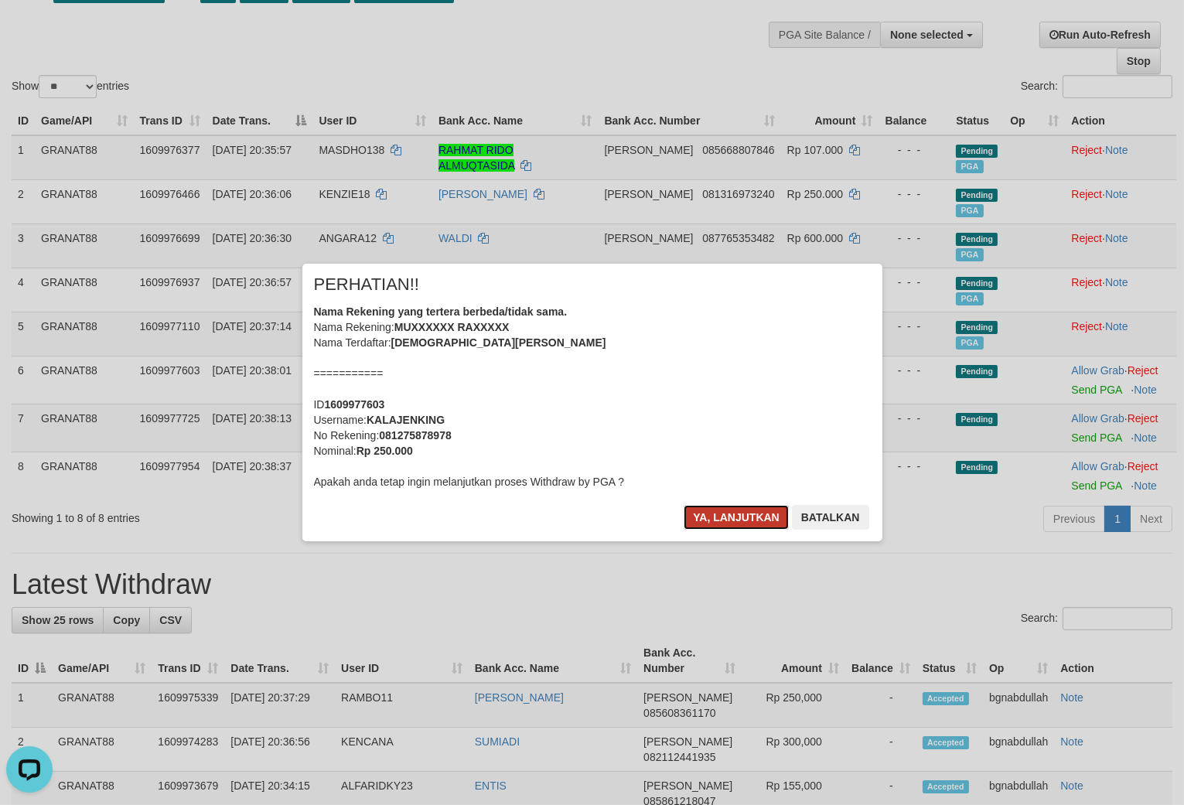
click at [739, 516] on button "Ya, lanjutkan" at bounding box center [736, 517] width 105 height 25
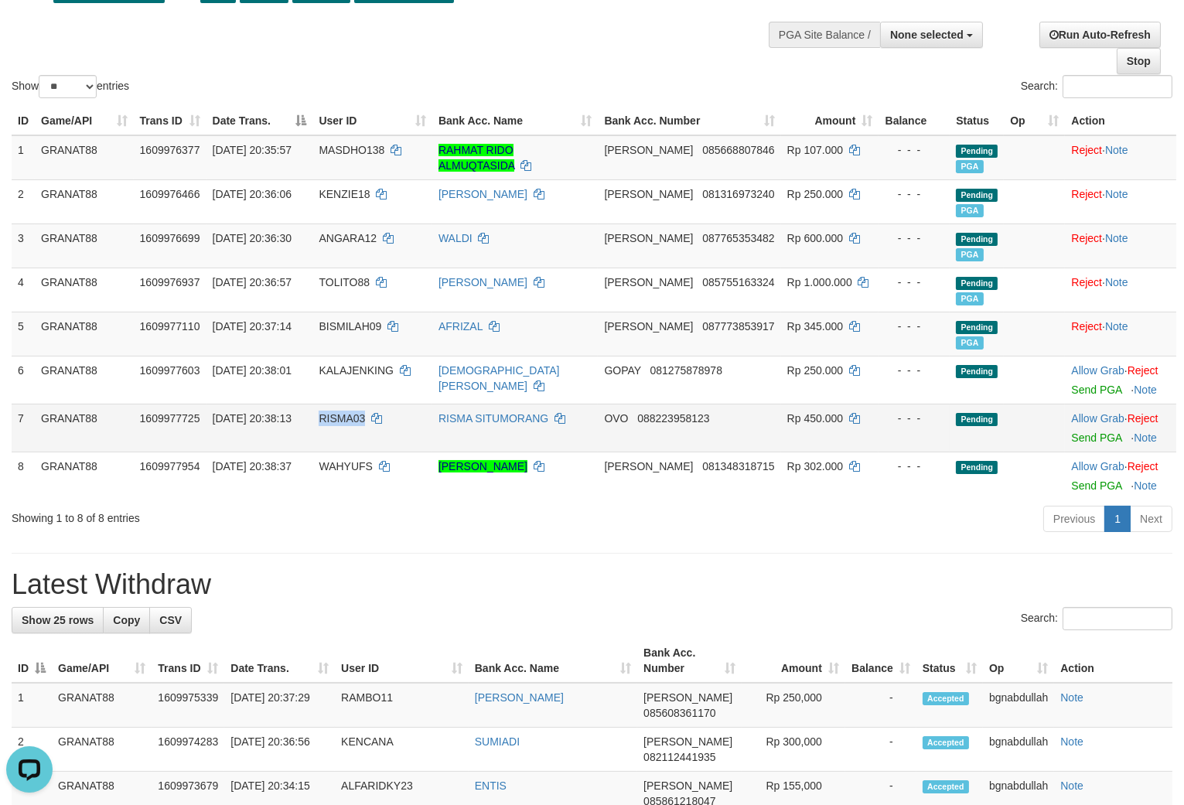
click at [791, 418] on span "Rp 450.000" at bounding box center [815, 418] width 56 height 12
drag, startPoint x: 793, startPoint y: 418, endPoint x: 822, endPoint y: 443, distance: 38.9
click at [799, 427] on td "Rp 450.000" at bounding box center [830, 428] width 98 height 48
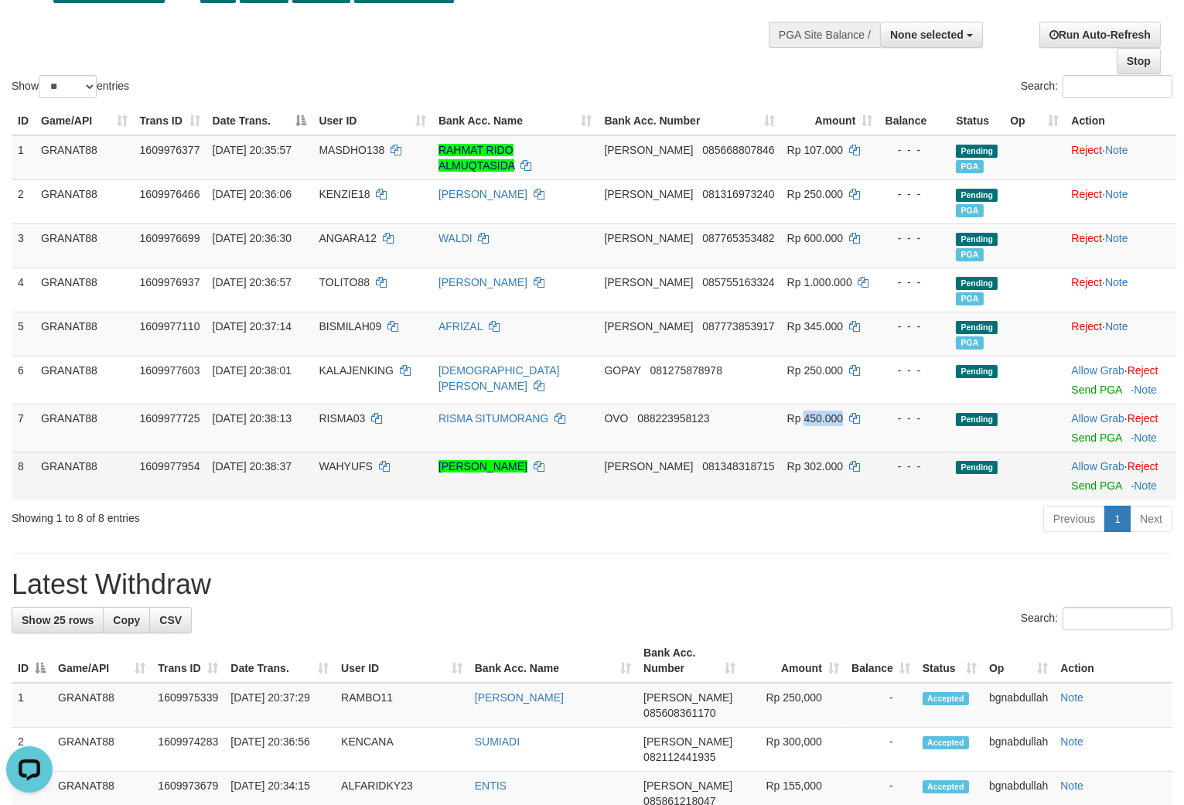
copy span "450.000"
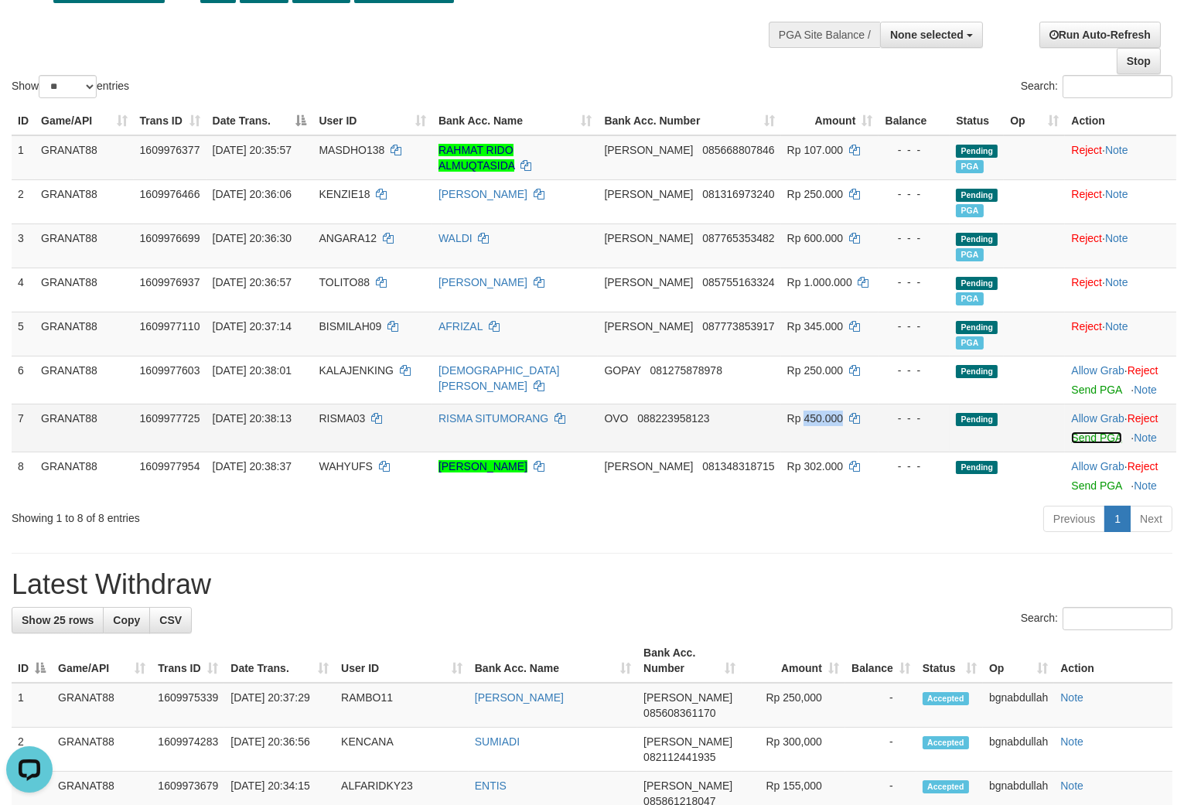
click at [1077, 435] on link "Send PGA" at bounding box center [1096, 438] width 50 height 12
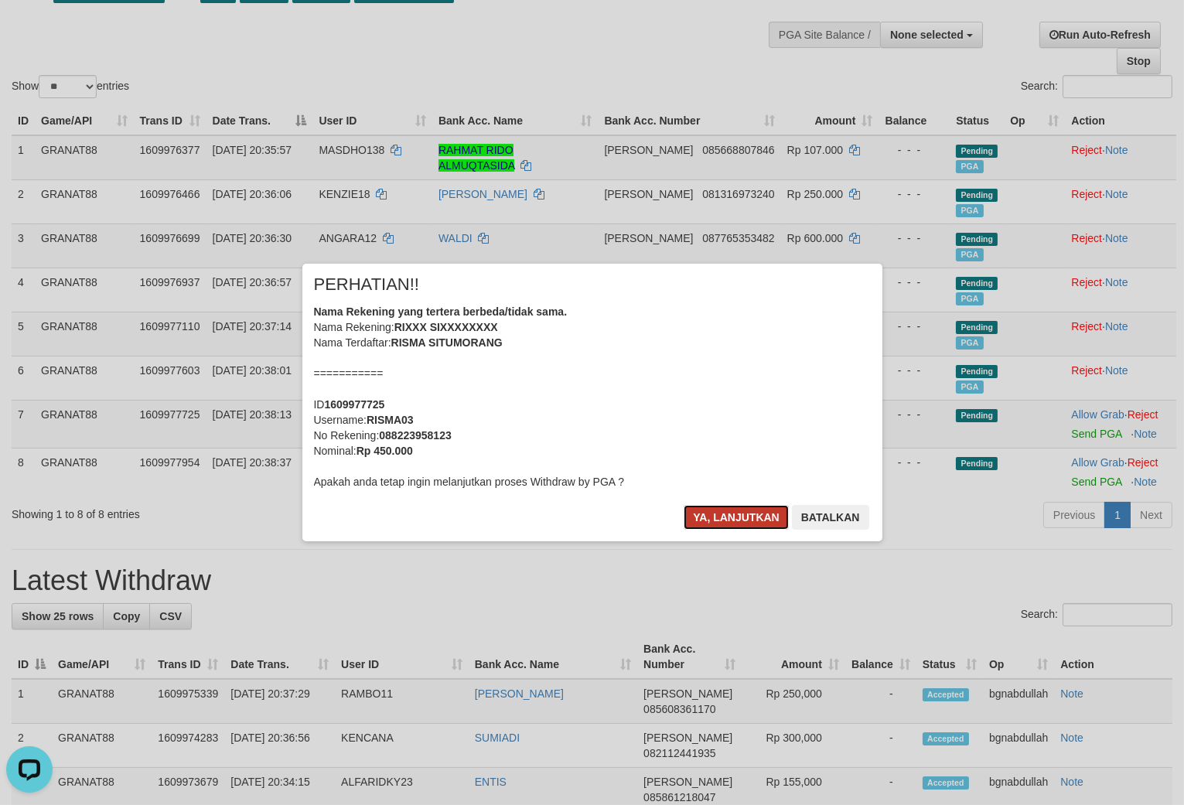
click at [739, 527] on button "Ya, lanjutkan" at bounding box center [736, 517] width 105 height 25
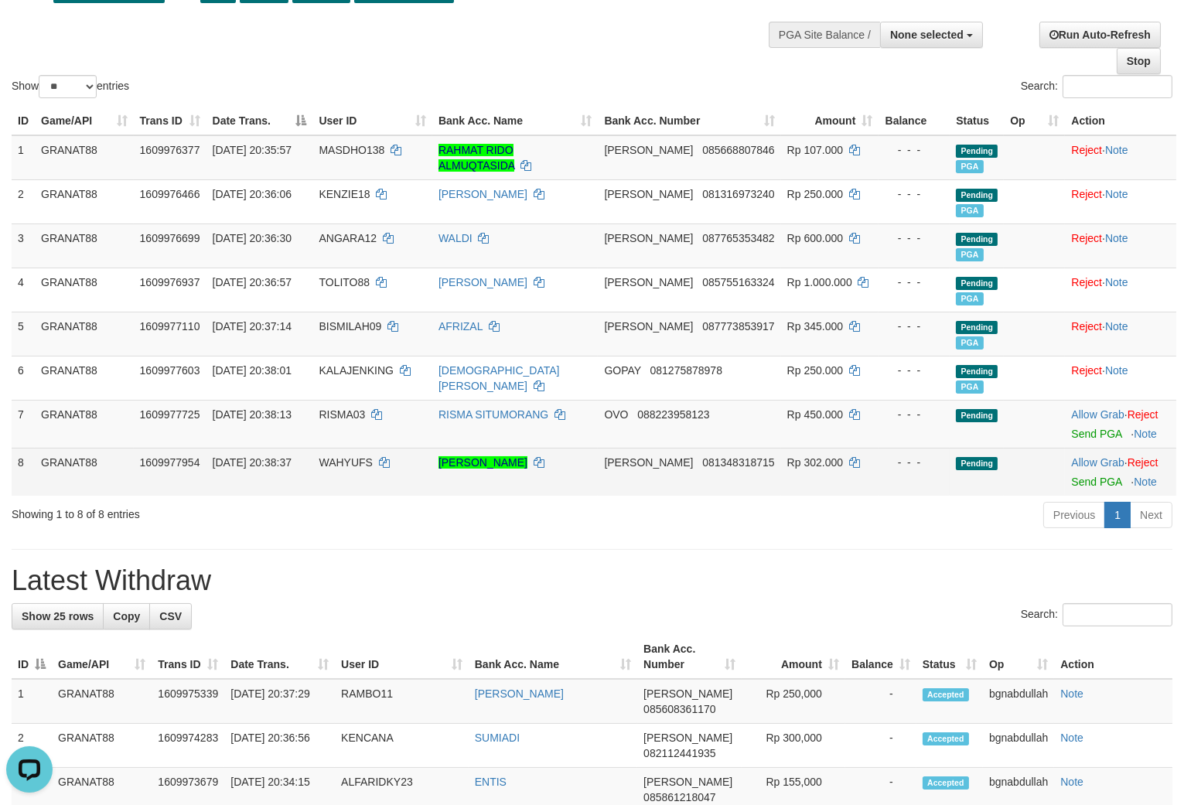
click at [356, 456] on span "WAHYUFS" at bounding box center [345, 462] width 53 height 12
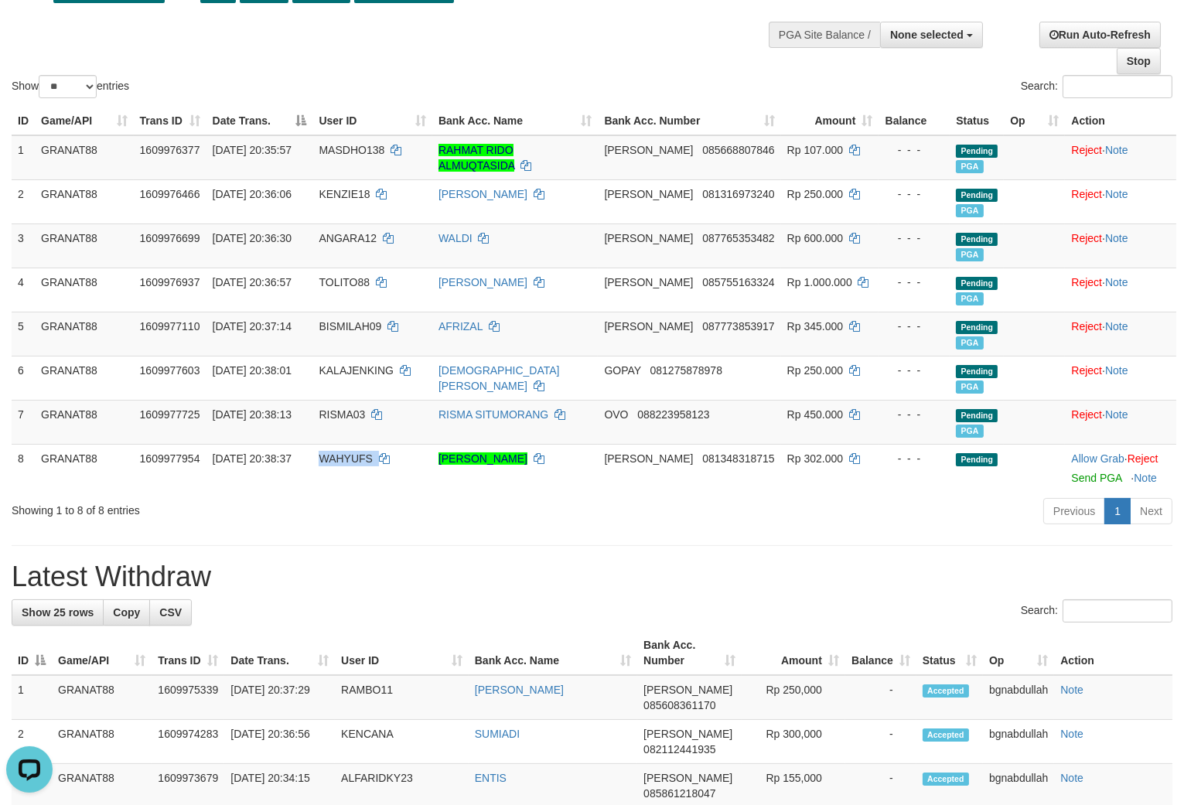
drag, startPoint x: 356, startPoint y: 455, endPoint x: 360, endPoint y: 491, distance: 36.6
click at [358, 475] on td "WAHYUFS" at bounding box center [371, 468] width 119 height 48
copy span "WAHYUFS"
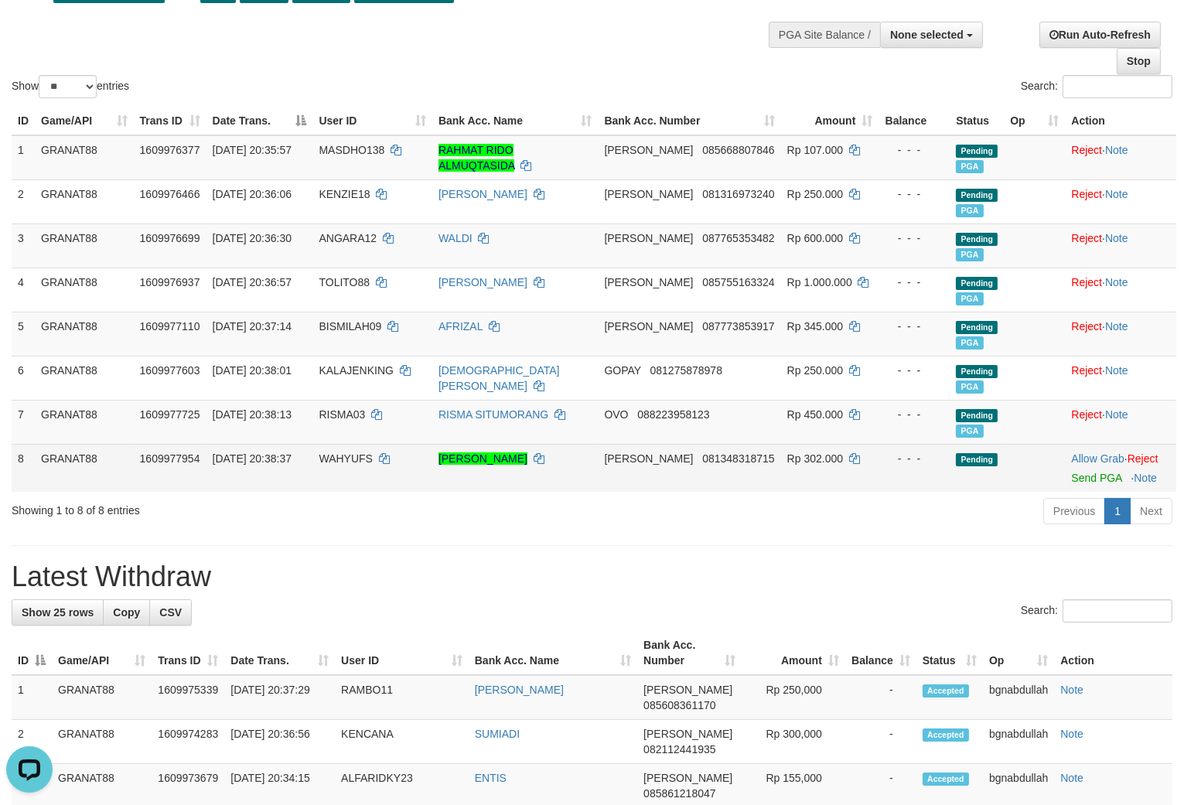
click at [802, 452] on span "Rp 302.000" at bounding box center [815, 458] width 56 height 12
copy td "302.000"
click at [1100, 475] on link "Send PGA" at bounding box center [1096, 478] width 50 height 12
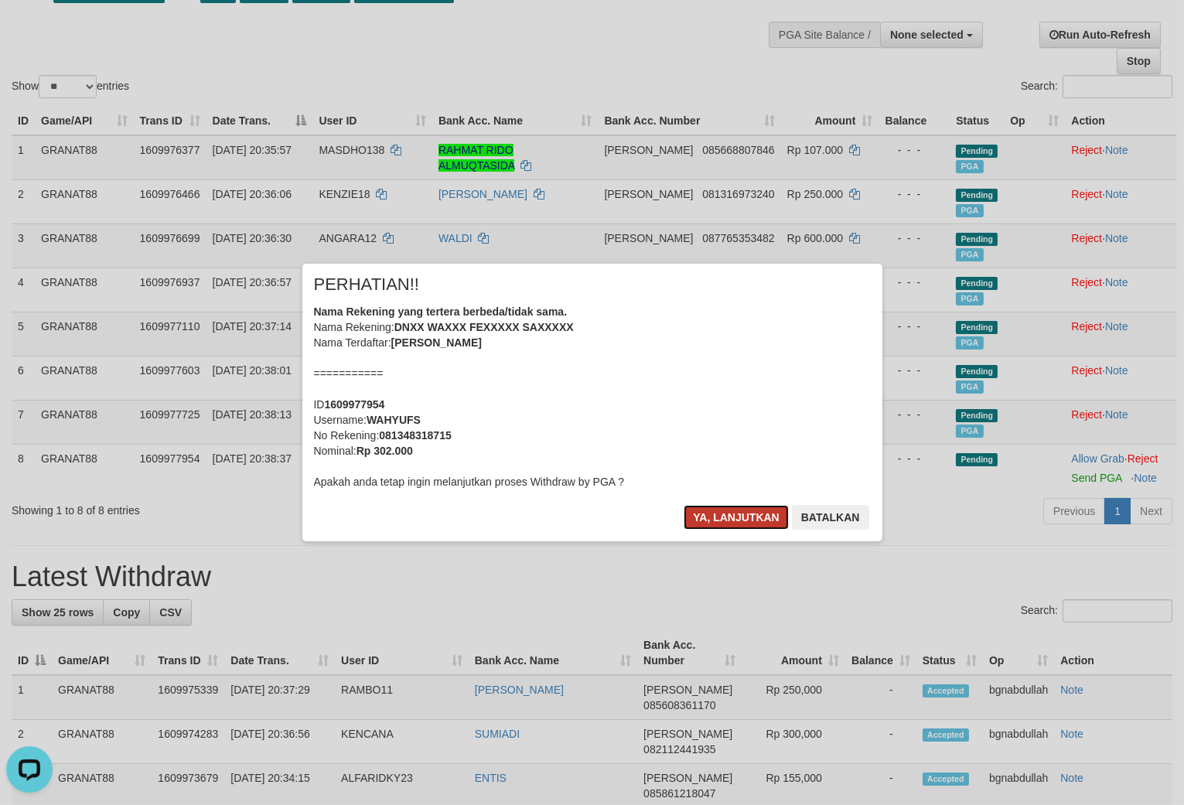
click at [741, 514] on button "Ya, lanjutkan" at bounding box center [736, 517] width 105 height 25
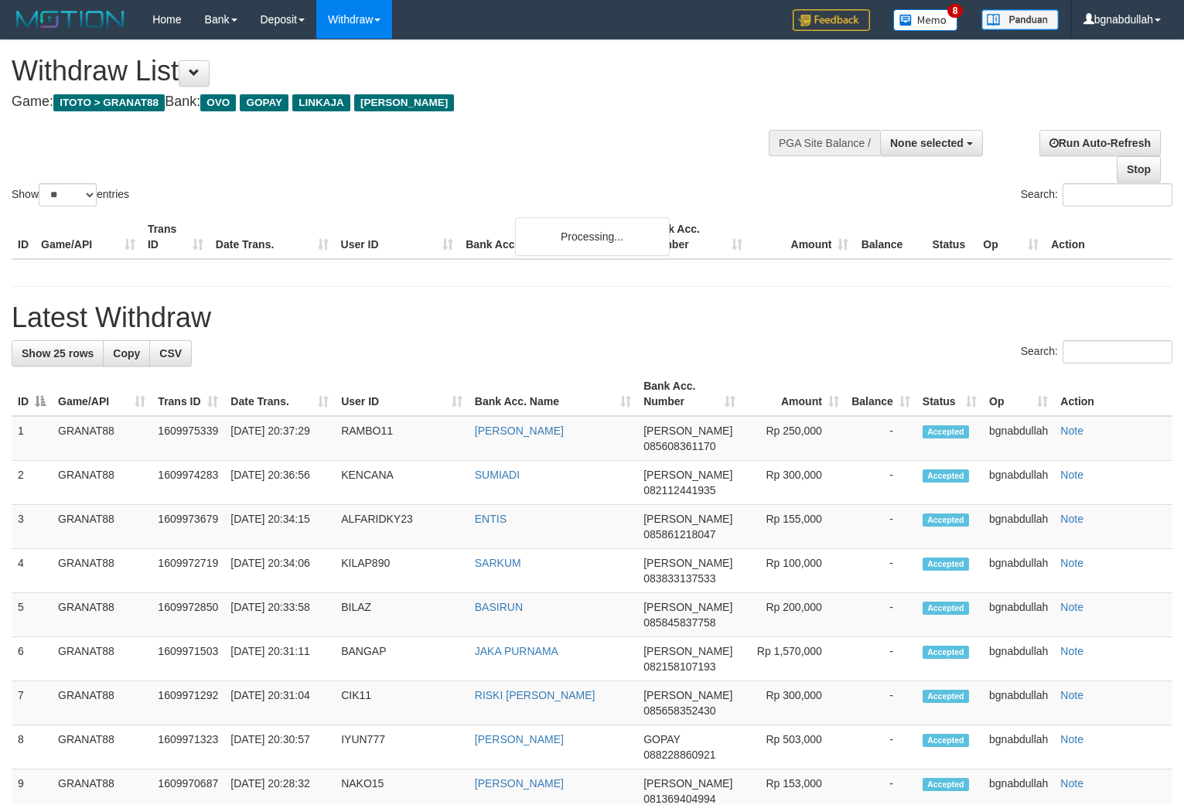
select select
select select "**"
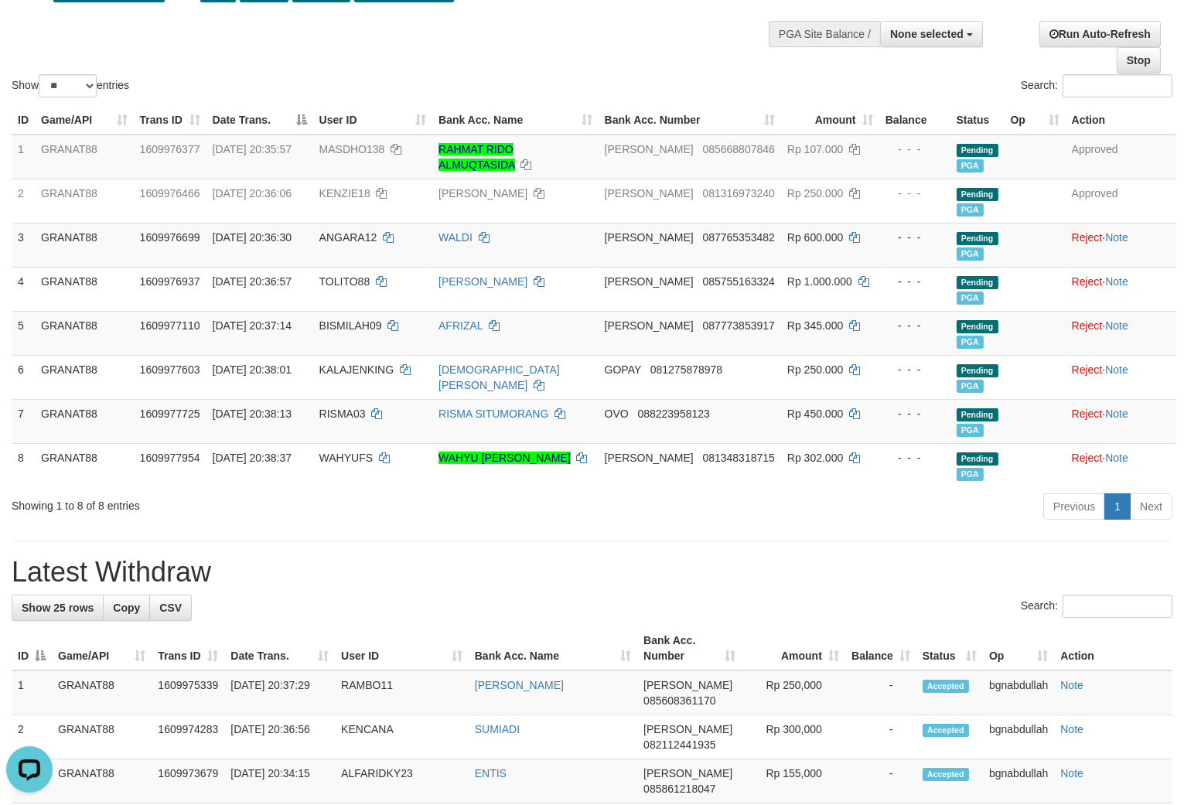
click at [789, 525] on div "Previous 1 Next" at bounding box center [839, 508] width 668 height 33
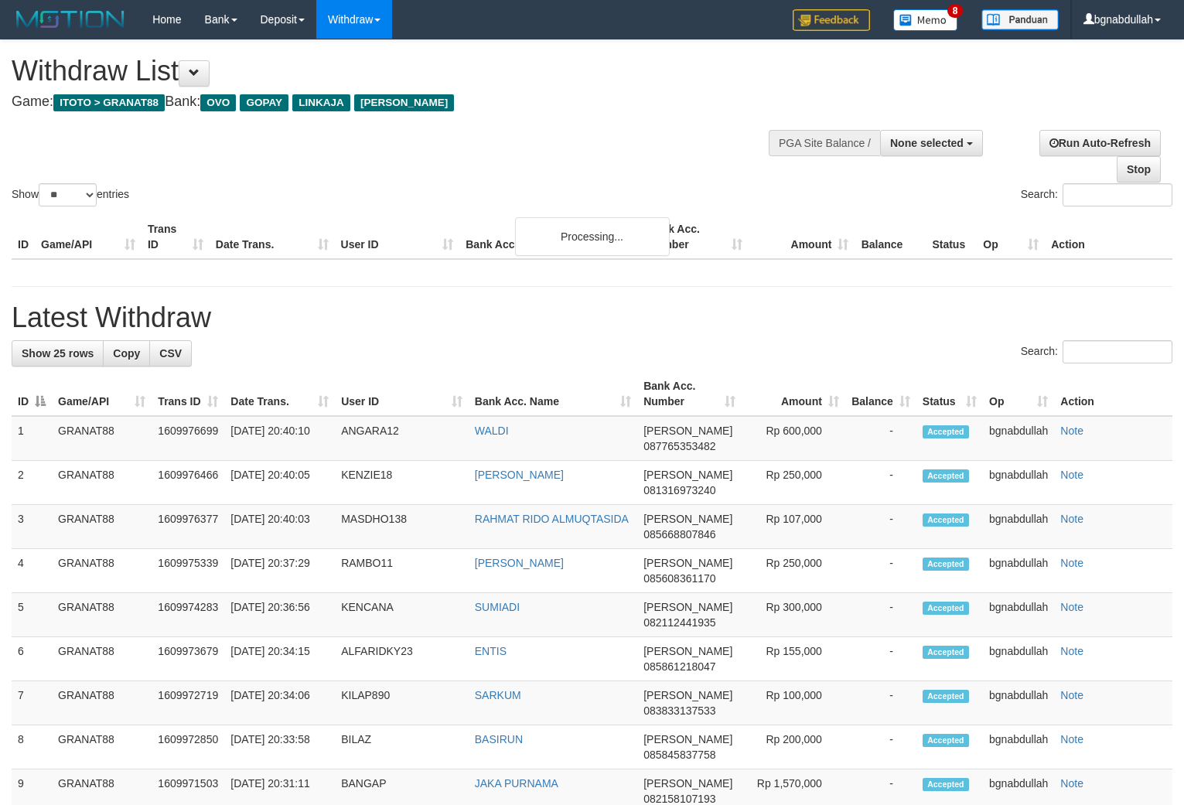
select select
select select "**"
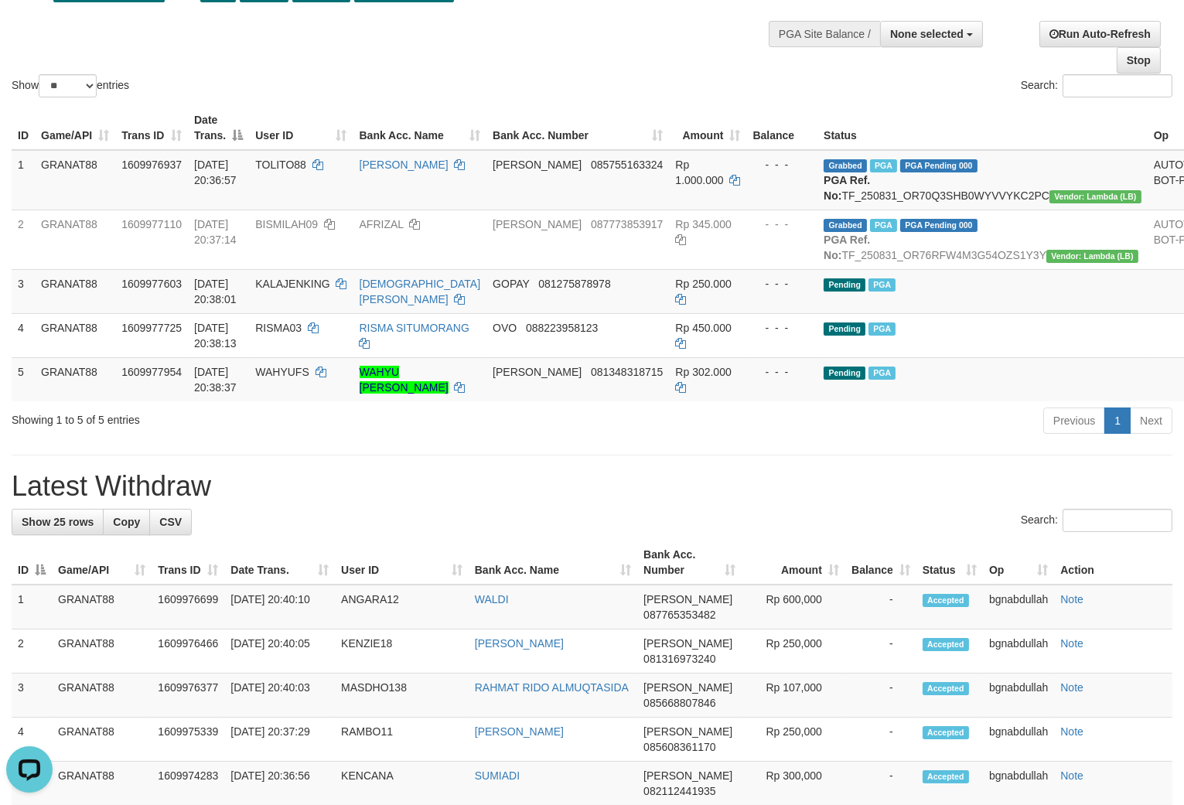
click at [913, 439] on div "Previous 1 Next" at bounding box center [839, 422] width 668 height 33
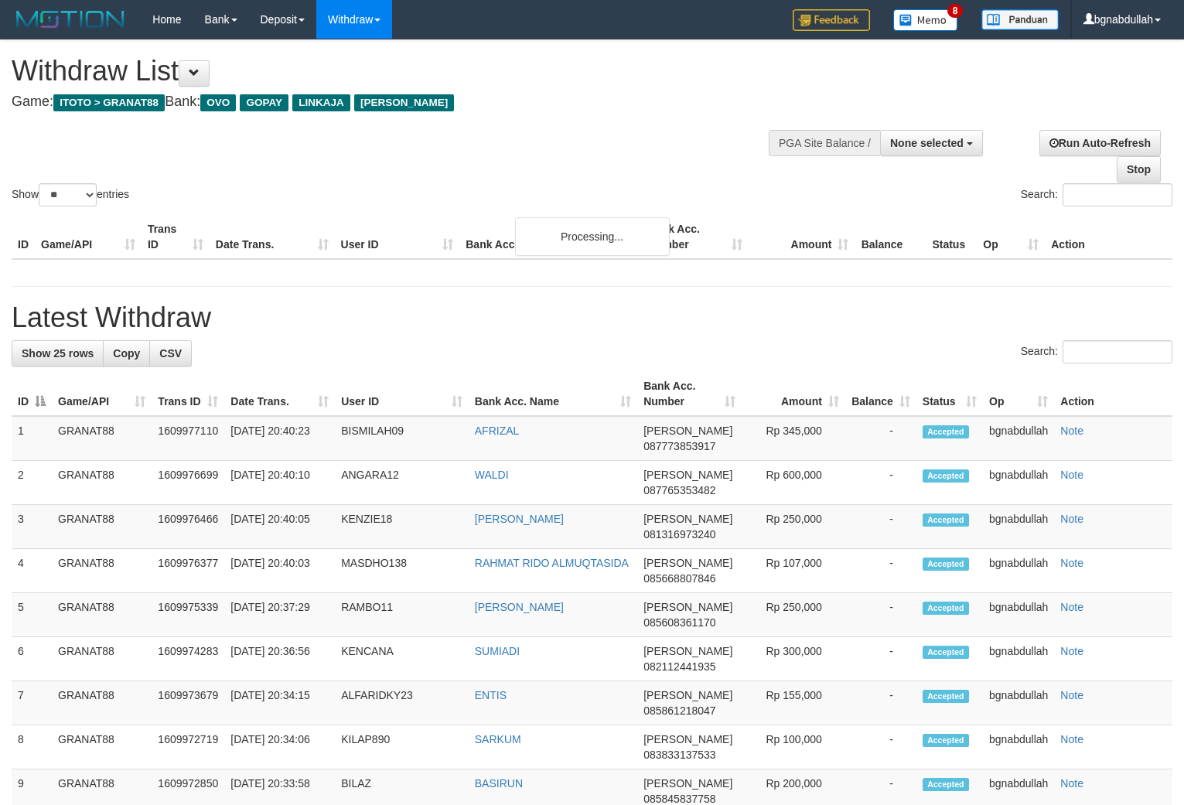
select select
select select "**"
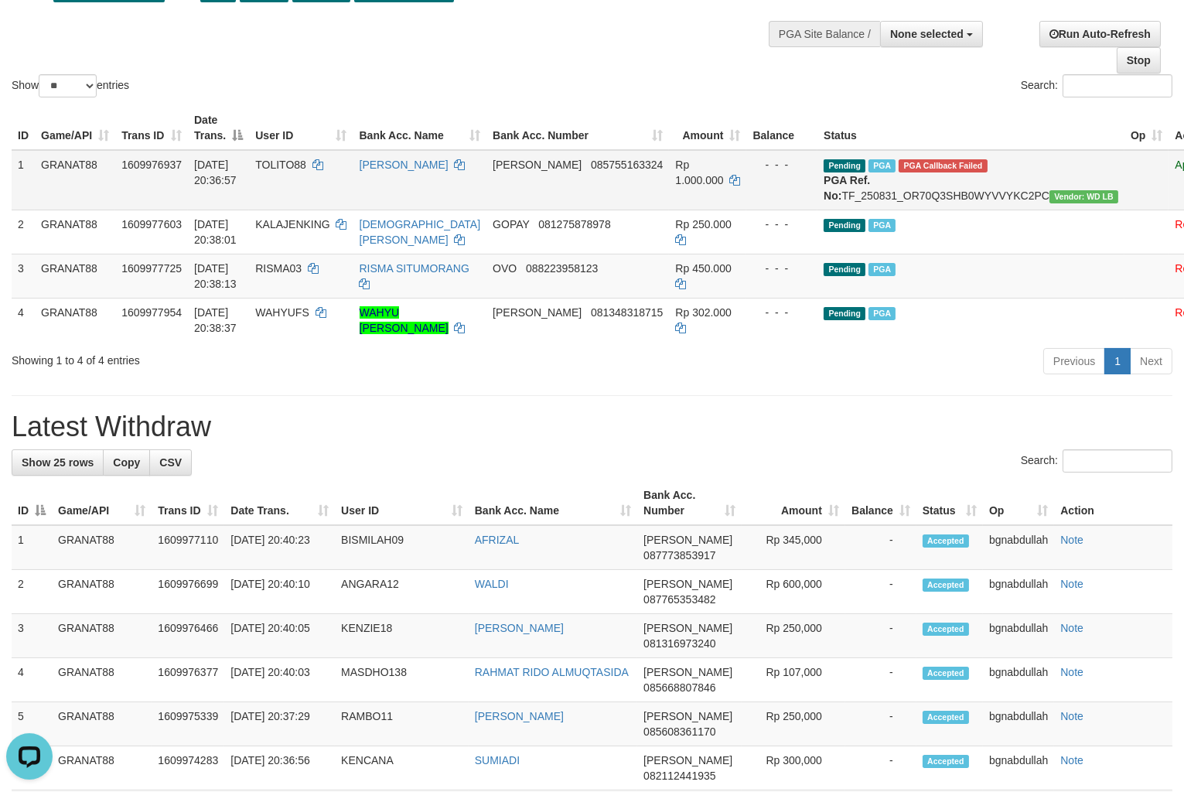
click at [258, 159] on td "TOLITO88" at bounding box center [301, 180] width 104 height 60
click at [266, 176] on td "TOLITO88" at bounding box center [301, 180] width 104 height 60
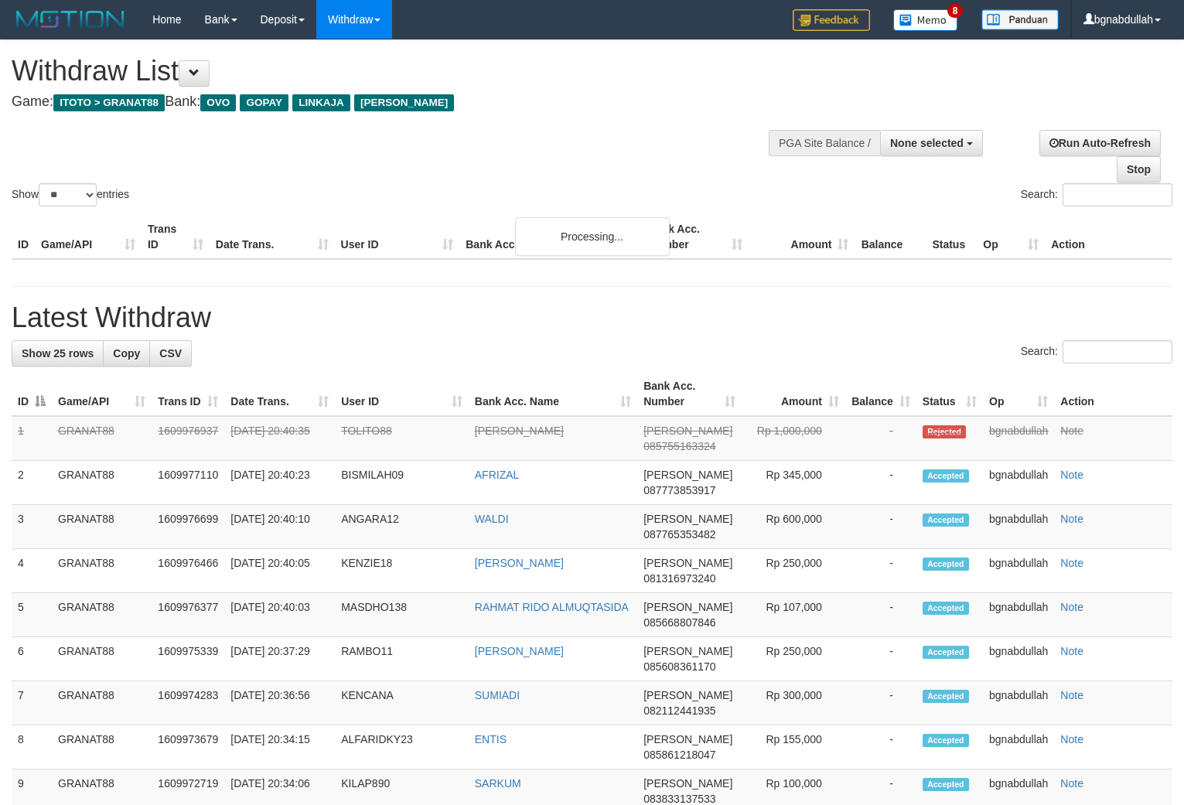
select select
select select "**"
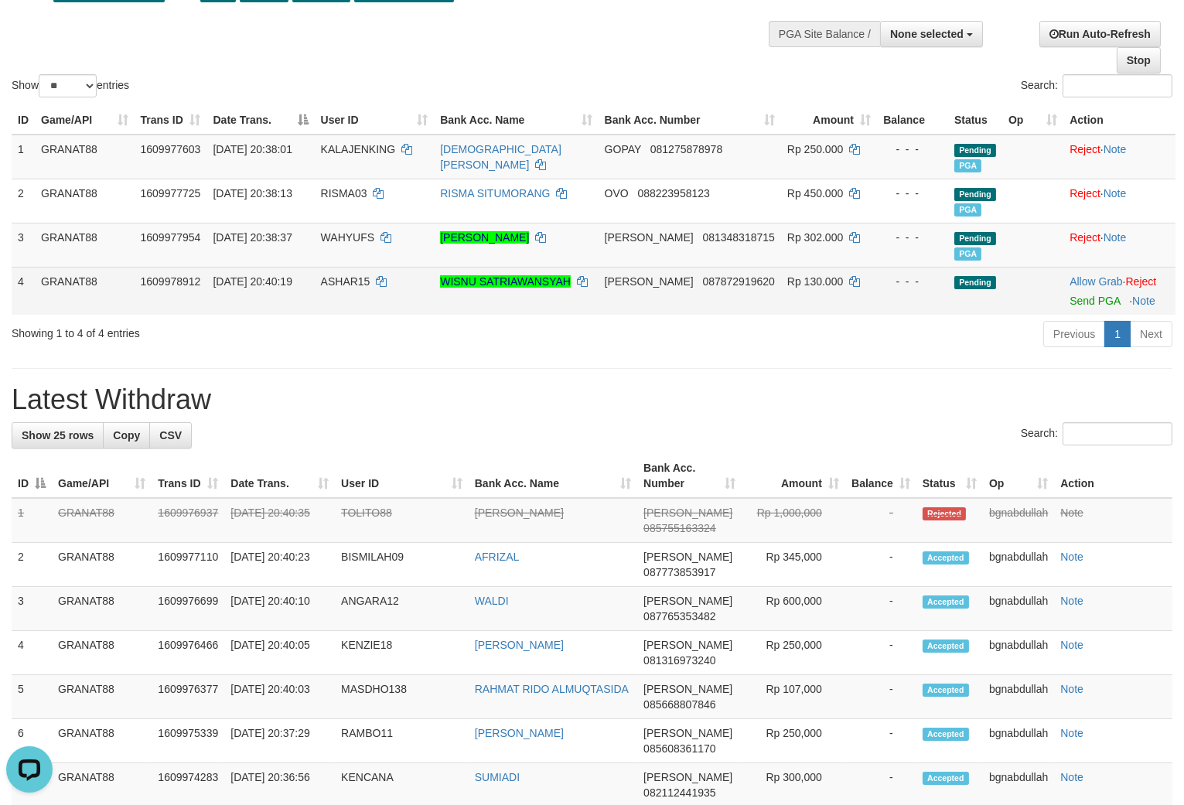
click at [335, 269] on td "ASHAR15" at bounding box center [375, 291] width 120 height 48
drag, startPoint x: 338, startPoint y: 275, endPoint x: 375, endPoint y: 309, distance: 50.9
click at [358, 297] on td "ASHAR15" at bounding box center [375, 291] width 120 height 48
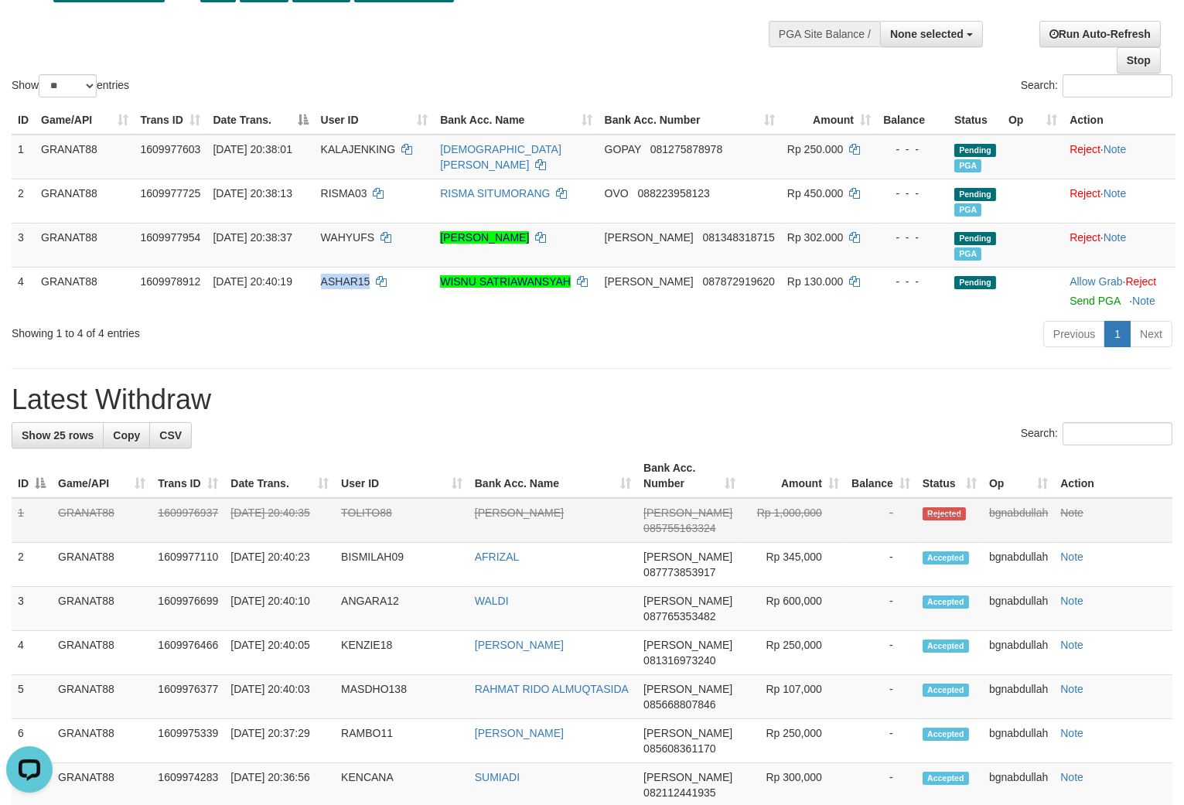
copy span "ASHAR15"
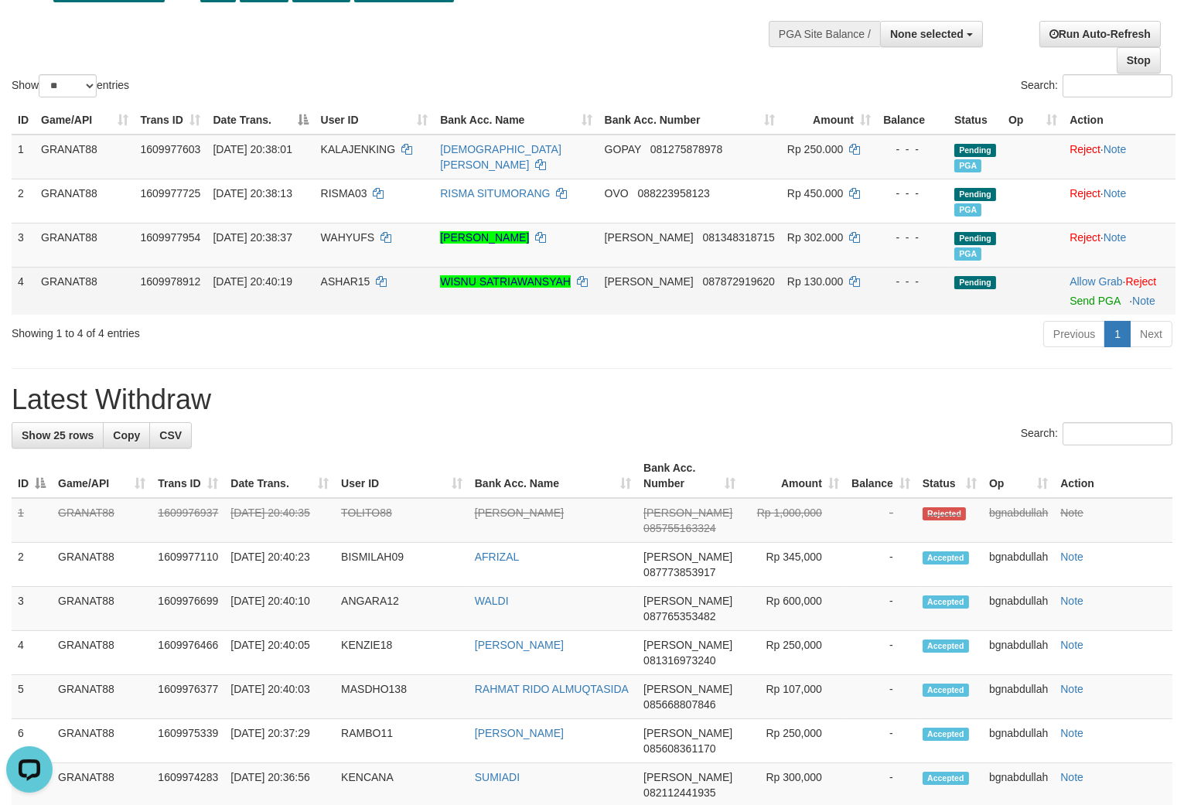
click at [798, 276] on span "Rp 130.000" at bounding box center [815, 281] width 56 height 12
click at [805, 281] on span "Rp 130.000" at bounding box center [815, 281] width 56 height 12
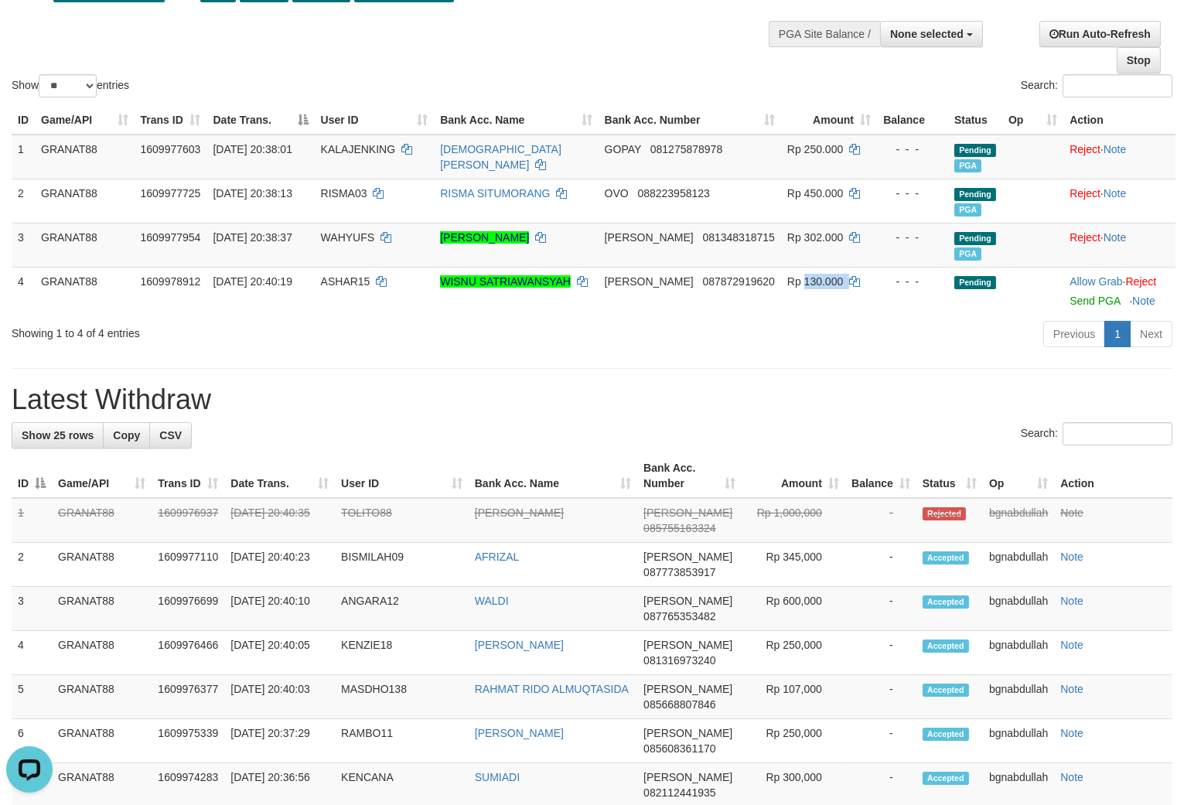
drag, startPoint x: 805, startPoint y: 281, endPoint x: 859, endPoint y: 333, distance: 74.9
click at [812, 316] on div "ID Game/API Trans ID Date Trans. User ID Bank Acc. Name Bank Acc. Number Amount…" at bounding box center [592, 210] width 1184 height 218
copy div "130.000 - - - Pending Allow Grab · Reject Send PGA · Note Processing..."
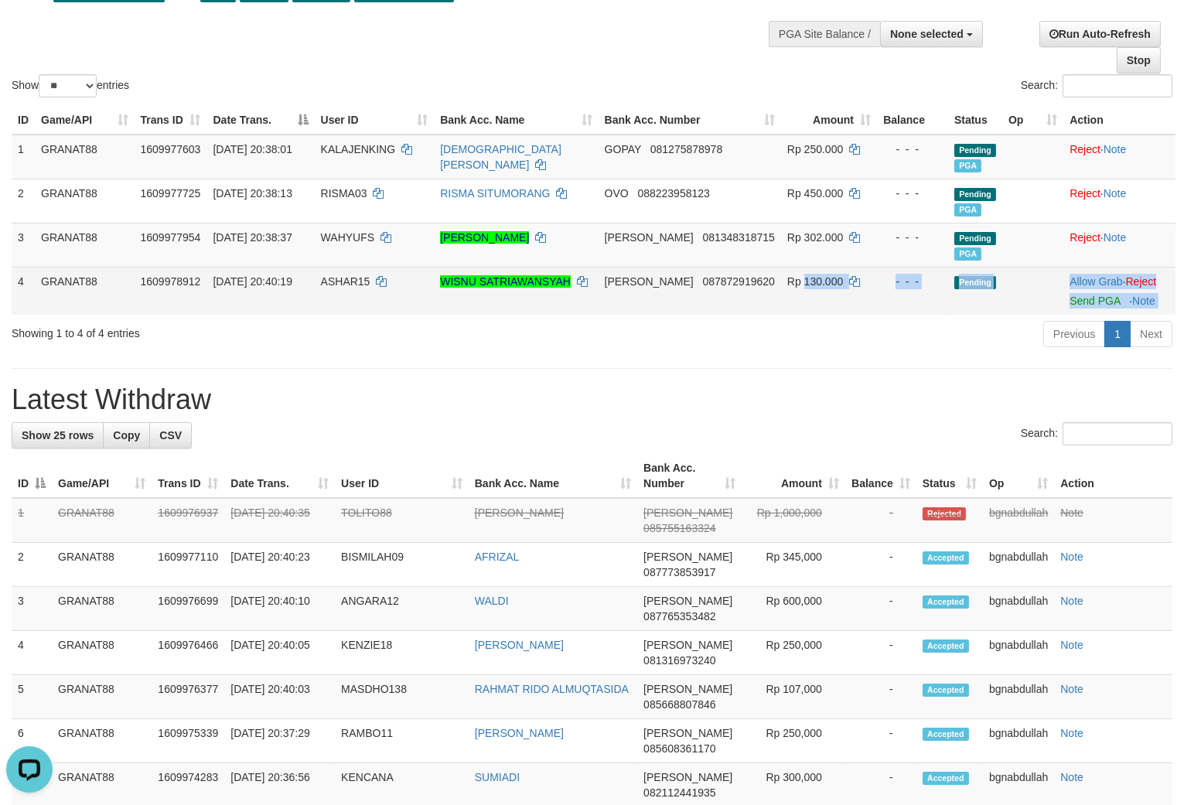
click at [804, 278] on span "Rp 130.000" at bounding box center [815, 281] width 56 height 12
drag, startPoint x: 804, startPoint y: 278, endPoint x: 813, endPoint y: 280, distance: 8.6
click at [805, 278] on span "Rp 130.000" at bounding box center [815, 281] width 56 height 12
click at [1075, 298] on link "Send PGA" at bounding box center [1095, 301] width 50 height 12
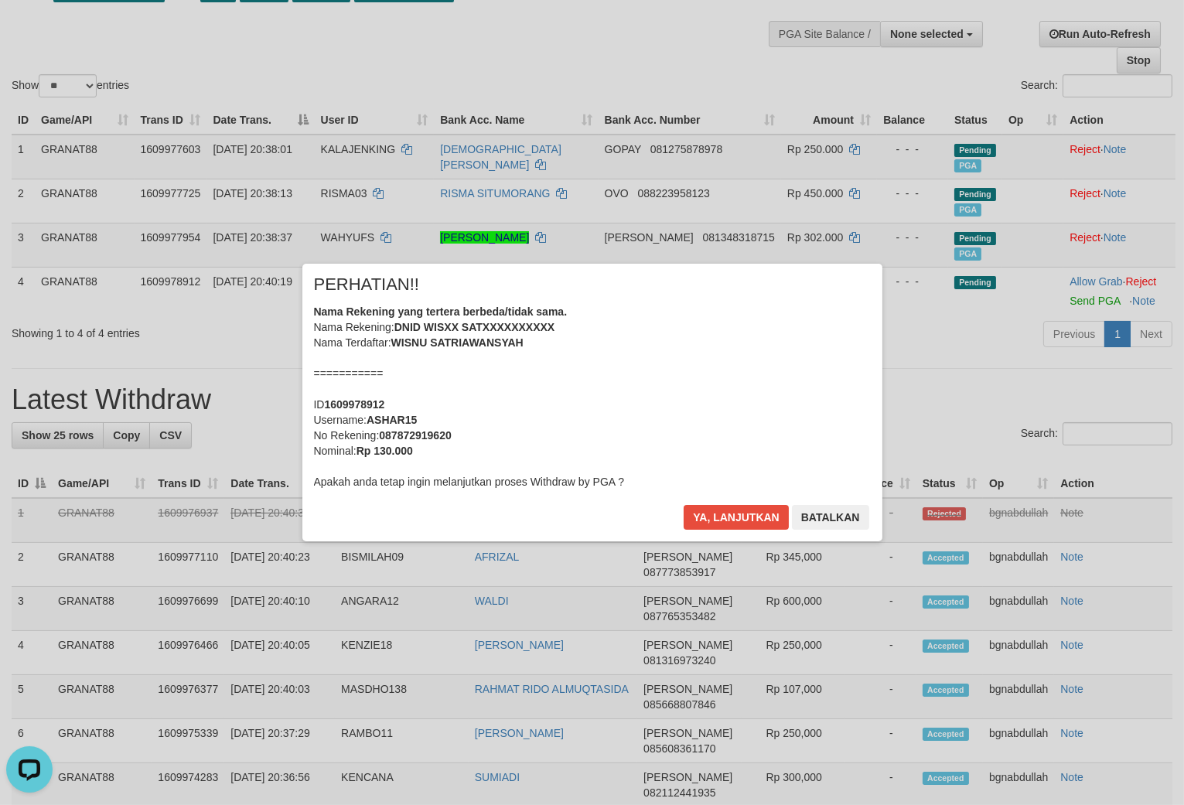
click at [732, 542] on div "× PERHATIAN!! Nama Rekening yang tertera berbeda/tidak sama. Nama Rekening: DNI…" at bounding box center [592, 402] width 1184 height 339
click at [761, 500] on div "× PERHATIAN!! Nama Rekening yang tertera berbeda/tidak sama. Nama Rekening: DNI…" at bounding box center [592, 402] width 580 height 277
click at [753, 507] on button "Ya, lanjutkan" at bounding box center [736, 517] width 105 height 25
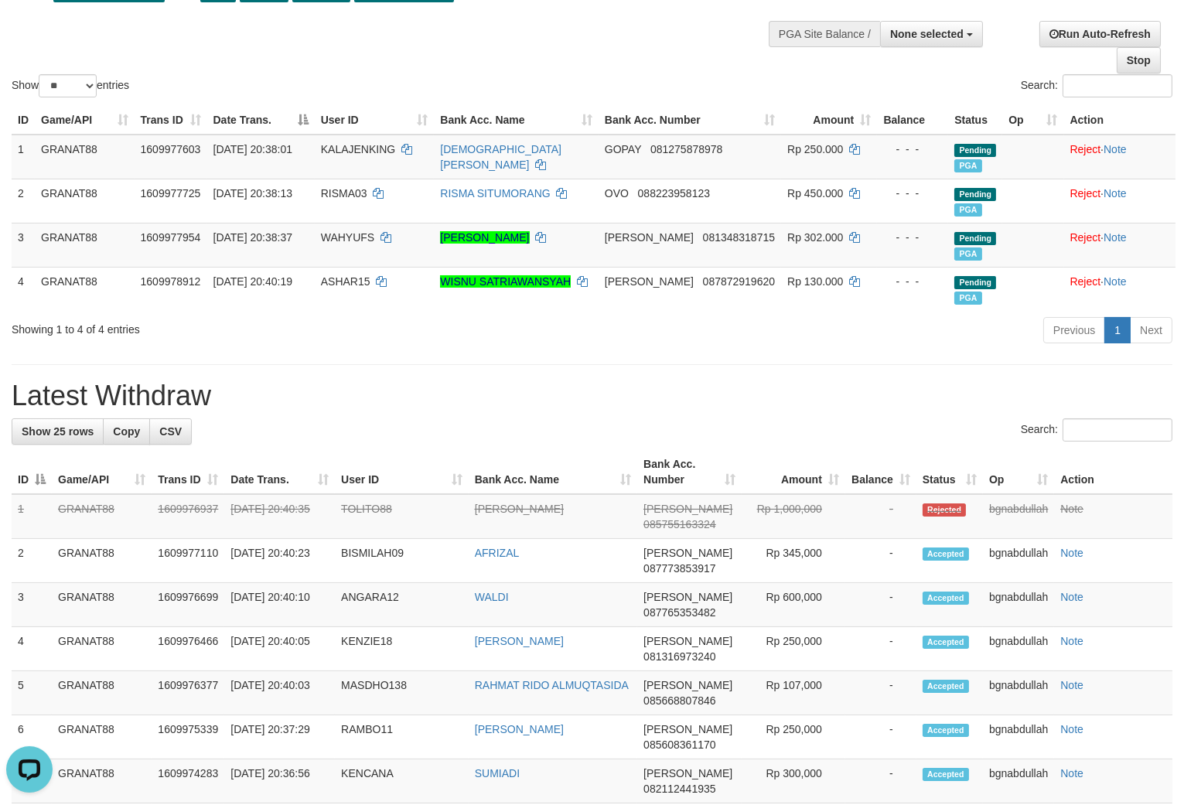
click at [931, 320] on div "Previous 1 Next" at bounding box center [839, 332] width 668 height 33
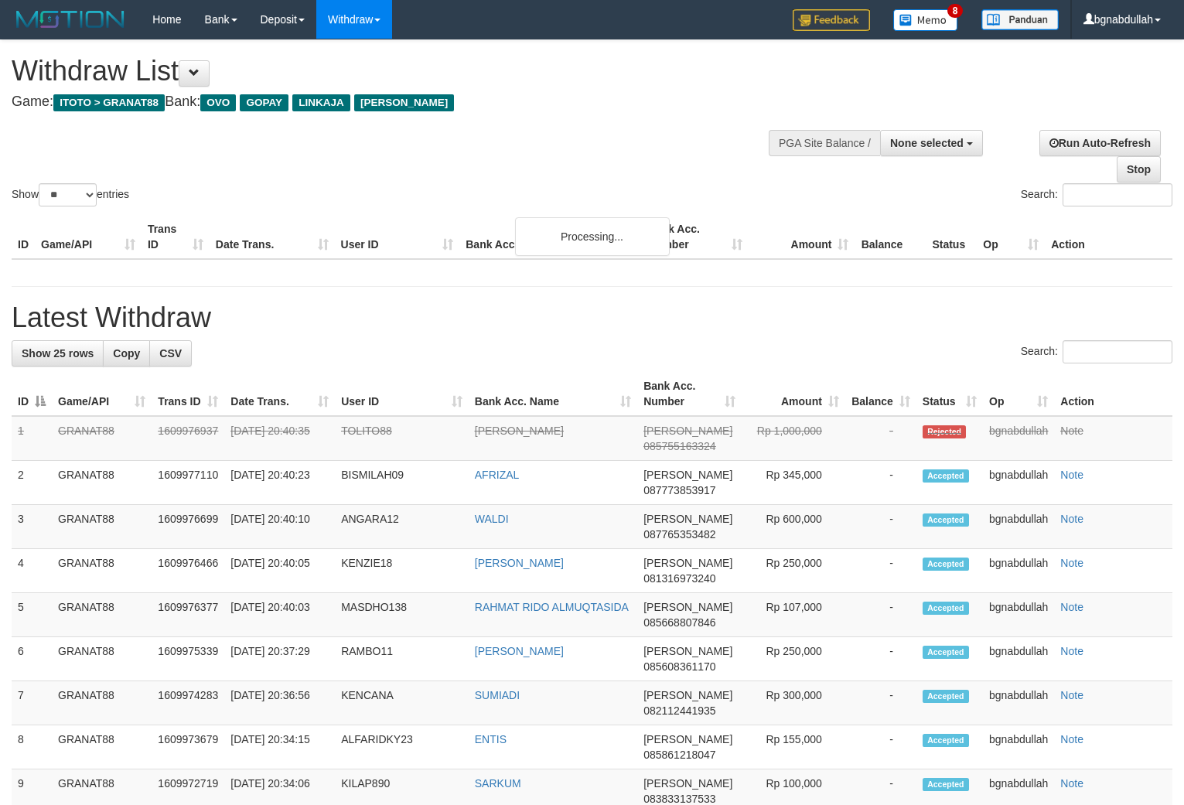
select select
select select "**"
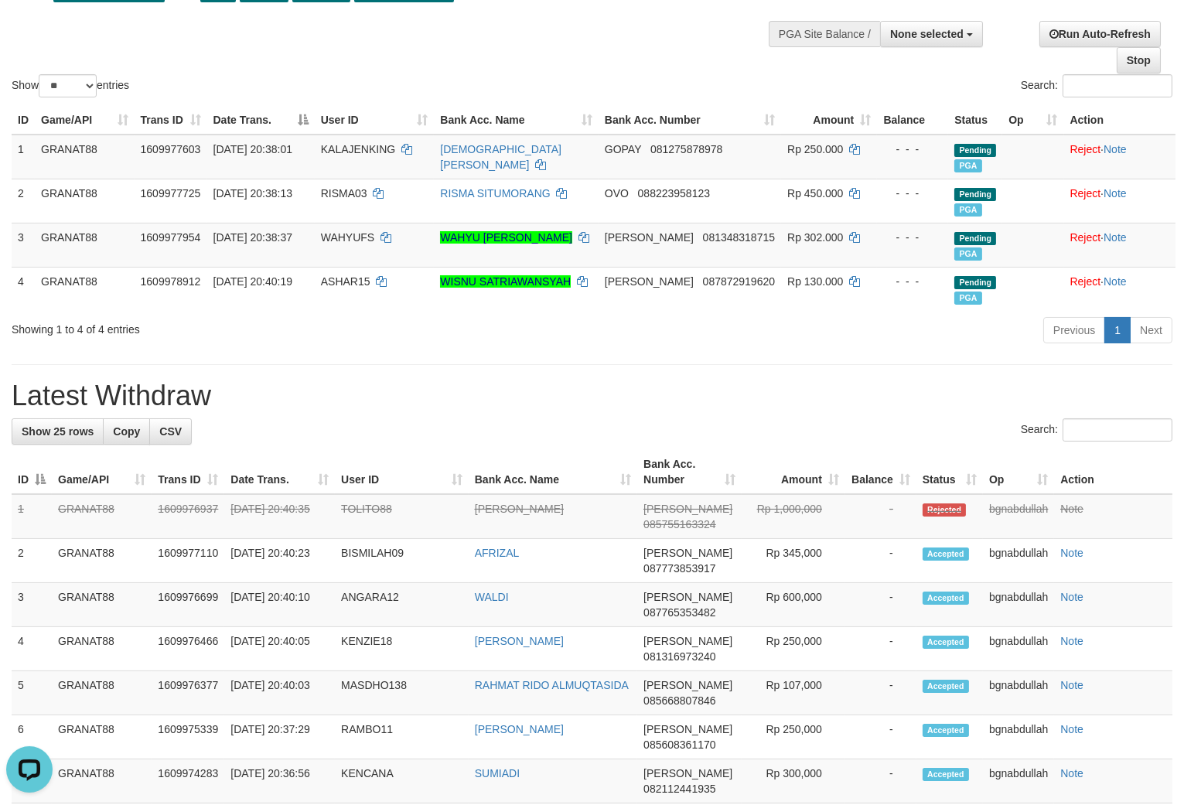
click at [924, 352] on div "**********" at bounding box center [592, 815] width 1184 height 1769
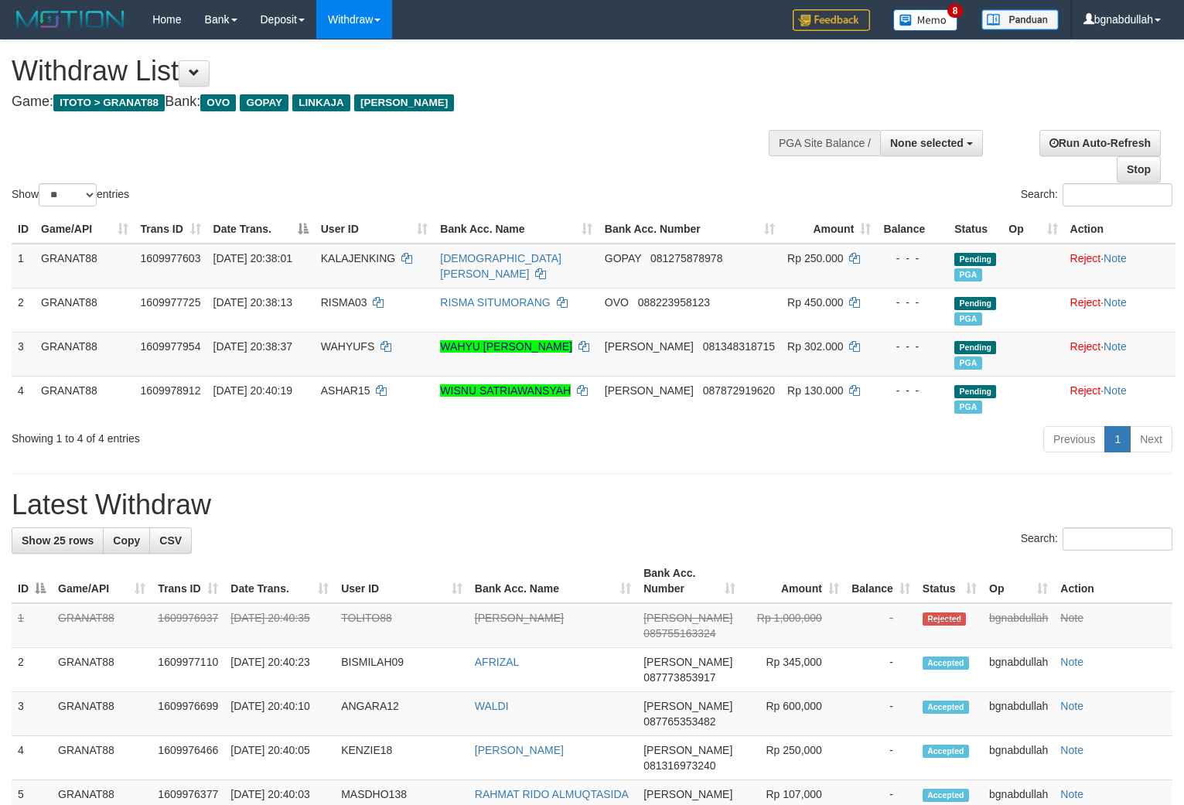
select select
select select "**"
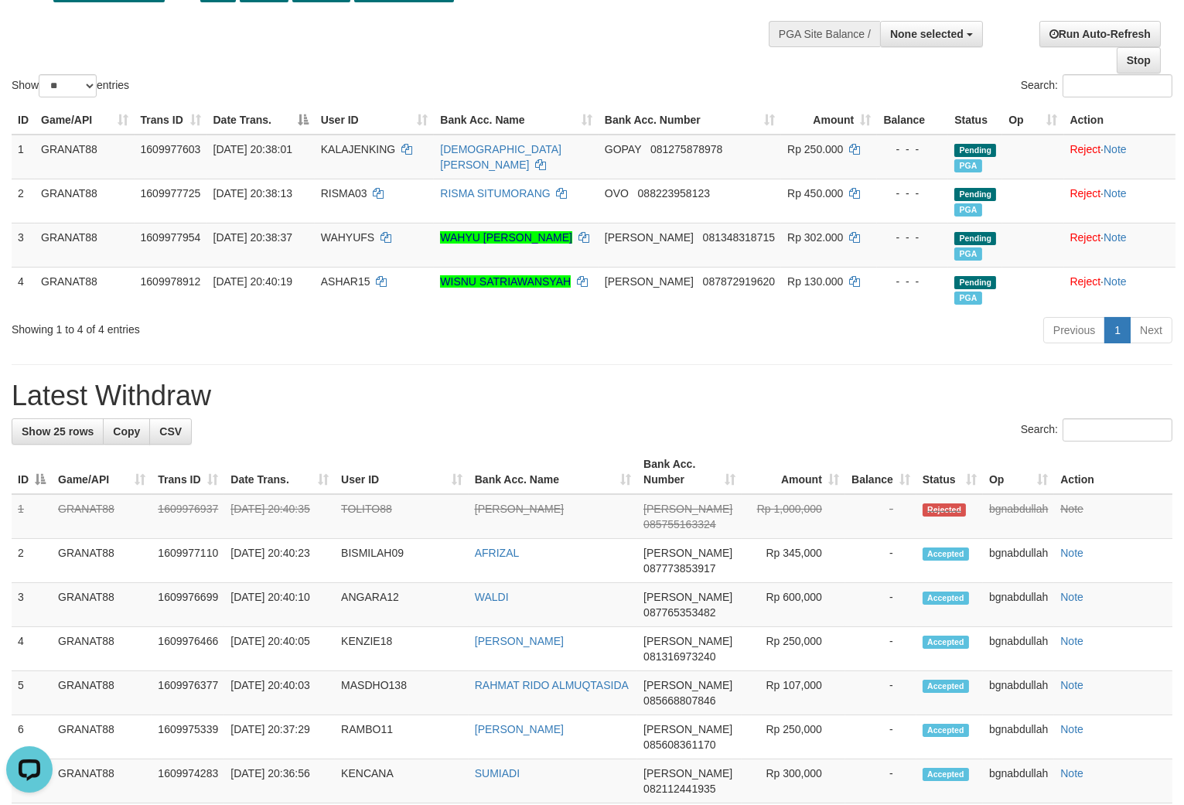
click at [574, 65] on div "Show ** ** ** *** entries Search:" at bounding box center [592, 15] width 1184 height 169
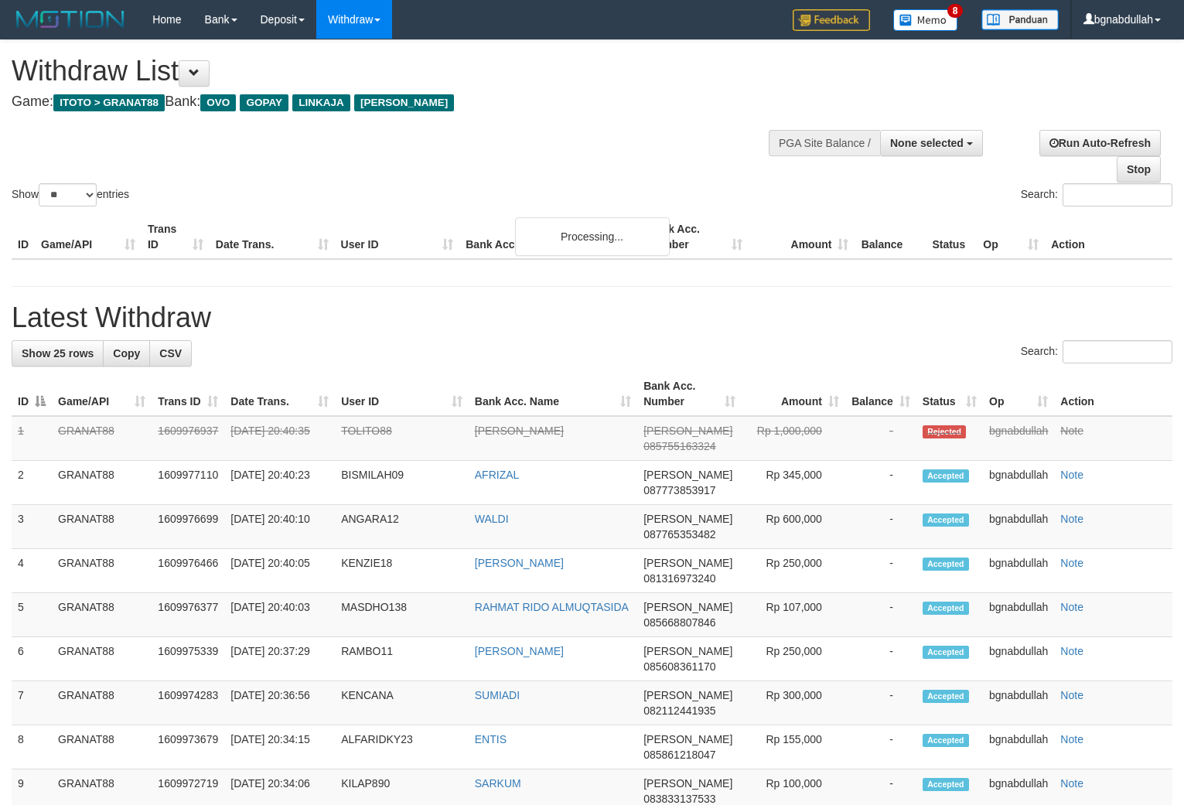
select select
select select "**"
select select
select select "**"
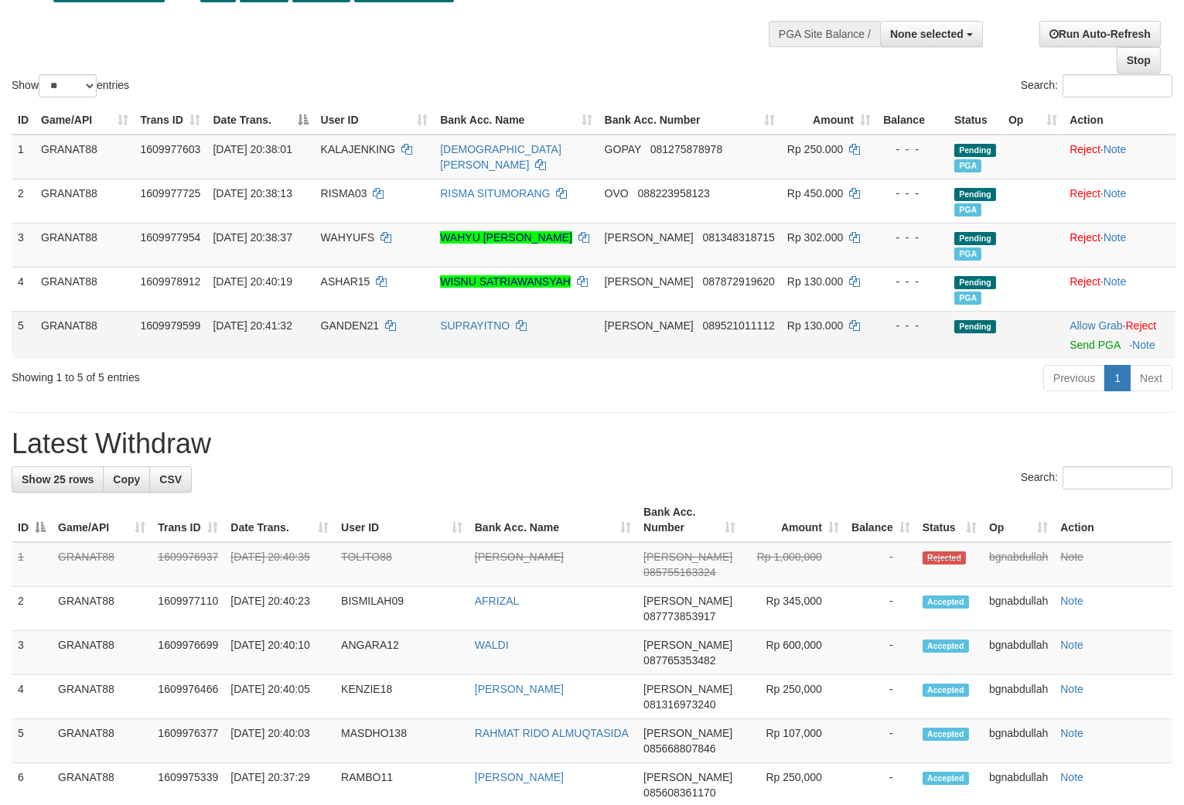
click at [365, 322] on span "GANDEN21" at bounding box center [350, 325] width 58 height 12
drag, startPoint x: 365, startPoint y: 322, endPoint x: 379, endPoint y: 357, distance: 38.2
click at [377, 344] on td "GANDEN21" at bounding box center [375, 335] width 120 height 48
copy span "GANDEN21"
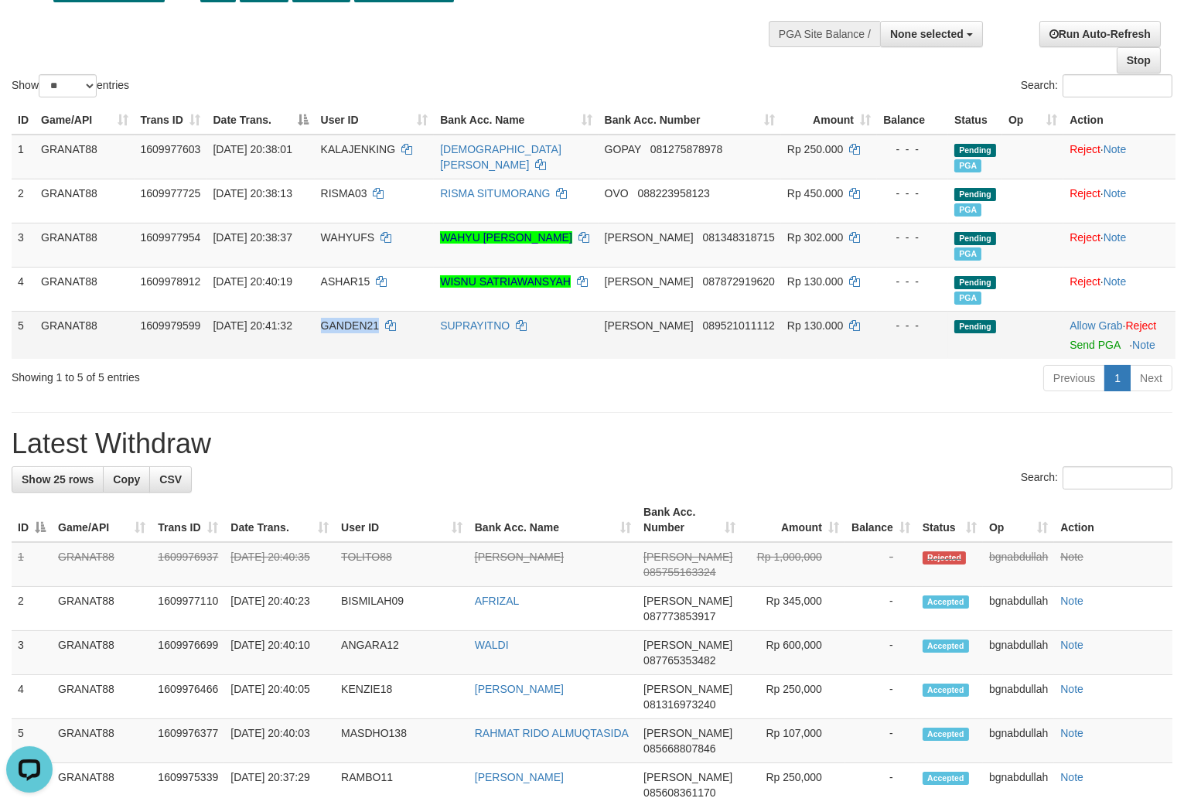
click at [798, 322] on span "Rp 130.000" at bounding box center [815, 325] width 56 height 12
drag, startPoint x: 798, startPoint y: 322, endPoint x: 887, endPoint y: 357, distance: 95.8
click at [800, 325] on span "Rp 130.000" at bounding box center [815, 325] width 56 height 12
copy span "130.000"
click at [1070, 343] on link "Send PGA" at bounding box center [1095, 345] width 50 height 12
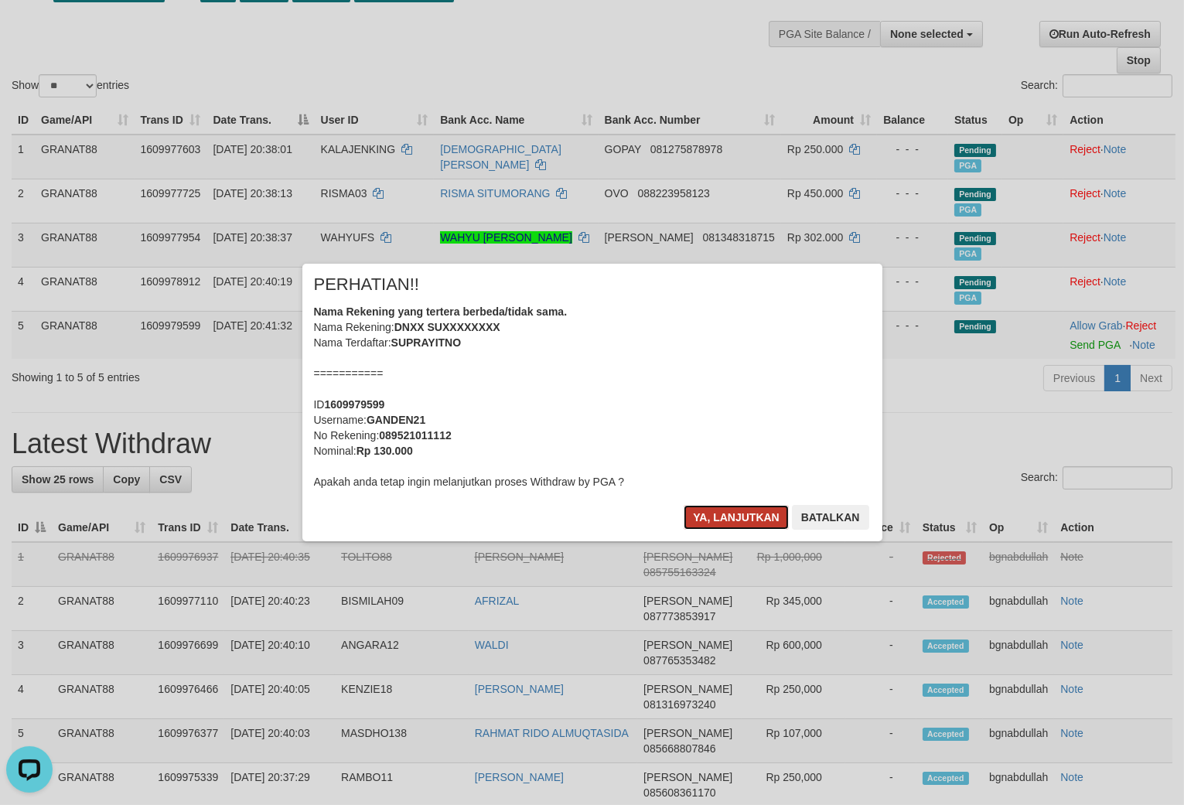
click at [736, 516] on button "Ya, lanjutkan" at bounding box center [736, 517] width 105 height 25
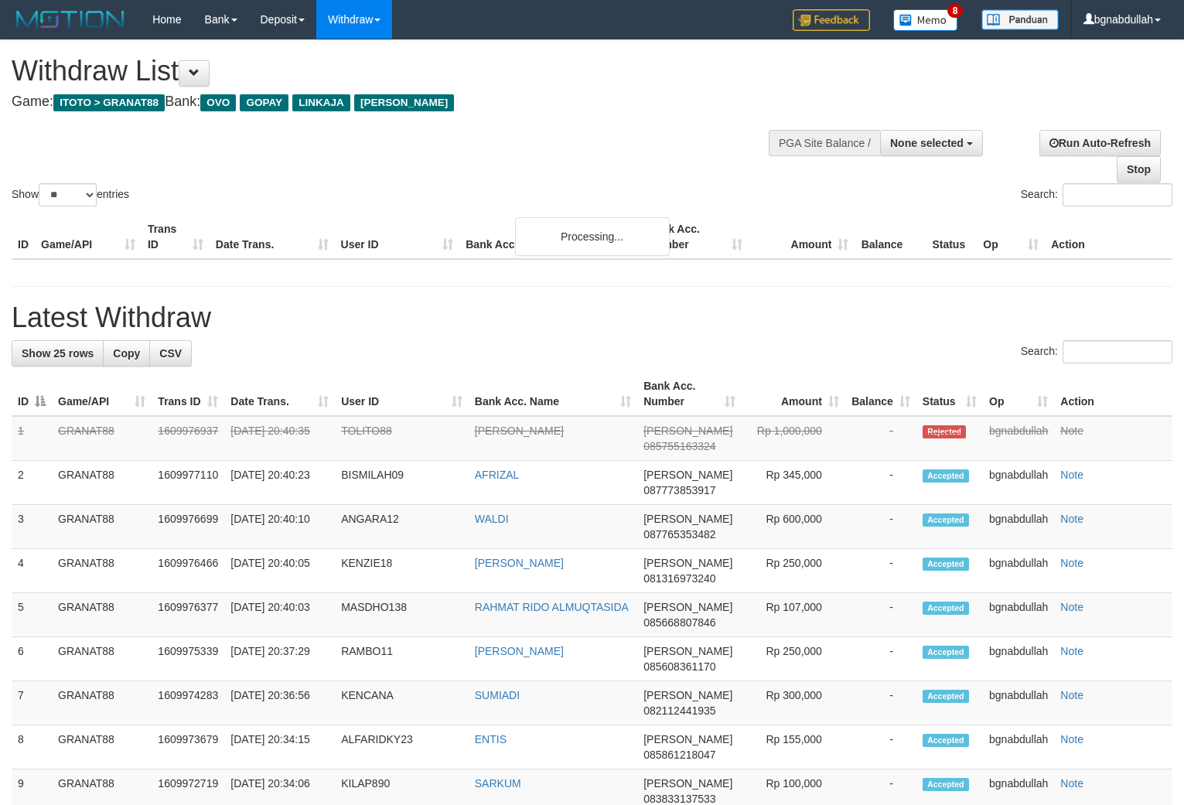
select select
select select "**"
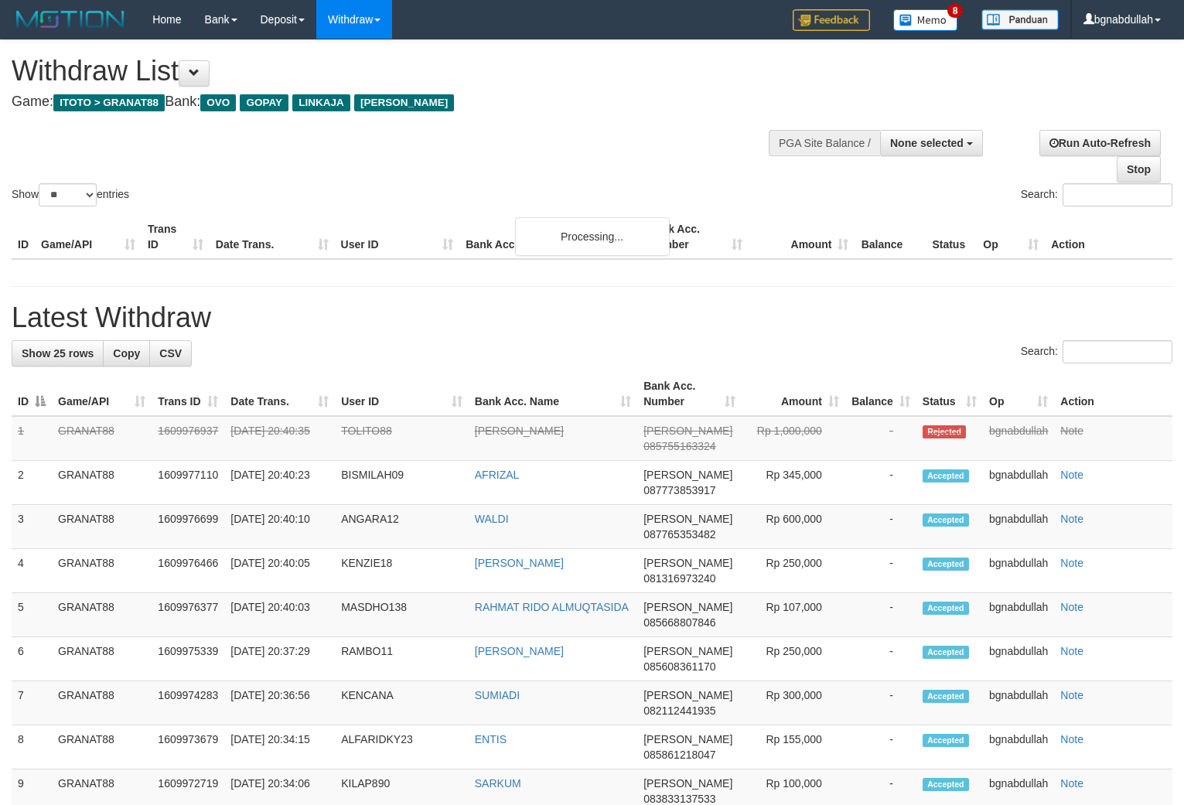
select select
select select "**"
select select
select select "**"
select select
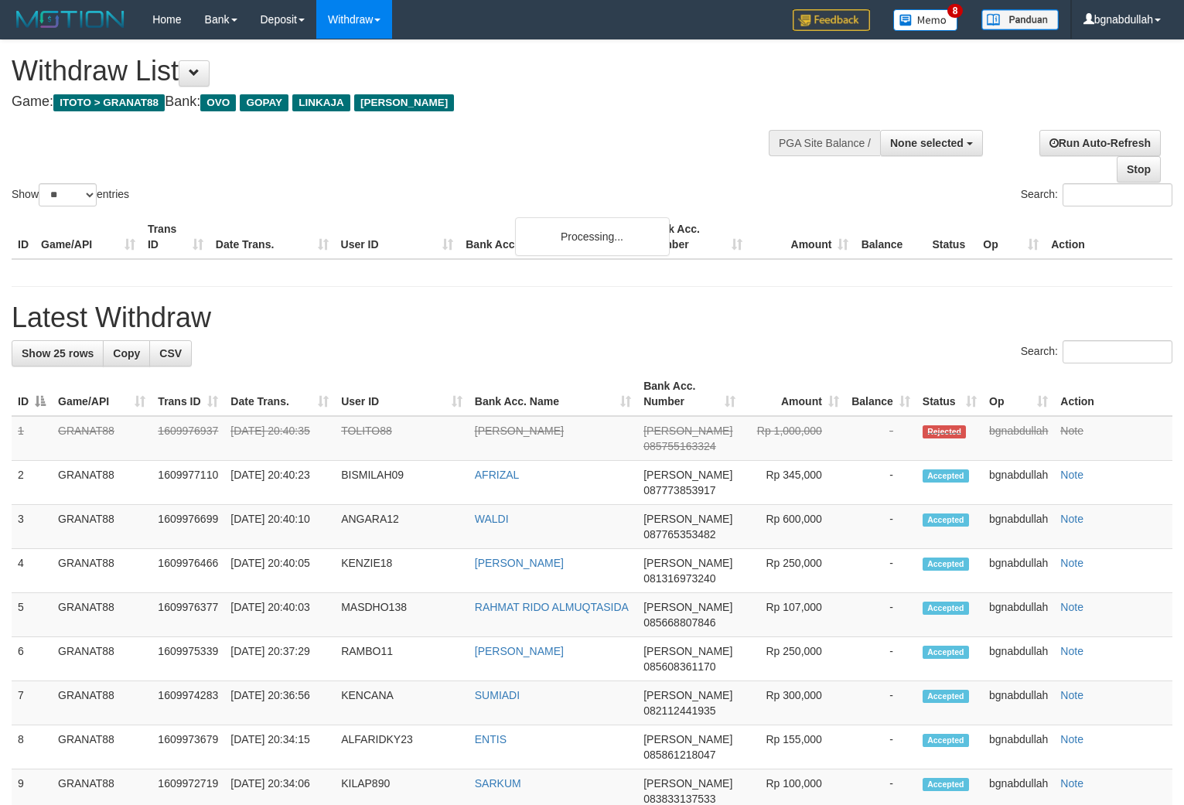
select select "**"
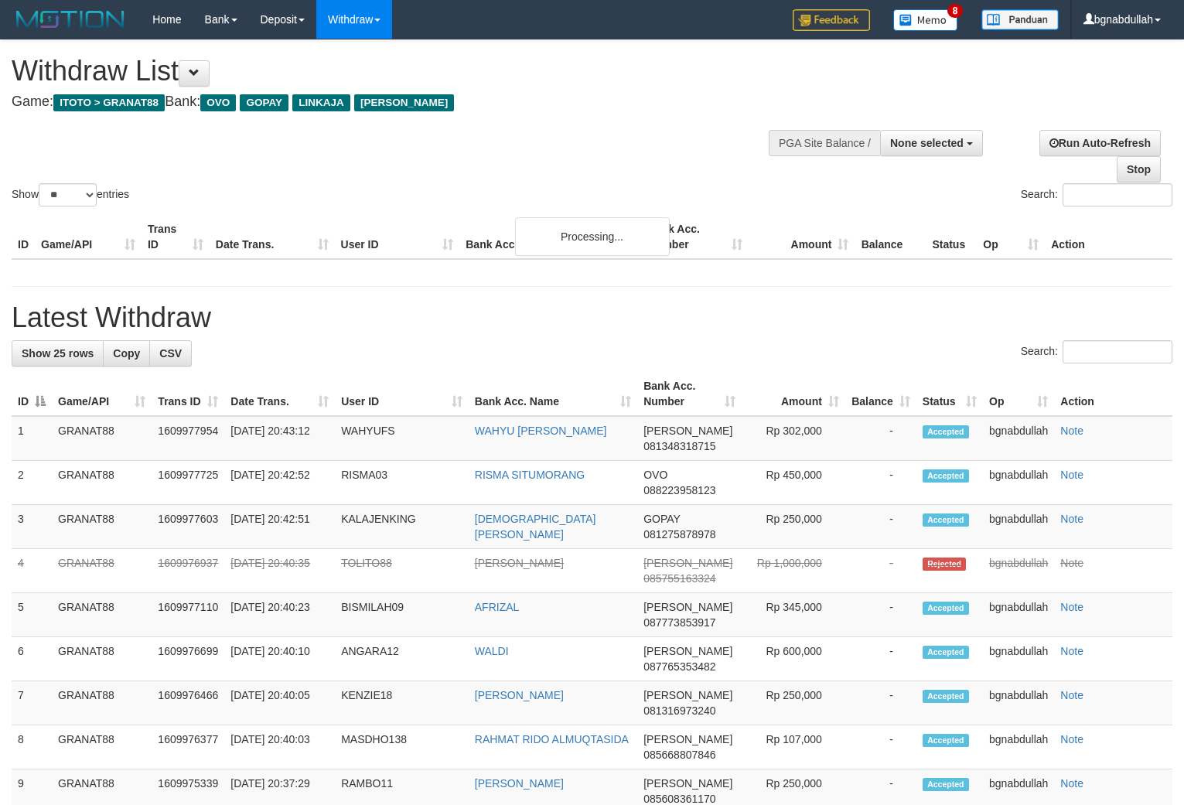
select select
select select "**"
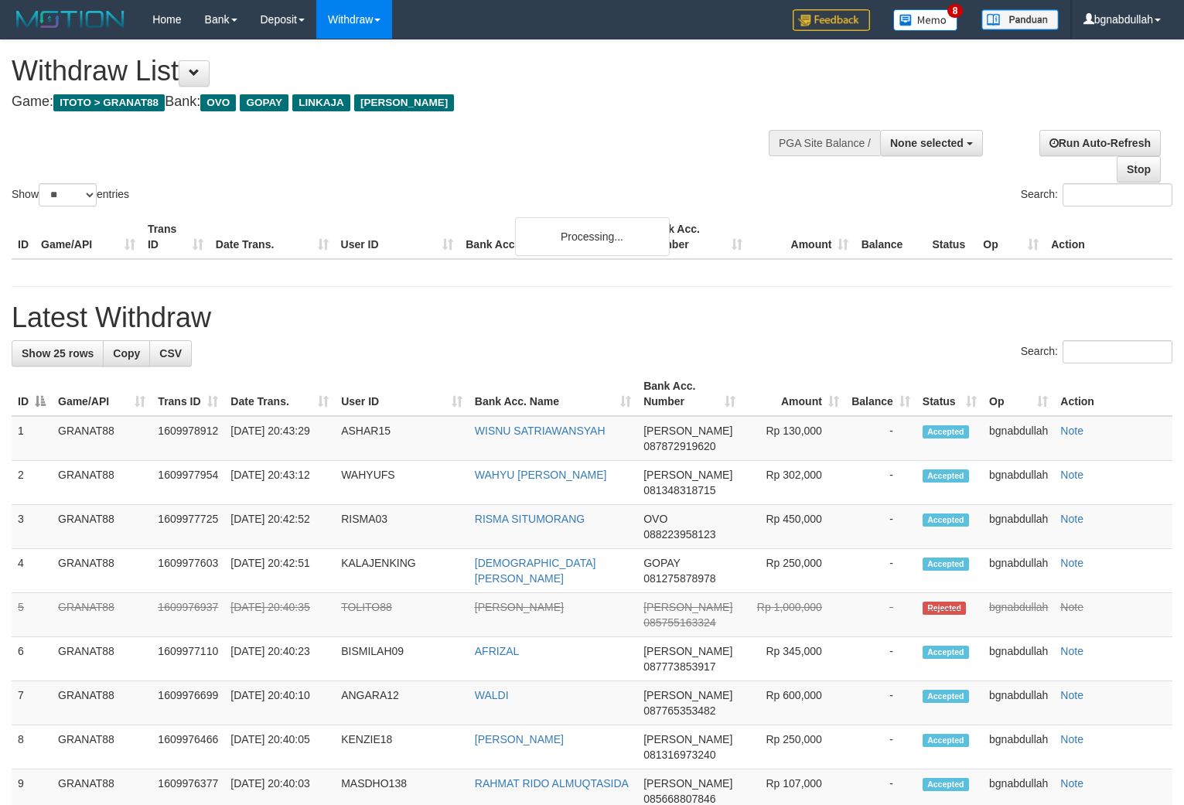
select select
select select "**"
select select
select select "**"
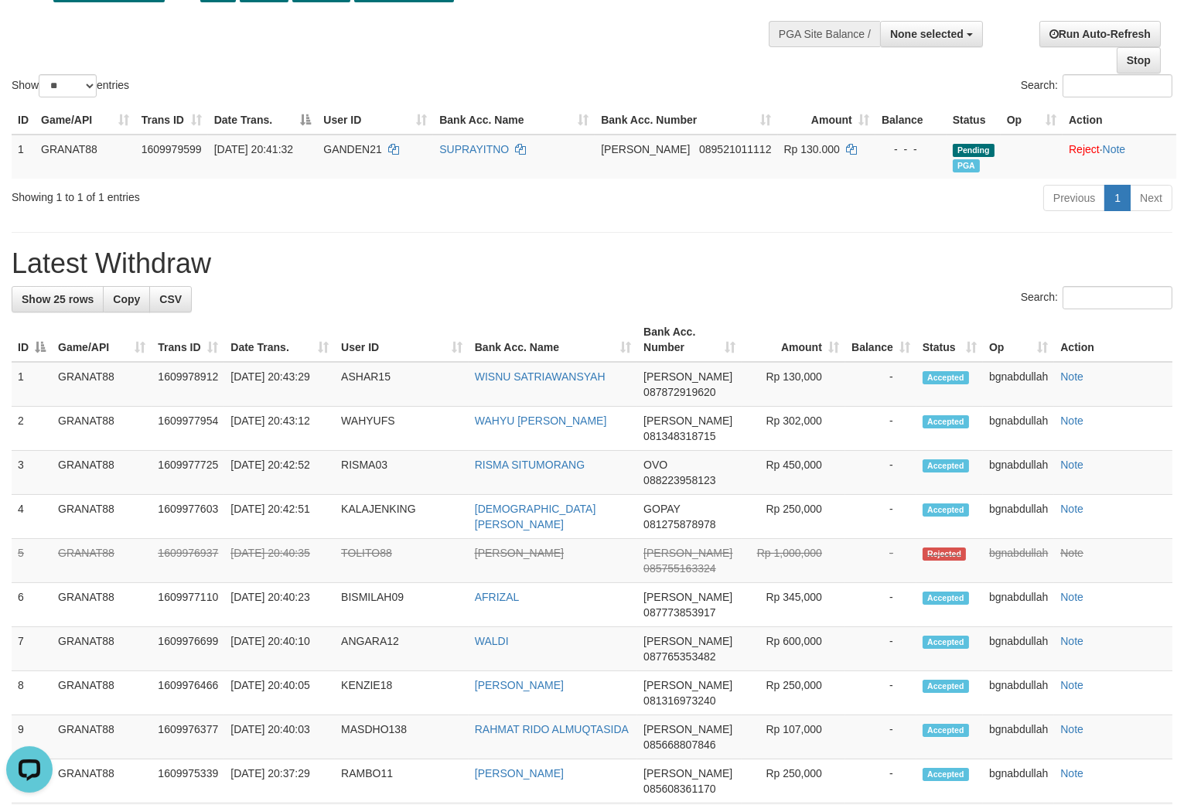
click at [465, 52] on div "Show ** ** ** *** entries Search:" at bounding box center [592, 15] width 1184 height 169
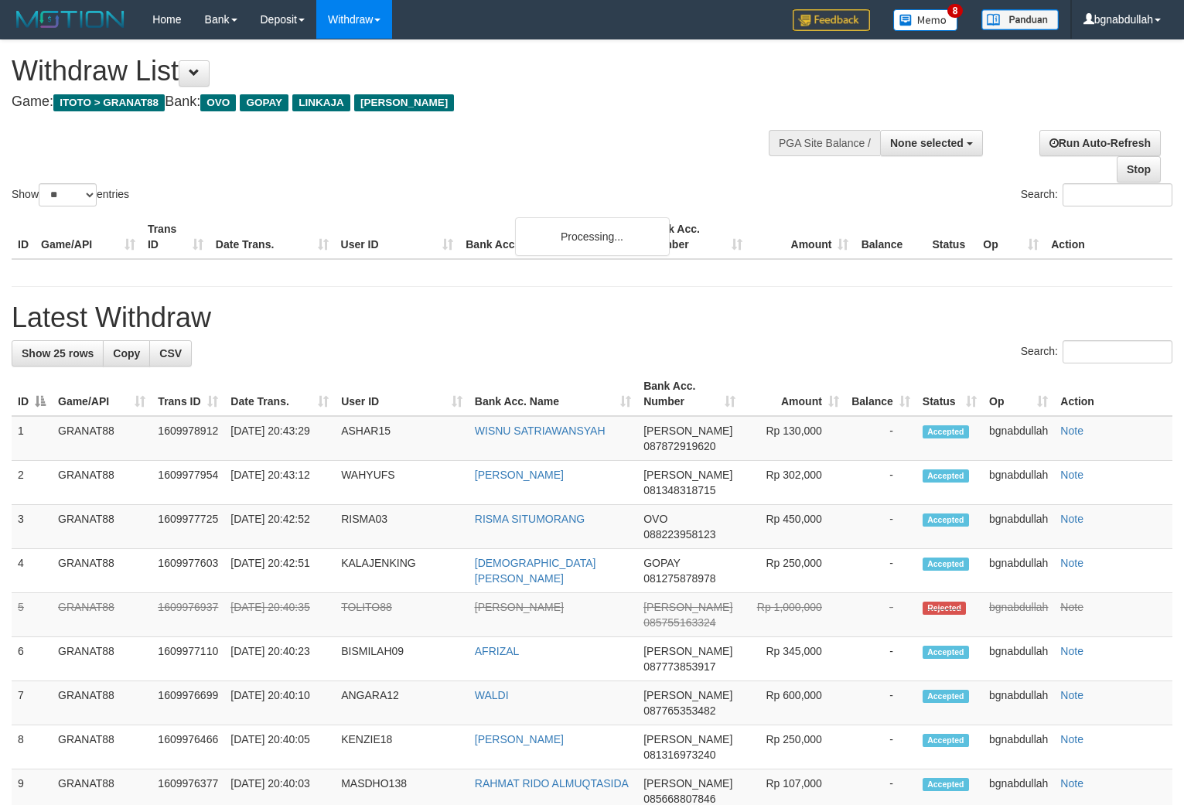
select select
select select "**"
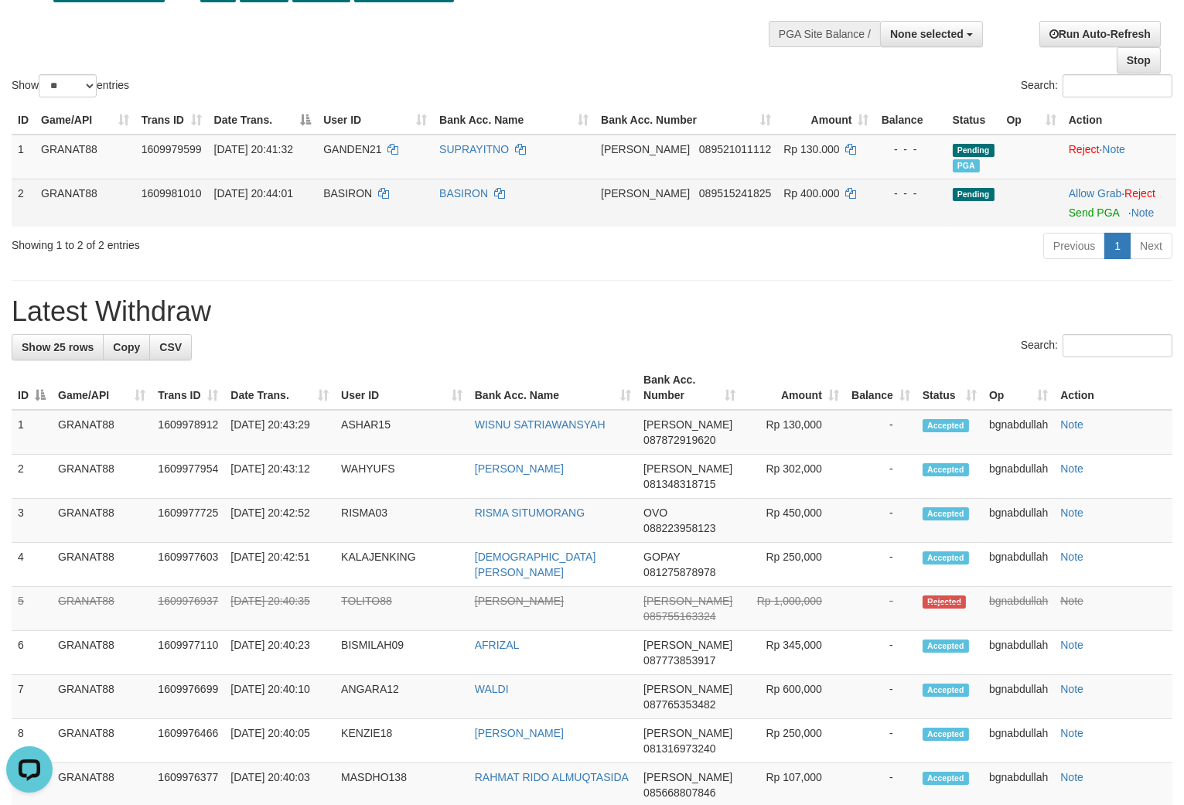
click at [352, 200] on span "BASIRON" at bounding box center [347, 193] width 49 height 12
drag, startPoint x: 352, startPoint y: 202, endPoint x: 365, endPoint y: 257, distance: 56.5
click at [356, 227] on td "BASIRON" at bounding box center [375, 203] width 116 height 48
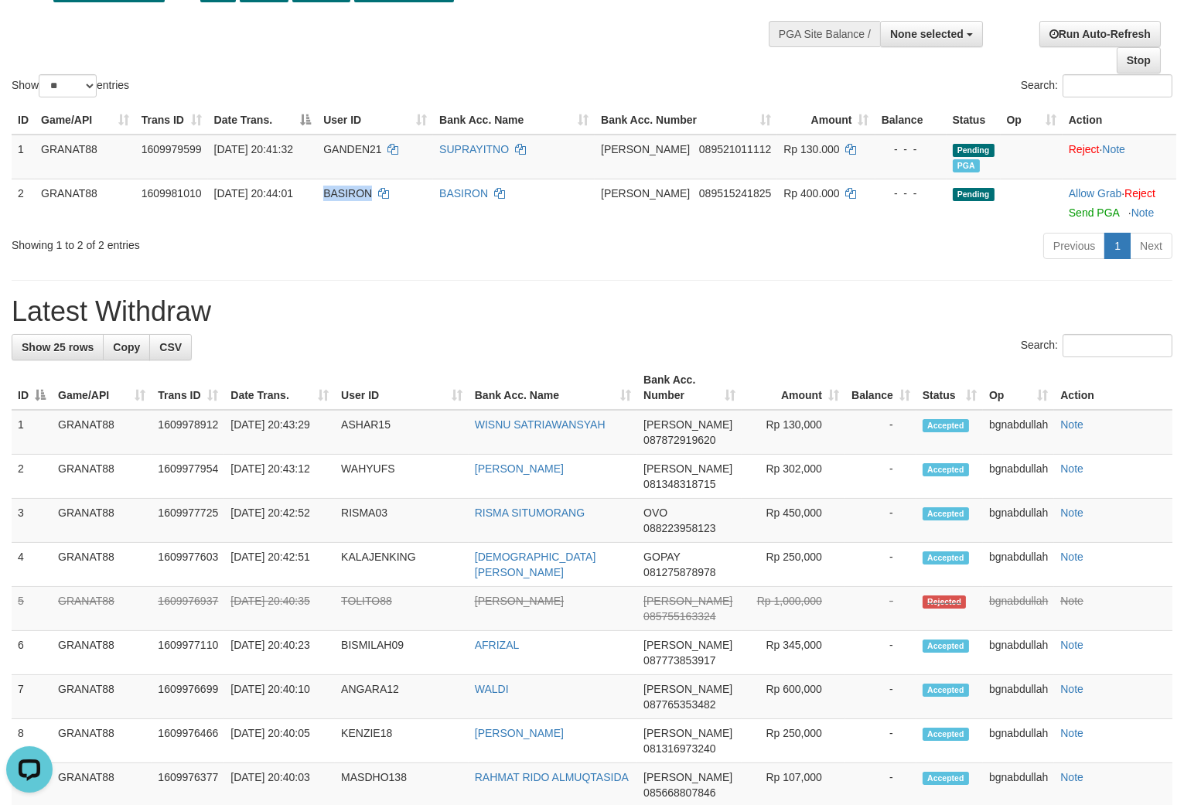
copy span "BASIRON"
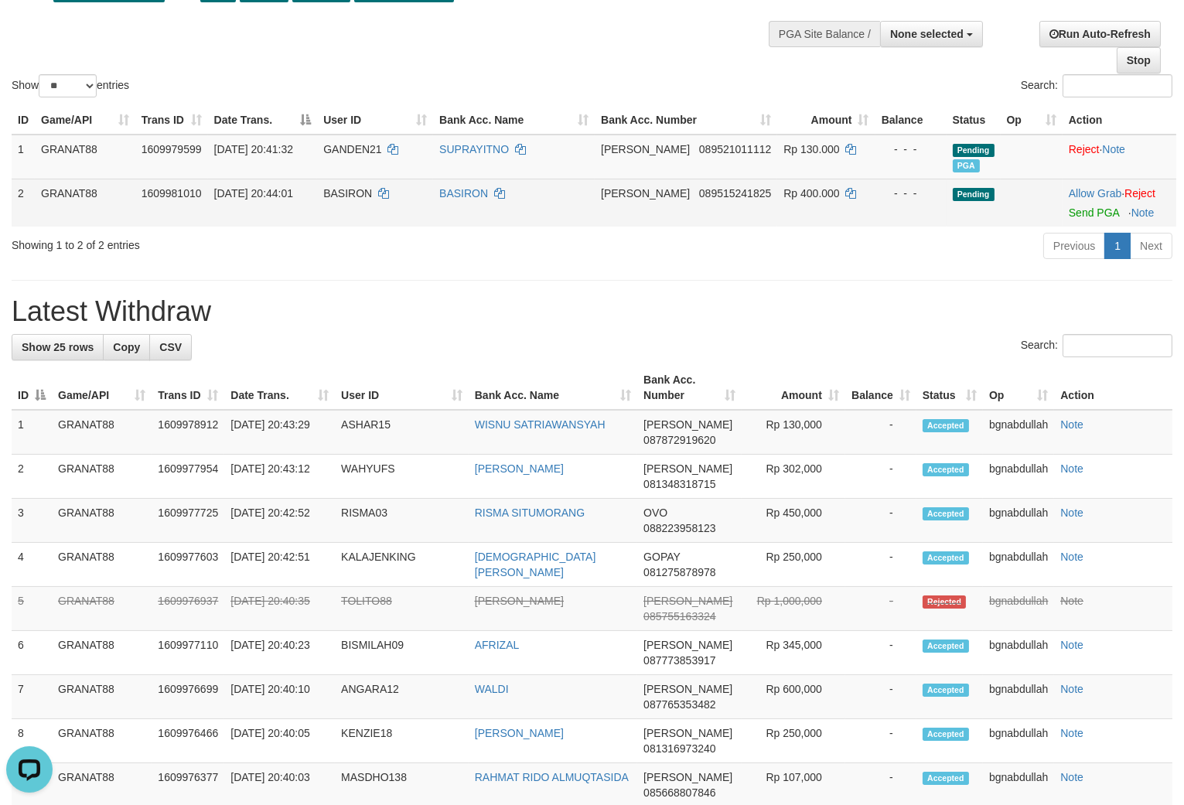
click at [784, 200] on span "Rp 400.000" at bounding box center [812, 193] width 56 height 12
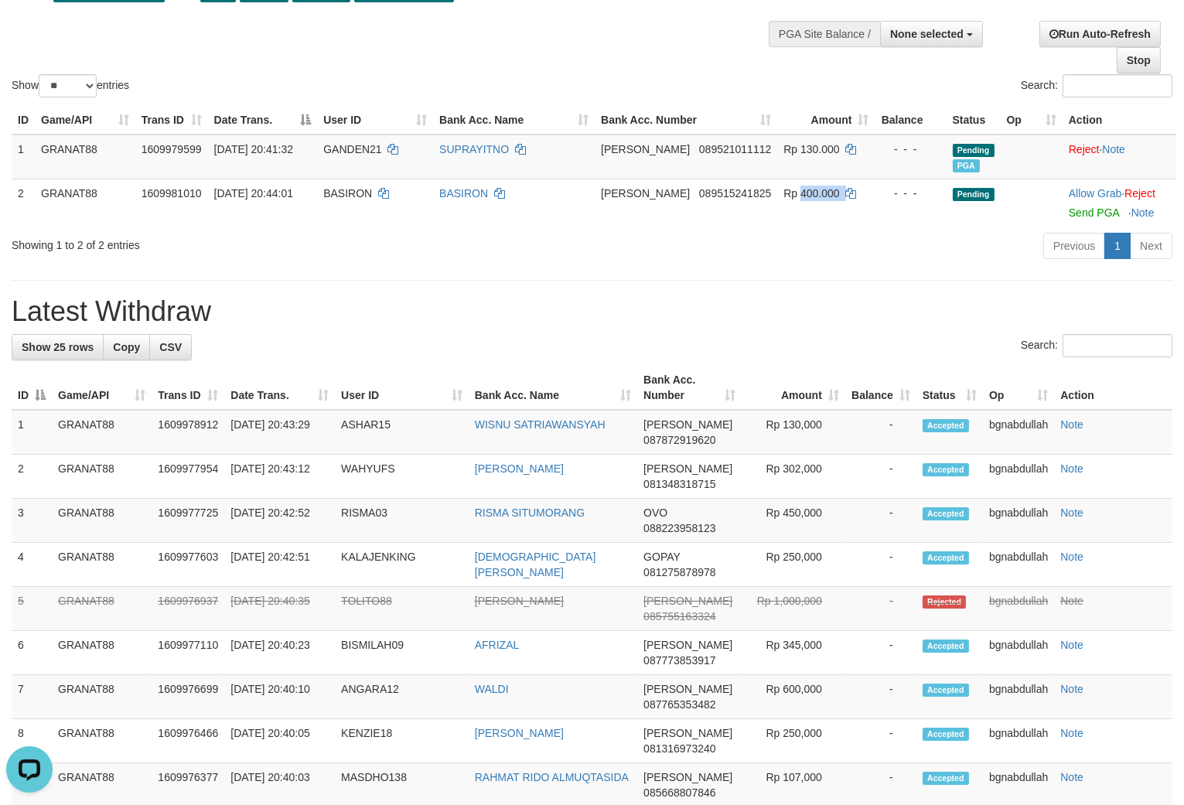
drag, startPoint x: 784, startPoint y: 204, endPoint x: 1004, endPoint y: 294, distance: 237.3
click at [787, 200] on span "Rp 400.000" at bounding box center [812, 193] width 56 height 12
copy span "400.000"
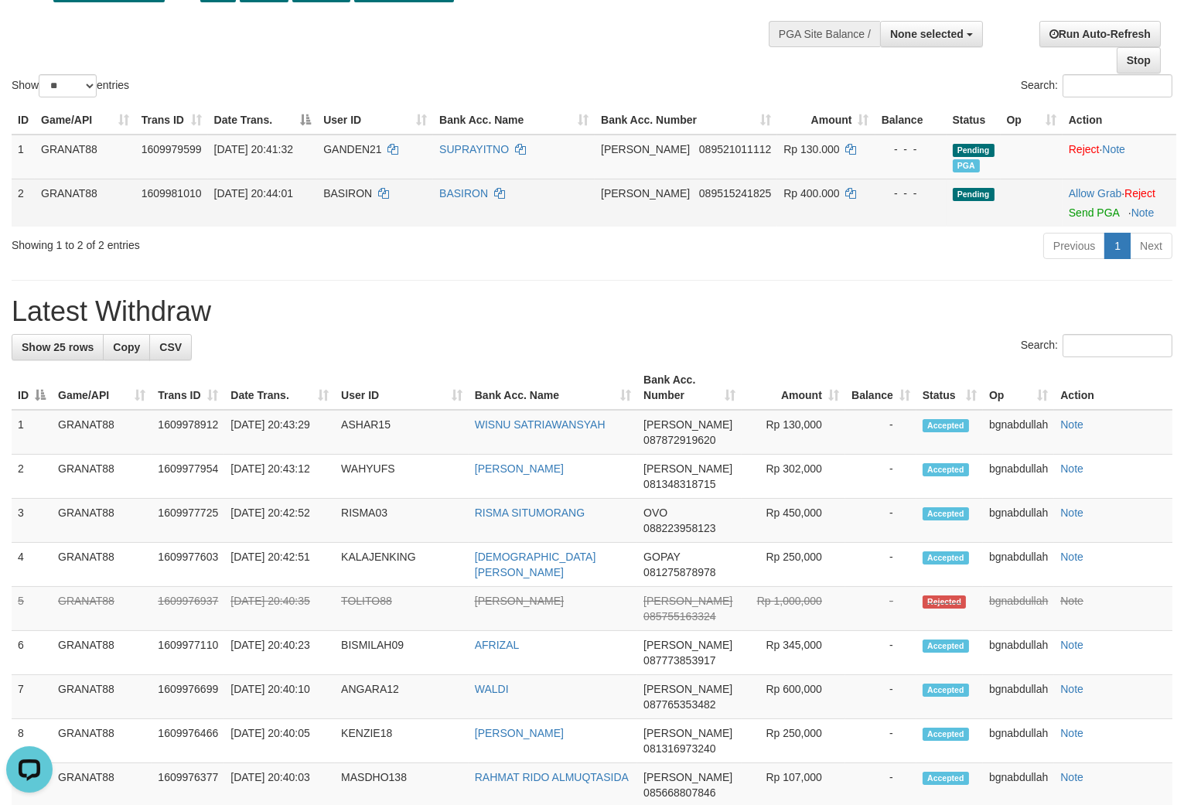
click at [1085, 227] on td "Allow Grab · Reject Send PGA · Note" at bounding box center [1120, 203] width 114 height 48
click at [1085, 219] on link "Send PGA" at bounding box center [1094, 213] width 50 height 12
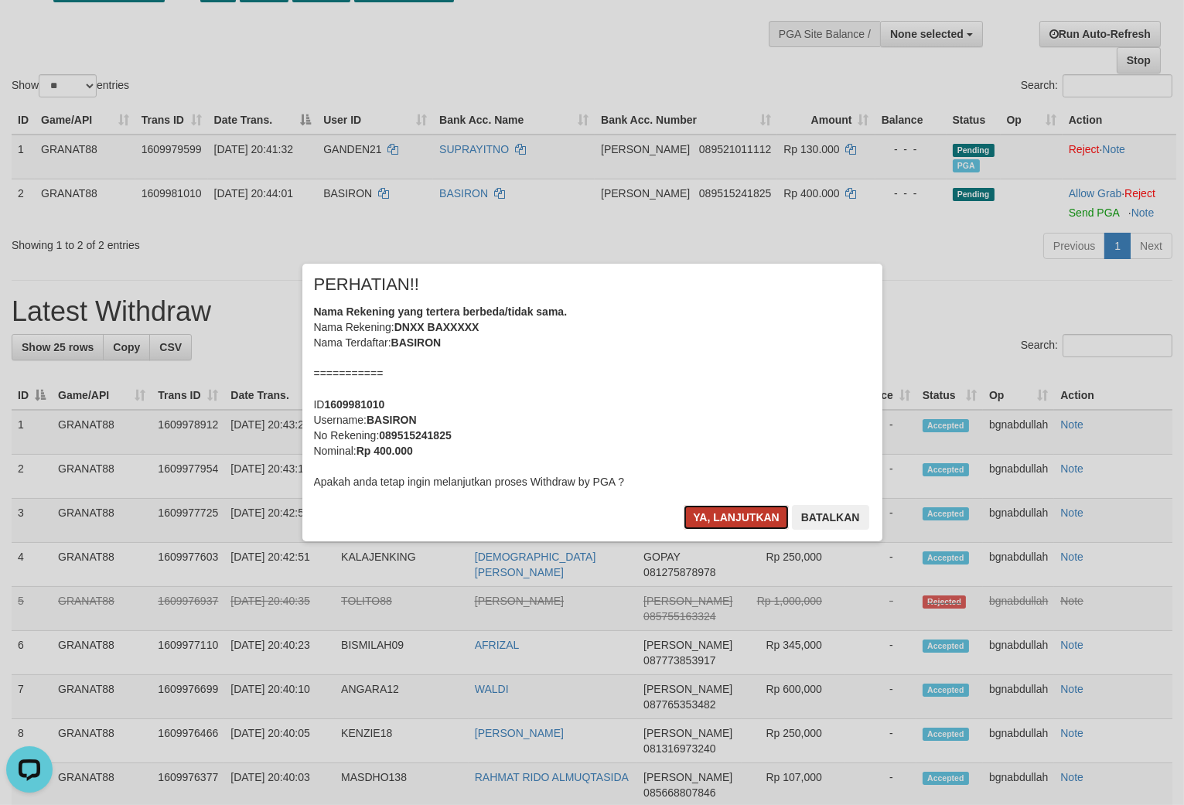
click at [750, 523] on button "Ya, lanjutkan" at bounding box center [736, 517] width 105 height 25
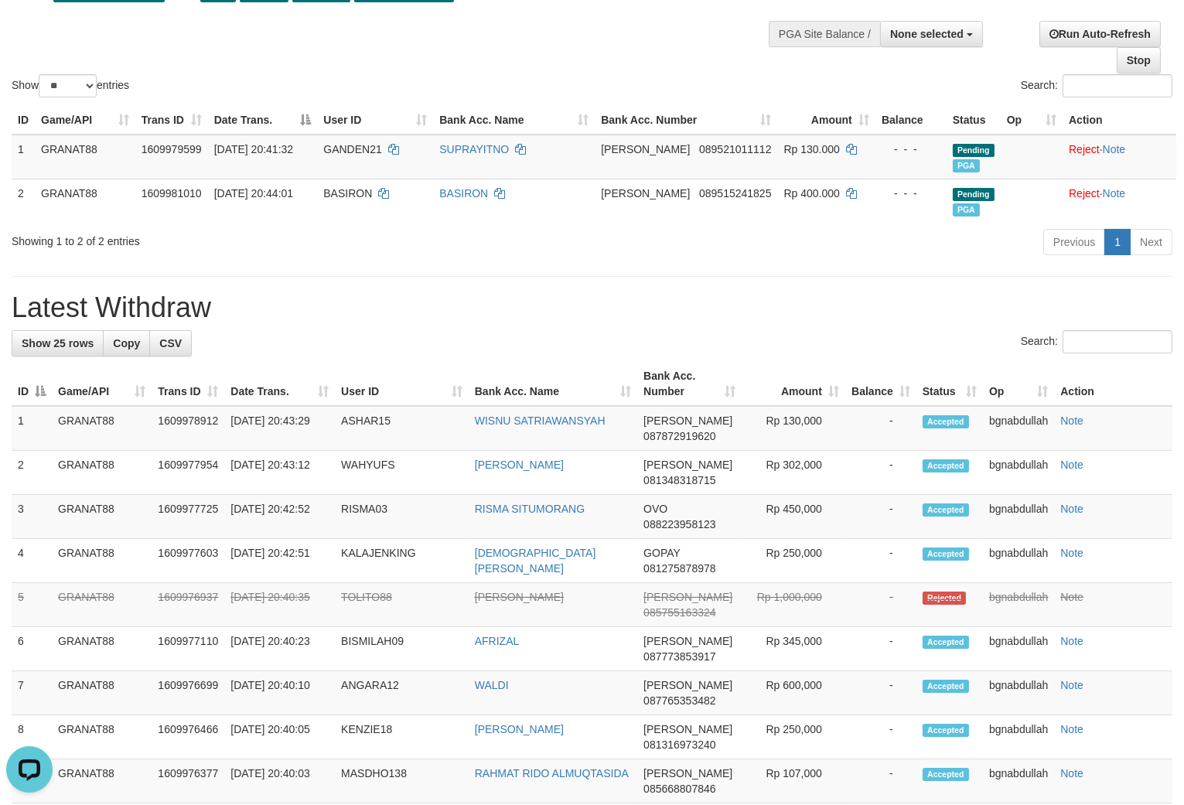
click at [622, 80] on div "Search:" at bounding box center [888, 87] width 569 height 27
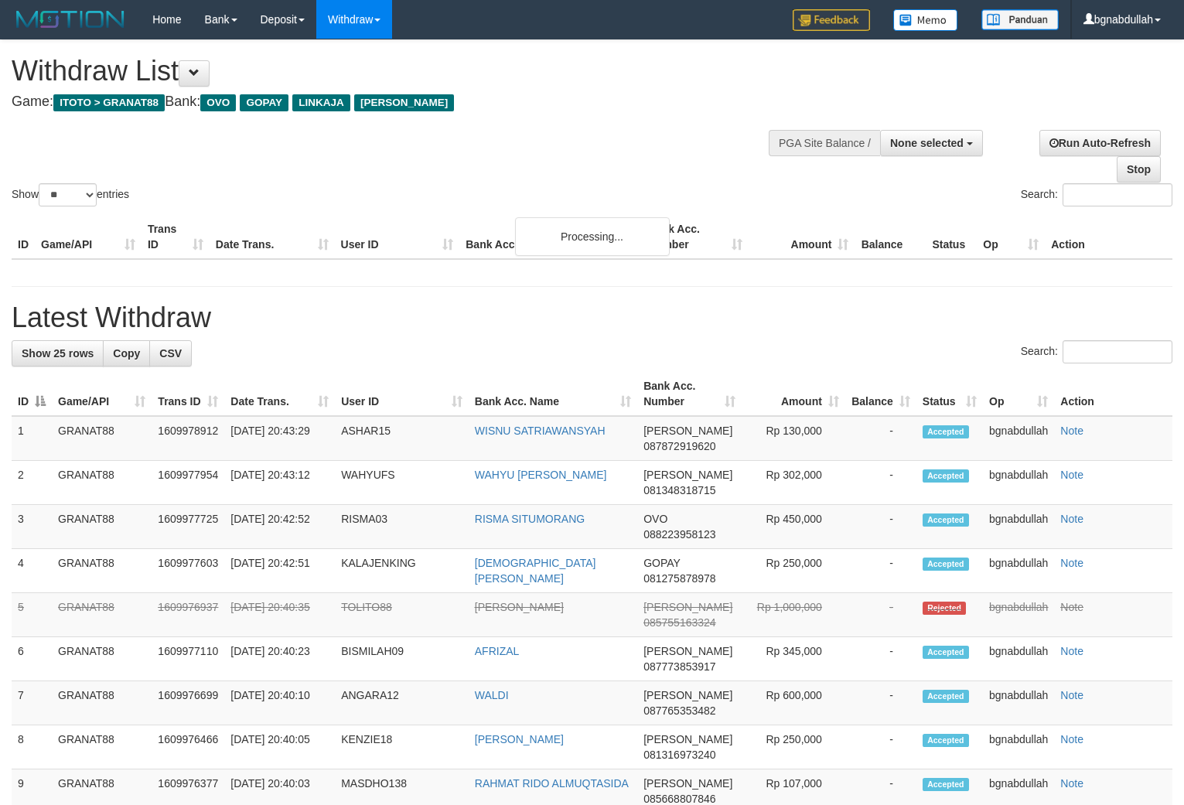
select select
select select "**"
select select
select select "**"
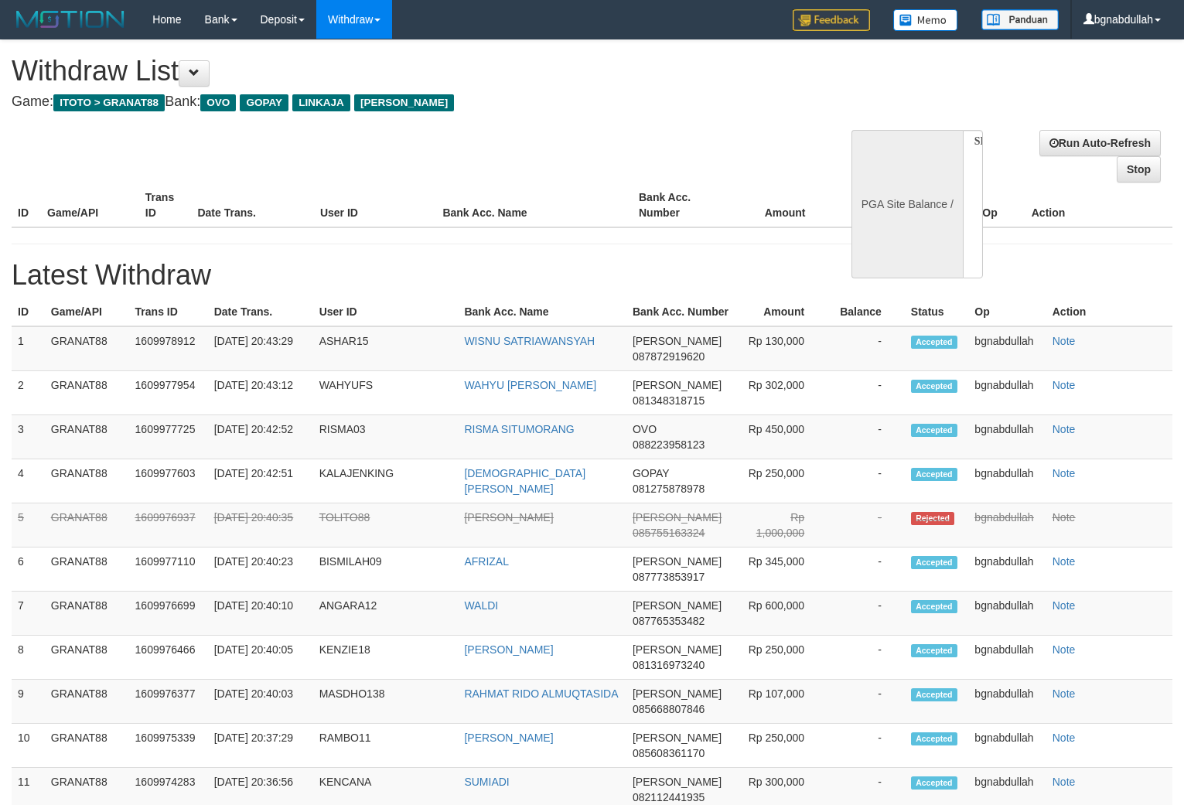
select select
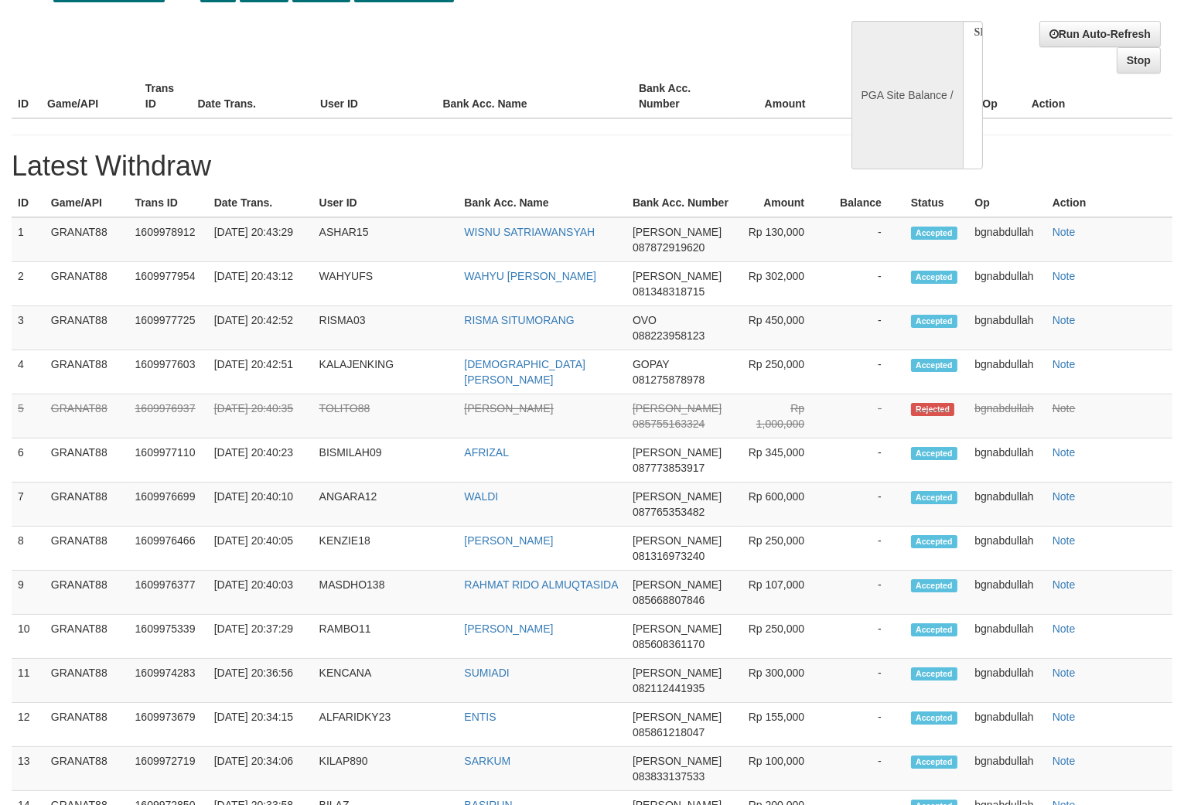
select select "**"
select select
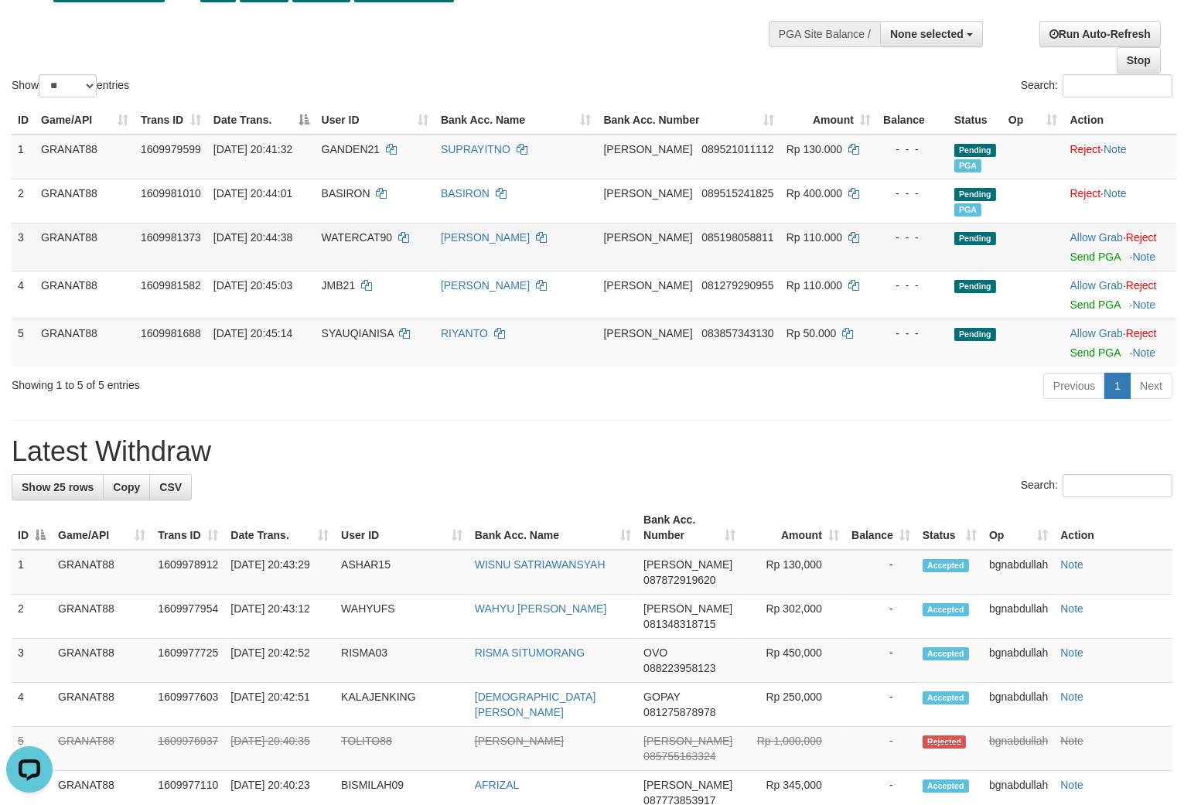
scroll to position [0, 0]
click at [364, 244] on span "WATERCAT90" at bounding box center [357, 237] width 71 height 12
drag, startPoint x: 364, startPoint y: 249, endPoint x: 377, endPoint y: 274, distance: 27.7
click at [370, 266] on td "WATERCAT90" at bounding box center [375, 247] width 119 height 48
copy span "WATERCAT90"
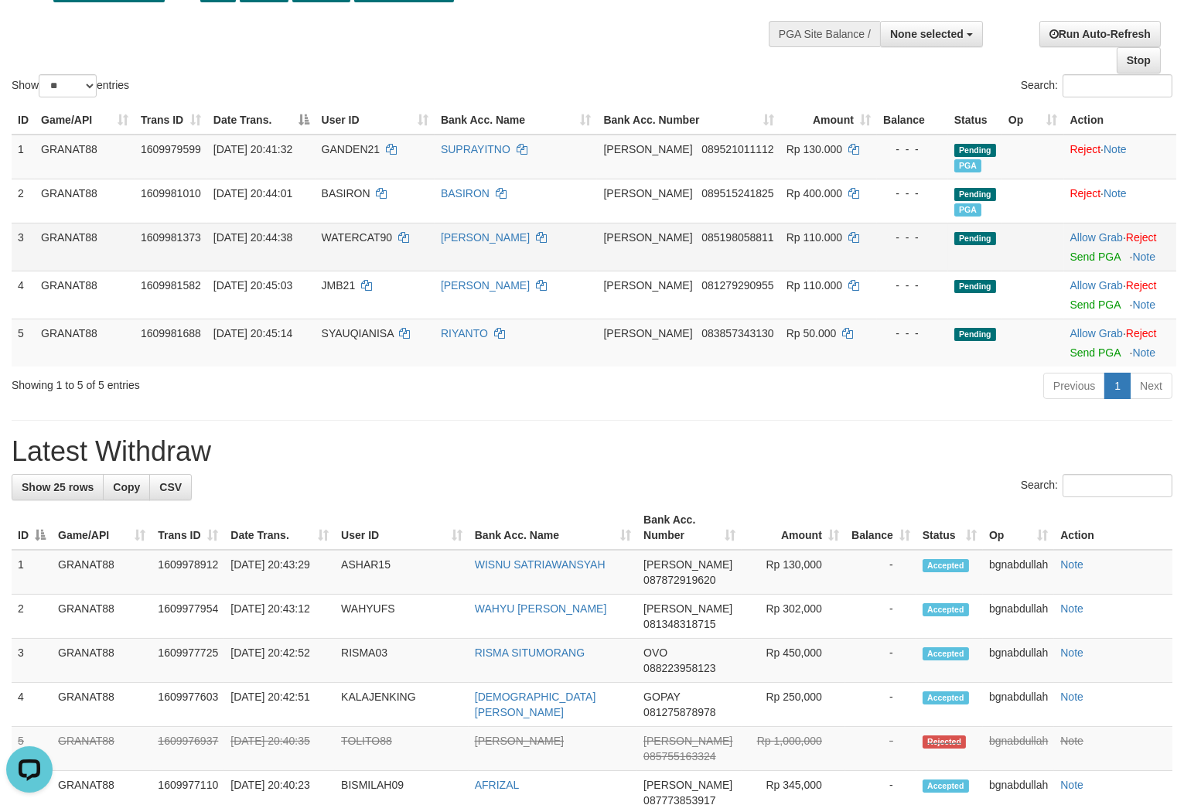
click at [789, 244] on span "Rp 110.000" at bounding box center [815, 237] width 56 height 12
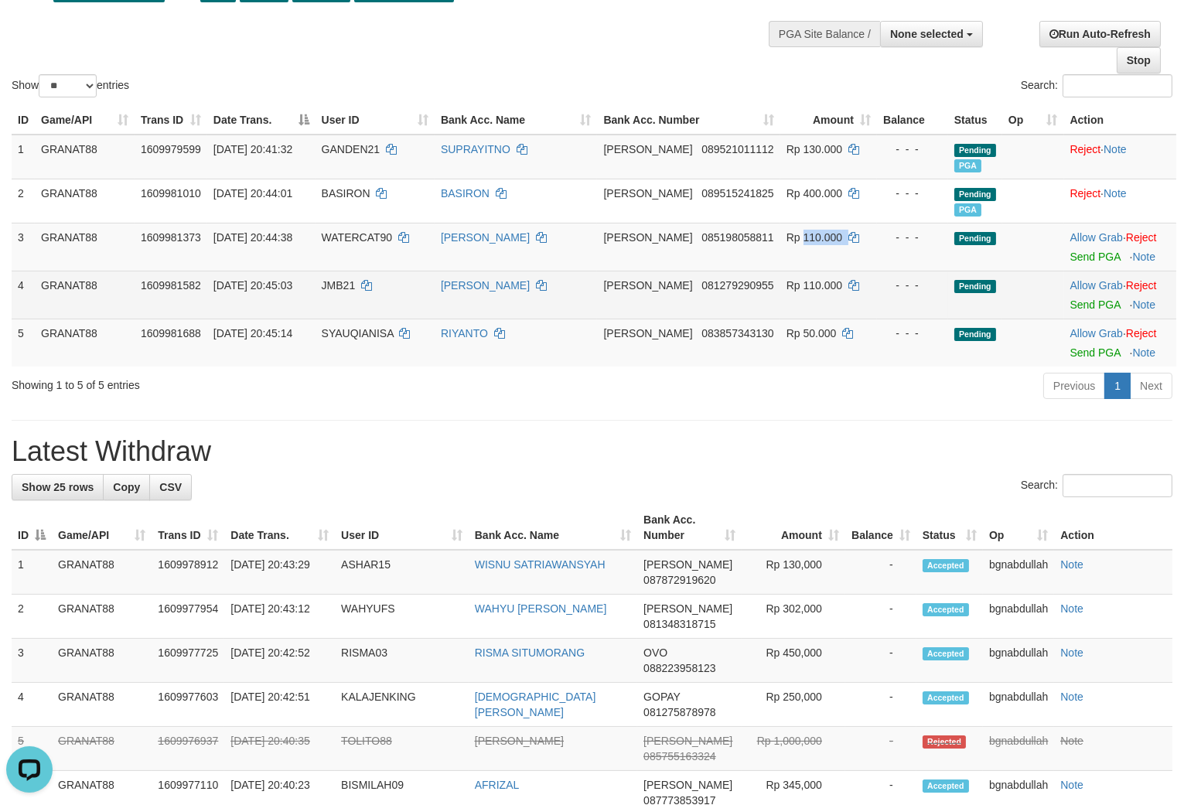
copy td "110.000"
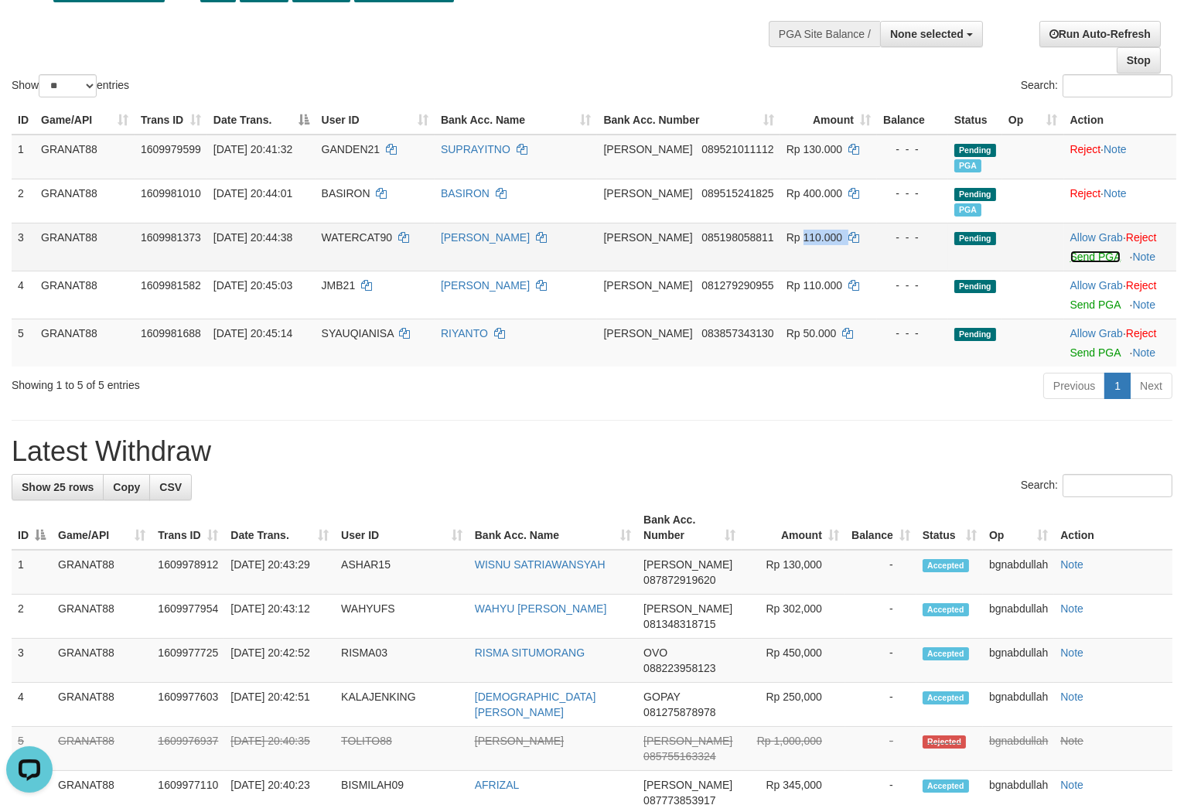
click at [1093, 263] on link "Send PGA" at bounding box center [1096, 257] width 50 height 12
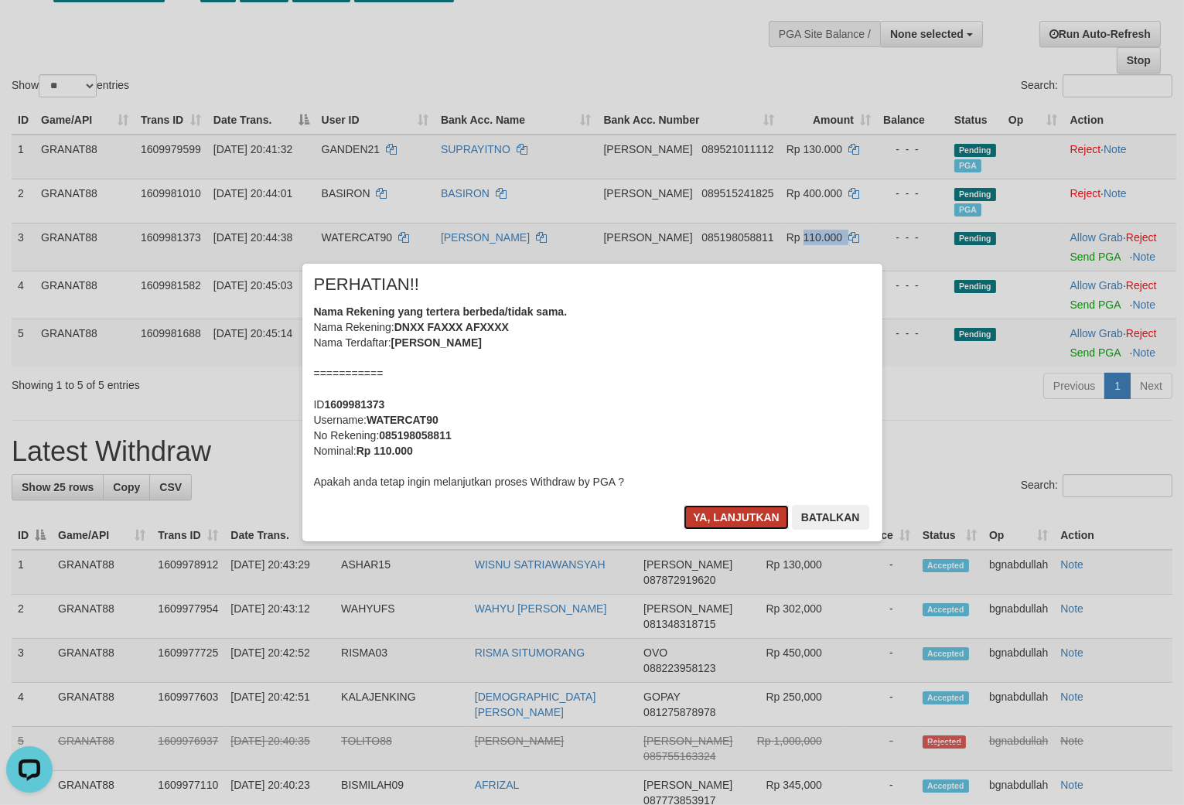
click at [722, 517] on button "Ya, lanjutkan" at bounding box center [736, 517] width 105 height 25
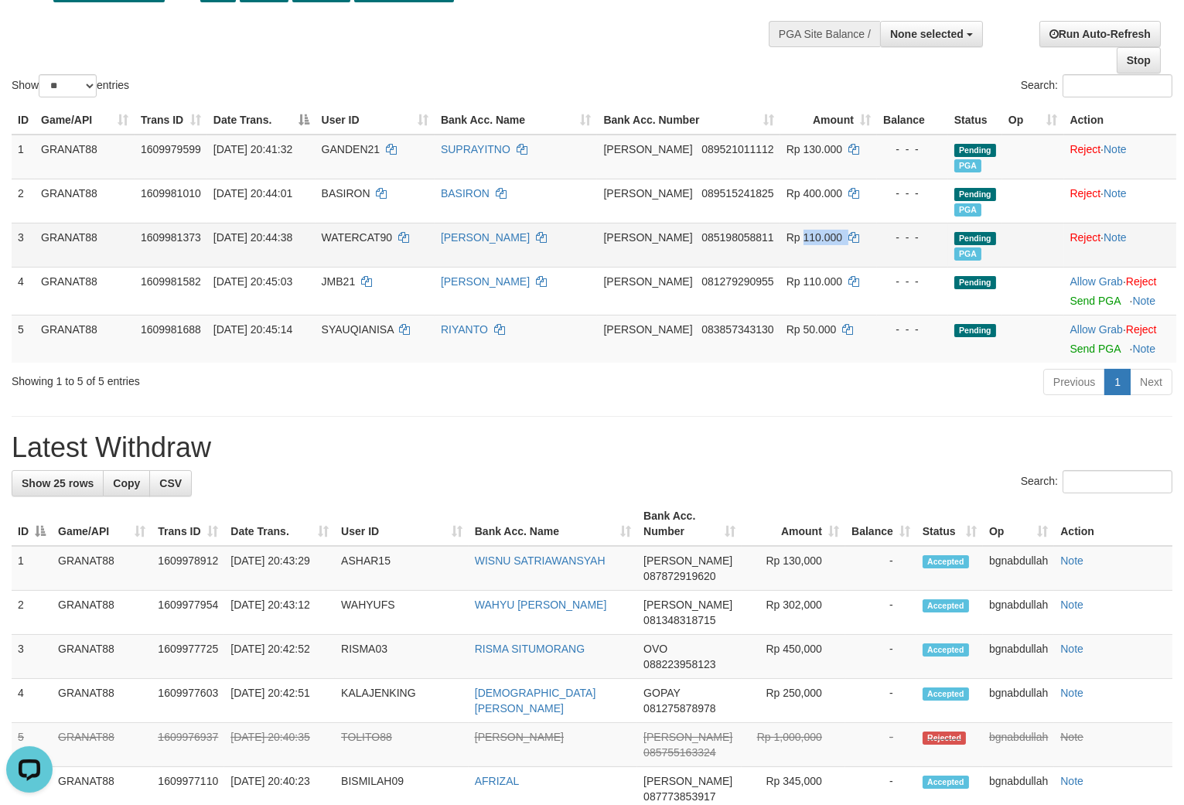
click at [353, 267] on td "WATERCAT90" at bounding box center [375, 245] width 119 height 44
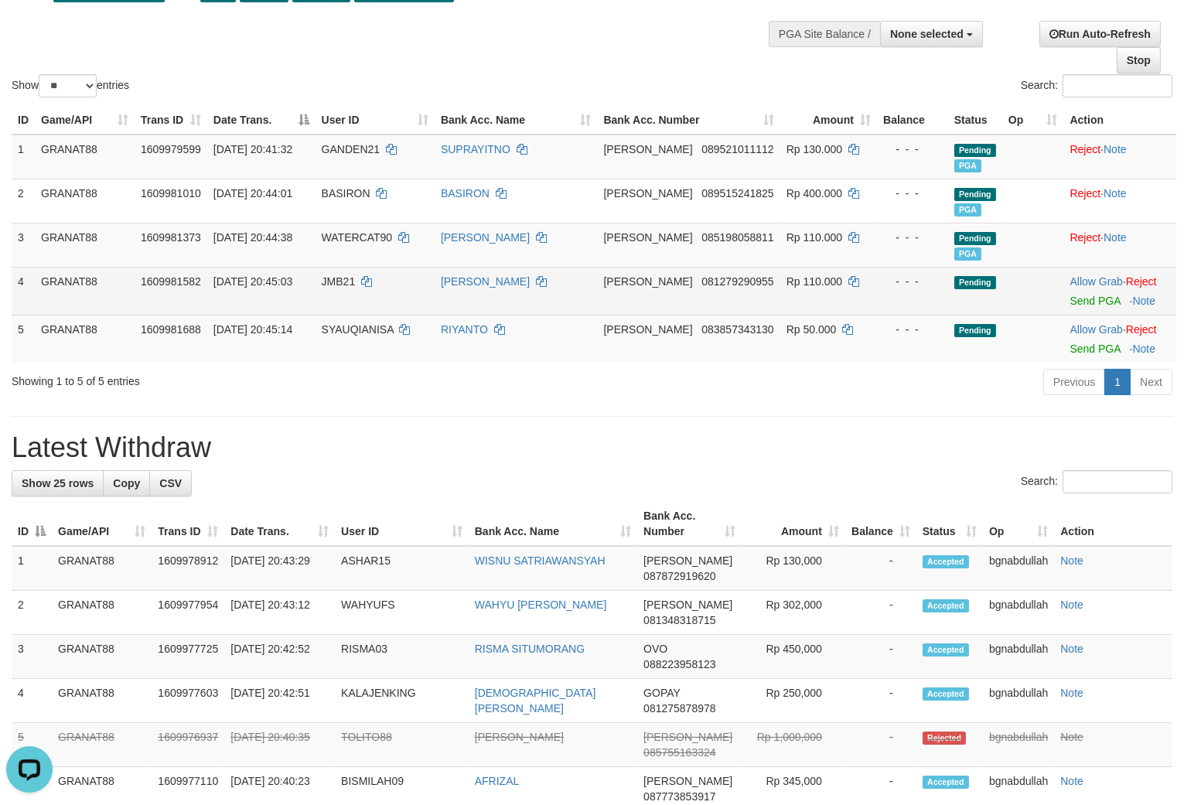
click at [352, 288] on span "JMB21" at bounding box center [339, 281] width 34 height 12
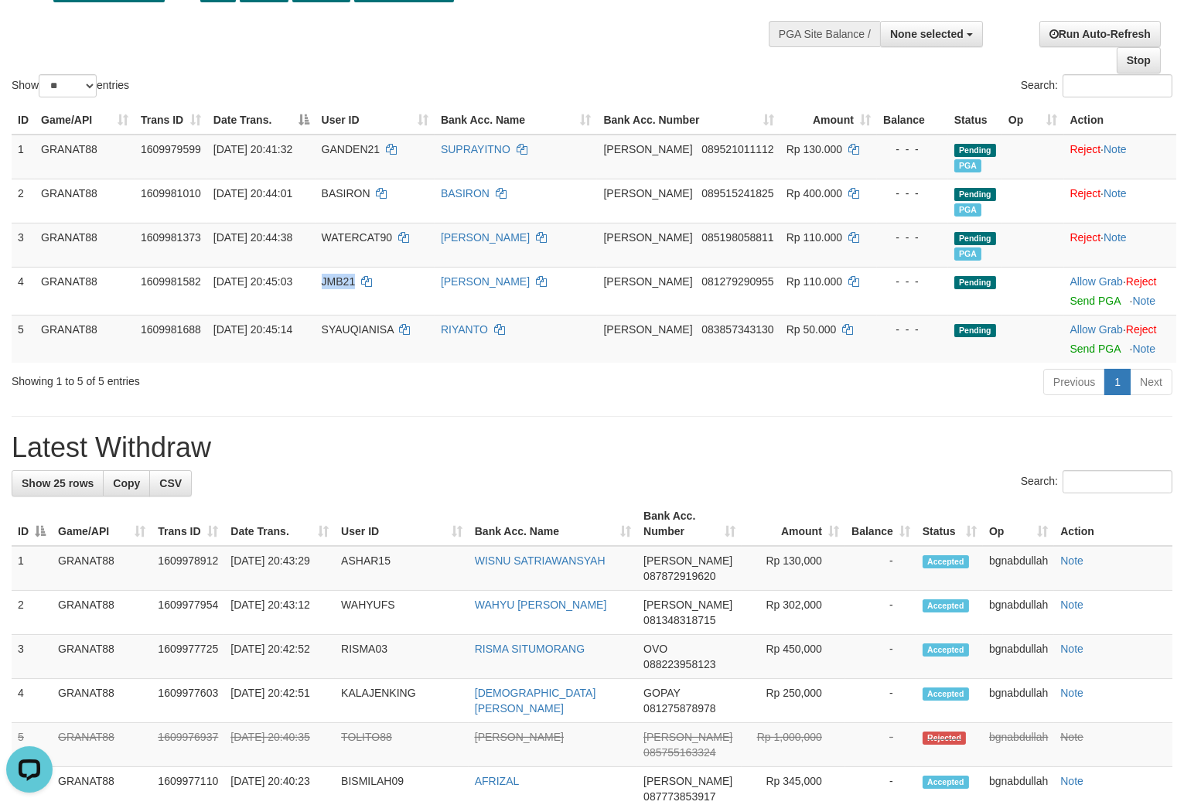
drag, startPoint x: 352, startPoint y: 294, endPoint x: 654, endPoint y: 401, distance: 320.0
click at [352, 306] on td "JMB21" at bounding box center [375, 291] width 119 height 48
copy span "JMB21"
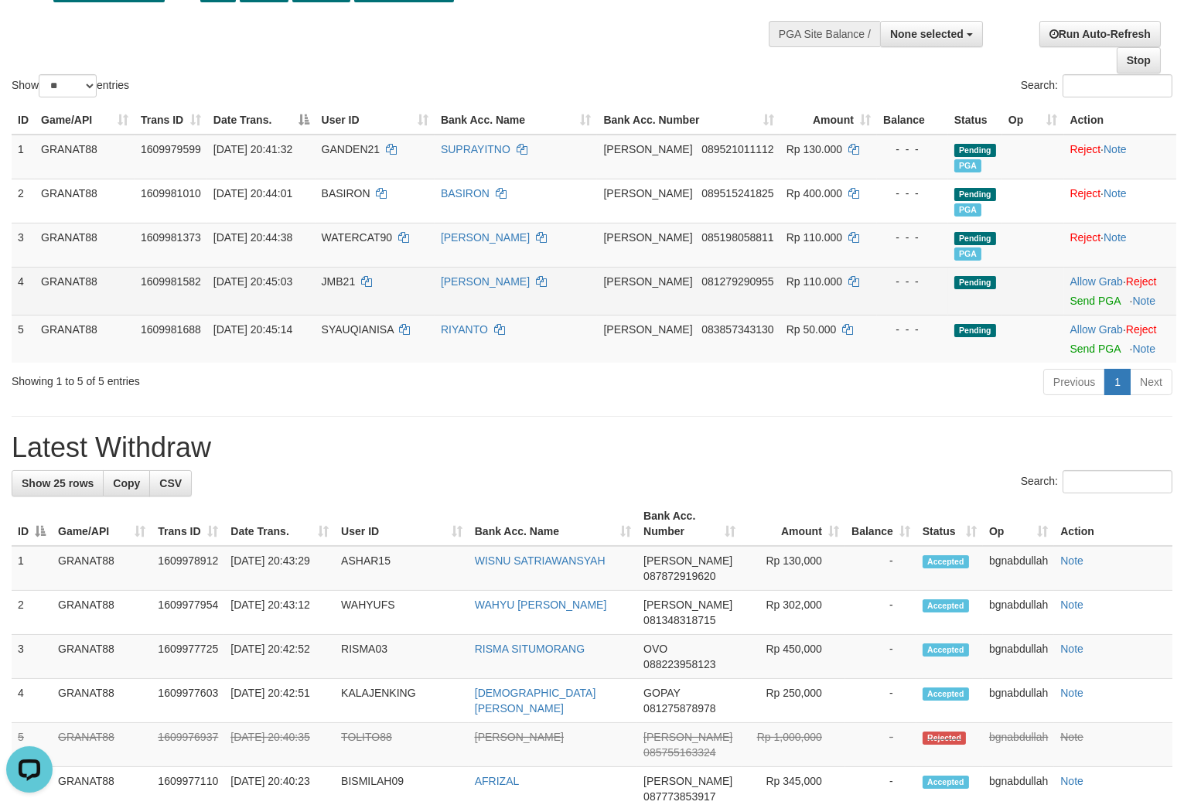
click at [797, 288] on span "Rp 110.000" at bounding box center [815, 281] width 56 height 12
copy td "110.000"
click at [1071, 307] on link "Send PGA" at bounding box center [1096, 301] width 50 height 12
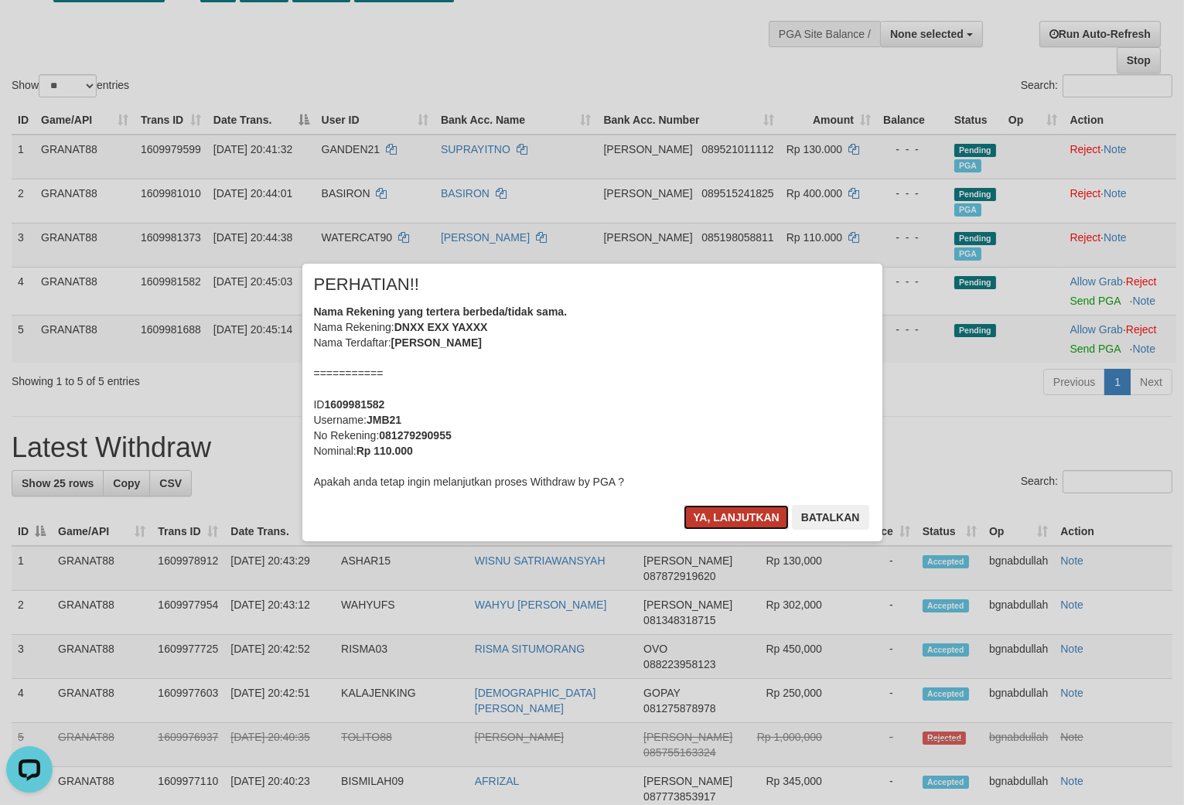
click at [714, 521] on button "Ya, lanjutkan" at bounding box center [736, 517] width 105 height 25
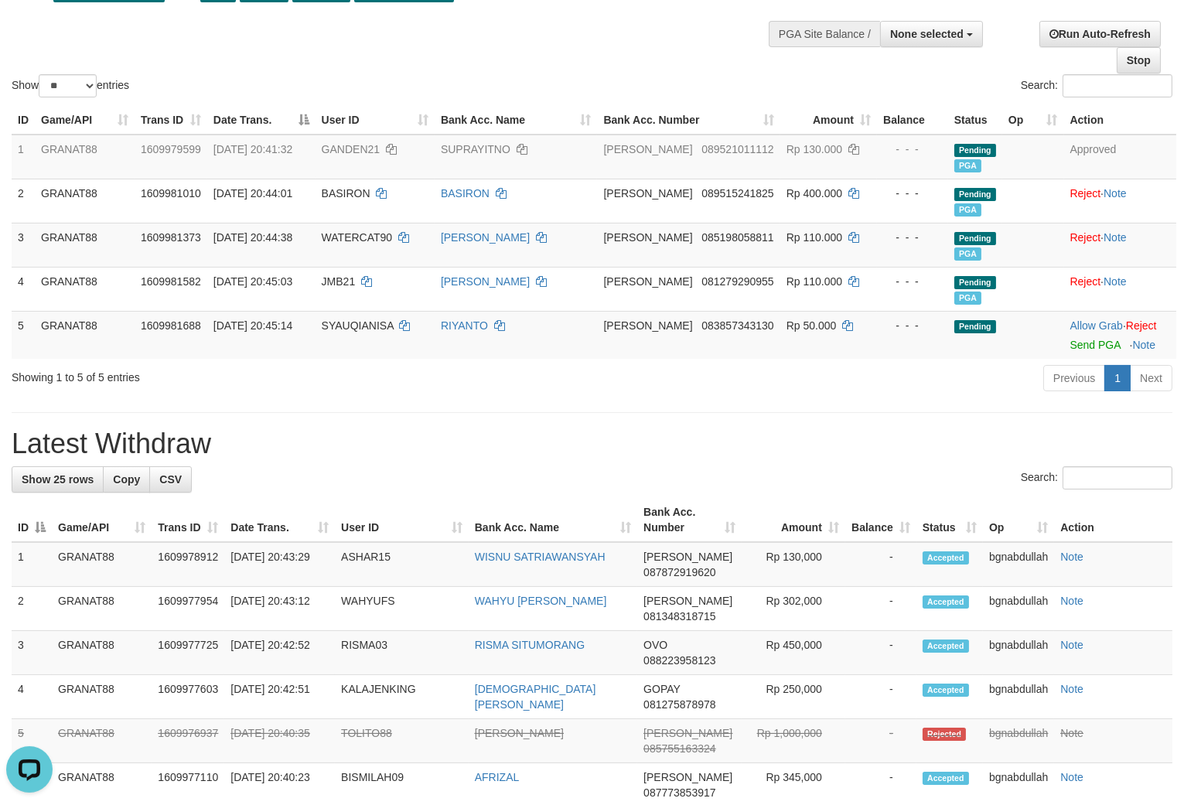
click at [696, 67] on div "Show ** ** ** *** entries Search:" at bounding box center [592, 15] width 1184 height 169
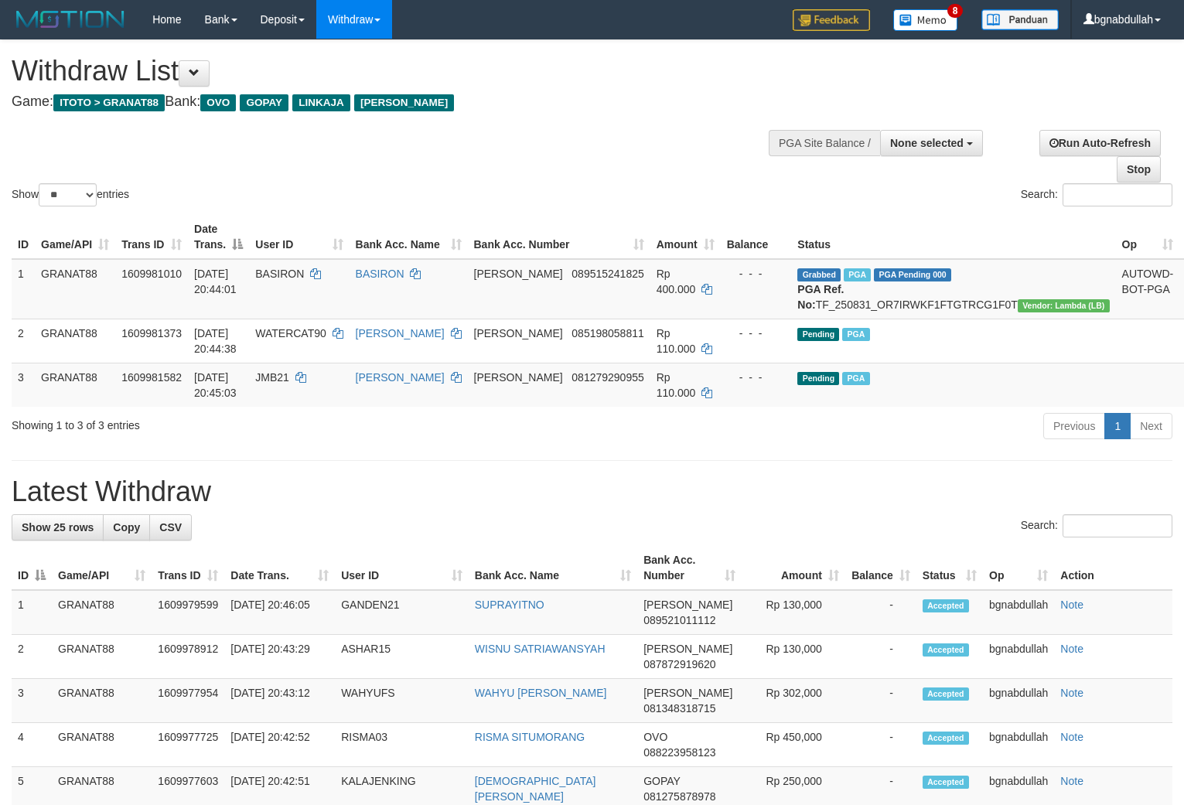
select select
select select "**"
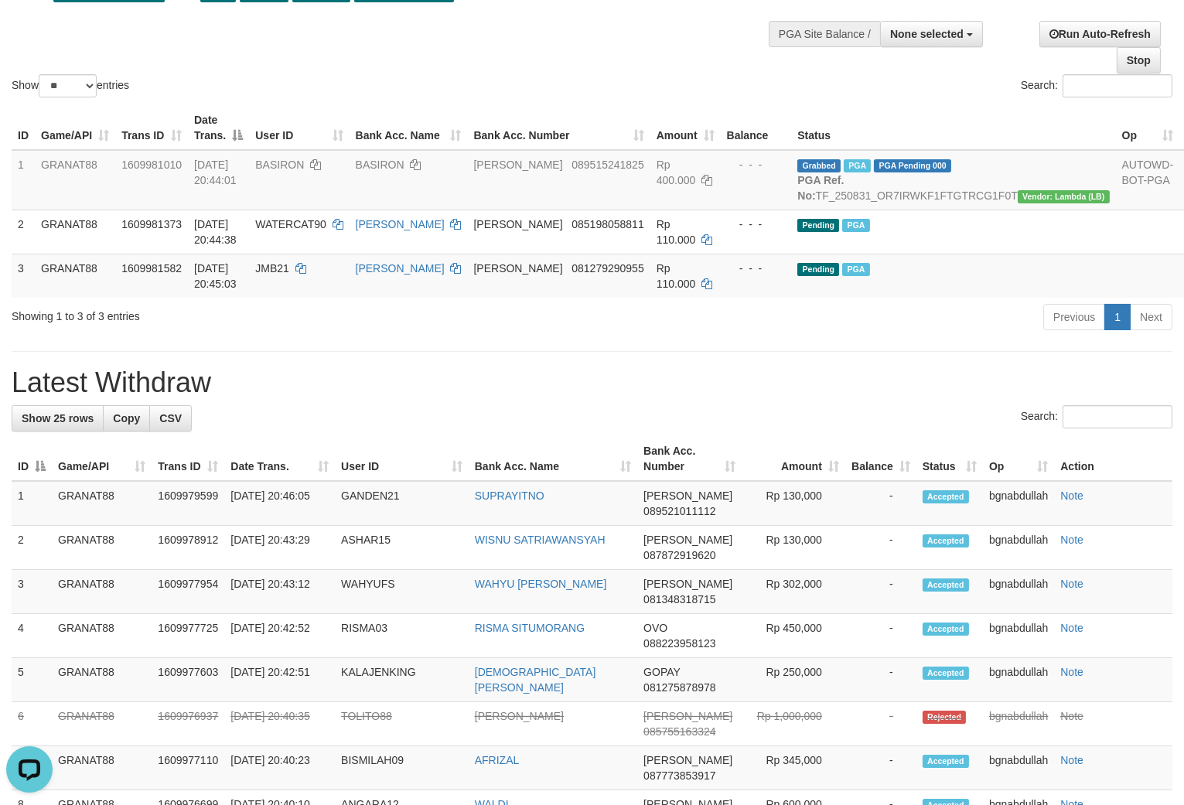
click at [592, 73] on div at bounding box center [592, 73] width 1161 height 1
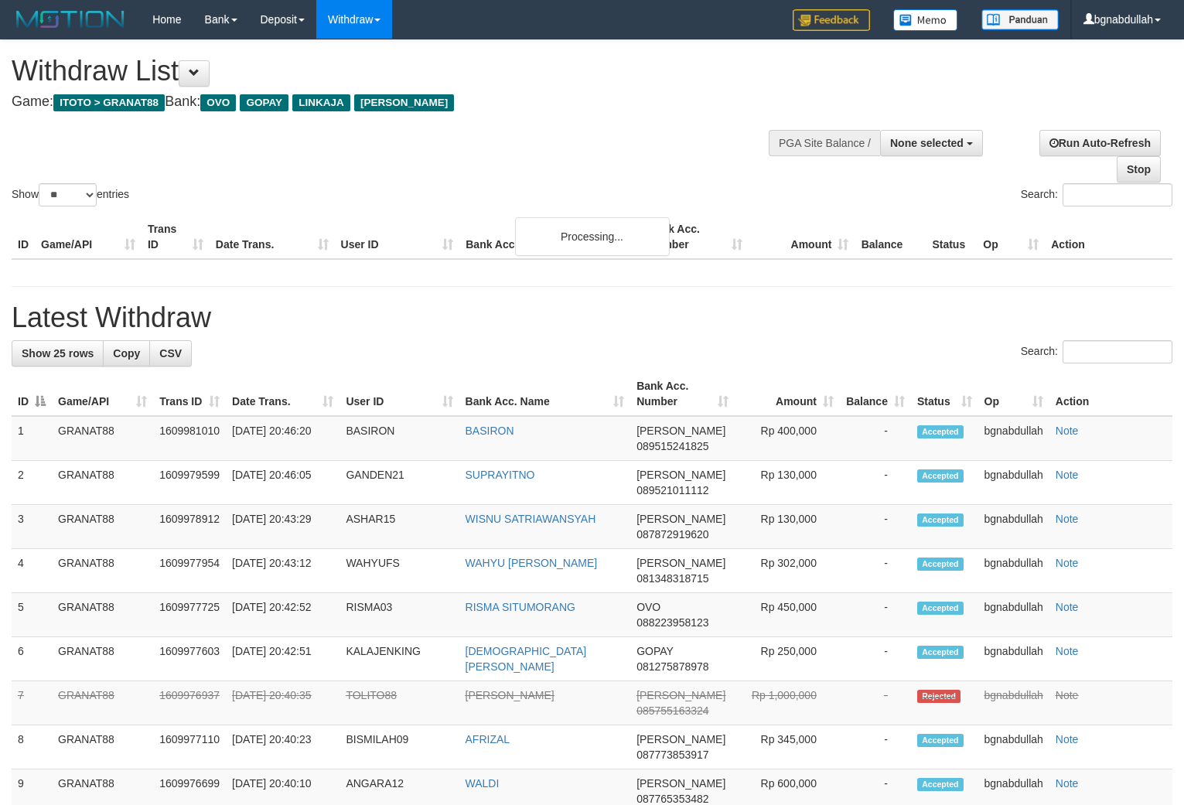
select select
select select "**"
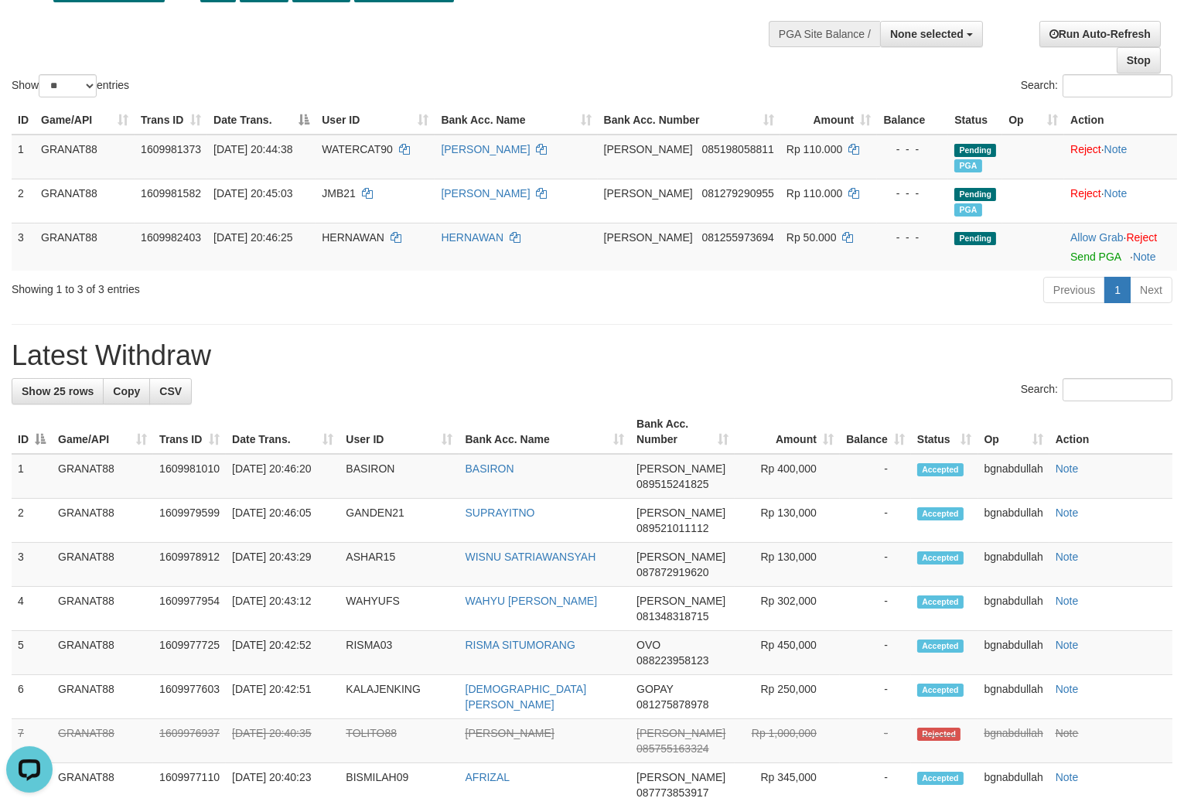
click at [597, 73] on div at bounding box center [592, 73] width 1161 height 1
click at [622, 72] on div "Show ** ** ** *** entries Search:" at bounding box center [592, 15] width 1184 height 169
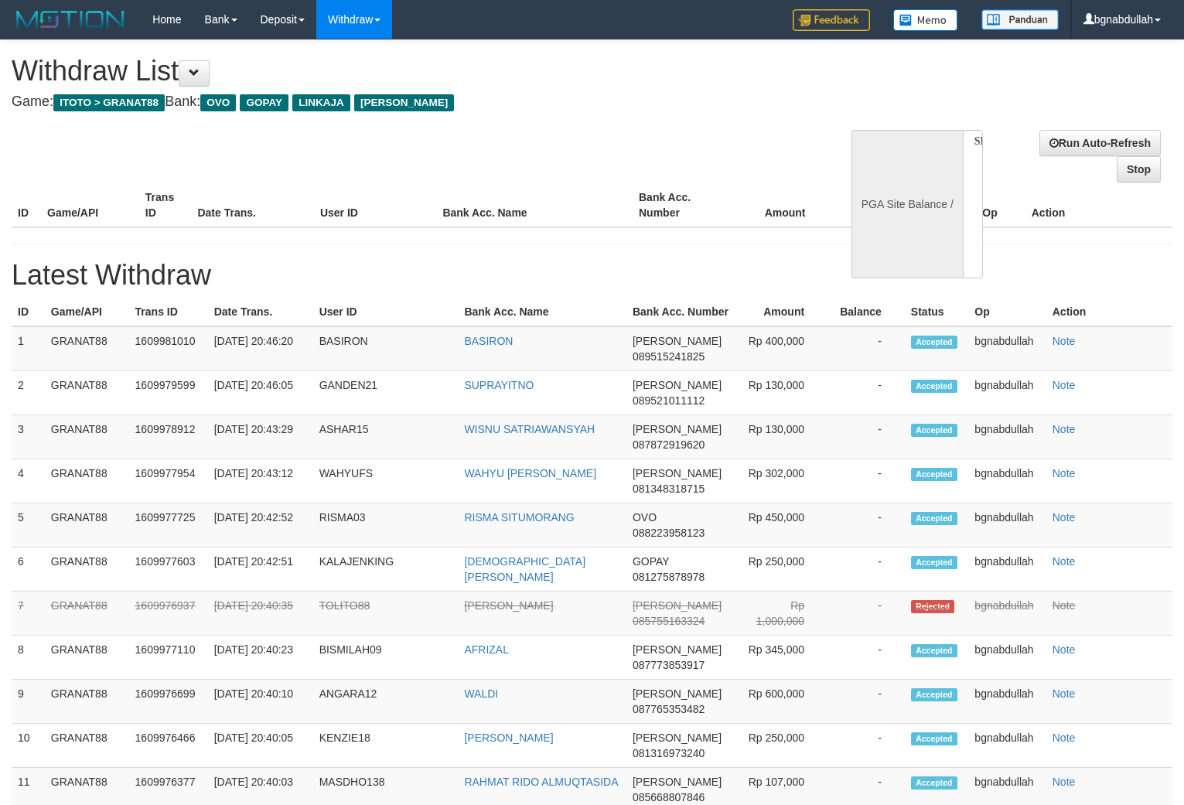
select select
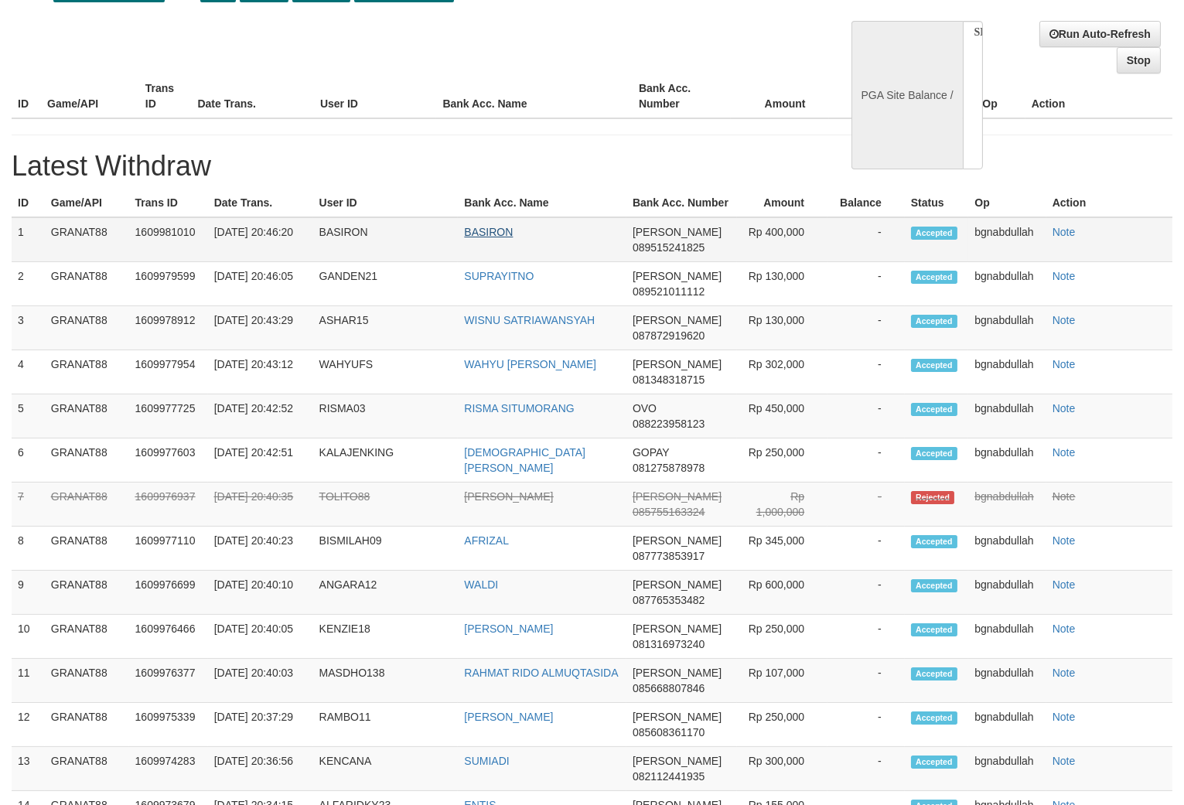
select select "**"
select select
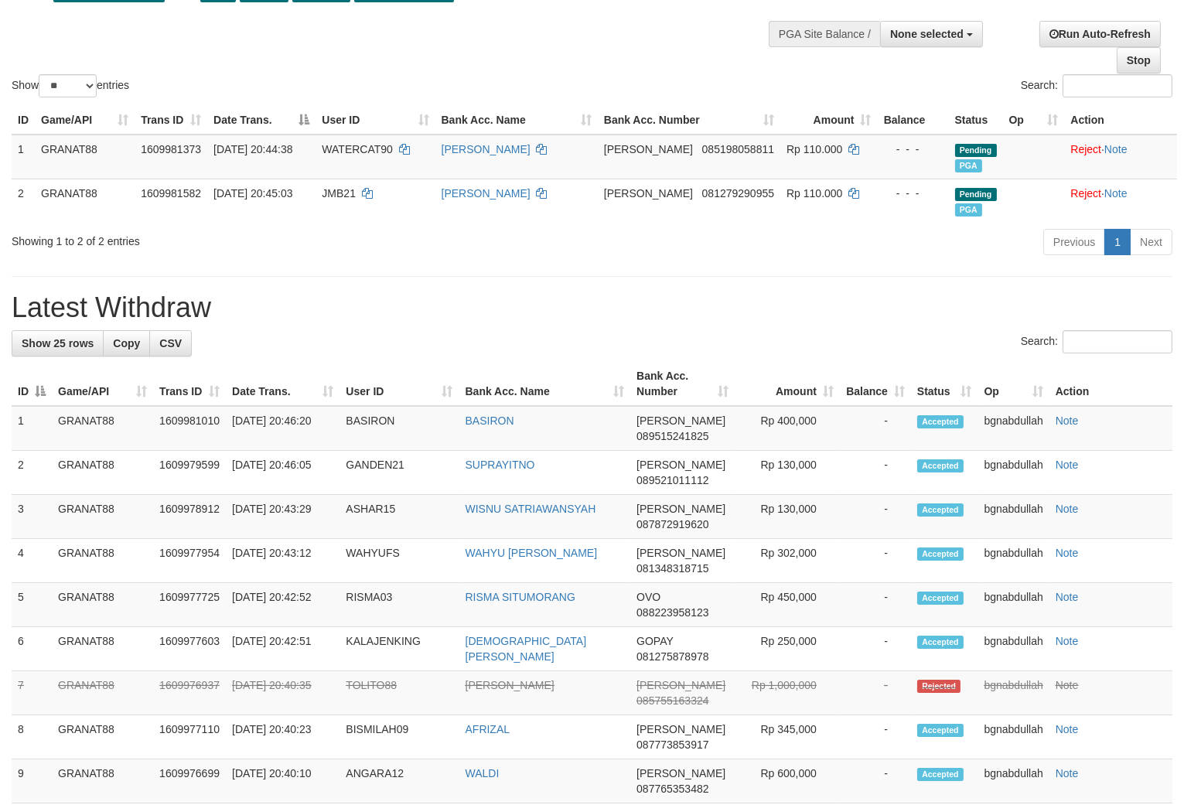
click at [543, 86] on div "Show ** ** ** *** entries" at bounding box center [296, 87] width 569 height 27
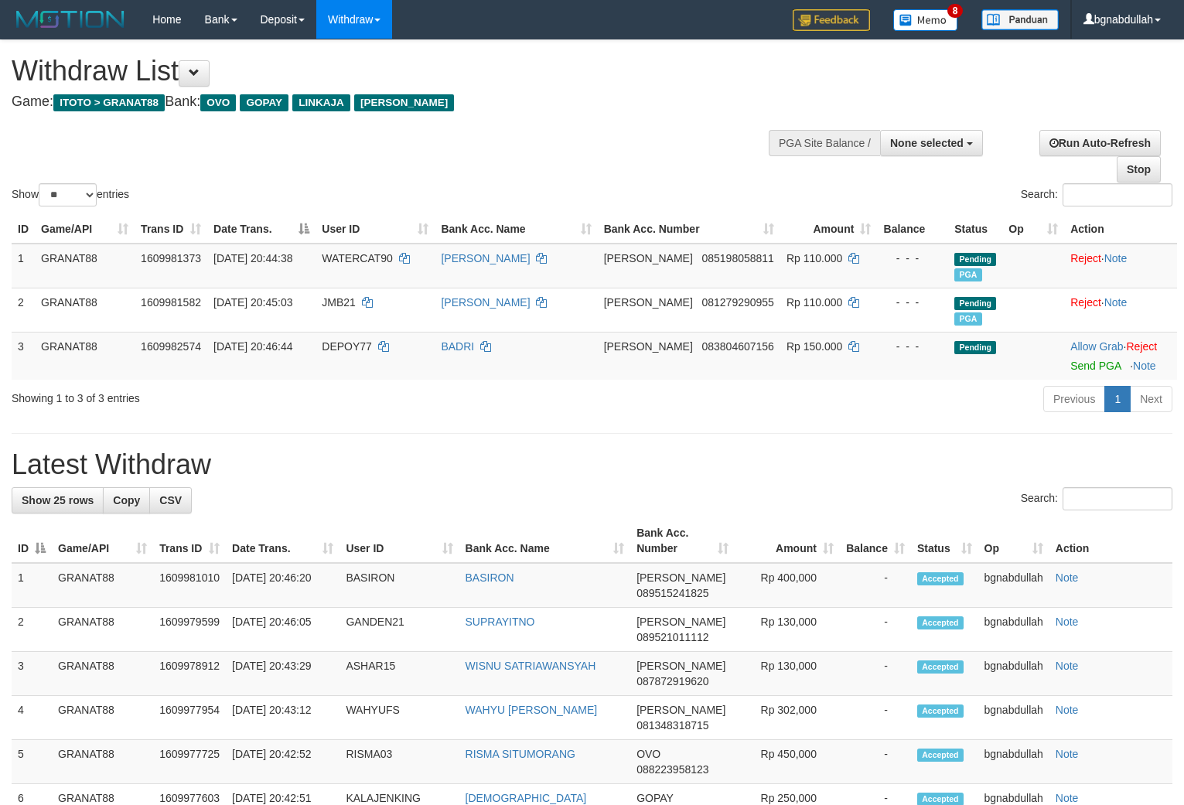
select select
select select "**"
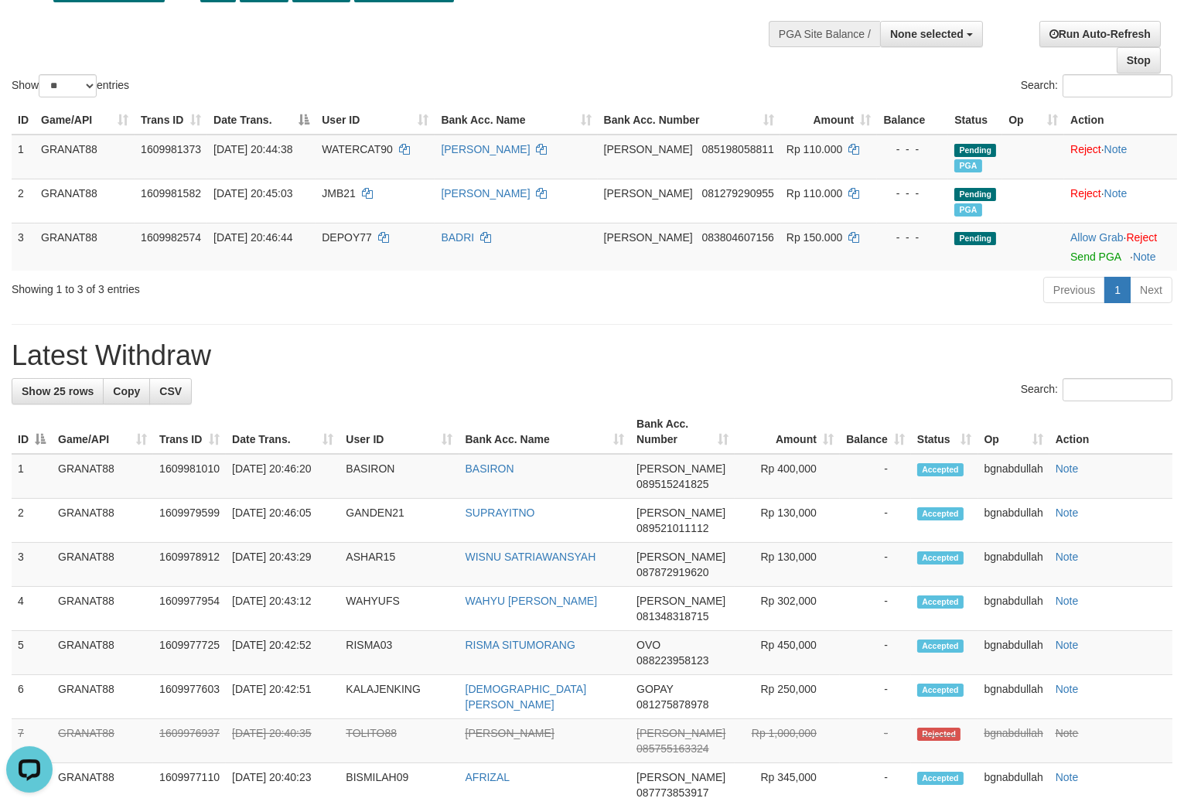
click at [592, 37] on div "Show ** ** ** *** entries Search:" at bounding box center [592, 15] width 1184 height 169
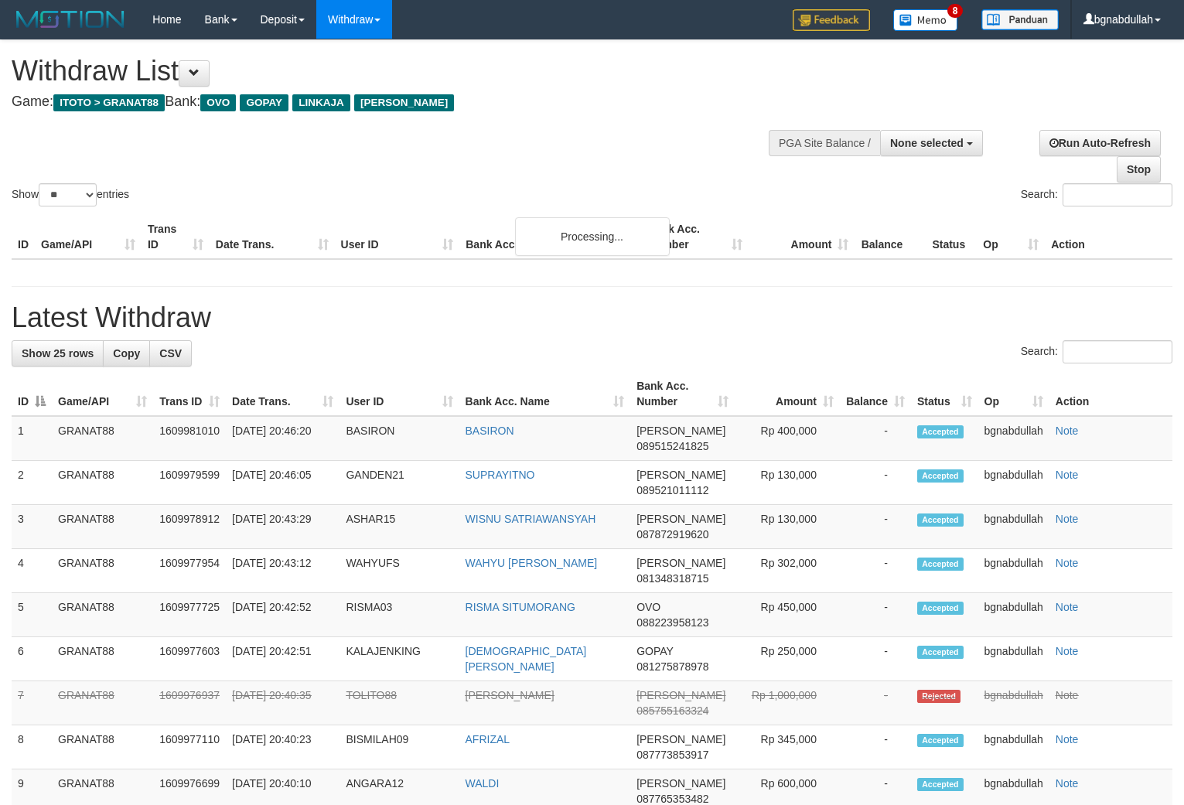
select select
select select "**"
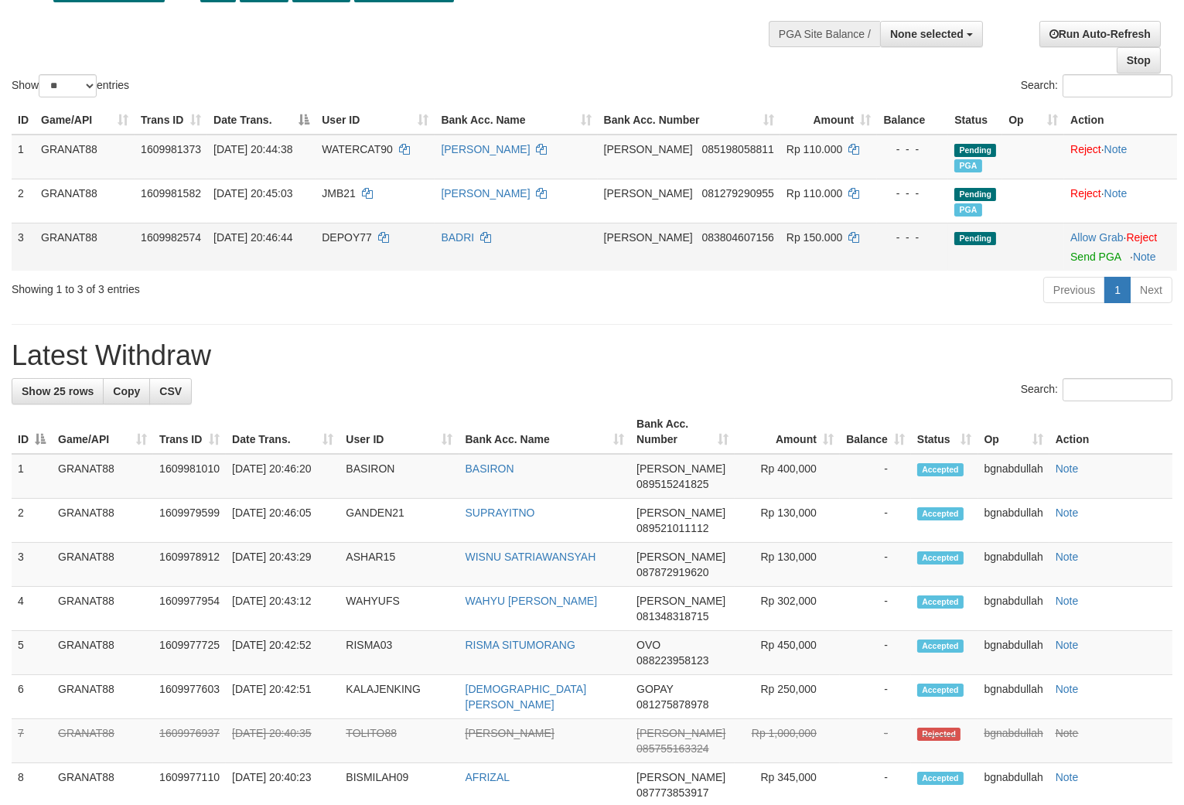
click at [353, 244] on span "DEPOY77" at bounding box center [347, 237] width 50 height 12
drag, startPoint x: 353, startPoint y: 249, endPoint x: 356, endPoint y: 271, distance: 22.6
click at [360, 268] on td "DEPOY77" at bounding box center [375, 247] width 119 height 48
copy span "DEPOY77"
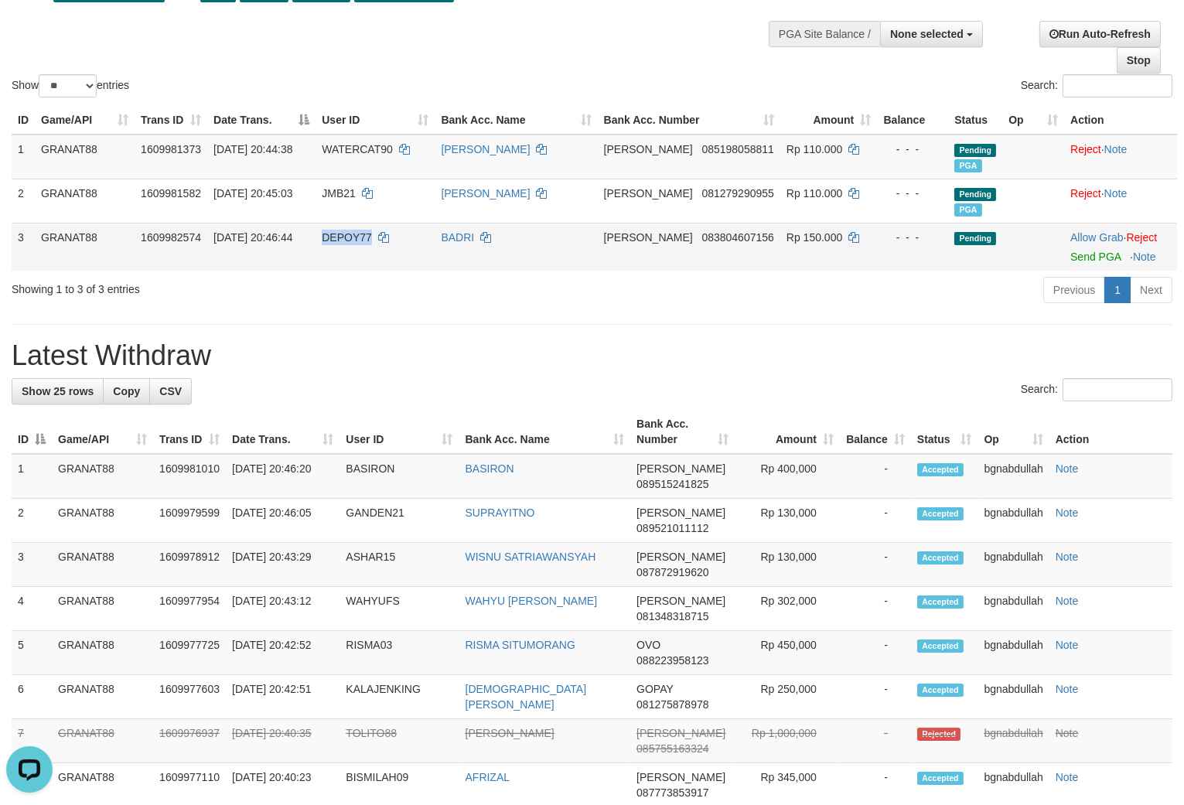
click at [808, 244] on span "Rp 150.000" at bounding box center [815, 237] width 56 height 12
click at [818, 261] on td "Rp 150.000" at bounding box center [828, 247] width 97 height 48
copy td "150.000"
click at [1071, 263] on link "Send PGA" at bounding box center [1096, 257] width 50 height 12
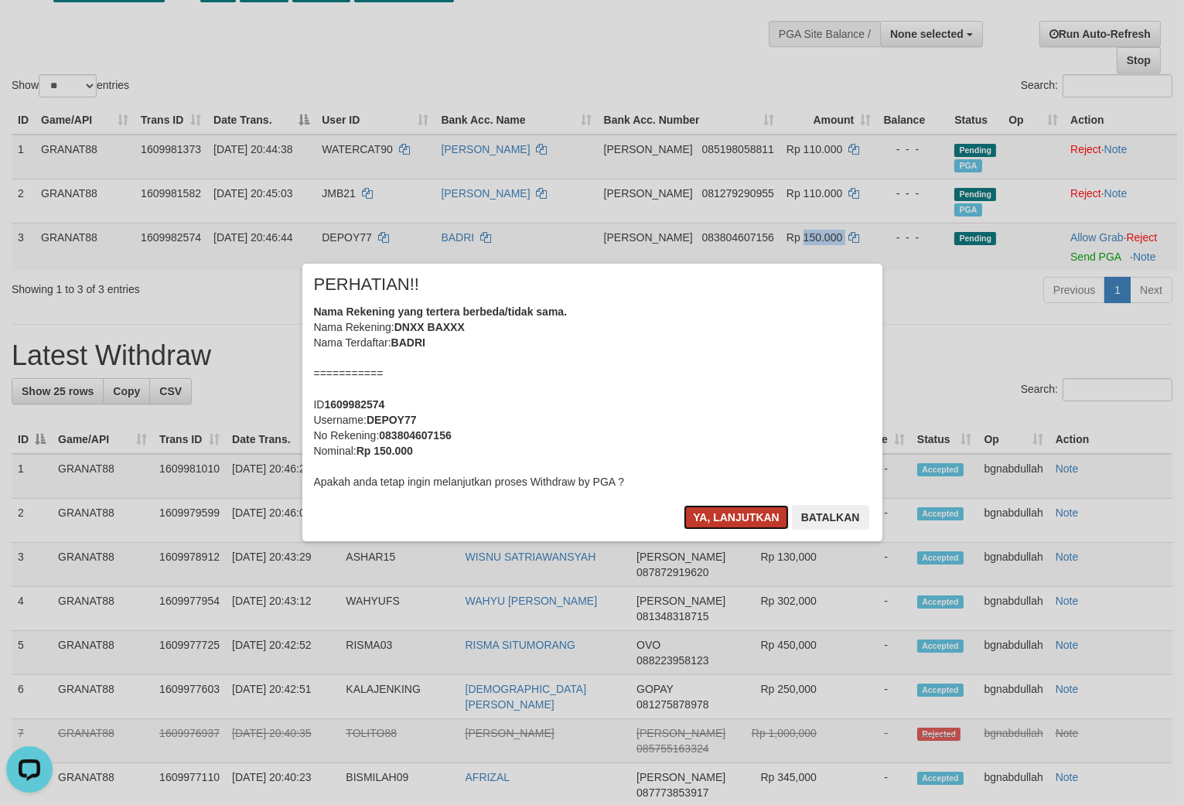
click at [739, 520] on button "Ya, lanjutkan" at bounding box center [736, 517] width 105 height 25
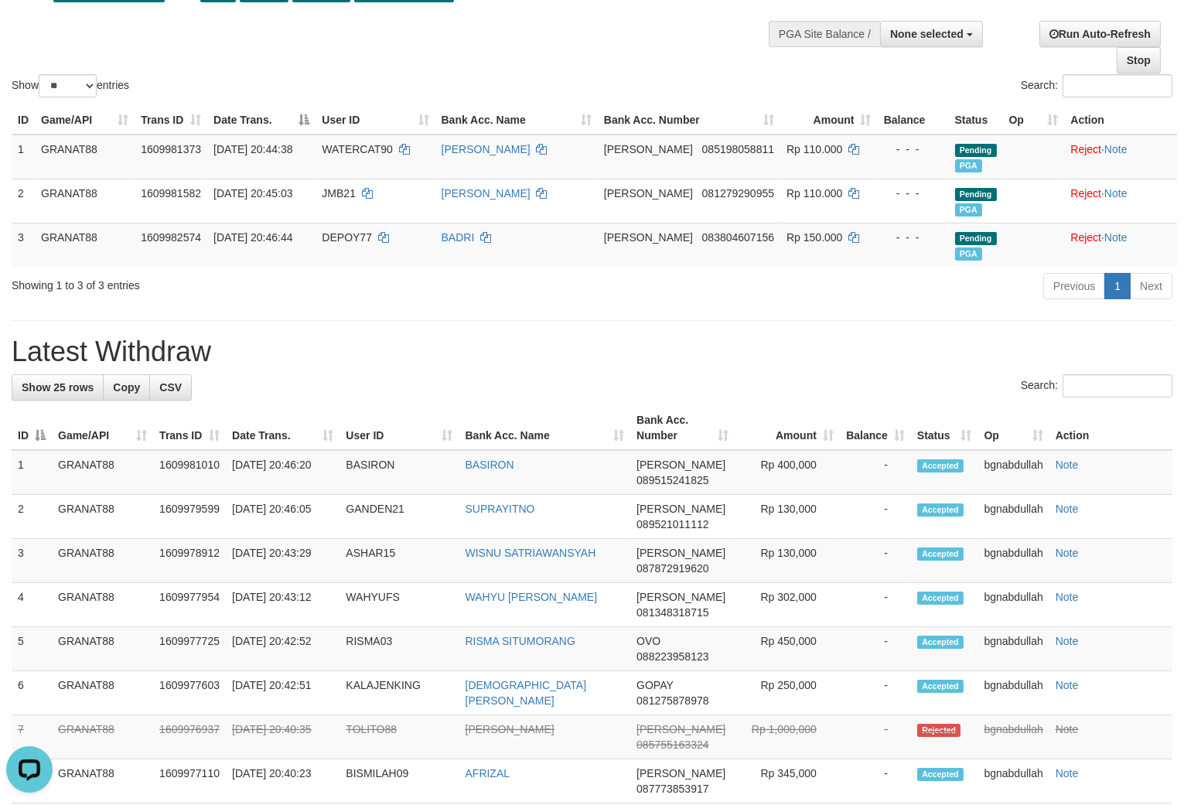
click at [582, 50] on div "Show ** ** ** *** entries Search:" at bounding box center [592, 15] width 1184 height 169
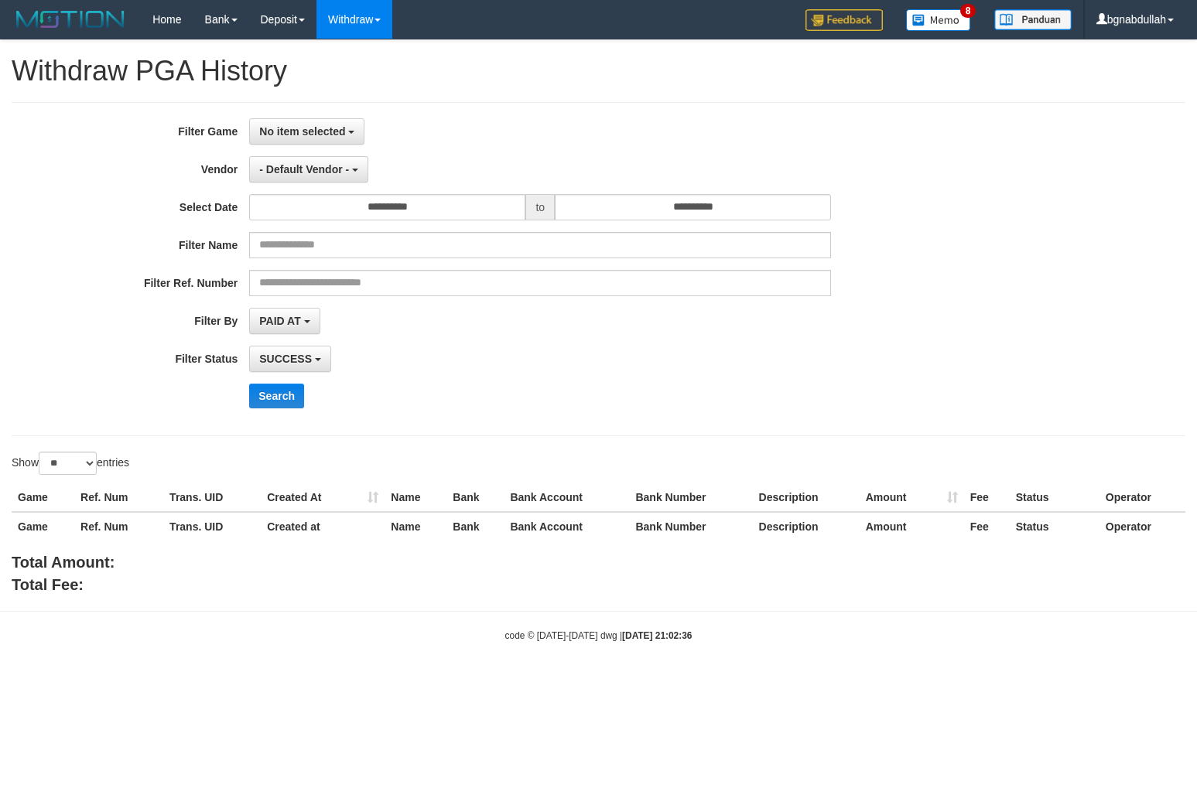
select select "**"
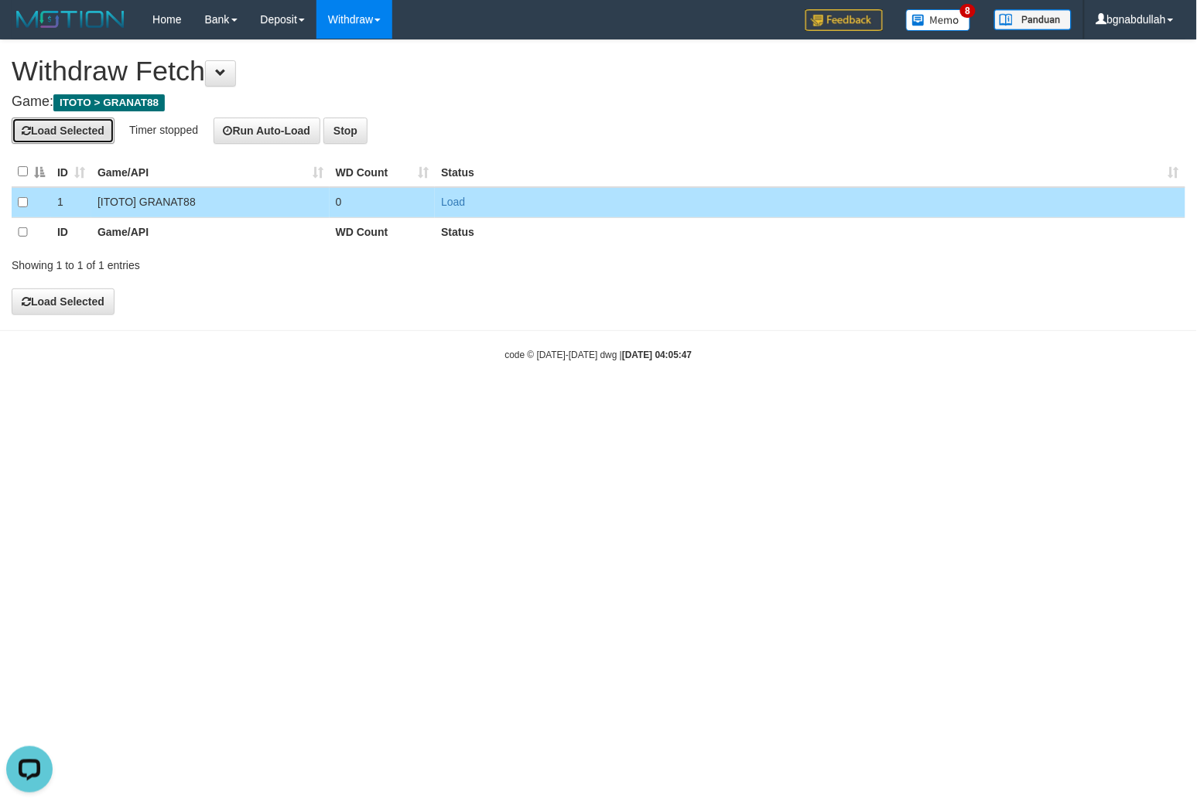
click at [82, 121] on button "Load Selected" at bounding box center [63, 131] width 103 height 26
click at [272, 125] on button "Run Auto-Load" at bounding box center [267, 131] width 108 height 26
click at [275, 125] on button "Run Auto-Load" at bounding box center [270, 131] width 108 height 26
click at [274, 125] on button "Run Auto-Load" at bounding box center [270, 131] width 108 height 26
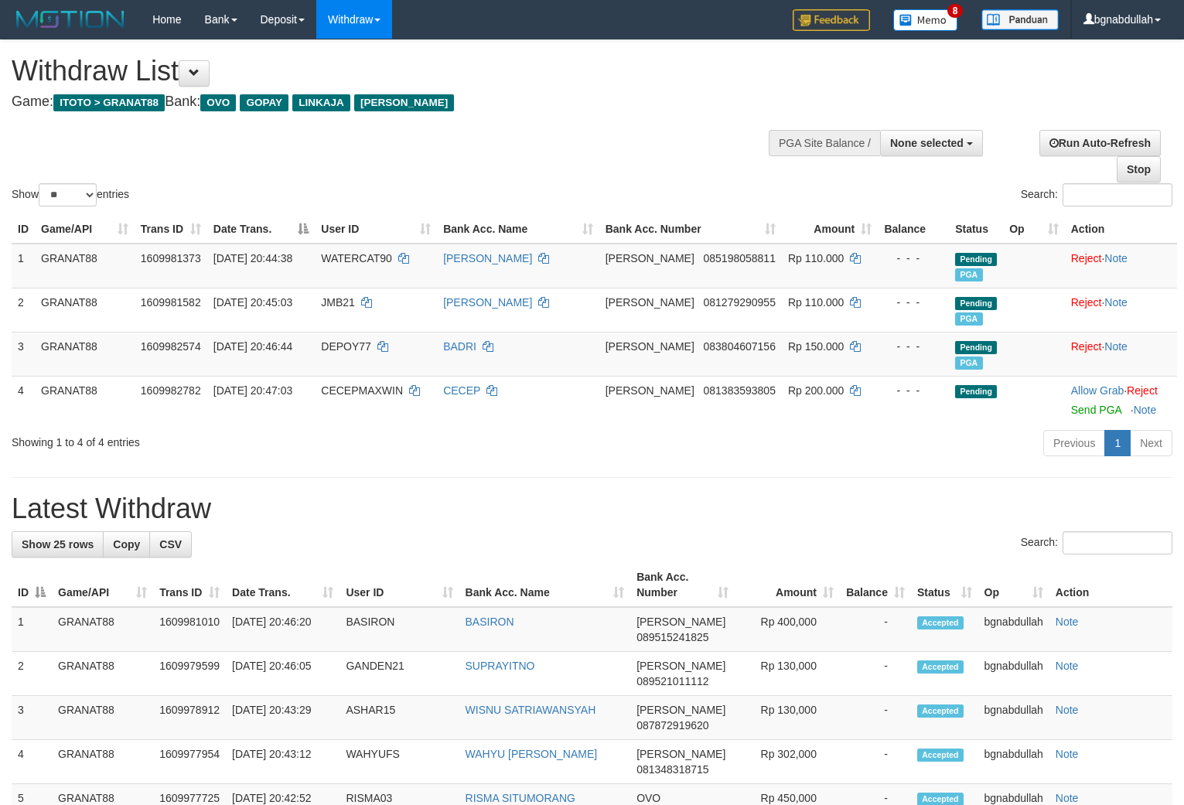
select select
select select "**"
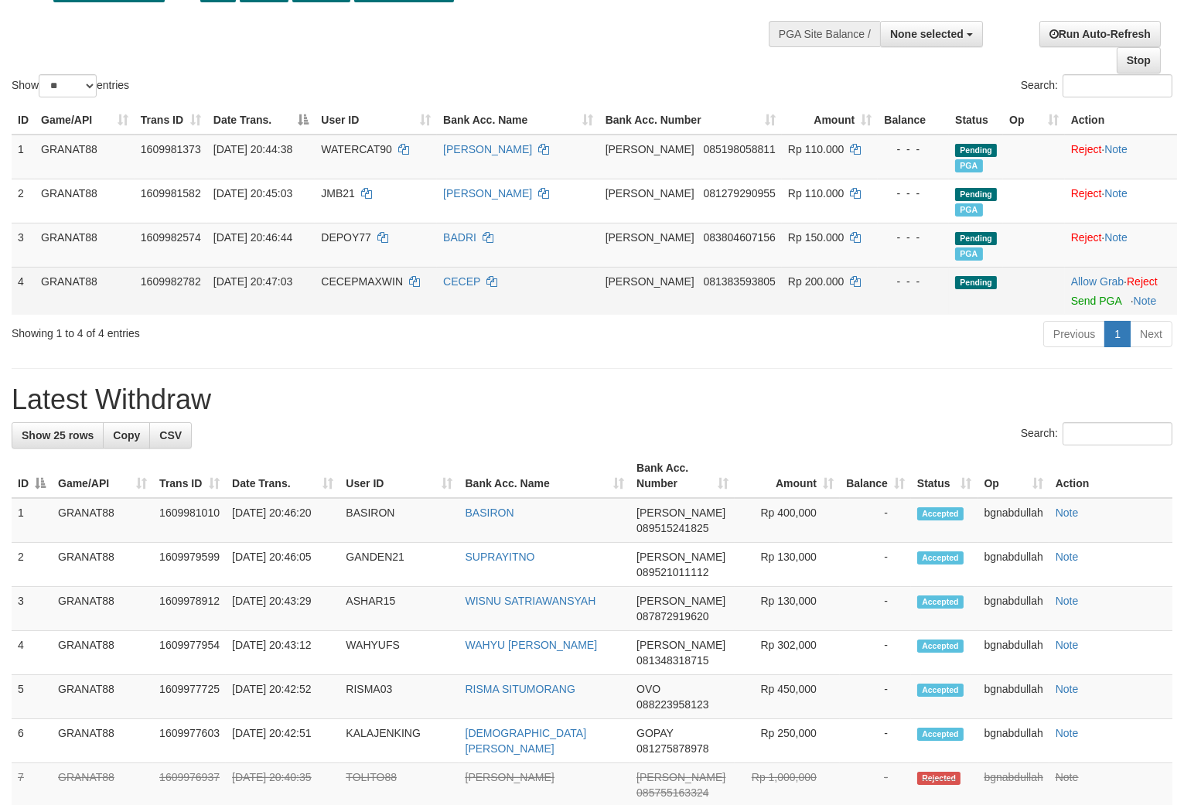
click at [316, 300] on td "[DATE] 20:47:03" at bounding box center [261, 291] width 108 height 48
drag, startPoint x: 326, startPoint y: 300, endPoint x: 374, endPoint y: 322, distance: 52.6
click at [335, 312] on tr "4 GRANAT88 1609982782 31/08/2025 20:47:03 CECEPMAXWIN CECEP DANA 081383593805 R…" at bounding box center [595, 291] width 1166 height 48
copy td
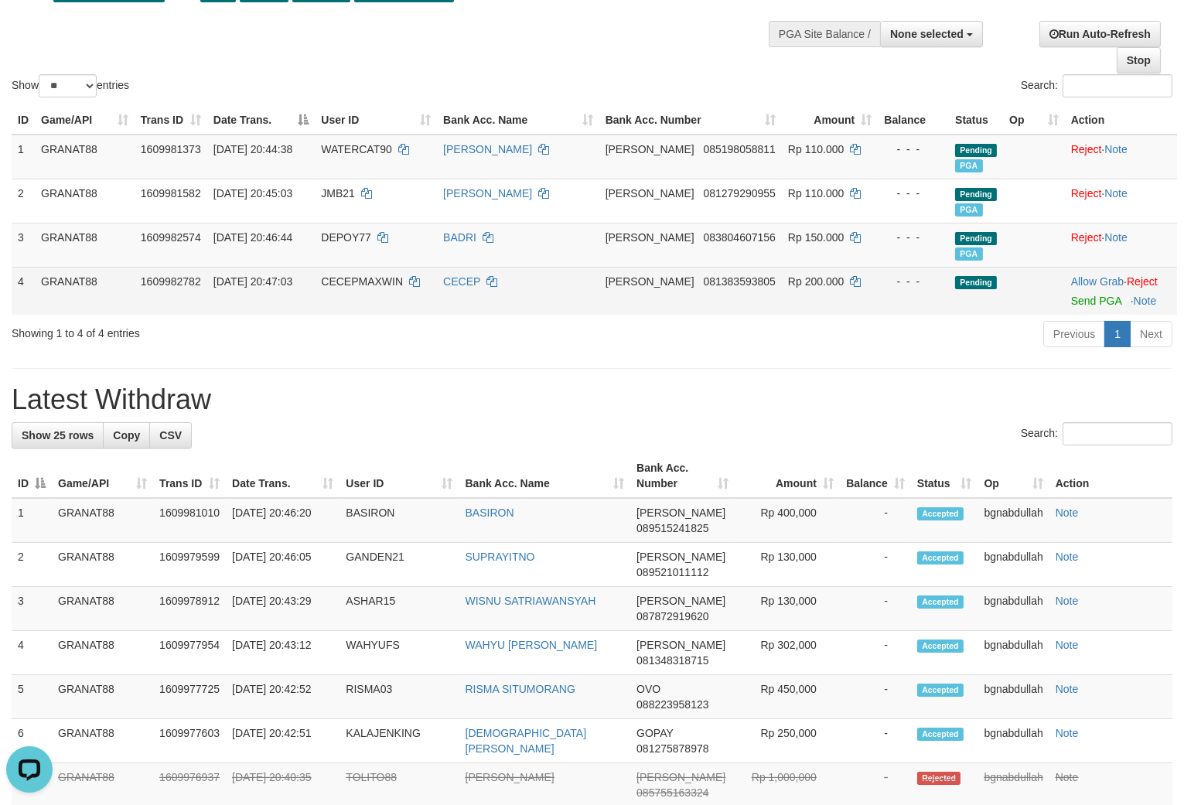
click at [374, 311] on td "CECEPMAXWIN" at bounding box center [376, 291] width 122 height 48
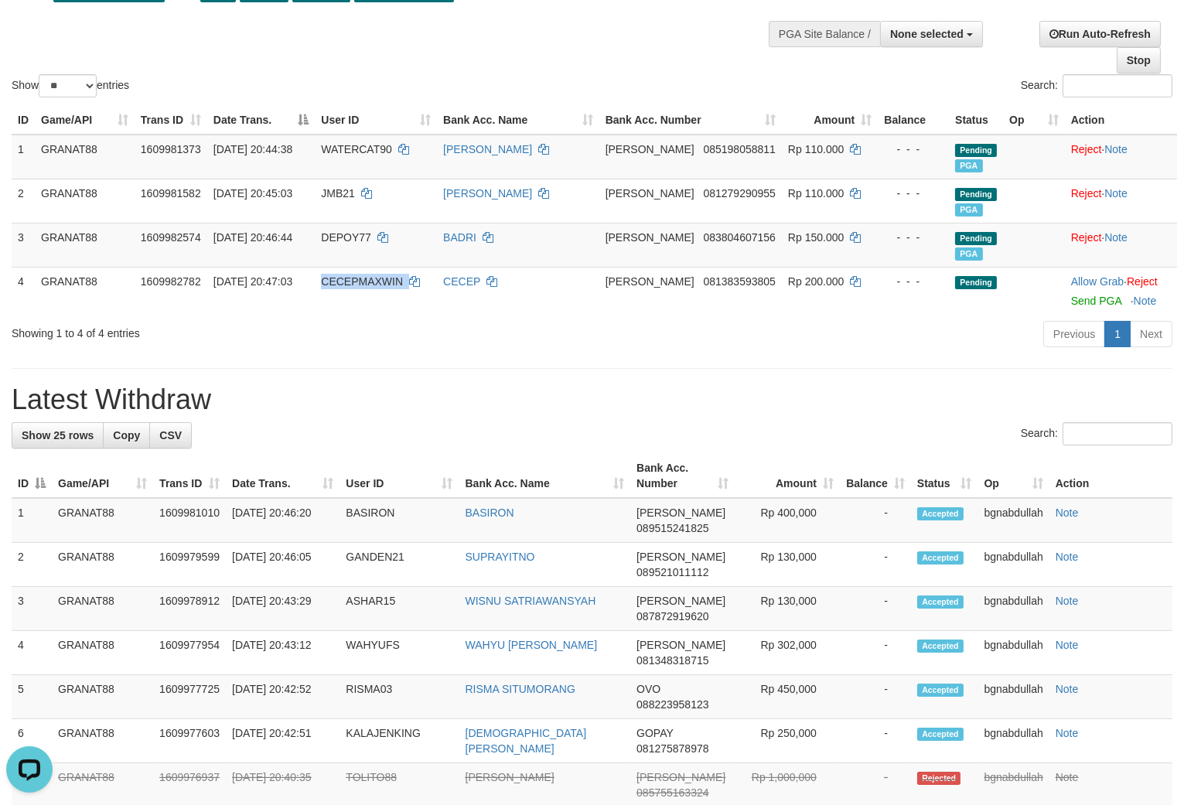
drag, startPoint x: 374, startPoint y: 311, endPoint x: 381, endPoint y: 340, distance: 30.4
click at [377, 315] on td "CECEPMAXWIN" at bounding box center [376, 291] width 122 height 48
copy span "CECEPMAXWIN"
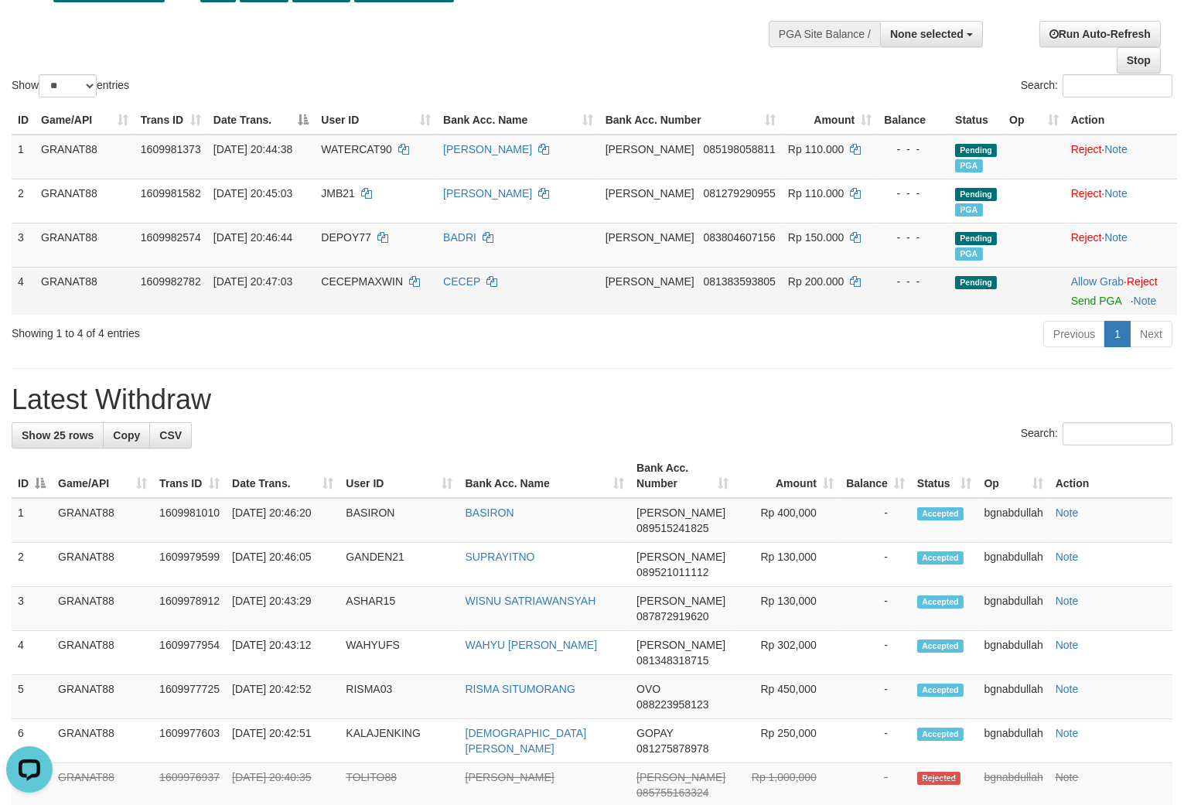
click at [792, 288] on span "Rp 200.000" at bounding box center [816, 281] width 56 height 12
drag, startPoint x: 792, startPoint y: 295, endPoint x: 998, endPoint y: 322, distance: 207.5
click at [799, 288] on span "Rp 200.000" at bounding box center [816, 281] width 56 height 12
copy span "200.000"
click at [1081, 307] on link "Send PGA" at bounding box center [1096, 301] width 50 height 12
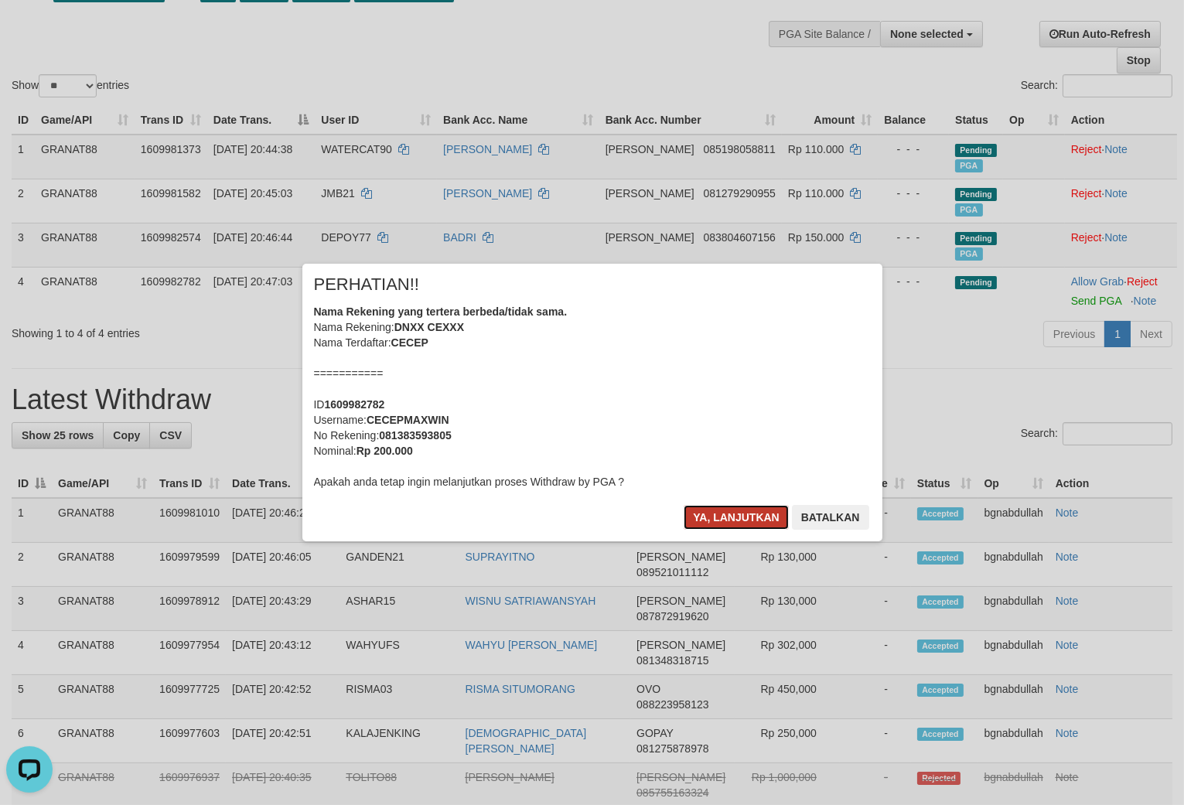
click at [732, 521] on button "Ya, lanjutkan" at bounding box center [736, 517] width 105 height 25
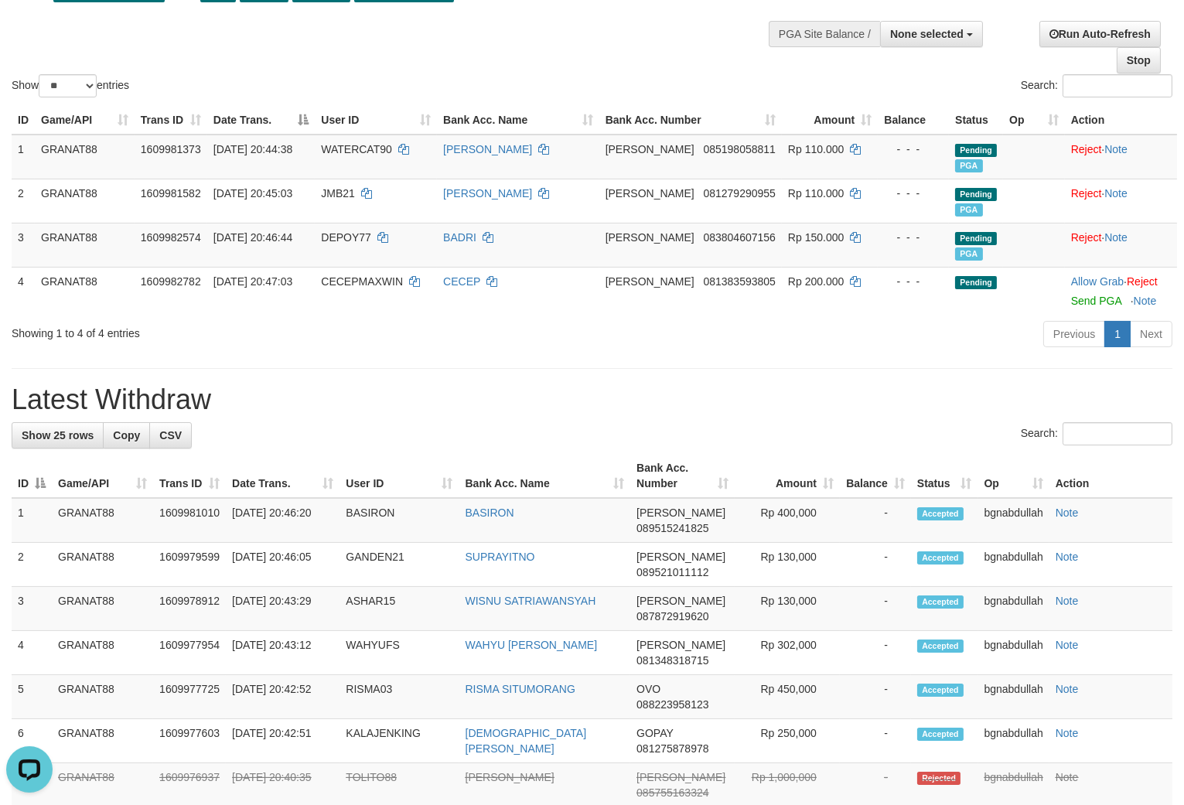
click at [895, 406] on h1 "Latest Withdraw" at bounding box center [592, 399] width 1161 height 31
click at [930, 377] on div "**********" at bounding box center [592, 817] width 1184 height 1773
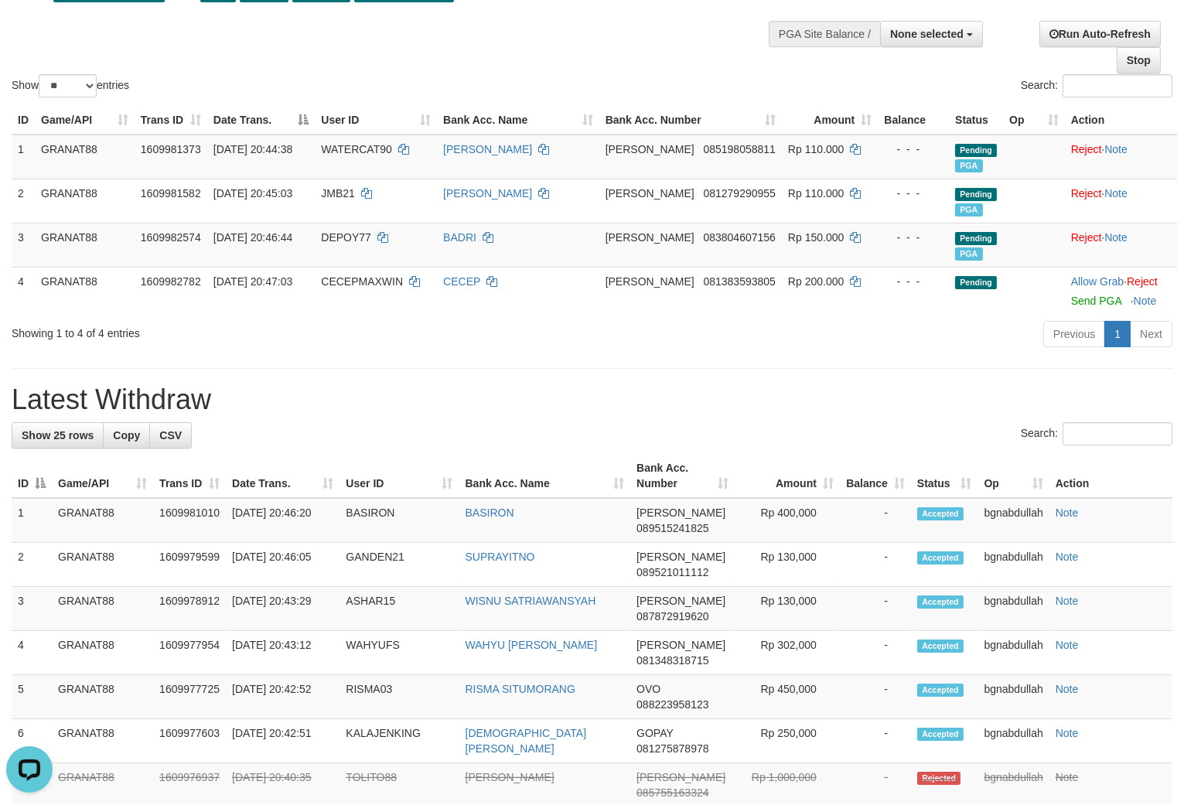
click at [930, 377] on div "**********" at bounding box center [592, 817] width 1184 height 1773
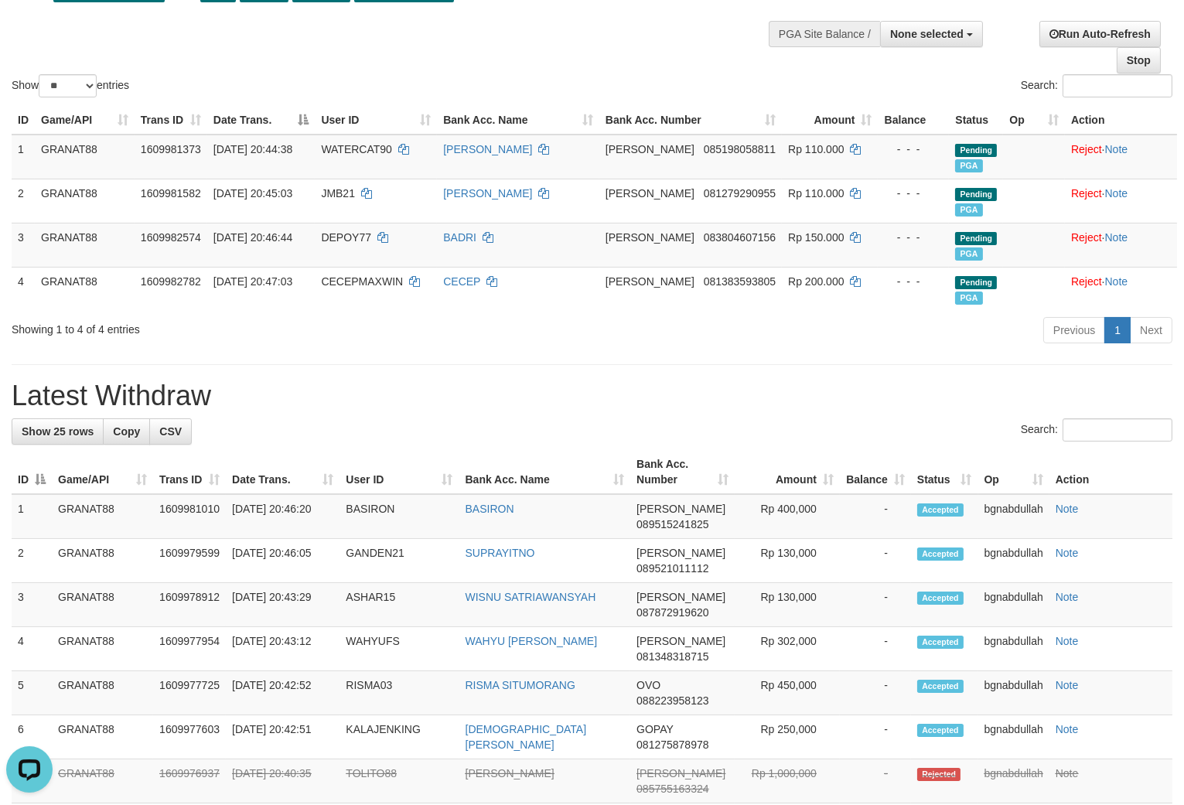
click at [930, 377] on div "**********" at bounding box center [592, 815] width 1184 height 1769
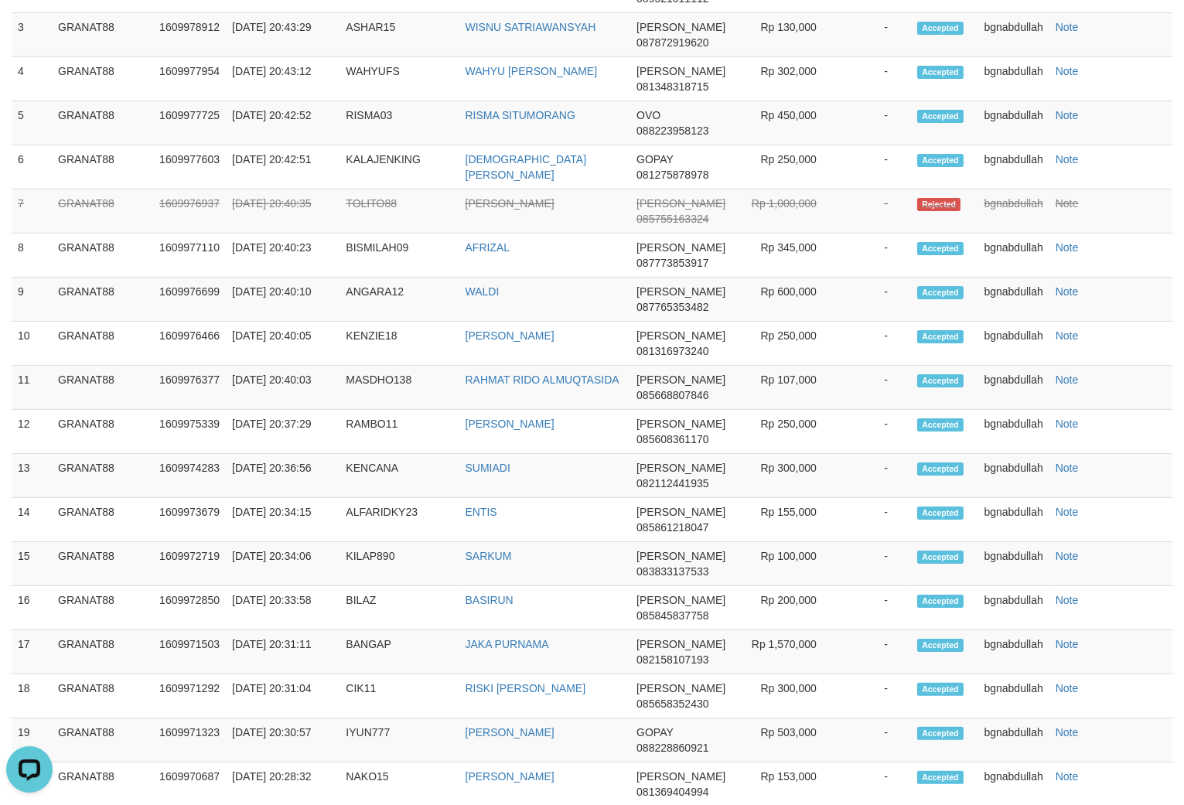
scroll to position [813, 0]
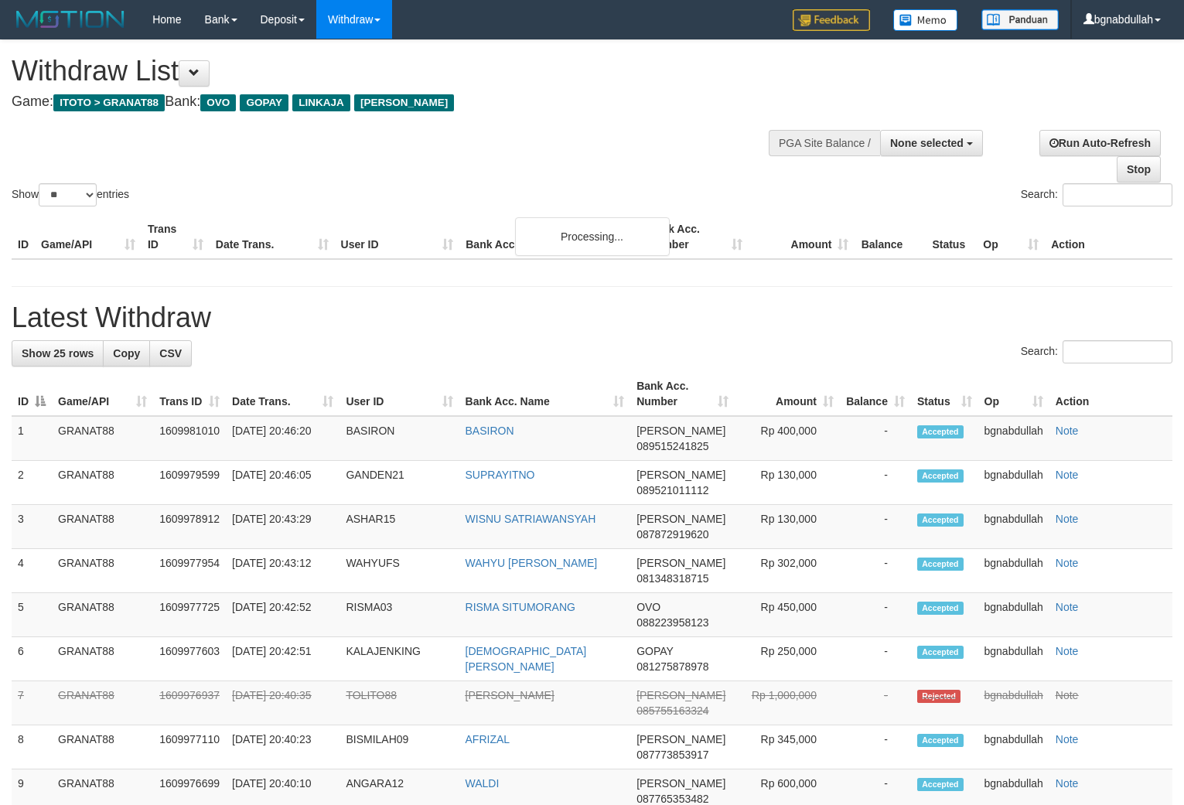
select select
select select "**"
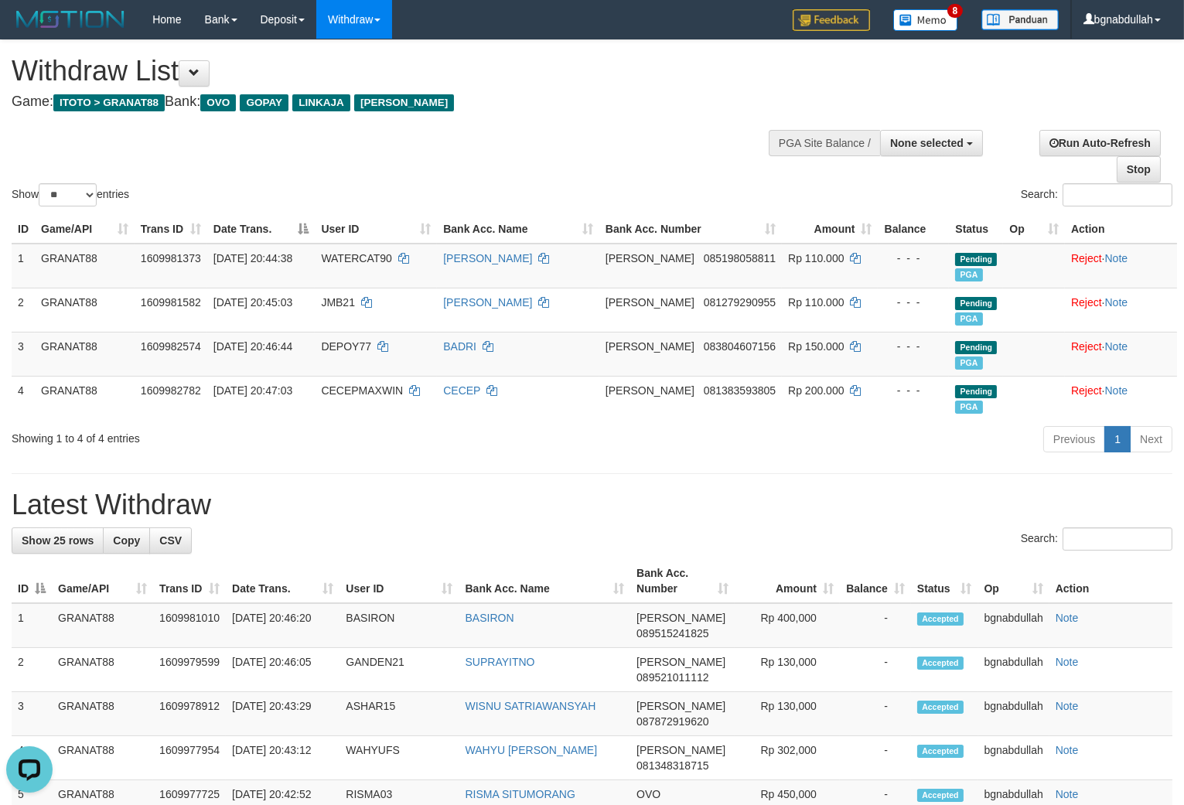
click at [599, 126] on div "Show ** ** ** *** entries Search:" at bounding box center [592, 124] width 1184 height 169
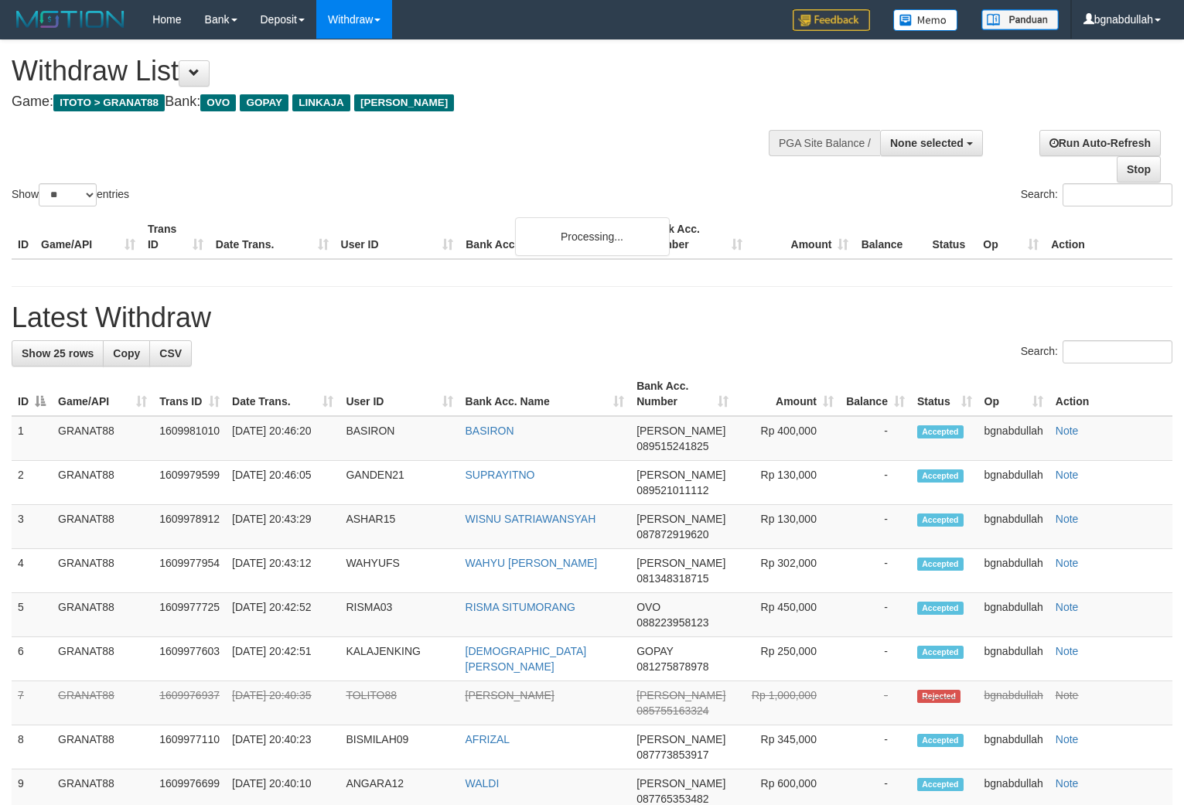
select select
select select "**"
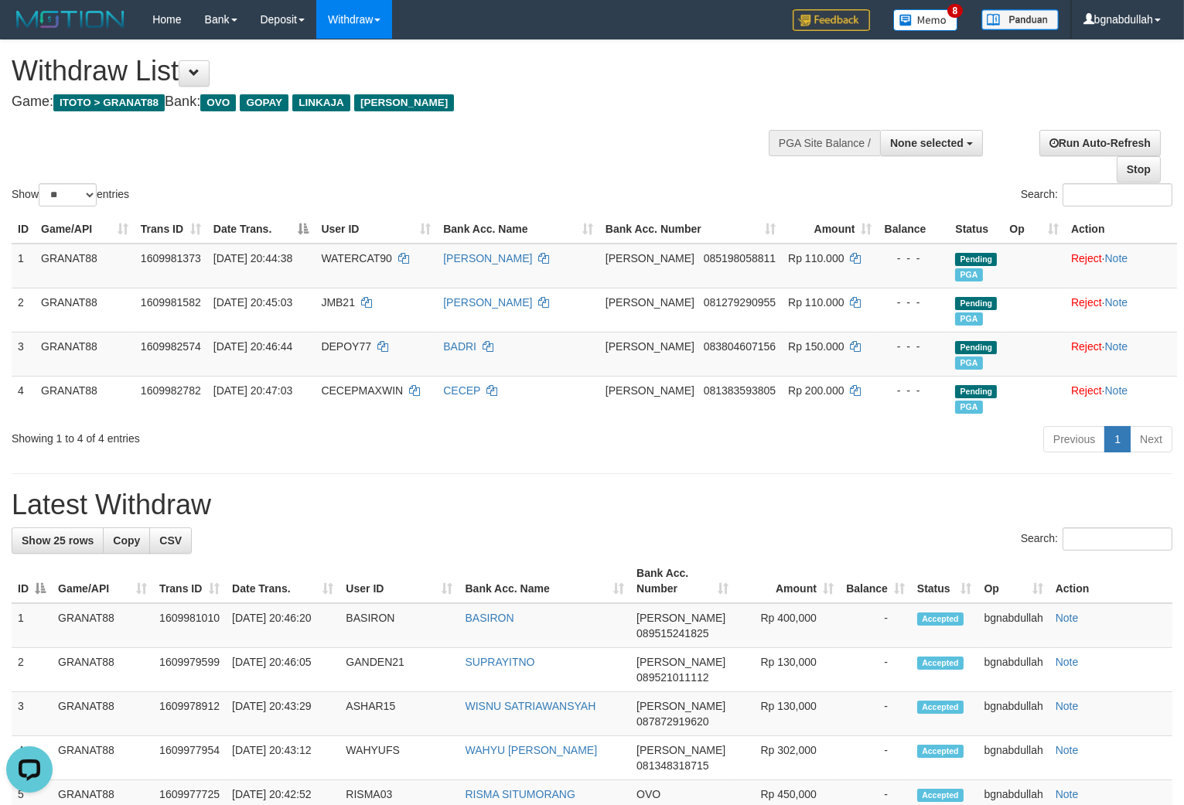
click at [599, 126] on div "Show ** ** ** *** entries Search:" at bounding box center [592, 124] width 1184 height 169
select select
select select "**"
click at [599, 126] on div "Show ** ** ** *** entries Search:" at bounding box center [592, 124] width 1184 height 169
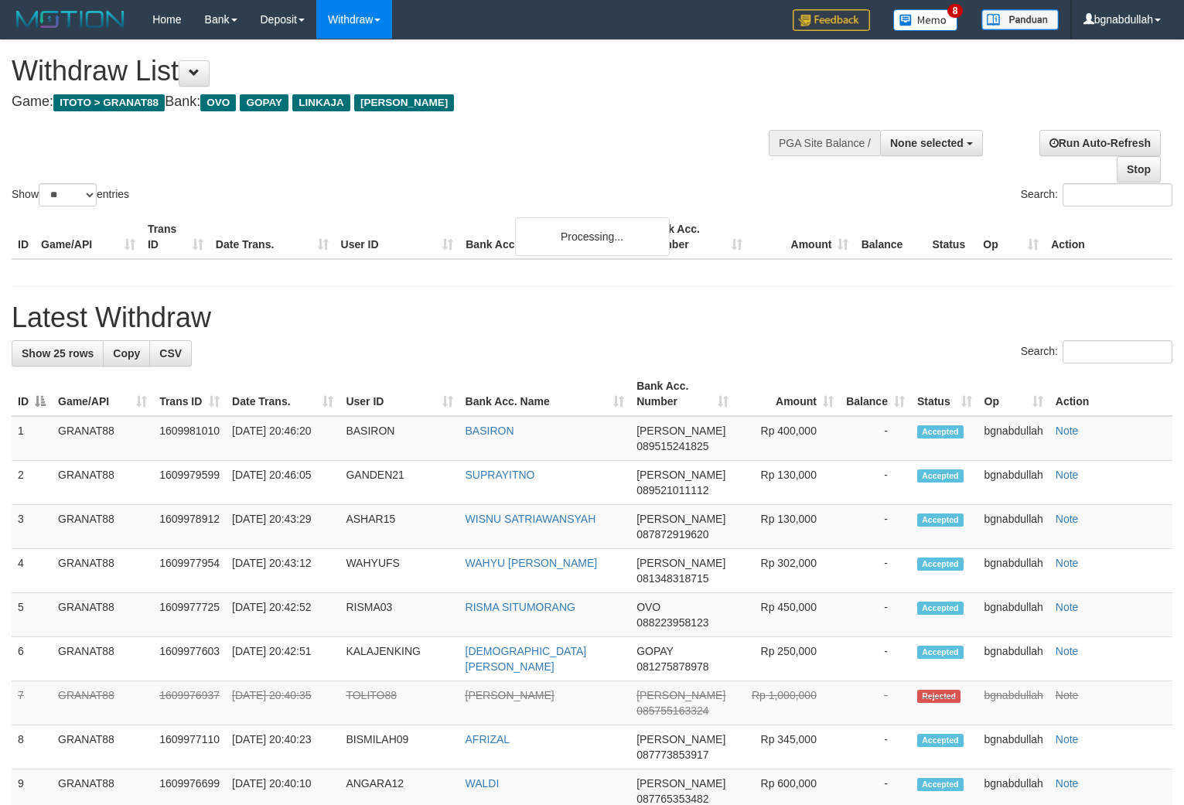
select select
select select "**"
click at [599, 126] on div "Show ** ** ** *** entries Search:" at bounding box center [592, 124] width 1184 height 169
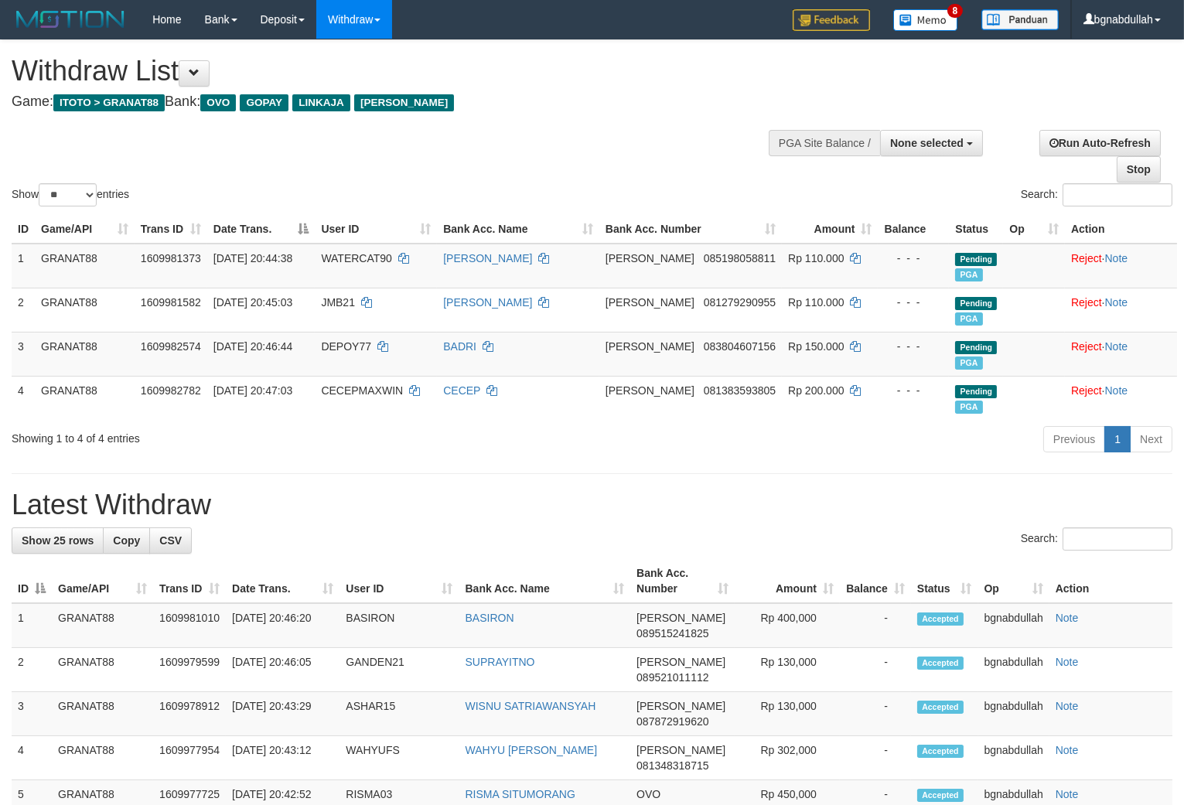
click at [599, 126] on div "Show ** ** ** *** entries Search:" at bounding box center [592, 124] width 1184 height 169
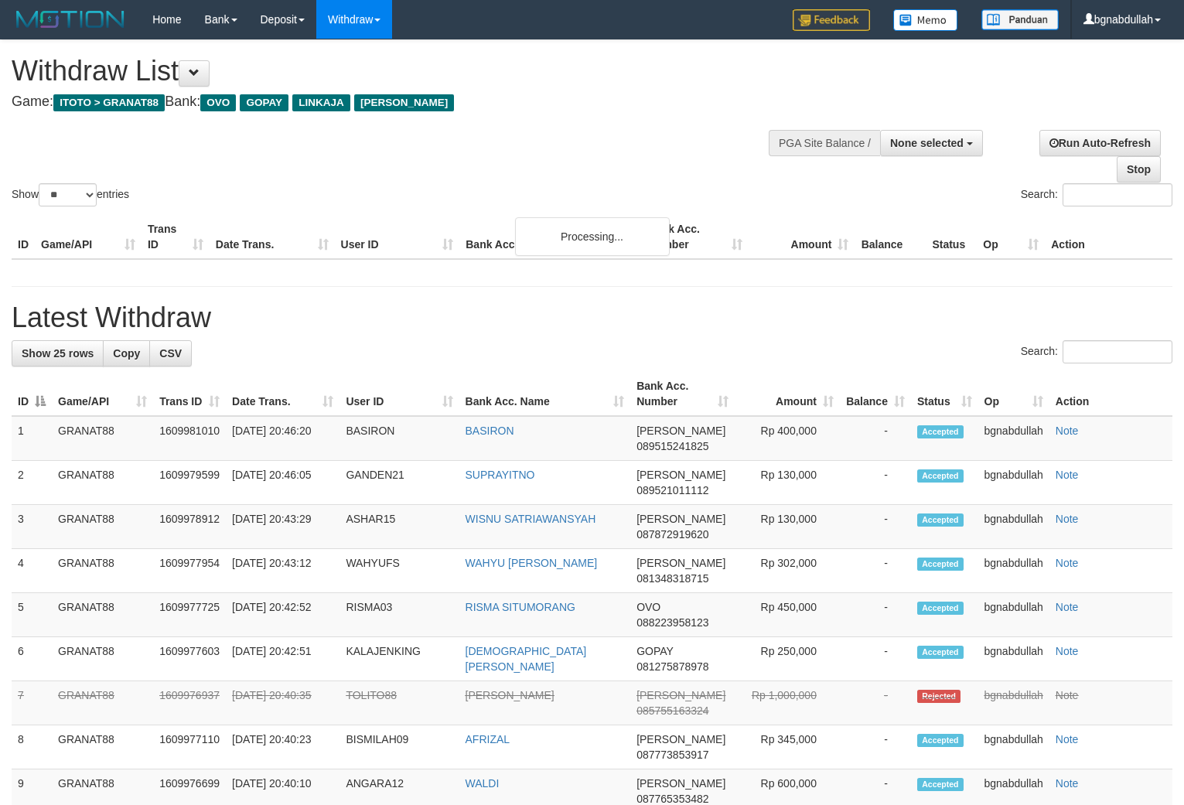
select select
select select "**"
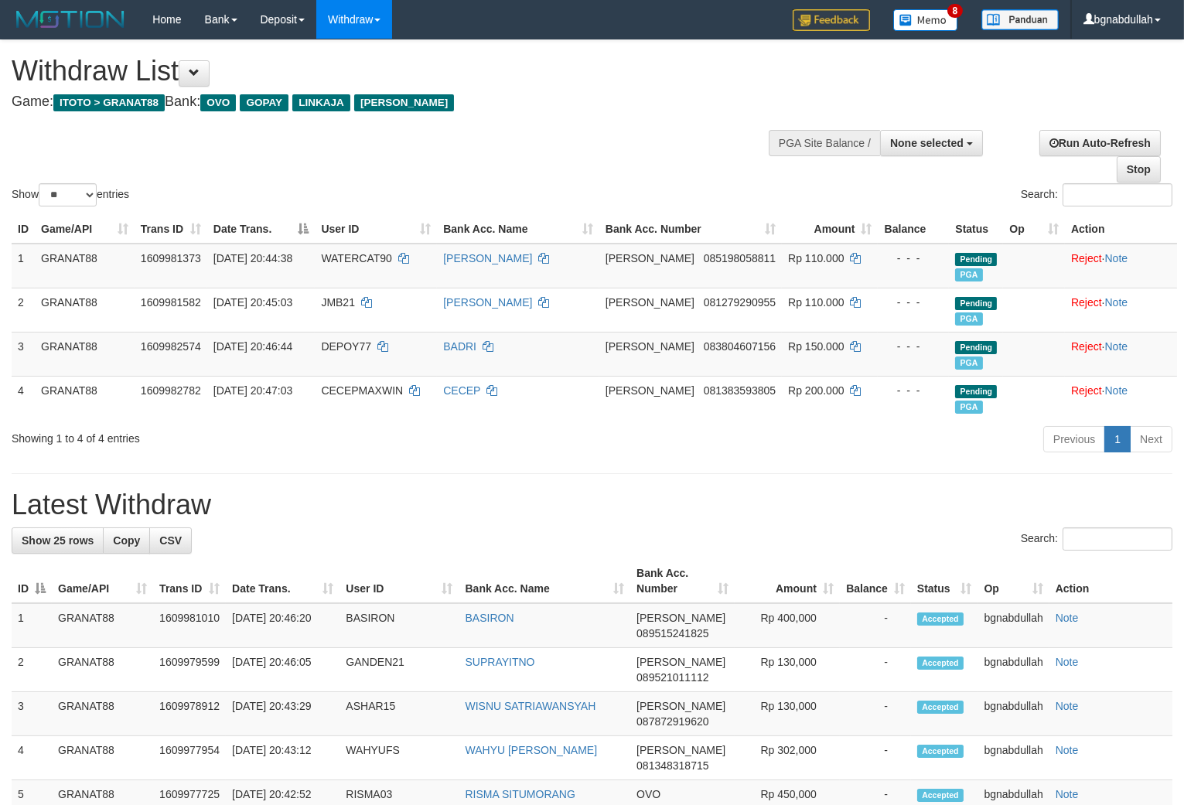
click at [599, 126] on div "Show ** ** ** *** entries Search:" at bounding box center [592, 124] width 1184 height 169
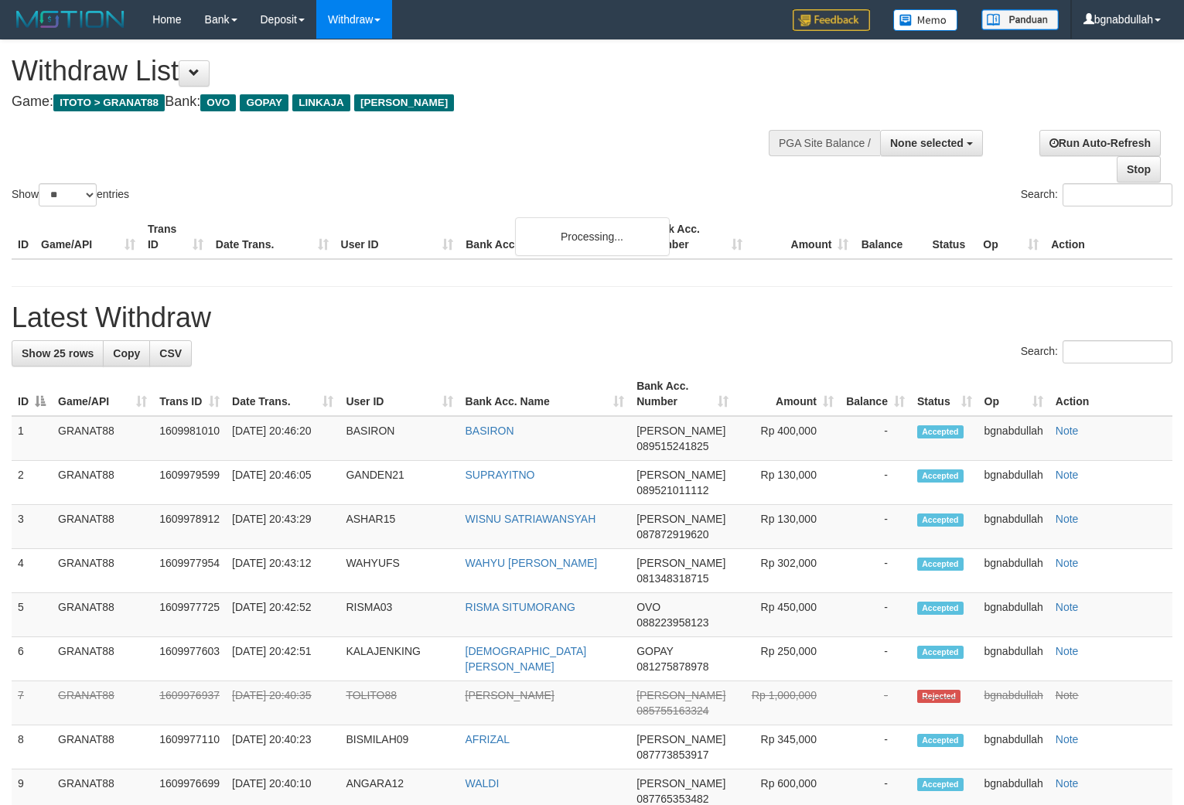
select select
select select "**"
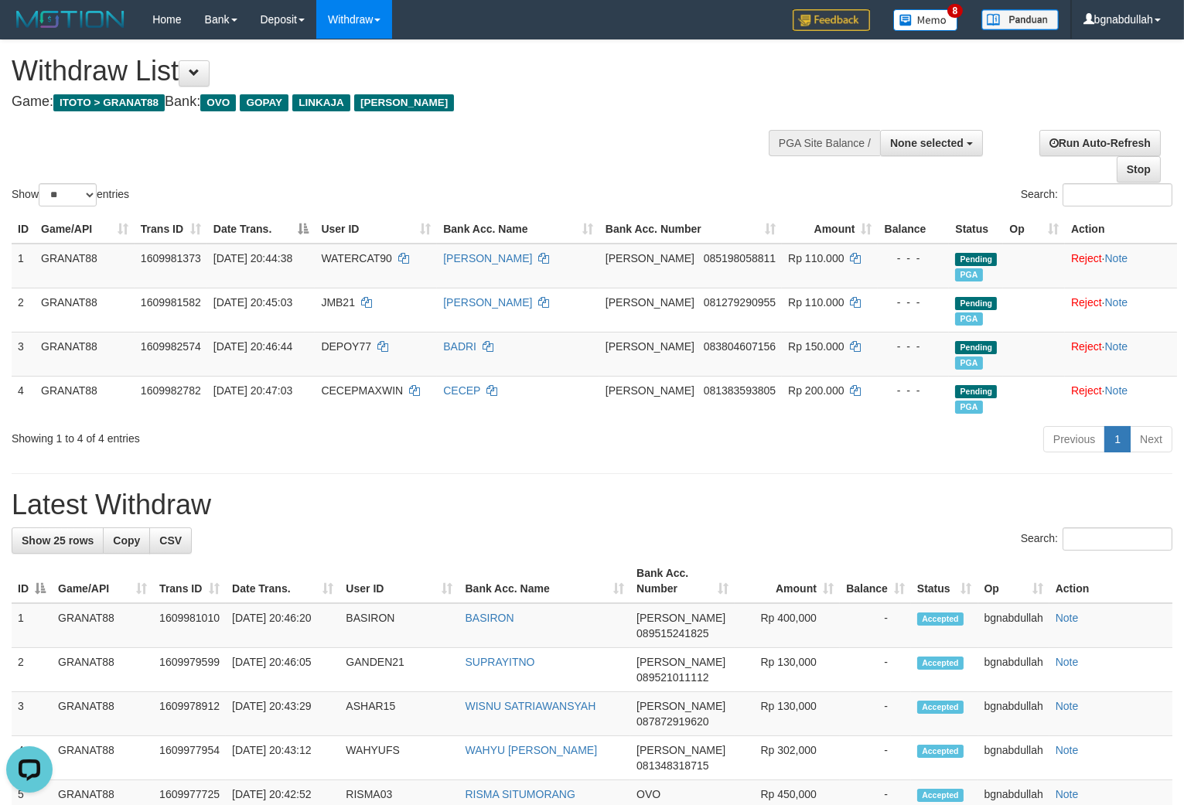
click at [582, 125] on div "Show ** ** ** *** entries Search:" at bounding box center [592, 124] width 1184 height 169
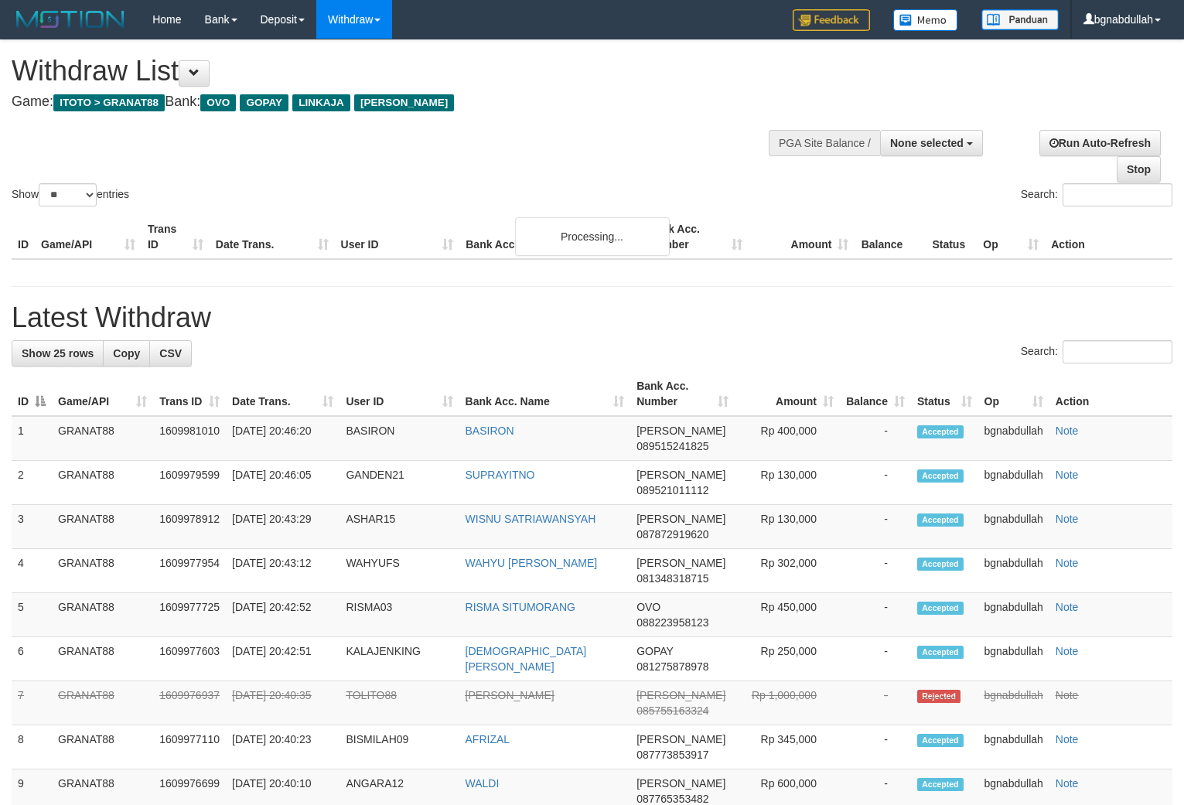
select select
select select "**"
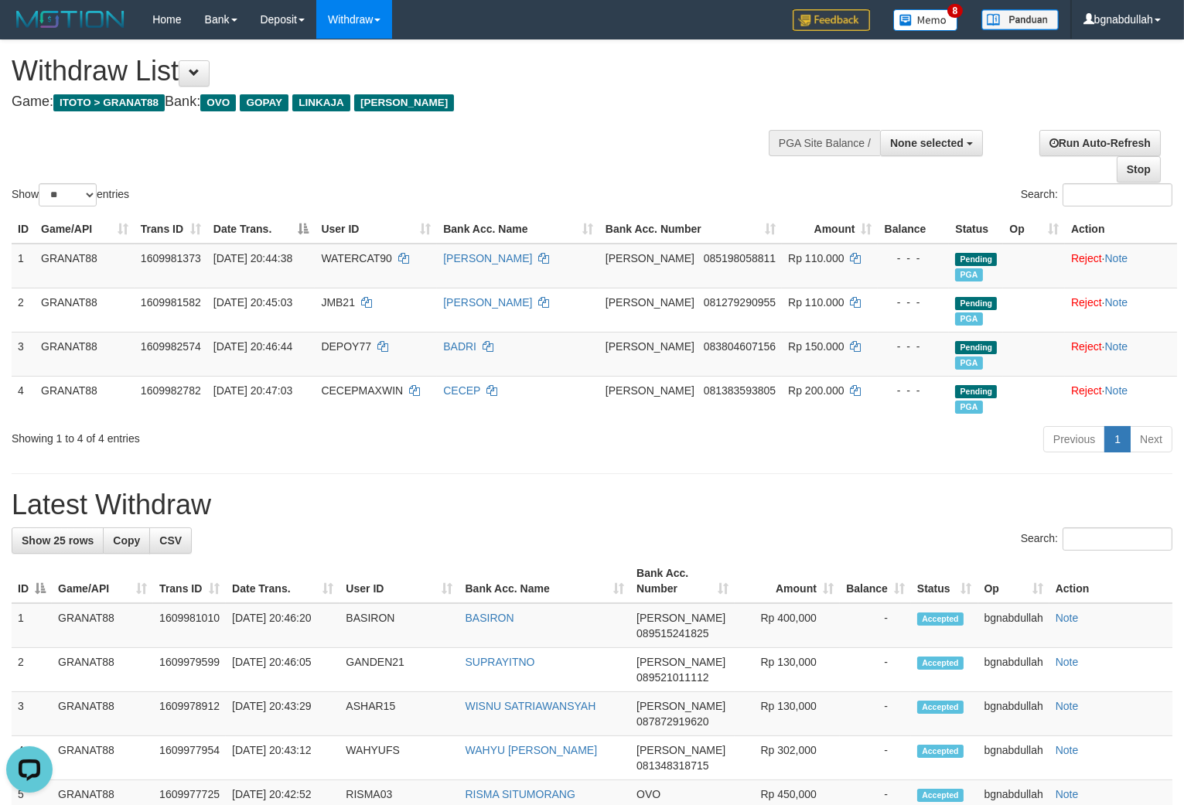
click at [625, 158] on div "Show ** ** ** *** entries Search:" at bounding box center [592, 124] width 1184 height 169
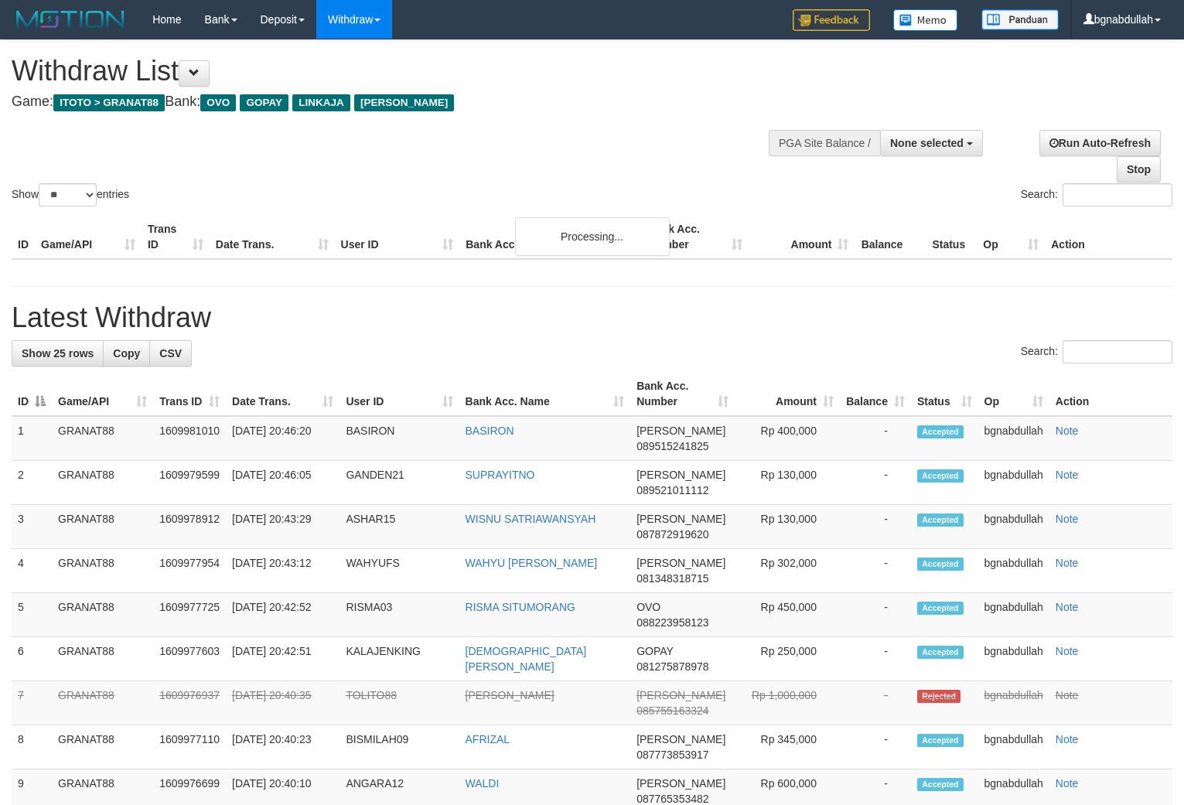
select select
select select "**"
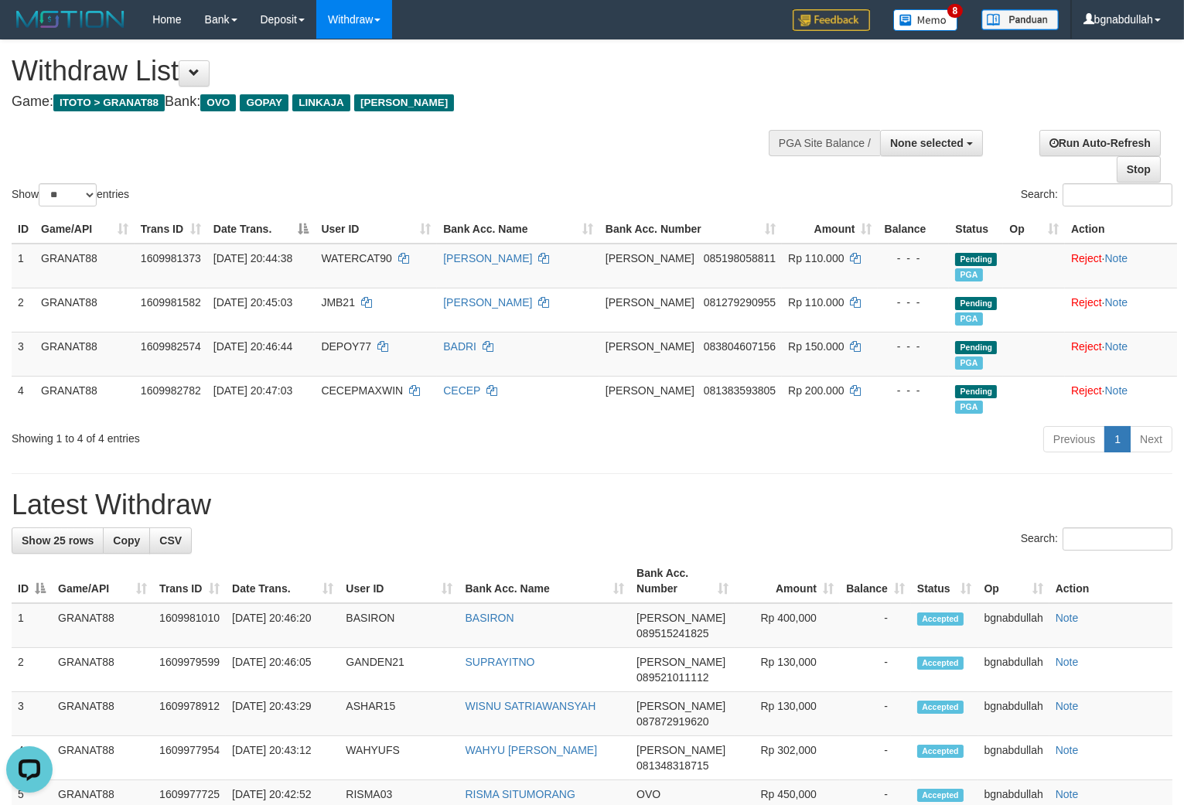
click at [599, 94] on h4 "Game: ITOTO > GRANAT88 Bank: OVO GOPAY LINKAJA DANA" at bounding box center [393, 101] width 763 height 15
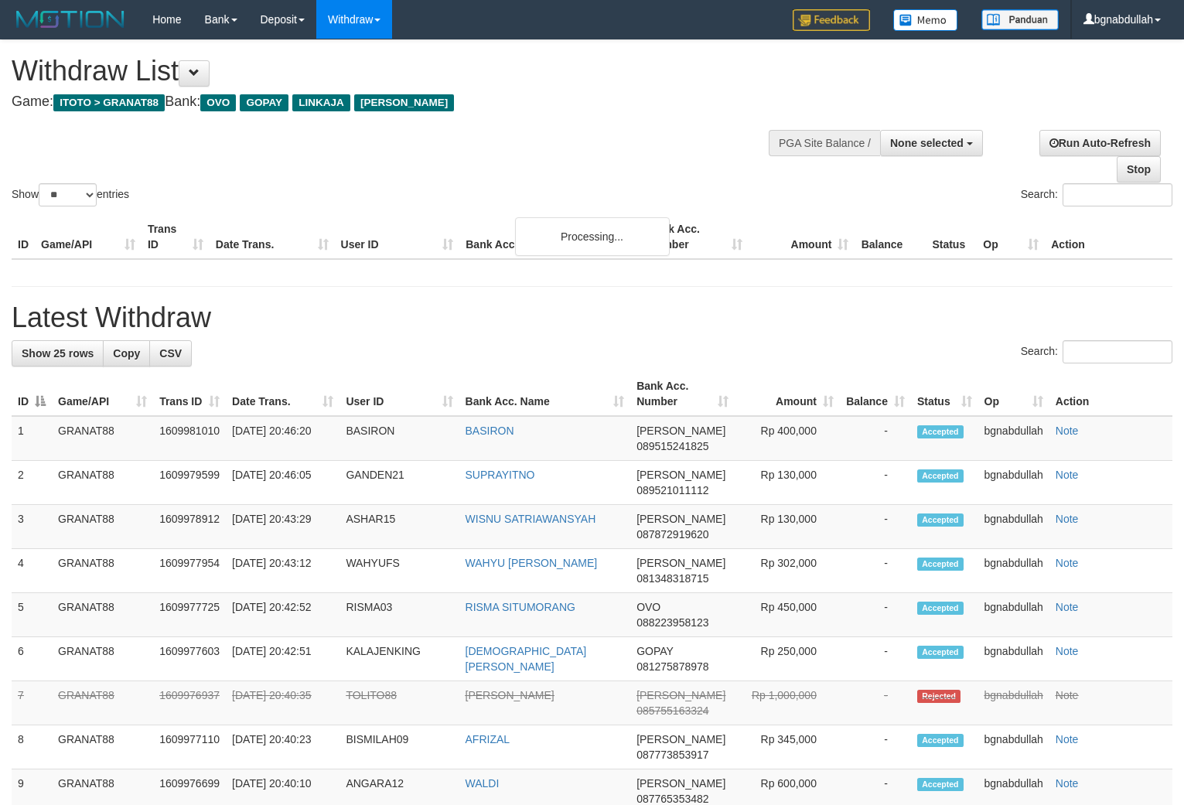
select select
select select "**"
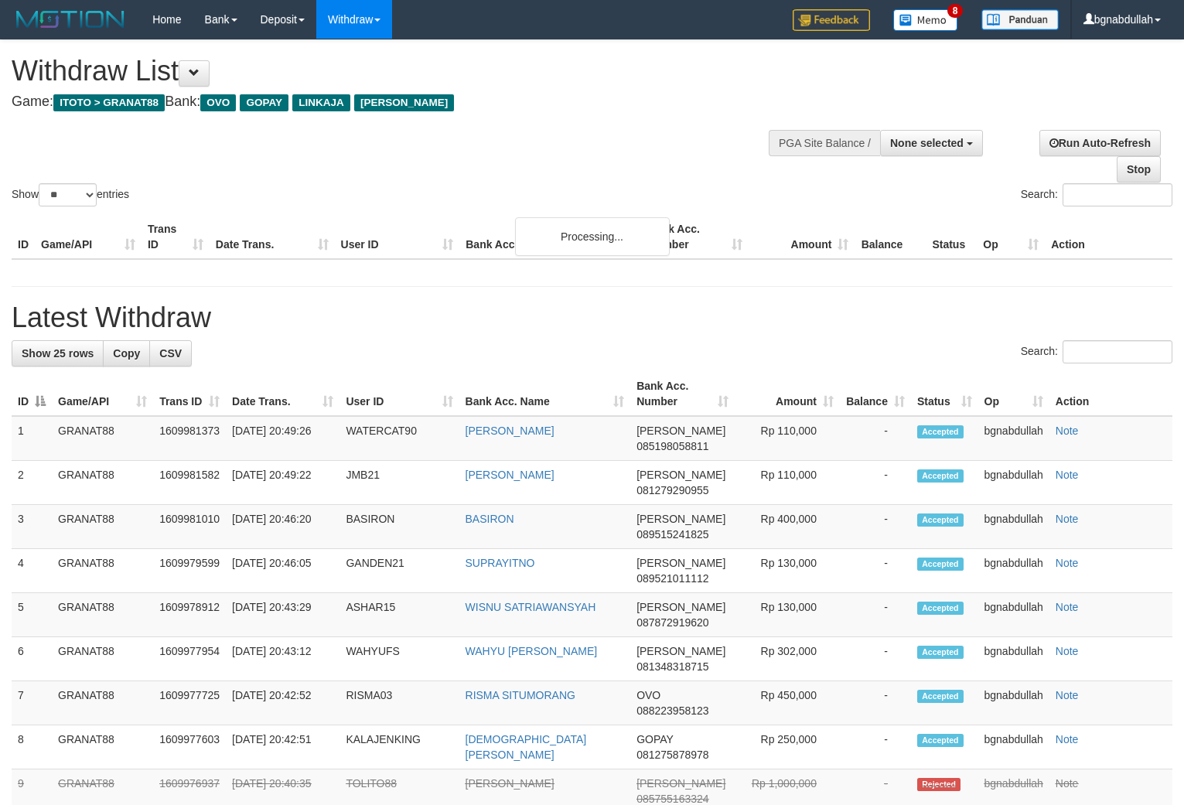
select select
select select "**"
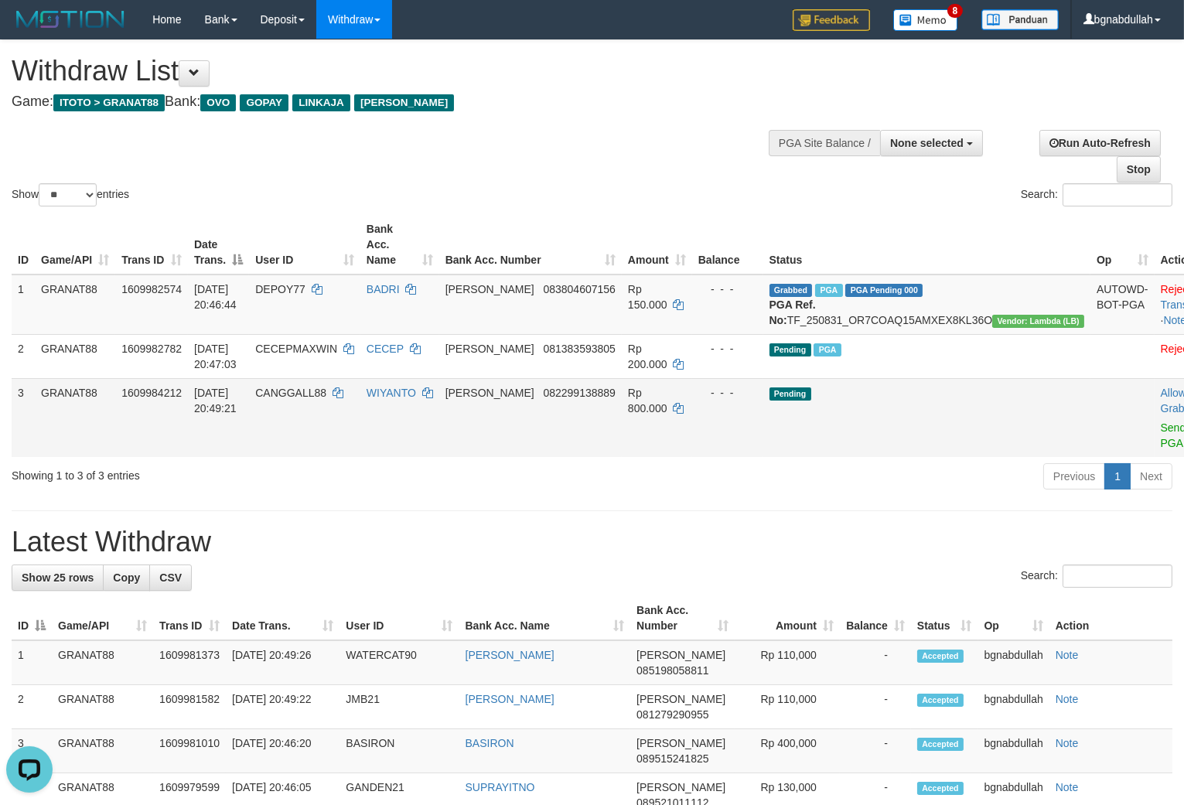
click at [318, 391] on span "CANGGALL88" at bounding box center [290, 393] width 71 height 12
click at [681, 382] on td "Rp 800.000" at bounding box center [657, 417] width 70 height 79
drag, startPoint x: 681, startPoint y: 382, endPoint x: 882, endPoint y: 464, distance: 216.5
click at [684, 390] on td "Rp 800.000" at bounding box center [657, 417] width 70 height 79
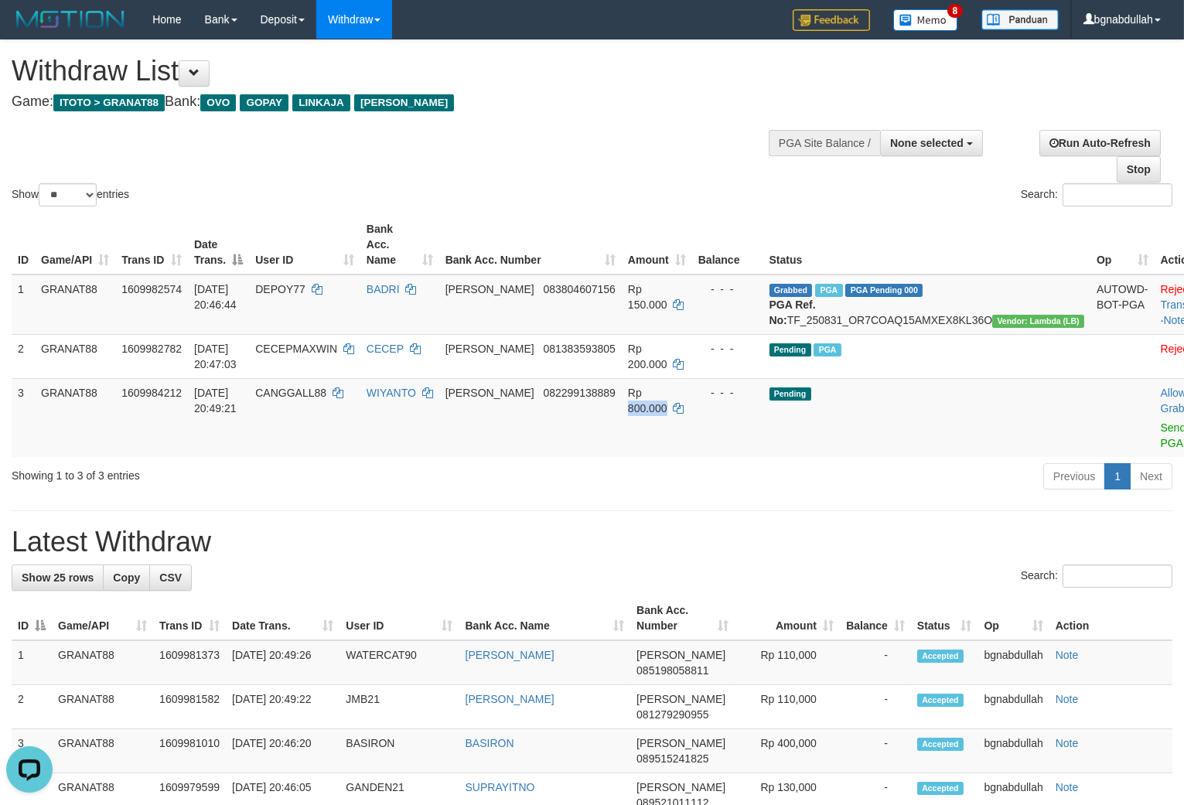
copy span "800.000"
click at [1161, 424] on link "Send PGA" at bounding box center [1174, 436] width 26 height 28
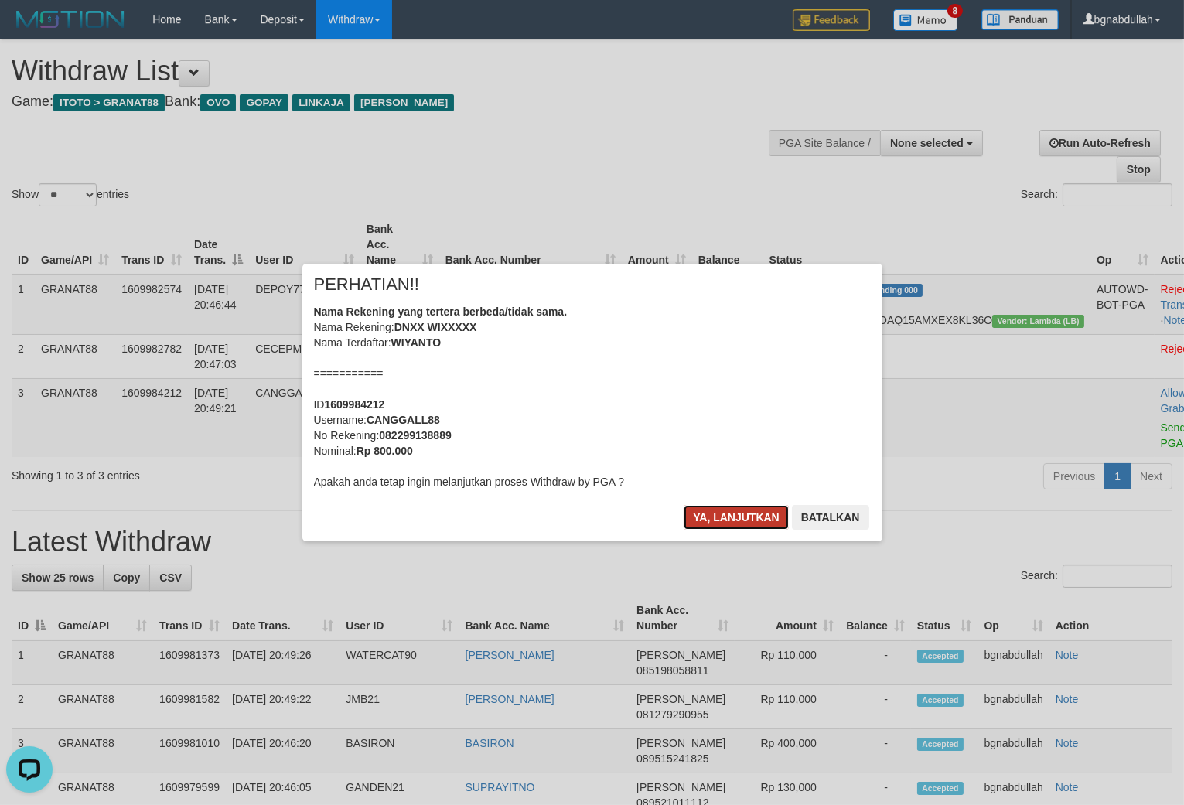
click at [727, 528] on button "Ya, lanjutkan" at bounding box center [736, 517] width 105 height 25
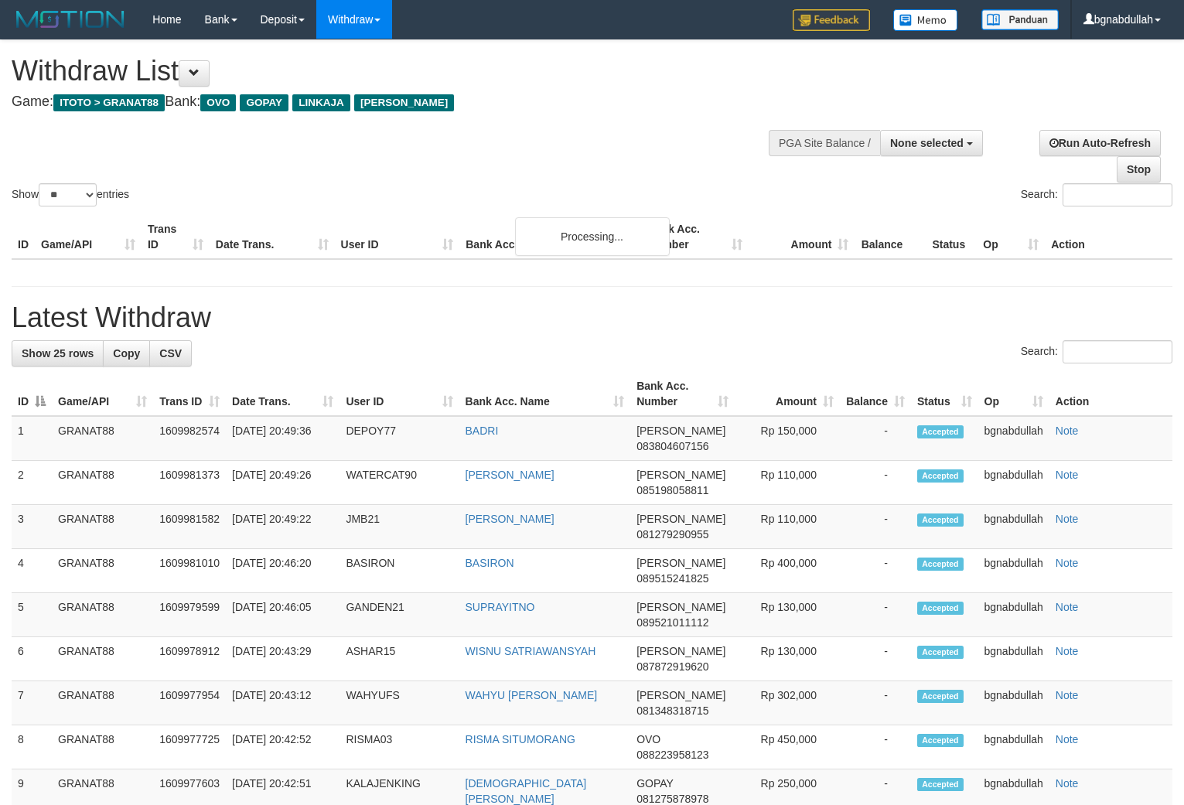
select select
select select "**"
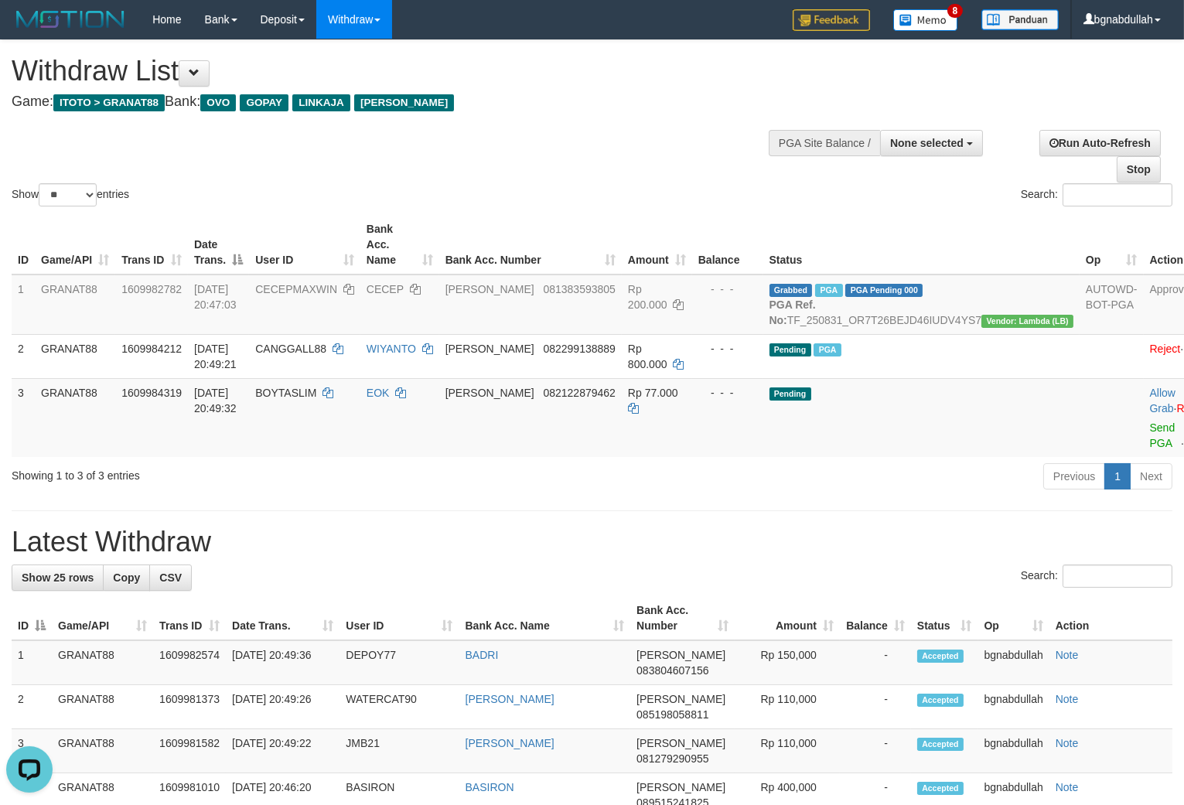
drag, startPoint x: 527, startPoint y: 67, endPoint x: 555, endPoint y: 90, distance: 36.2
click at [528, 67] on h1 "Withdraw List" at bounding box center [393, 71] width 763 height 31
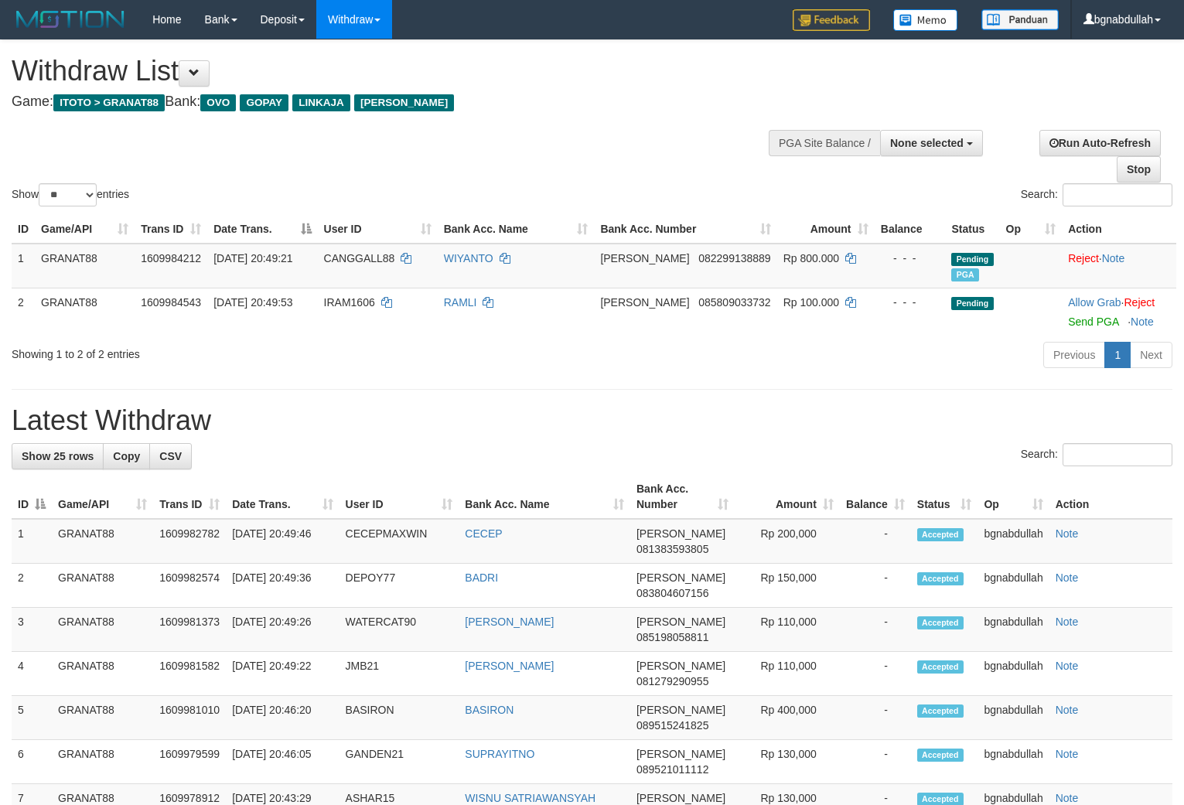
select select
select select "**"
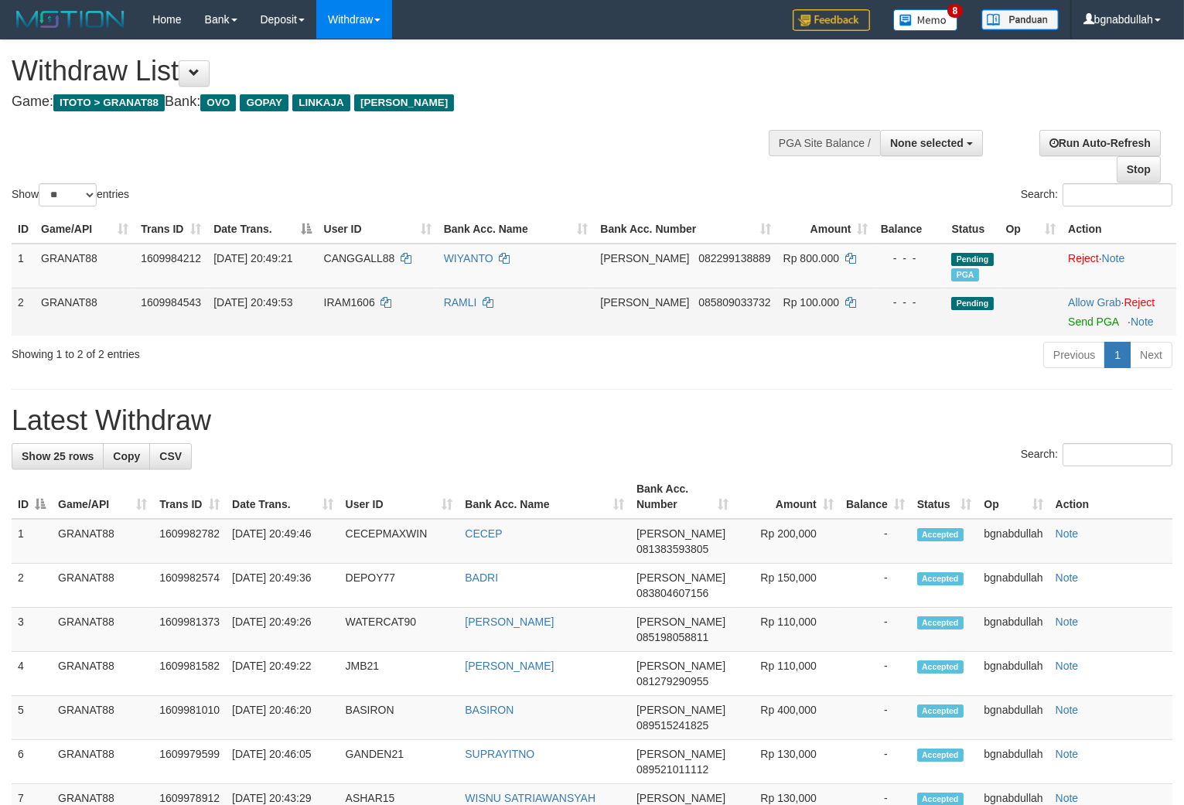
click at [357, 309] on span "IRAM1606" at bounding box center [349, 302] width 51 height 12
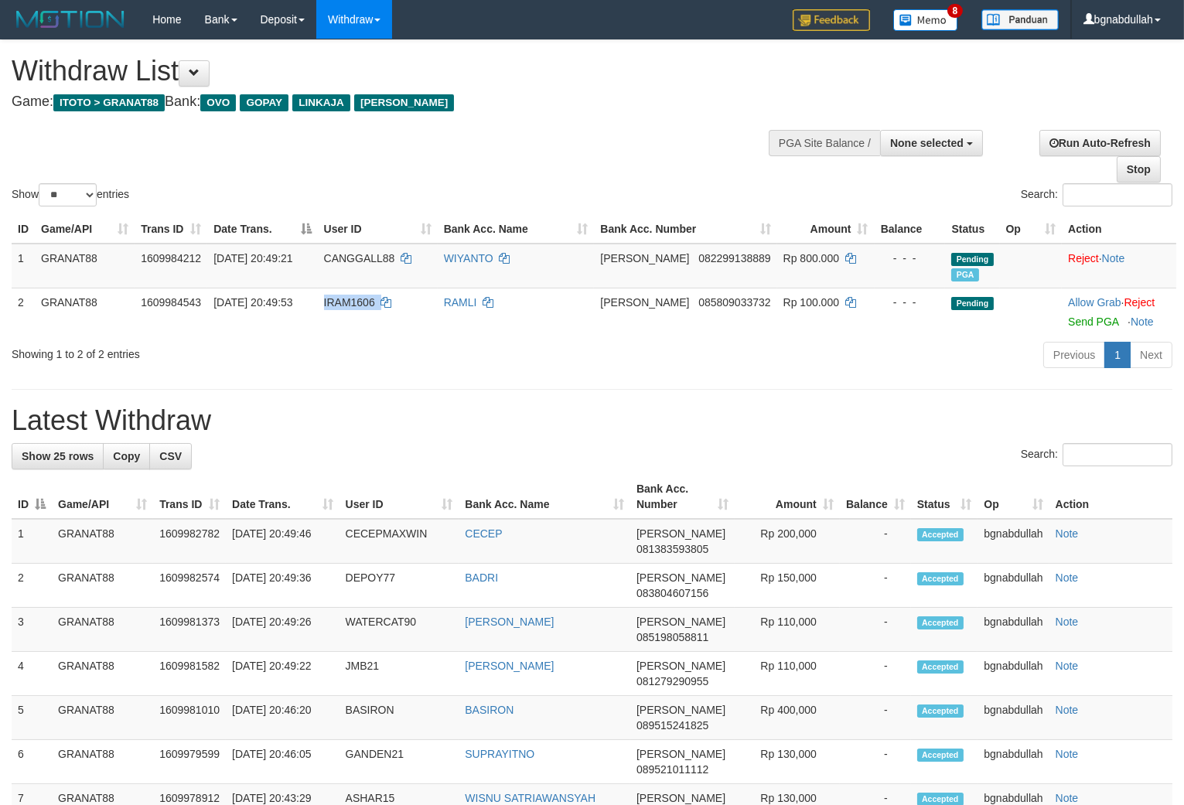
drag, startPoint x: 357, startPoint y: 318, endPoint x: 1180, endPoint y: 470, distance: 837.0
click at [358, 336] on td "IRAM1606" at bounding box center [378, 312] width 120 height 48
copy td "IRAM1606"
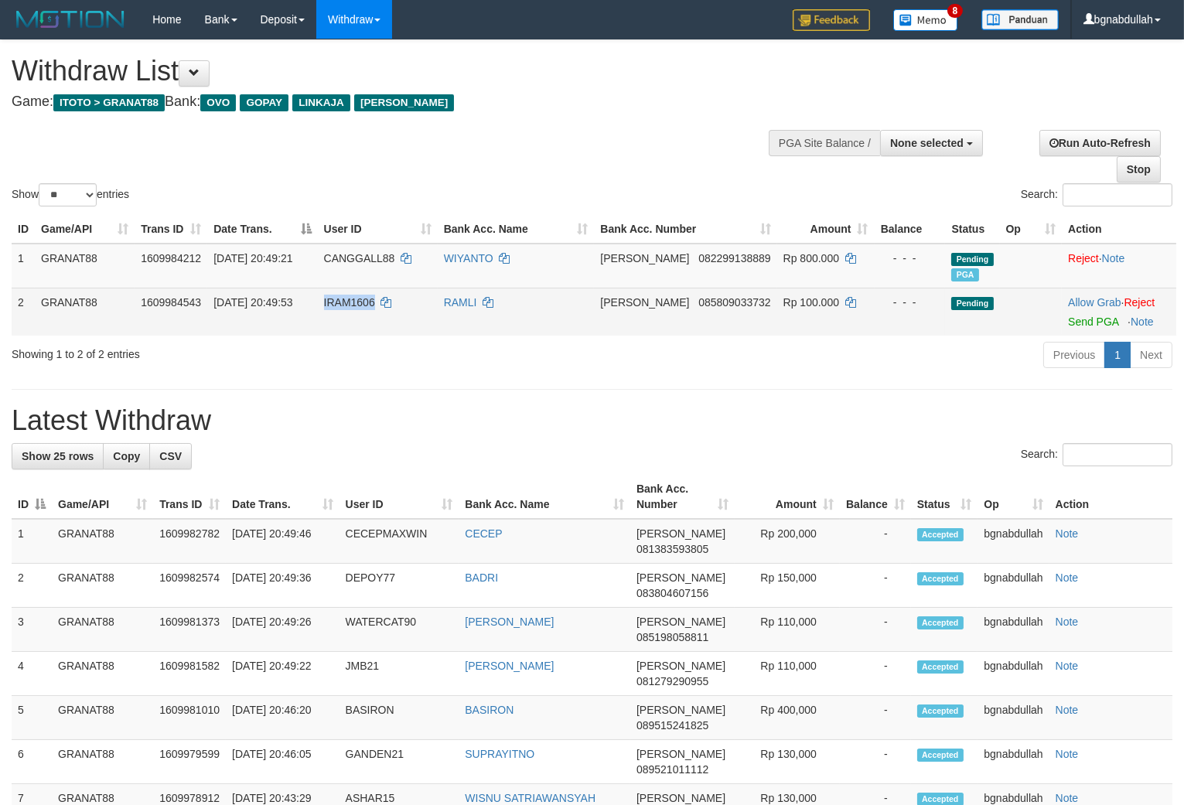
copy span "IRAM1606"
click at [793, 309] on span "Rp 100.000" at bounding box center [812, 302] width 56 height 12
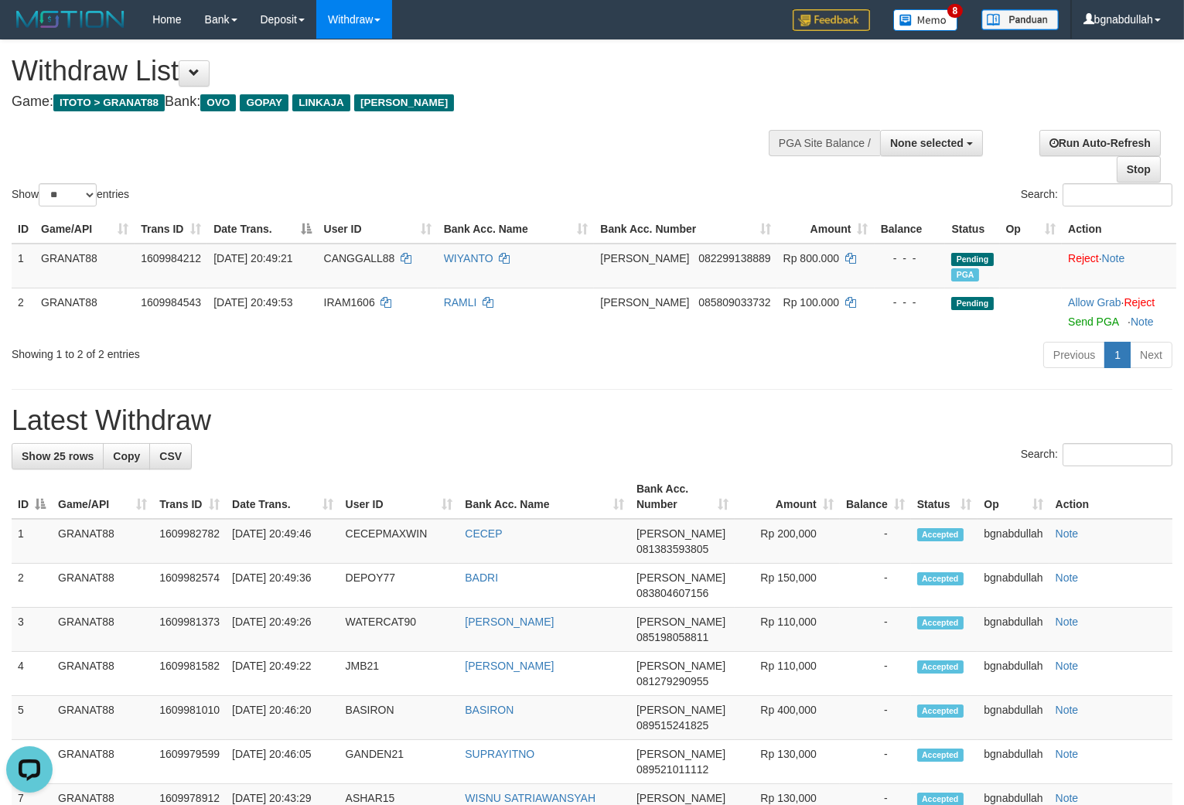
drag, startPoint x: 793, startPoint y: 317, endPoint x: 1001, endPoint y: 352, distance: 211.0
click at [803, 328] on td "Rp 100.000" at bounding box center [825, 312] width 97 height 48
copy span "0.0"
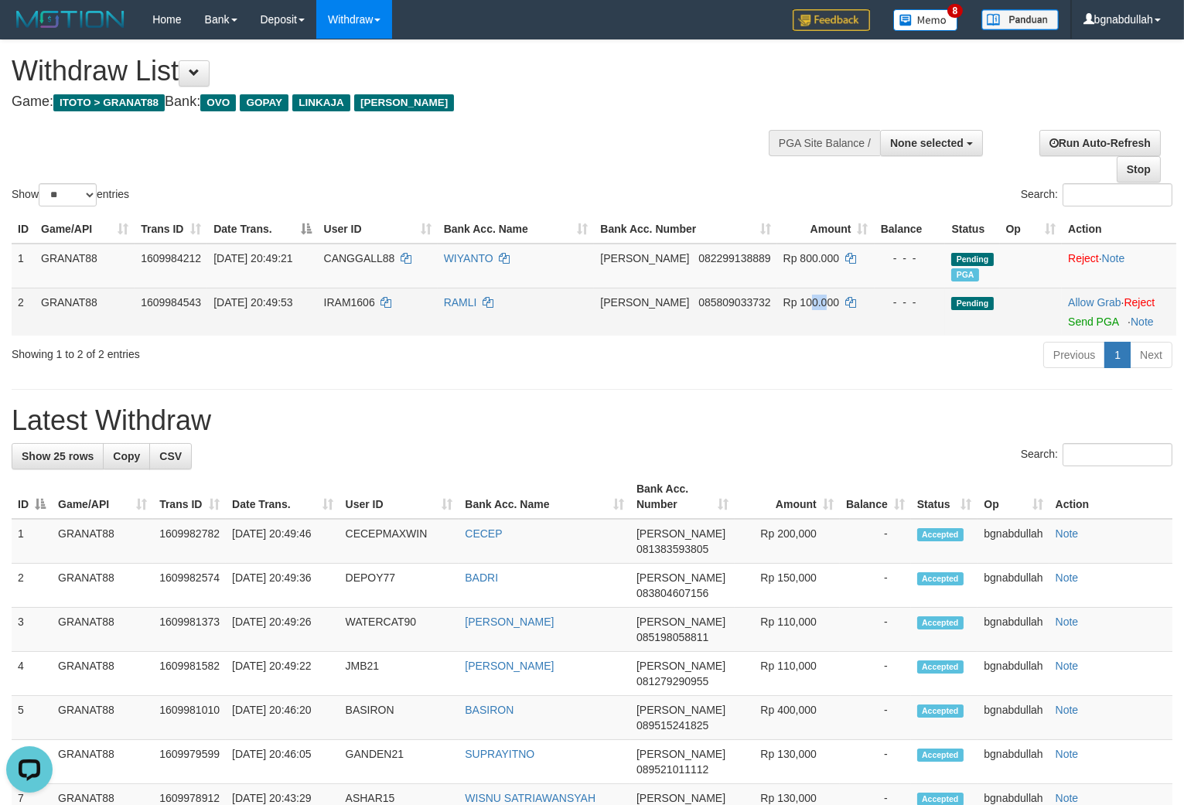
click at [792, 303] on td "Rp 100.000" at bounding box center [825, 312] width 97 height 48
drag, startPoint x: 792, startPoint y: 303, endPoint x: 832, endPoint y: 339, distance: 53.1
click at [798, 314] on td "Rp 100.000" at bounding box center [825, 312] width 97 height 48
click at [1097, 328] on link "Send PGA" at bounding box center [1093, 322] width 50 height 12
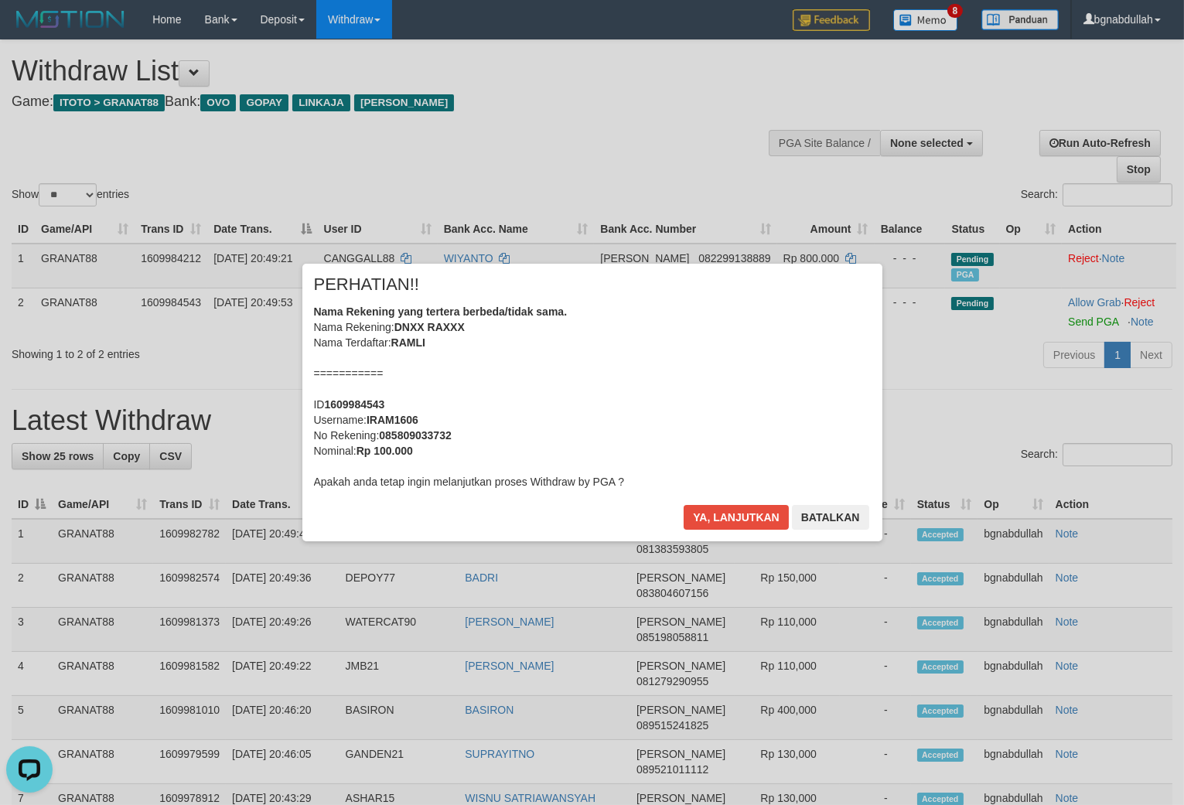
click at [688, 492] on div "× PERHATIAN!! Nama Rekening yang tertera berbeda/tidak sama. Nama Rekening: DNX…" at bounding box center [592, 402] width 580 height 277
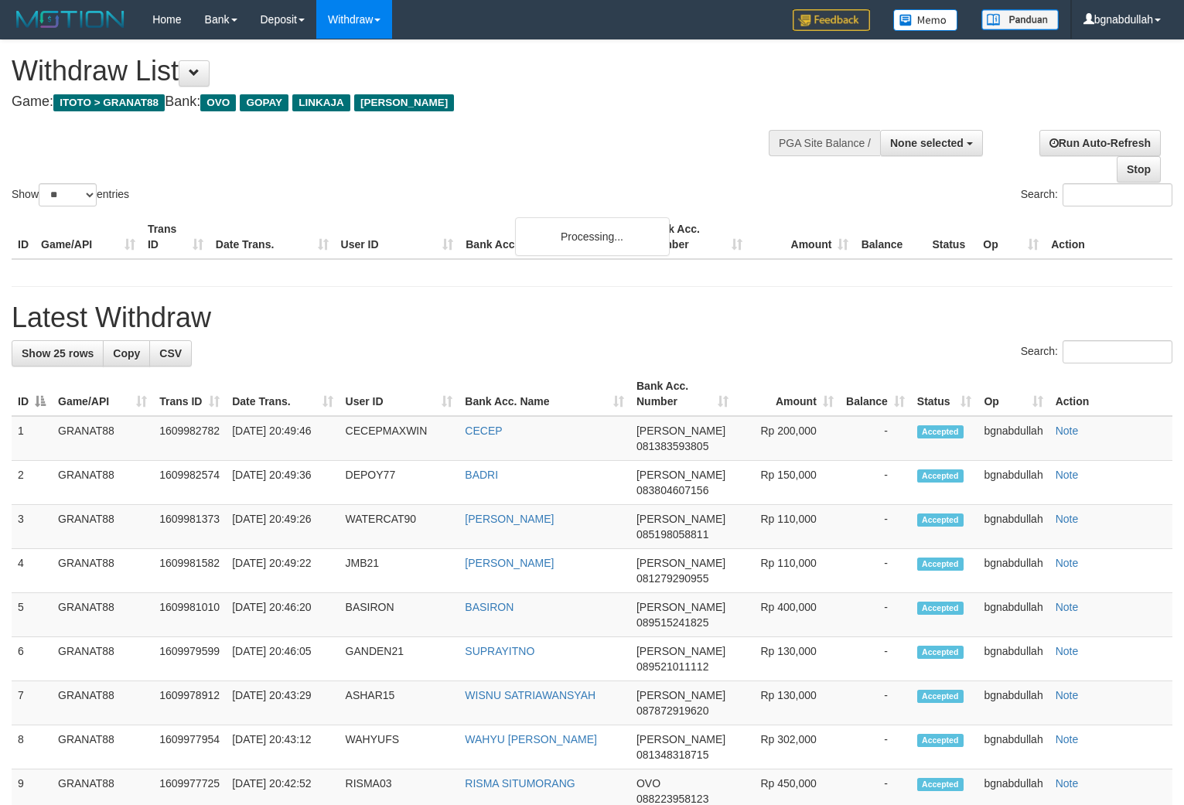
select select
select select "**"
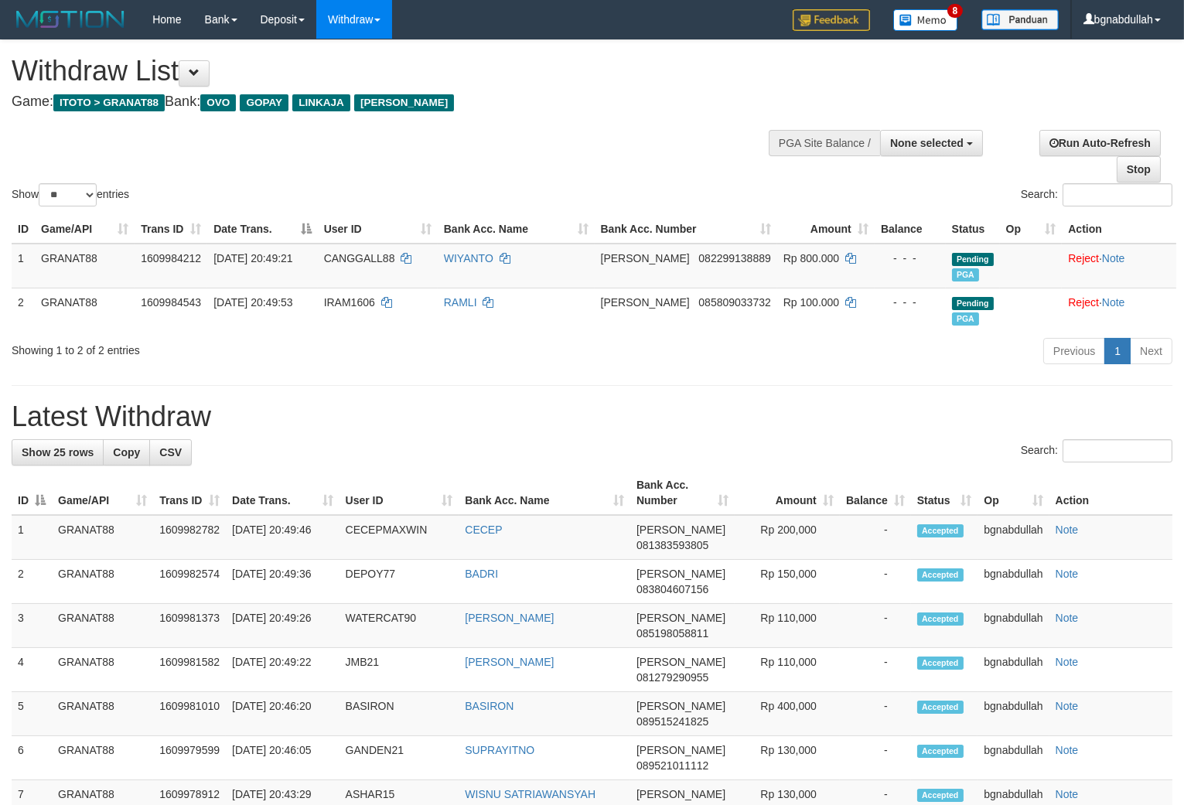
click at [581, 132] on div "Show ** ** ** *** entries Search:" at bounding box center [592, 124] width 1184 height 169
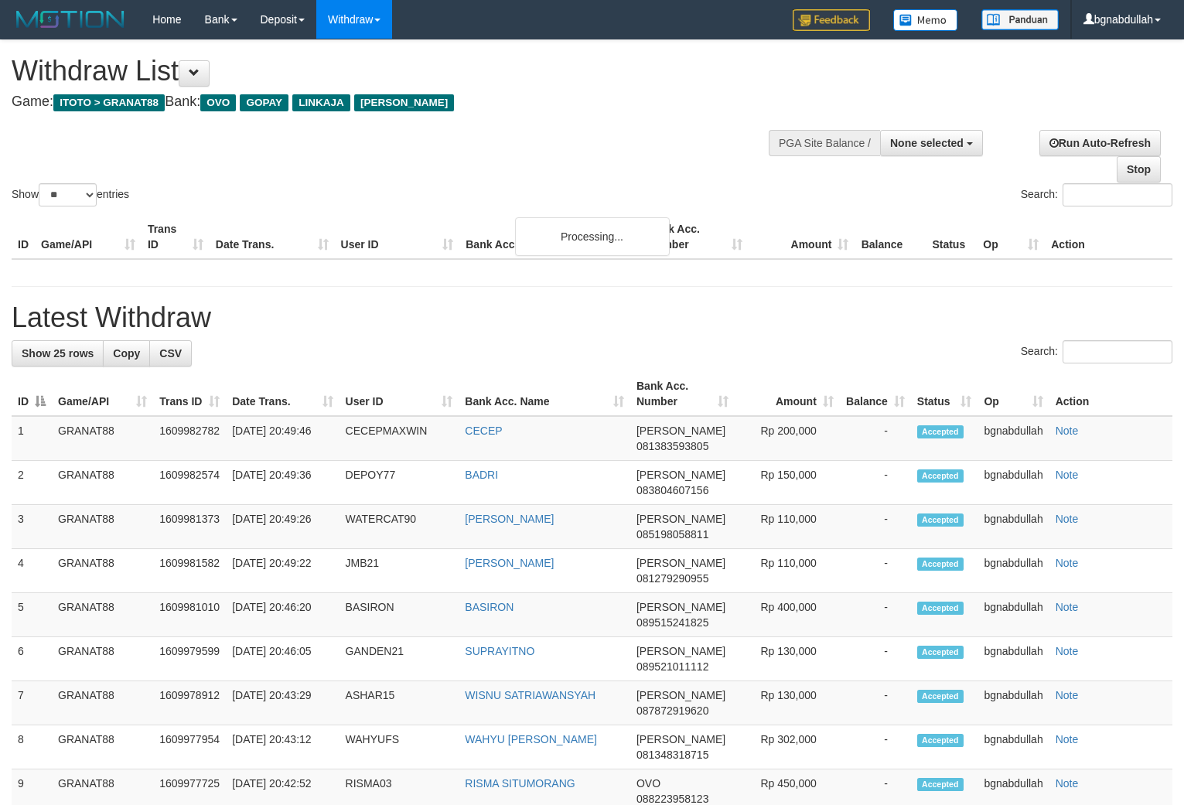
select select
select select "**"
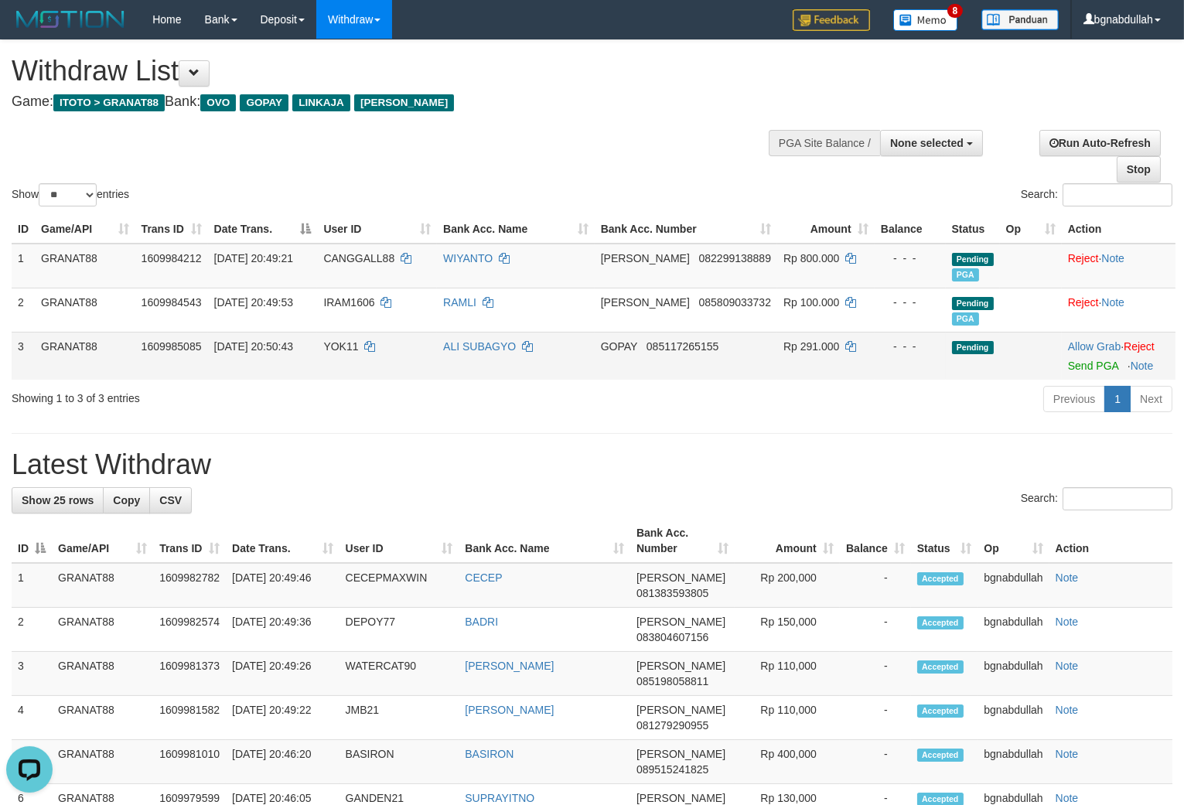
click at [356, 341] on span "YOK11" at bounding box center [340, 346] width 35 height 12
drag, startPoint x: 356, startPoint y: 341, endPoint x: 377, endPoint y: 392, distance: 55.5
click at [368, 372] on td "YOK11" at bounding box center [377, 356] width 120 height 48
copy span "YOK11"
click at [798, 347] on span "Rp 291.000" at bounding box center [812, 346] width 56 height 12
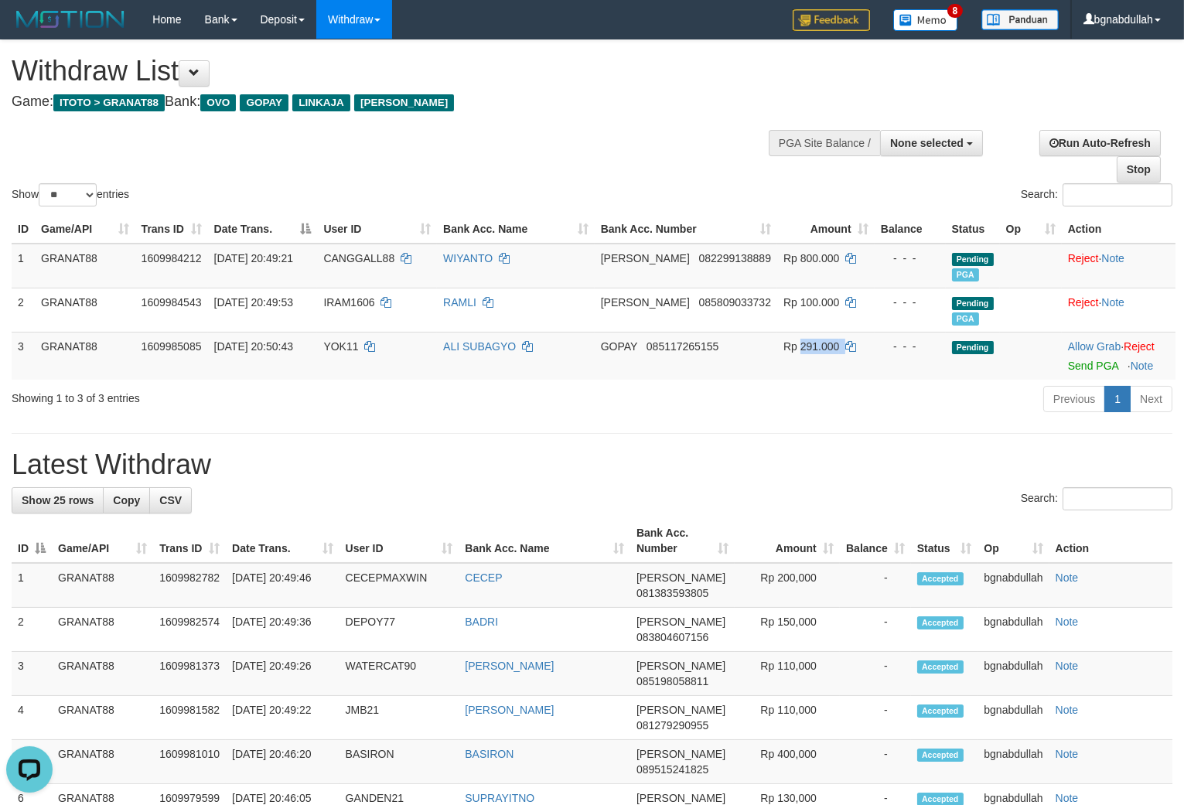
drag, startPoint x: 798, startPoint y: 347, endPoint x: 843, endPoint y: 384, distance: 58.7
click at [800, 358] on td "Rp 291.000" at bounding box center [825, 356] width 97 height 48
copy span "291.000"
click at [1085, 360] on link "Send PGA" at bounding box center [1093, 366] width 50 height 12
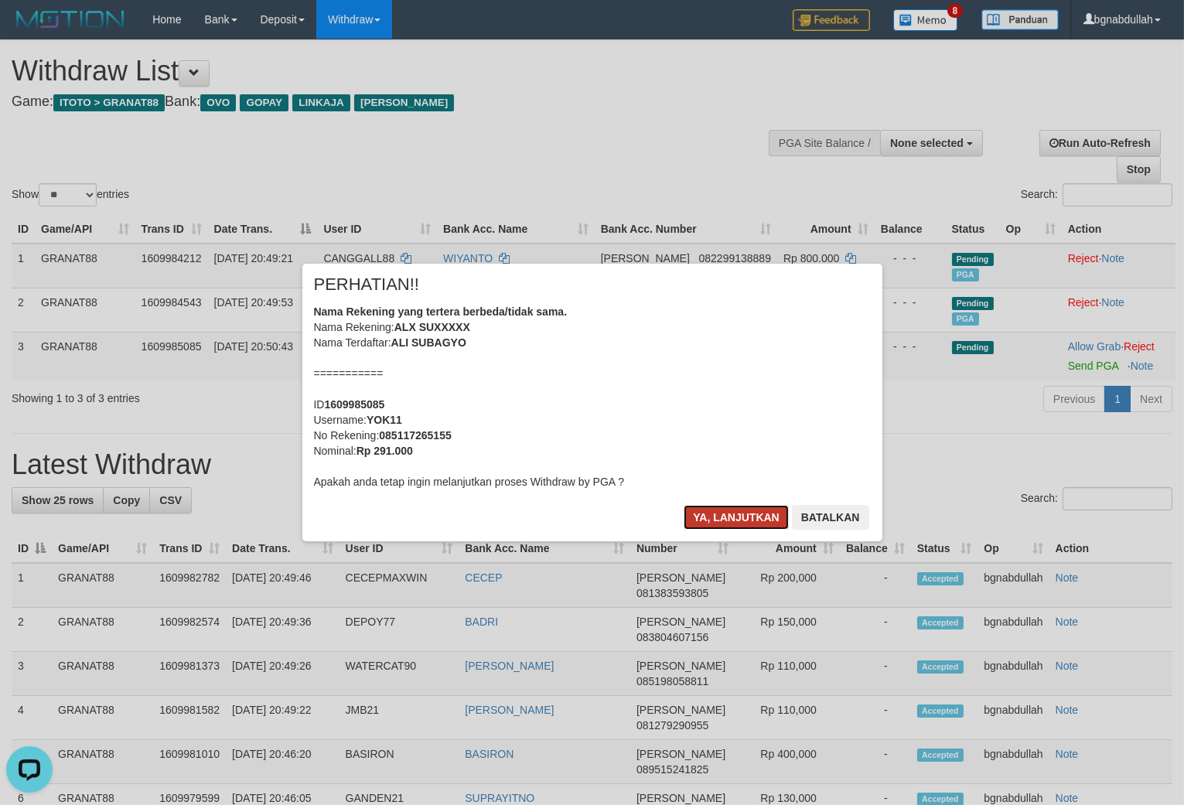
click at [753, 524] on button "Ya, lanjutkan" at bounding box center [736, 517] width 105 height 25
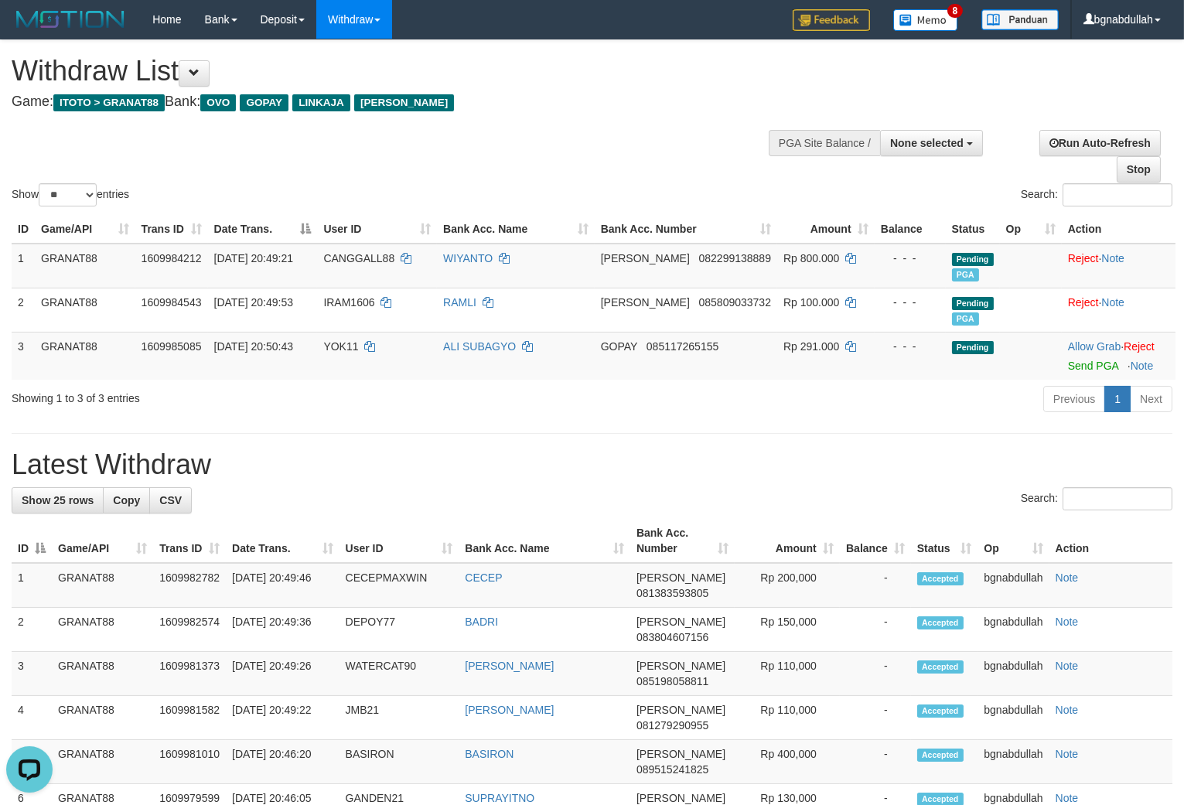
click at [810, 416] on div "Previous 1 Next" at bounding box center [839, 400] width 668 height 33
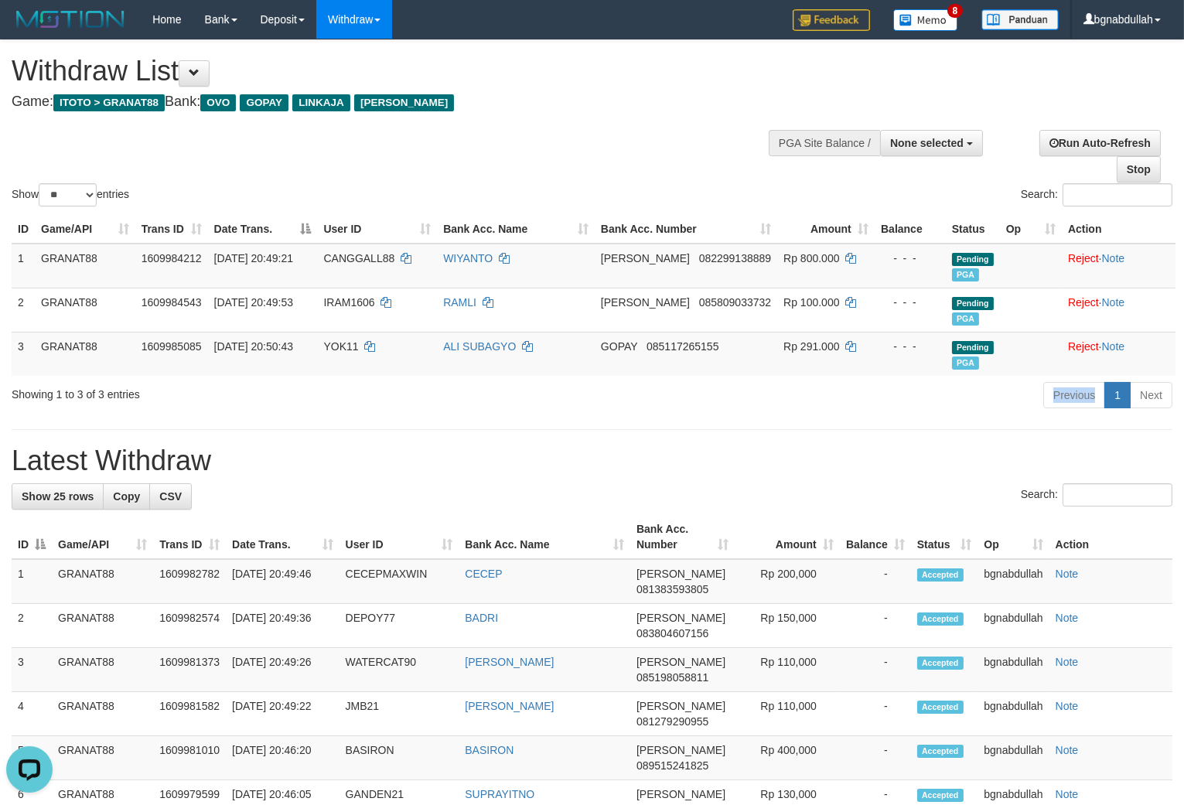
click at [569, 102] on h4 "Game: ITOTO > GRANAT88 Bank: OVO GOPAY LINKAJA DANA" at bounding box center [393, 101] width 763 height 15
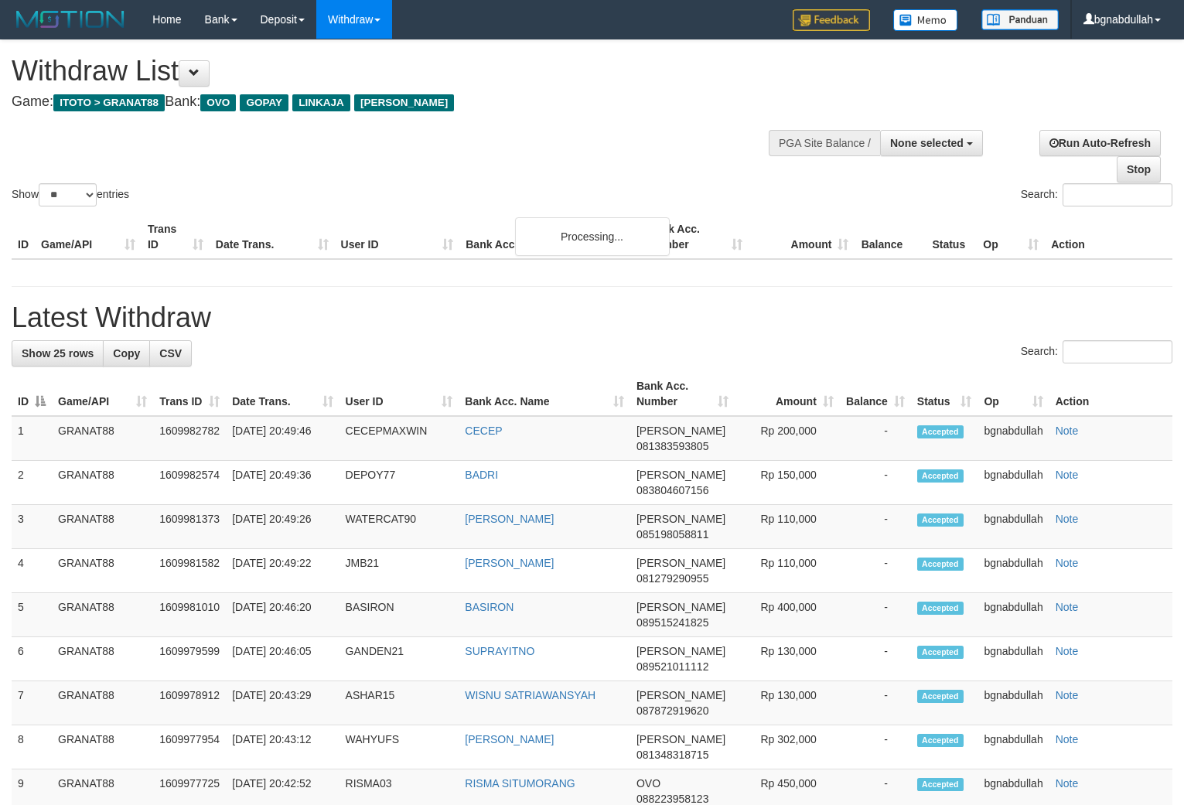
select select
select select "**"
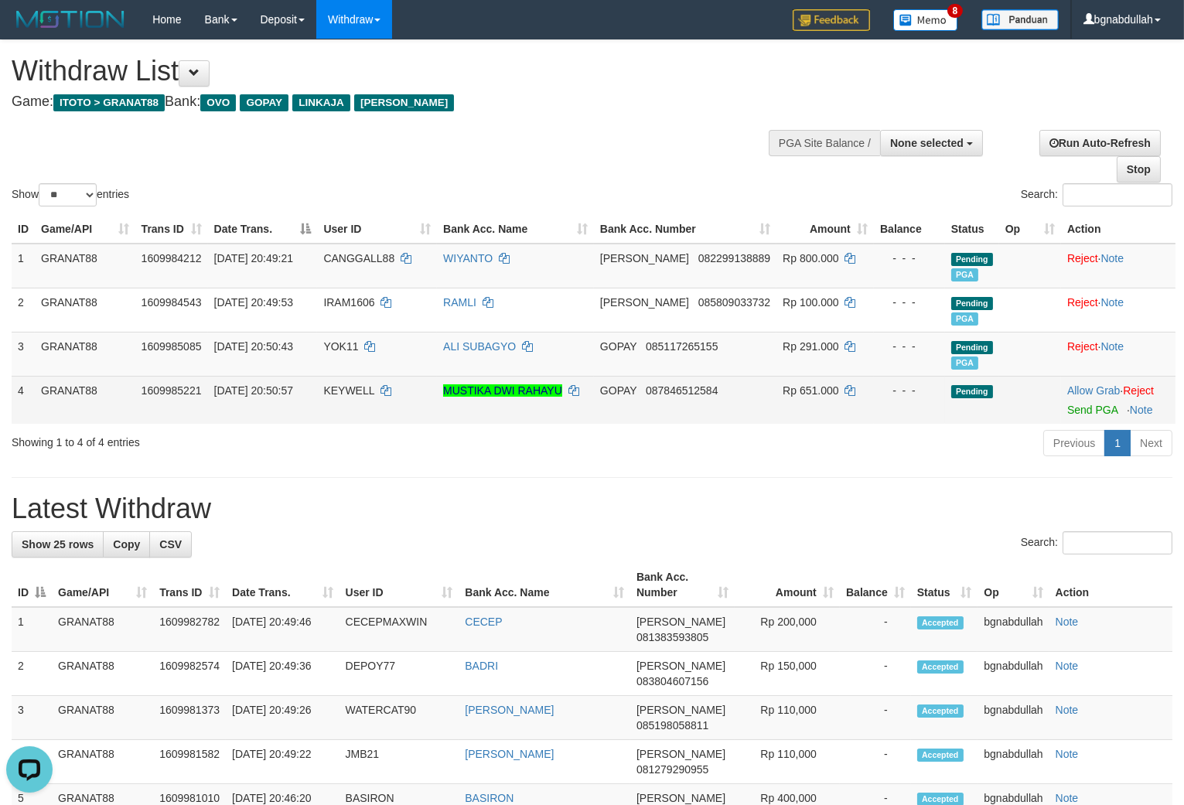
click at [356, 384] on span "KEYWELL" at bounding box center [348, 390] width 51 height 12
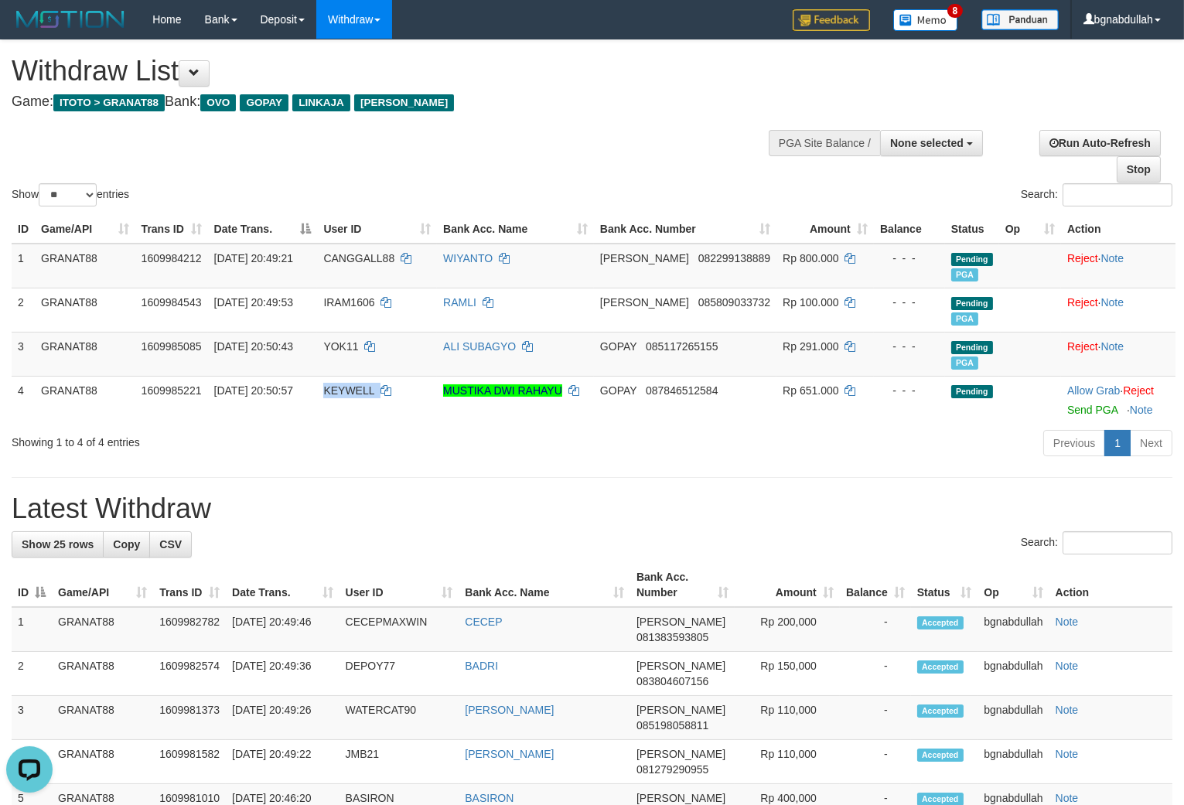
drag, startPoint x: 356, startPoint y: 382, endPoint x: 384, endPoint y: 441, distance: 65.0
click at [367, 405] on td "KEYWELL" at bounding box center [377, 400] width 120 height 48
copy span "KEYWELL"
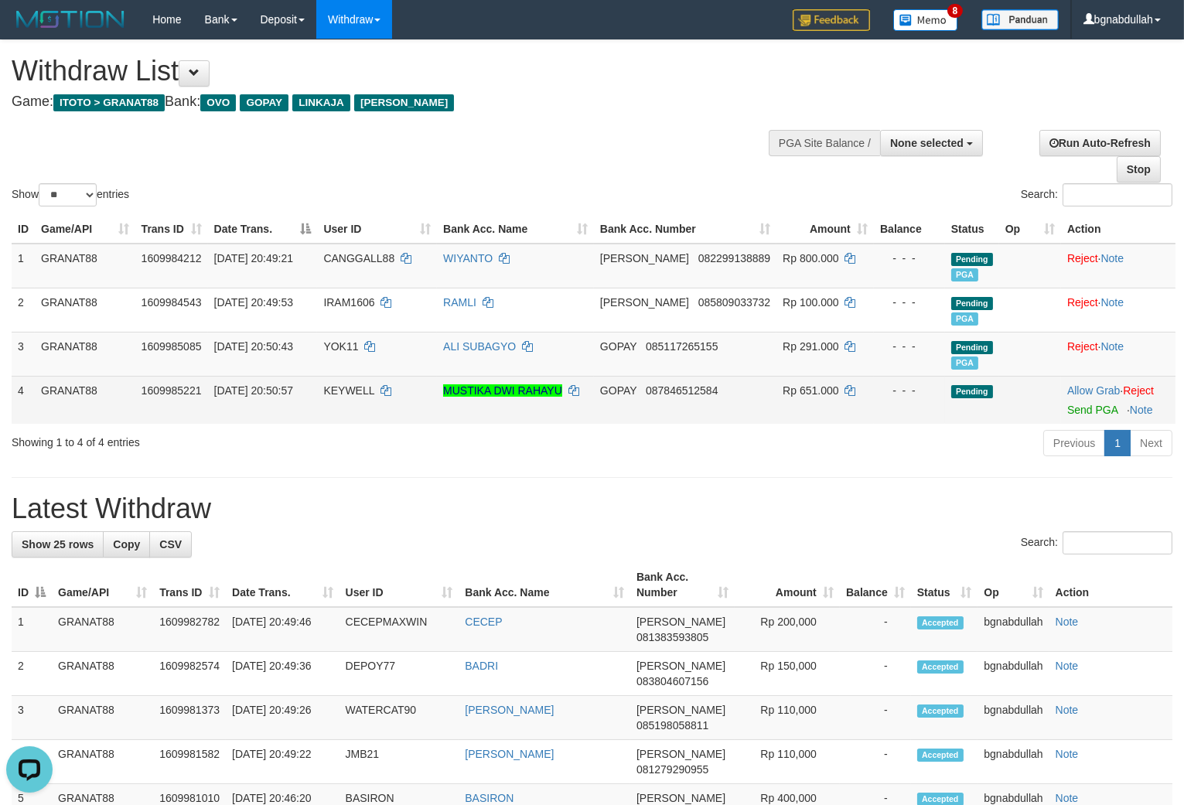
click at [805, 392] on span "Rp 651.000" at bounding box center [811, 390] width 56 height 12
drag, startPoint x: 805, startPoint y: 392, endPoint x: 815, endPoint y: 408, distance: 18.5
click at [806, 398] on td "Rp 651.000" at bounding box center [825, 400] width 97 height 48
copy span "651.000"
click at [1100, 407] on link "Send PGA" at bounding box center [1092, 410] width 50 height 12
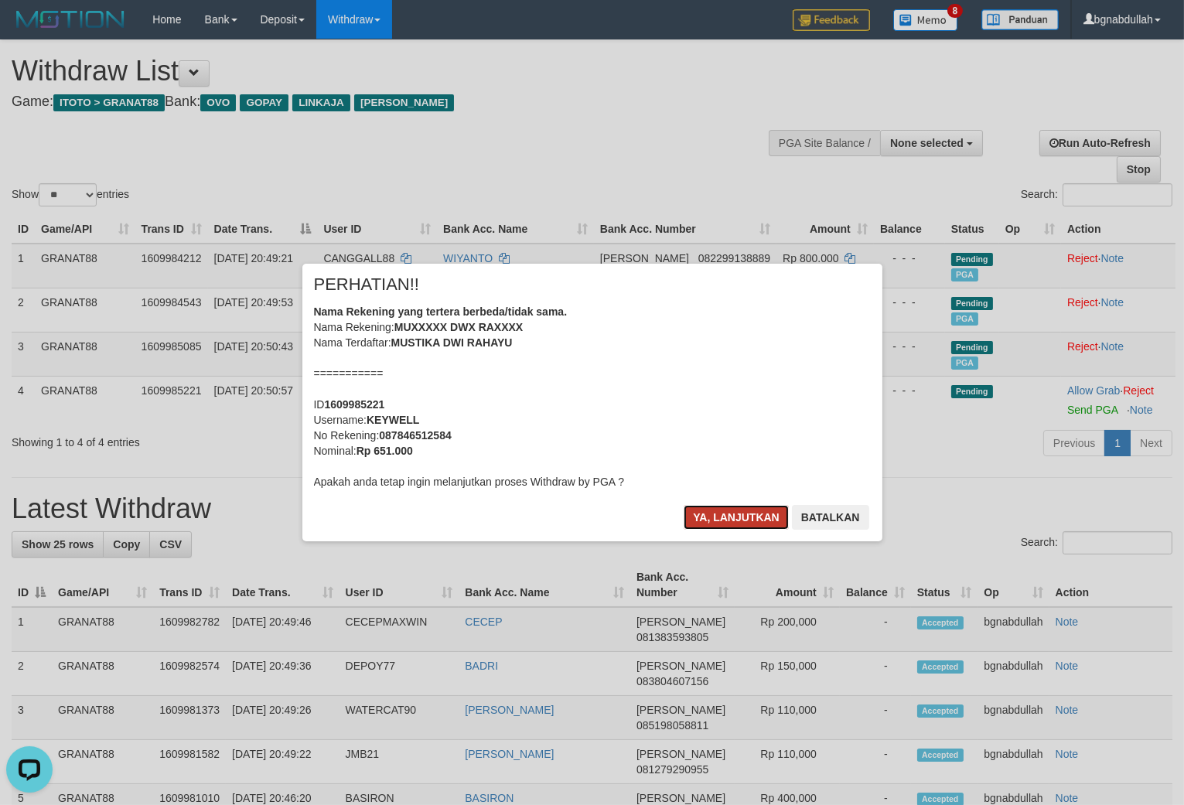
click at [692, 526] on button "Ya, lanjutkan" at bounding box center [736, 517] width 105 height 25
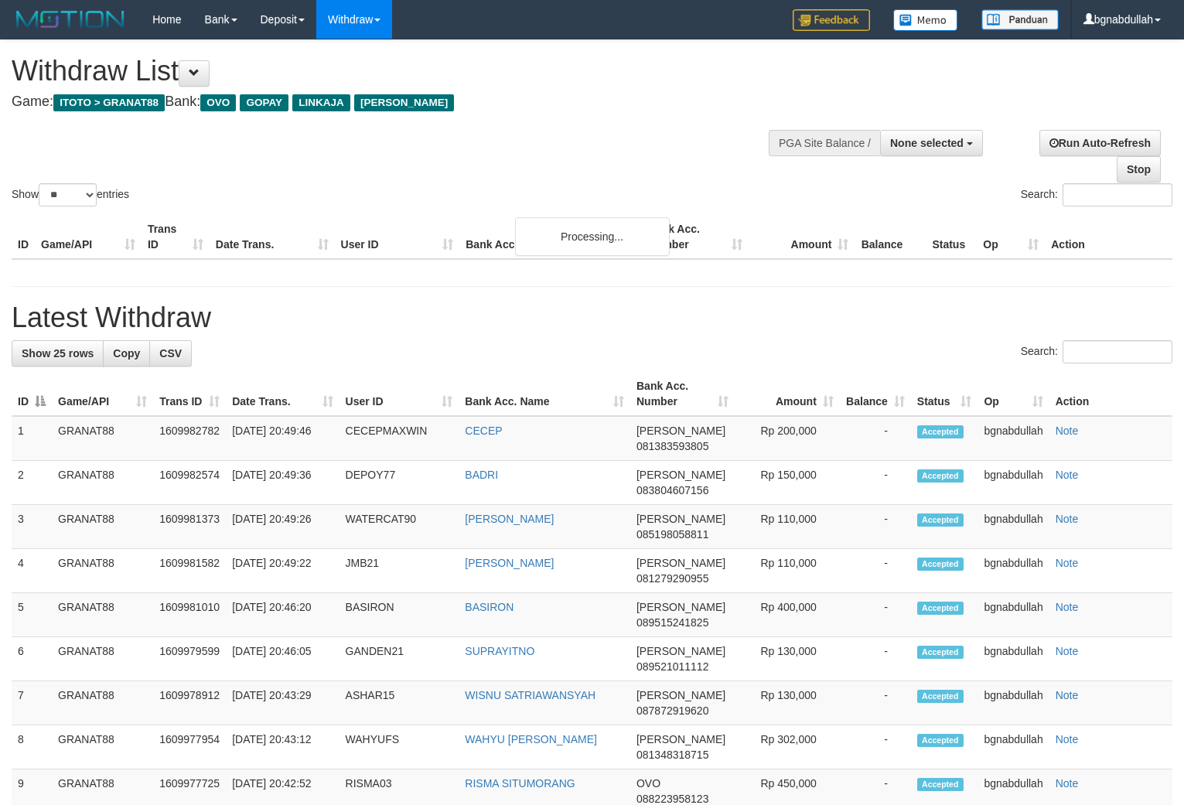
select select
select select "**"
select select
select select "**"
select select
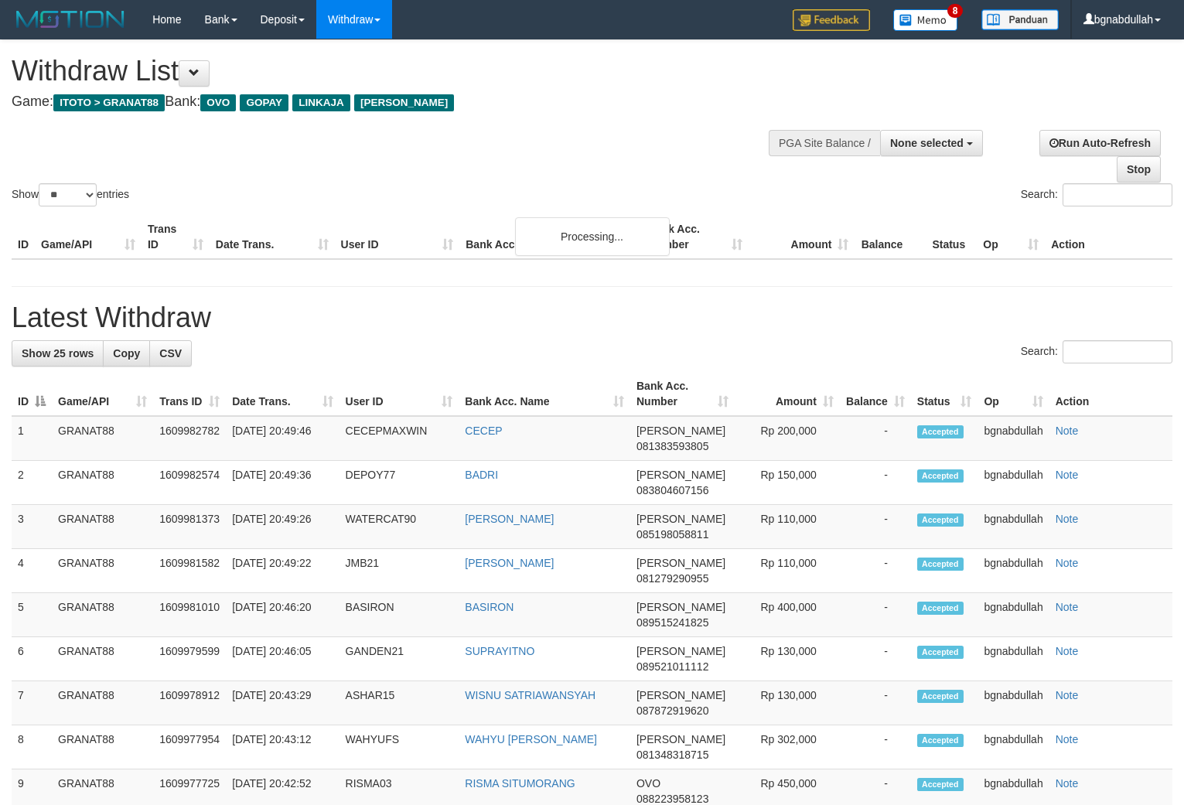
select select "**"
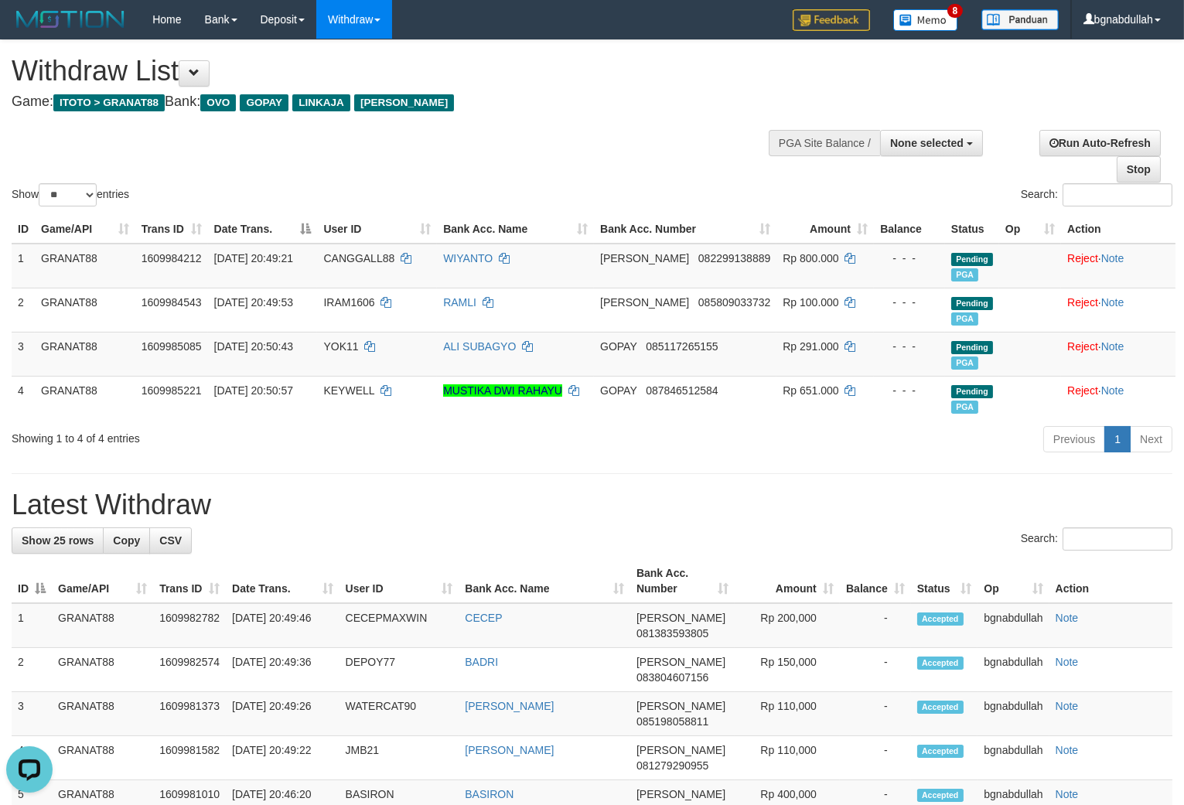
click at [632, 132] on div "Show ** ** ** *** entries Search:" at bounding box center [592, 124] width 1184 height 169
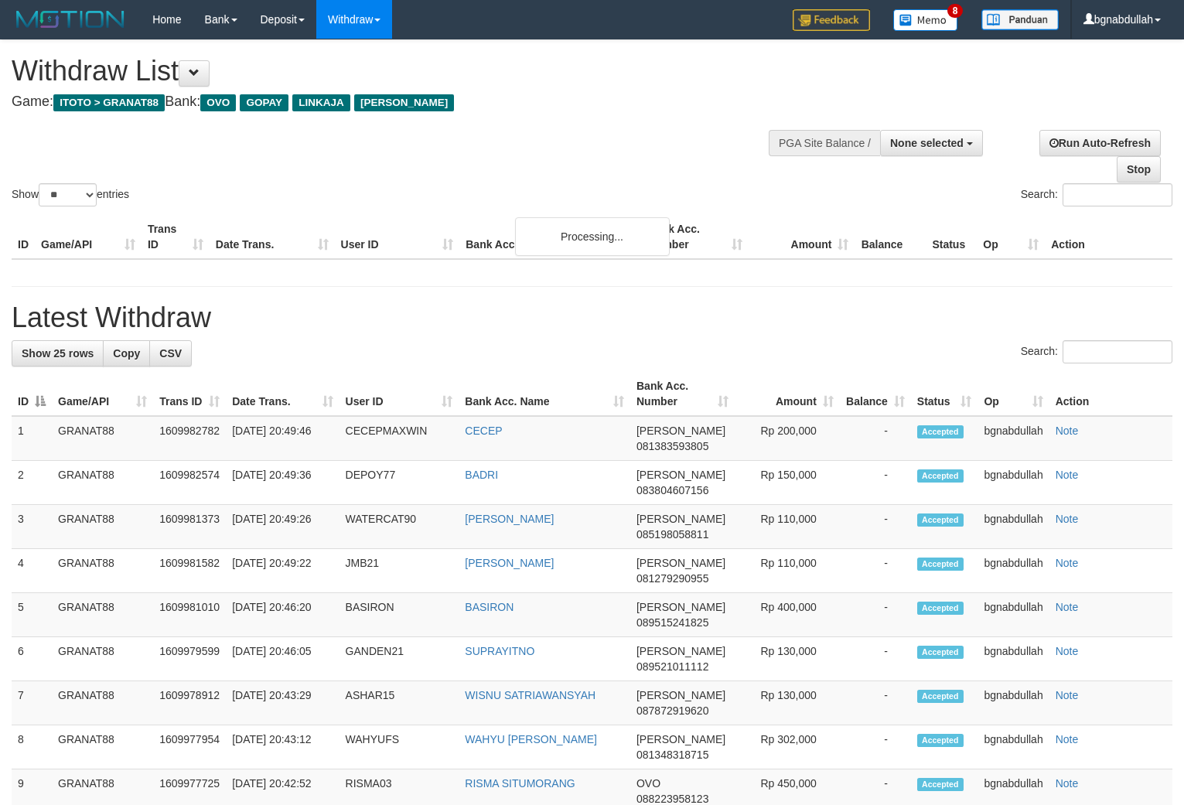
select select
select select "**"
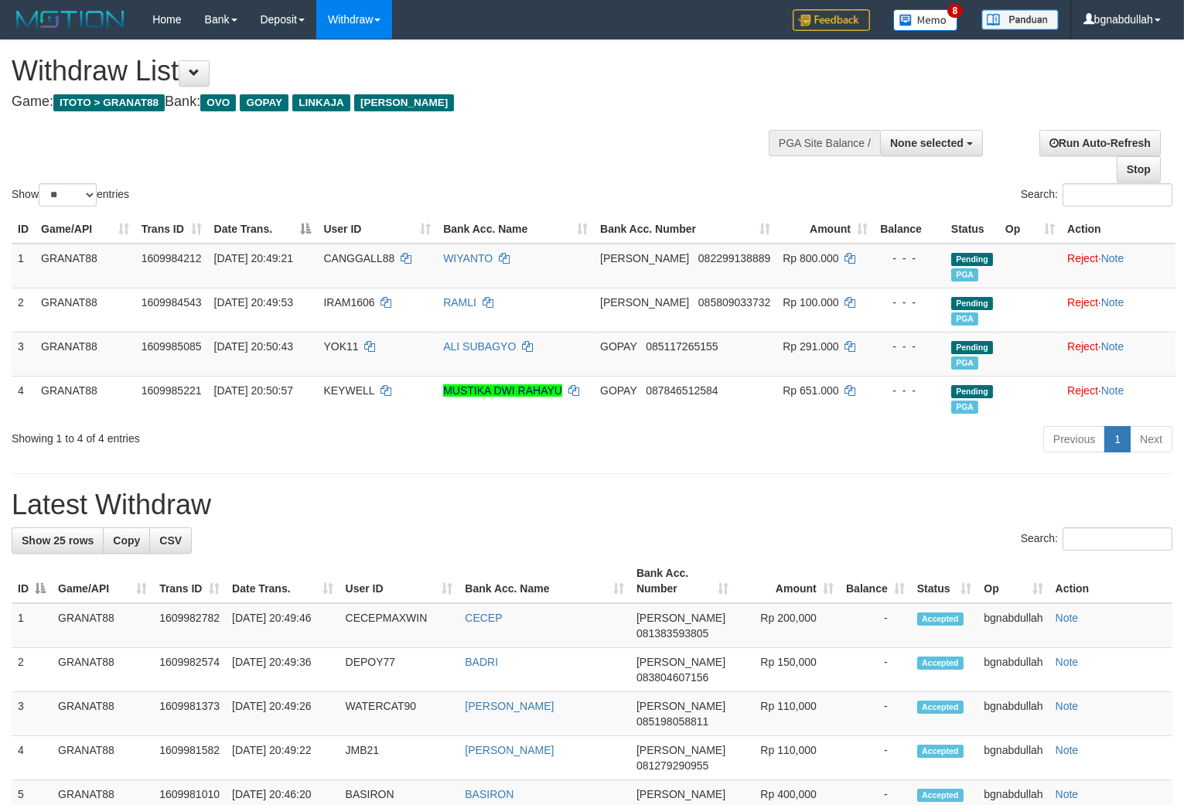
click at [632, 132] on div "Show ** ** ** *** entries Search:" at bounding box center [592, 124] width 1184 height 169
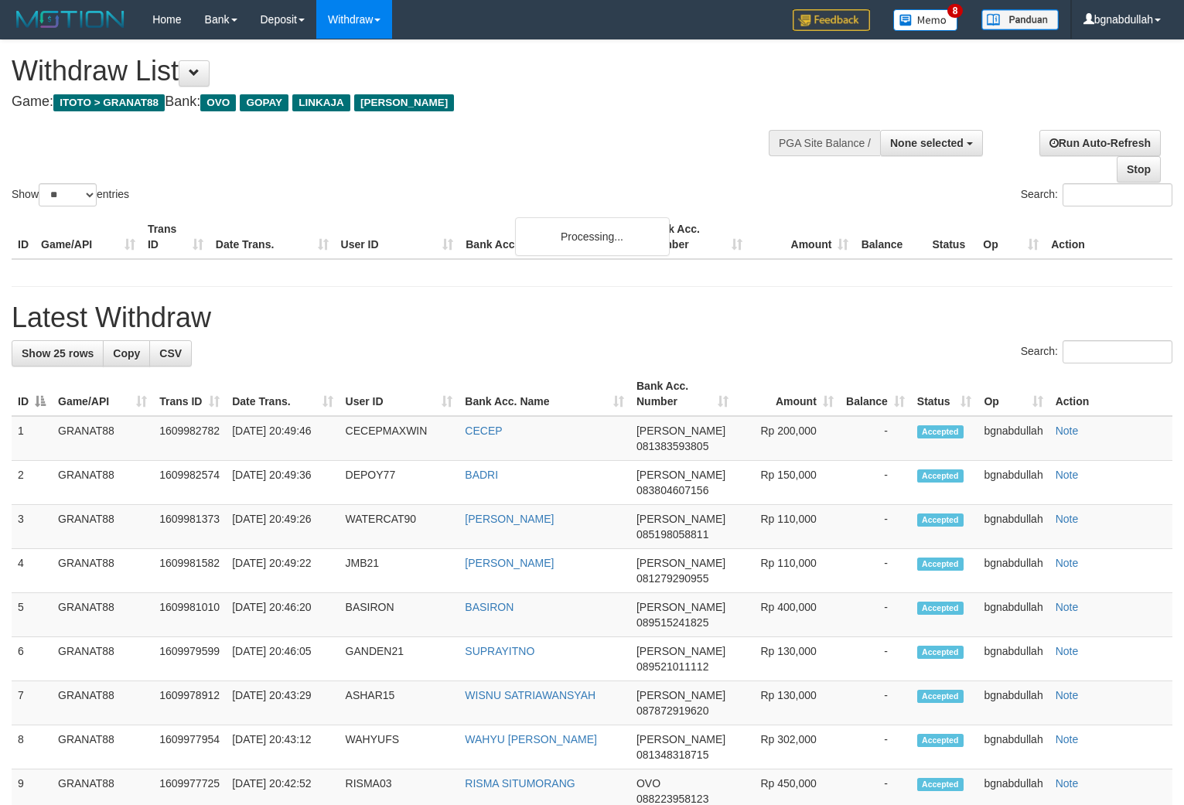
select select
select select "**"
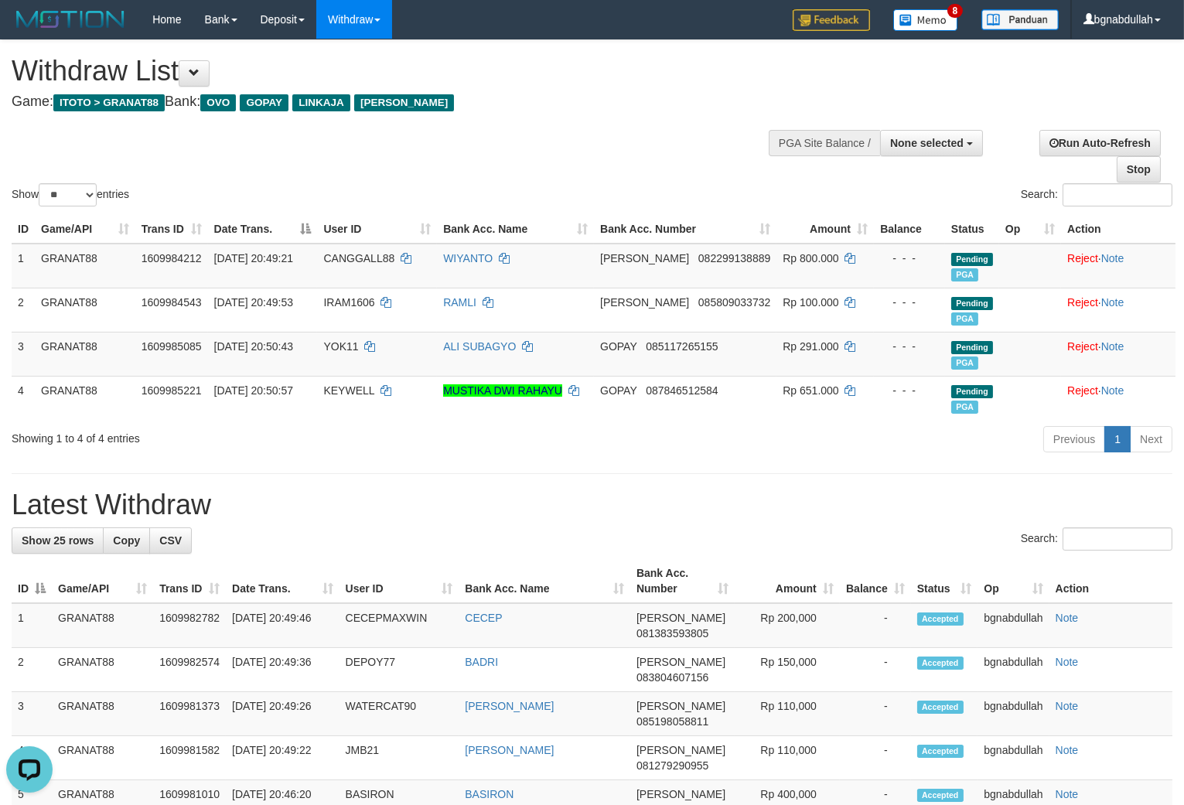
click at [632, 132] on div "Show ** ** ** *** entries Search:" at bounding box center [592, 124] width 1184 height 169
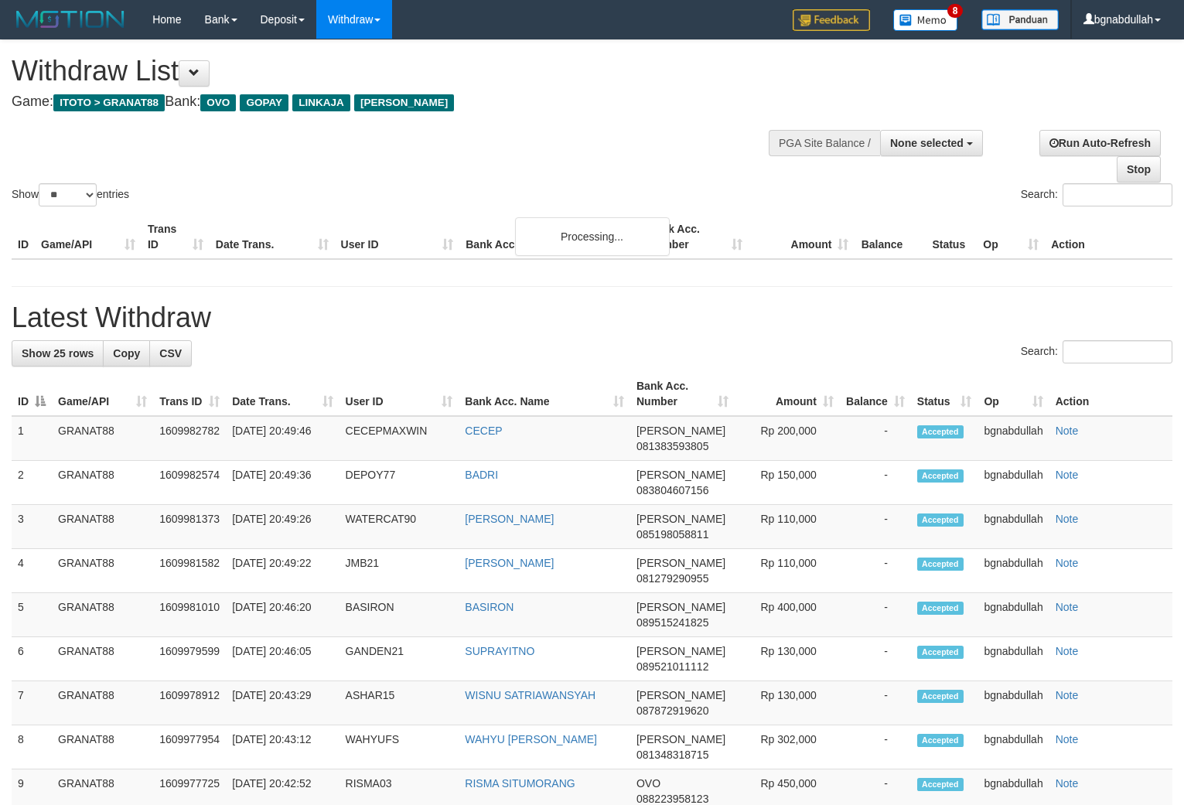
select select
select select "**"
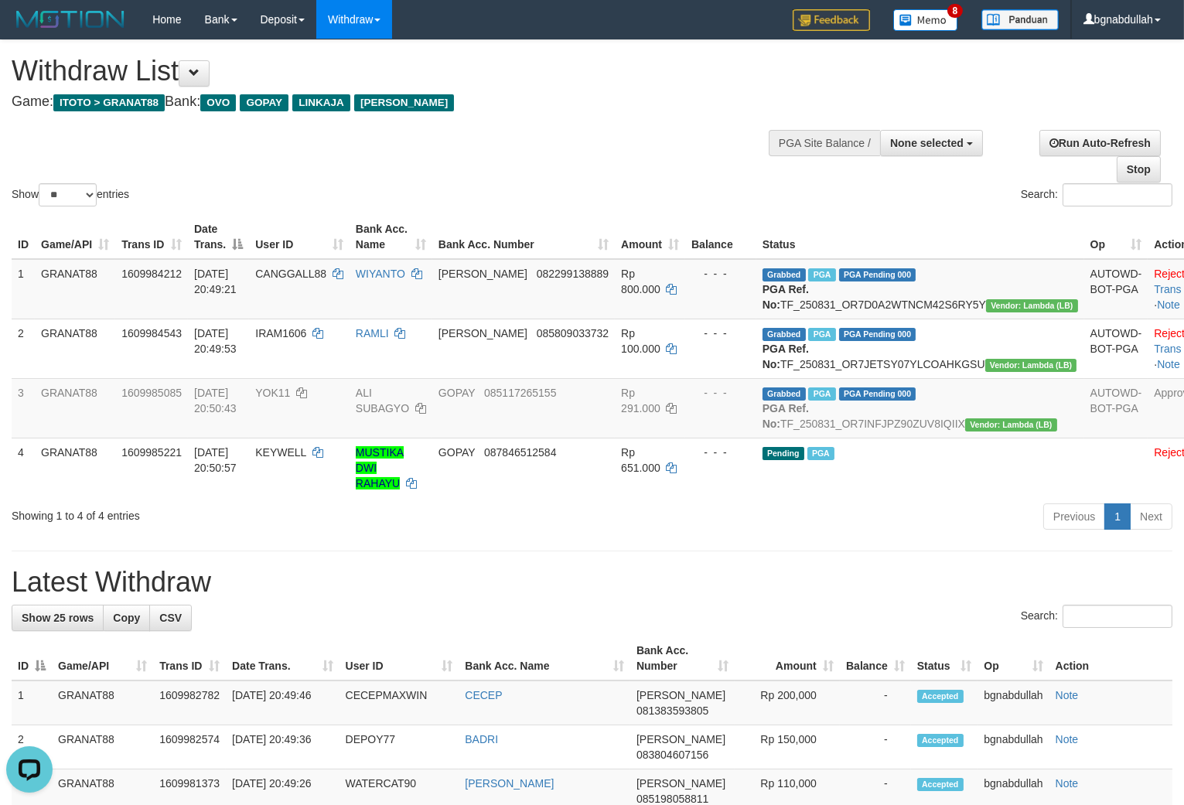
click at [632, 132] on div "Show ** ** ** *** entries Search:" at bounding box center [592, 124] width 1184 height 169
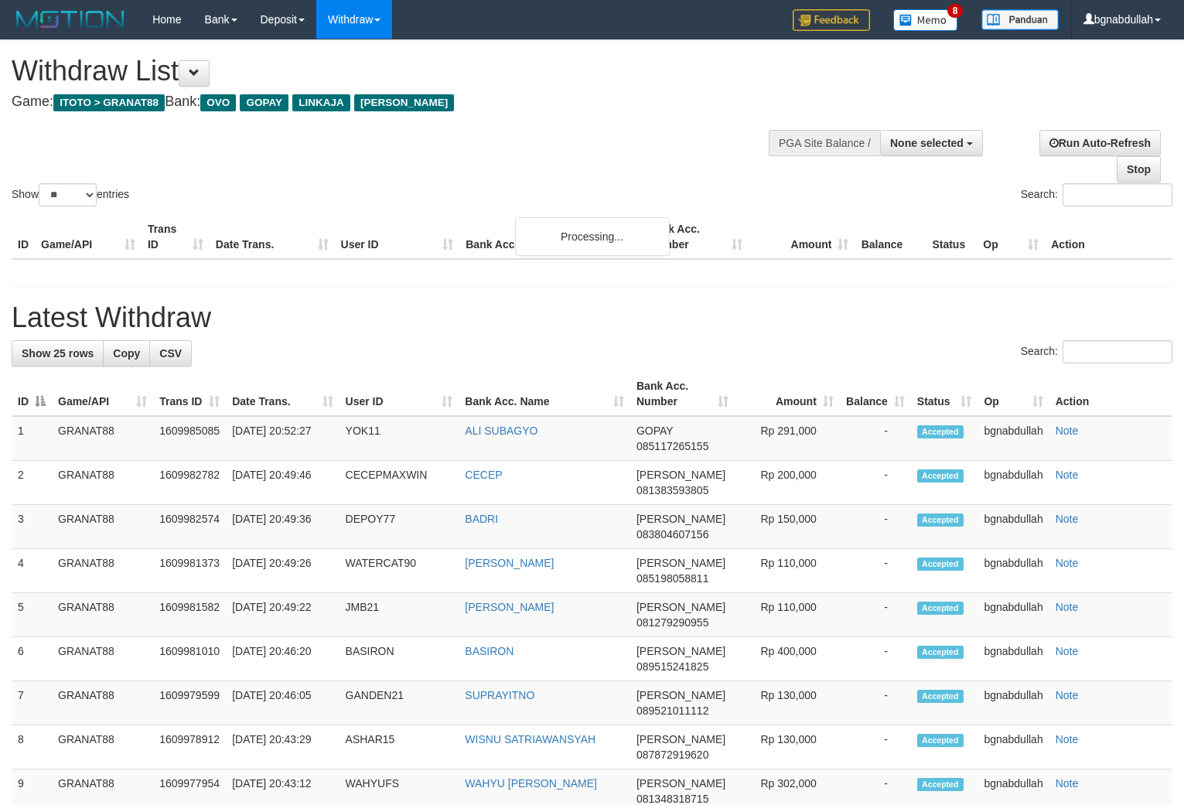
select select
select select "**"
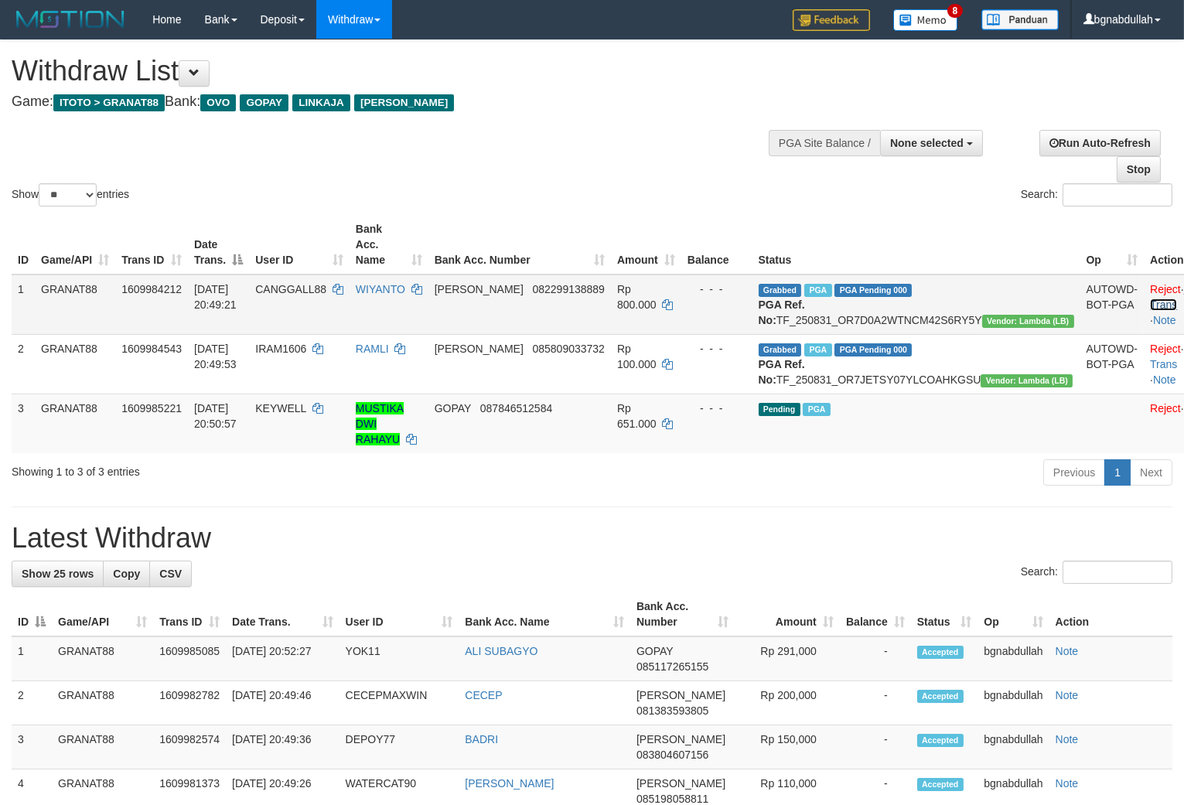
click at [1150, 283] on link "Check Trans" at bounding box center [1182, 297] width 64 height 28
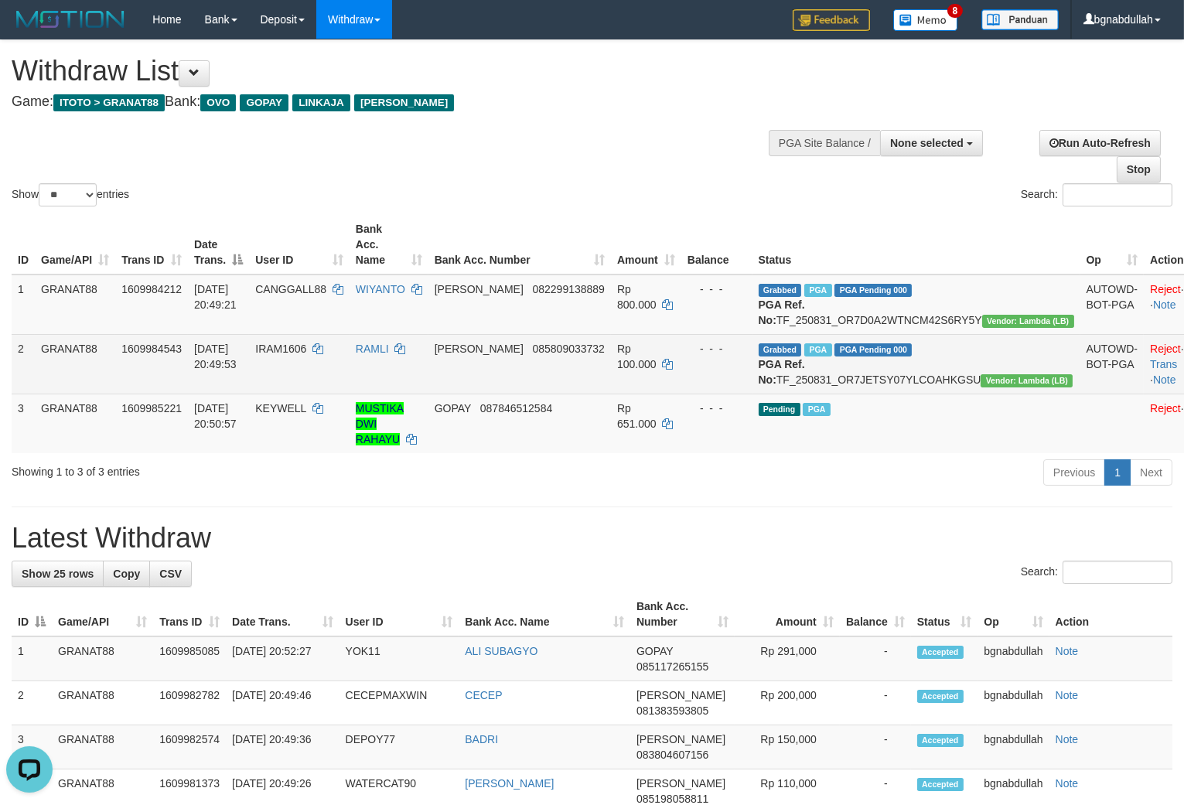
click at [1153, 354] on td "Reject · Check Trans · Note" at bounding box center [1182, 364] width 77 height 60
click at [1150, 350] on link "Check Trans" at bounding box center [1182, 357] width 64 height 28
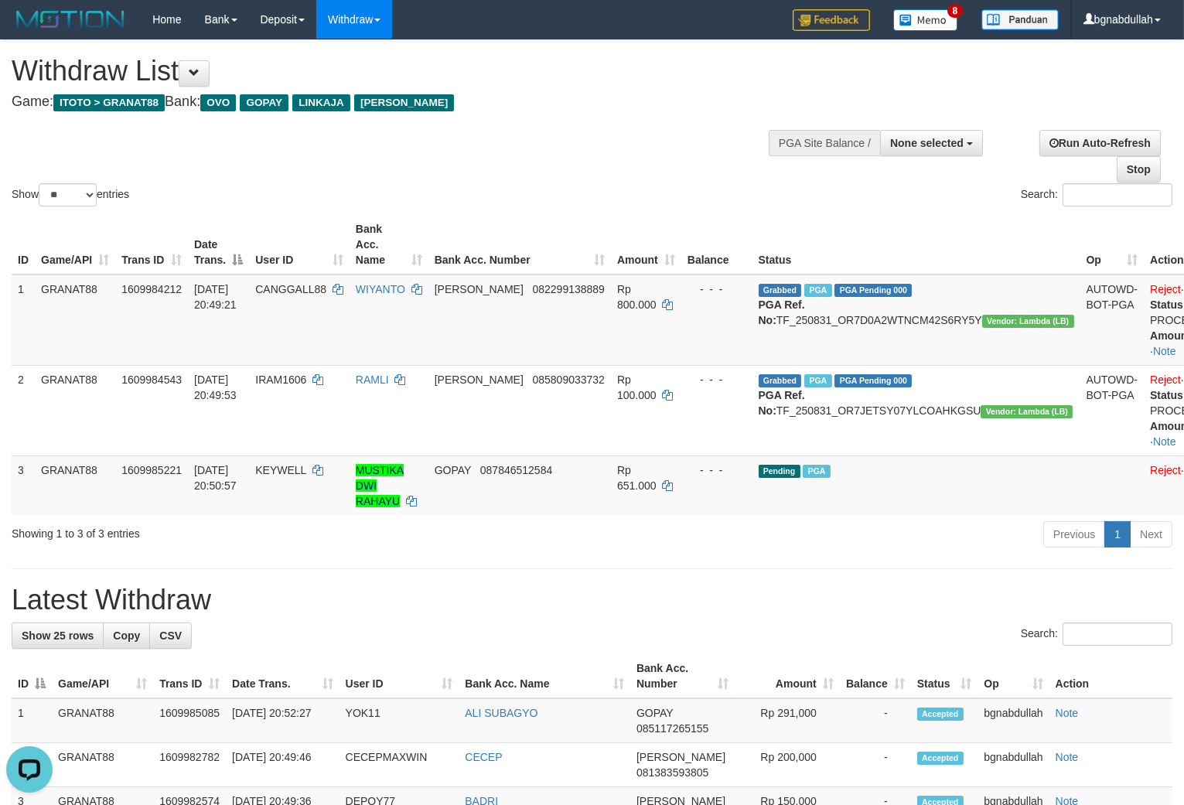
click at [714, 151] on div "Show ** ** ** *** entries Search:" at bounding box center [592, 124] width 1184 height 169
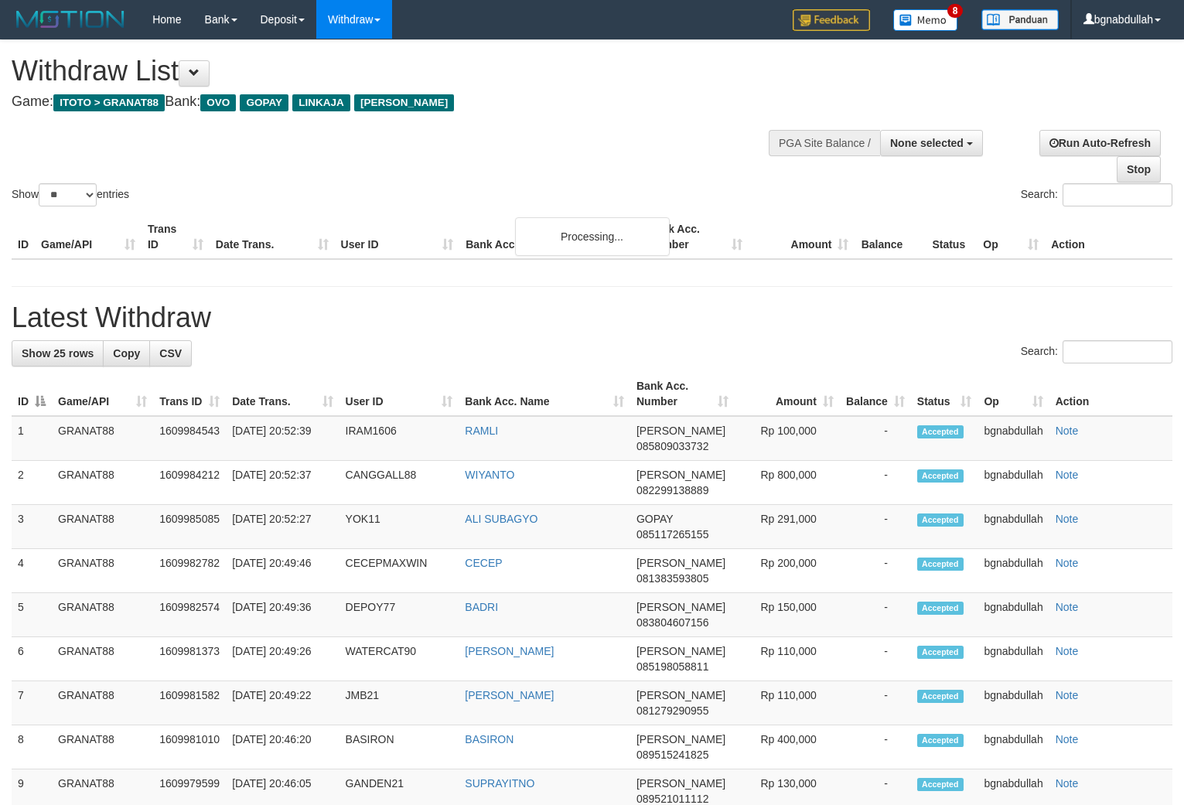
select select
select select "**"
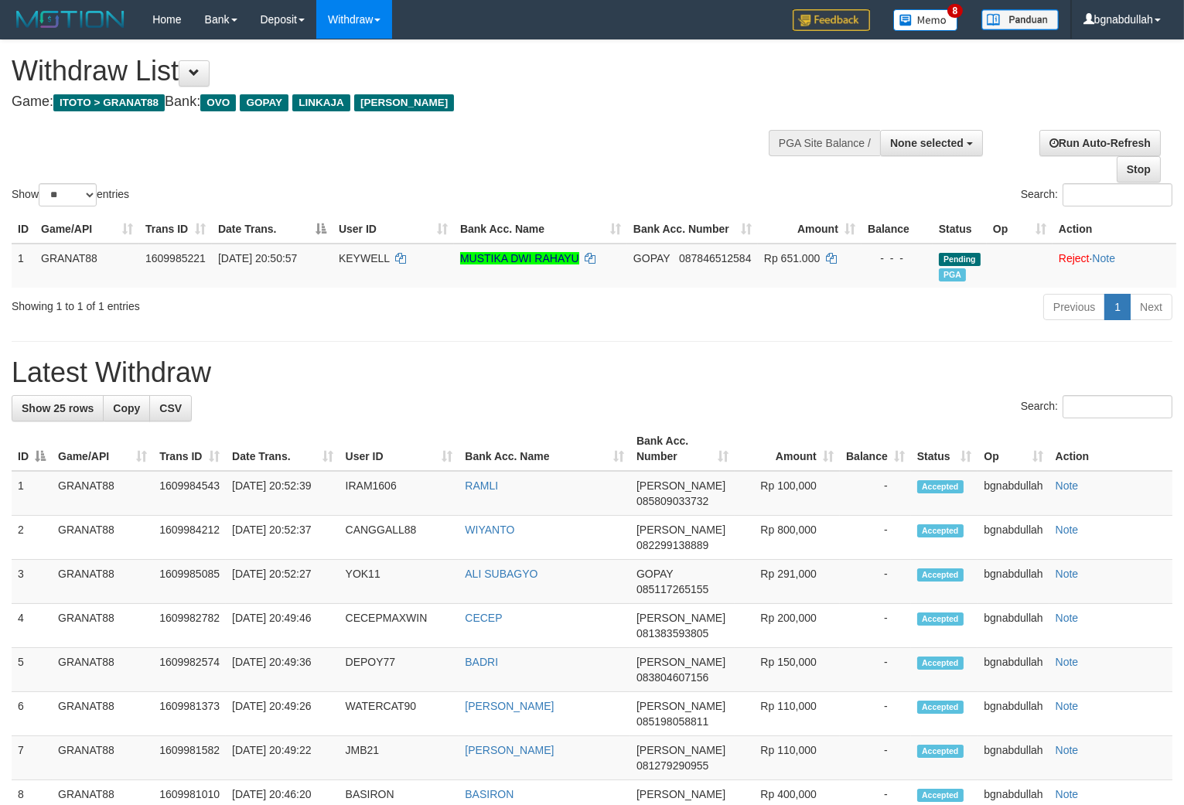
click at [714, 151] on div "Show ** ** ** *** entries Search:" at bounding box center [592, 124] width 1184 height 169
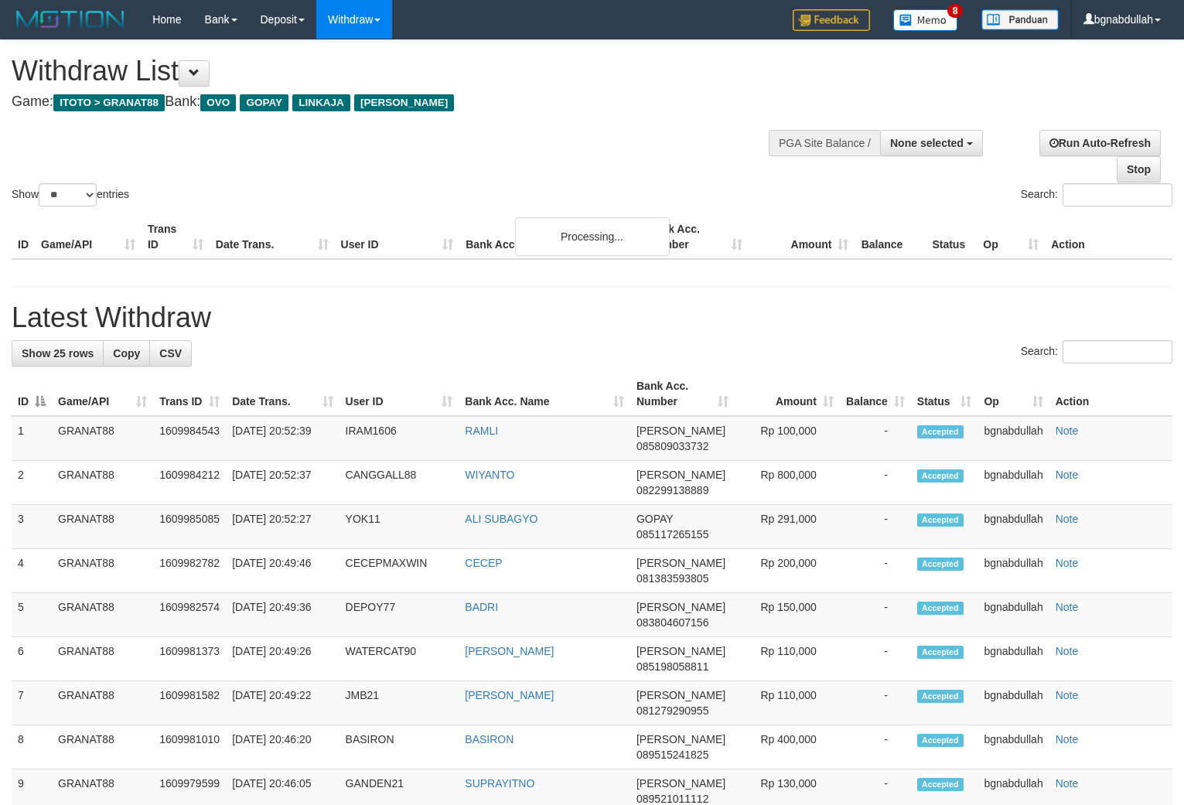
select select
select select "**"
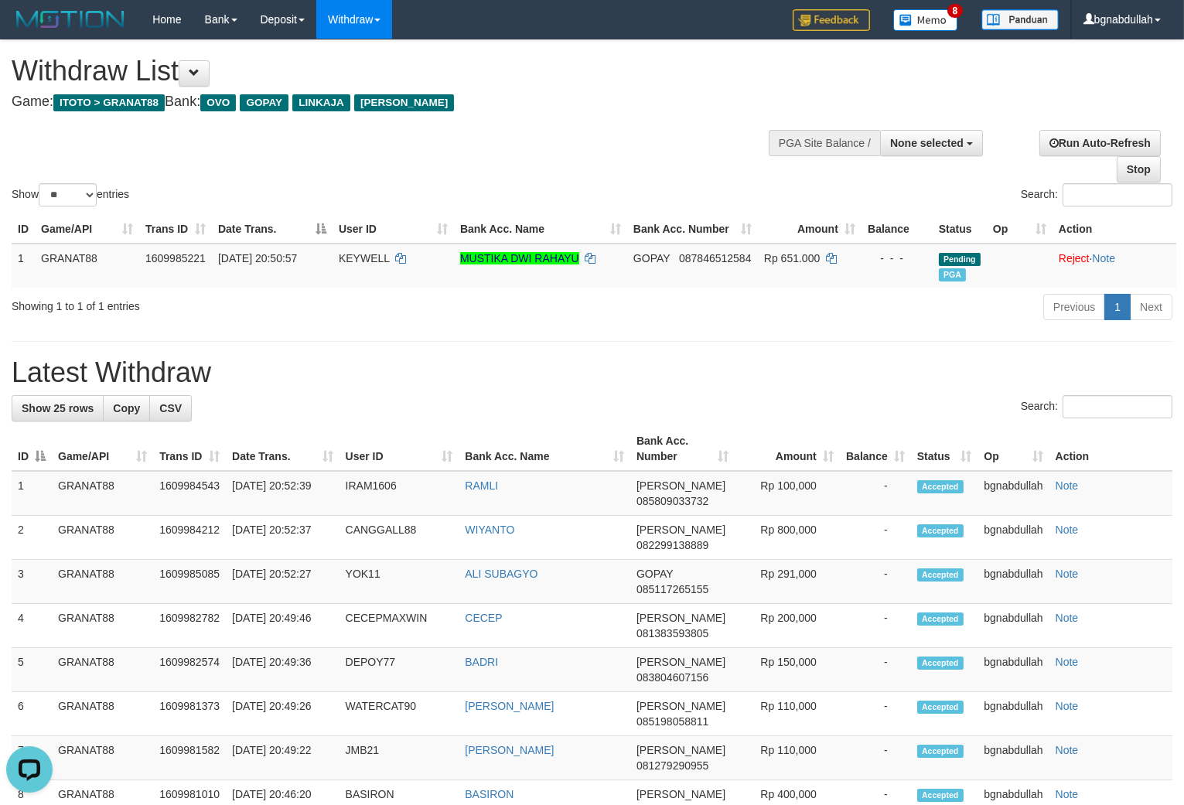
click at [714, 151] on div "Show ** ** ** *** entries Search:" at bounding box center [592, 124] width 1184 height 169
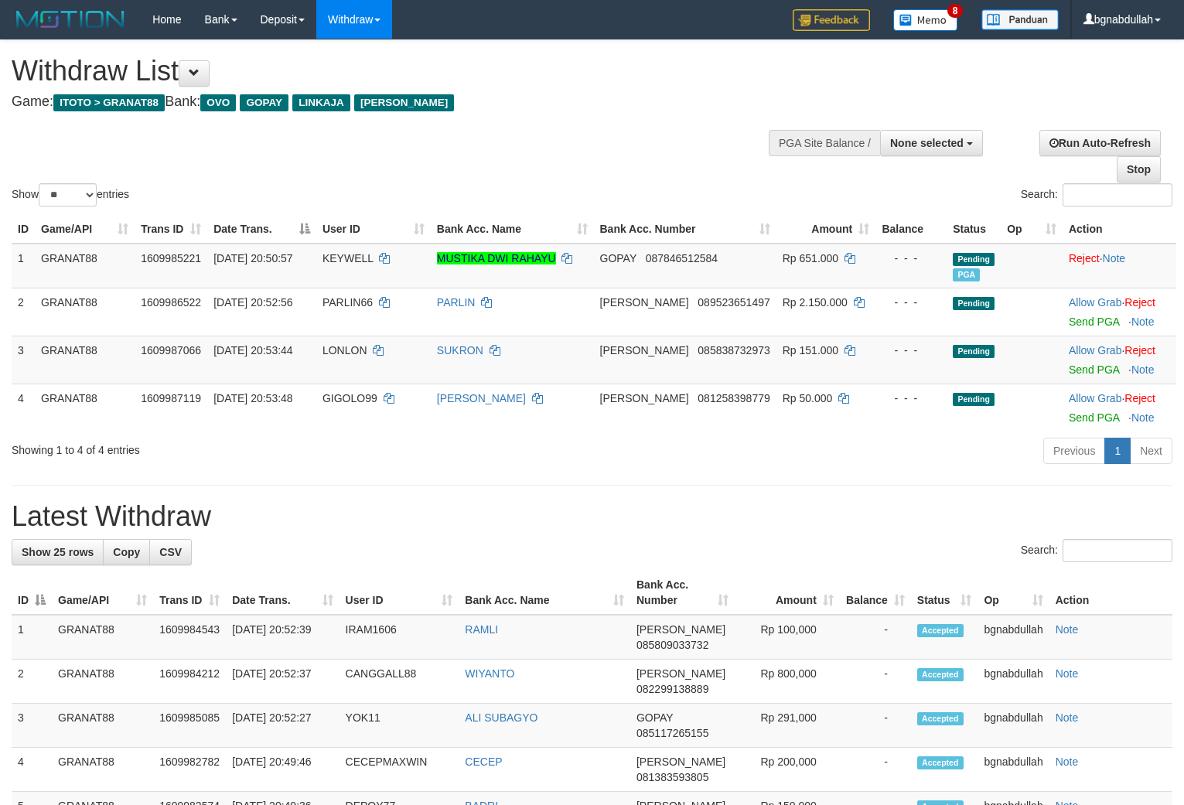
select select
select select "**"
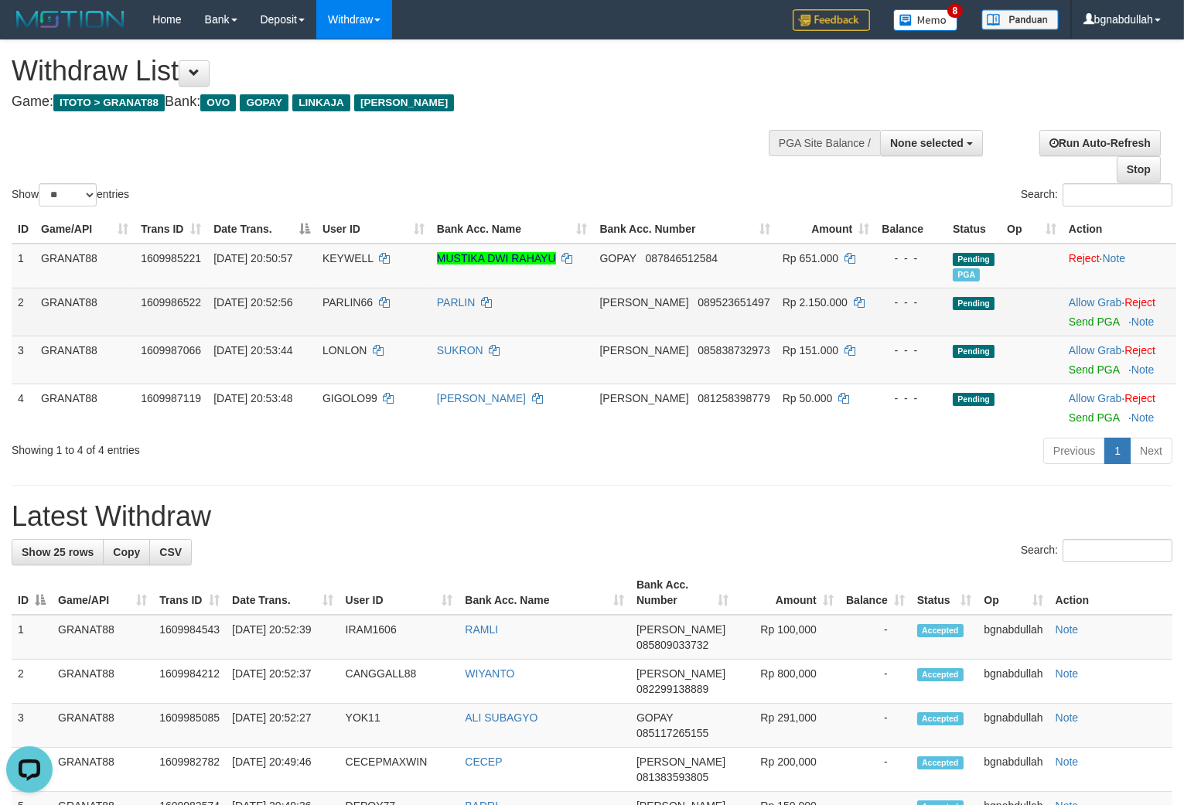
click at [339, 292] on td "PARLIN66" at bounding box center [373, 312] width 114 height 48
drag, startPoint x: 339, startPoint y: 292, endPoint x: 368, endPoint y: 321, distance: 41.0
click at [351, 302] on td "PARLIN66" at bounding box center [373, 312] width 114 height 48
copy span "PARLIN66"
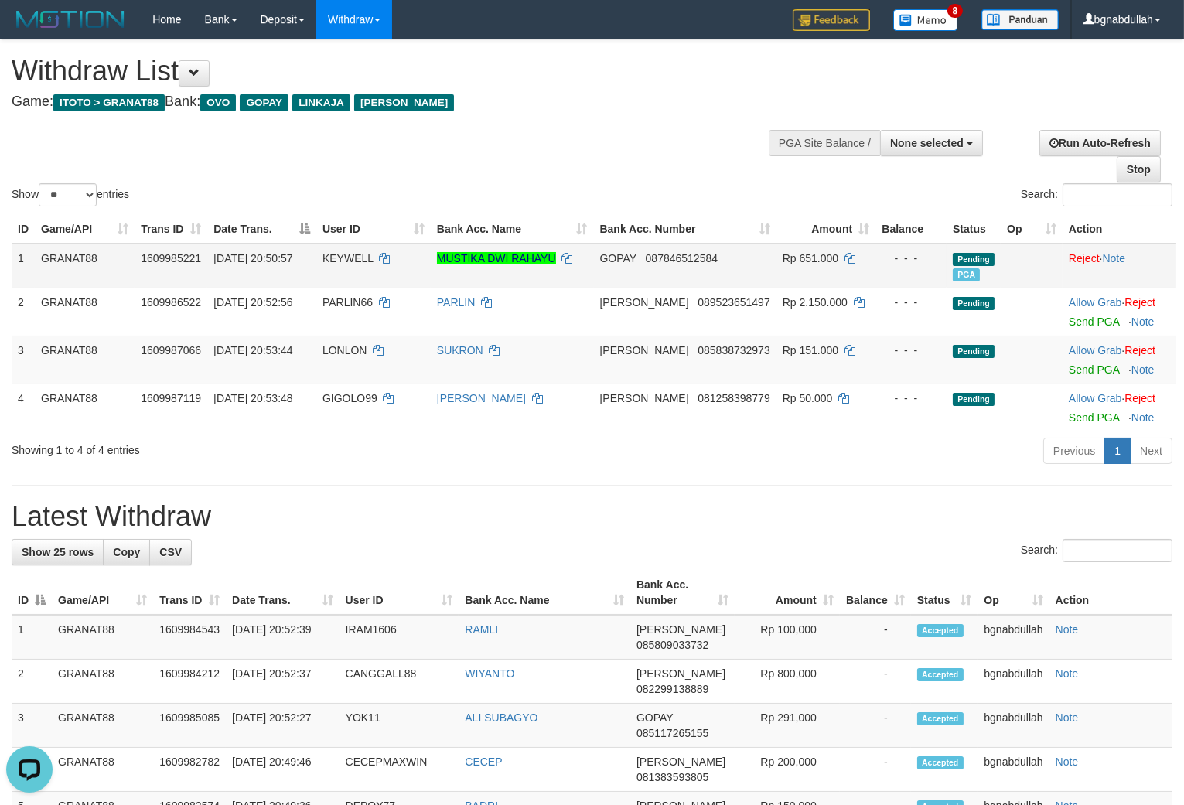
click at [791, 284] on td "Rp 651.000" at bounding box center [826, 266] width 99 height 45
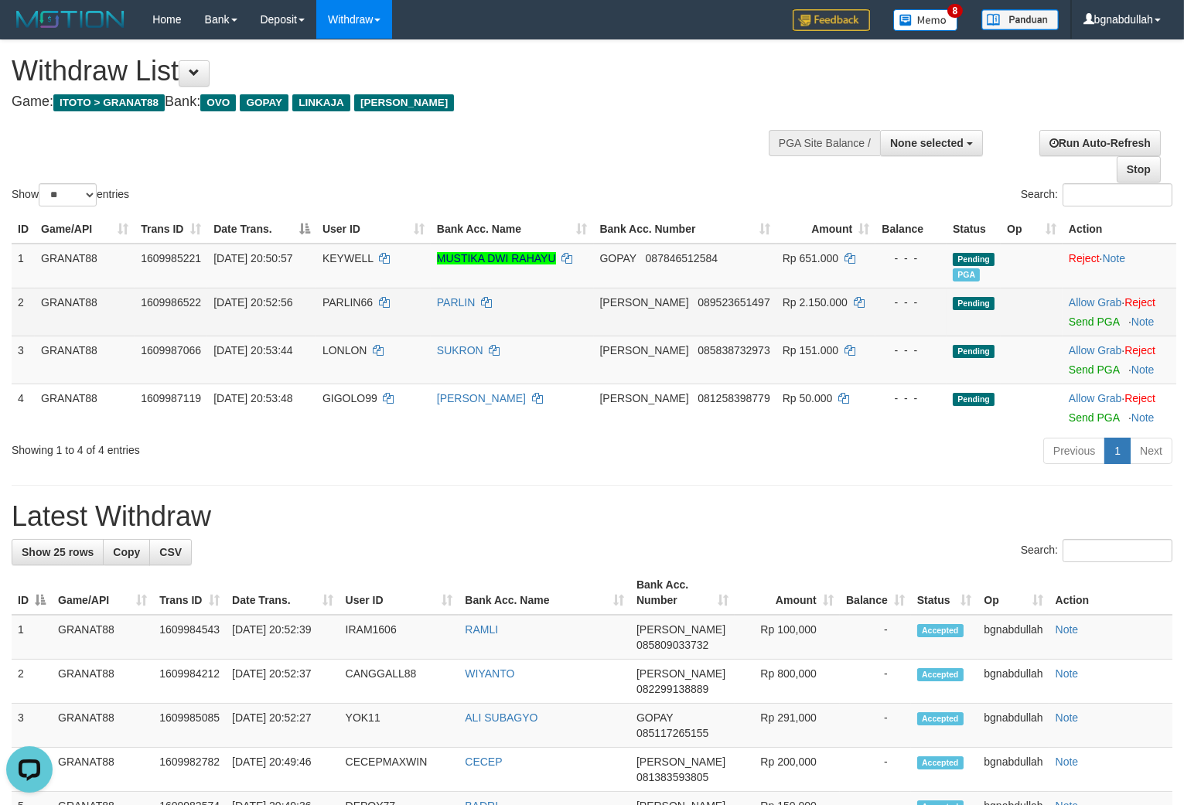
click at [793, 296] on span "Rp 2.150.000" at bounding box center [815, 302] width 65 height 12
copy td "2.150.000"
click at [1088, 316] on link "Send PGA" at bounding box center [1094, 322] width 50 height 12
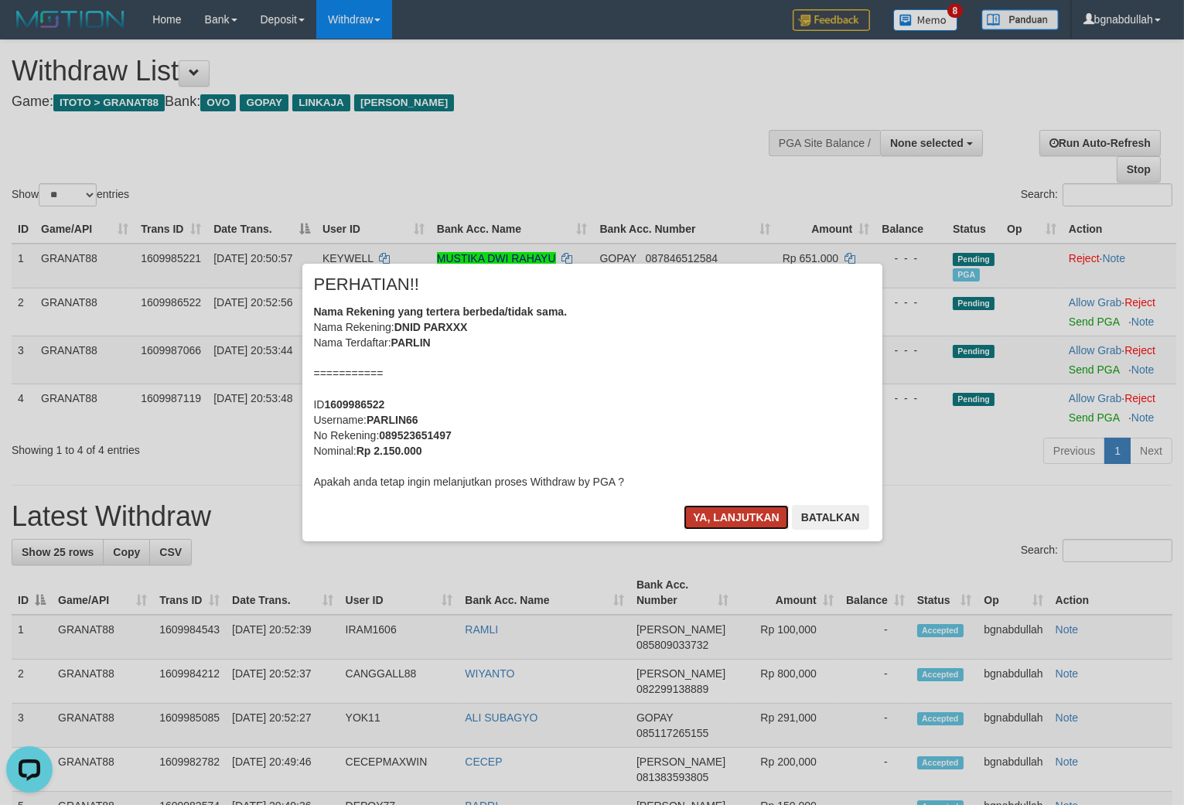
click at [721, 524] on button "Ya, lanjutkan" at bounding box center [736, 517] width 105 height 25
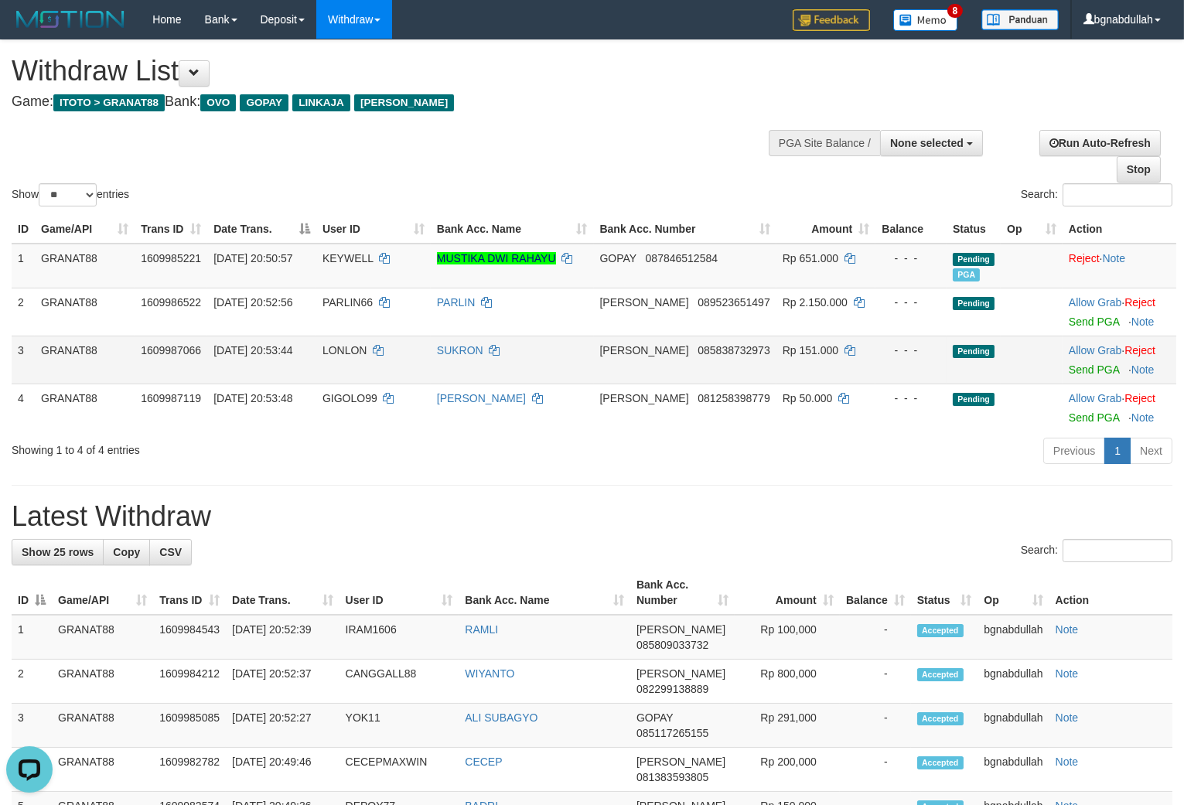
click at [352, 350] on span "LONLON" at bounding box center [345, 350] width 45 height 12
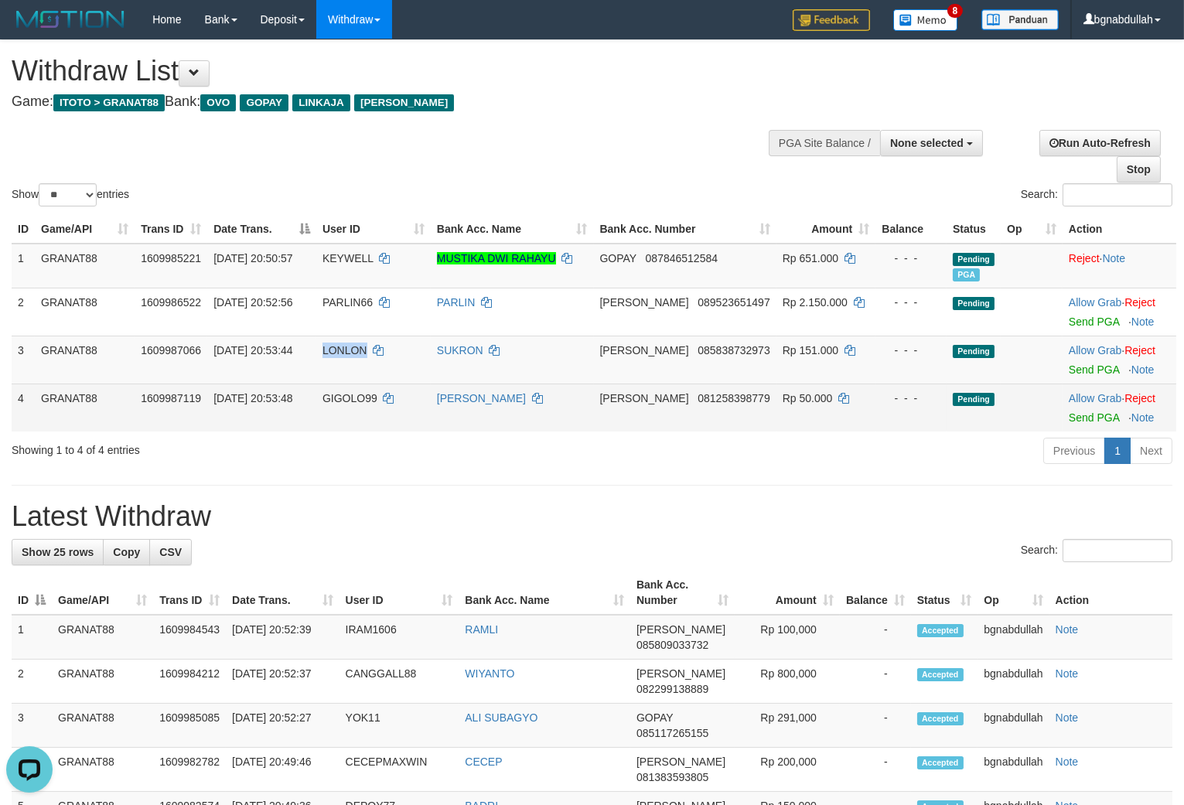
drag, startPoint x: 352, startPoint y: 350, endPoint x: 358, endPoint y: 418, distance: 68.3
click at [351, 360] on td "LONLON" at bounding box center [373, 360] width 114 height 48
copy span "LONLON"
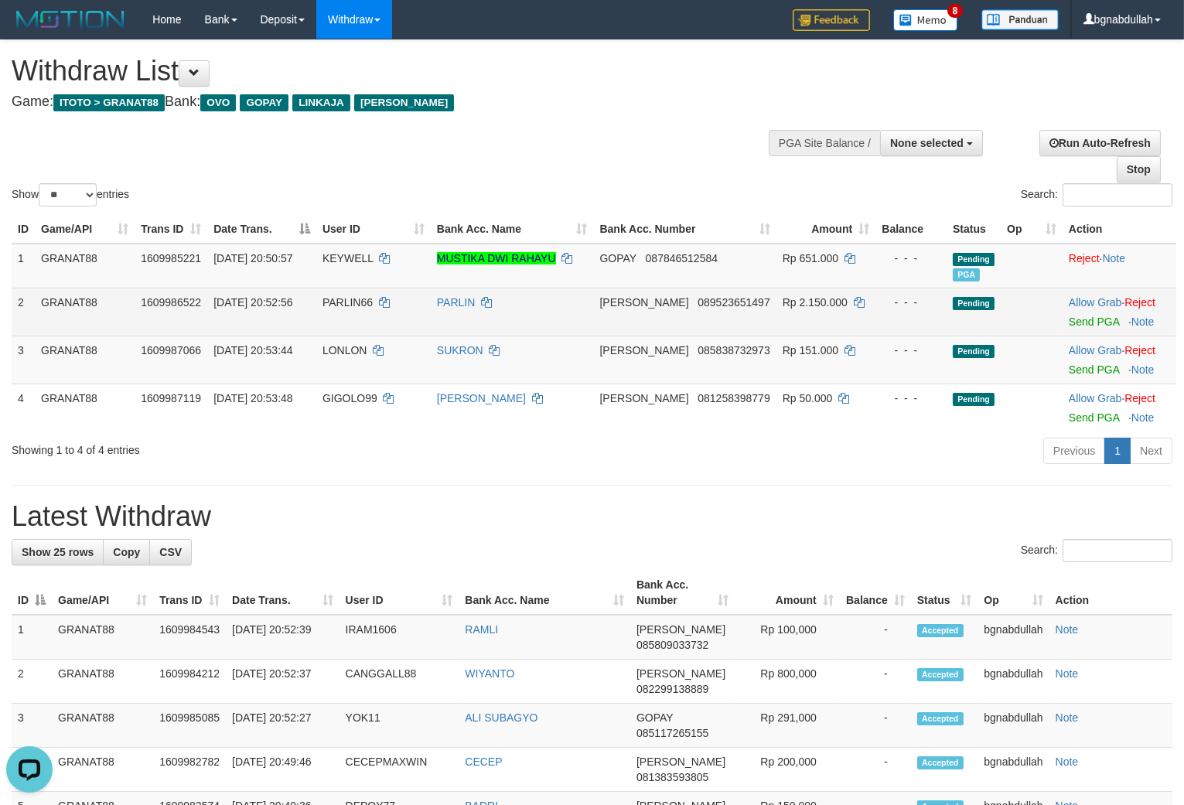
click at [785, 333] on td "Rp 2.150.000" at bounding box center [826, 312] width 99 height 48
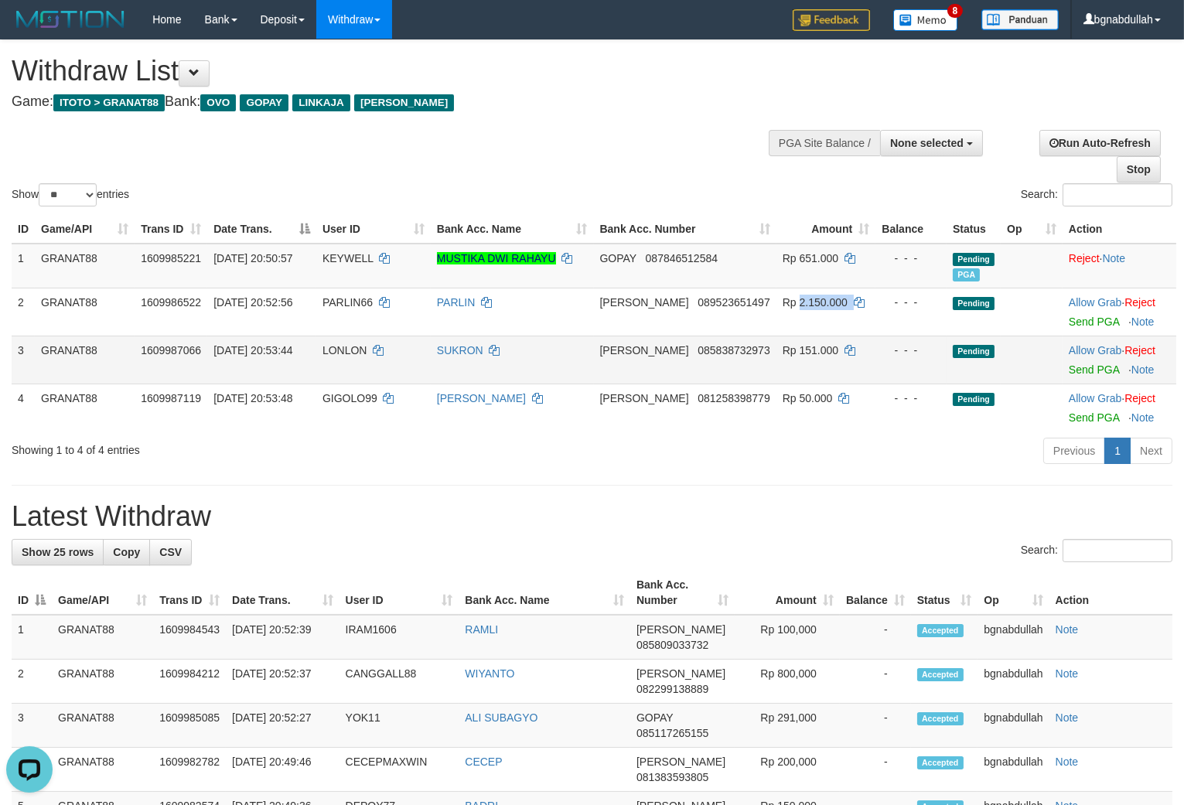
drag, startPoint x: 785, startPoint y: 333, endPoint x: 800, endPoint y: 353, distance: 24.3
click at [791, 343] on tbody "1 GRANAT88 1609985221 31/08/2025 20:50:57 KEYWELL MUSTIKA DWI RAHAYU GOPAY 0878…" at bounding box center [594, 338] width 1165 height 188
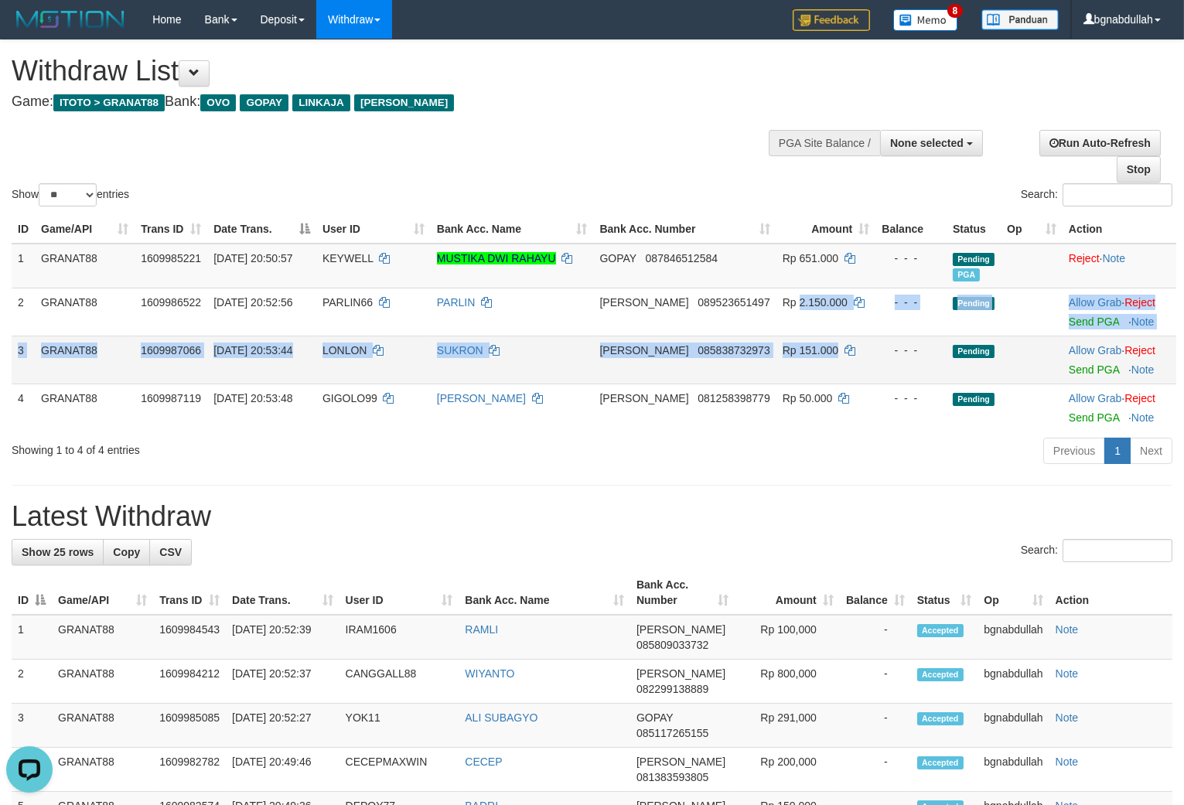
click at [797, 345] on span "Rp 151.000" at bounding box center [811, 350] width 56 height 12
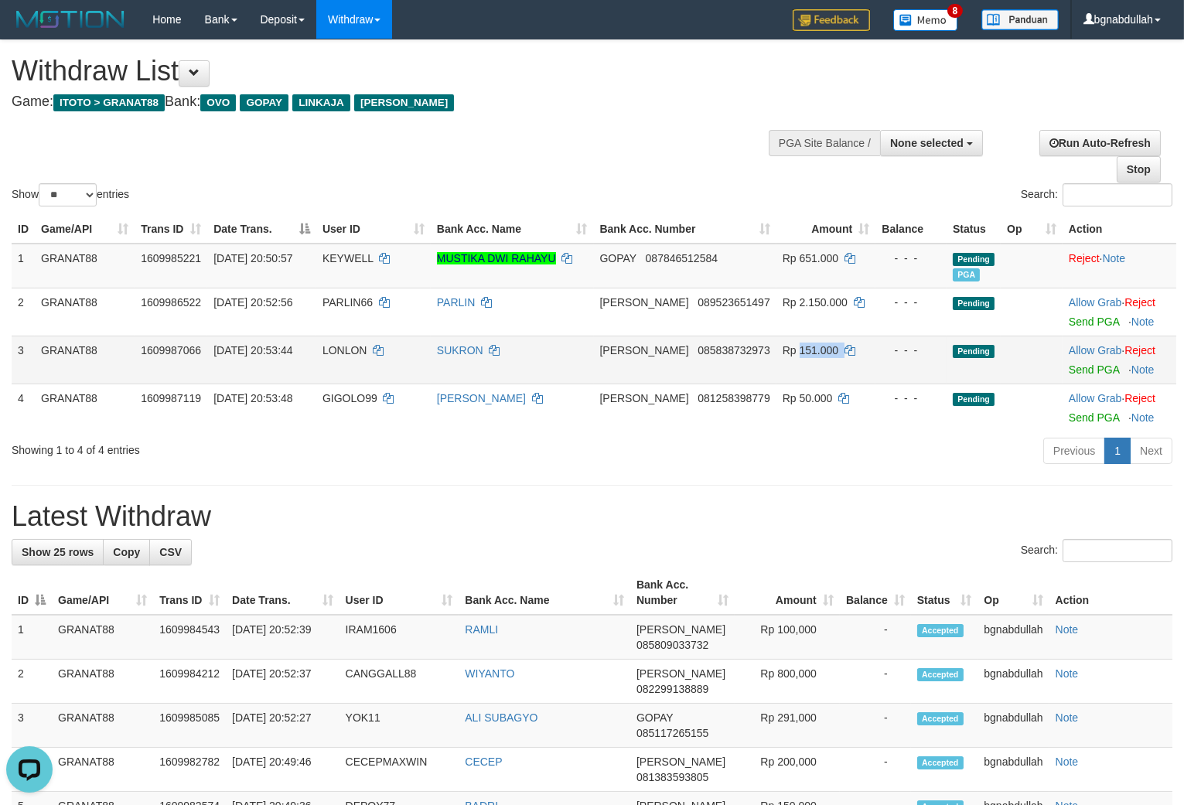
drag, startPoint x: 797, startPoint y: 345, endPoint x: 825, endPoint y: 358, distance: 30.1
click at [805, 350] on span "Rp 151.000" at bounding box center [811, 350] width 56 height 12
click at [1074, 367] on link "Send PGA" at bounding box center [1094, 370] width 50 height 12
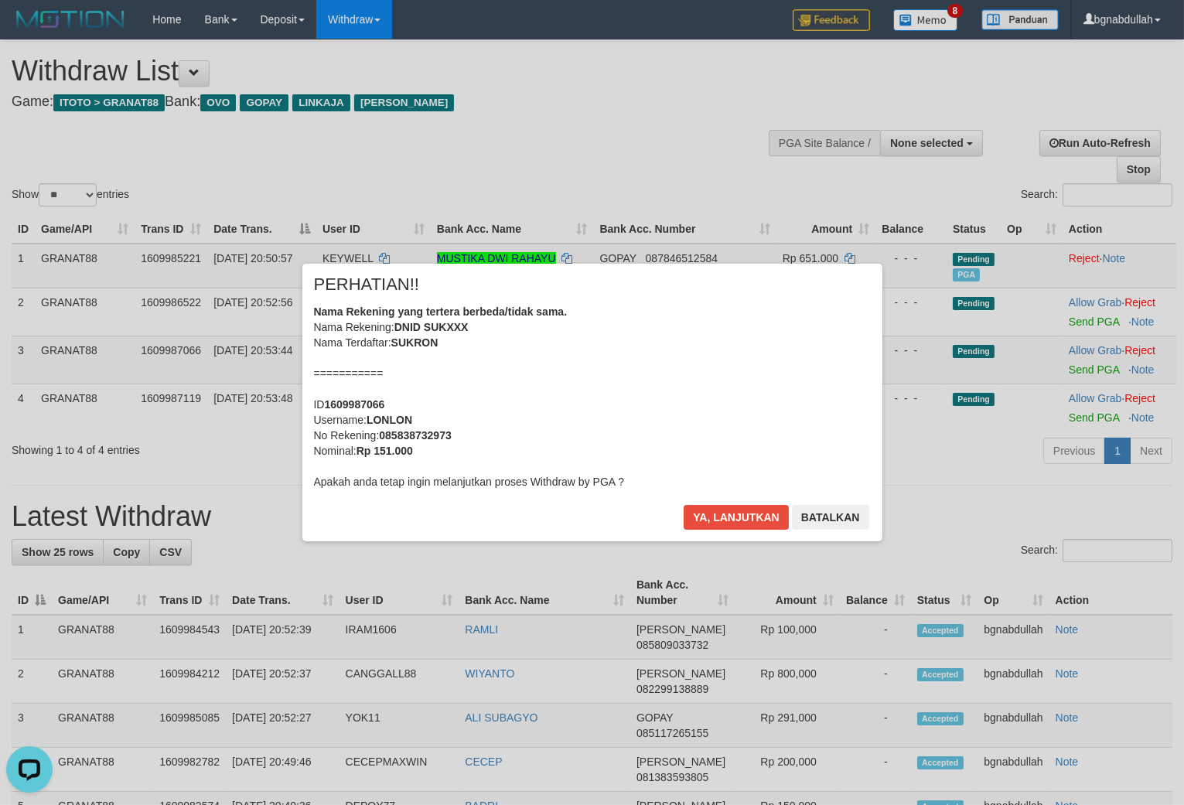
click at [730, 504] on div "× PERHATIAN!! Nama Rekening yang tertera berbeda/tidak sama. Nama Rekening: DNI…" at bounding box center [592, 402] width 580 height 277
click at [731, 509] on button "Ya, lanjutkan" at bounding box center [736, 517] width 105 height 25
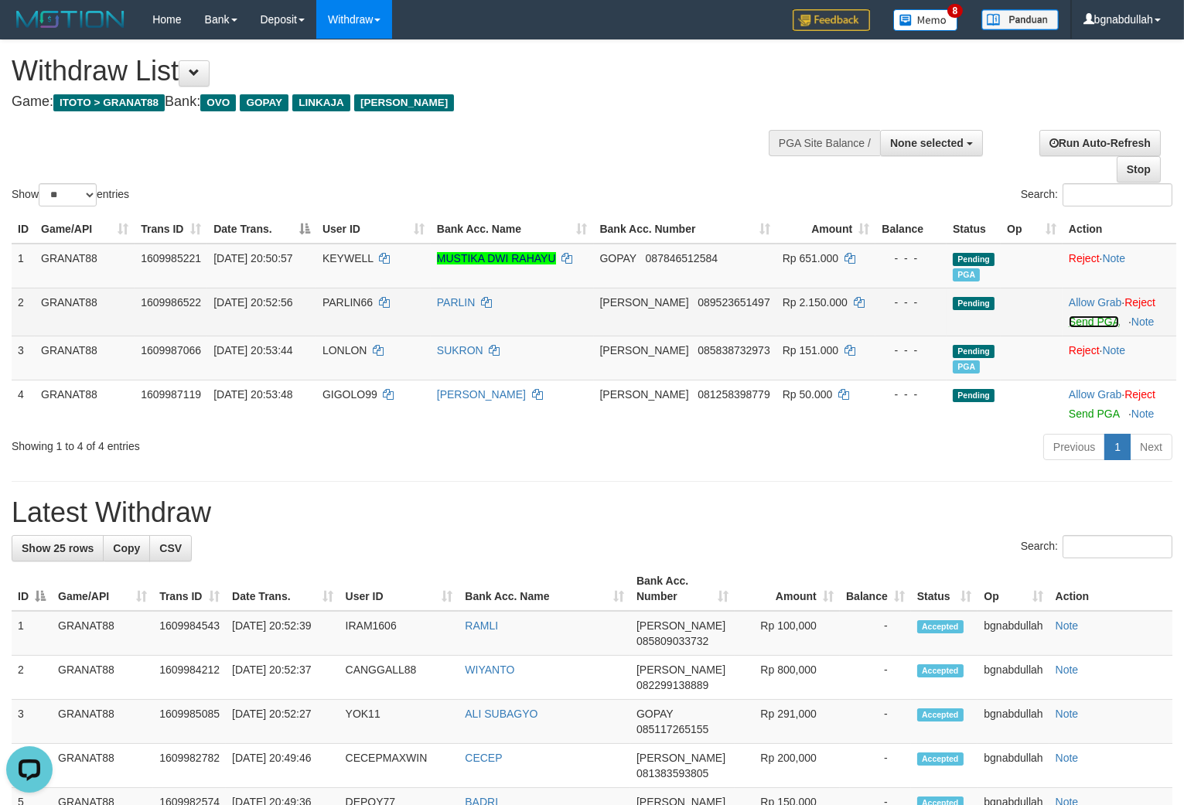
click at [1097, 325] on link "Send PGA" at bounding box center [1094, 322] width 50 height 12
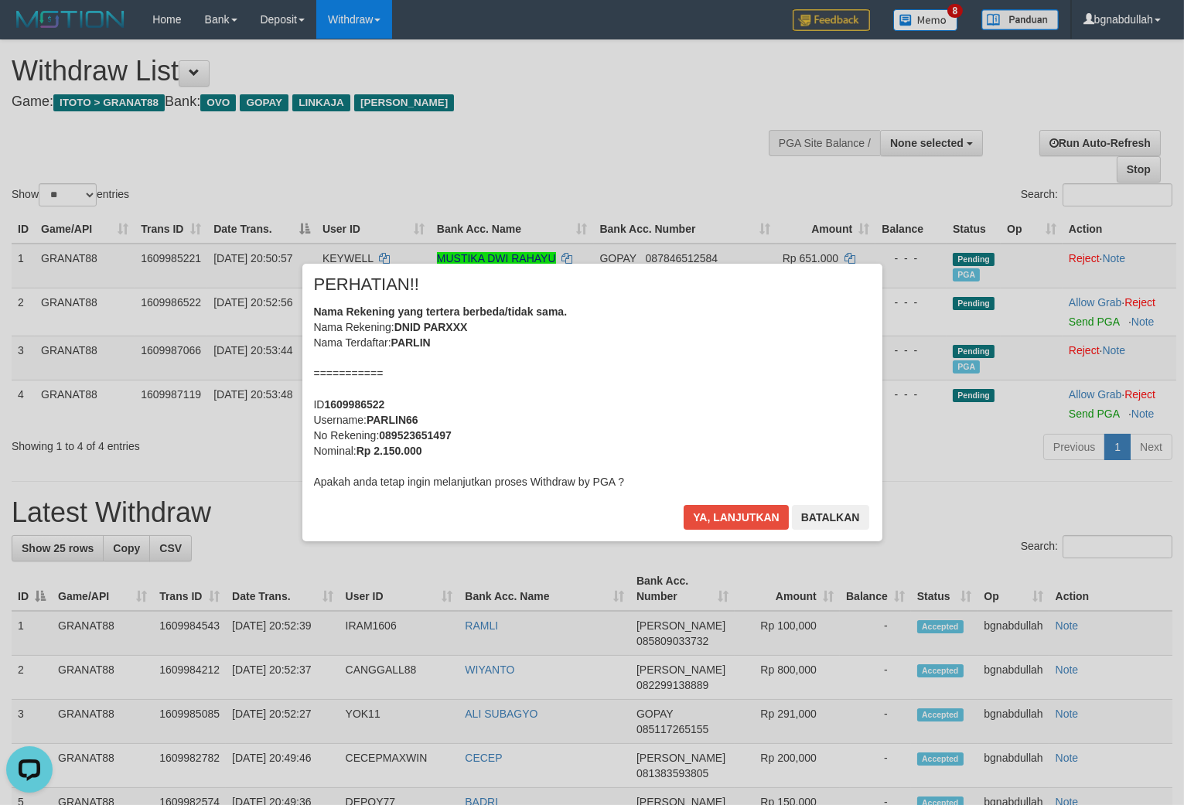
click at [718, 504] on div "× PERHATIAN!! Nama Rekening yang tertera berbeda/tidak sama. Nama Rekening: DNI…" at bounding box center [592, 402] width 580 height 277
click at [702, 514] on button "Ya, lanjutkan" at bounding box center [736, 517] width 105 height 25
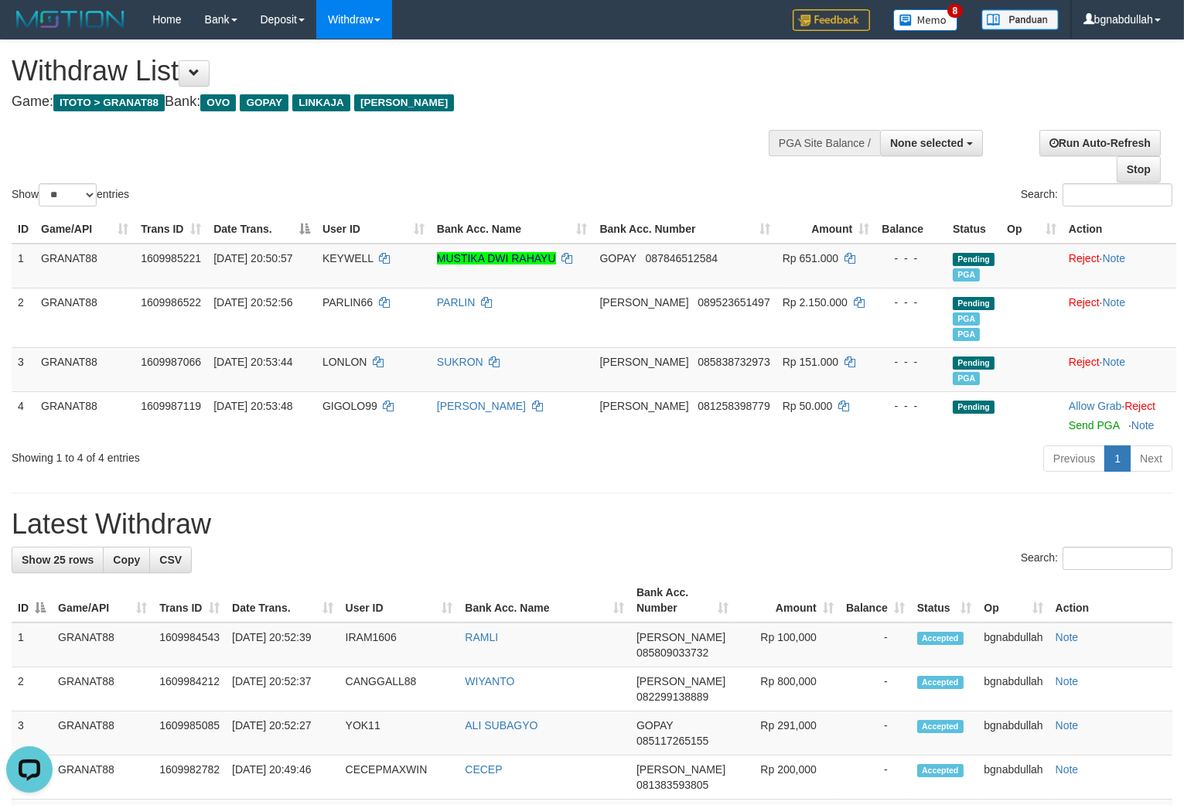
click at [610, 45] on div "**********" at bounding box center [399, 78] width 774 height 77
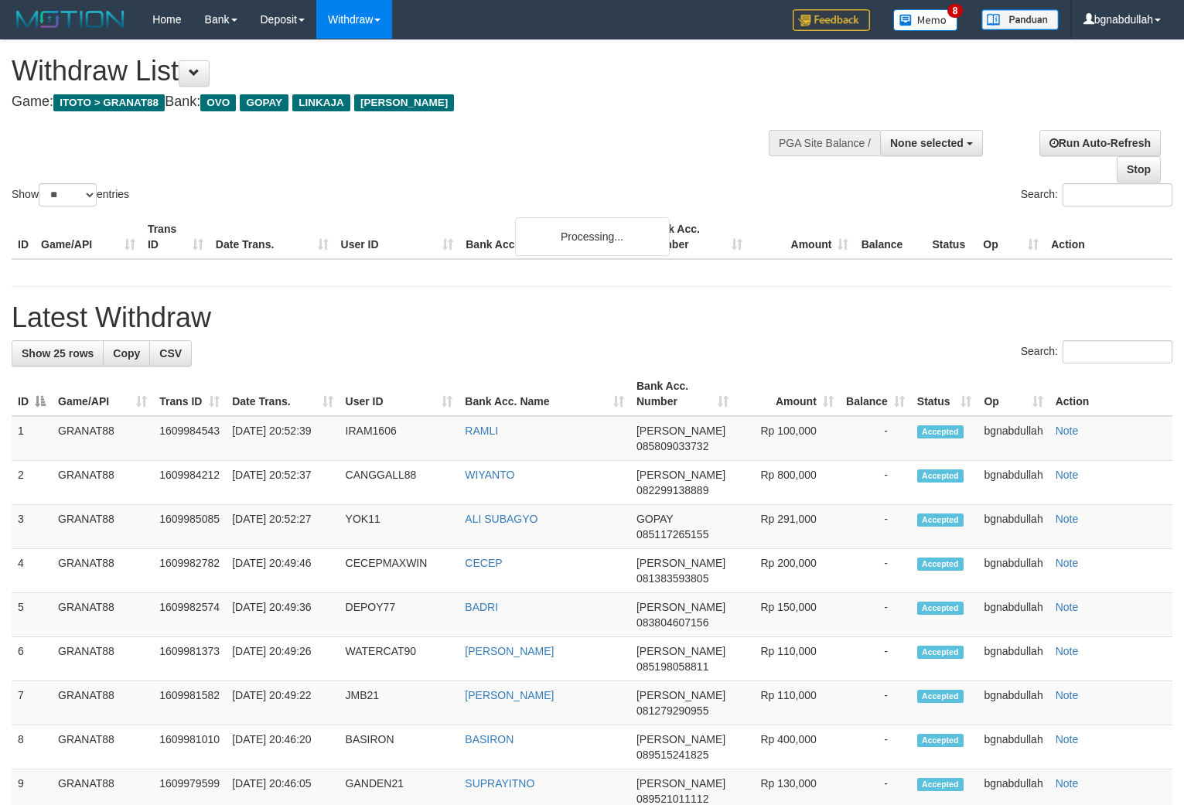
select select
select select "**"
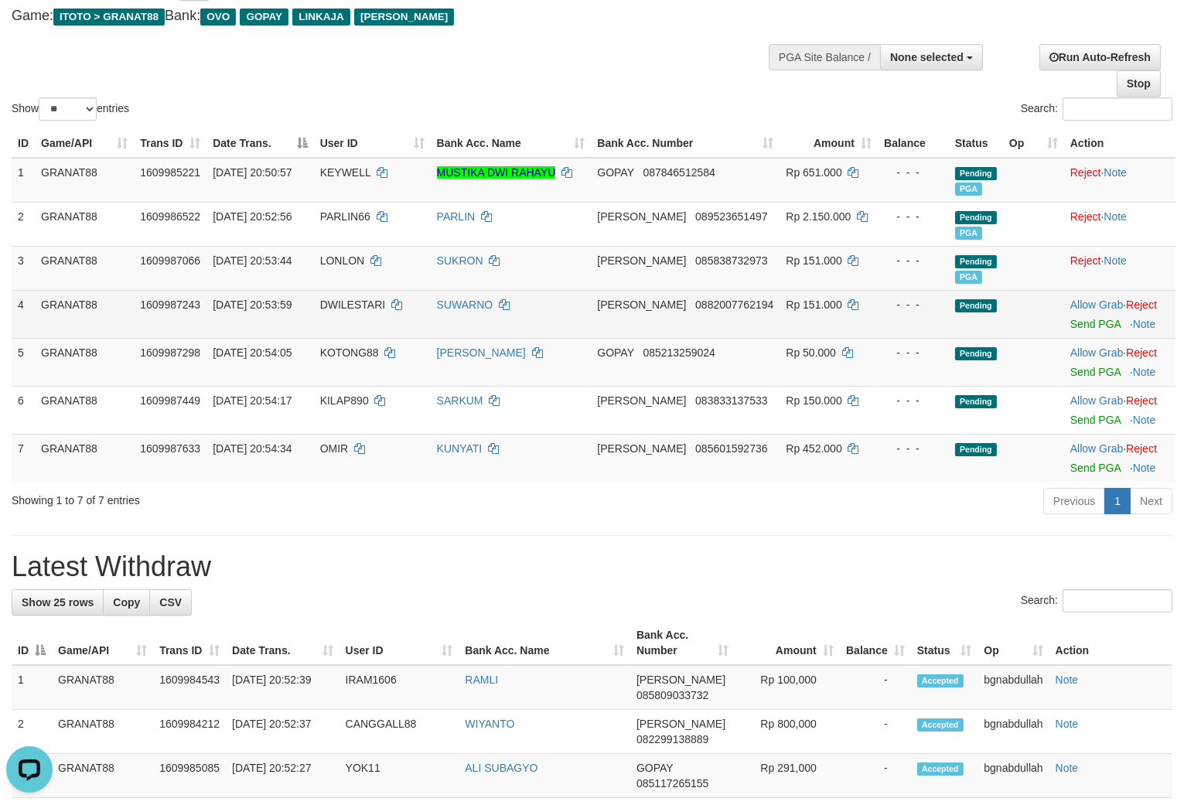
click at [344, 308] on span "DWILESTARI" at bounding box center [353, 305] width 66 height 12
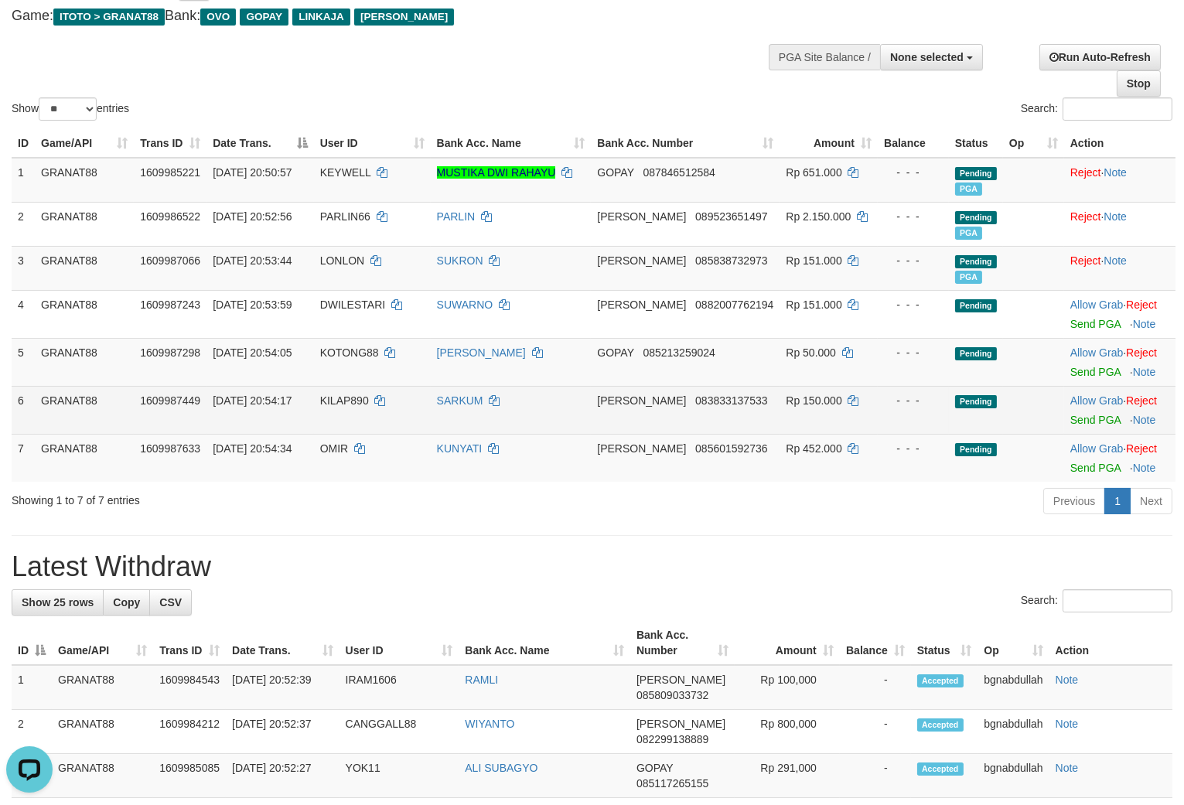
drag, startPoint x: 344, startPoint y: 308, endPoint x: 483, endPoint y: 406, distance: 169.8
click at [352, 339] on tbody "1 GRANAT88 1609985221 31/08/2025 20:50:57 KEYWELL MUSTIKA DWI RAHAYU GOPAY 0878…" at bounding box center [594, 320] width 1164 height 324
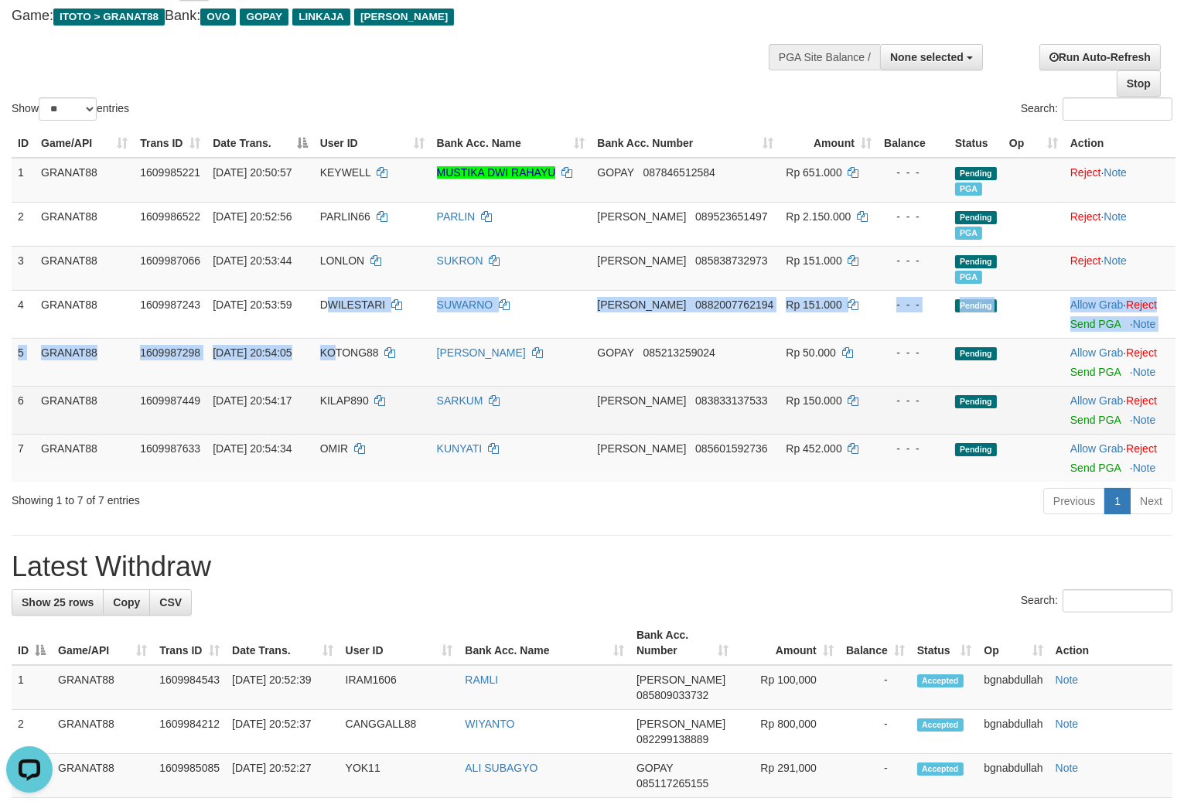
copy tbody "WILESTARI SUWARNO DANA 0882007762194 Rp 151.000 - - - Pending Allow Grab · Reje…"
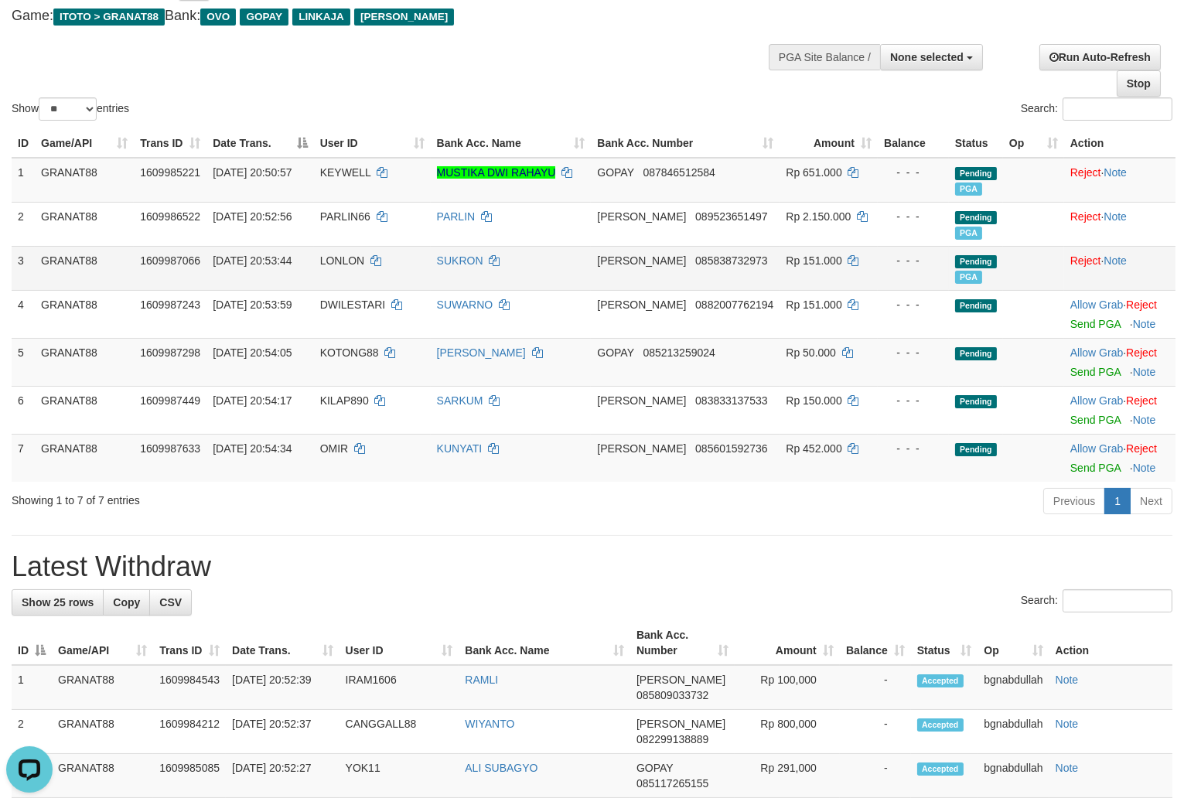
click at [354, 289] on td "LONLON" at bounding box center [372, 268] width 117 height 44
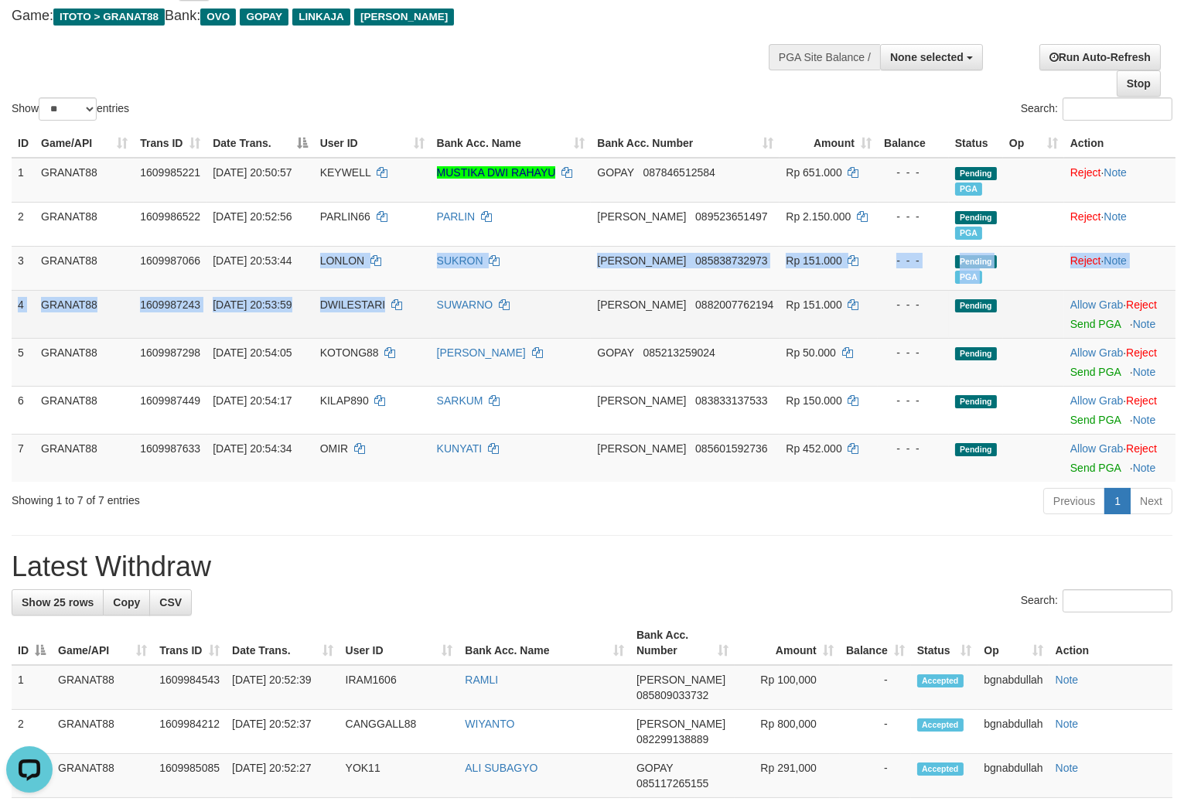
drag, startPoint x: 354, startPoint y: 289, endPoint x: 376, endPoint y: 302, distance: 25.7
click at [368, 295] on tbody "1 GRANAT88 1609985221 31/08/2025 20:50:57 KEYWELL MUSTIKA DWI RAHAYU GOPAY 0878…" at bounding box center [594, 320] width 1164 height 324
copy tbody "LONLON SUKRON DANA 085838732973 Rp 151.000 - - - Pending PGA Reject · Note 4 GR…"
click at [342, 299] on span "DWILESTARI" at bounding box center [353, 305] width 66 height 12
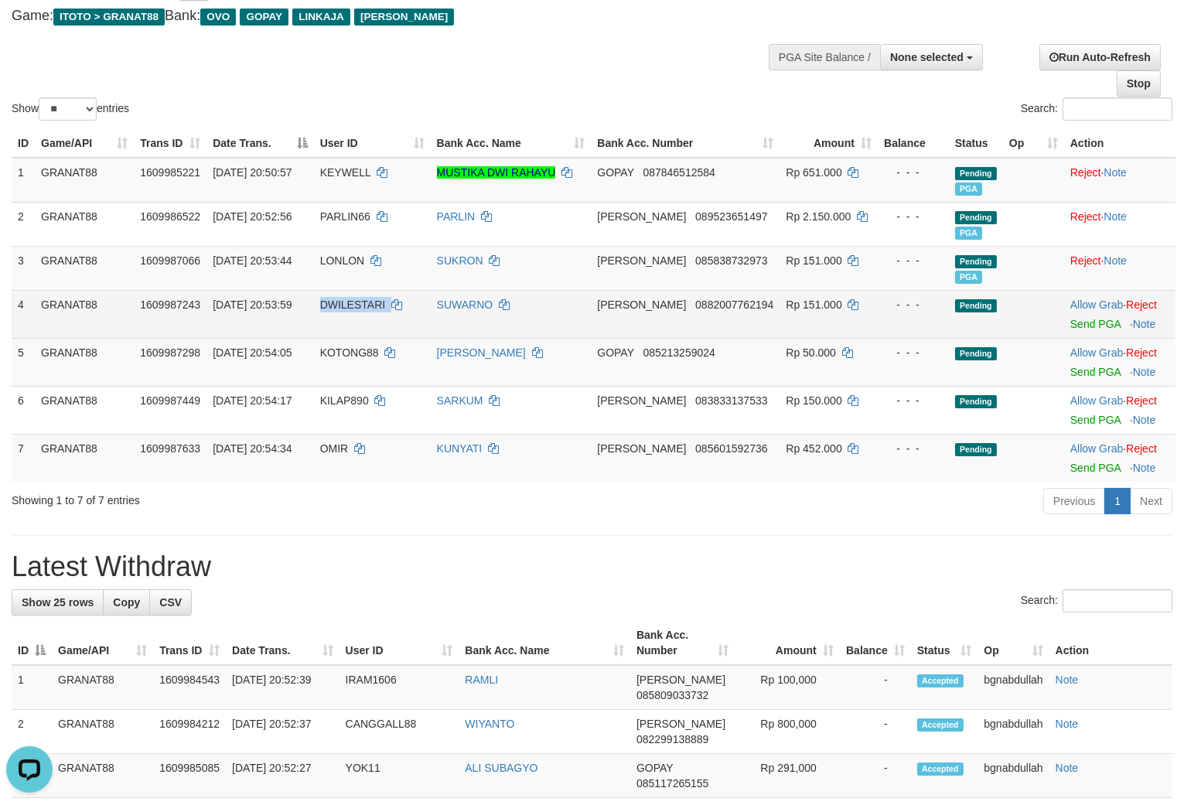
click at [342, 299] on span "DWILESTARI" at bounding box center [353, 305] width 66 height 12
click at [369, 299] on span "DWILESTARI" at bounding box center [353, 305] width 66 height 12
click at [373, 308] on span "DWILESTARI" at bounding box center [353, 305] width 66 height 12
click at [786, 307] on span "Rp 151.000" at bounding box center [814, 305] width 56 height 12
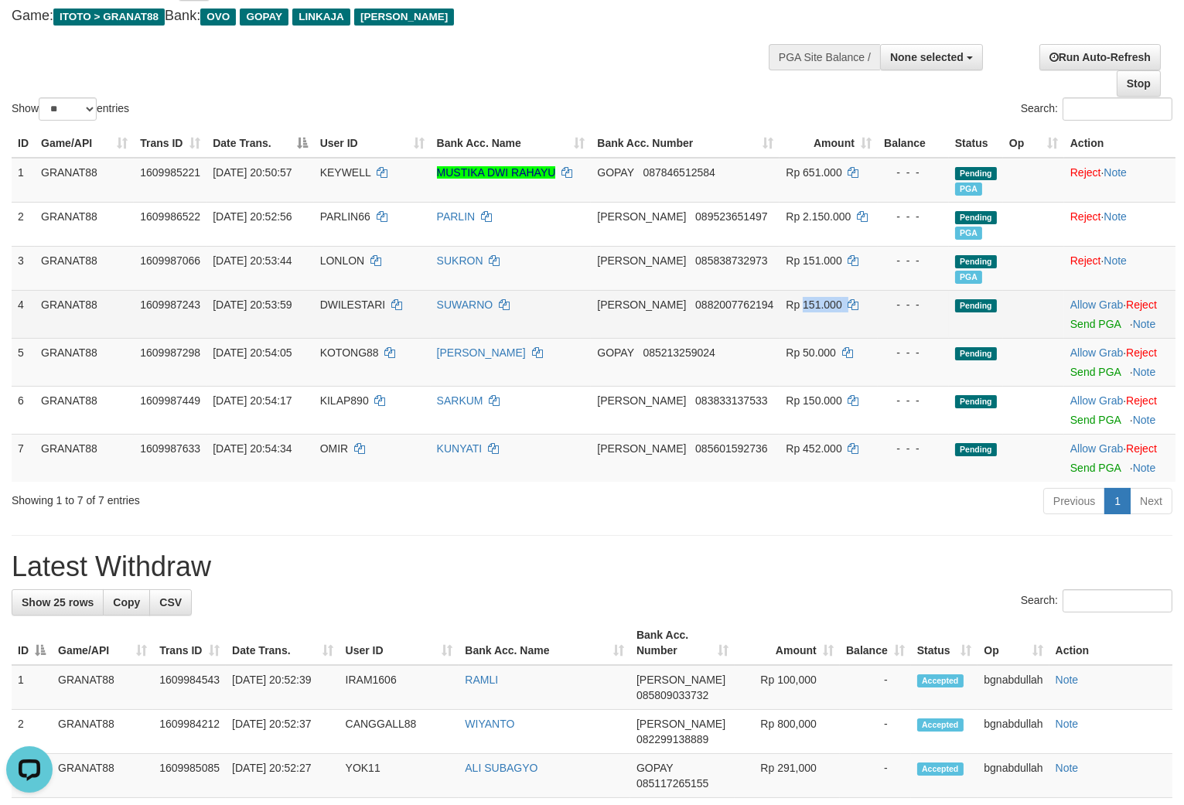
copy td "151.000"
click at [1085, 323] on link "Send PGA" at bounding box center [1096, 324] width 50 height 12
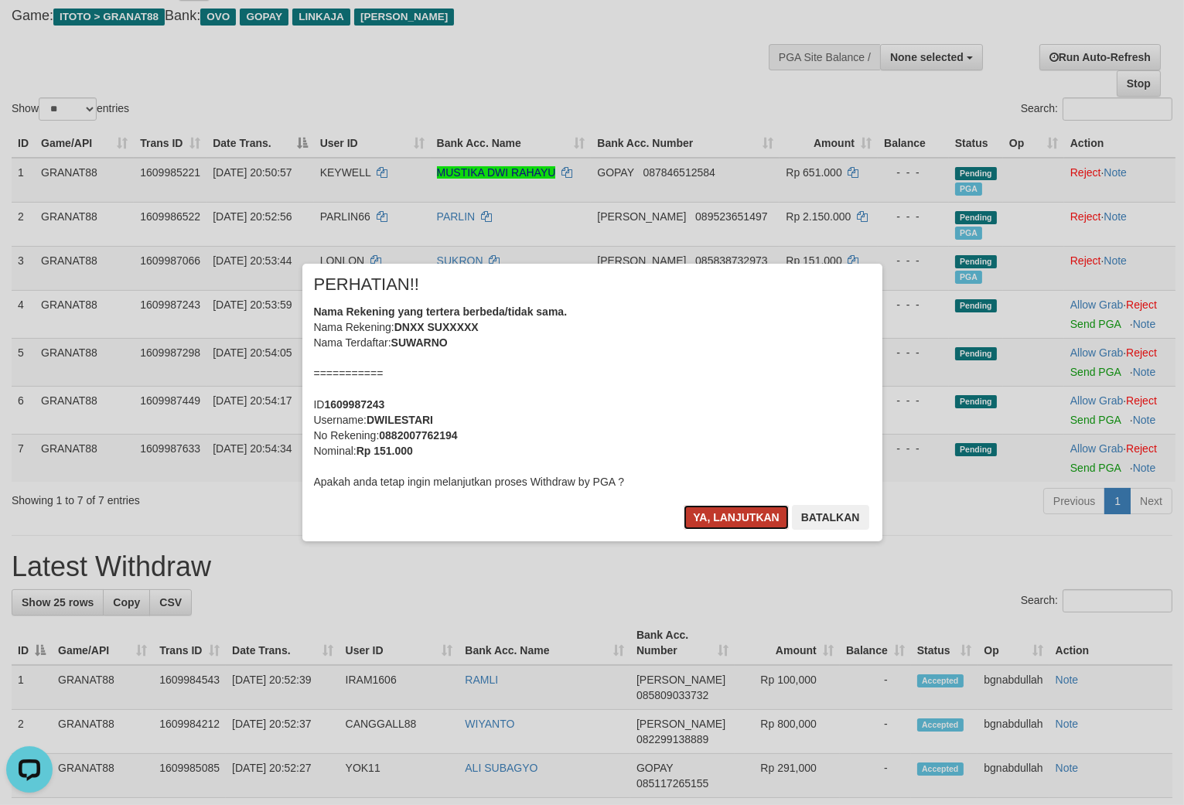
click at [722, 513] on button "Ya, lanjutkan" at bounding box center [736, 517] width 105 height 25
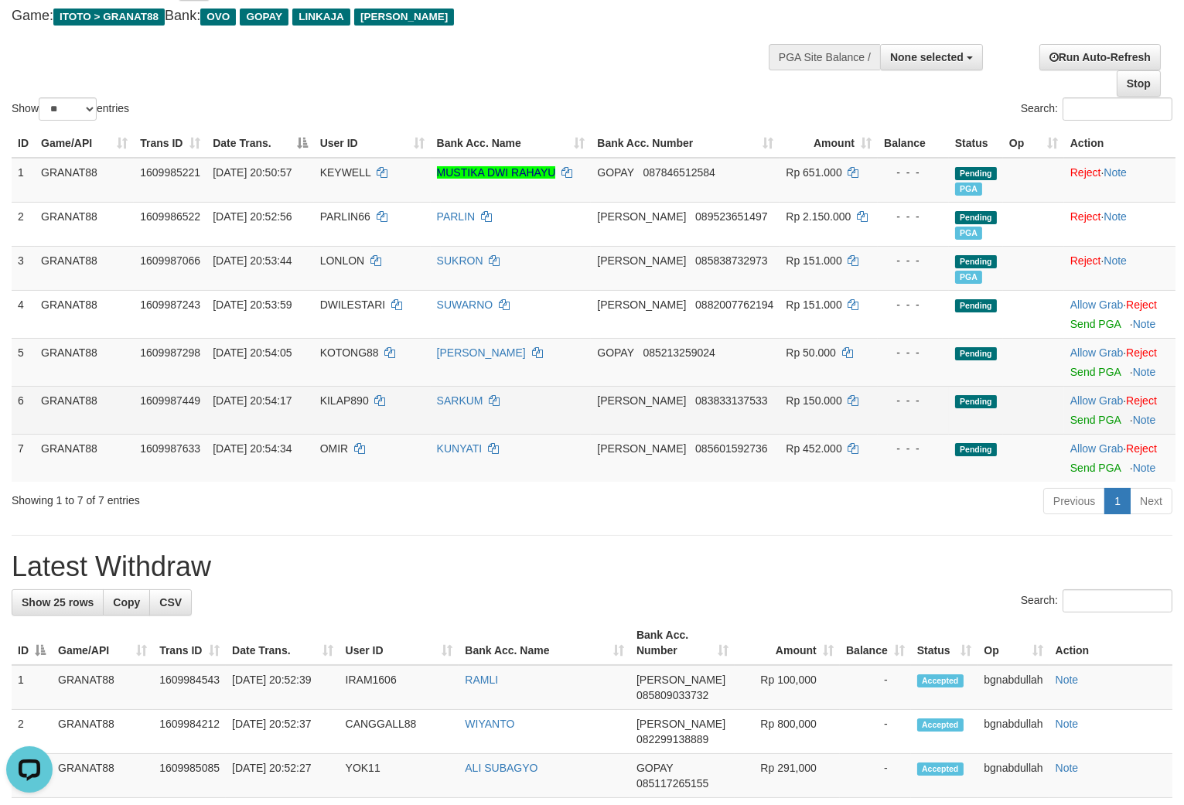
click at [344, 399] on span "KILAP890" at bounding box center [344, 400] width 49 height 12
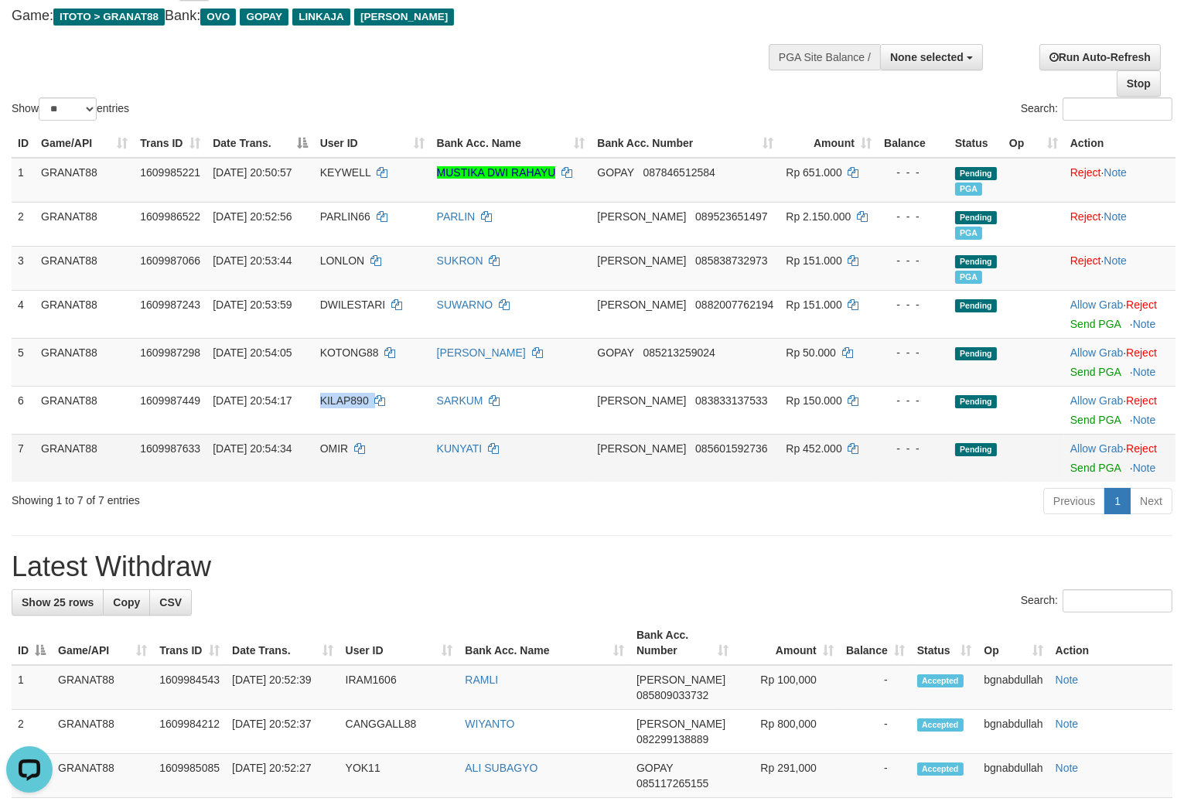
drag, startPoint x: 344, startPoint y: 399, endPoint x: 343, endPoint y: 441, distance: 41.8
click at [348, 426] on td "KILAP890" at bounding box center [372, 410] width 117 height 48
copy span "KILAP890"
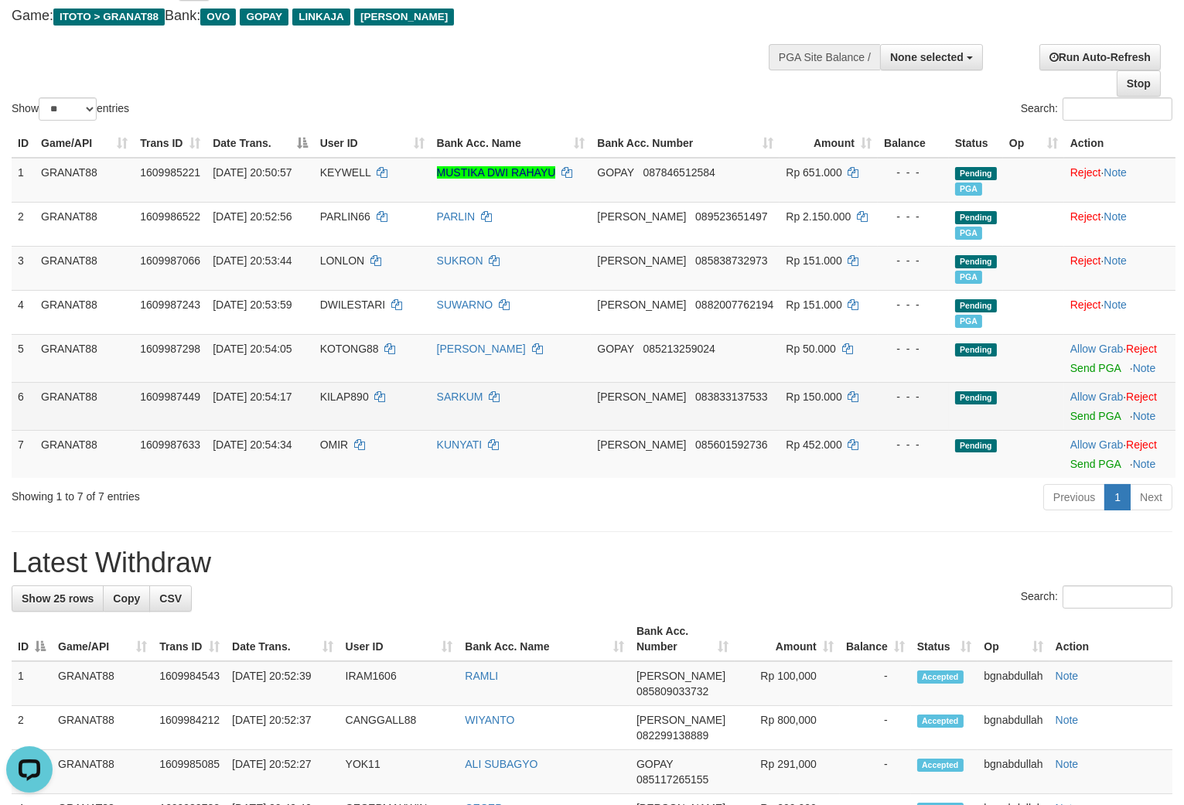
click at [801, 387] on td "Rp 150.000" at bounding box center [829, 406] width 98 height 48
drag, startPoint x: 801, startPoint y: 387, endPoint x: 818, endPoint y: 401, distance: 22.6
click at [818, 401] on td "Rp 150.000" at bounding box center [829, 406] width 98 height 48
copy td "150.000"
click at [1110, 412] on span "Send PGA" at bounding box center [1120, 414] width 99 height 18
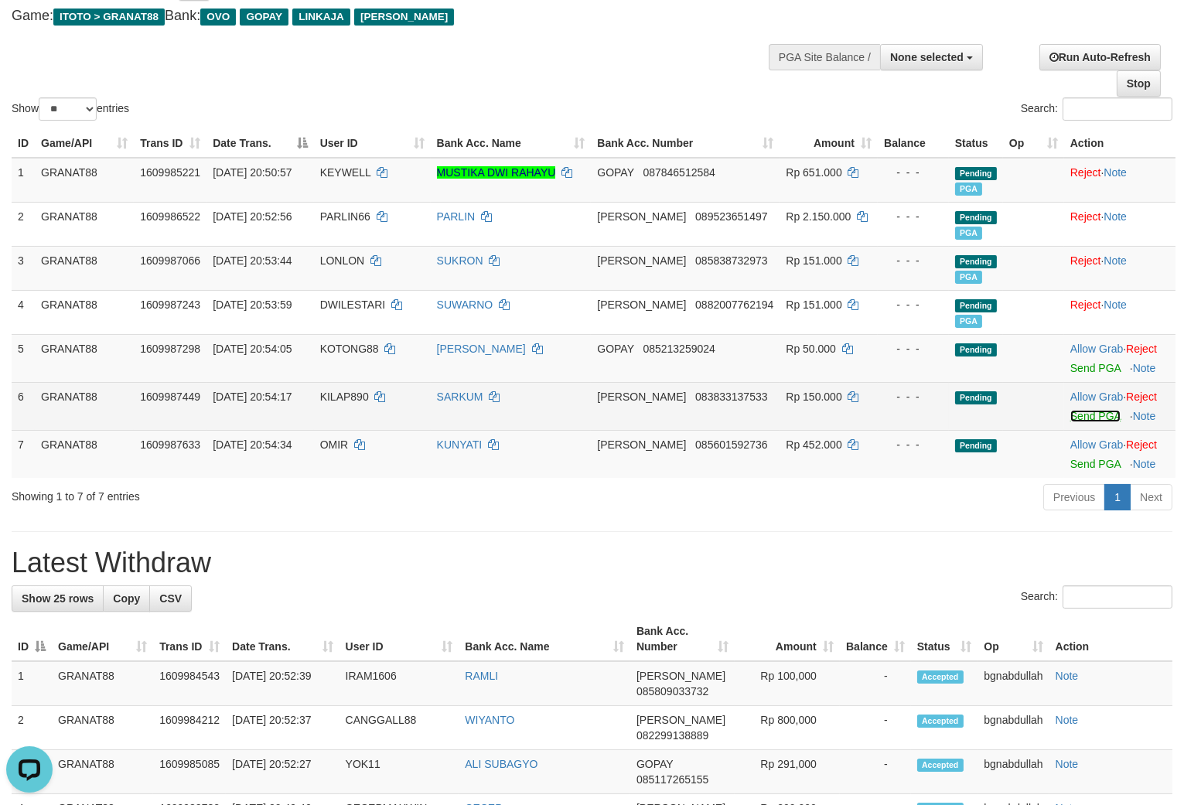
click at [1091, 412] on link "Send PGA" at bounding box center [1096, 416] width 50 height 12
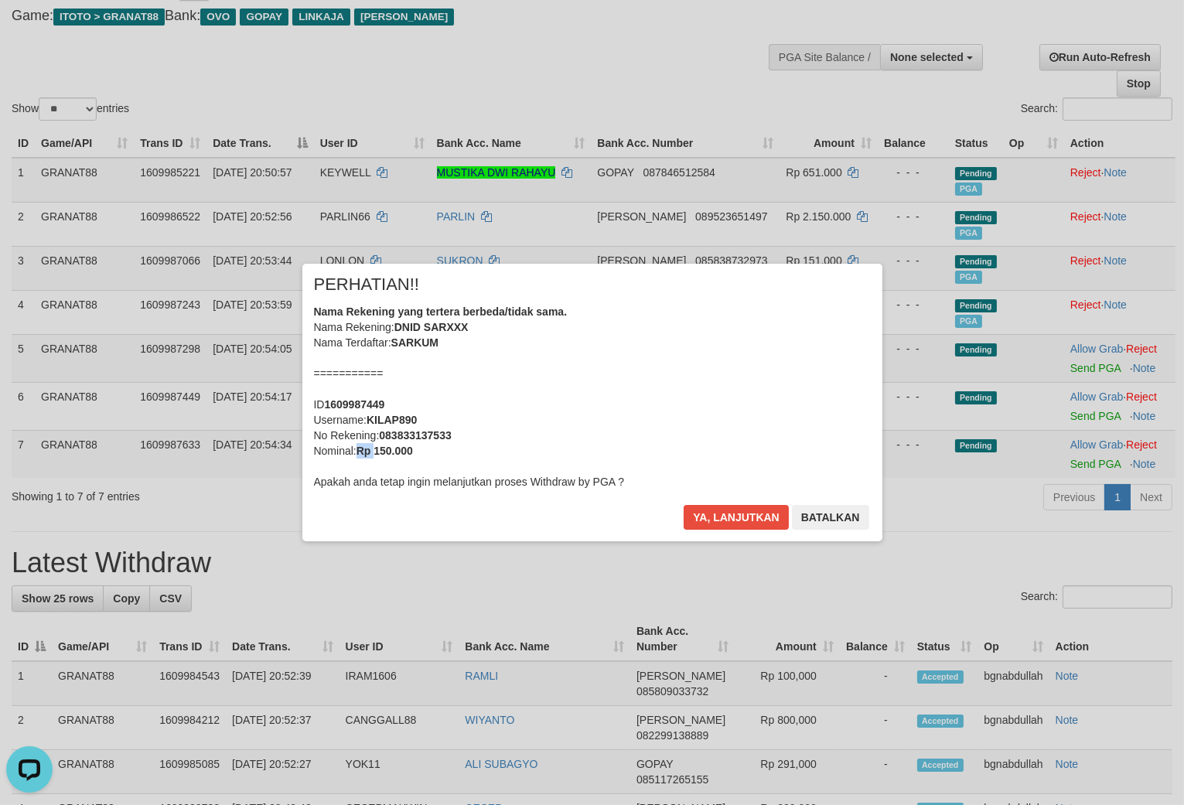
click at [356, 464] on div "× PERHATIAN!! Nama Rekening yang tertera berbeda/tidak sama. Nama Rekening: DNI…" at bounding box center [592, 402] width 905 height 277
click at [730, 522] on button "Ya, lanjutkan" at bounding box center [736, 517] width 105 height 25
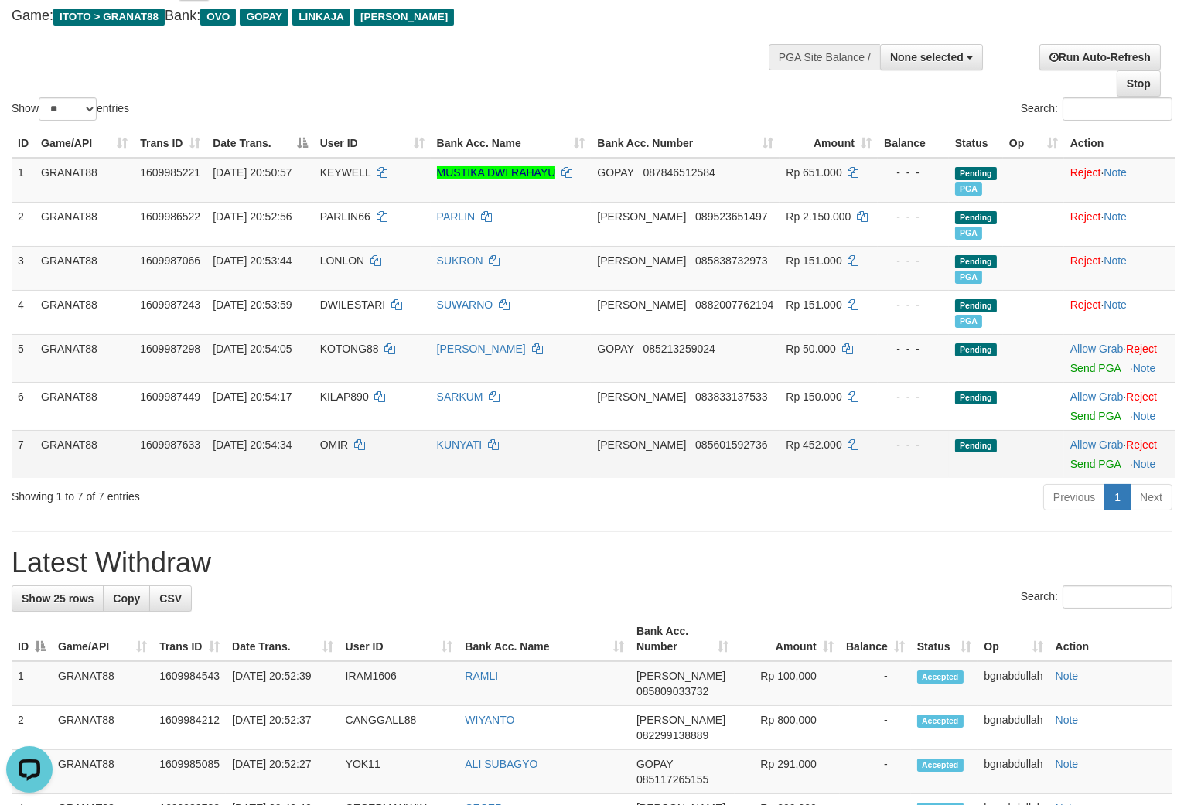
click at [338, 430] on td "OMIR" at bounding box center [372, 454] width 117 height 48
drag, startPoint x: 338, startPoint y: 430, endPoint x: 346, endPoint y: 490, distance: 60.1
click at [346, 466] on td "OMIR" at bounding box center [372, 454] width 117 height 48
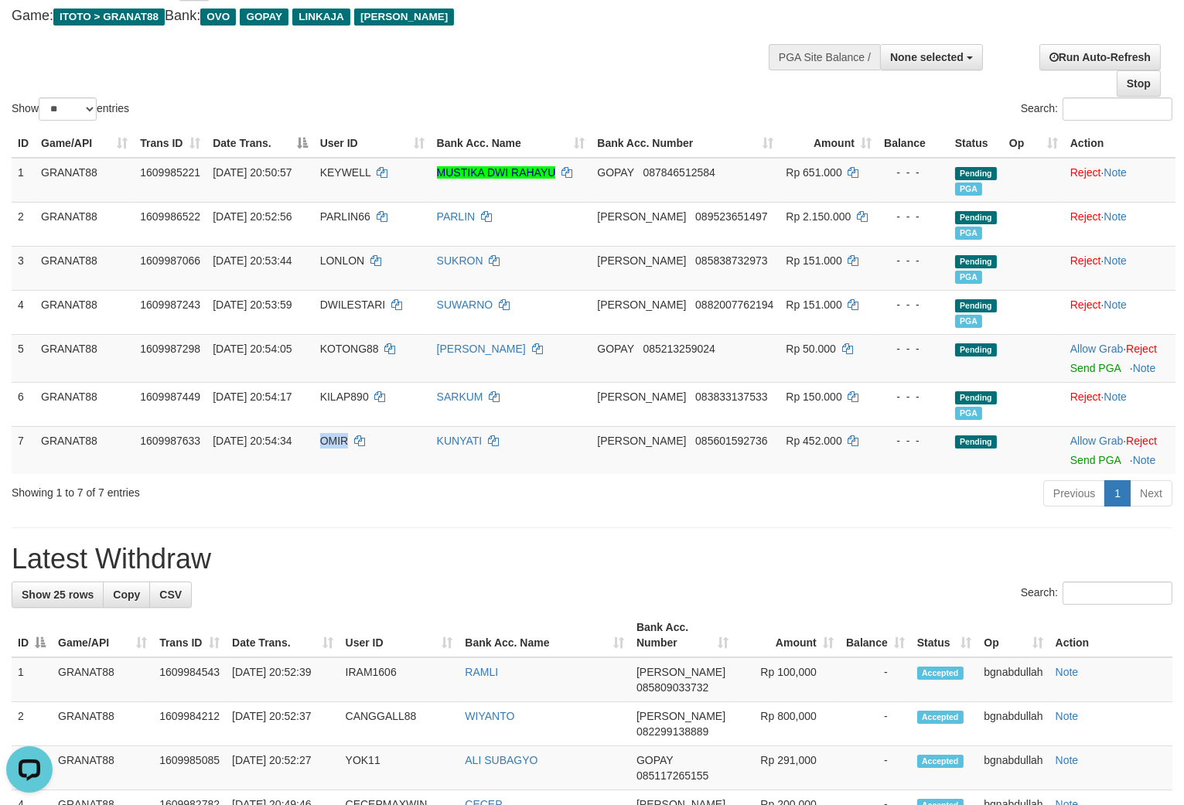
copy span "OMIR"
click at [789, 435] on span "Rp 452.000" at bounding box center [814, 441] width 56 height 12
drag, startPoint x: 789, startPoint y: 433, endPoint x: 925, endPoint y: 475, distance: 142.4
click at [801, 447] on td "Rp 452.000" at bounding box center [829, 450] width 98 height 48
copy span "452.000"
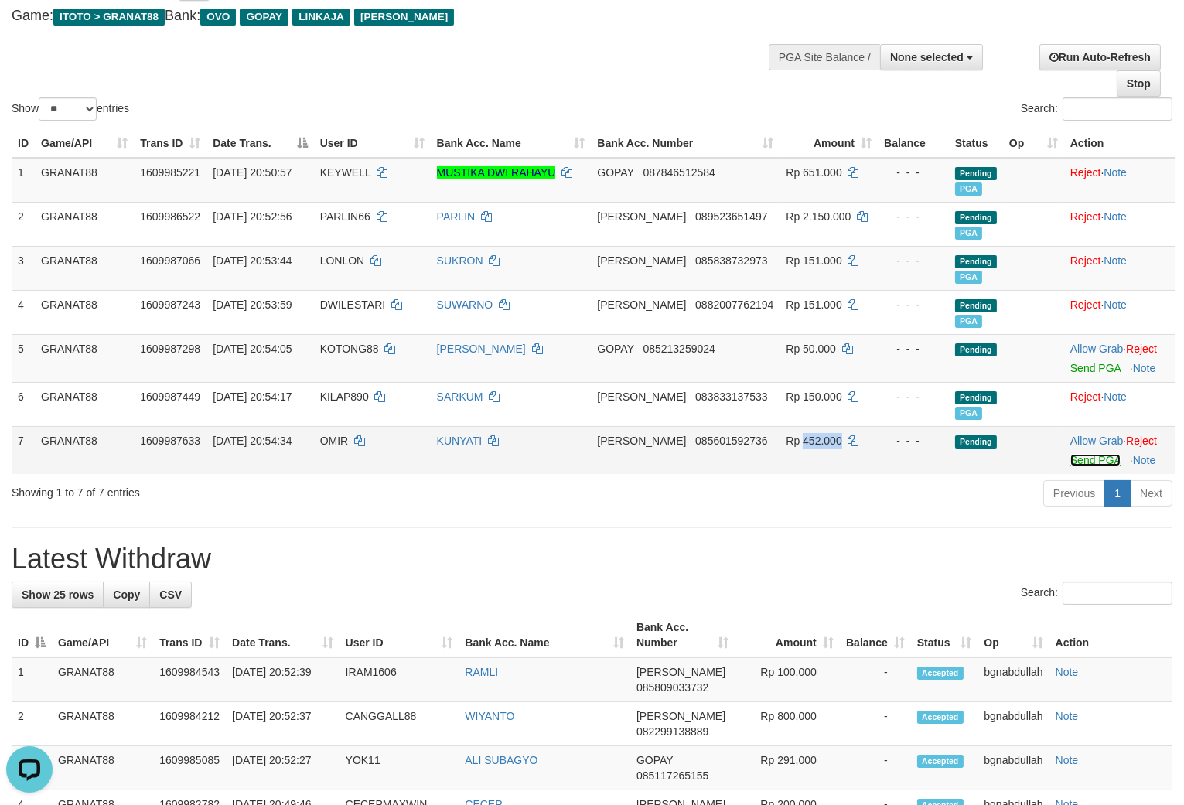
click at [1087, 457] on link "Send PGA" at bounding box center [1096, 460] width 50 height 12
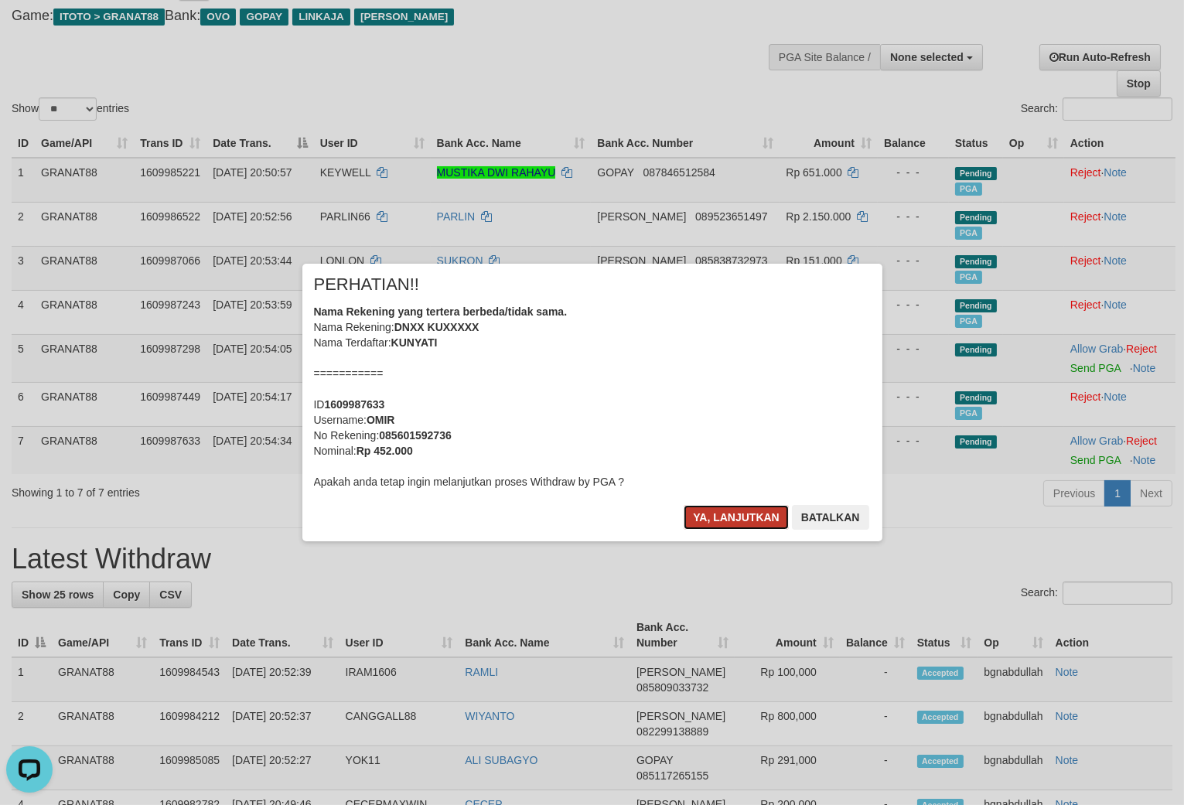
click at [698, 507] on button "Ya, lanjutkan" at bounding box center [736, 517] width 105 height 25
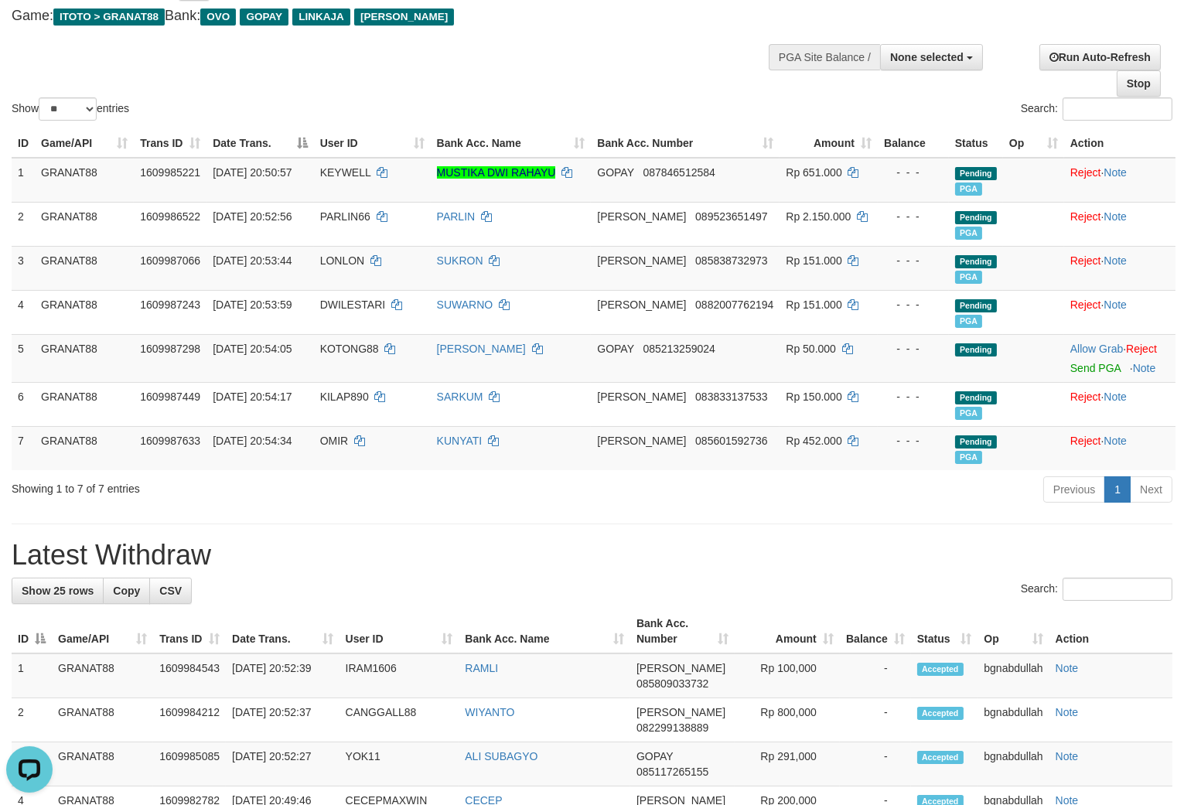
click at [636, 79] on div "Show ** ** ** *** entries Search:" at bounding box center [592, 38] width 1184 height 169
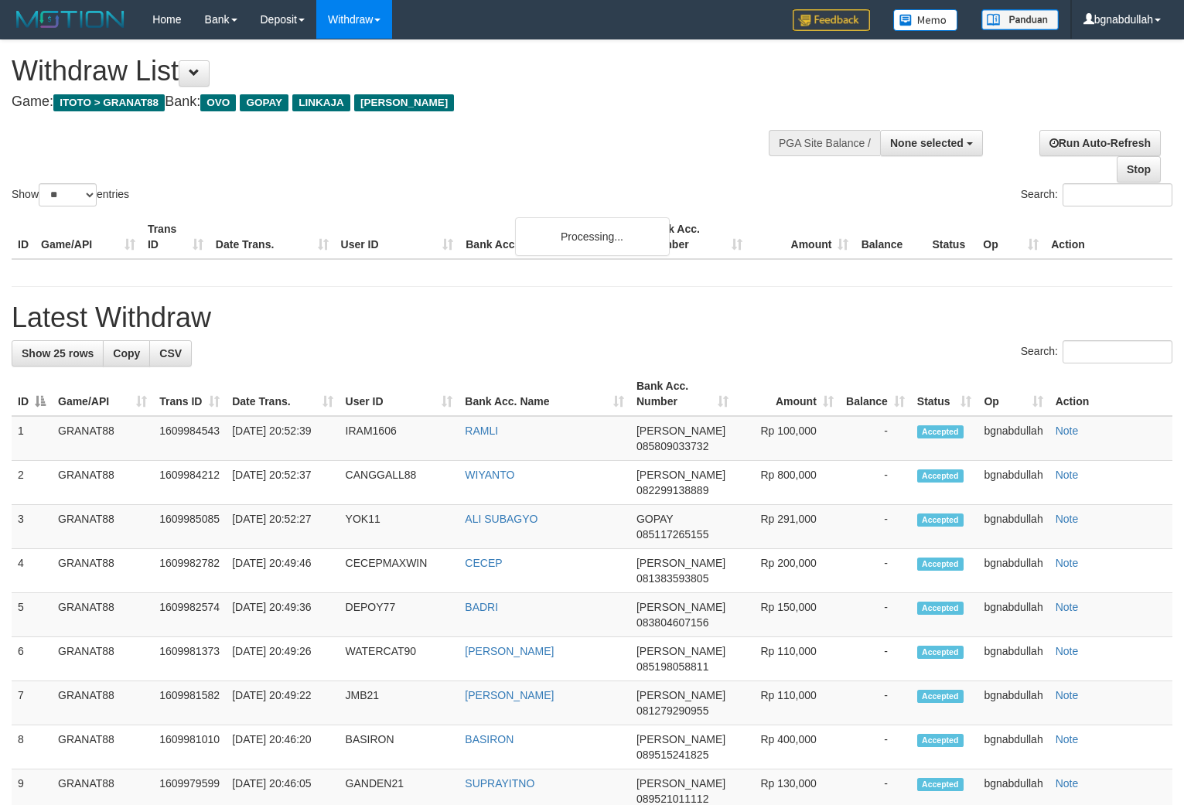
select select
select select "**"
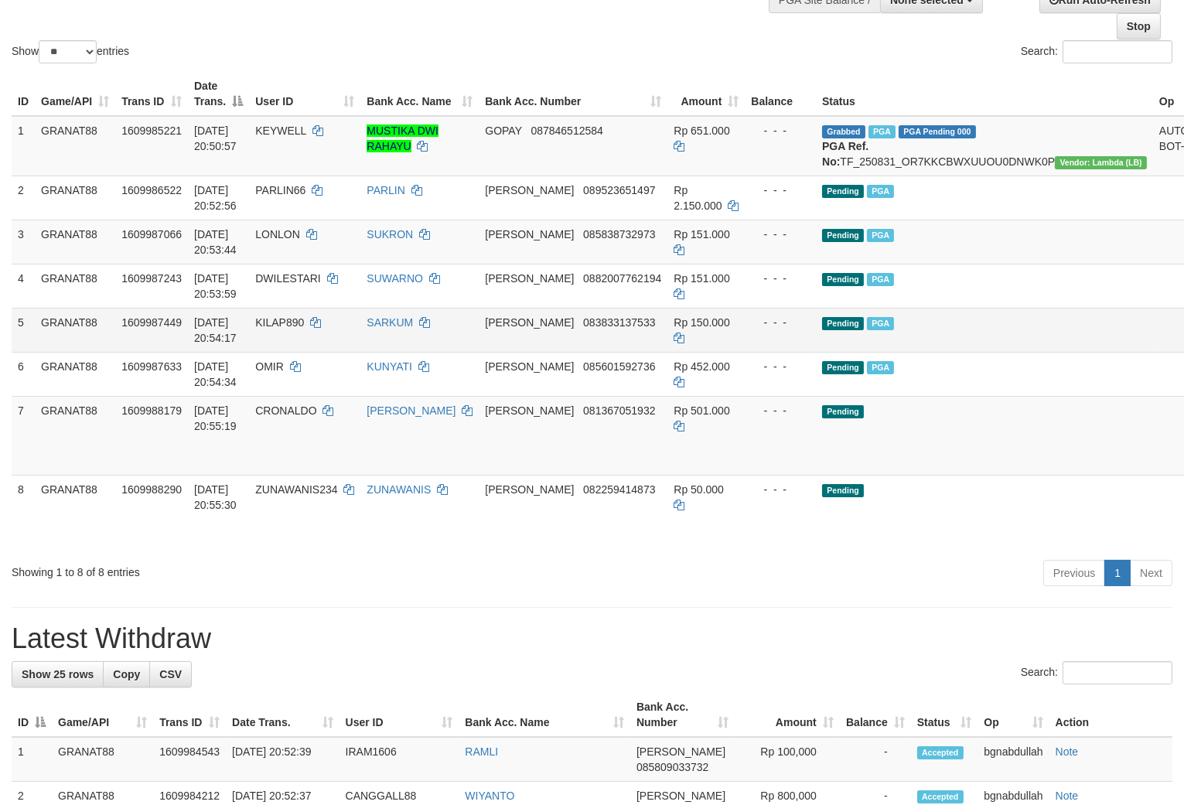
scroll to position [172, 0]
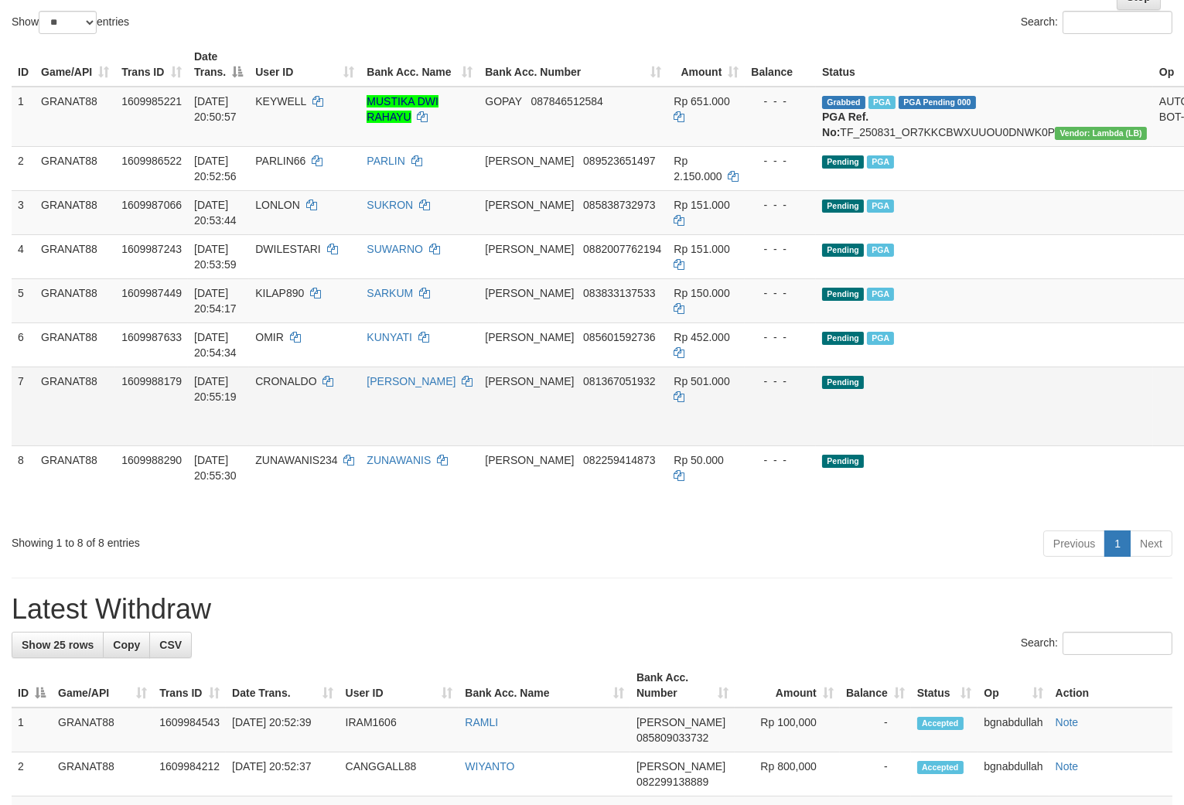
click at [323, 385] on td "CRONALDO" at bounding box center [304, 406] width 111 height 79
drag, startPoint x: 323, startPoint y: 385, endPoint x: 339, endPoint y: 415, distance: 33.2
click at [339, 412] on td "CRONALDO" at bounding box center [304, 406] width 111 height 79
copy span "CRONALDO"
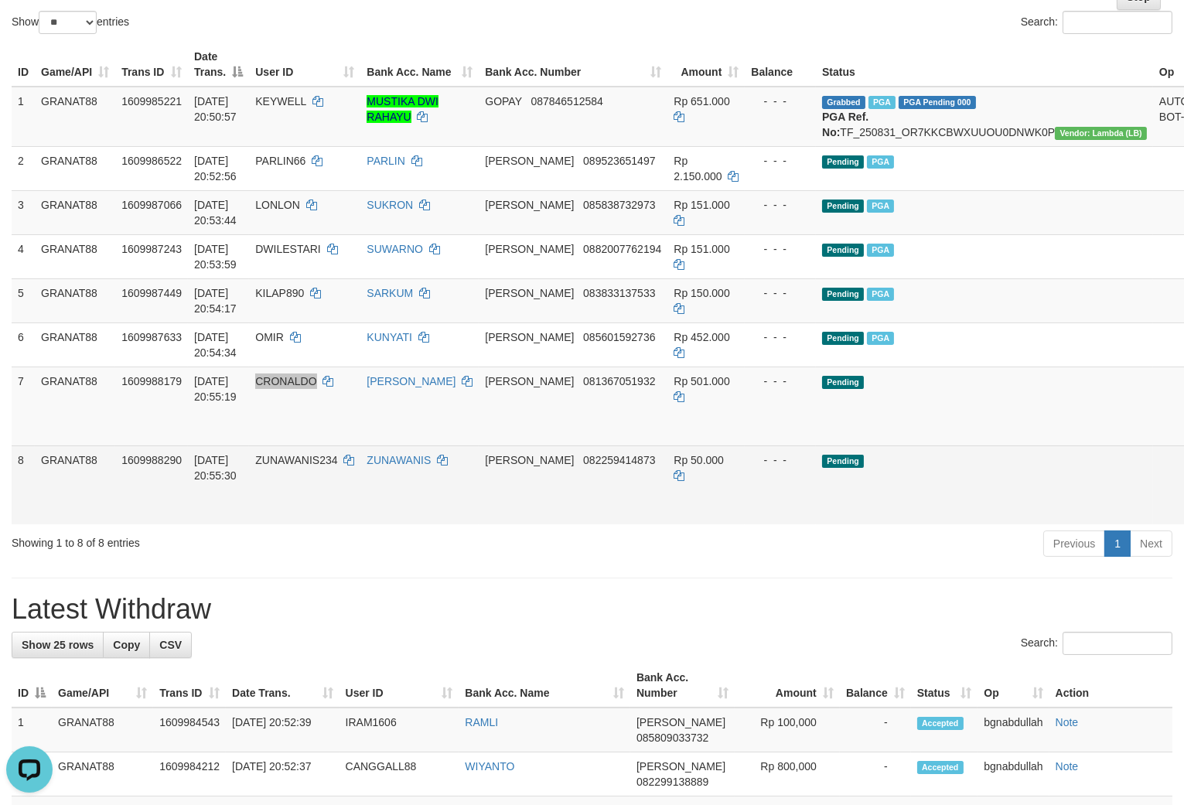
scroll to position [0, 0]
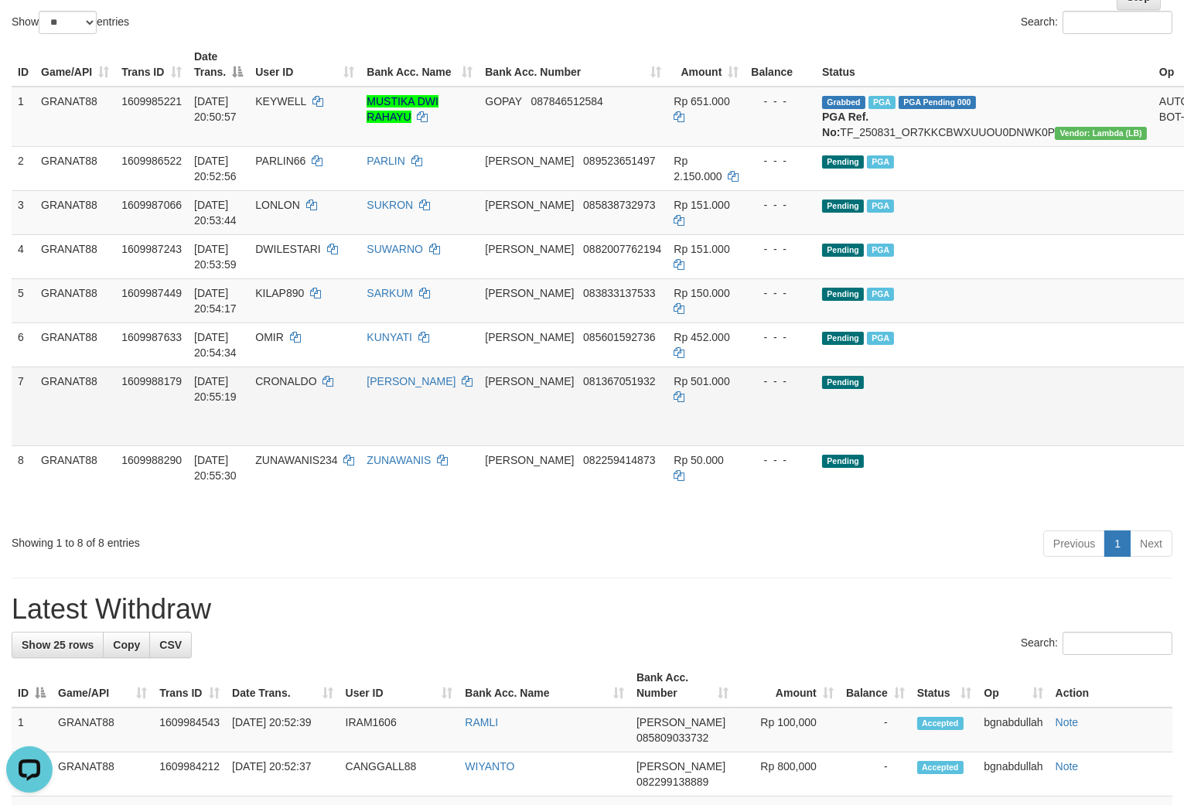
click at [674, 388] on span "Rp 501.000" at bounding box center [702, 381] width 56 height 12
drag, startPoint x: 670, startPoint y: 396, endPoint x: 938, endPoint y: 456, distance: 275.1
click at [677, 388] on span "Rp 501.000" at bounding box center [702, 381] width 56 height 12
copy span "501.000"
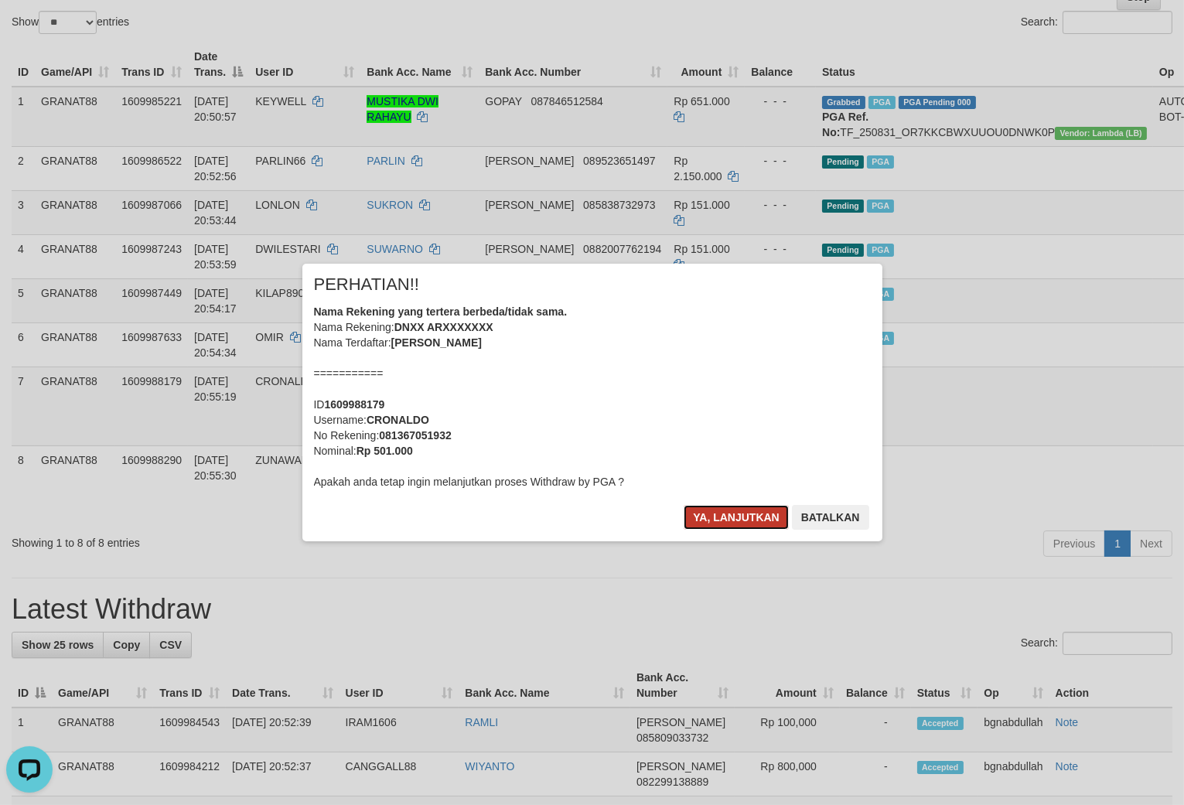
click at [706, 520] on button "Ya, lanjutkan" at bounding box center [736, 517] width 105 height 25
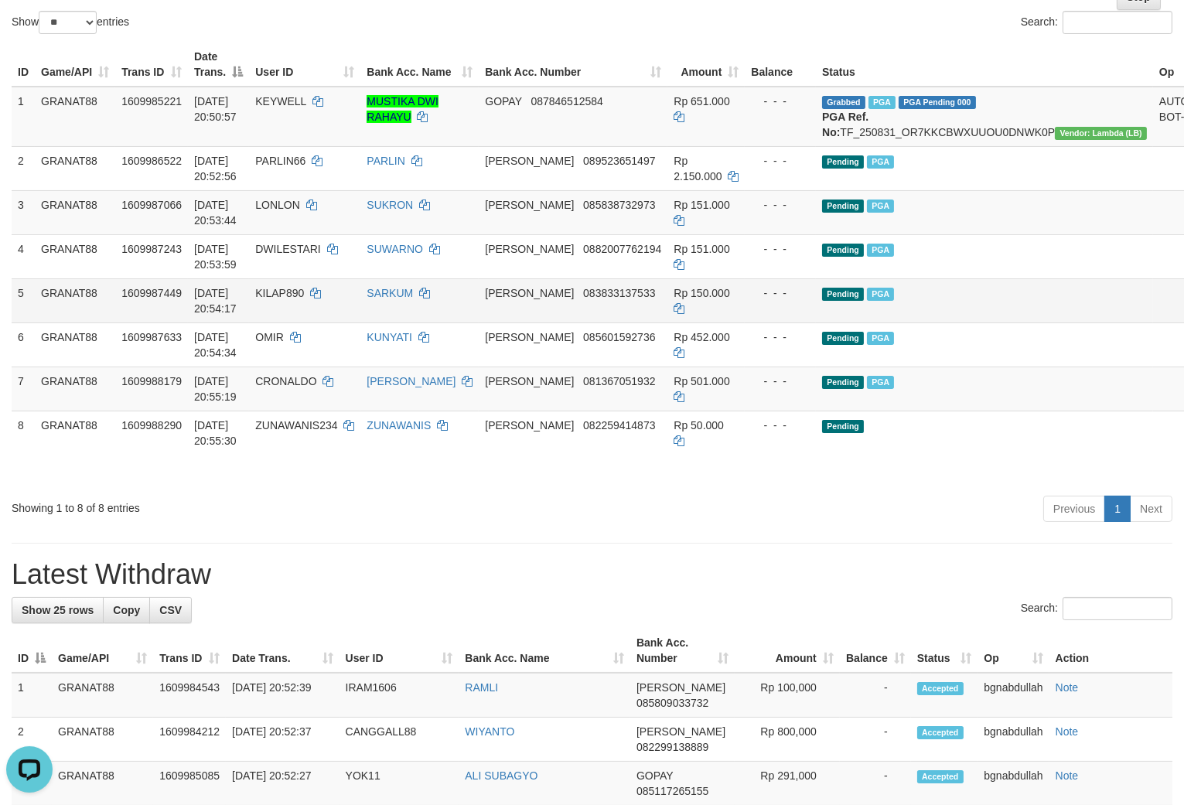
click at [981, 323] on td "Pending PGA" at bounding box center [984, 300] width 337 height 44
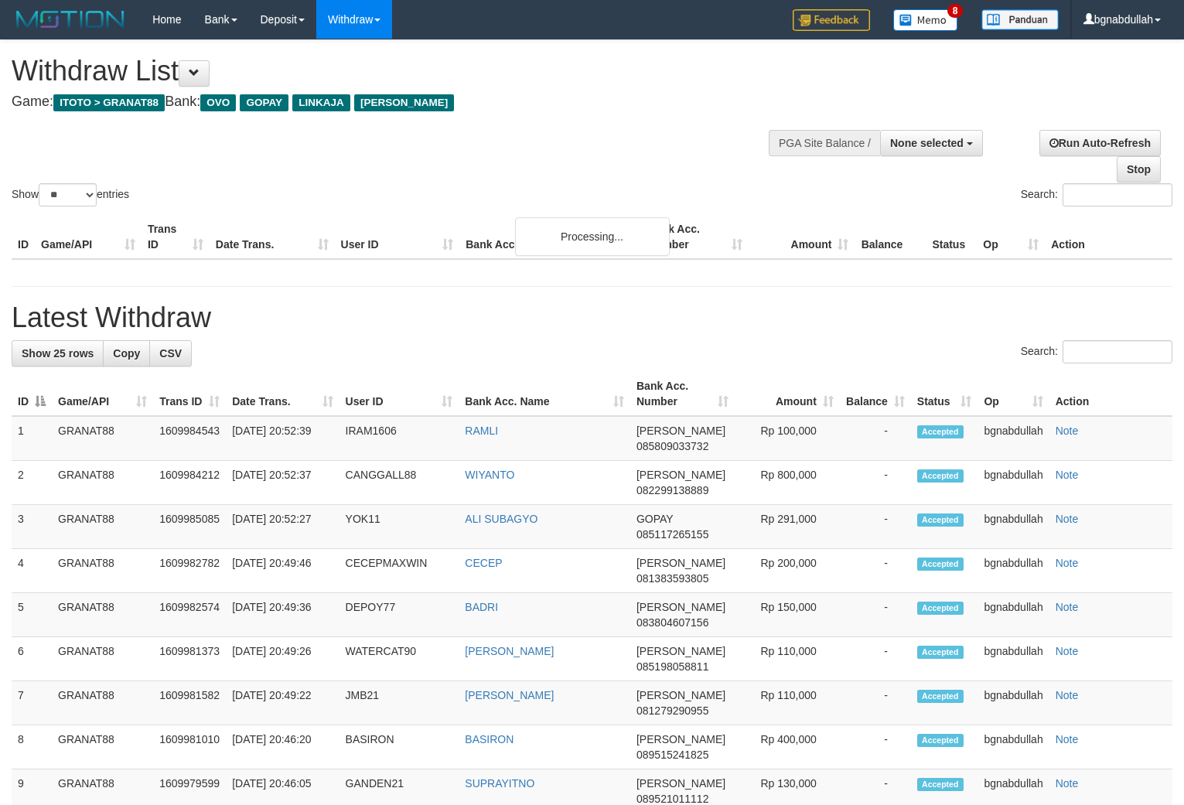
select select
select select "**"
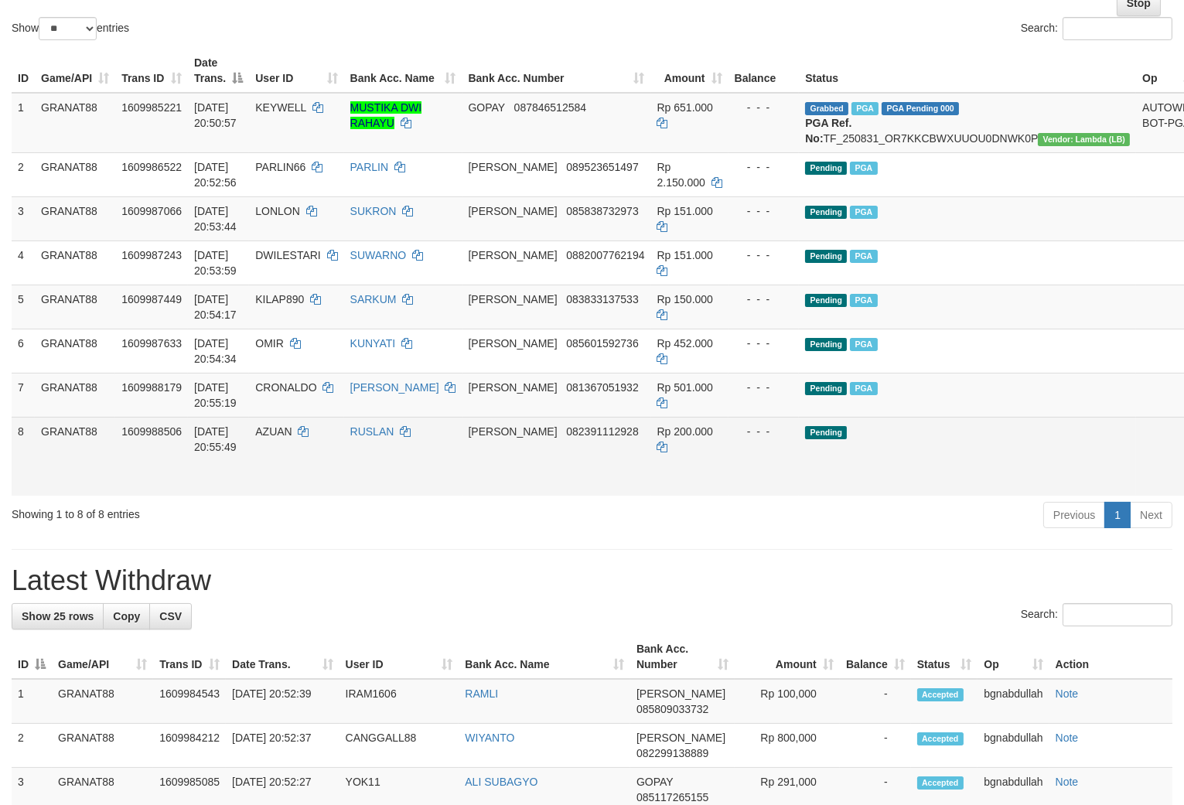
click at [292, 438] on span "AZUAN" at bounding box center [273, 431] width 36 height 12
drag, startPoint x: 302, startPoint y: 446, endPoint x: 292, endPoint y: 484, distance: 40.2
click at [304, 465] on td "AZUAN" at bounding box center [296, 456] width 94 height 79
copy span "AZUAN"
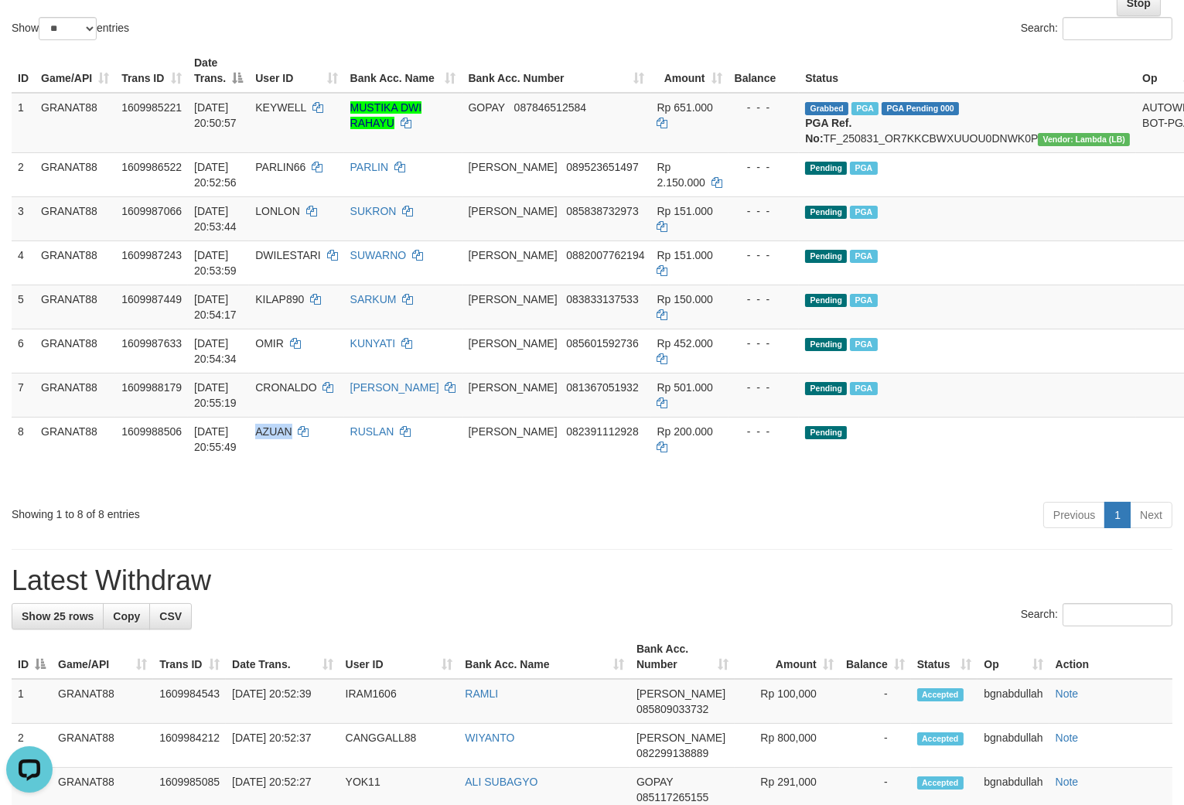
scroll to position [0, 0]
click at [651, 417] on td "Rp 501.000" at bounding box center [689, 395] width 77 height 44
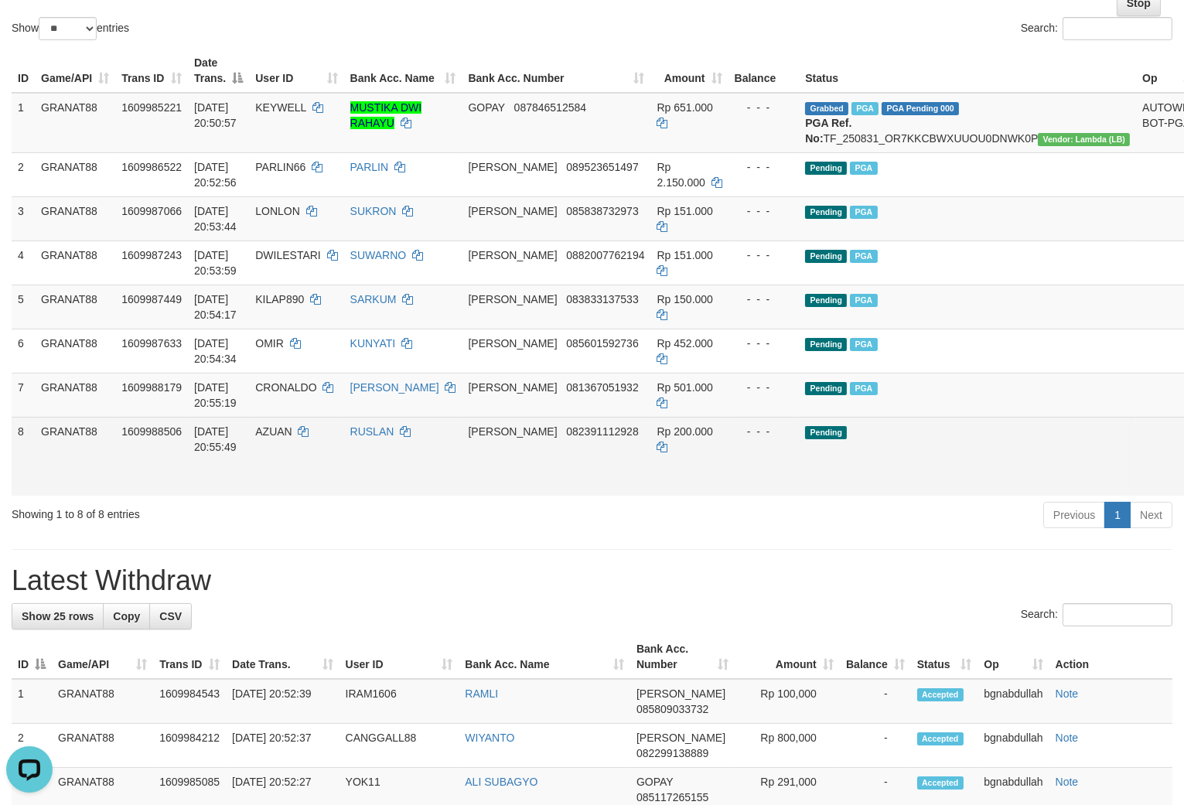
drag, startPoint x: 659, startPoint y: 437, endPoint x: 665, endPoint y: 445, distance: 9.9
click at [665, 445] on td "Rp 200.000" at bounding box center [689, 456] width 77 height 79
click at [655, 438] on td "Rp 200.000" at bounding box center [689, 456] width 77 height 79
click at [678, 466] on td "Rp 200.000" at bounding box center [689, 456] width 77 height 79
copy span "200.000"
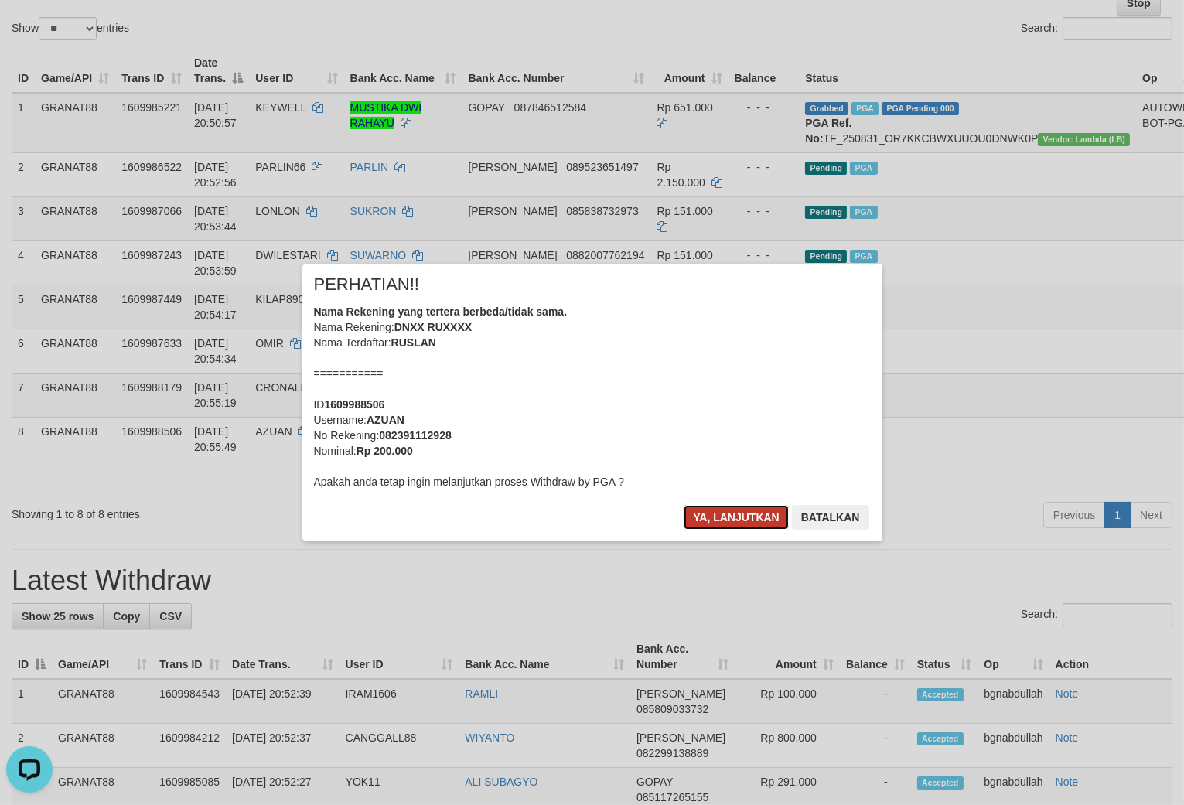
click at [736, 511] on button "Ya, lanjutkan" at bounding box center [736, 517] width 105 height 25
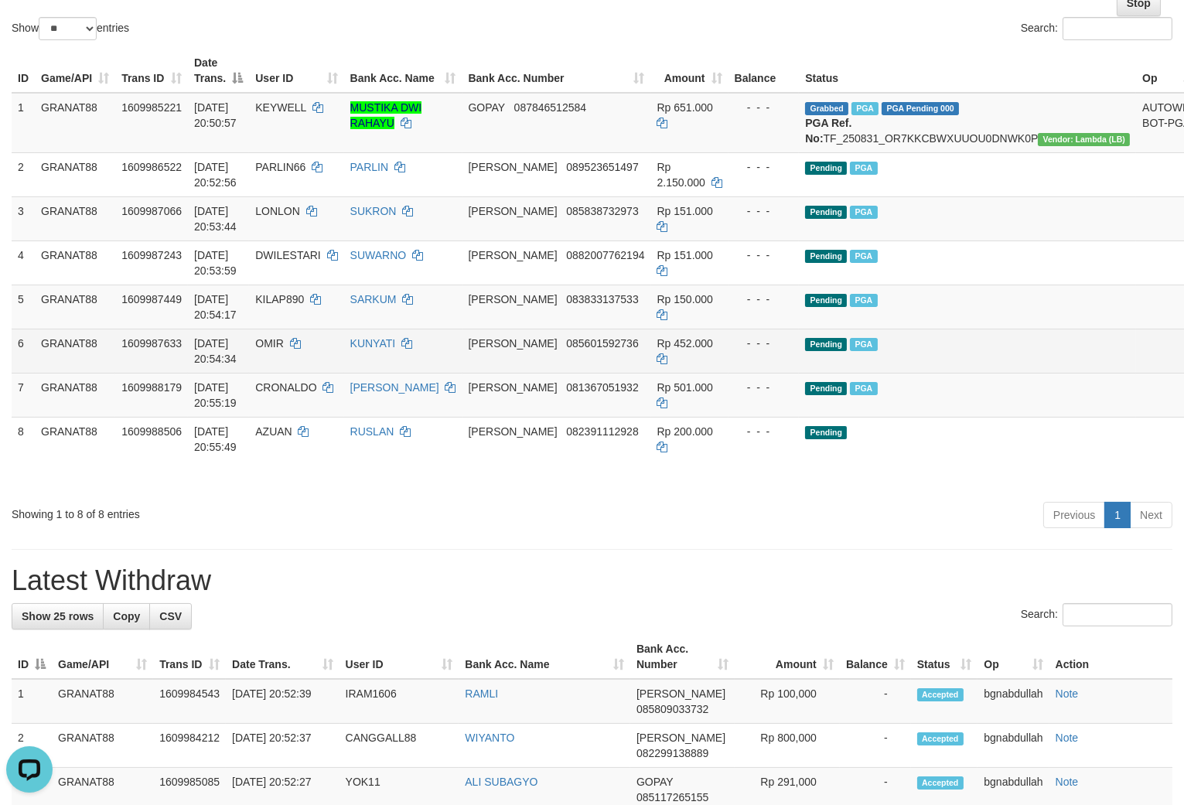
click at [926, 360] on td "Pending PGA" at bounding box center [967, 351] width 337 height 44
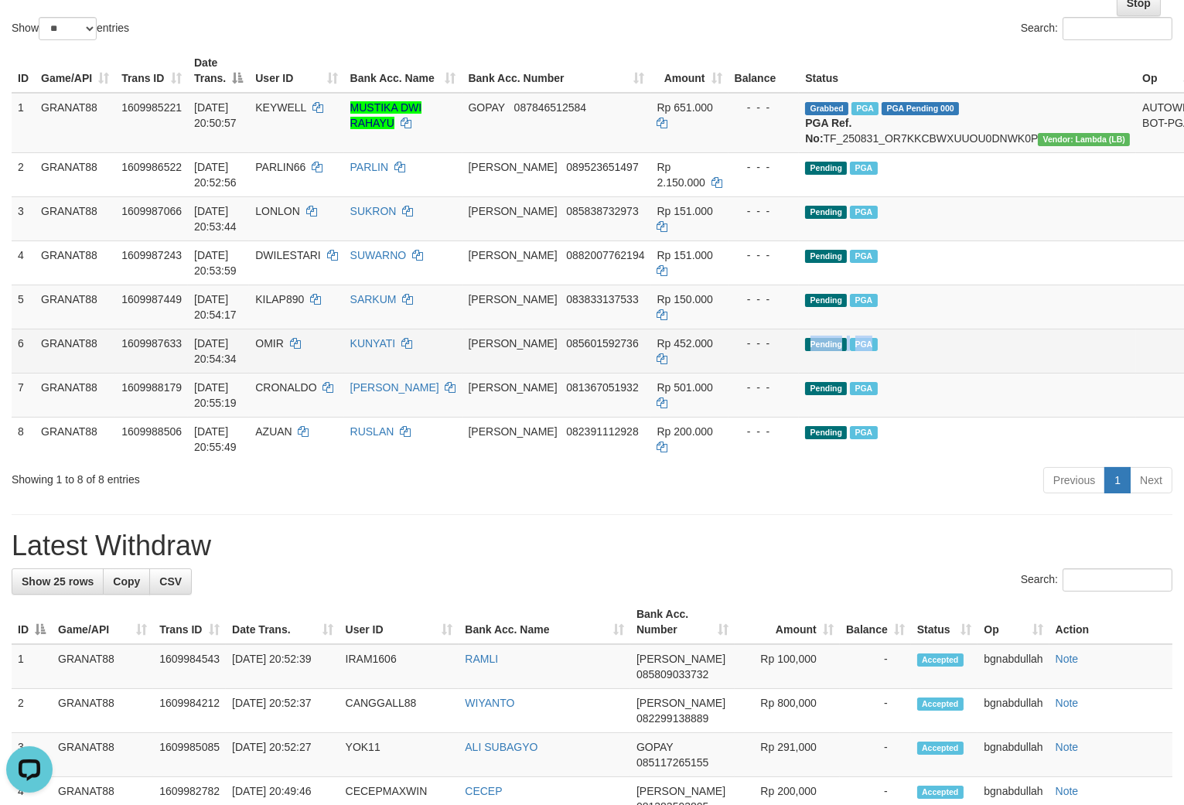
click at [926, 360] on td "Pending PGA" at bounding box center [967, 351] width 337 height 44
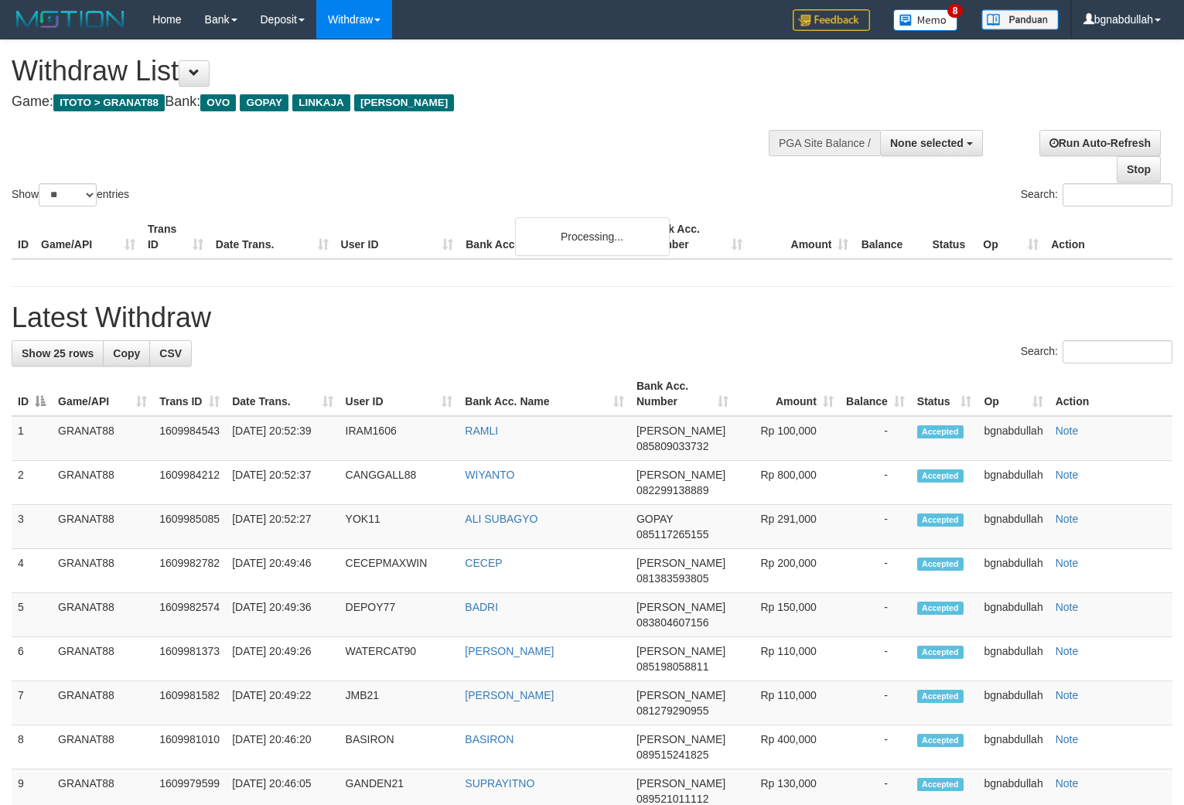
select select
select select "**"
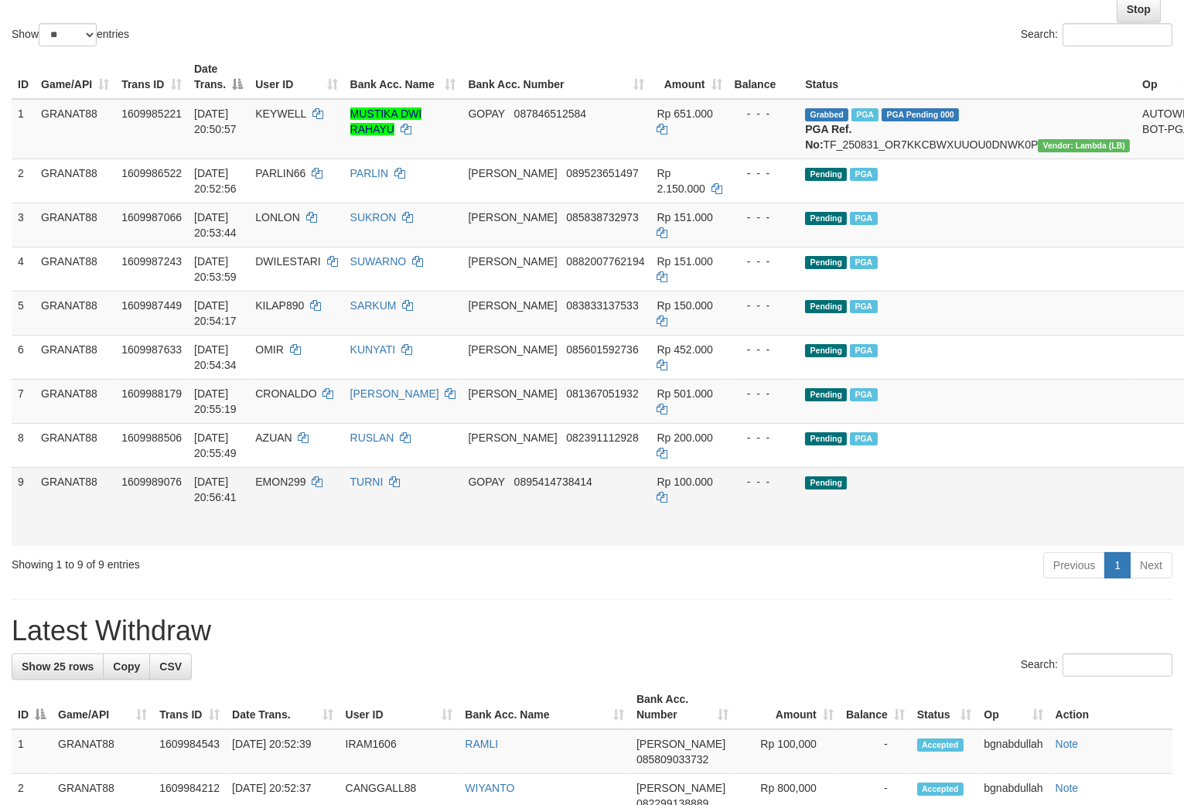
click at [295, 483] on td "EMON299" at bounding box center [296, 506] width 94 height 79
drag, startPoint x: 295, startPoint y: 483, endPoint x: 296, endPoint y: 511, distance: 28.6
click at [296, 511] on td "EMON299" at bounding box center [296, 506] width 94 height 79
copy span "EMON299"
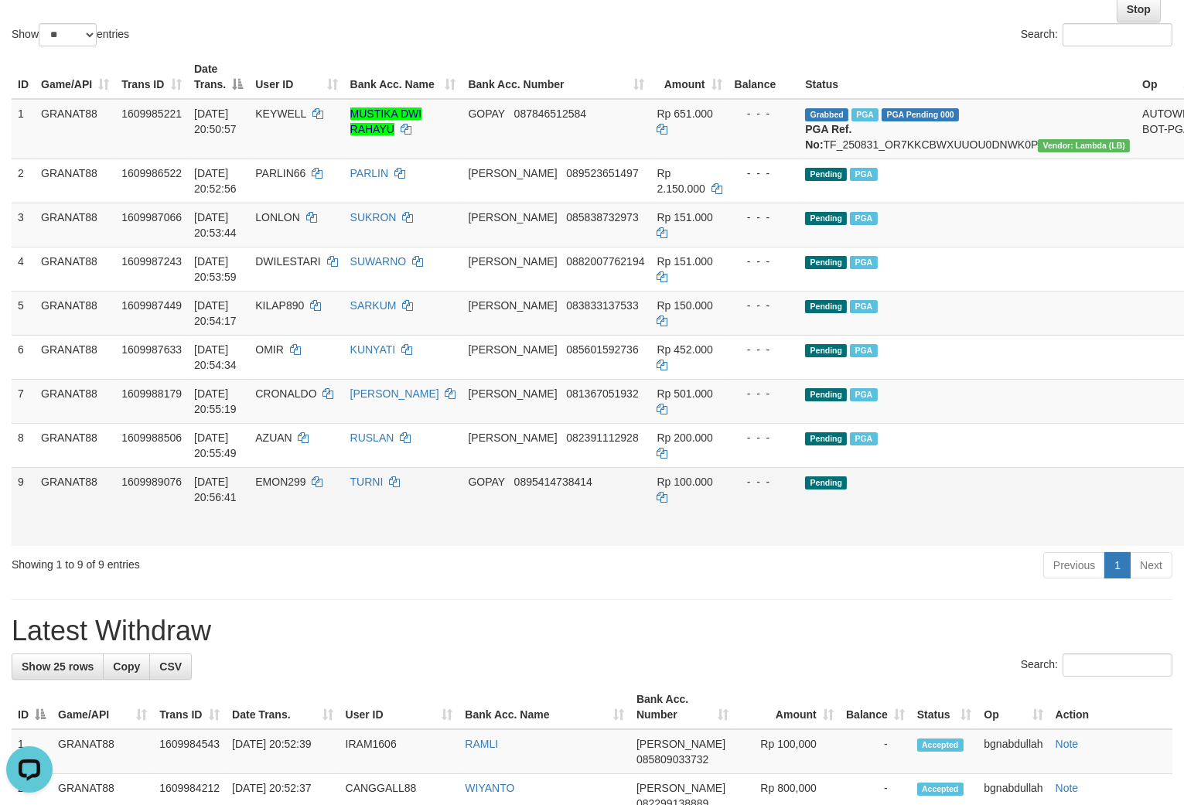
click at [671, 488] on span "Rp 100.000" at bounding box center [685, 482] width 56 height 12
drag, startPoint x: 671, startPoint y: 496, endPoint x: 900, endPoint y: 518, distance: 229.3
click at [671, 488] on span "Rp 100.000" at bounding box center [685, 482] width 56 height 12
copy span "100.000"
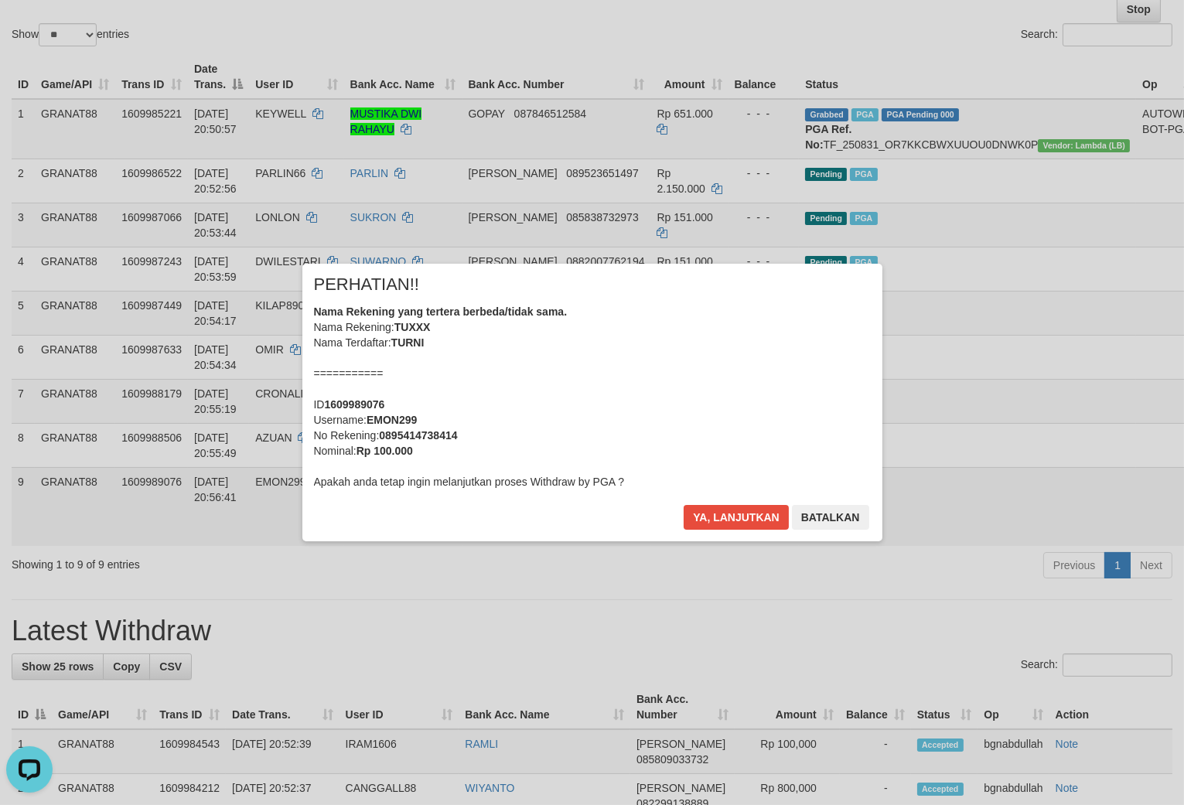
click at [1098, 524] on div "× PERHATIAN!! Nama Rekening yang tertera berbeda/tidak sama. Nama Rekening: TUX…" at bounding box center [592, 402] width 1184 height 339
click at [763, 519] on button "Ya, lanjutkan" at bounding box center [736, 517] width 105 height 25
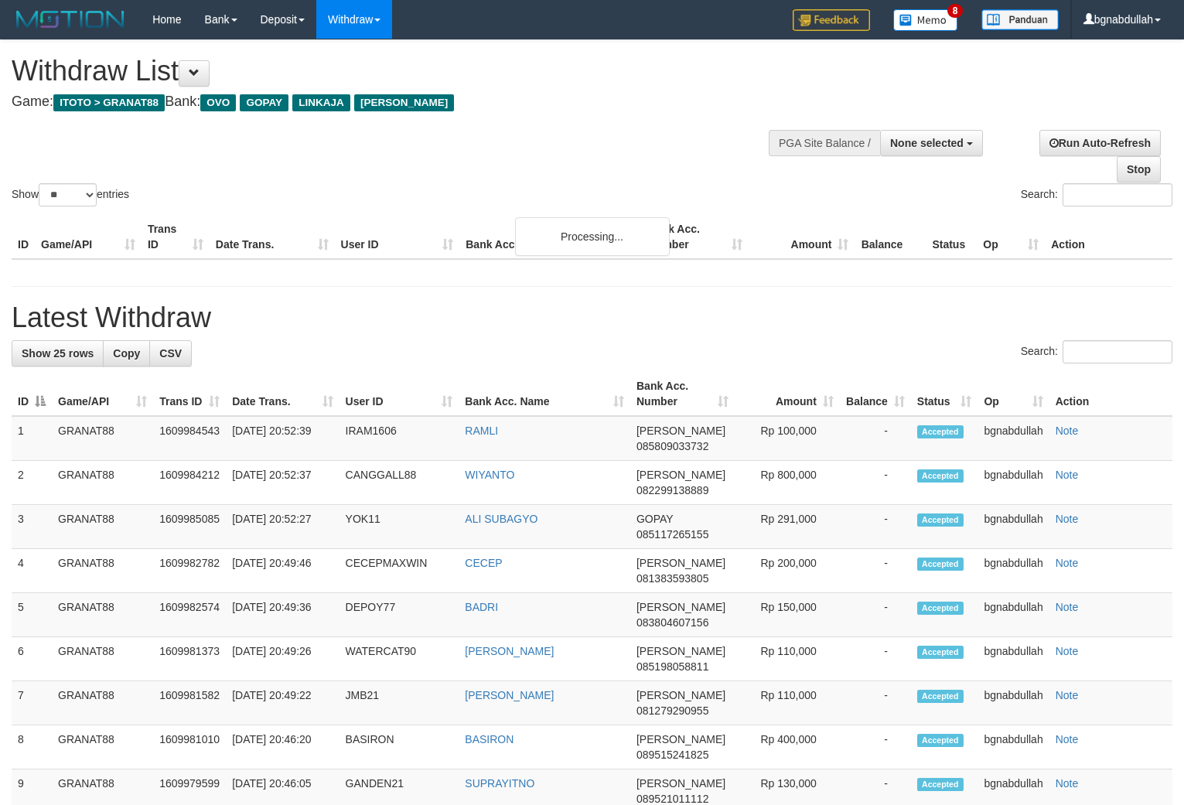
select select
select select "**"
select select
select select "**"
select select
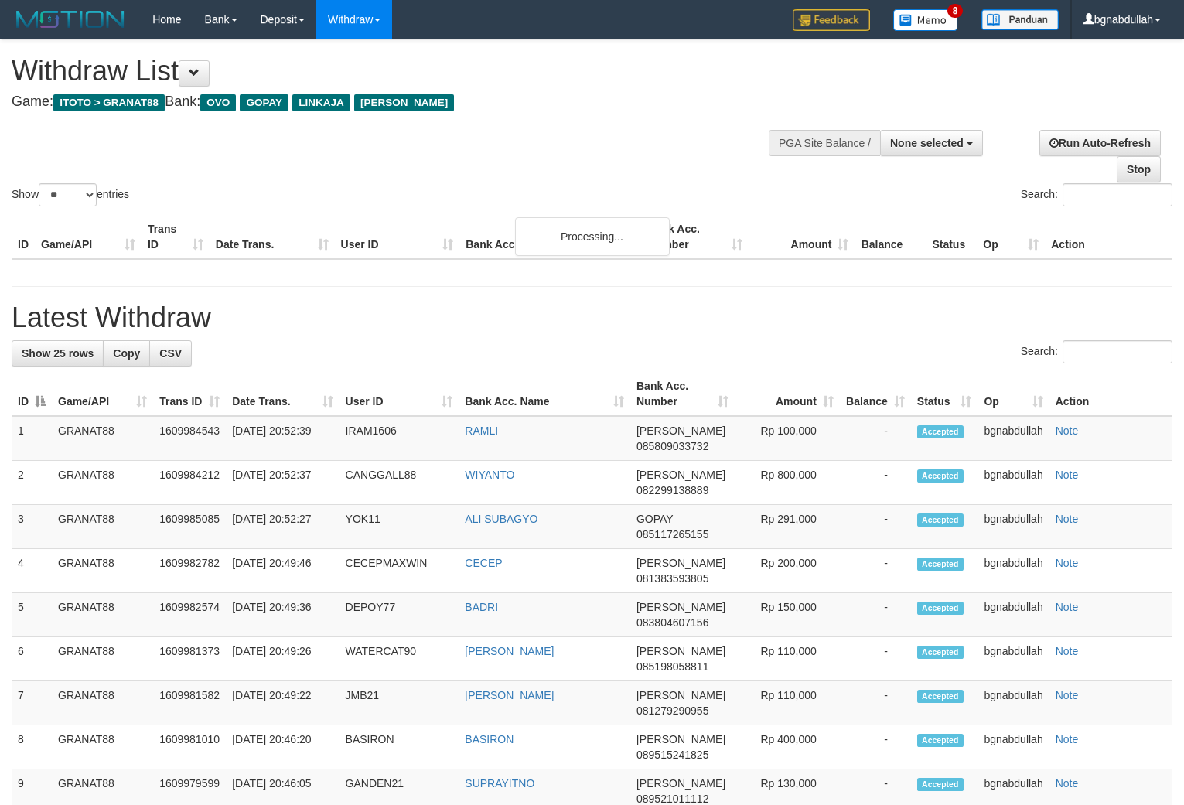
select select "**"
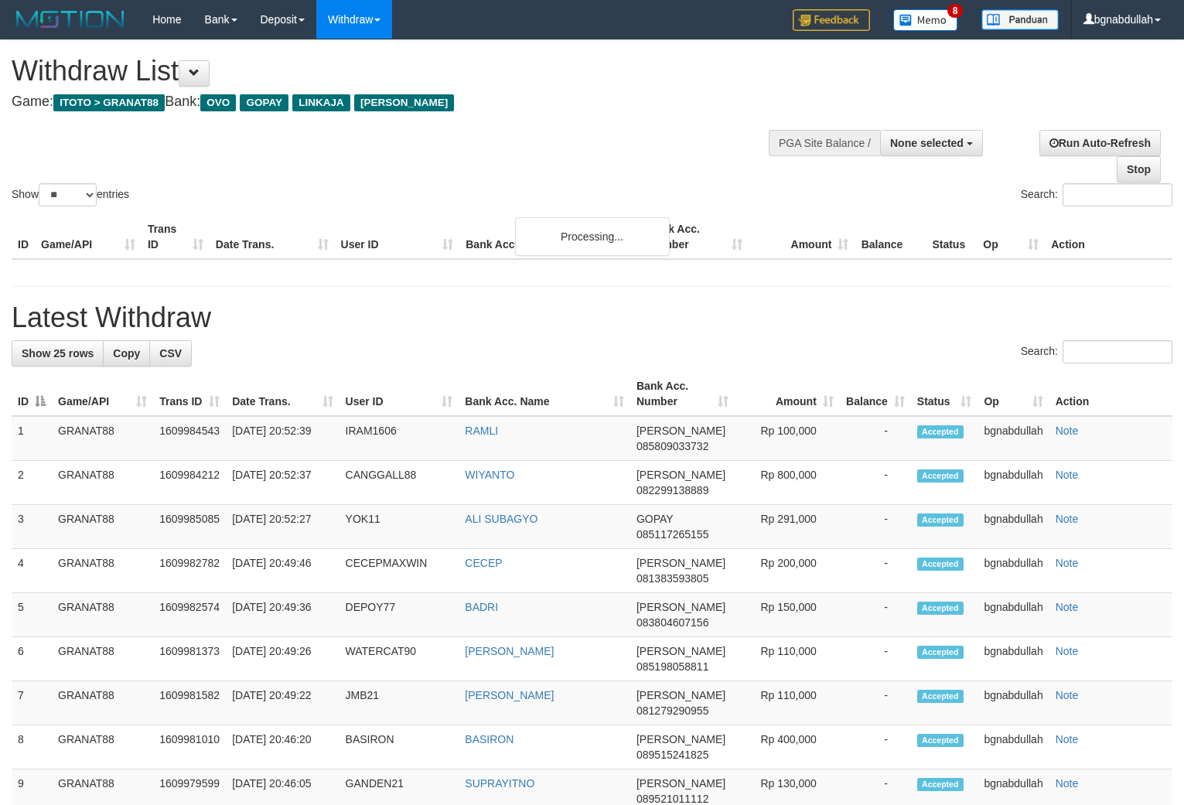
select select
select select "**"
select select
select select "**"
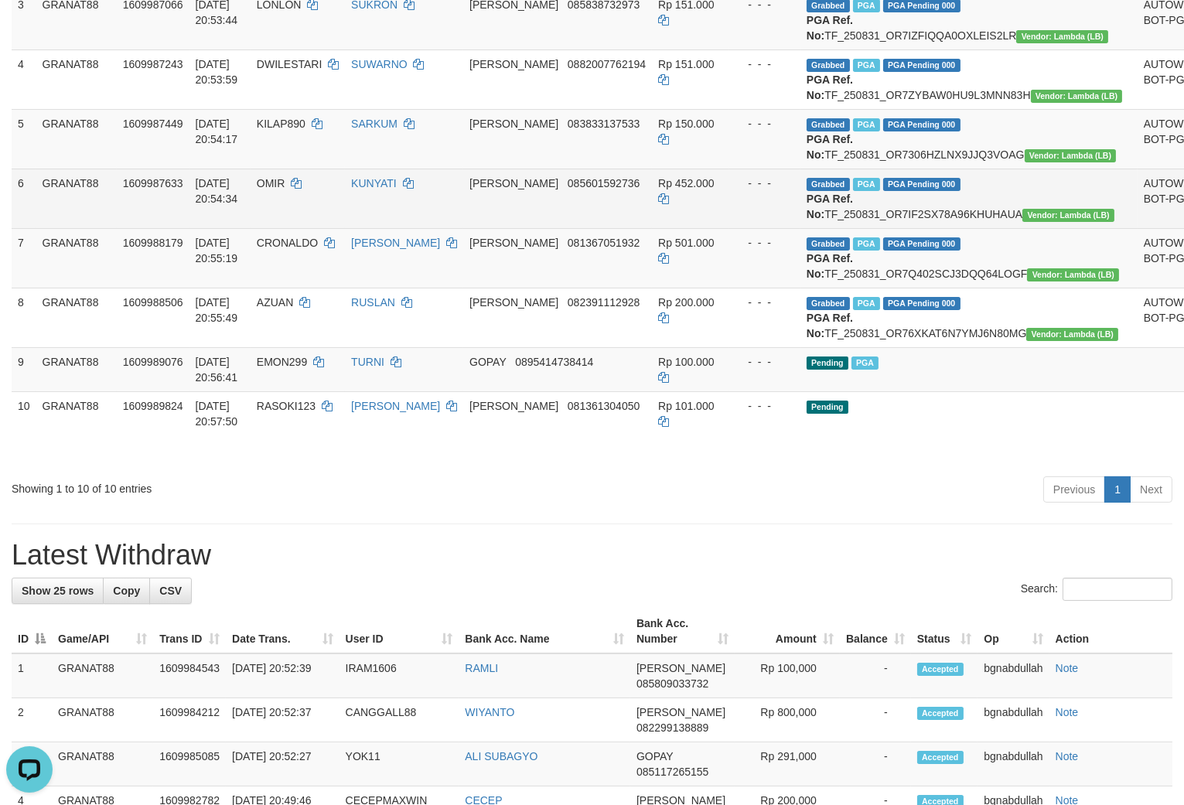
scroll to position [418, 0]
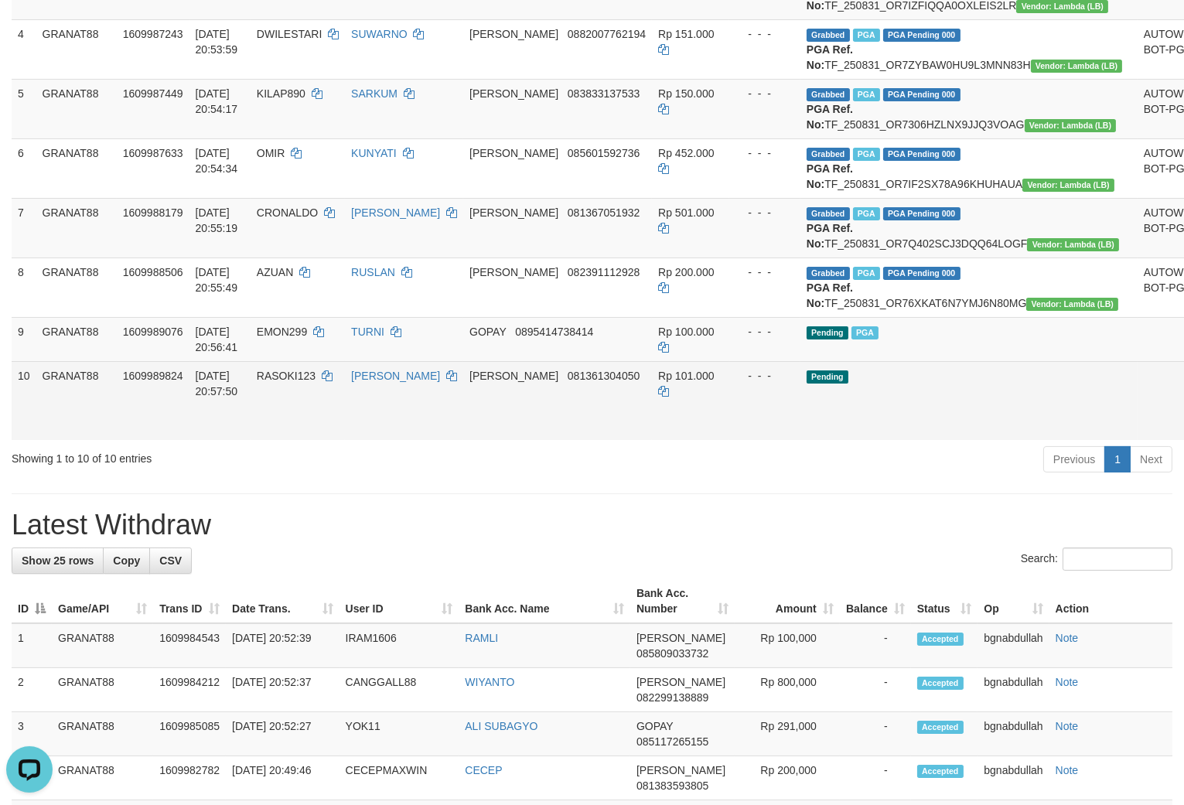
click at [306, 382] on span "RASOKI123" at bounding box center [286, 376] width 59 height 12
drag, startPoint x: 306, startPoint y: 497, endPoint x: 319, endPoint y: 542, distance: 47.5
click at [306, 382] on span "RASOKI123" at bounding box center [286, 376] width 59 height 12
copy span "RASOKI123"
click at [678, 382] on span "Rp 101.000" at bounding box center [686, 376] width 56 height 12
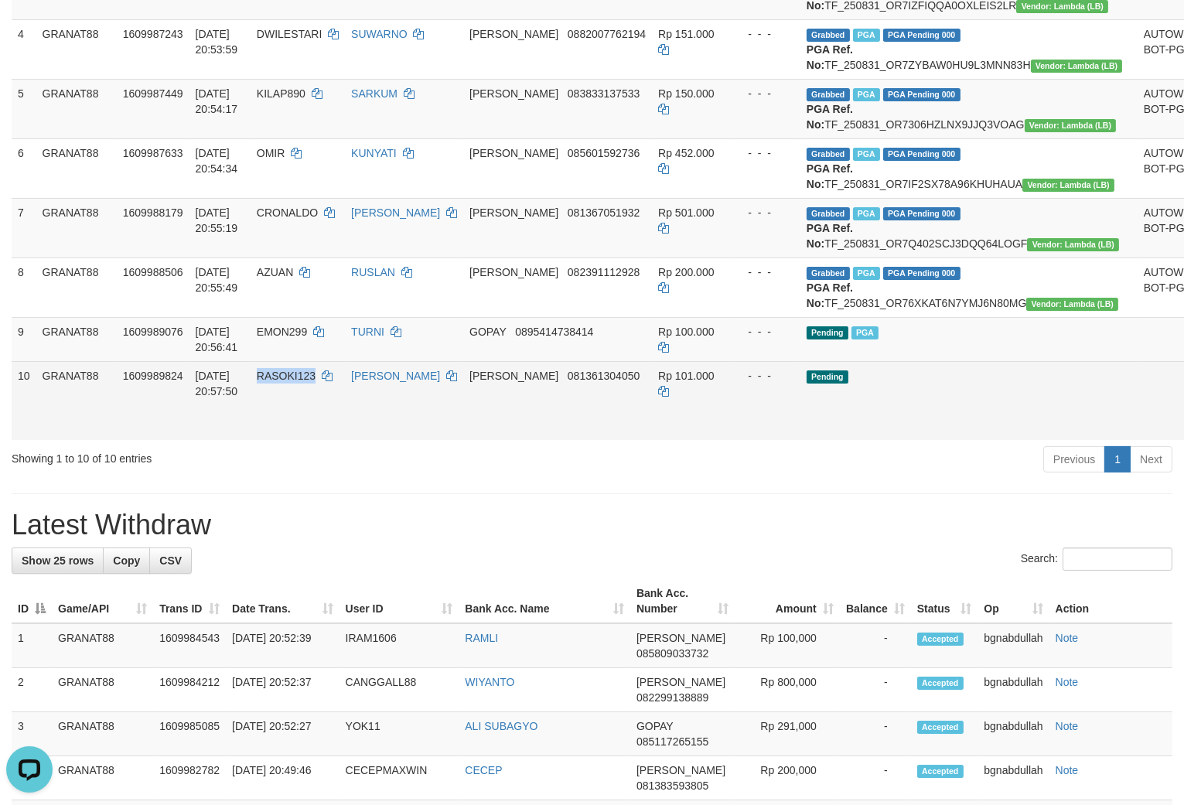
click at [677, 440] on td "Rp 101.000" at bounding box center [690, 400] width 77 height 79
copy span "101.000"
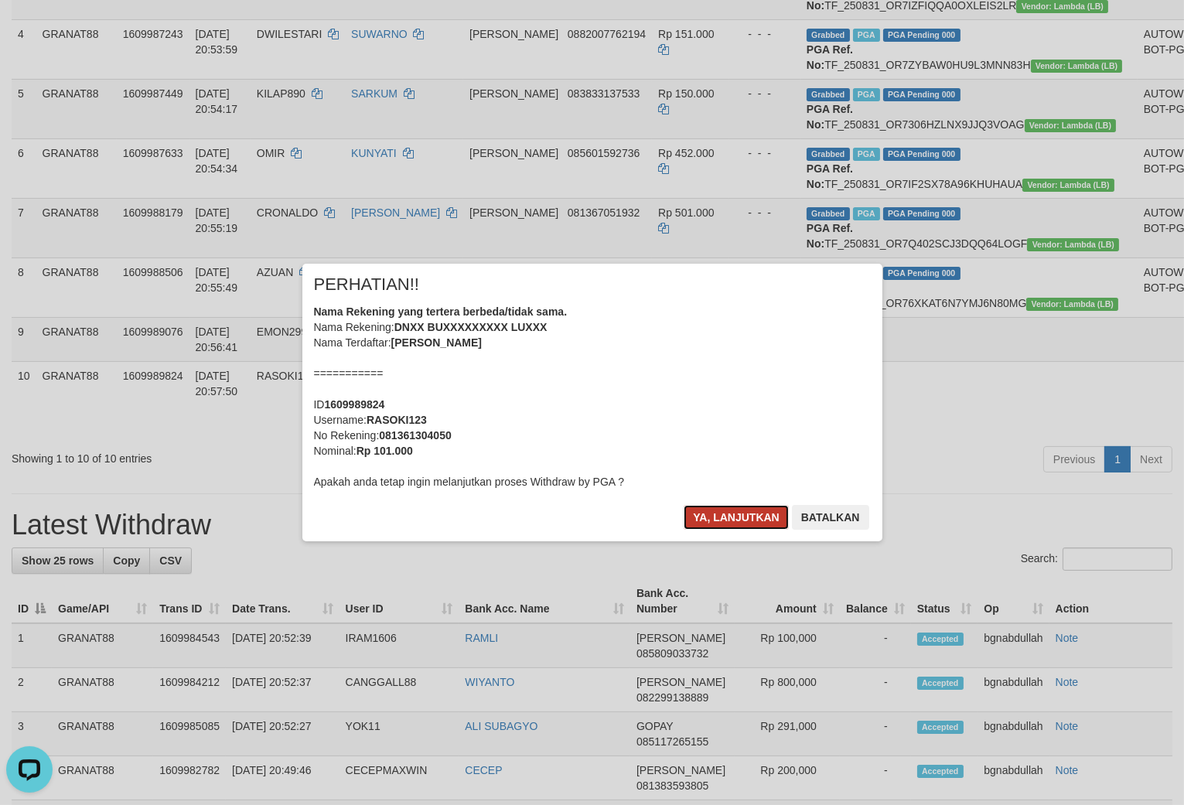
click at [719, 515] on button "Ya, lanjutkan" at bounding box center [736, 517] width 105 height 25
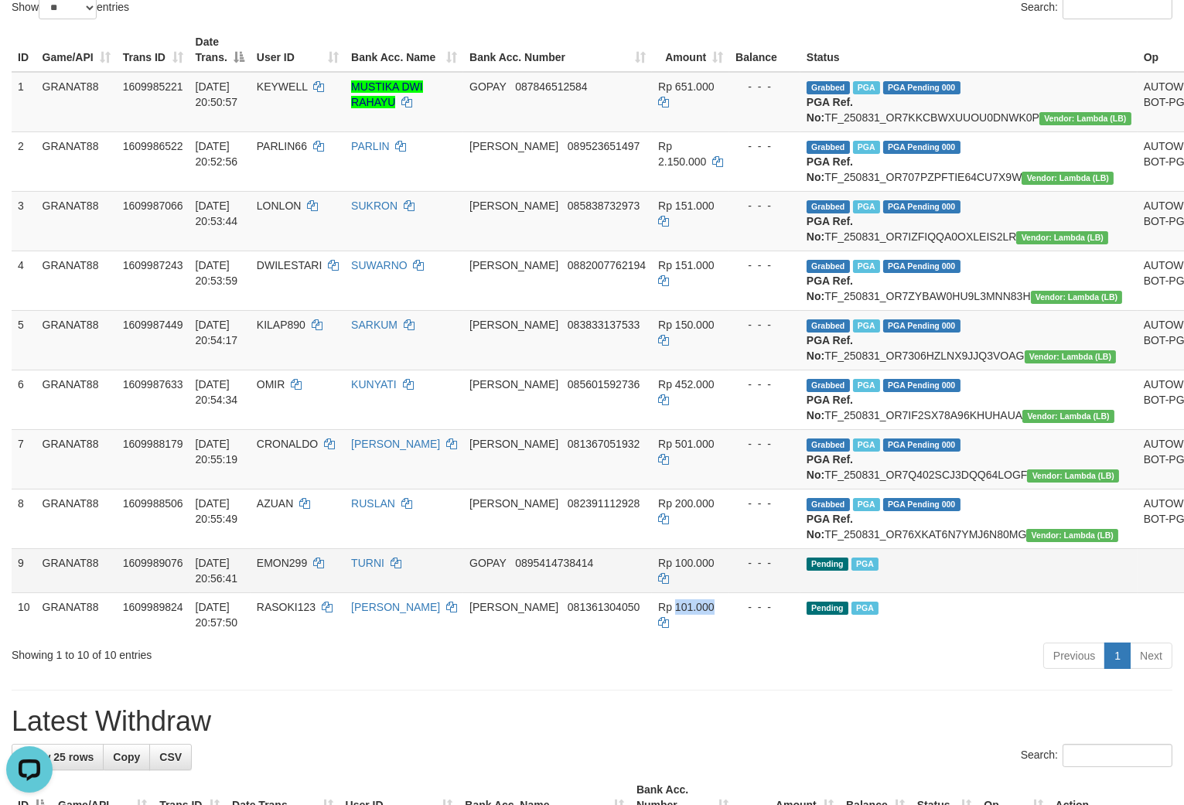
scroll to position [172, 0]
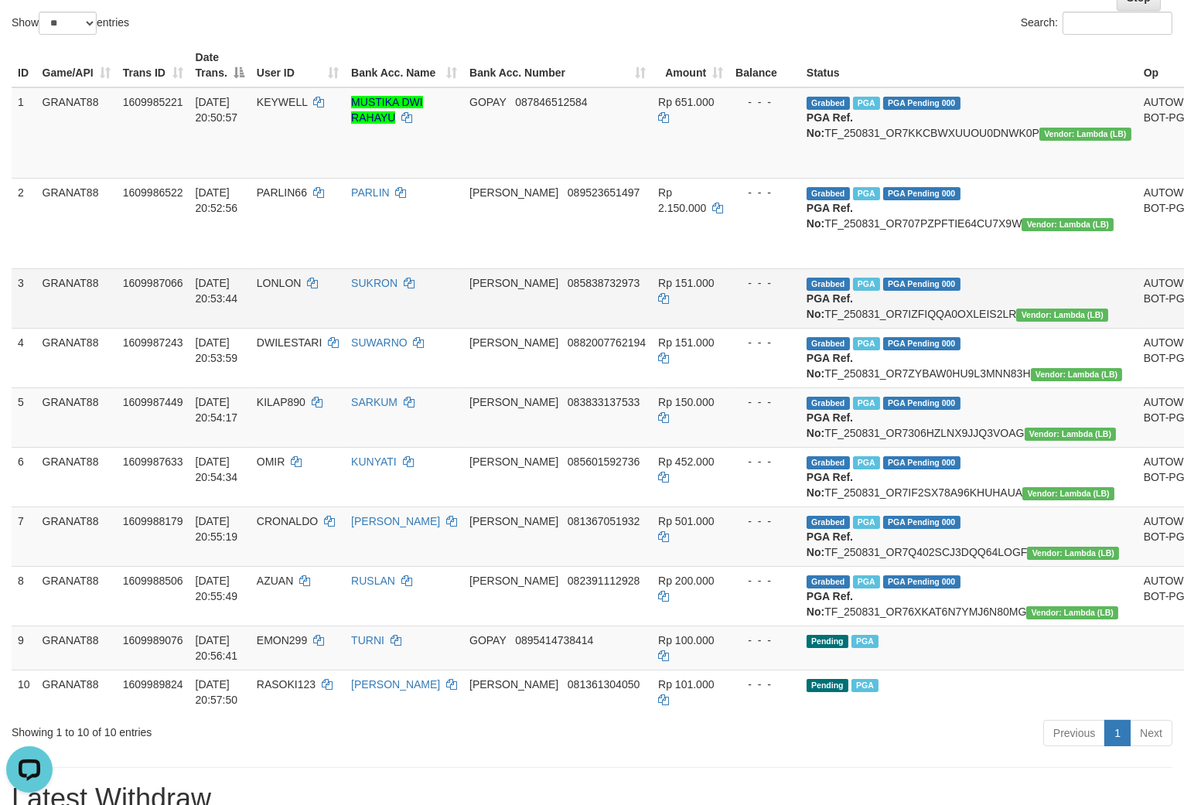
scroll to position [0, 0]
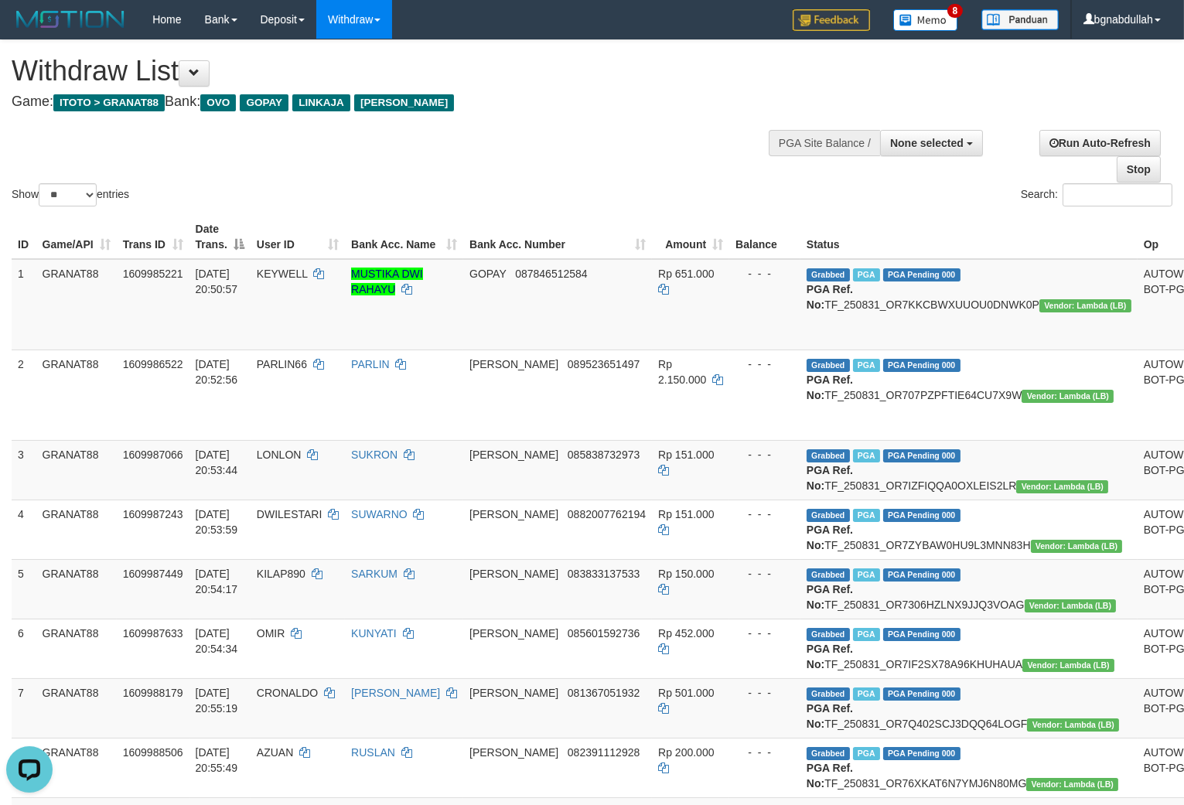
click at [671, 113] on div "**********" at bounding box center [399, 78] width 774 height 77
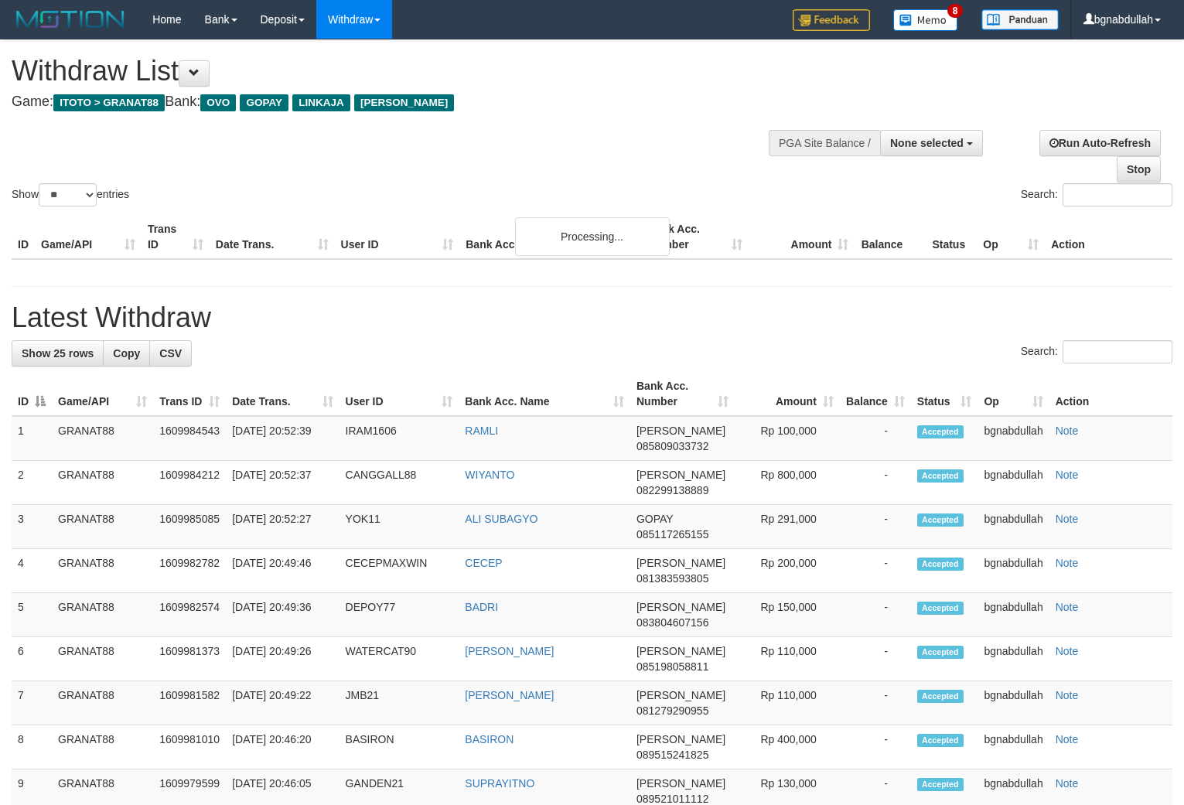
select select
select select "**"
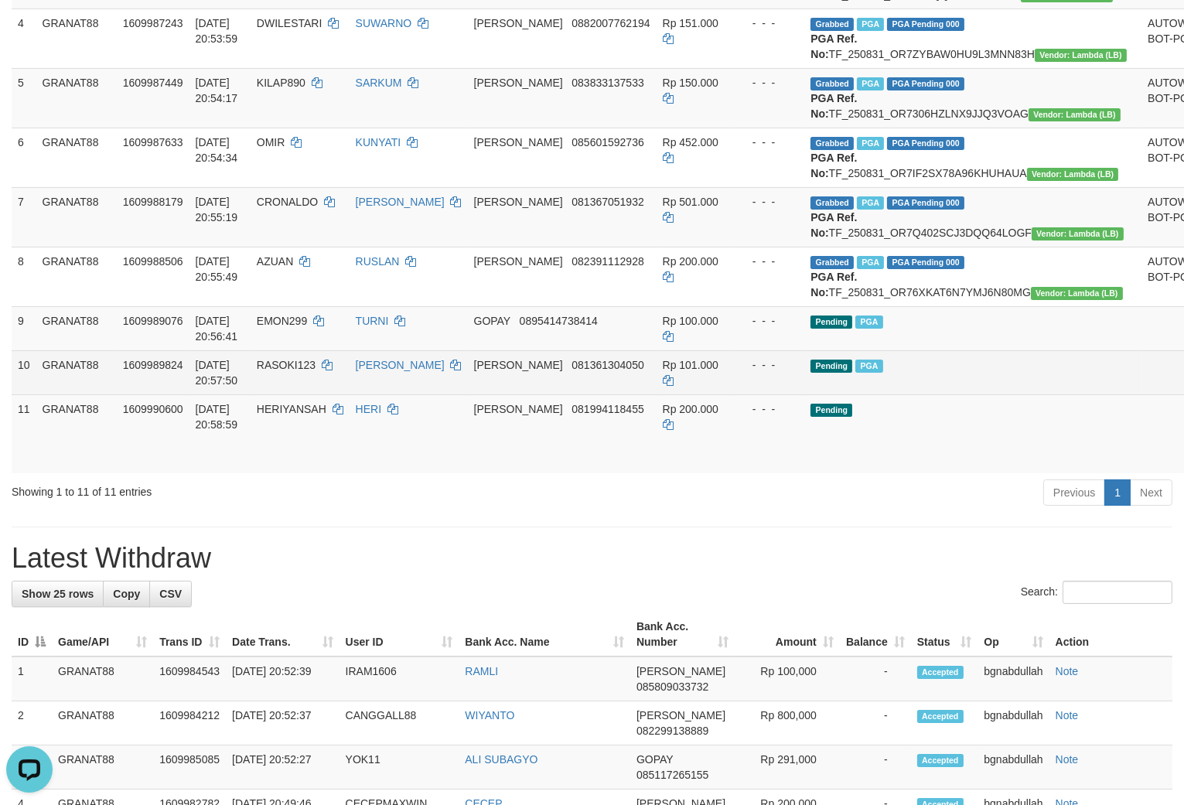
click at [323, 394] on td "RASOKI123" at bounding box center [300, 372] width 99 height 44
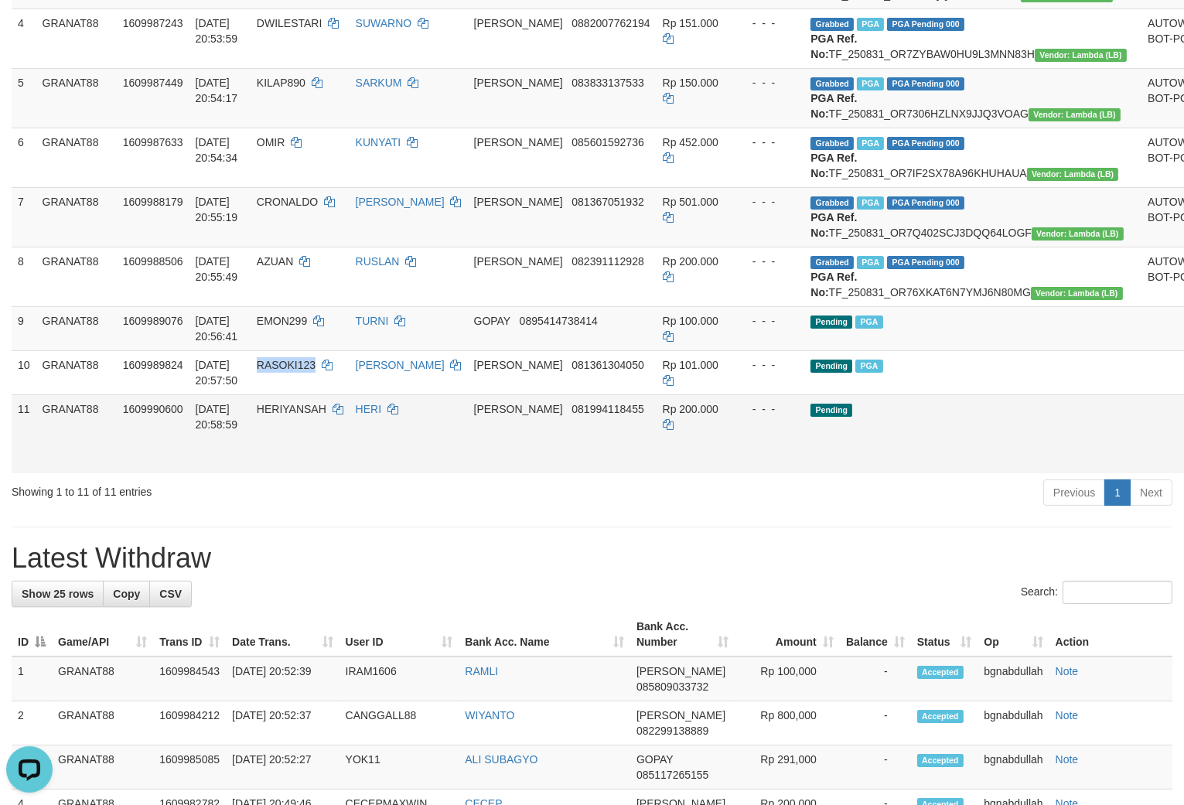
drag, startPoint x: 323, startPoint y: 477, endPoint x: 336, endPoint y: 521, distance: 45.3
click at [323, 394] on td "RASOKI123" at bounding box center [300, 372] width 99 height 44
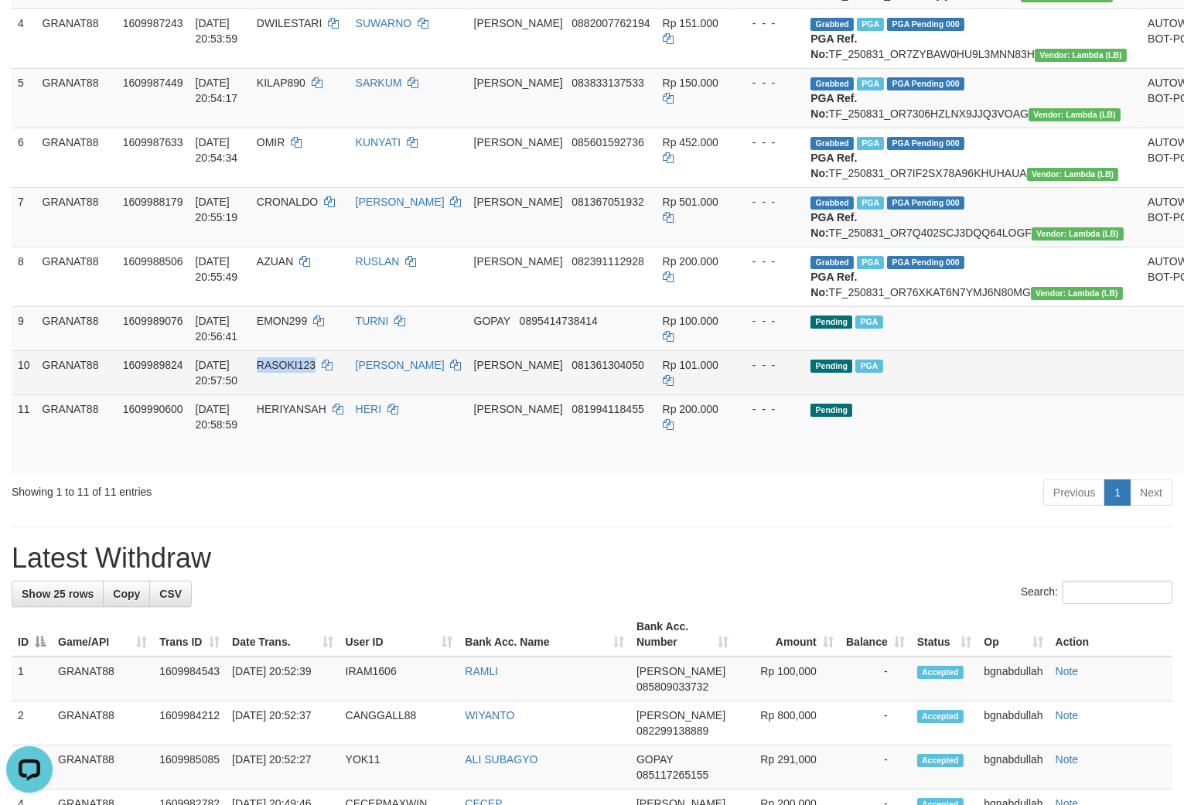
copy span "RASOKI123"
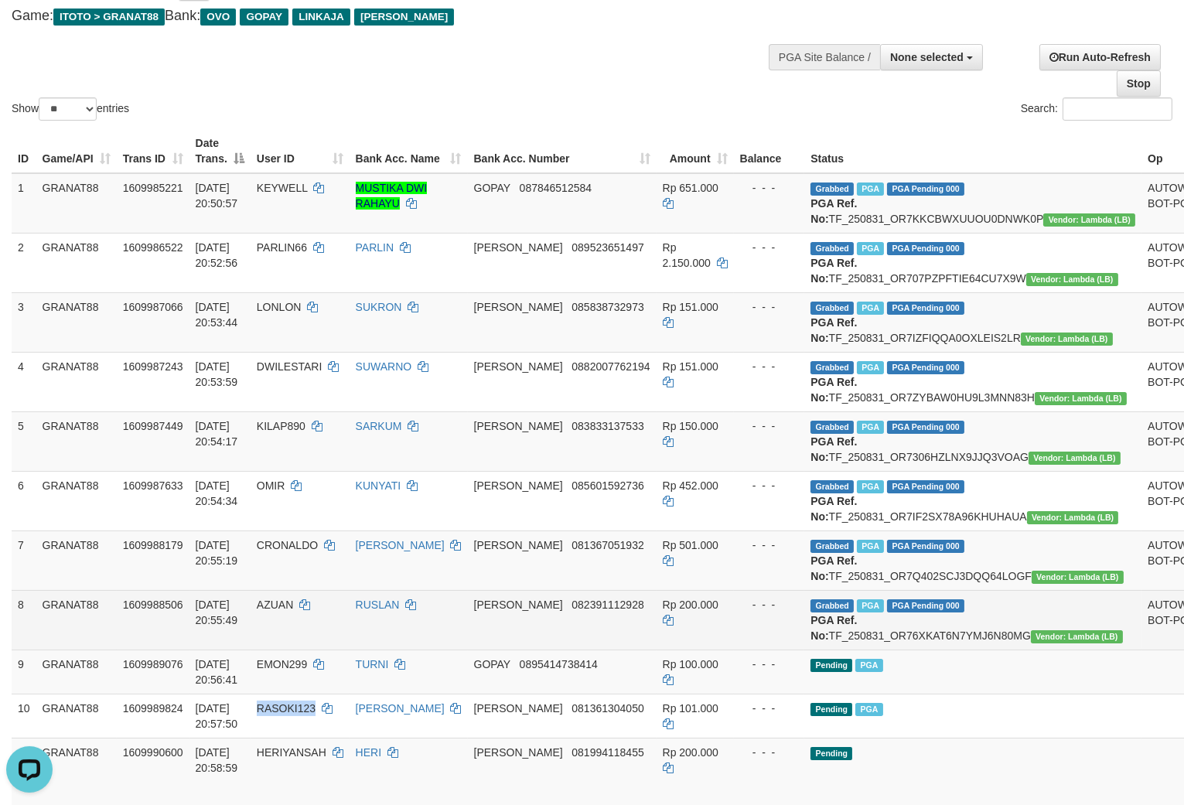
scroll to position [343, 0]
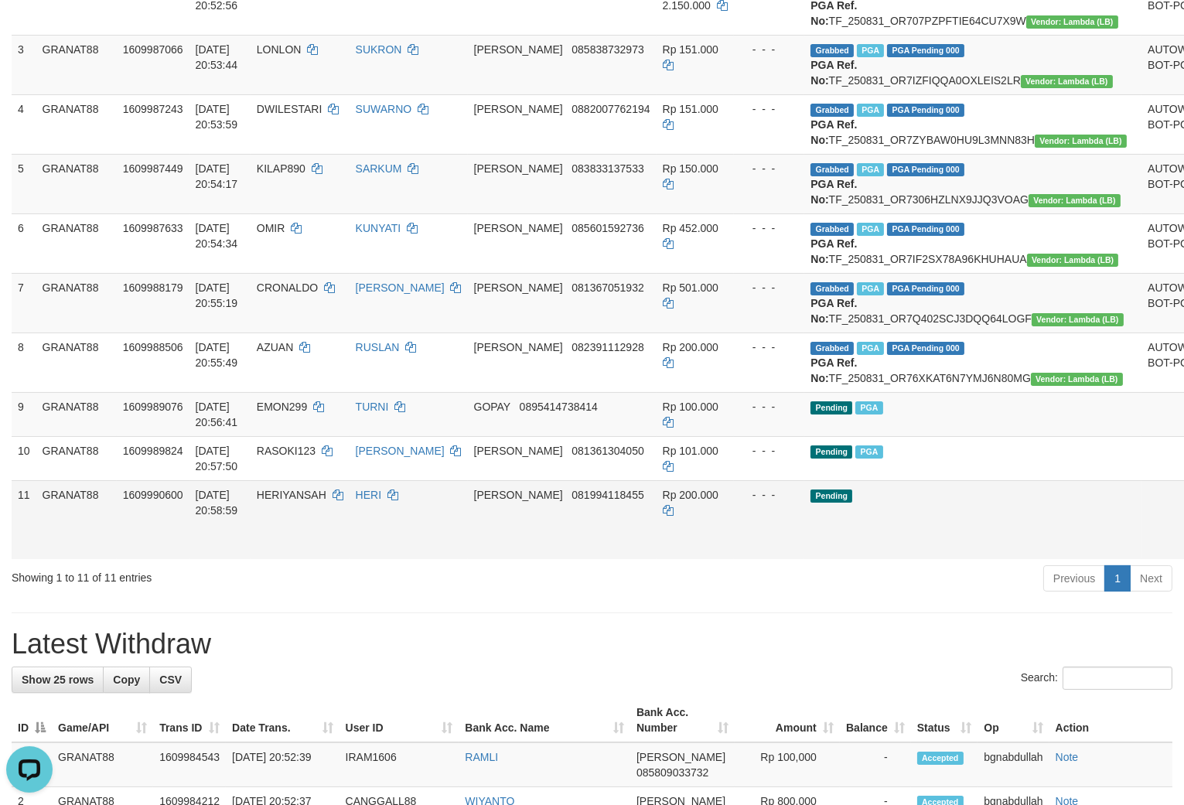
click at [954, 559] on td "Pending" at bounding box center [972, 519] width 337 height 79
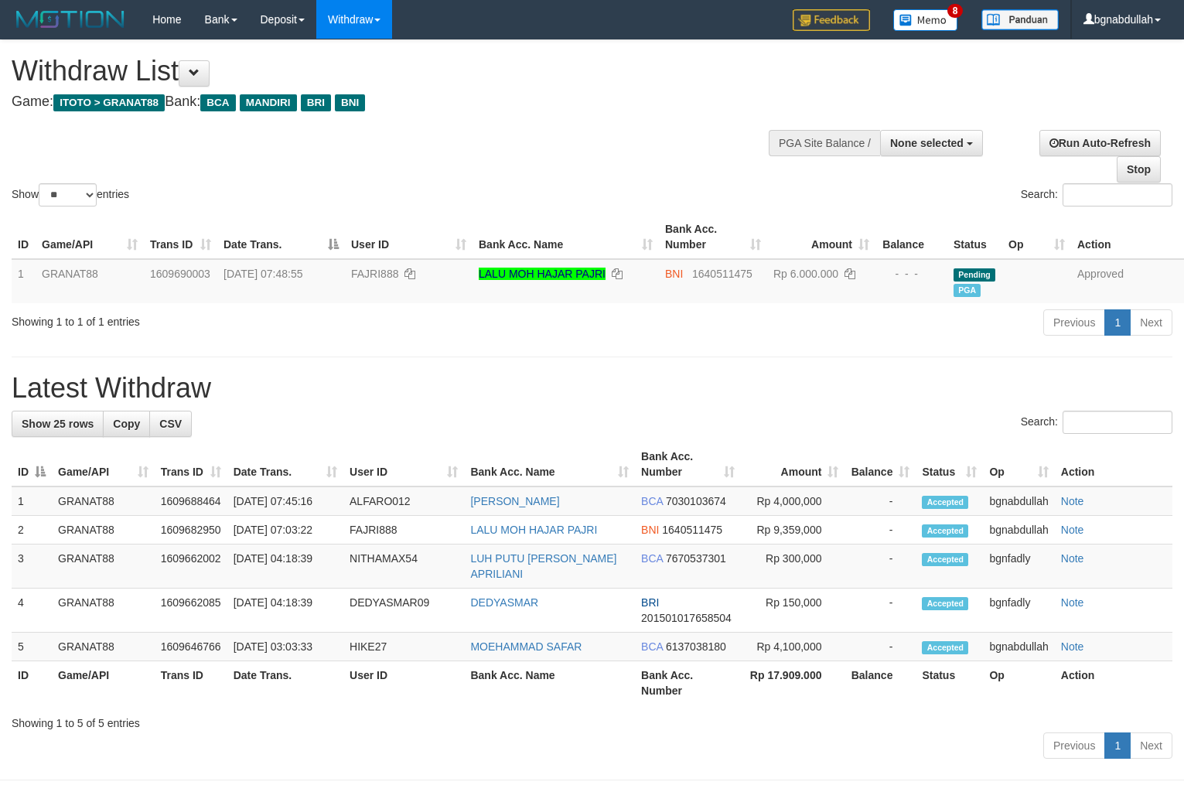
select select
select select "**"
click at [366, 264] on td "FAJRI888" at bounding box center [409, 281] width 128 height 44
drag, startPoint x: 366, startPoint y: 264, endPoint x: 384, endPoint y: 313, distance: 52.9
click at [376, 288] on td "FAJRI888" at bounding box center [409, 281] width 128 height 44
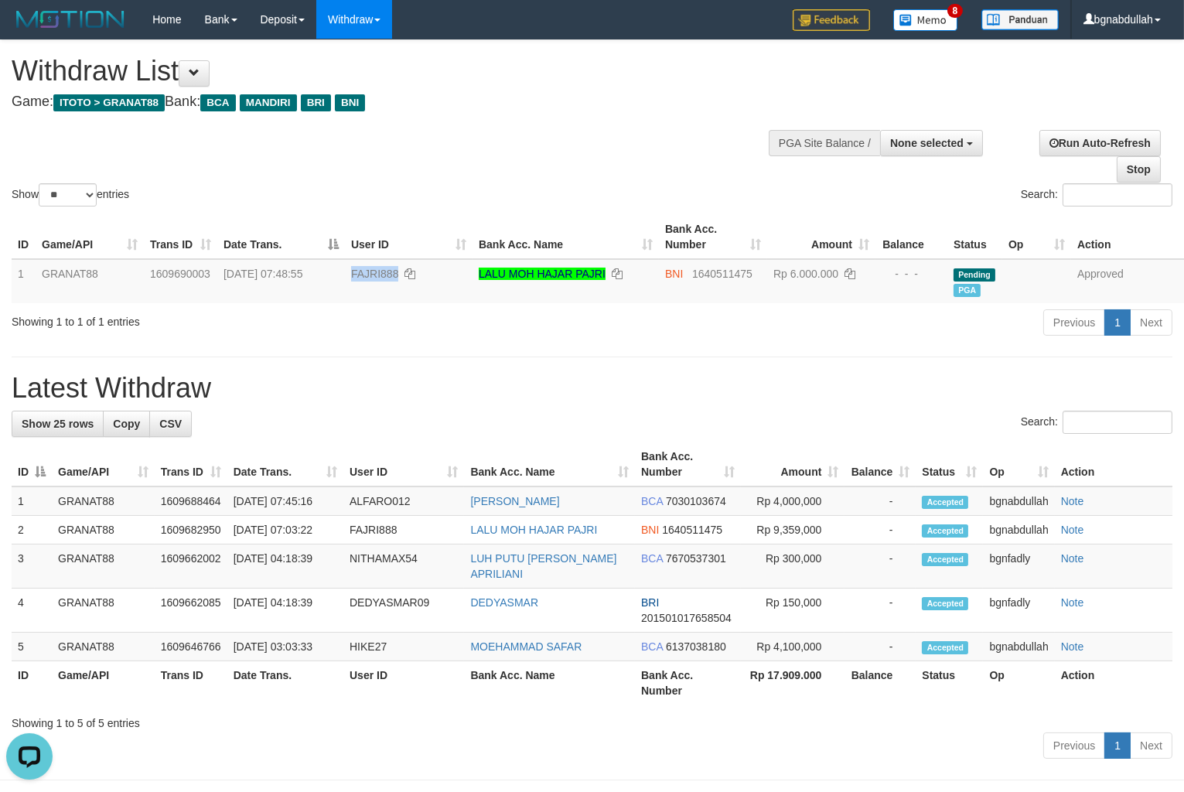
copy span "FAJRI888"
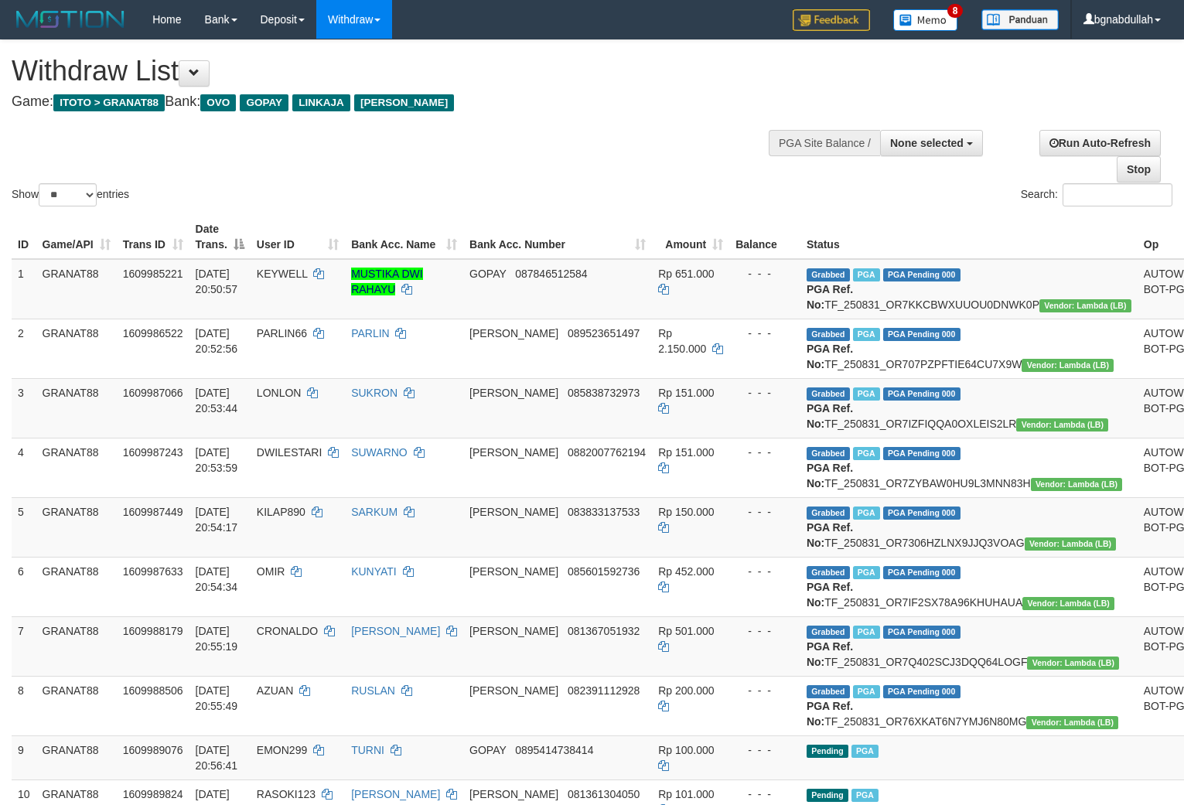
select select
select select "**"
click at [572, 178] on div "Show ** ** ** *** entries Search:" at bounding box center [592, 124] width 1184 height 169
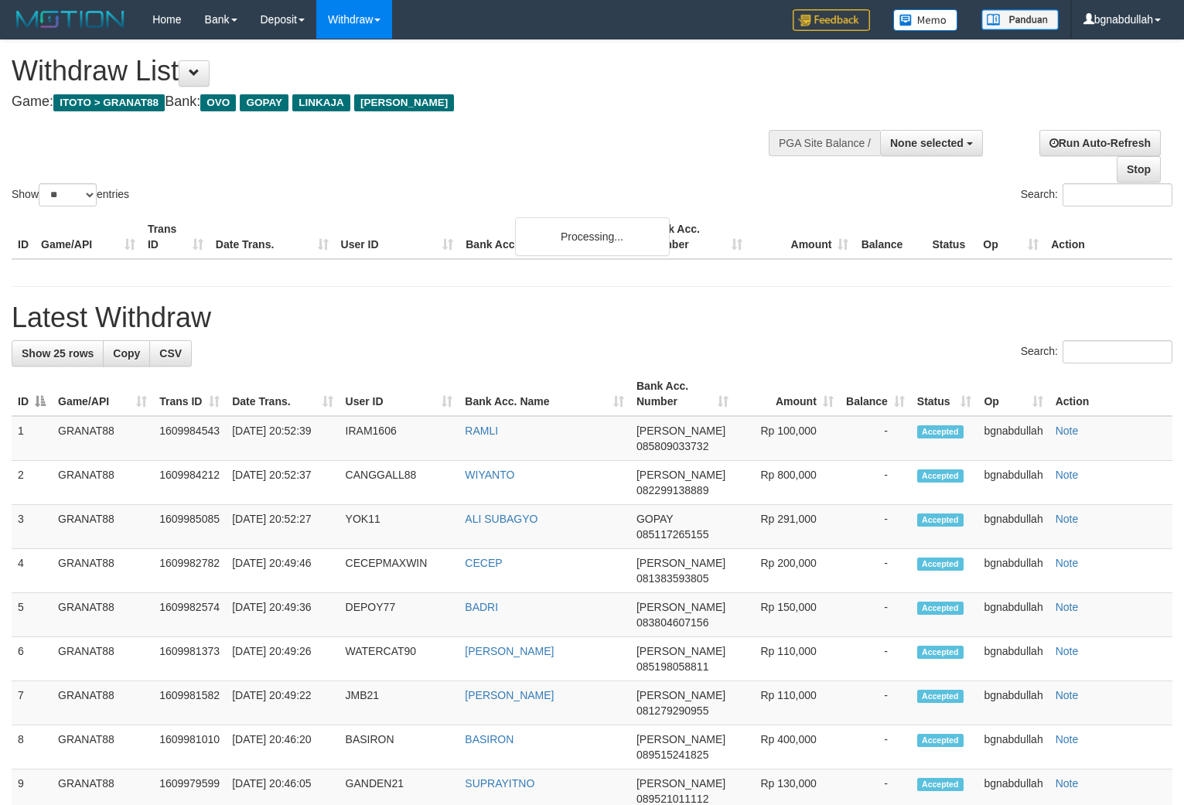
select select
select select "**"
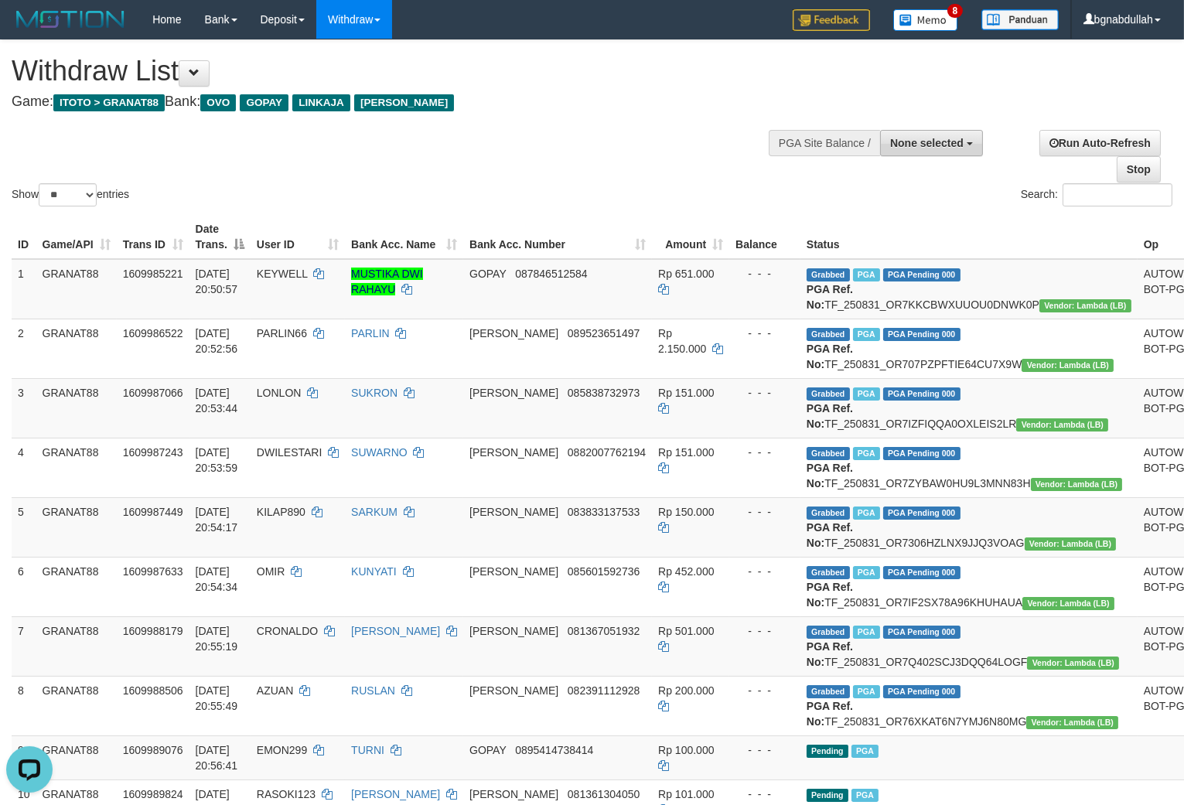
click at [936, 143] on span "None selected" at bounding box center [926, 143] width 73 height 12
click at [896, 217] on label "[ITOTO] GRANAT88" at bounding box center [910, 221] width 145 height 20
select select "****"
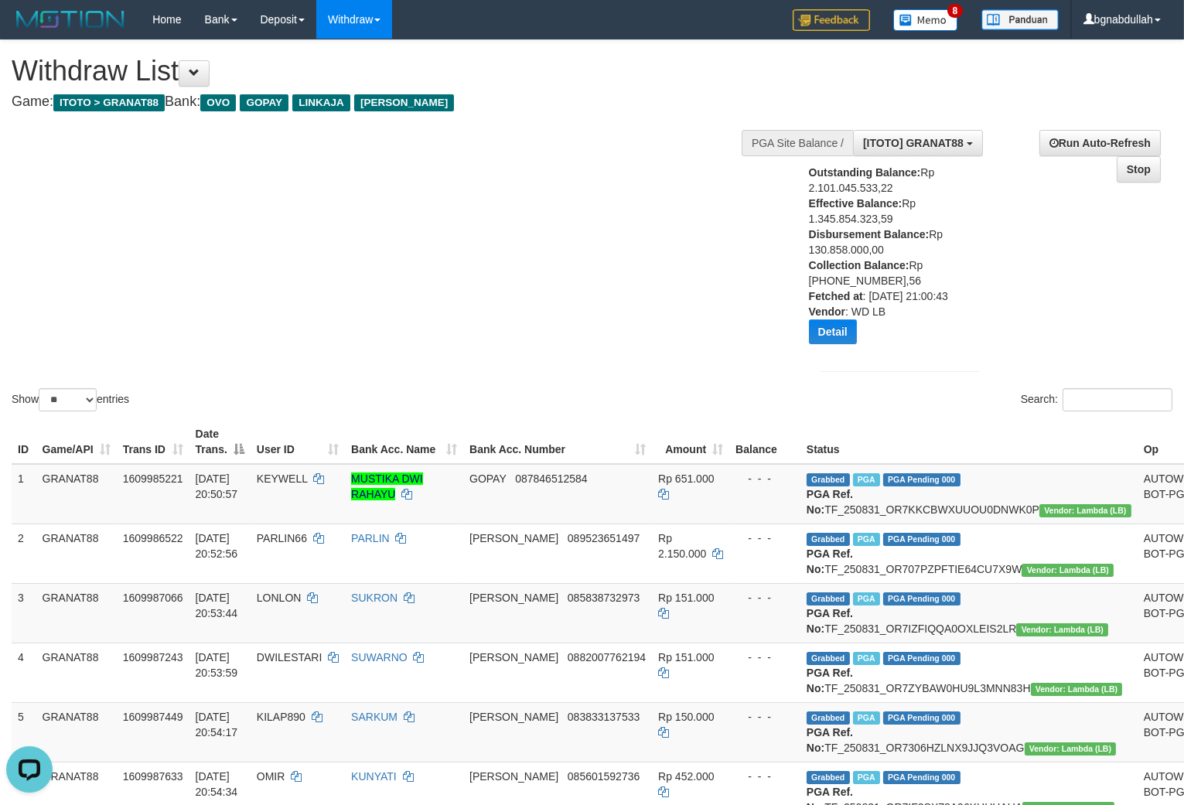
click at [613, 325] on div "Show ** ** ** *** entries Search:" at bounding box center [592, 227] width 1184 height 374
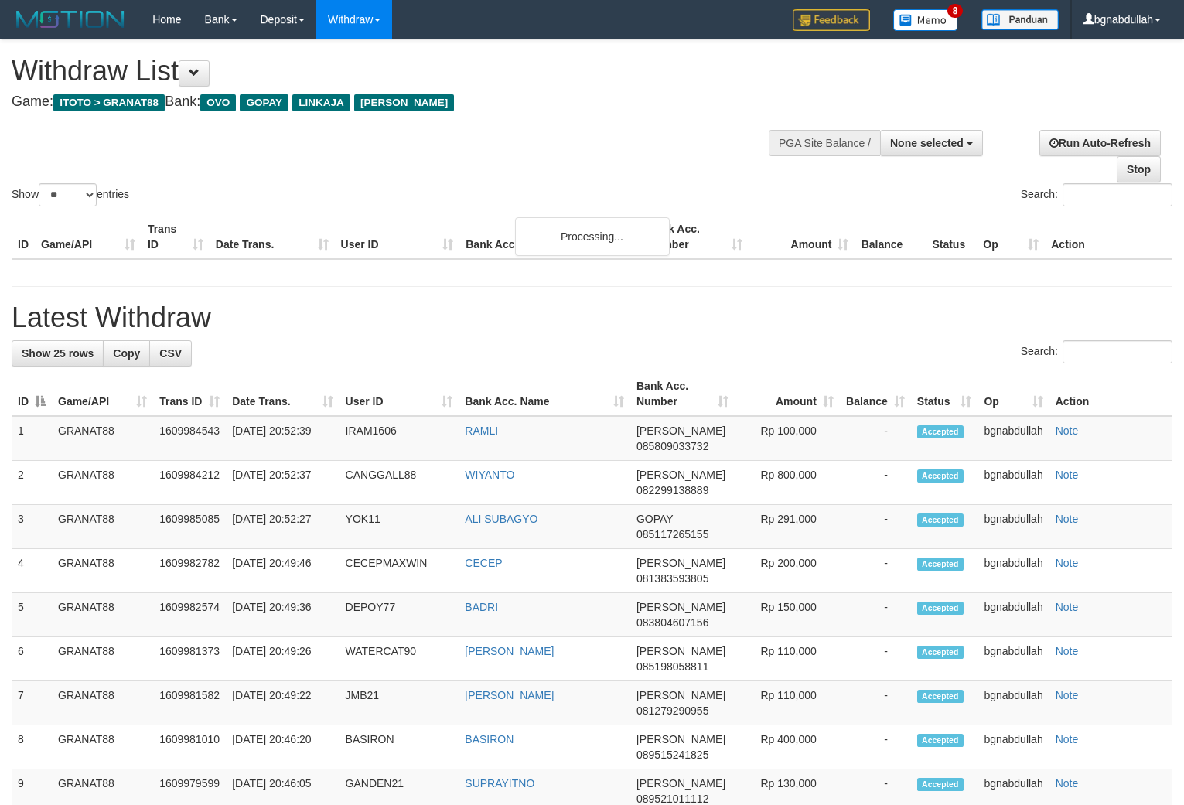
select select
select select "**"
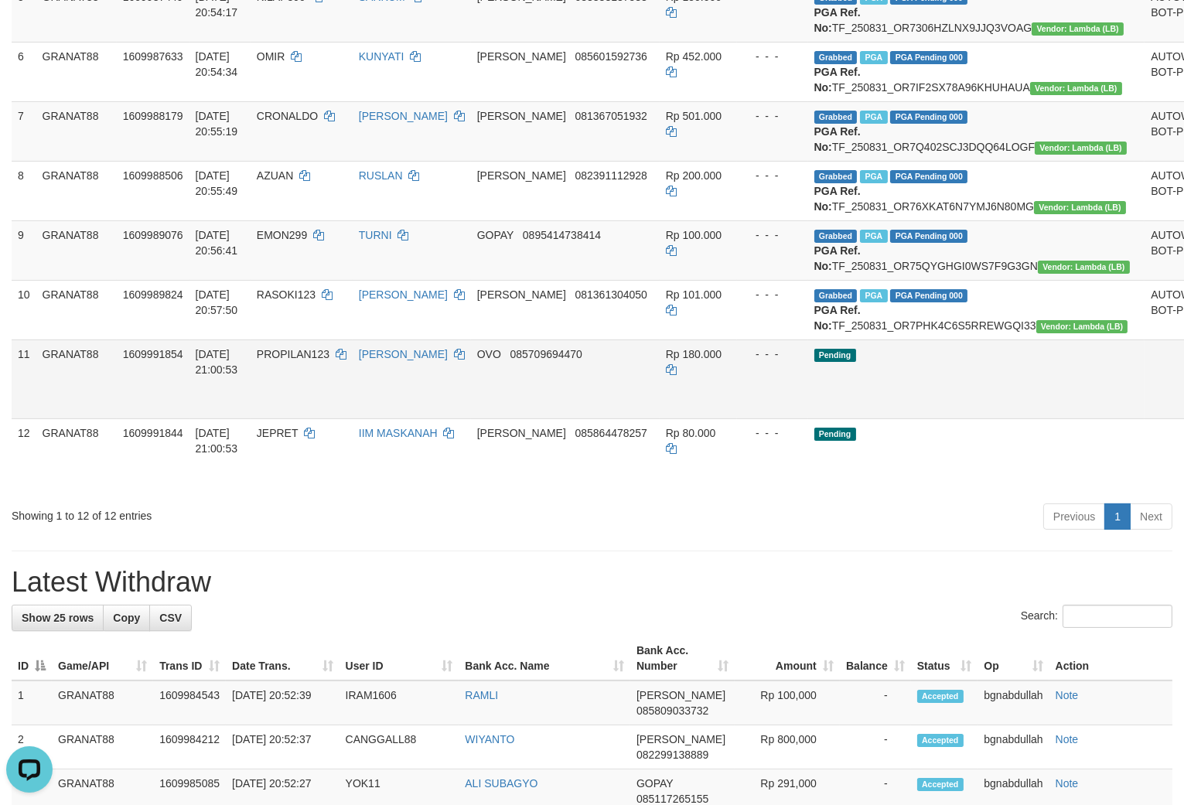
click at [869, 418] on td "Pending" at bounding box center [976, 379] width 337 height 79
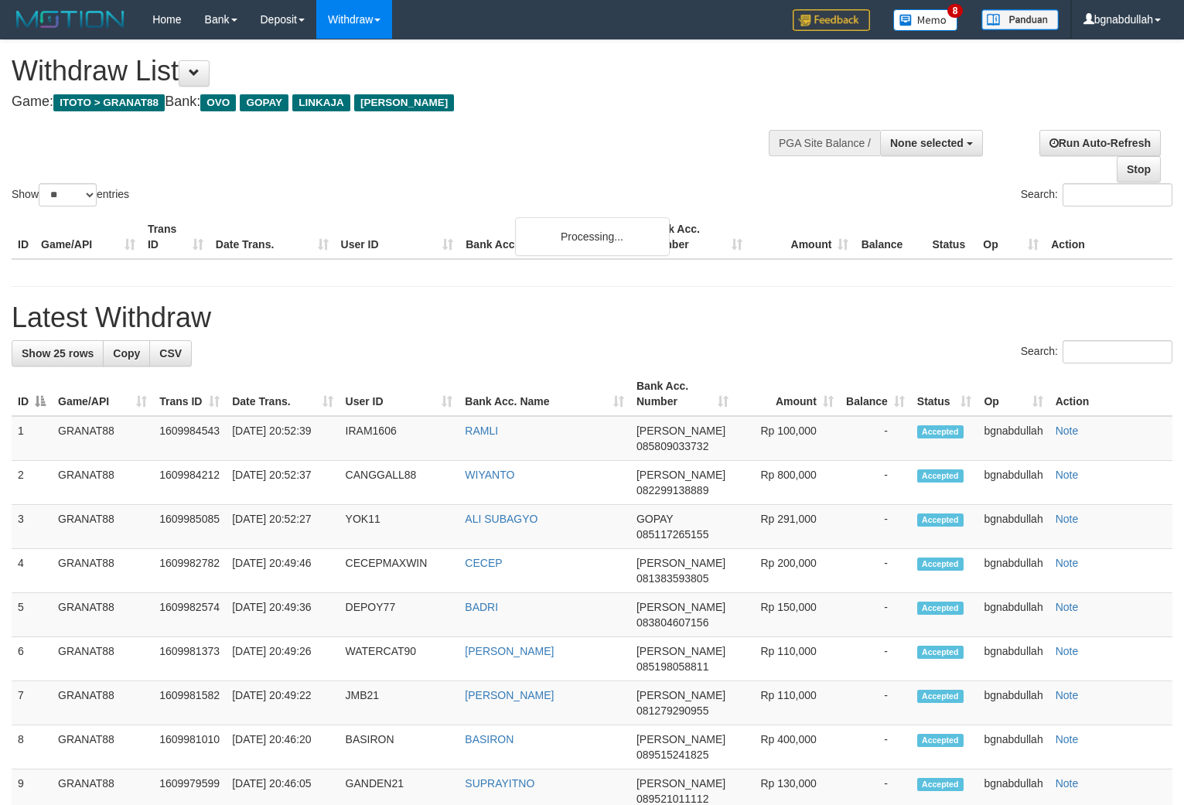
select select
select select "**"
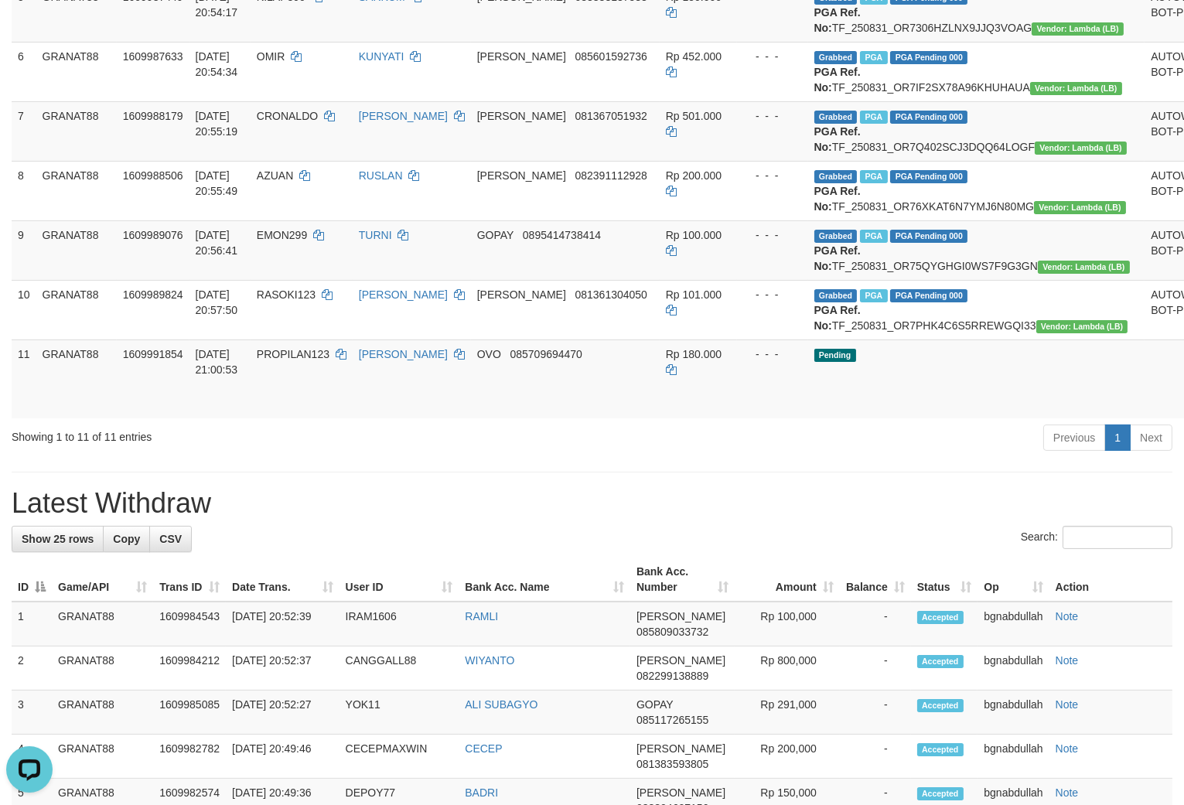
click at [948, 456] on div "Previous 1 Next" at bounding box center [839, 439] width 668 height 33
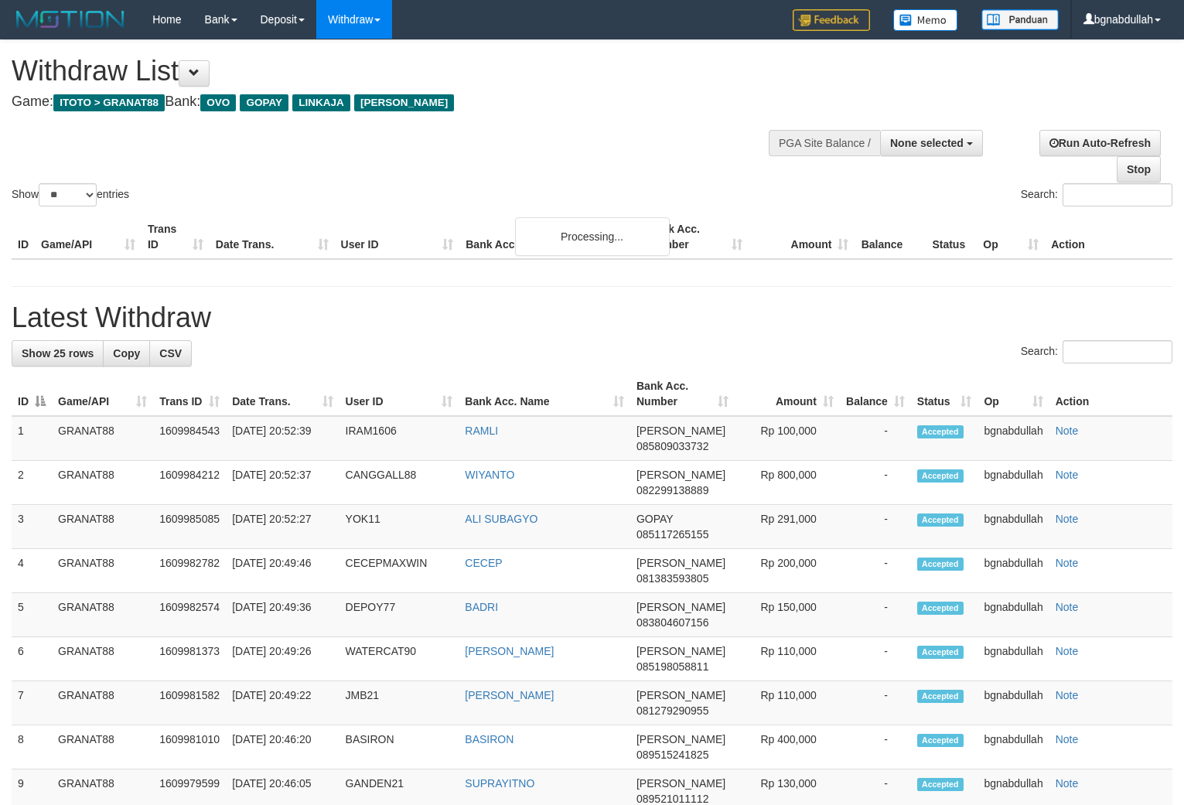
select select
select select "**"
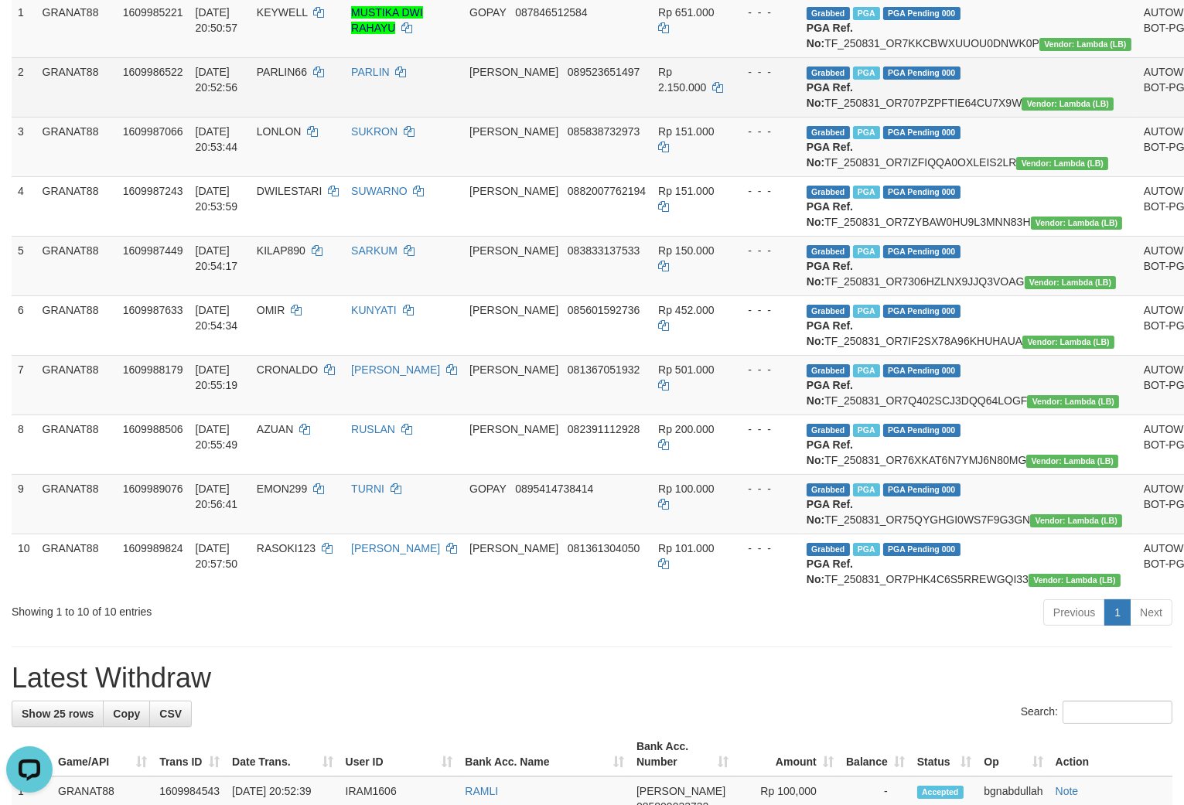
scroll to position [176, 0]
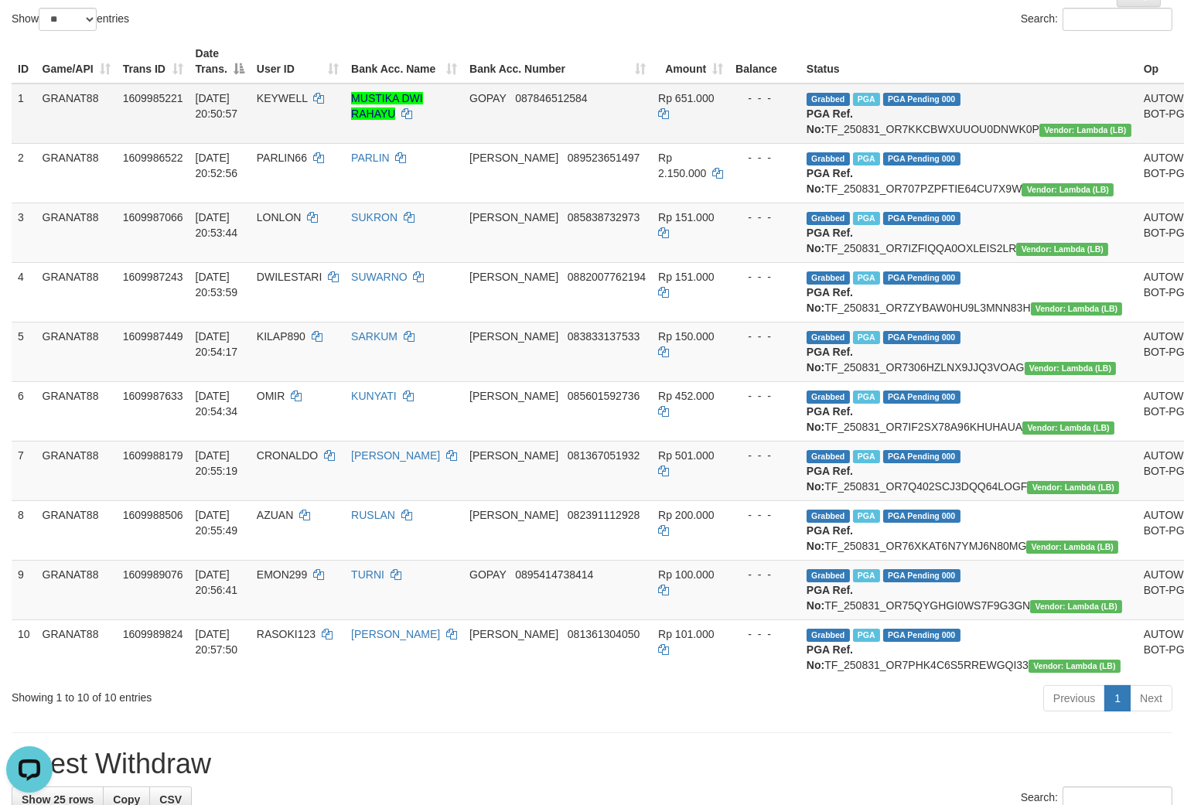
click at [899, 122] on td "Grabbed PGA PGA Pending 000 PGA Ref. No: TF_250831_OR7KKCBWXUUOU0DNWK0P Vendor:…" at bounding box center [969, 114] width 337 height 60
copy td "TF_250831_OR7KKCBWXUUOU0DNWK0P"
click at [917, 121] on td "Grabbed PGA PGA Pending 000 PGA Ref. No: TF_250831_OR7KKCBWXUUOU0DNWK0P Vendor:…" at bounding box center [969, 114] width 337 height 60
drag, startPoint x: 917, startPoint y: 121, endPoint x: 929, endPoint y: 131, distance: 15.4
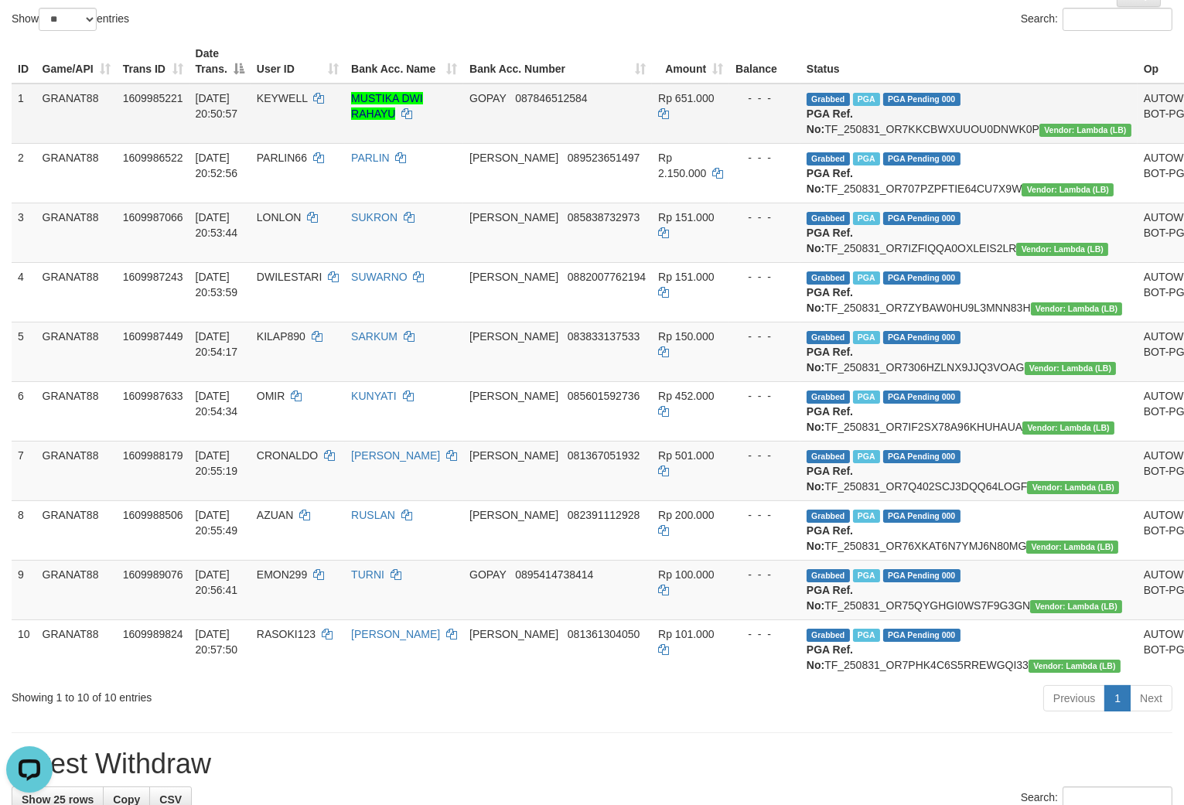
click at [927, 127] on td "Grabbed PGA PGA Pending 000 PGA Ref. No: TF_250831_OR7KKCBWXUUOU0DNWK0P Vendor:…" at bounding box center [969, 114] width 337 height 60
copy td "TF_250831_OR7KKCBWXUUOU0DNWK0P"
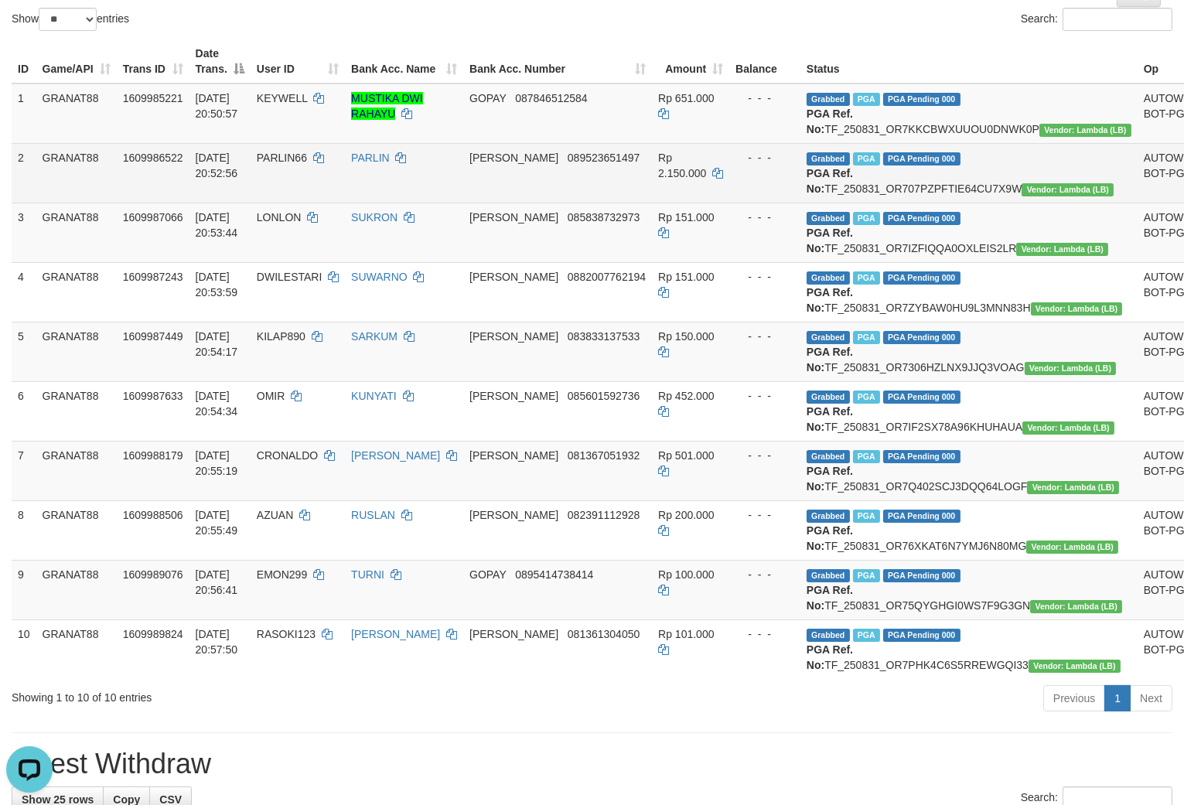
click at [887, 197] on td "Grabbed PGA PGA Pending 000 PGA Ref. No: TF_250831_OR707PZPFTIE64CU7X9W Vendor:…" at bounding box center [969, 173] width 337 height 60
copy td "TF_250831_OR707PZPFTIE64CU7X9W"
click at [915, 202] on td "Grabbed PGA PGA Pending 000 PGA Ref. No: TF_250831_OR707PZPFTIE64CU7X9W Vendor:…" at bounding box center [969, 173] width 337 height 60
drag, startPoint x: 915, startPoint y: 202, endPoint x: 923, endPoint y: 204, distance: 8.1
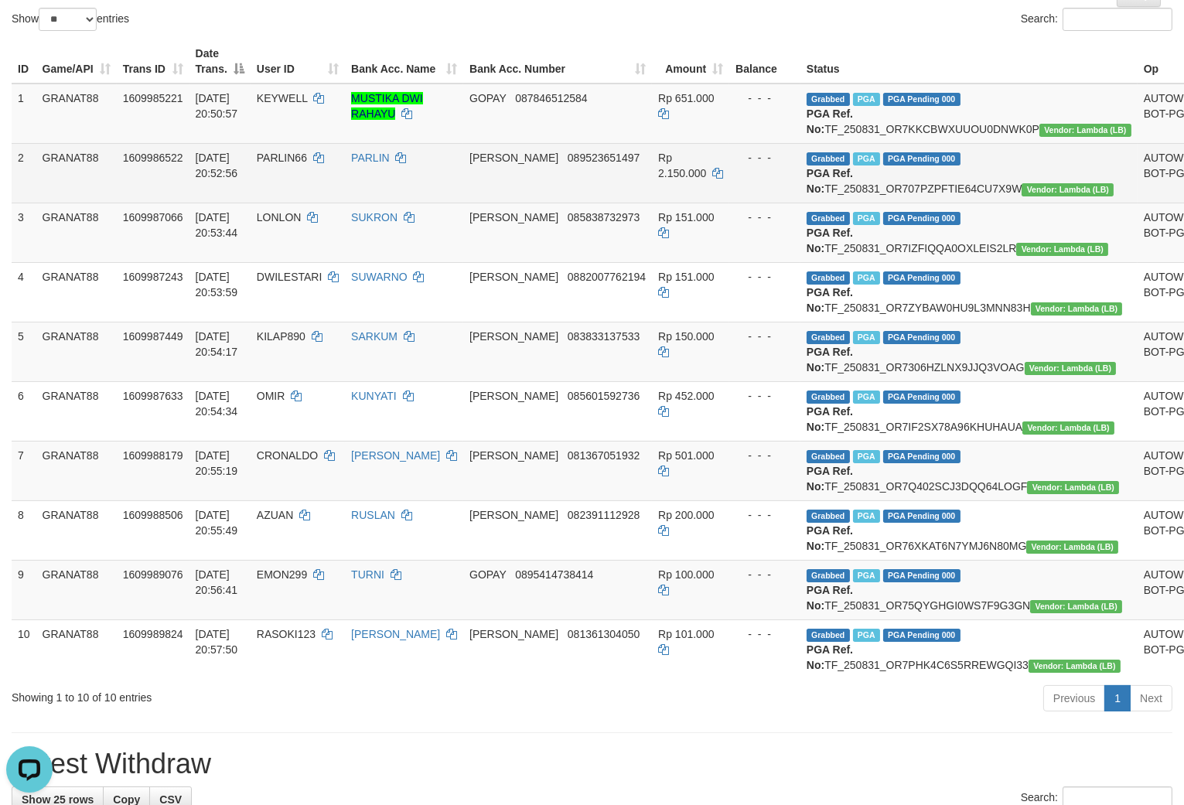
click at [923, 203] on td "Grabbed PGA PGA Pending 000 PGA Ref. No: TF_250831_OR707PZPFTIE64CU7X9W Vendor:…" at bounding box center [969, 173] width 337 height 60
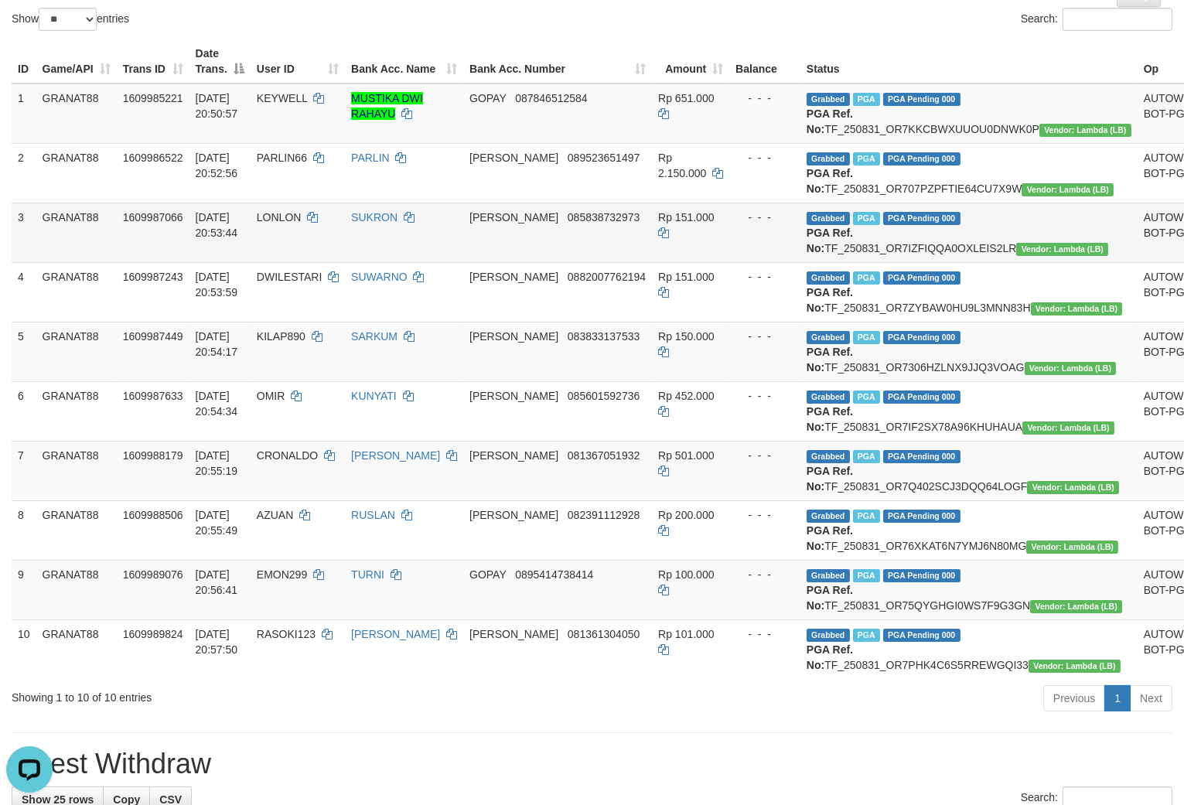
click at [900, 262] on td "Grabbed PGA PGA Pending 000 PGA Ref. No: TF_250831_OR7IZFIQQA0OXLEIS2LR Vendor:…" at bounding box center [969, 233] width 337 height 60
drag, startPoint x: 900, startPoint y: 275, endPoint x: 950, endPoint y: 278, distance: 49.6
click at [913, 262] on td "Grabbed PGA PGA Pending 000 PGA Ref. No: TF_250831_OR7IZFIQQA0OXLEIS2LR Vendor:…" at bounding box center [969, 233] width 337 height 60
copy td "TF_250831_OR7IZFIQQA0OXLEIS2LR"
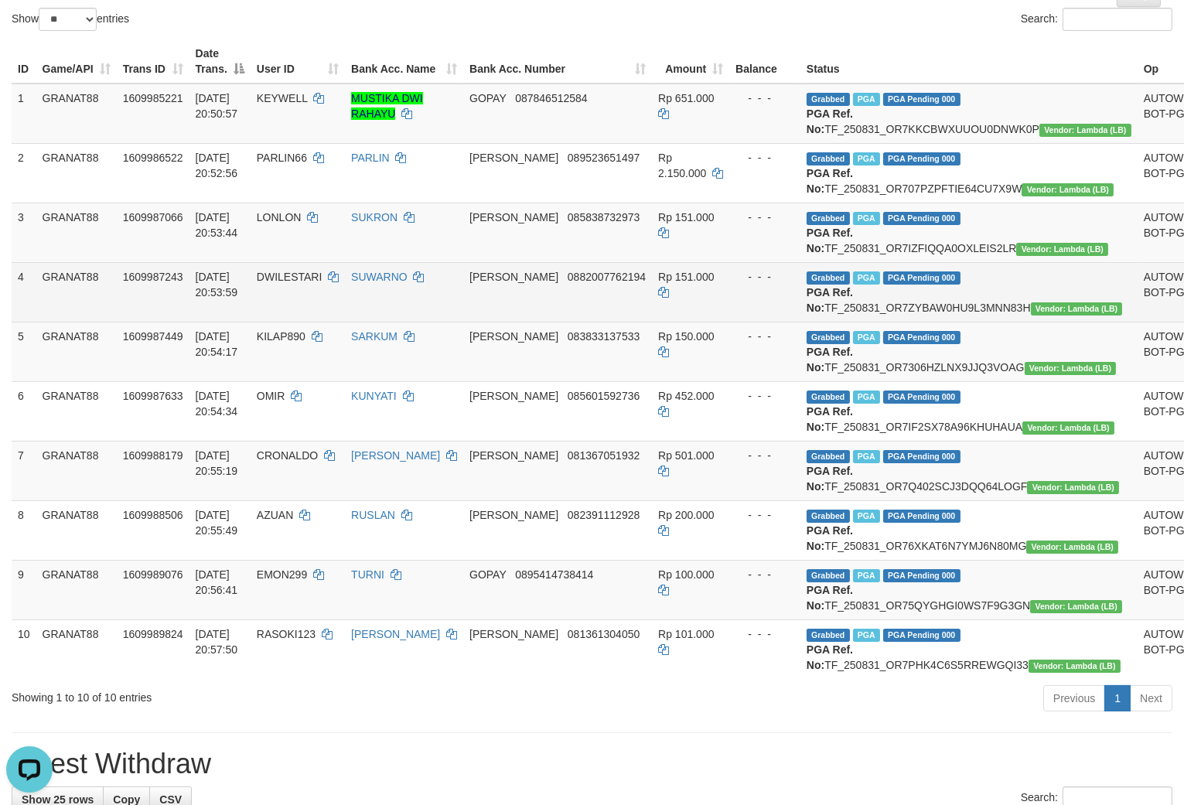
click at [917, 322] on td "Grabbed PGA PGA Pending 000 PGA Ref. No: TF_250831_OR7ZYBAW0HU9L3MNN83H Vendor:…" at bounding box center [969, 292] width 337 height 60
drag, startPoint x: 917, startPoint y: 352, endPoint x: 949, endPoint y: 357, distance: 32.8
click at [924, 322] on td "Grabbed PGA PGA Pending 000 PGA Ref. No: TF_250831_OR7ZYBAW0HU9L3MNN83H Vendor:…" at bounding box center [969, 292] width 337 height 60
copy td "TF_250831_OR7ZYBAW0HU9L3MNN83H"
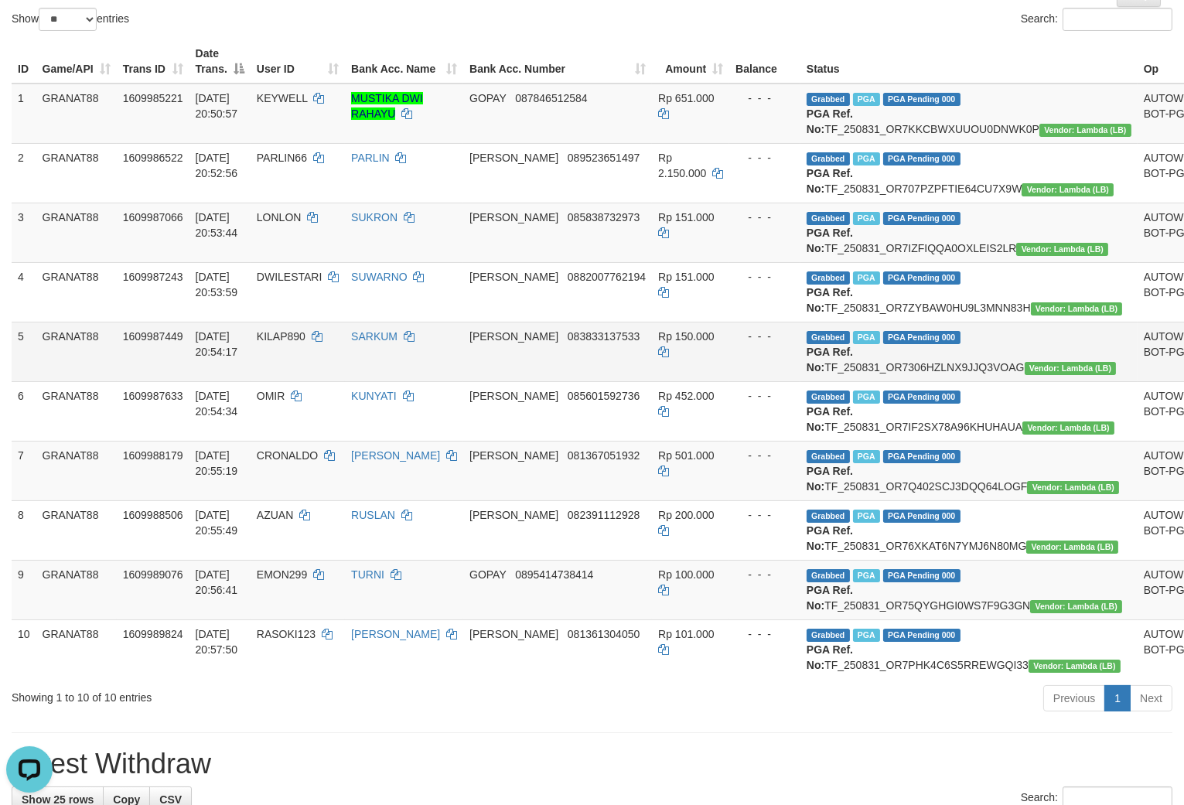
click at [900, 381] on td "Grabbed PGA PGA Pending 000 PGA Ref. No: TF_250831_OR7306HZLNX9JJQ3VOAG Vendor:…" at bounding box center [969, 352] width 337 height 60
click at [916, 381] on td "Grabbed PGA PGA Pending 000 PGA Ref. No: TF_250831_OR7306HZLNX9JJQ3VOAG Vendor:…" at bounding box center [969, 352] width 337 height 60
copy td "TF_250831_OR7306HZLNX9JJQ3VOAG"
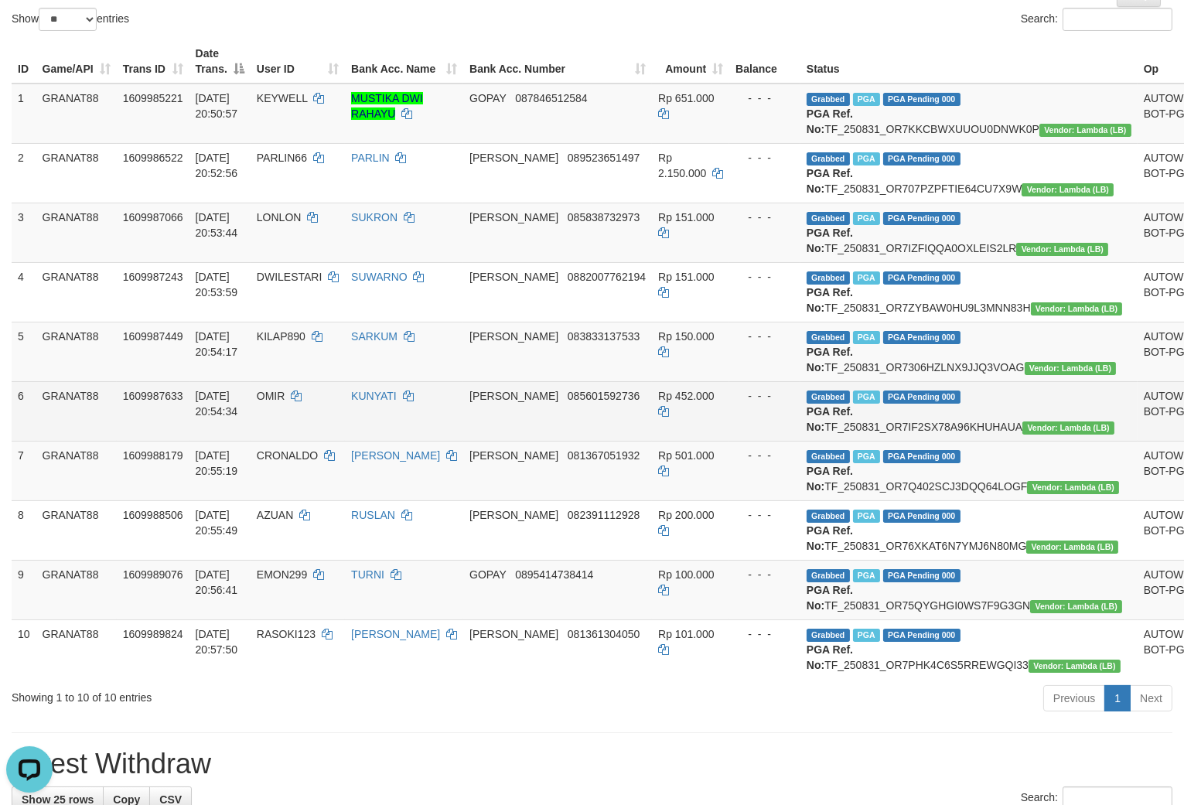
click at [887, 441] on td "Grabbed PGA PGA Pending 000 PGA Ref. No: TF_250831_OR7IF2SX78A96KHUHAUA Vendor:…" at bounding box center [969, 411] width 337 height 60
drag, startPoint x: 887, startPoint y: 495, endPoint x: 910, endPoint y: 496, distance: 22.4
click at [898, 441] on td "Grabbed PGA PGA Pending 000 PGA Ref. No: TF_250831_OR7IF2SX78A96KHUHAUA Vendor:…" at bounding box center [969, 411] width 337 height 60
copy b ":"
click at [908, 441] on td "Grabbed PGA PGA Pending 000 PGA Ref. No: TF_250831_OR7IF2SX78A96KHUHAUA Vendor:…" at bounding box center [969, 411] width 337 height 60
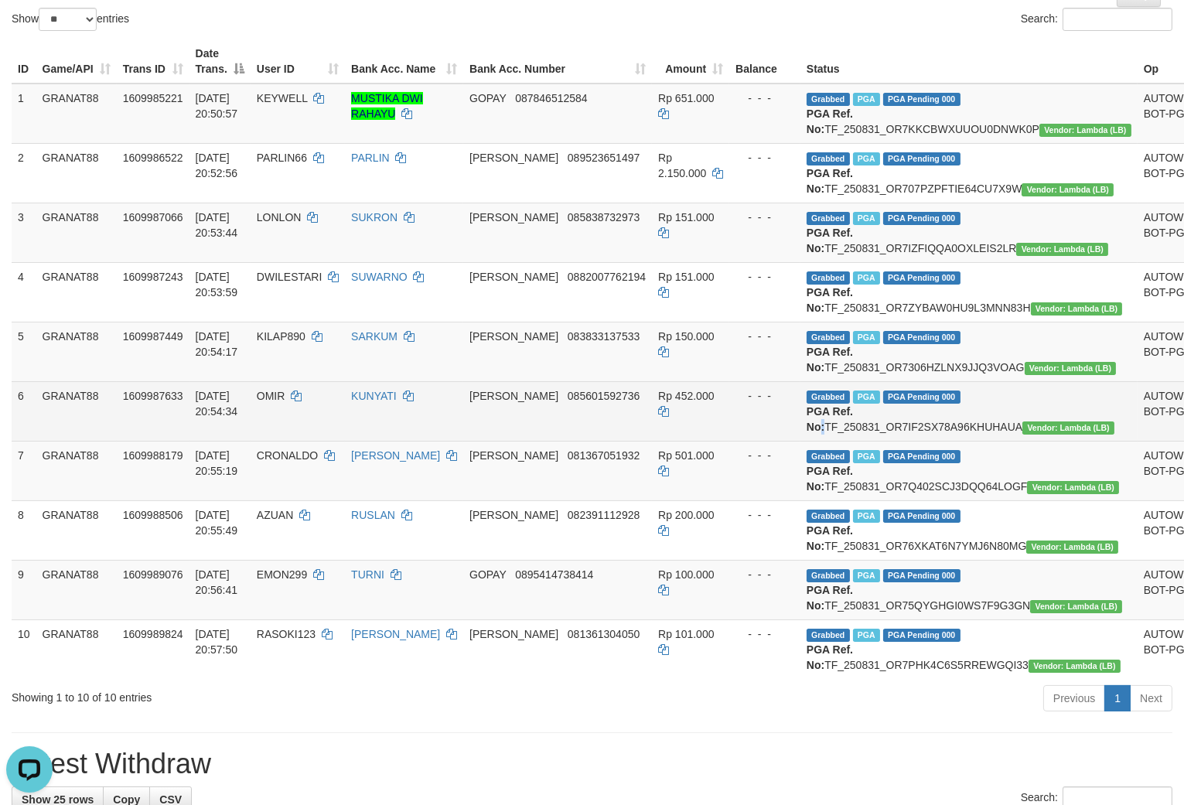
drag, startPoint x: 908, startPoint y: 500, endPoint x: 924, endPoint y: 507, distance: 16.7
click at [913, 441] on td "Grabbed PGA PGA Pending 000 PGA Ref. No: TF_250831_OR7IF2SX78A96KHUHAUA Vendor:…" at bounding box center [969, 411] width 337 height 60
copy td "TF_250831_OR7IF2SX78A96KHUHAUA"
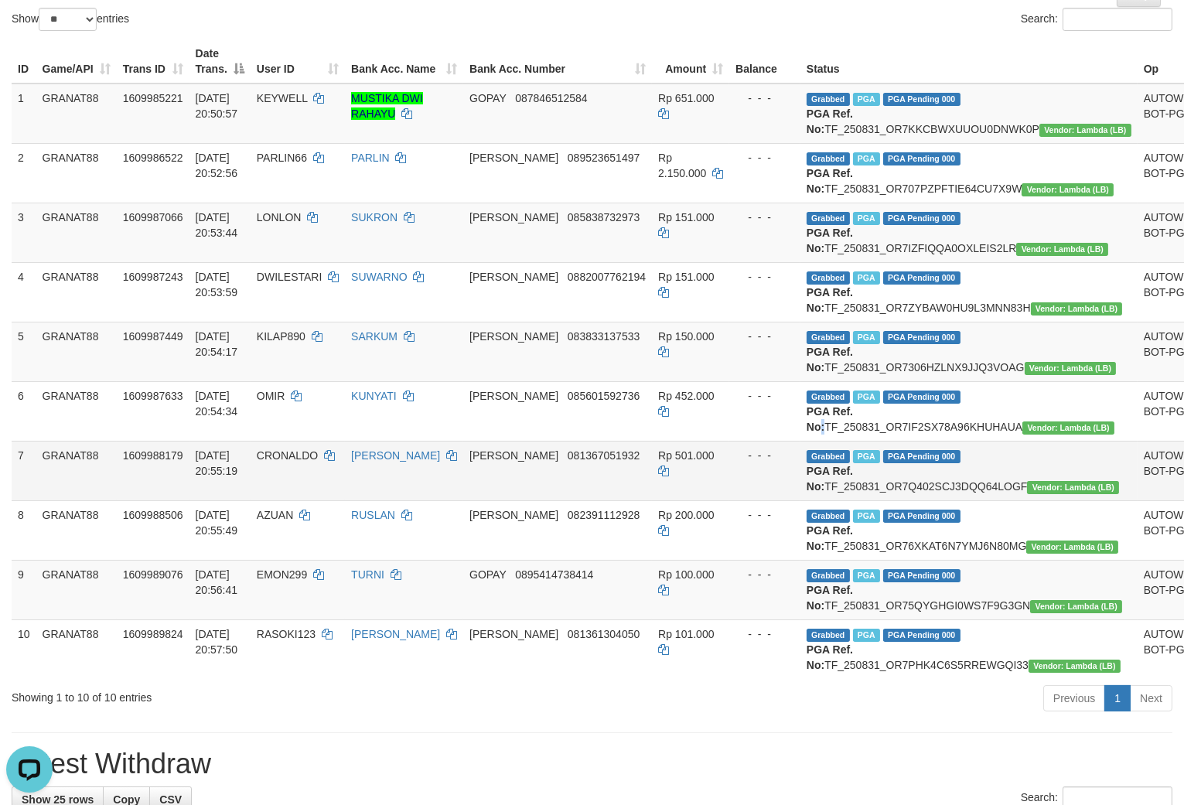
click at [941, 500] on td "Grabbed PGA PGA Pending 000 PGA Ref. No: TF_250831_OR7Q402SCJ3DQQ64LOGF Vendor:…" at bounding box center [969, 471] width 337 height 60
drag, startPoint x: 941, startPoint y: 577, endPoint x: 934, endPoint y: 580, distance: 8.3
click at [948, 500] on td "Grabbed PGA PGA Pending 000 PGA Ref. No: TF_250831_OR7Q402SCJ3DQQ64LOGF Vendor:…" at bounding box center [969, 471] width 337 height 60
copy td "TF_250831_OR7Q402SCJ3DQQ64LOGF"
click at [934, 500] on td "Grabbed PGA PGA Pending 000 PGA Ref. No: TF_250831_OR7Q402SCJ3DQQ64LOGF Vendor:…" at bounding box center [969, 471] width 337 height 60
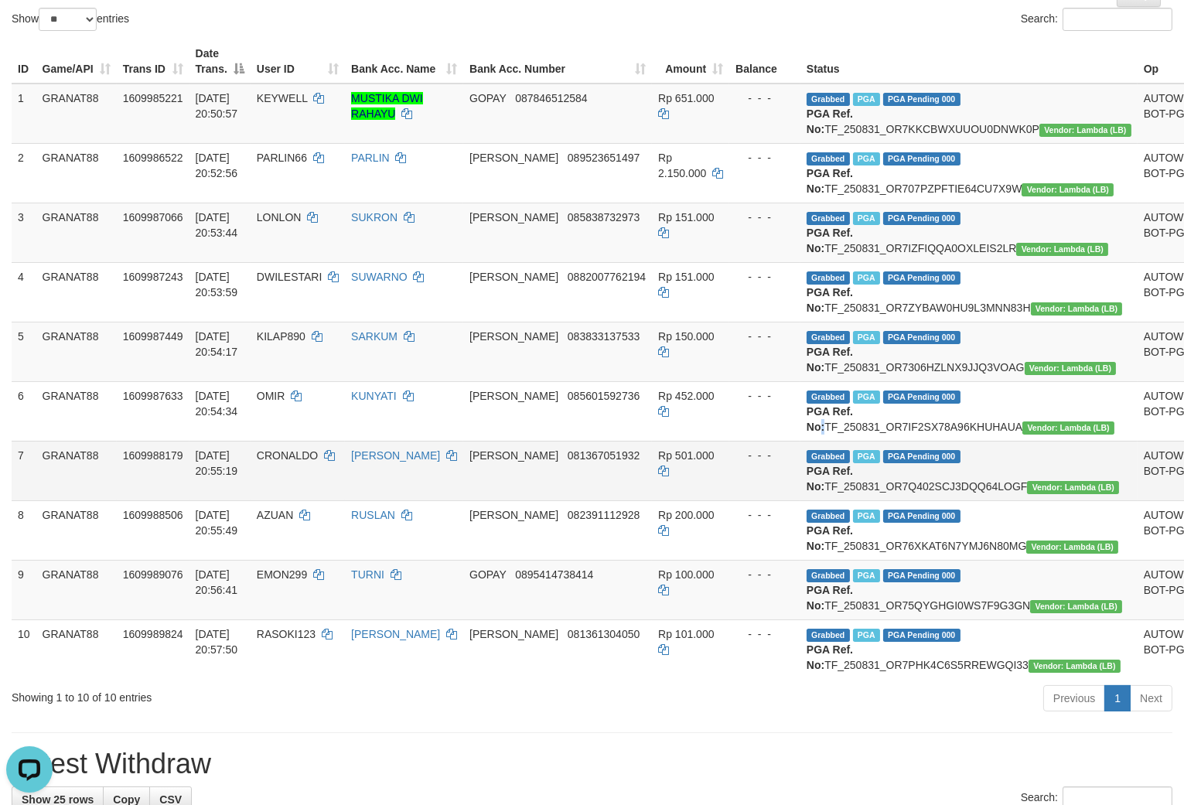
click at [934, 500] on td "Grabbed PGA PGA Pending 000 PGA Ref. No: TF_250831_OR7Q402SCJ3DQQ64LOGF Vendor:…" at bounding box center [969, 471] width 337 height 60
click at [928, 500] on td "Grabbed PGA PGA Pending 000 PGA Ref. No: TF_250831_OR7Q402SCJ3DQQ64LOGF Vendor:…" at bounding box center [969, 471] width 337 height 60
click at [934, 500] on td "Grabbed PGA PGA Pending 000 PGA Ref. No: TF_250831_OR7Q402SCJ3DQQ64LOGF Vendor:…" at bounding box center [969, 471] width 337 height 60
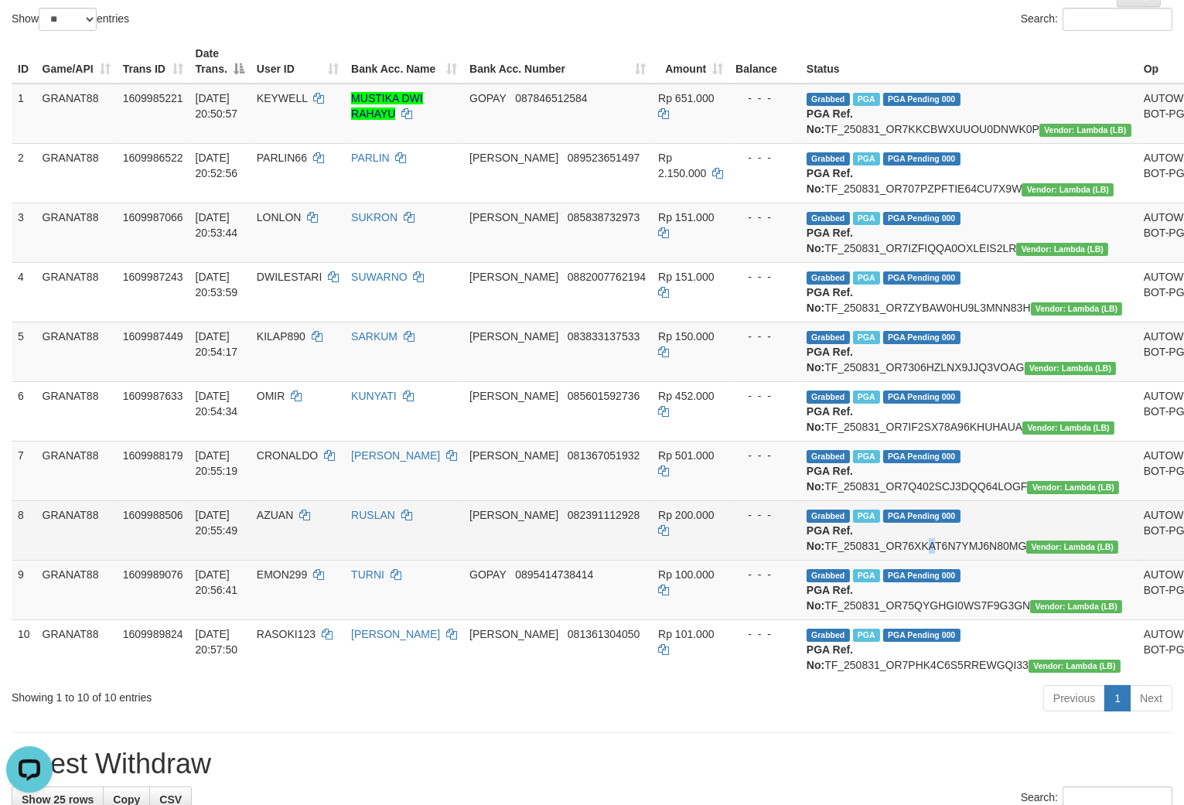
click at [892, 560] on td "Grabbed PGA PGA Pending 000 PGA Ref. No: TF_250831_OR76XKAT6N7YMJ6N80MG Vendor:…" at bounding box center [969, 530] width 337 height 60
copy td "K"
click at [899, 560] on td "Grabbed PGA PGA Pending 000 PGA Ref. No: TF_250831_OR76XKAT6N7YMJ6N80MG Vendor:…" at bounding box center [969, 530] width 337 height 60
drag, startPoint x: 899, startPoint y: 652, endPoint x: 907, endPoint y: 653, distance: 7.8
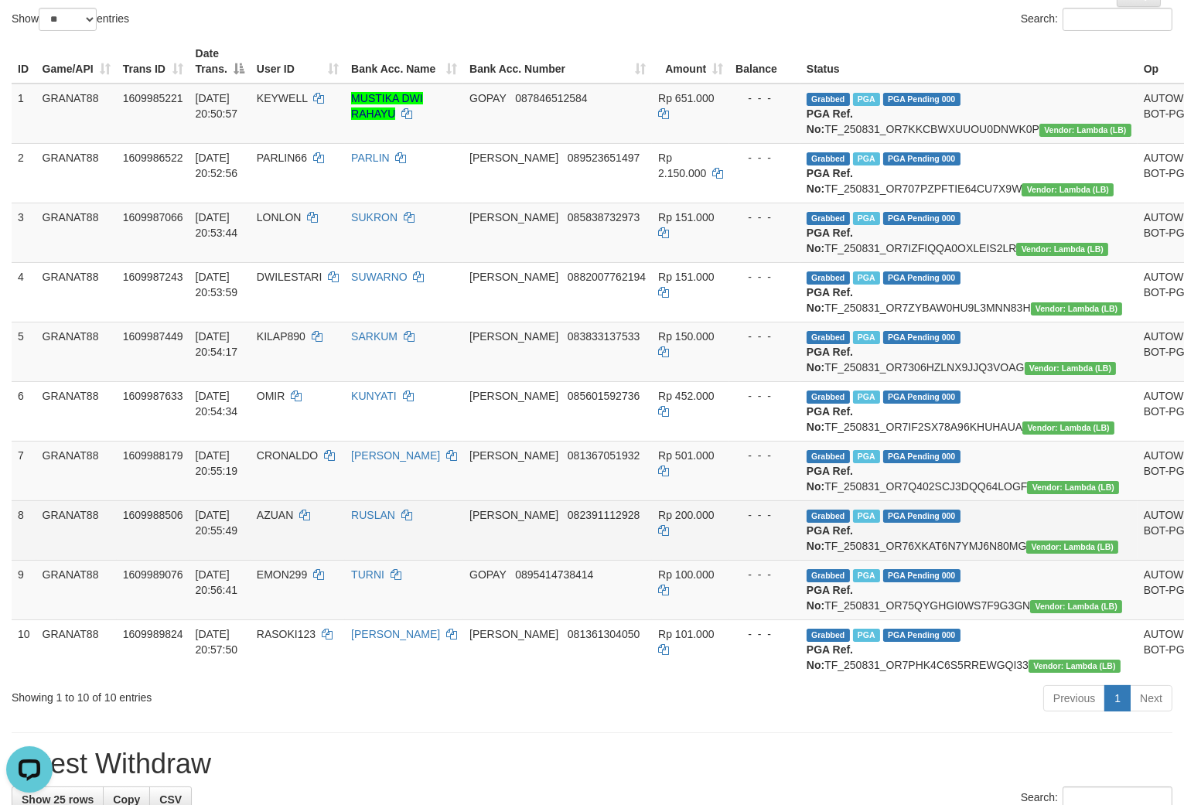
click at [906, 560] on td "Grabbed PGA PGA Pending 000 PGA Ref. No: TF_250831_OR76XKAT6N7YMJ6N80MG Vendor:…" at bounding box center [969, 530] width 337 height 60
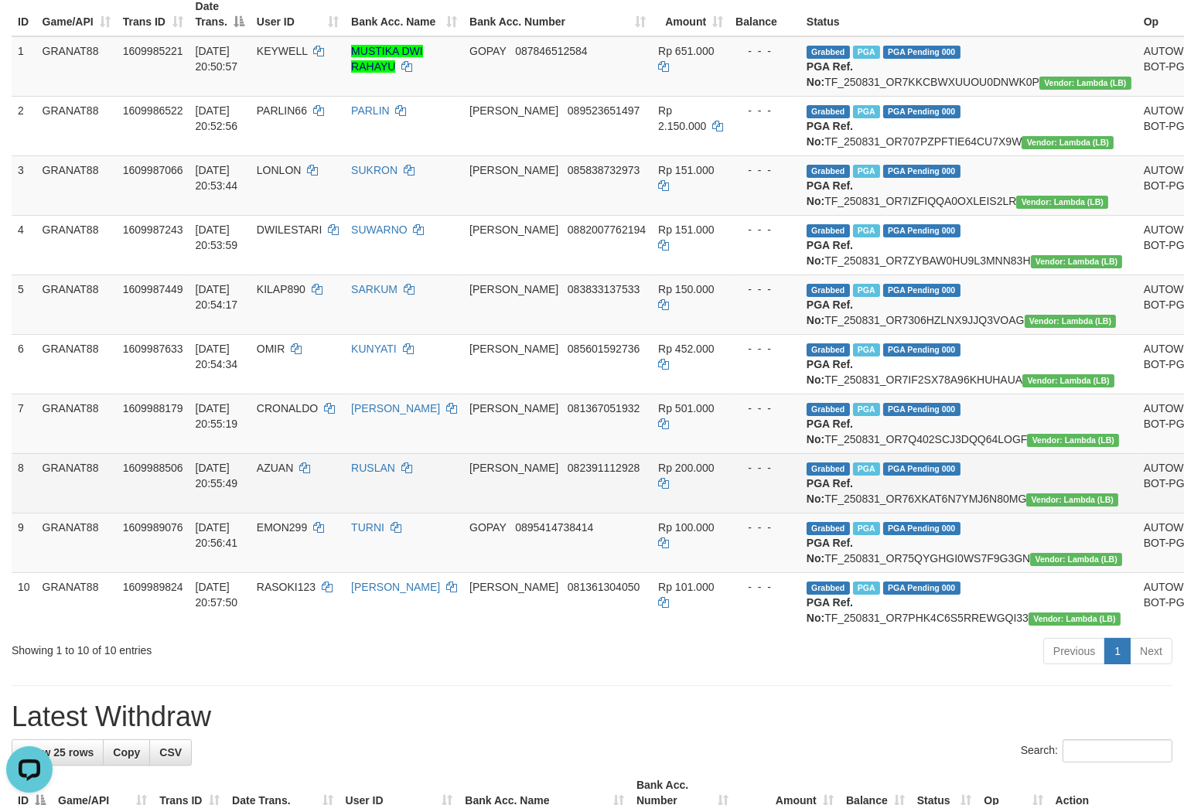
scroll to position [261, 0]
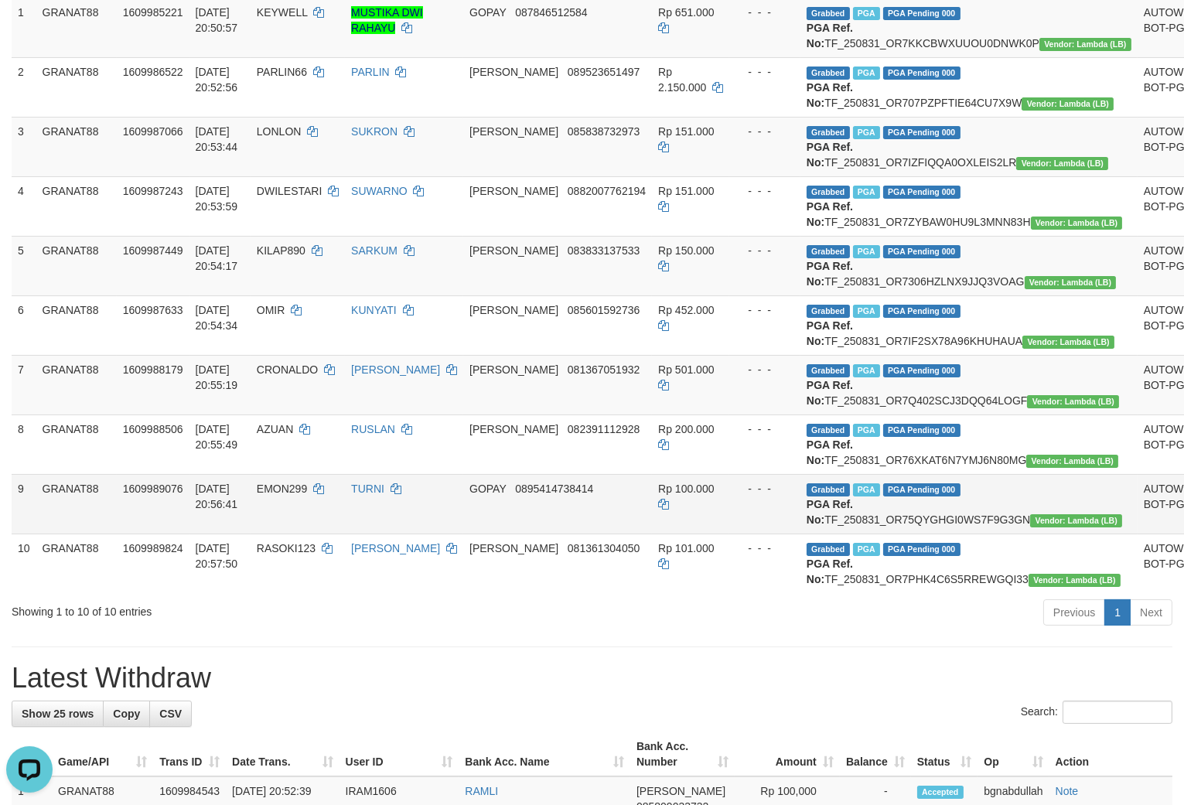
click at [901, 534] on td "Grabbed PGA PGA Pending 000 PGA Ref. No: TF_250831_OR75QYGHGI0WS7F9G3GN Vendor:…" at bounding box center [969, 504] width 337 height 60
click at [907, 534] on td "Grabbed PGA PGA Pending 000 PGA Ref. No: TF_250831_OR75QYGHGI0WS7F9G3GN Vendor:…" at bounding box center [969, 504] width 337 height 60
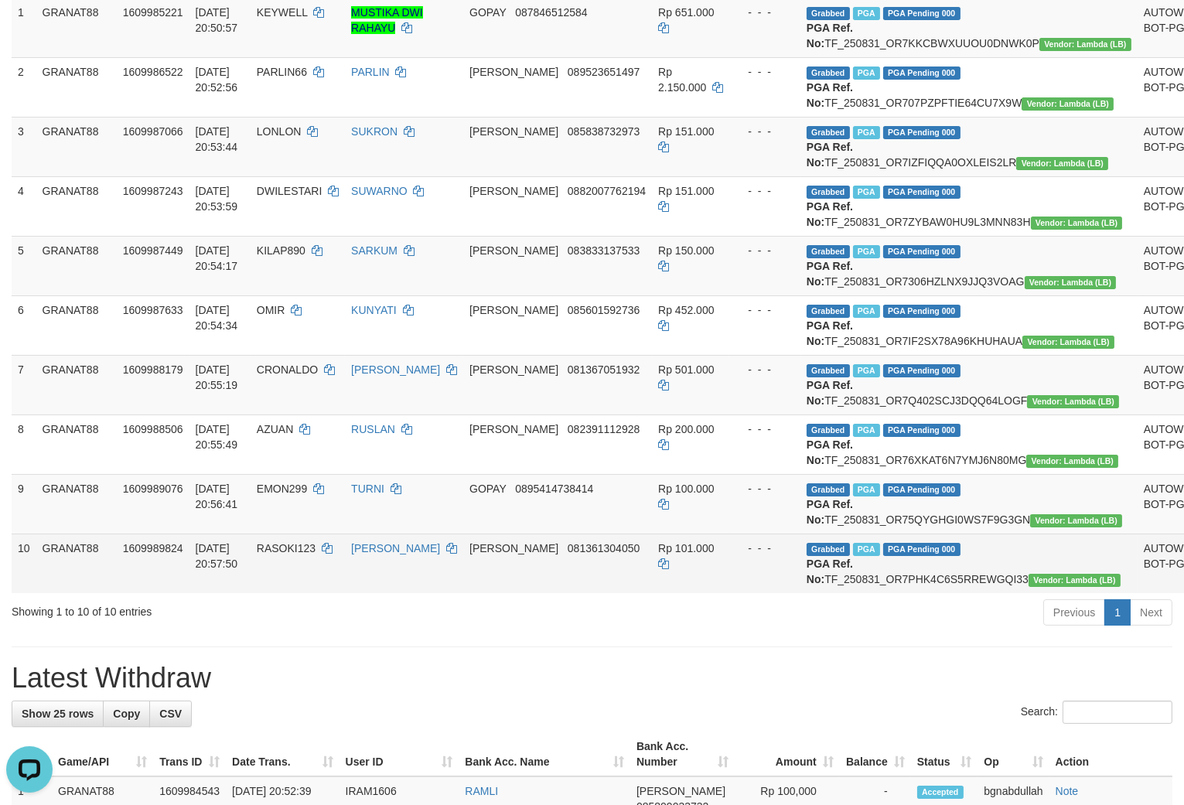
click at [901, 593] on td "Grabbed PGA PGA Pending 000 PGA Ref. No: TF_250831_OR7PHK4C6S5RREWGQI33 Vendor:…" at bounding box center [969, 564] width 337 height 60
drag, startPoint x: 901, startPoint y: 721, endPoint x: 910, endPoint y: 728, distance: 11.6
click at [903, 593] on td "Grabbed PGA PGA Pending 000 PGA Ref. No: TF_250831_OR7PHK4C6S5RREWGQI33 Vendor:…" at bounding box center [969, 564] width 337 height 60
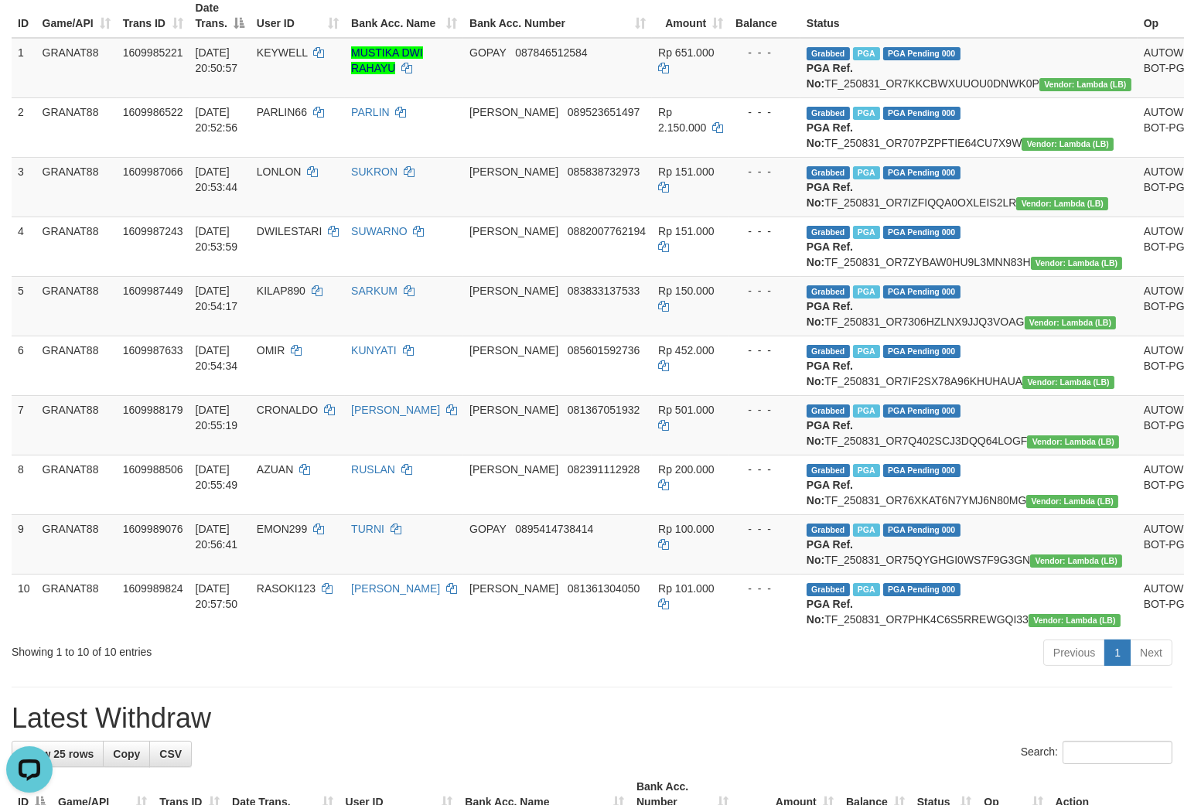
scroll to position [229, 0]
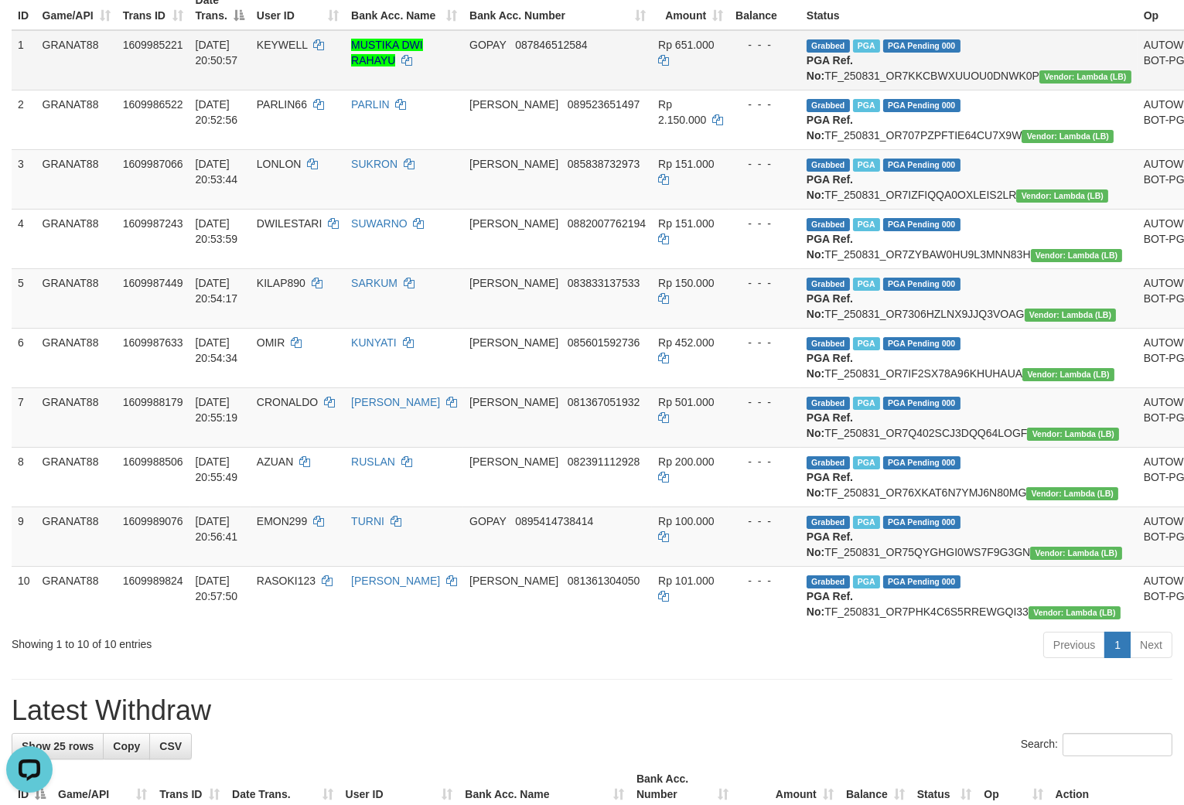
click at [304, 40] on span "KEYWELL" at bounding box center [282, 45] width 51 height 12
drag, startPoint x: 304, startPoint y: 40, endPoint x: 305, endPoint y: 68, distance: 27.9
click at [308, 62] on td "KEYWELL" at bounding box center [298, 60] width 94 height 60
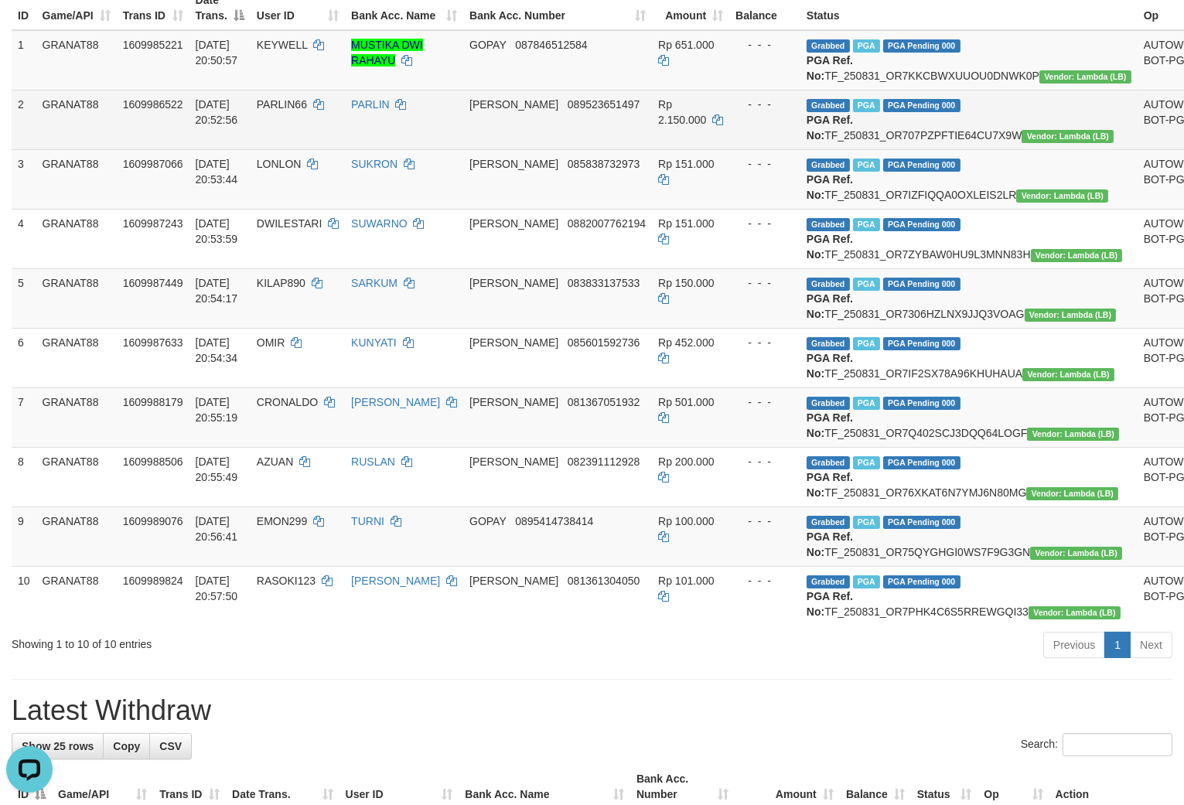
click at [307, 111] on span "PARLIN66" at bounding box center [282, 104] width 50 height 12
drag, startPoint x: 308, startPoint y: 119, endPoint x: 306, endPoint y: 140, distance: 20.9
click at [308, 135] on td "PARLIN66" at bounding box center [298, 120] width 94 height 60
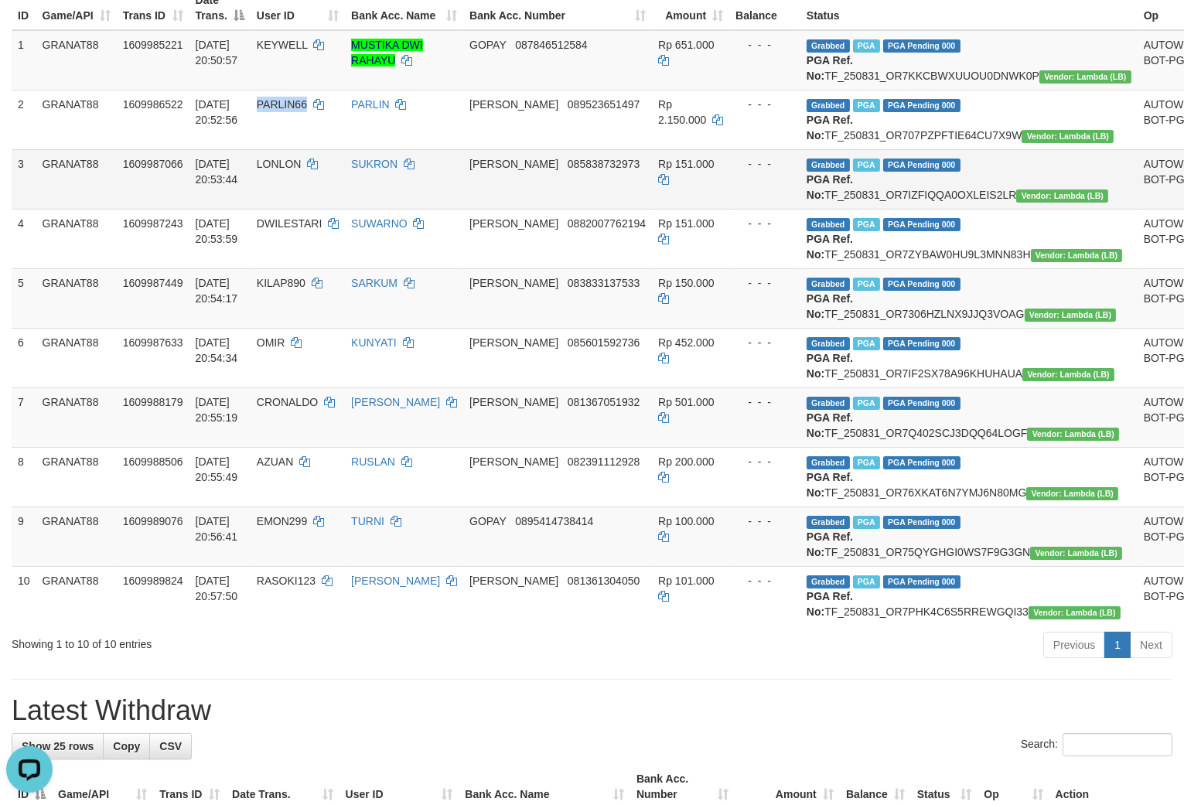
click at [292, 170] on span "LONLON" at bounding box center [279, 164] width 45 height 12
drag, startPoint x: 292, startPoint y: 187, endPoint x: 292, endPoint y: 213, distance: 26.3
click at [295, 203] on td "LONLON" at bounding box center [298, 179] width 94 height 60
click at [295, 209] on td "LONLON" at bounding box center [298, 179] width 94 height 60
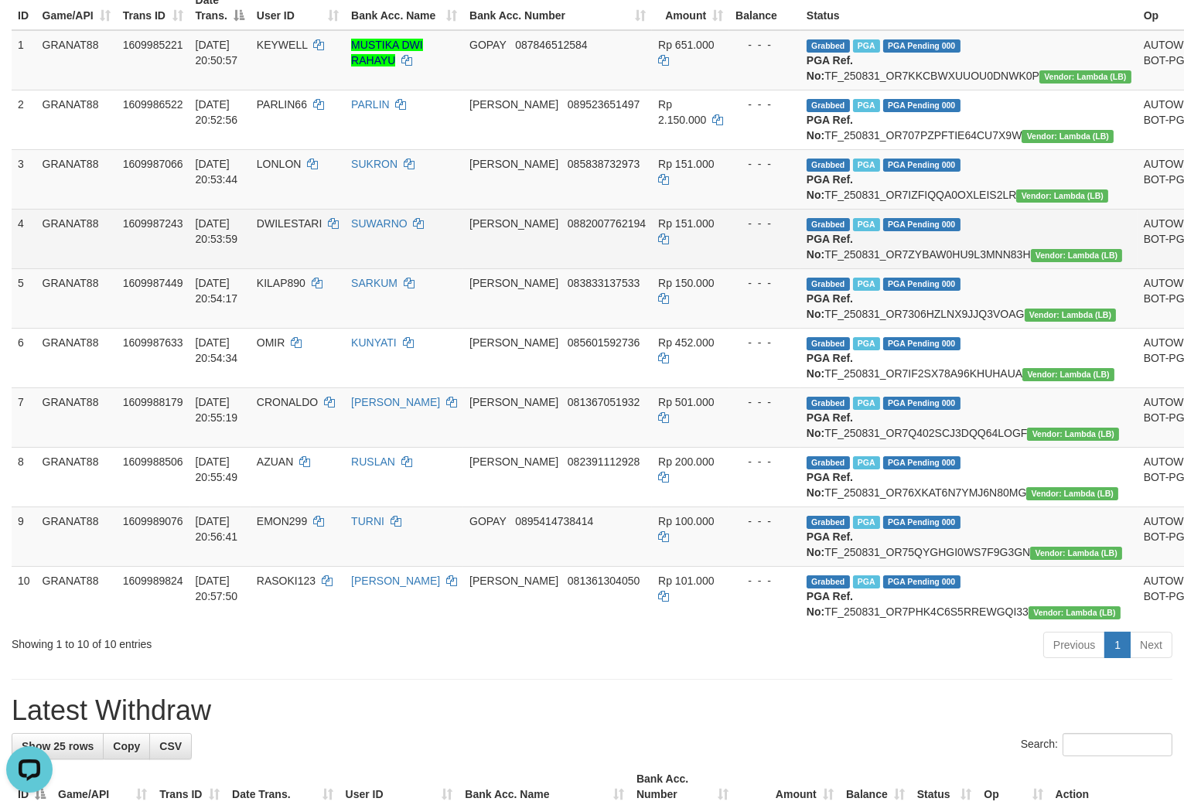
click at [298, 230] on span "DWILESTARI" at bounding box center [290, 223] width 66 height 12
drag, startPoint x: 298, startPoint y: 261, endPoint x: 319, endPoint y: 289, distance: 34.8
click at [306, 230] on span "DWILESTARI" at bounding box center [290, 223] width 66 height 12
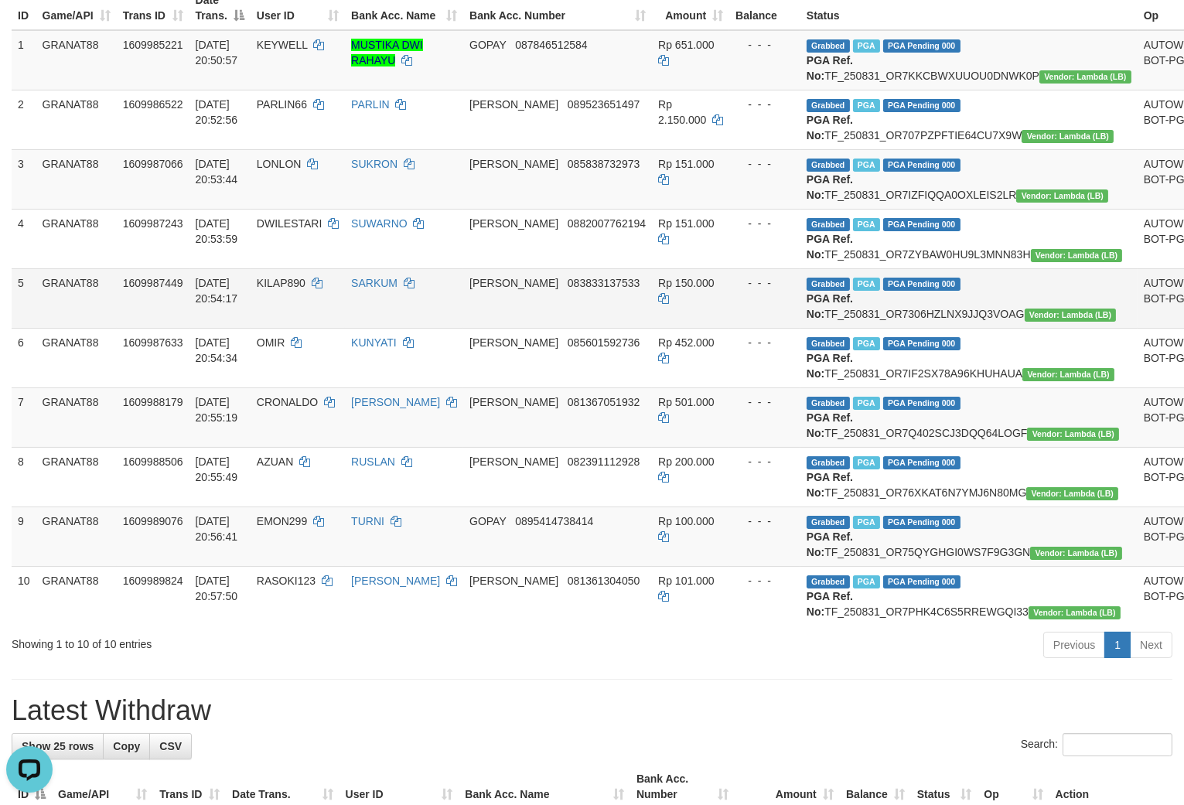
click at [300, 289] on span "KILAP890" at bounding box center [281, 283] width 49 height 12
drag, startPoint x: 300, startPoint y: 340, endPoint x: 302, endPoint y: 353, distance: 13.4
click at [303, 328] on td "KILAP890" at bounding box center [298, 298] width 94 height 60
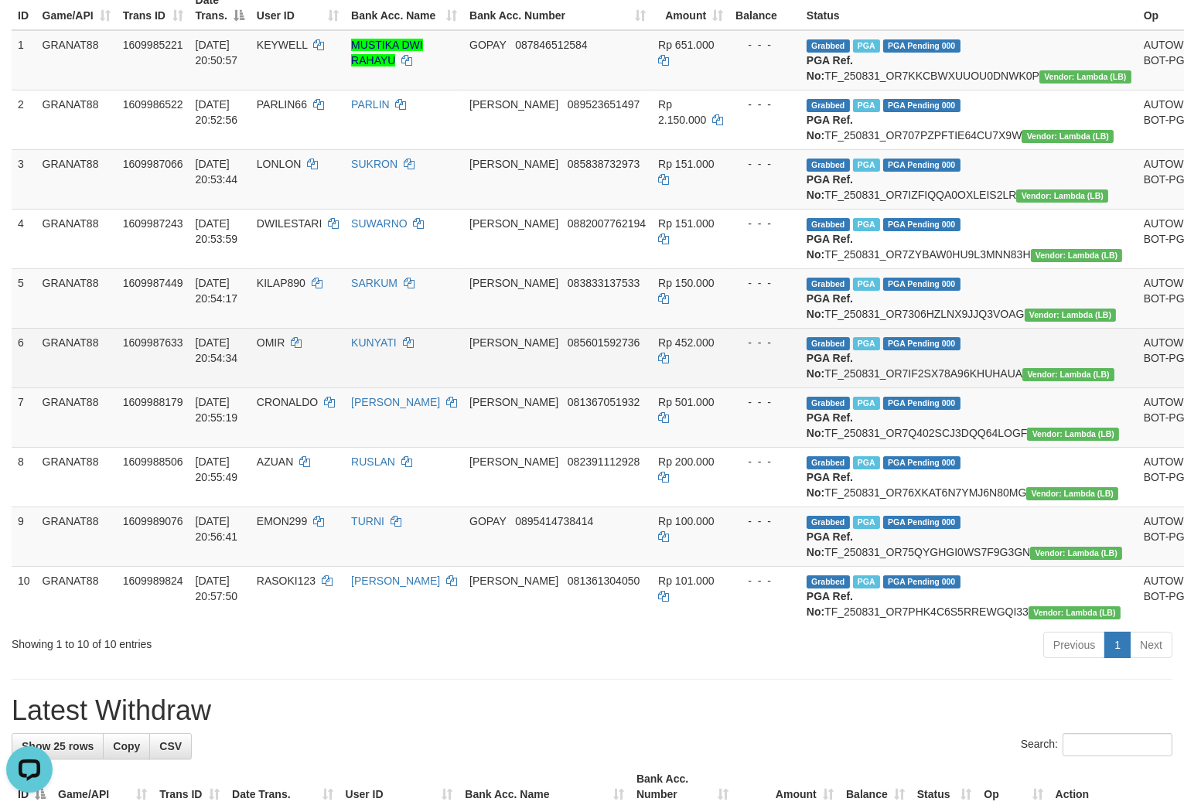
click at [285, 349] on span "OMIR" at bounding box center [271, 342] width 29 height 12
drag, startPoint x: 292, startPoint y: 412, endPoint x: 299, endPoint y: 443, distance: 31.7
click at [299, 388] on td "OMIR" at bounding box center [298, 358] width 94 height 60
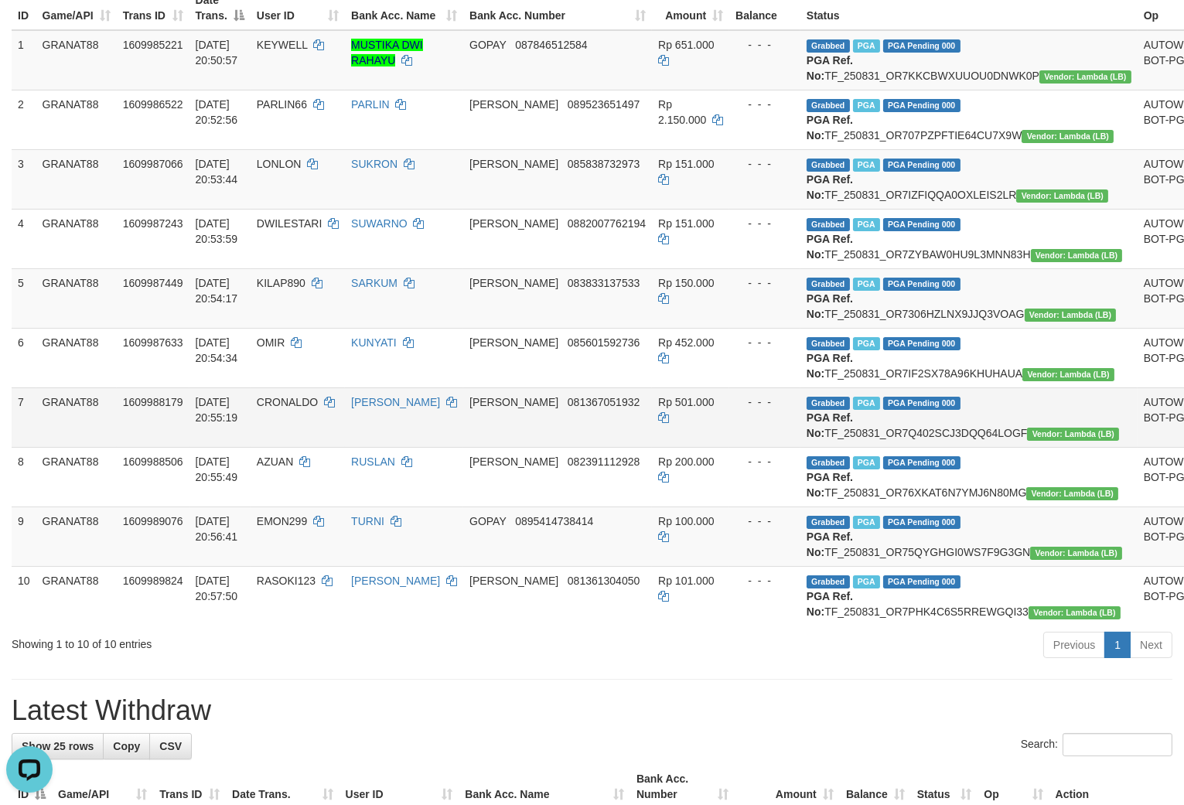
click at [292, 408] on span "CRONALDO" at bounding box center [287, 402] width 61 height 12
drag, startPoint x: 292, startPoint y: 487, endPoint x: 302, endPoint y: 496, distance: 12.6
click at [306, 447] on td "CRONALDO" at bounding box center [298, 418] width 94 height 60
click at [302, 408] on span "CRONALDO" at bounding box center [287, 402] width 61 height 12
drag, startPoint x: 302, startPoint y: 493, endPoint x: 311, endPoint y: 515, distance: 23.6
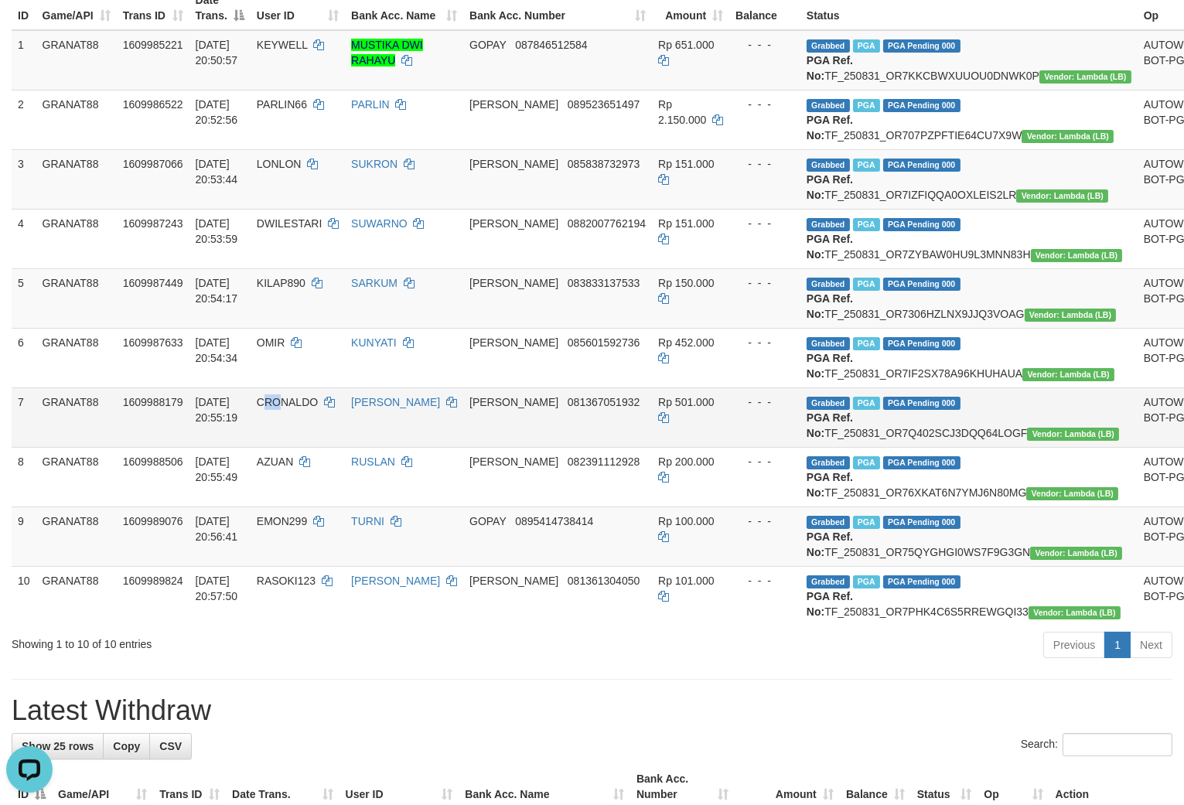
click at [311, 447] on td "CRONALDO" at bounding box center [298, 418] width 94 height 60
click at [299, 408] on span "CRONALDO" at bounding box center [287, 402] width 61 height 12
drag, startPoint x: 299, startPoint y: 489, endPoint x: 303, endPoint y: 507, distance: 18.2
click at [303, 447] on td "CRONALDO" at bounding box center [298, 418] width 94 height 60
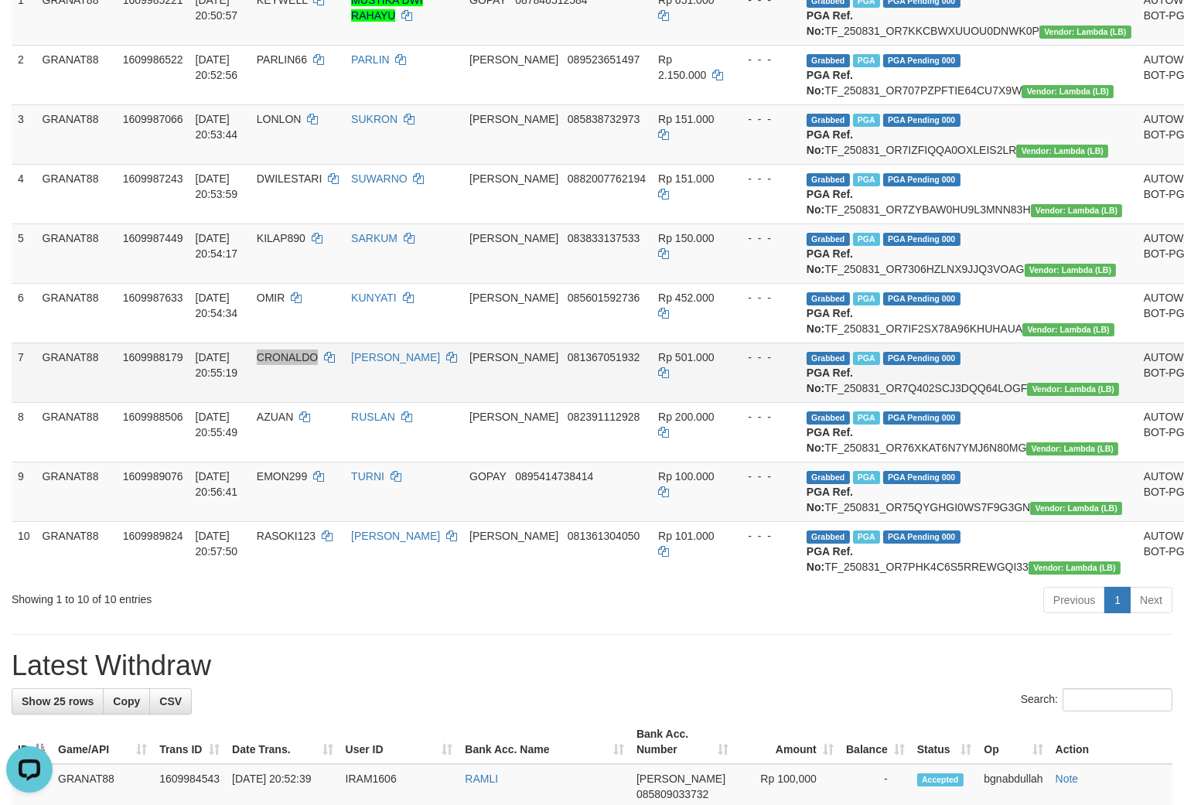
scroll to position [315, 0]
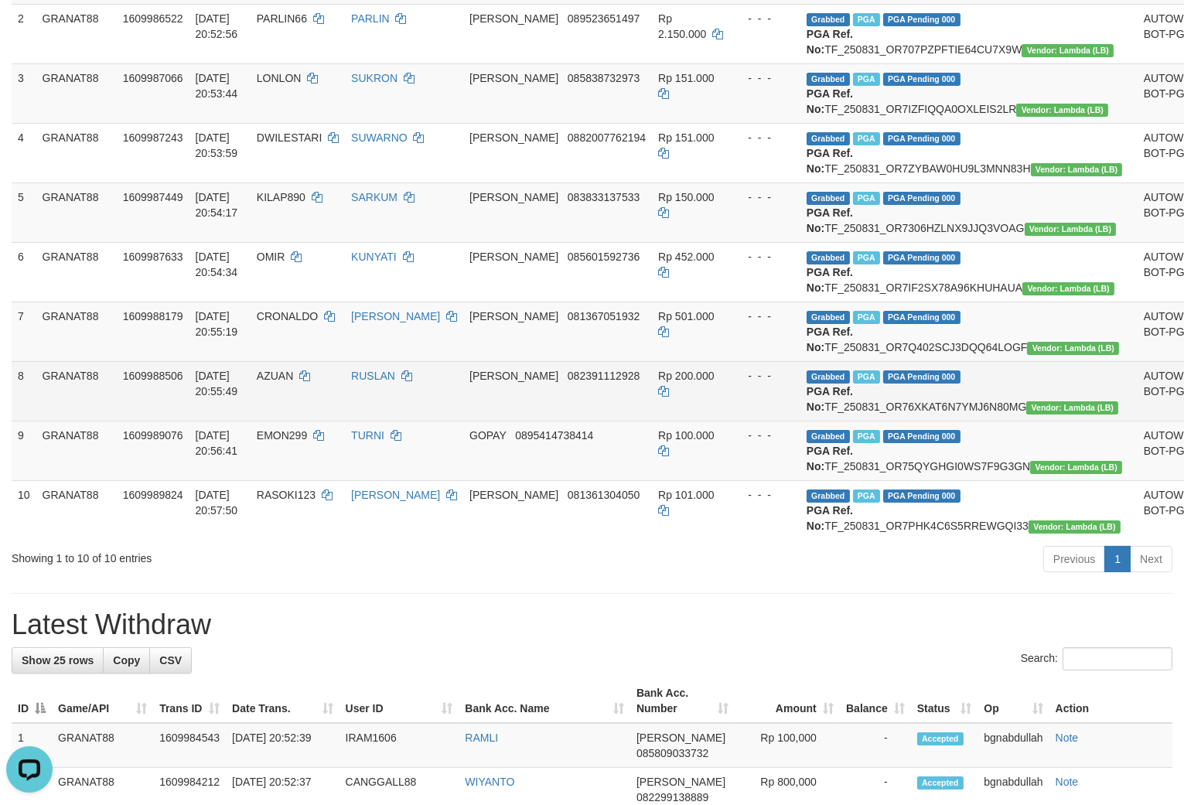
click at [292, 382] on span "AZUAN" at bounding box center [275, 376] width 36 height 12
drag, startPoint x: 292, startPoint y: 478, endPoint x: 303, endPoint y: 505, distance: 29.2
click at [304, 421] on td "AZUAN" at bounding box center [298, 391] width 94 height 60
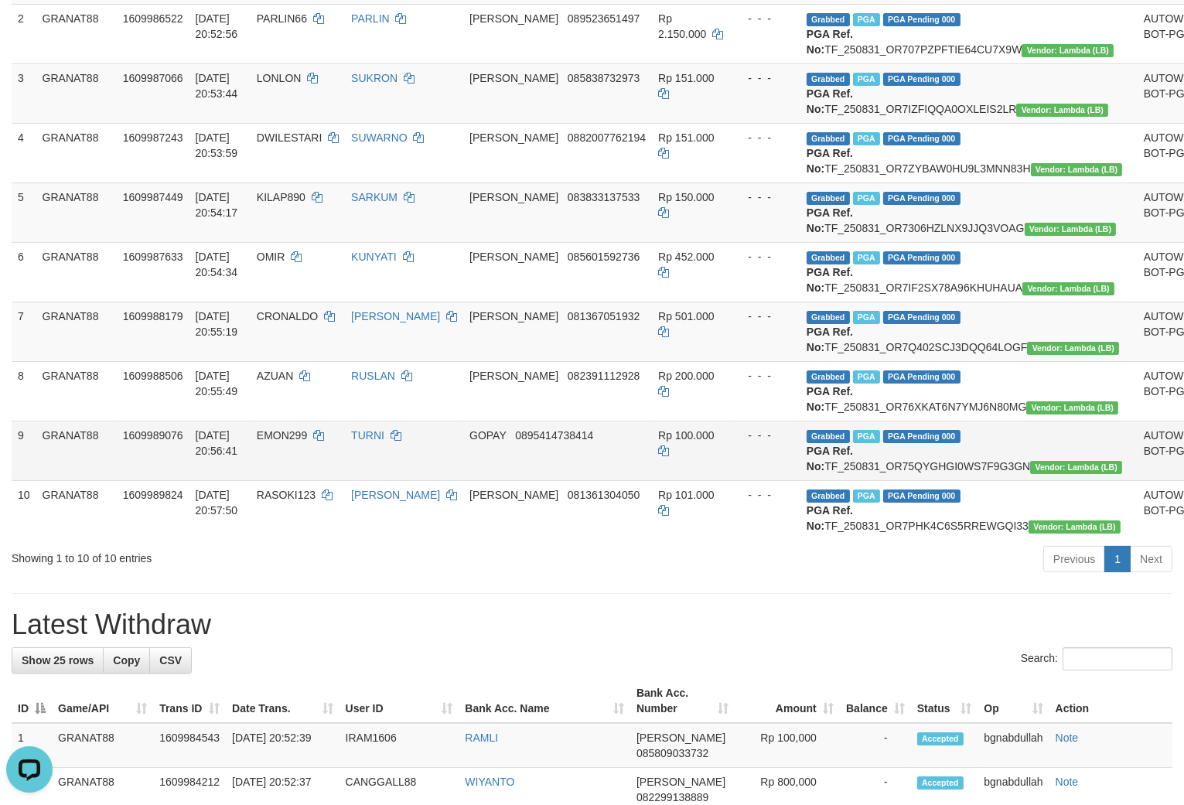
click at [300, 442] on span "EMON299" at bounding box center [282, 435] width 50 height 12
drag, startPoint x: 300, startPoint y: 561, endPoint x: 299, endPoint y: 584, distance: 23.2
click at [309, 480] on td "EMON299" at bounding box center [298, 451] width 94 height 60
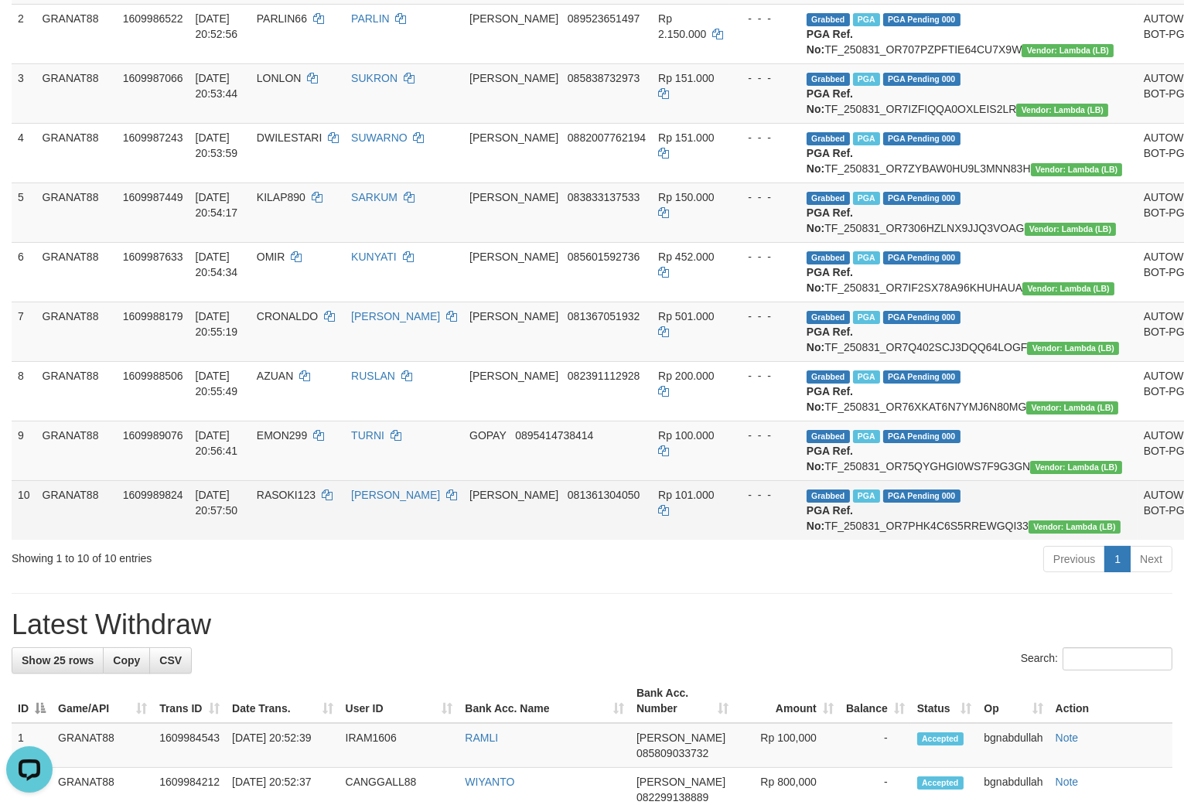
click at [282, 540] on td "RASOKI123" at bounding box center [298, 510] width 94 height 60
drag, startPoint x: 282, startPoint y: 628, endPoint x: 304, endPoint y: 654, distance: 33.5
click at [287, 540] on td "RASOKI123" at bounding box center [298, 510] width 94 height 60
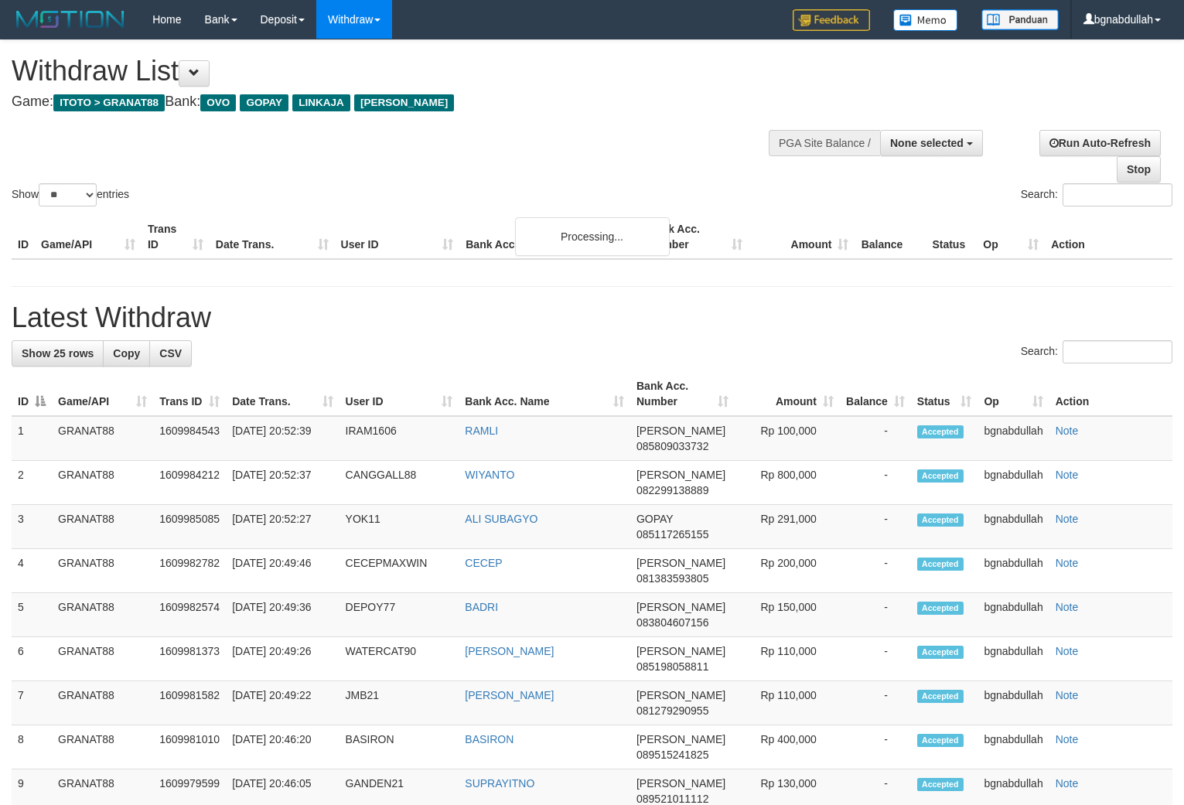
select select
select select "**"
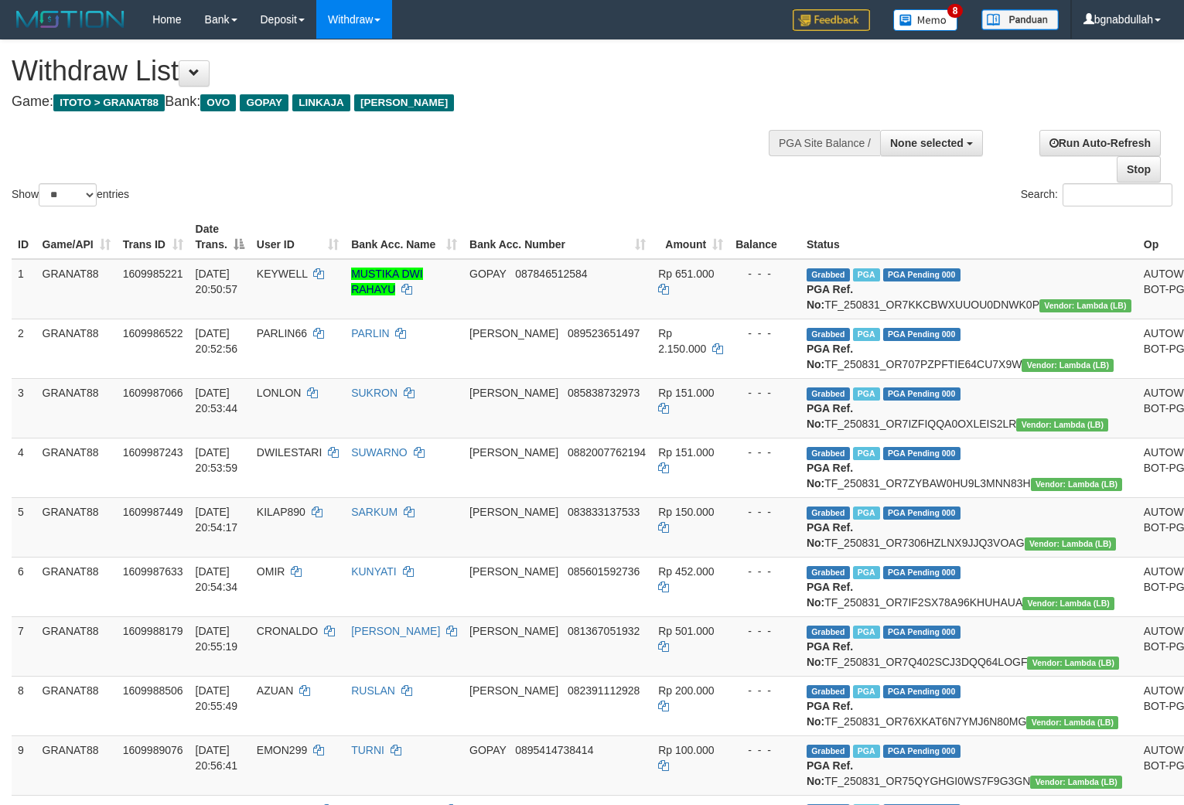
select select
select select "**"
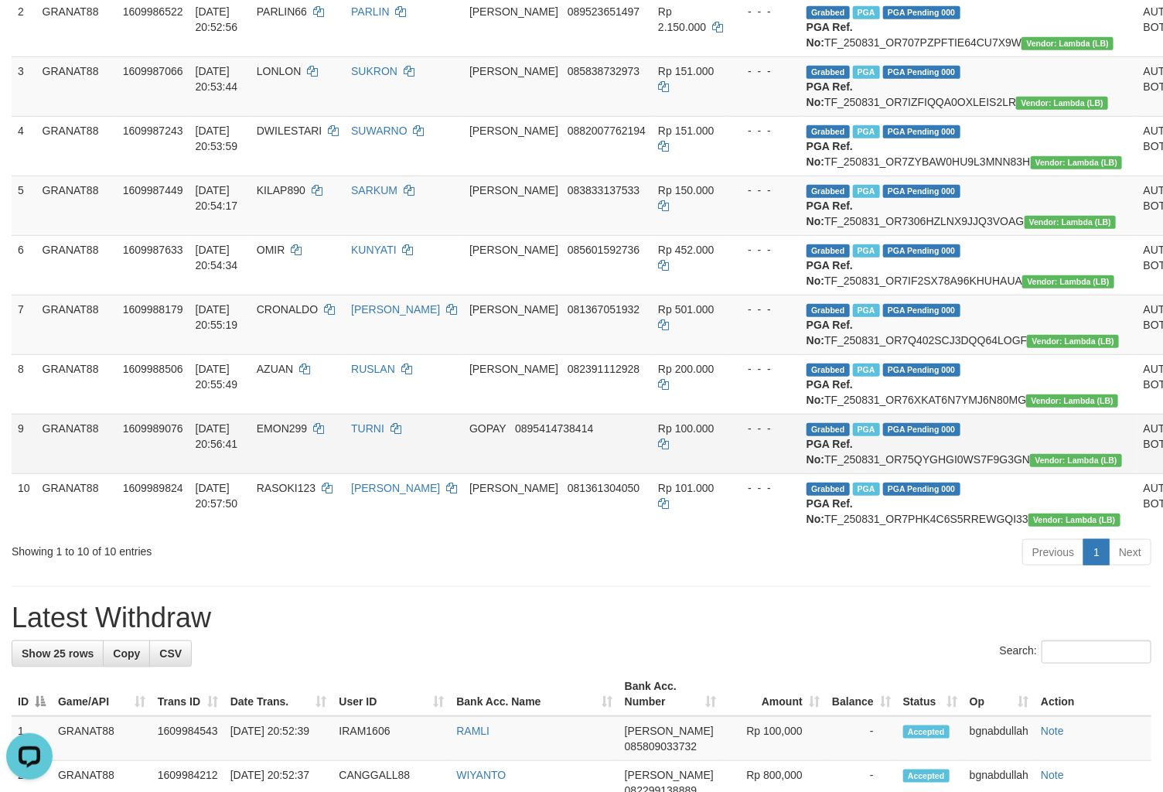
scroll to position [343, 0]
